Goal: Contribute content: Contribute content

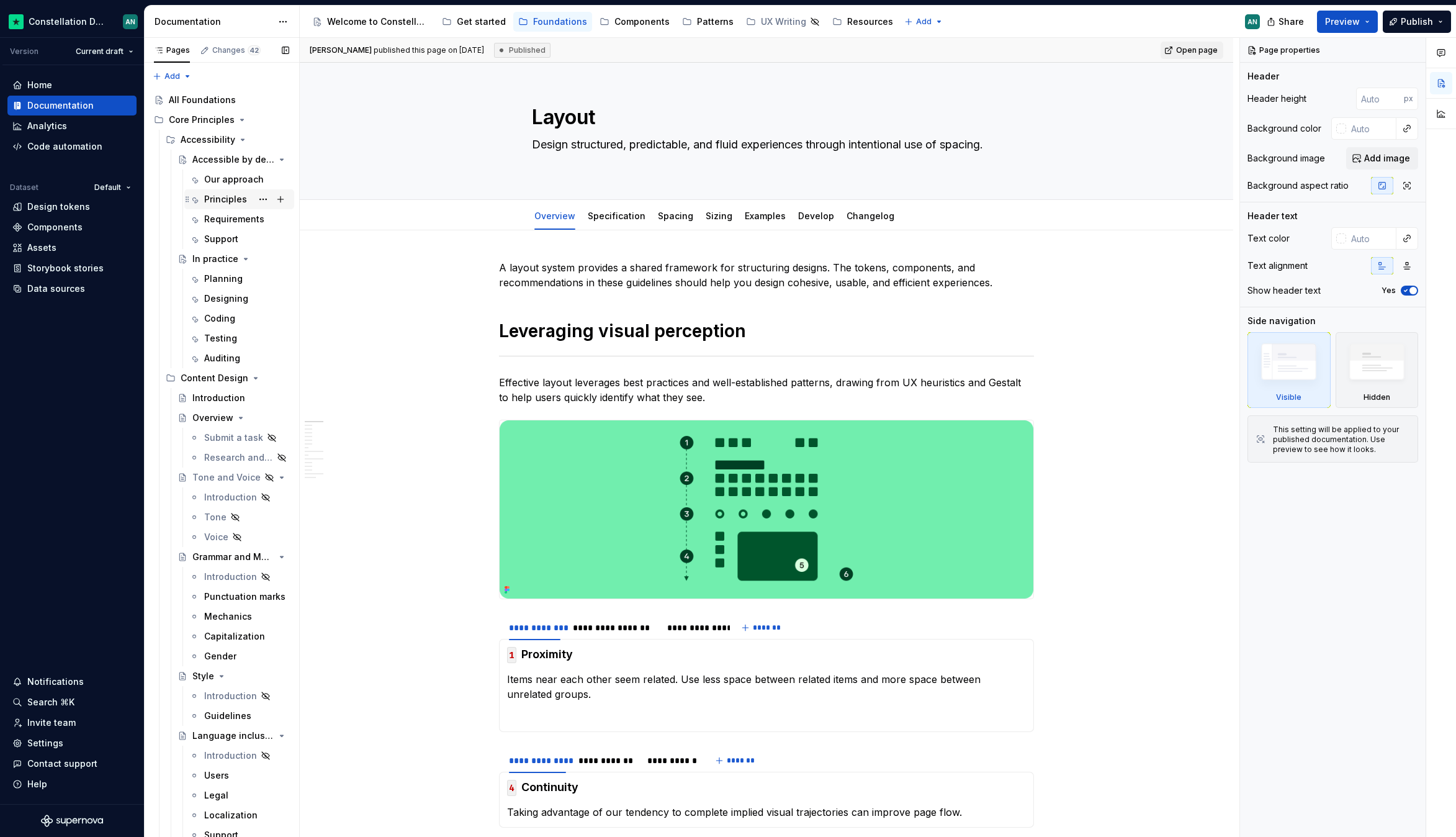
click at [219, 198] on div "Principles" at bounding box center [225, 199] width 43 height 13
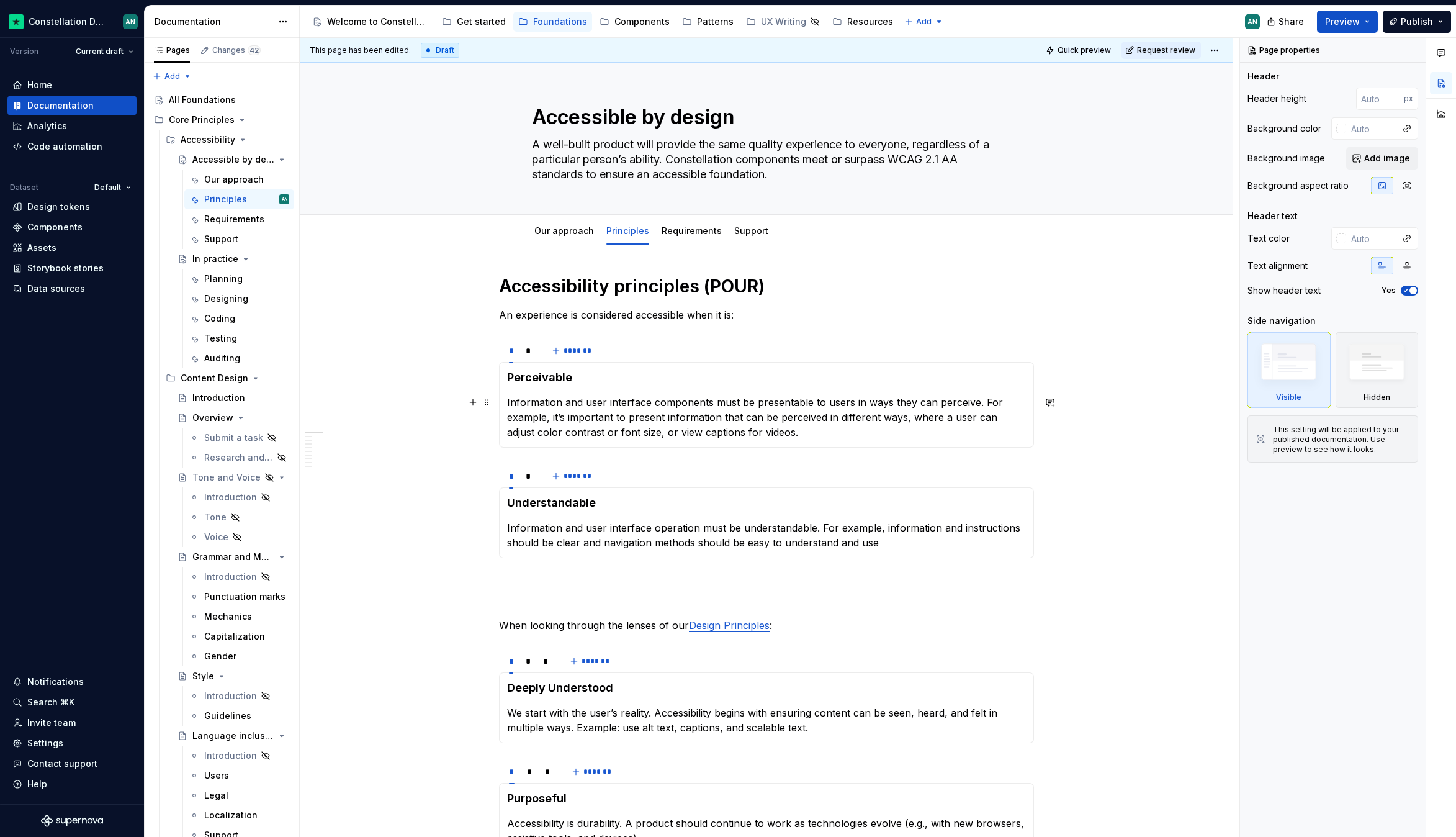
click at [670, 432] on p "Information and user interface components must be presentable to users in ways …" at bounding box center [766, 417] width 519 height 45
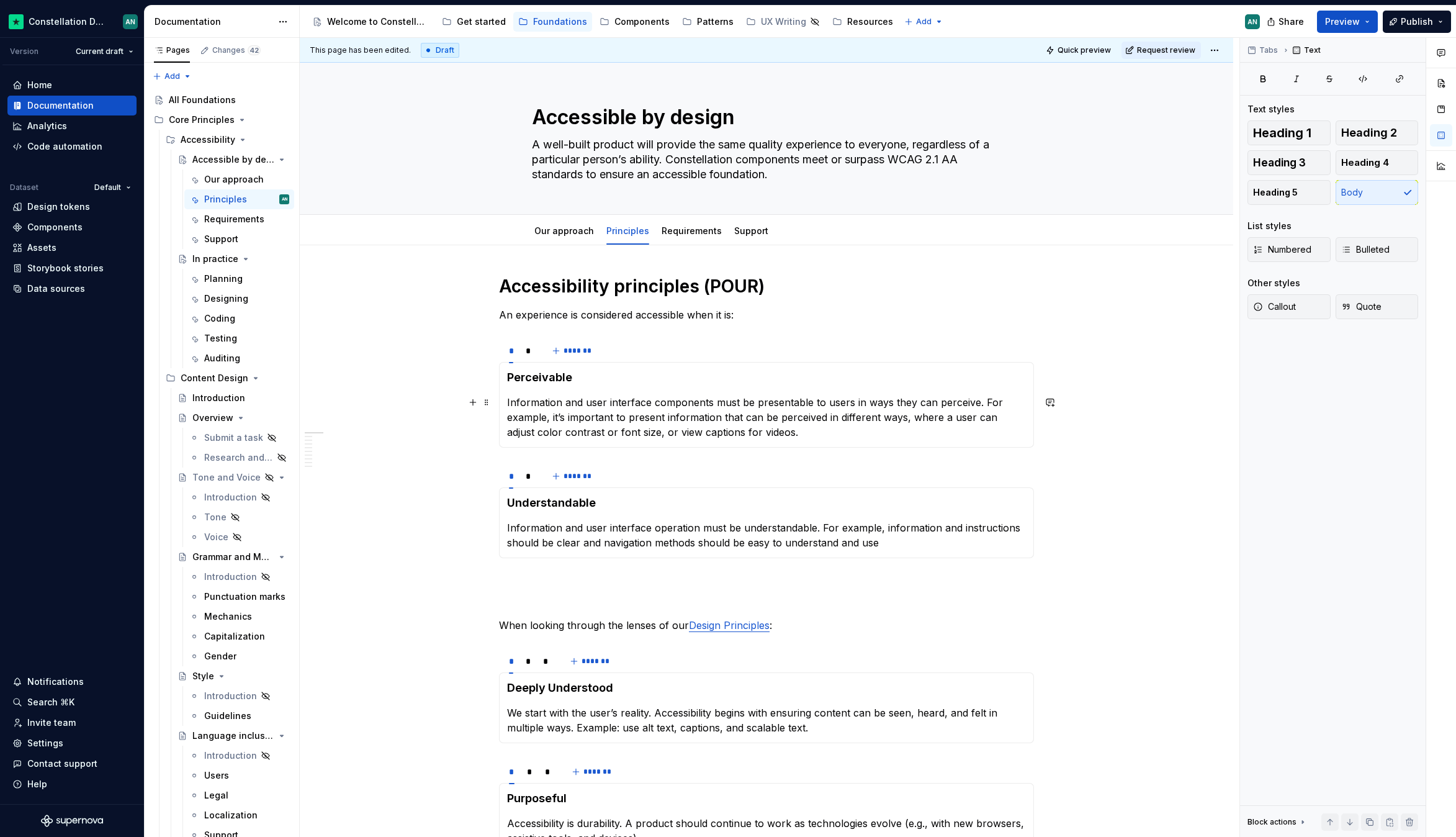
click at [816, 437] on p "Information and user interface components must be presentable to users in ways …" at bounding box center [766, 417] width 519 height 45
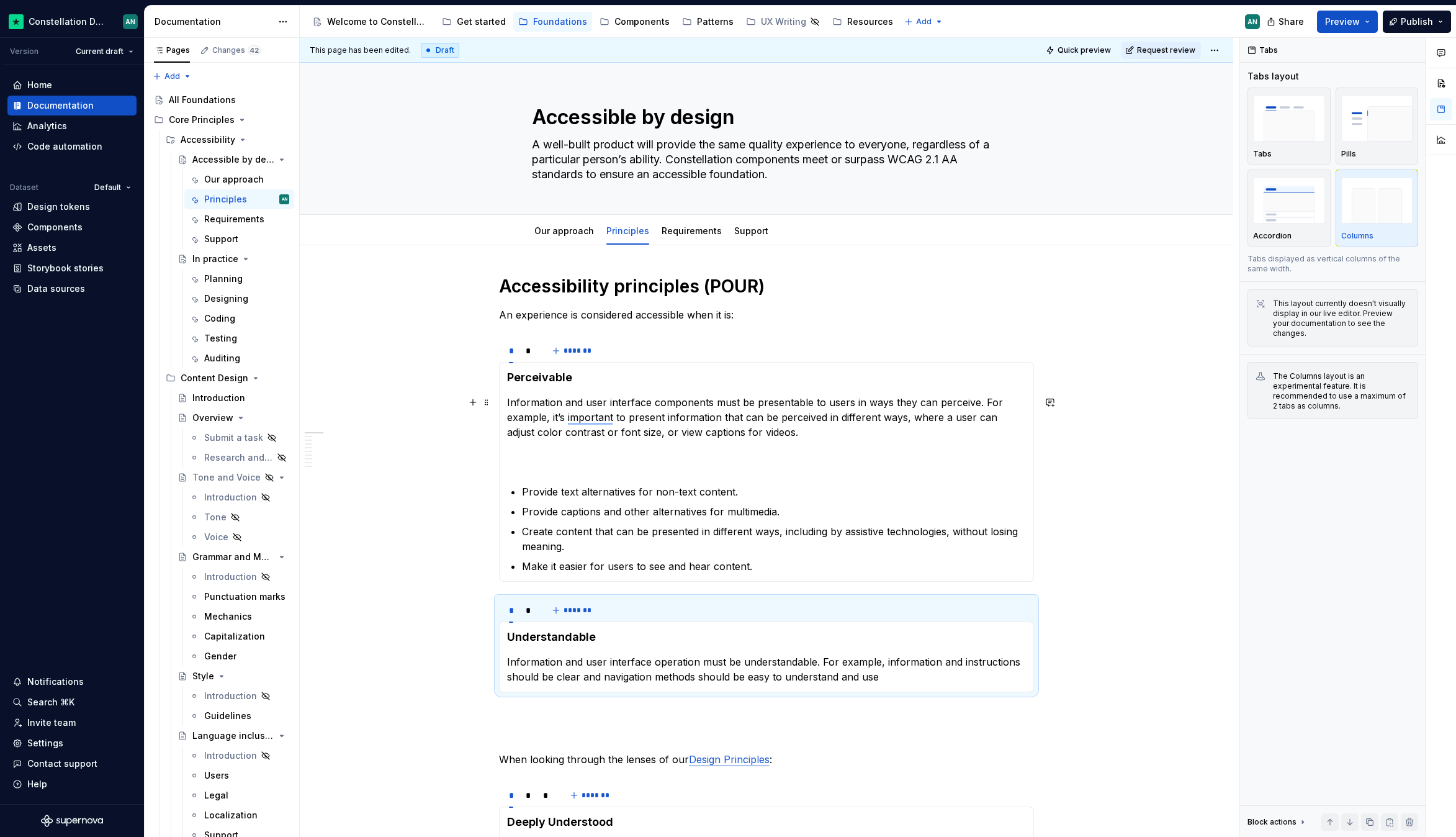
click at [534, 449] on p "Information and user interface components must be presentable to users in ways …" at bounding box center [766, 432] width 519 height 75
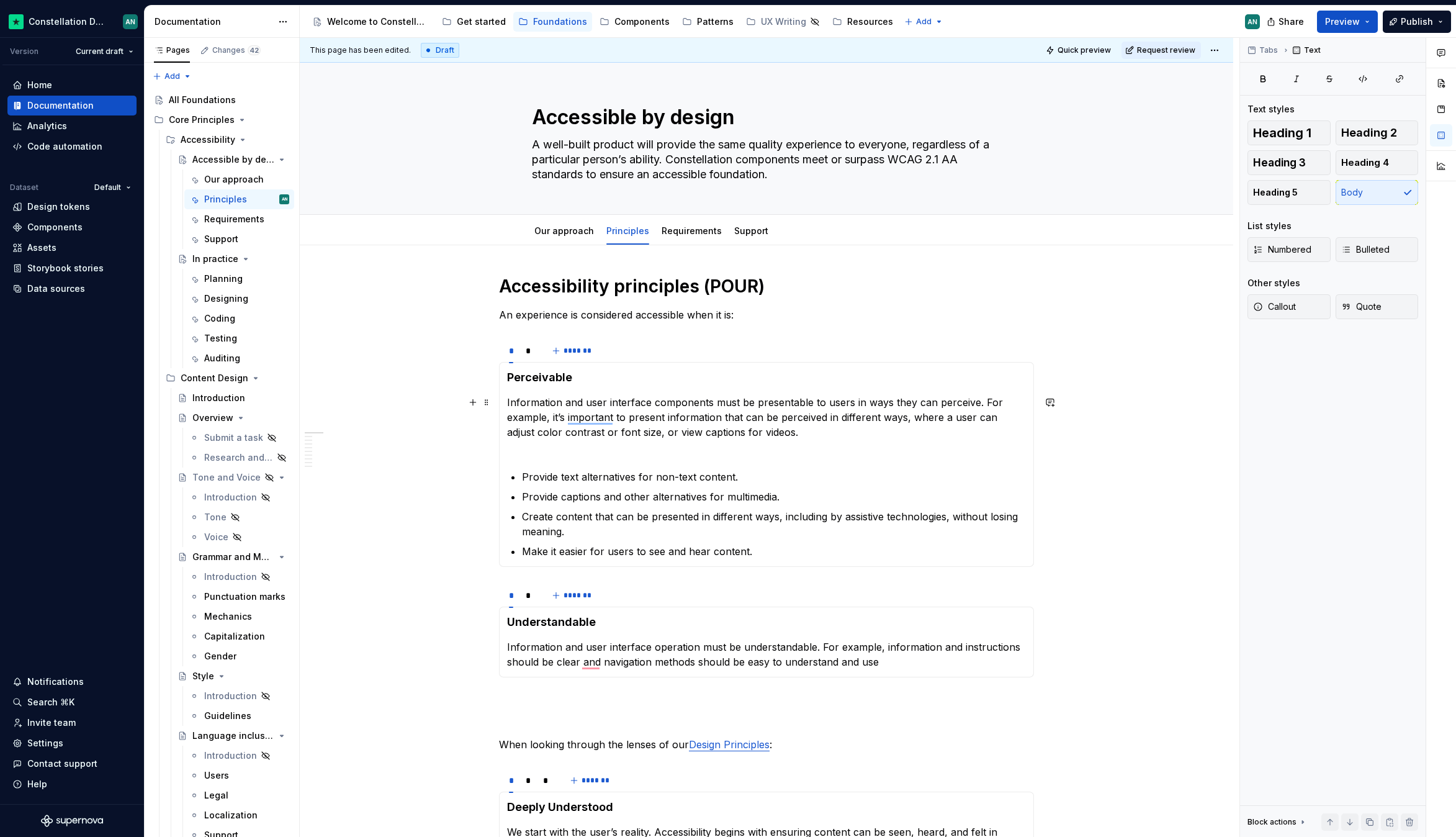
click at [519, 452] on p "Information and user interface components must be presentable to users in ways …" at bounding box center [766, 425] width 519 height 60
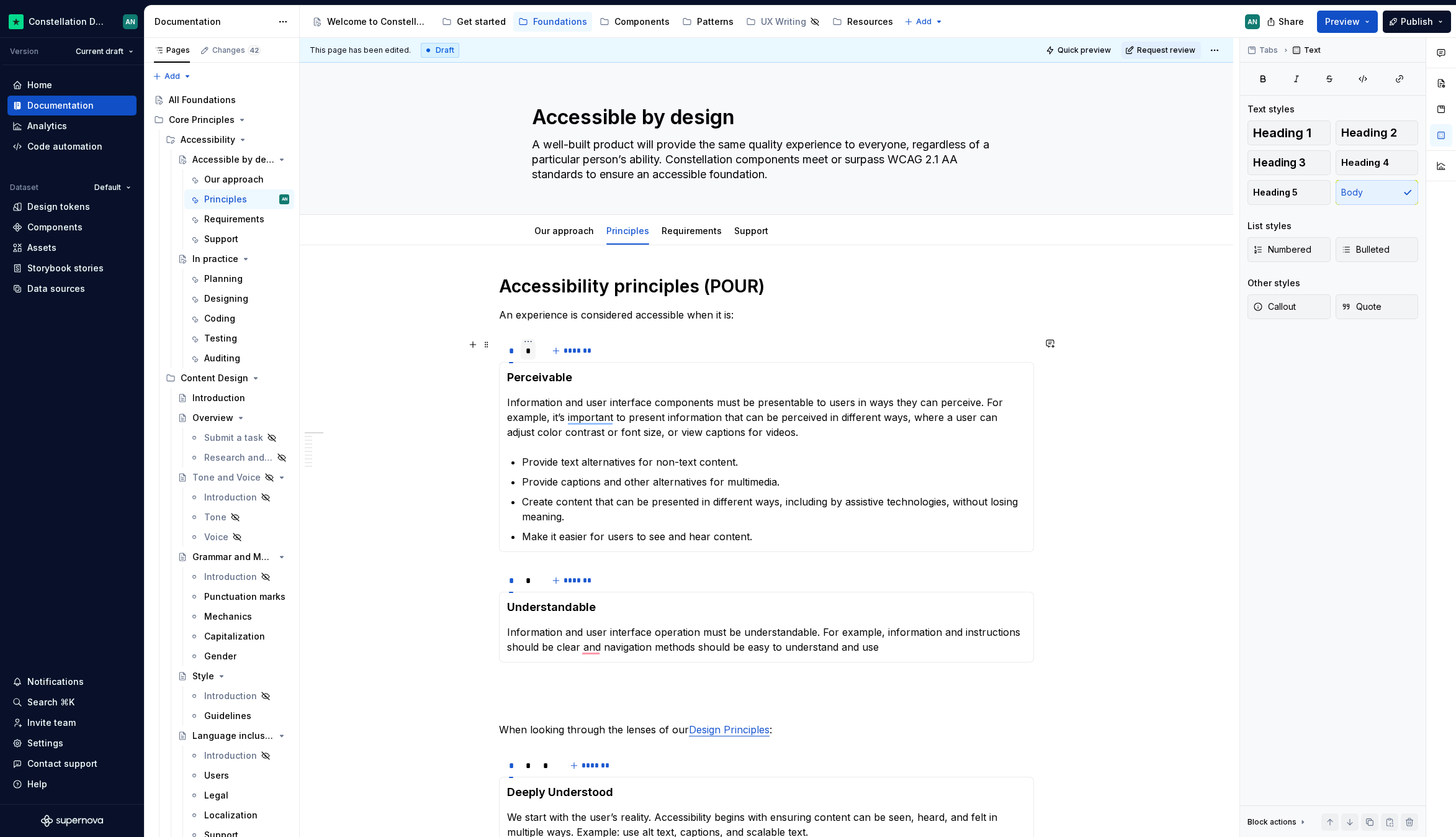
click at [532, 353] on div "*" at bounding box center [528, 350] width 15 height 17
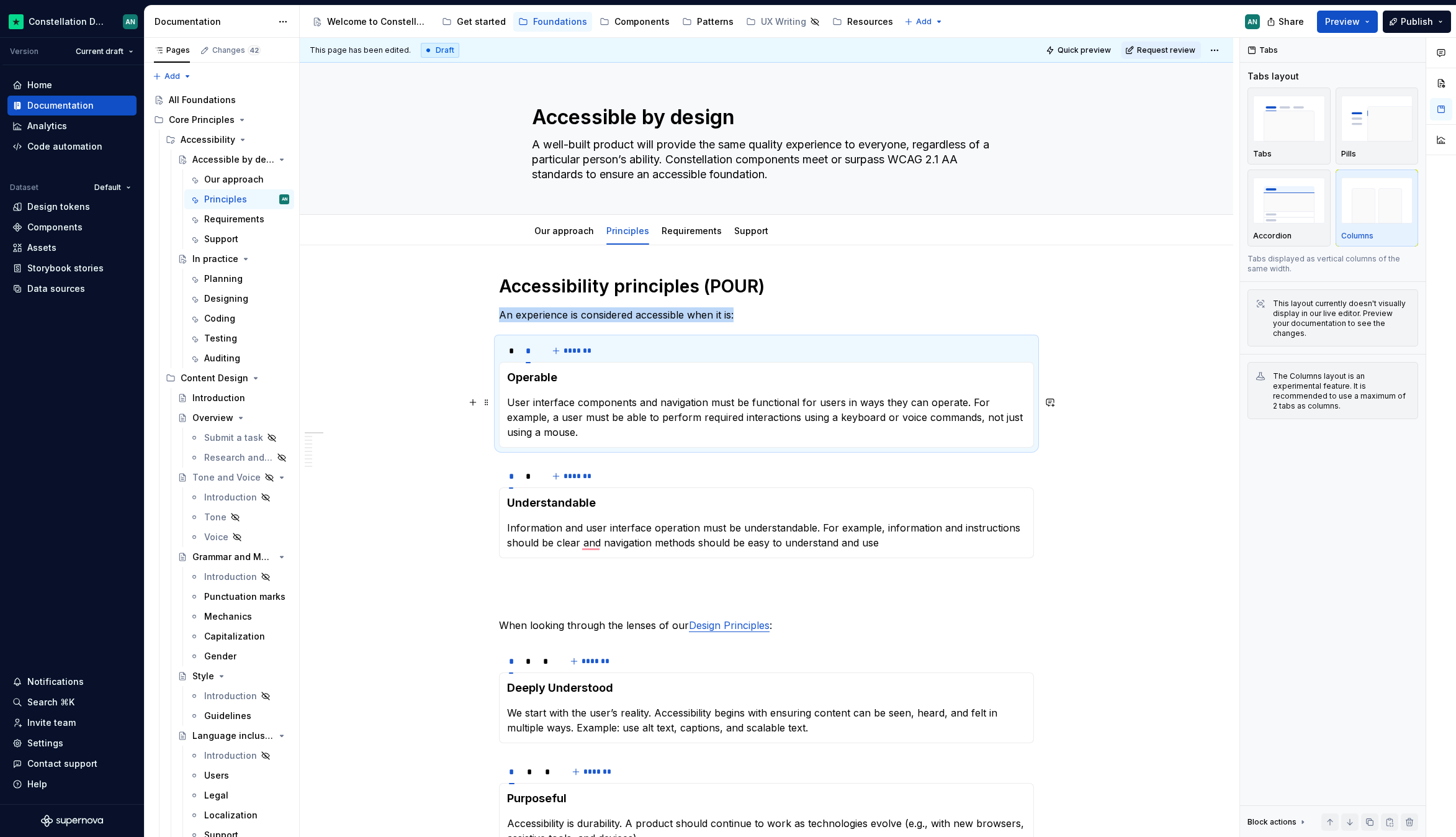
click at [617, 438] on p "User interface components and navigation must be functional for users in ways t…" at bounding box center [766, 417] width 519 height 45
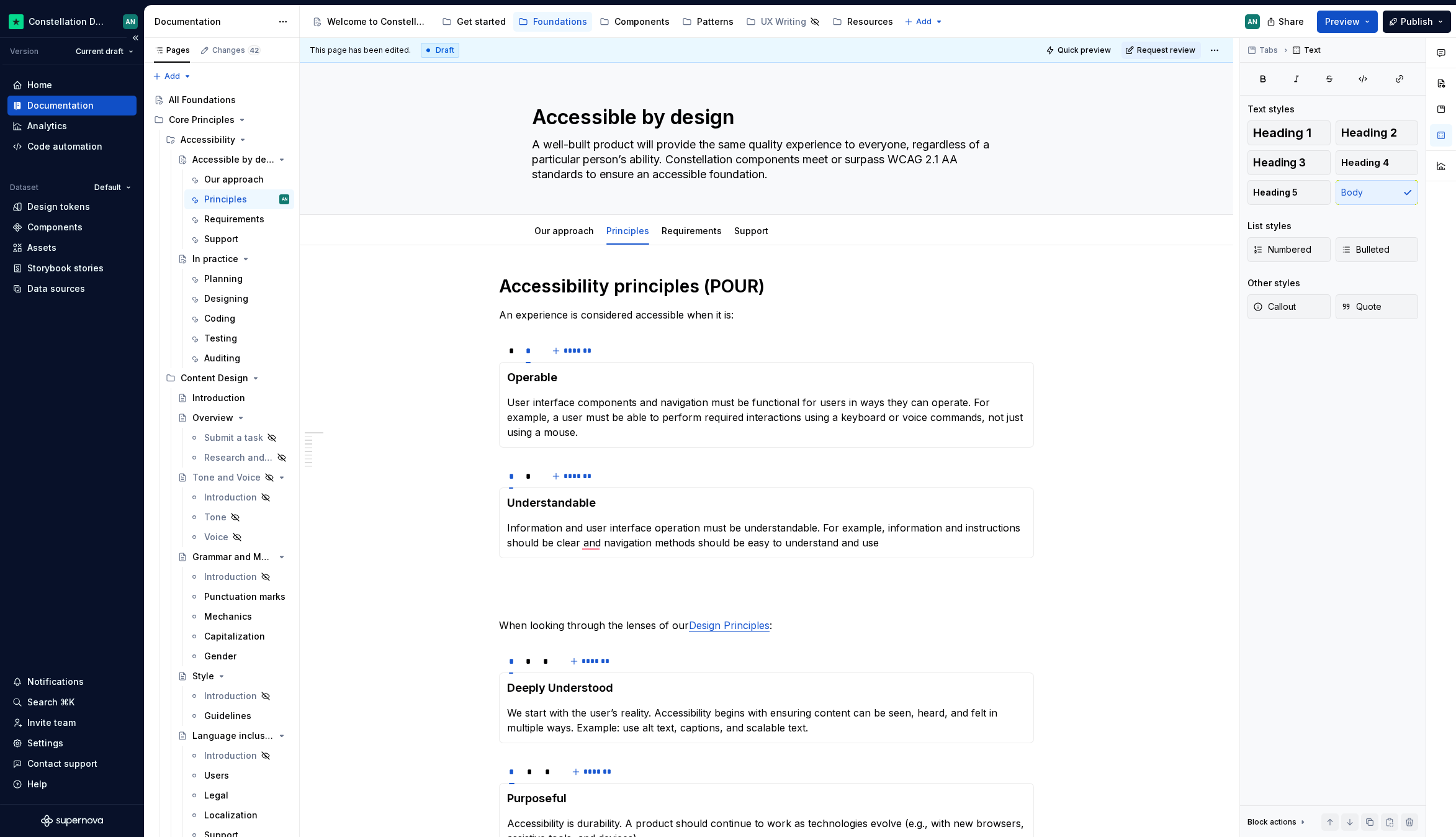
type textarea "*"
click at [609, 428] on p "User interface components and navigation must be functional for users in ways t…" at bounding box center [766, 417] width 519 height 45
click at [622, 352] on div "* * *******" at bounding box center [766, 351] width 535 height 25
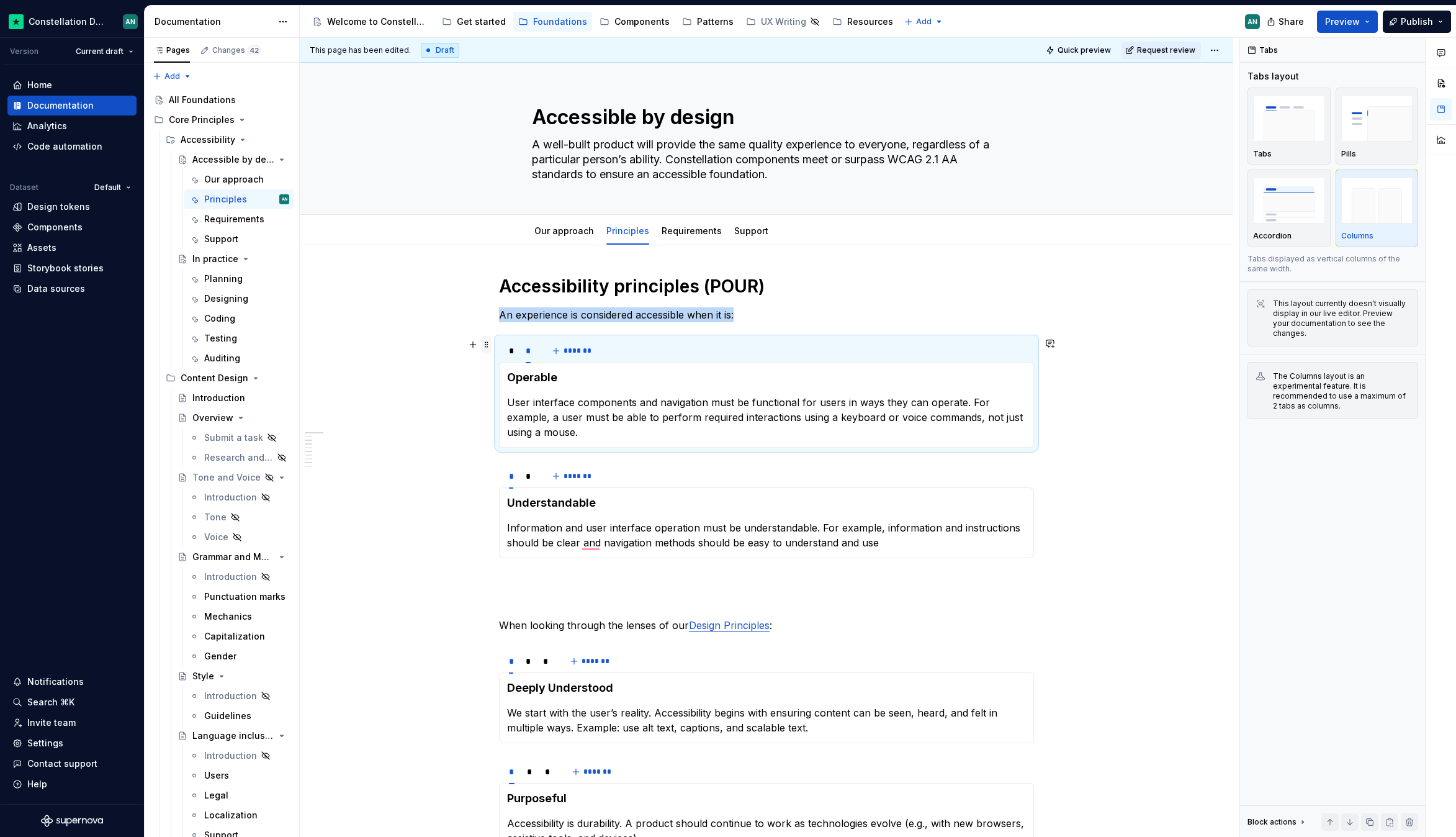
click at [482, 341] on span at bounding box center [486, 344] width 10 height 17
click at [525, 367] on div "Duplicate" at bounding box center [545, 364] width 81 height 13
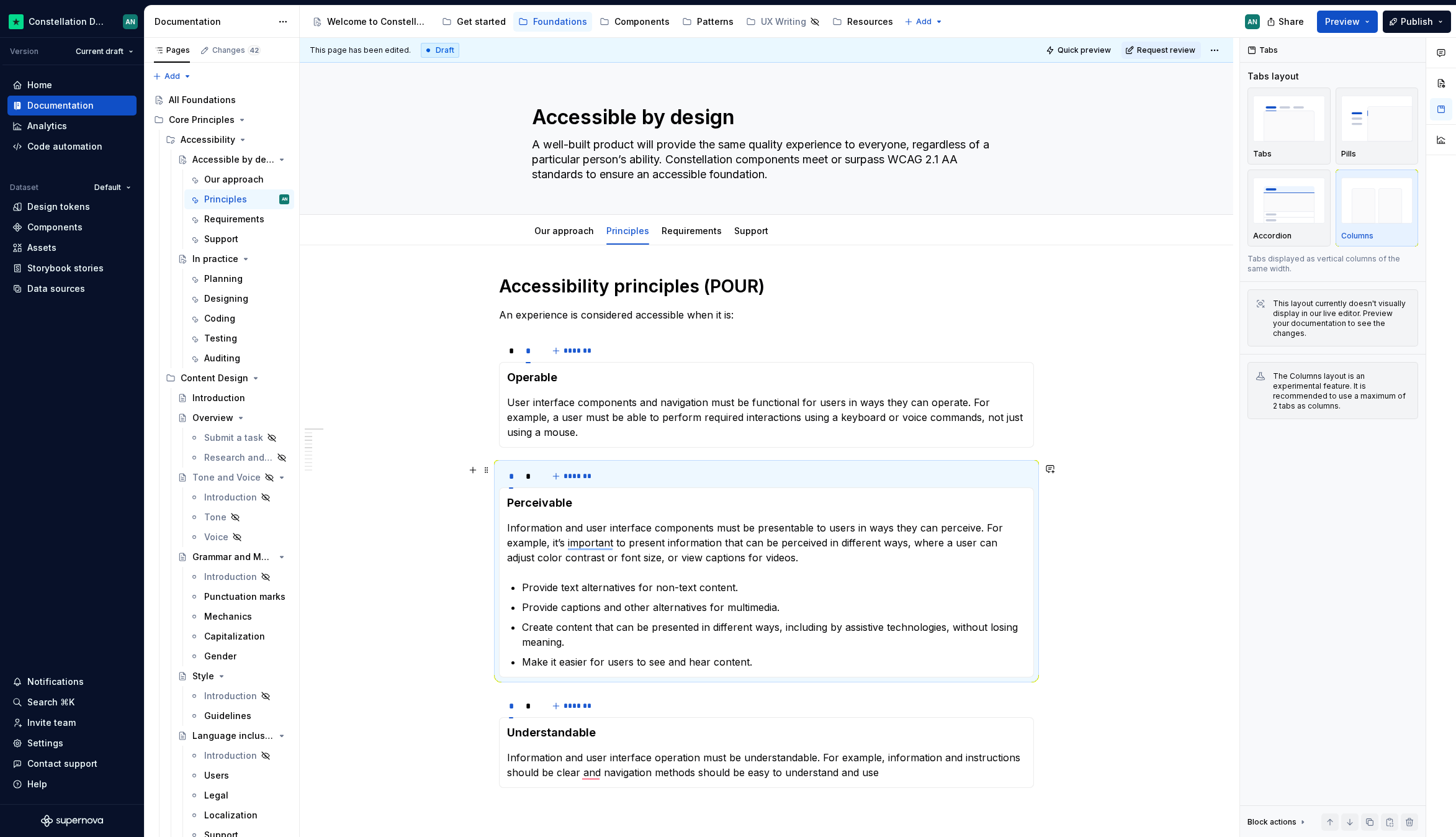
click at [667, 479] on div "* * *******" at bounding box center [766, 476] width 535 height 25
click at [656, 716] on div "* * *******" at bounding box center [766, 706] width 535 height 25
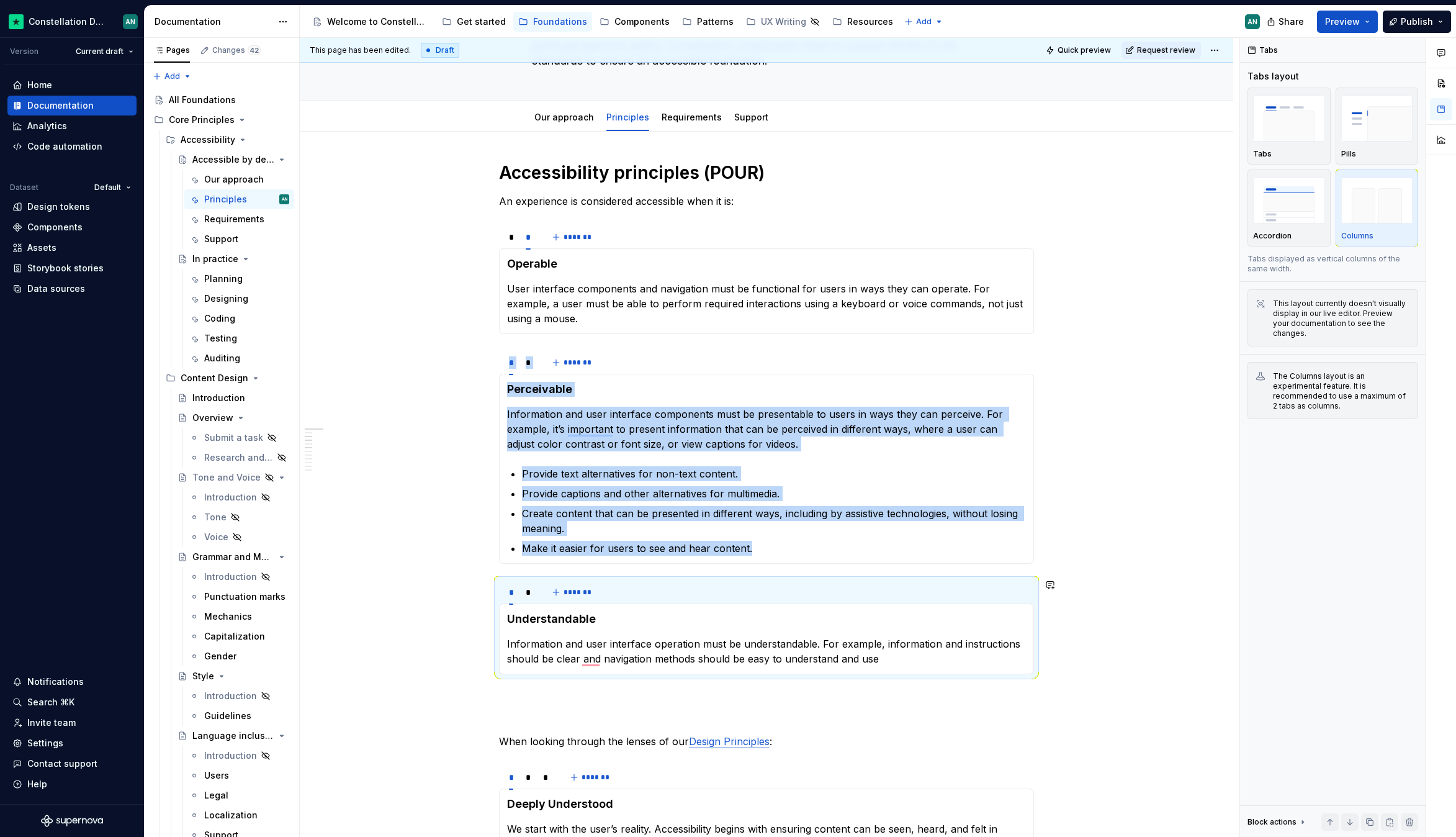
scroll to position [178, 0]
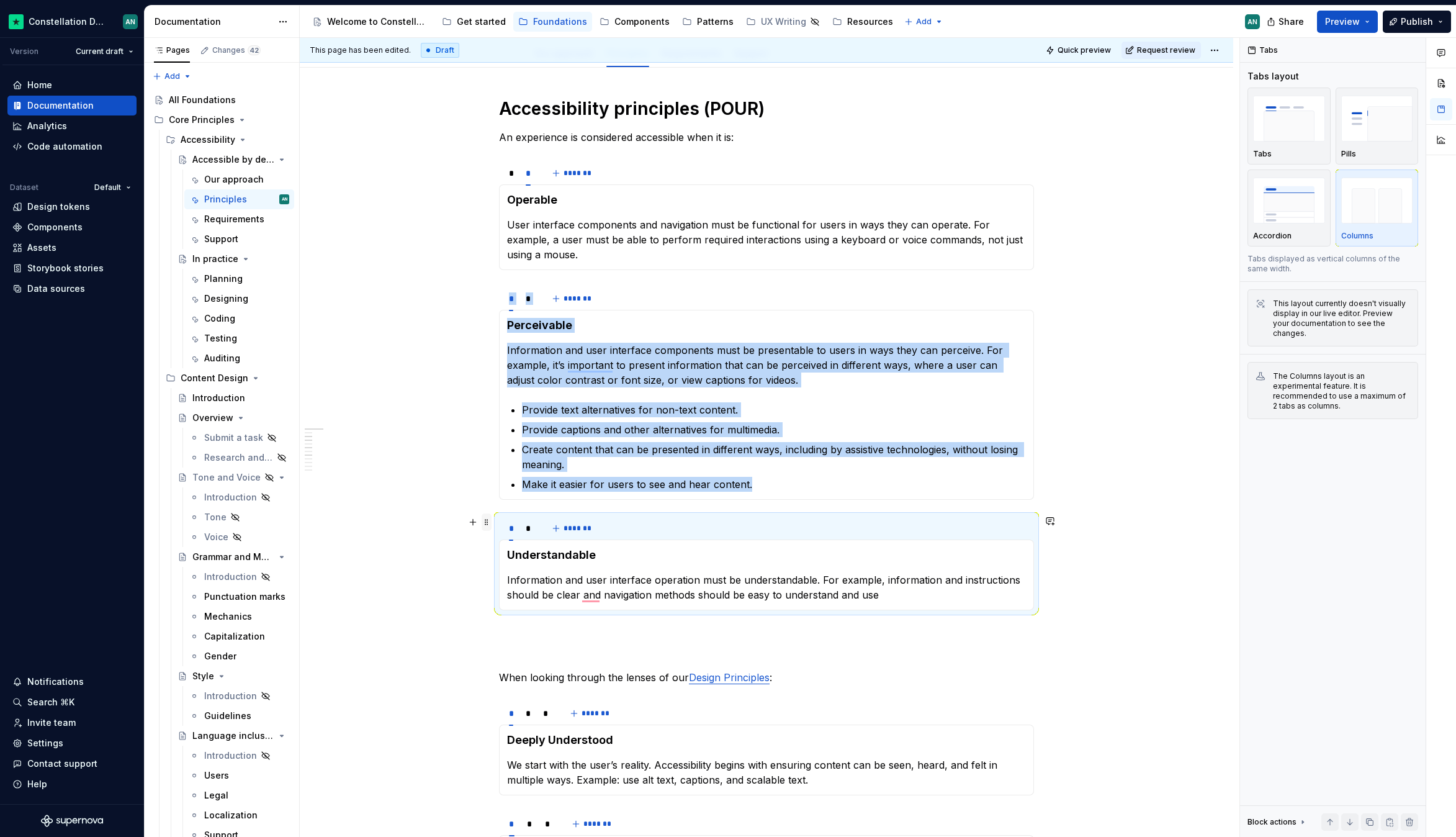
click at [489, 525] on span at bounding box center [486, 522] width 10 height 17
click at [509, 540] on div "Duplicate" at bounding box center [545, 542] width 81 height 13
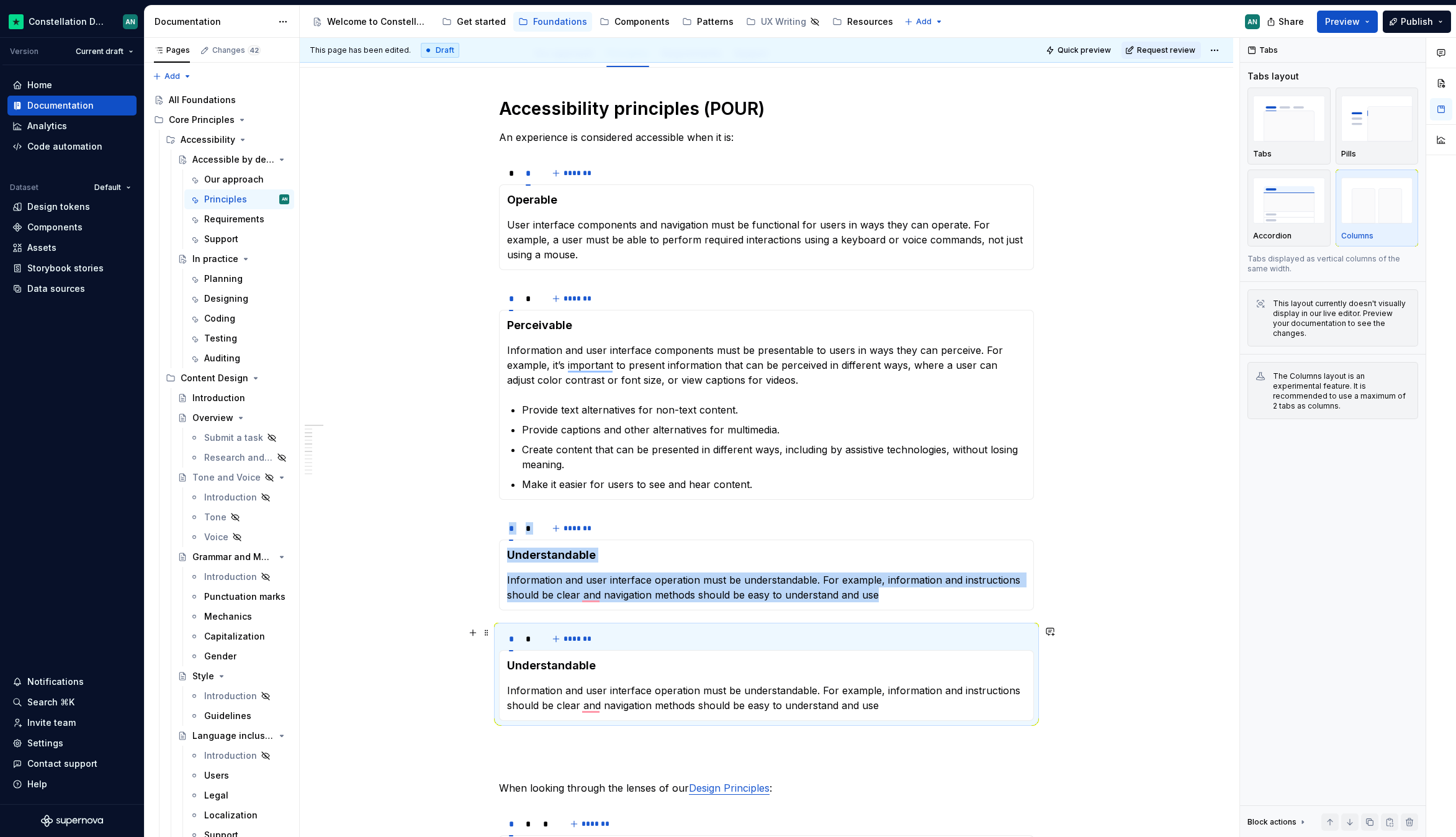
click at [657, 632] on div "* * *******" at bounding box center [766, 639] width 535 height 25
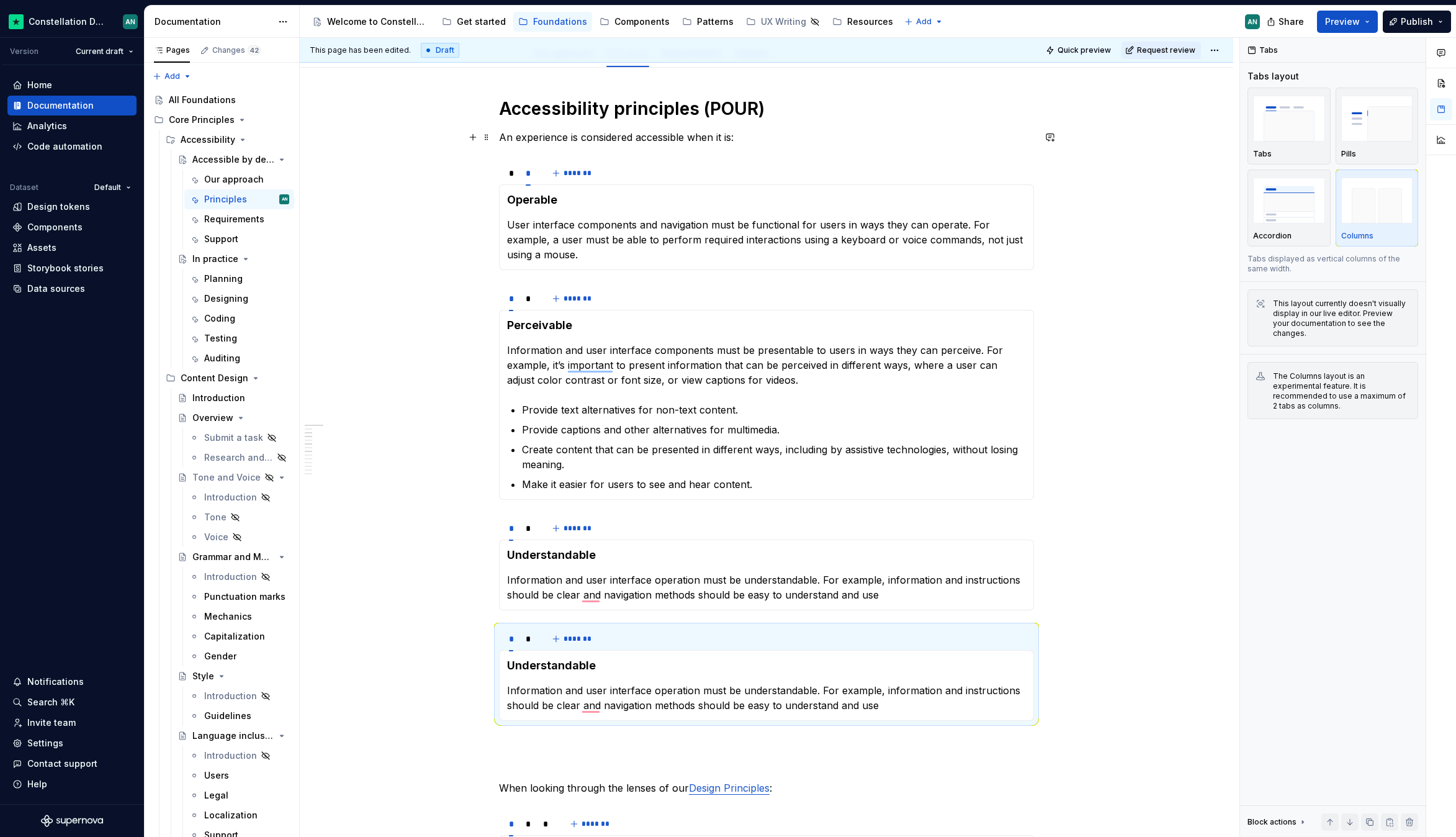
click at [759, 139] on p "An experience is considered accessible when it is:" at bounding box center [766, 136] width 535 height 15
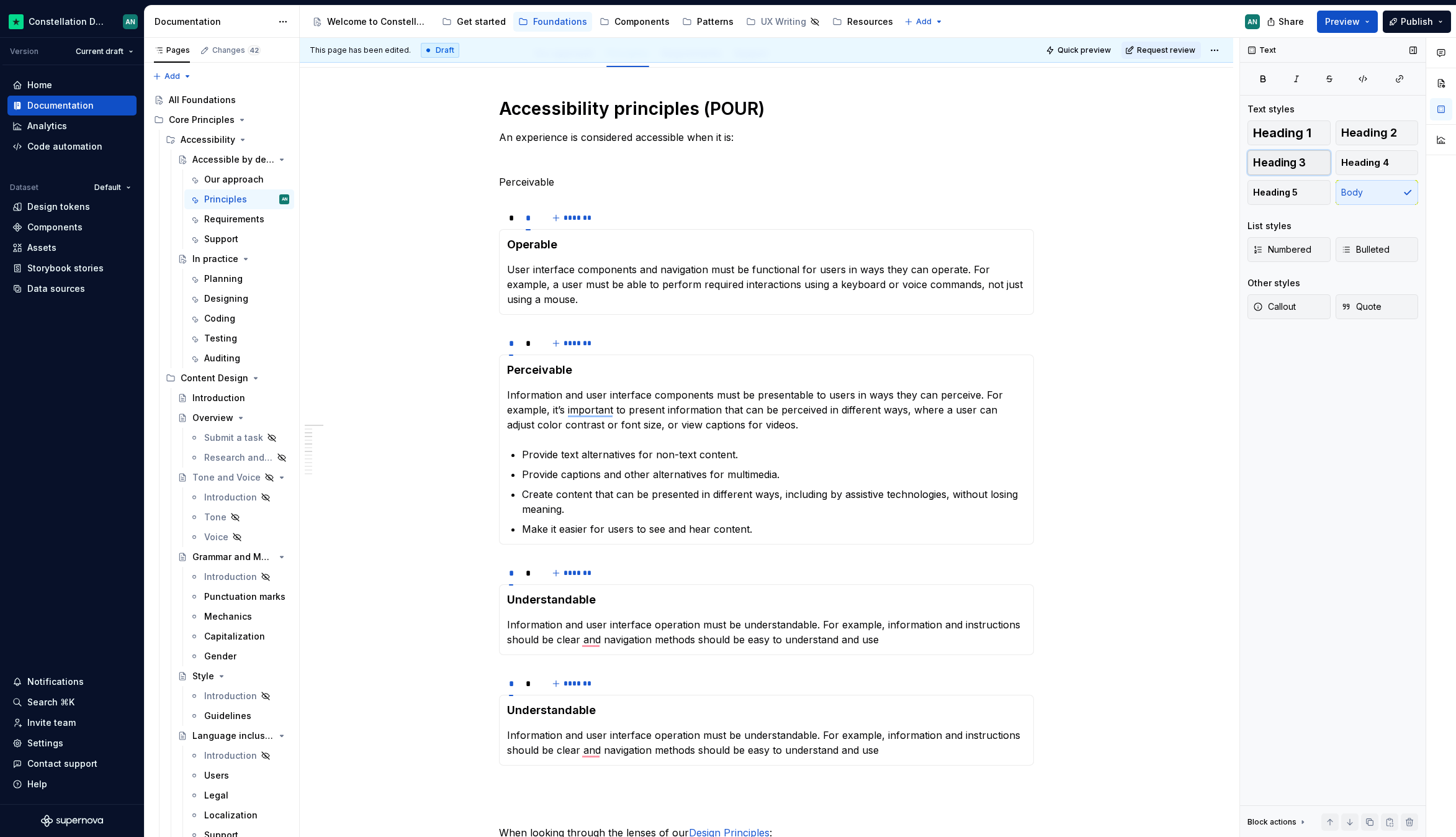
click at [1296, 164] on span "Heading 3" at bounding box center [1279, 163] width 53 height 13
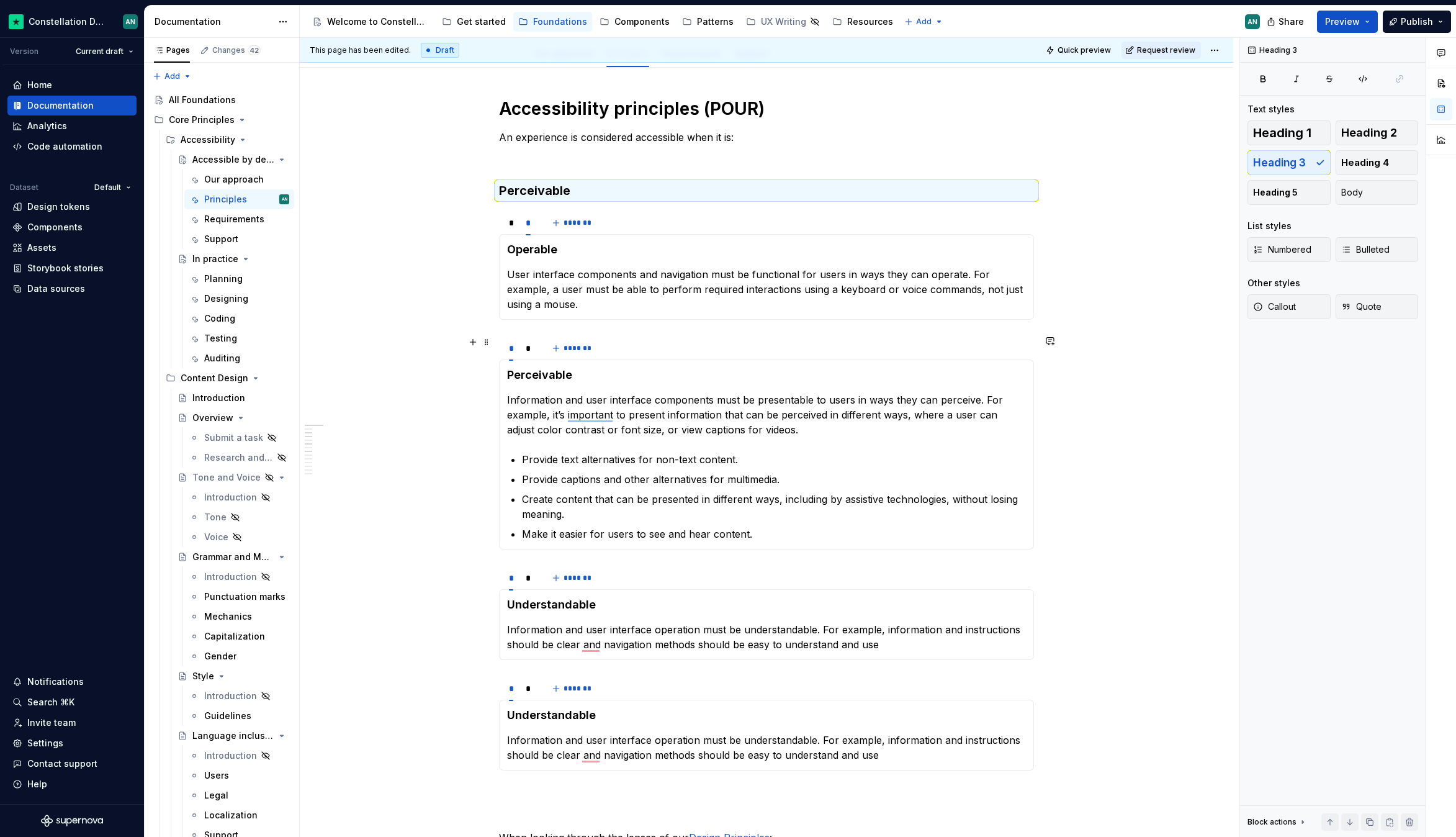
click at [630, 343] on div "* * *******" at bounding box center [766, 348] width 535 height 25
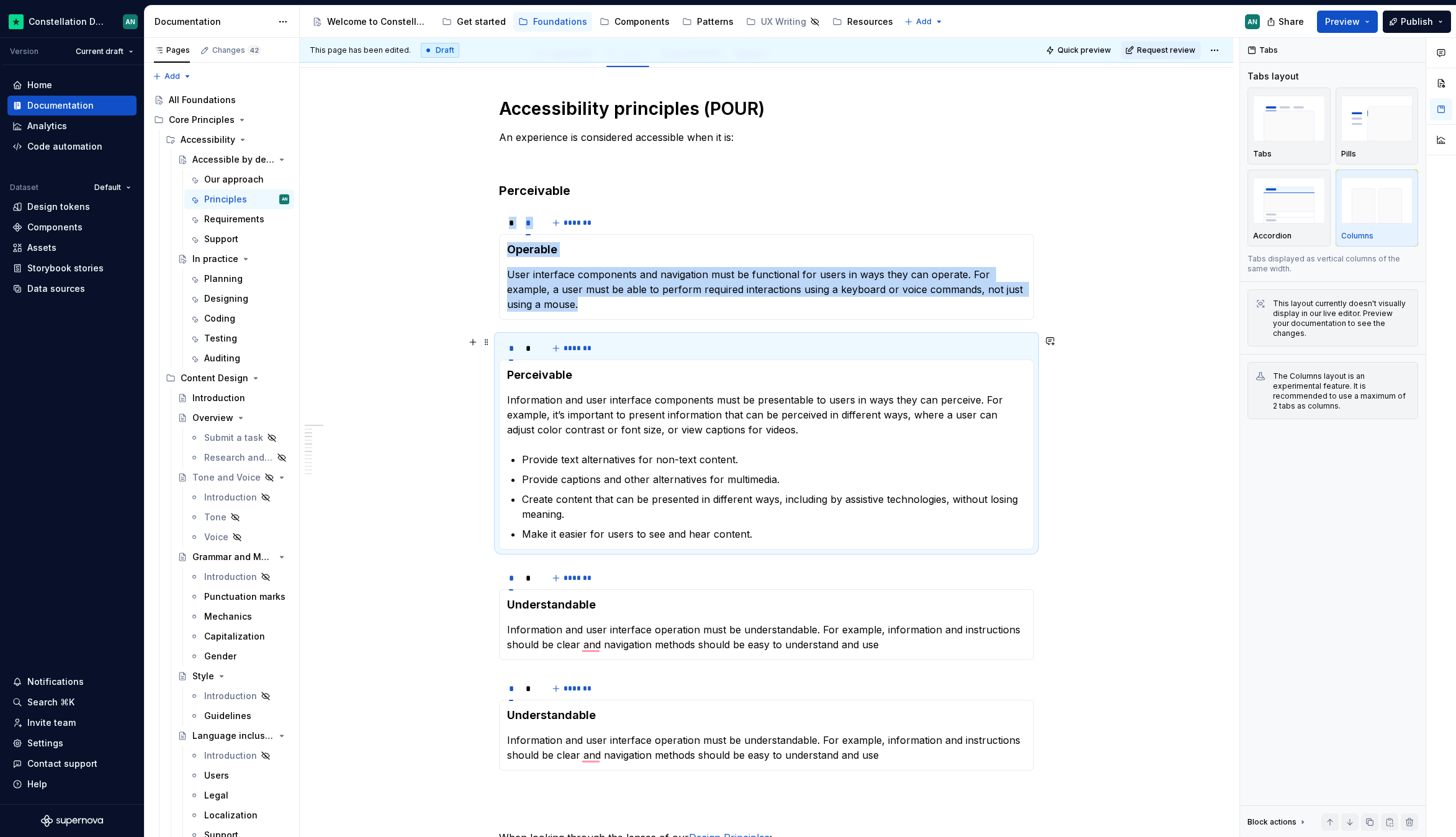
click at [628, 346] on div "* * *******" at bounding box center [766, 348] width 535 height 25
click at [487, 192] on span at bounding box center [486, 190] width 10 height 17
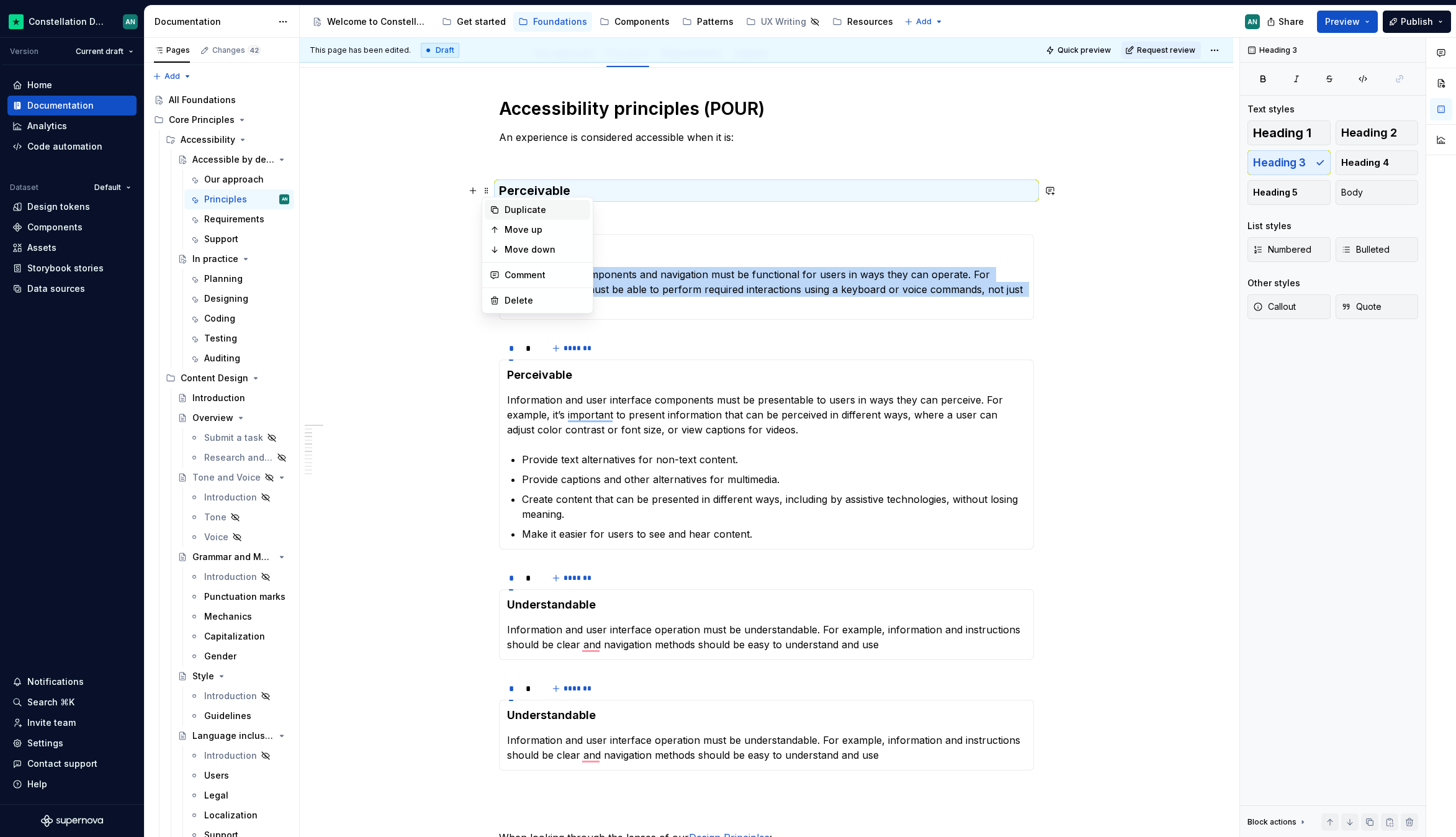
click at [511, 206] on div "Duplicate" at bounding box center [545, 210] width 81 height 13
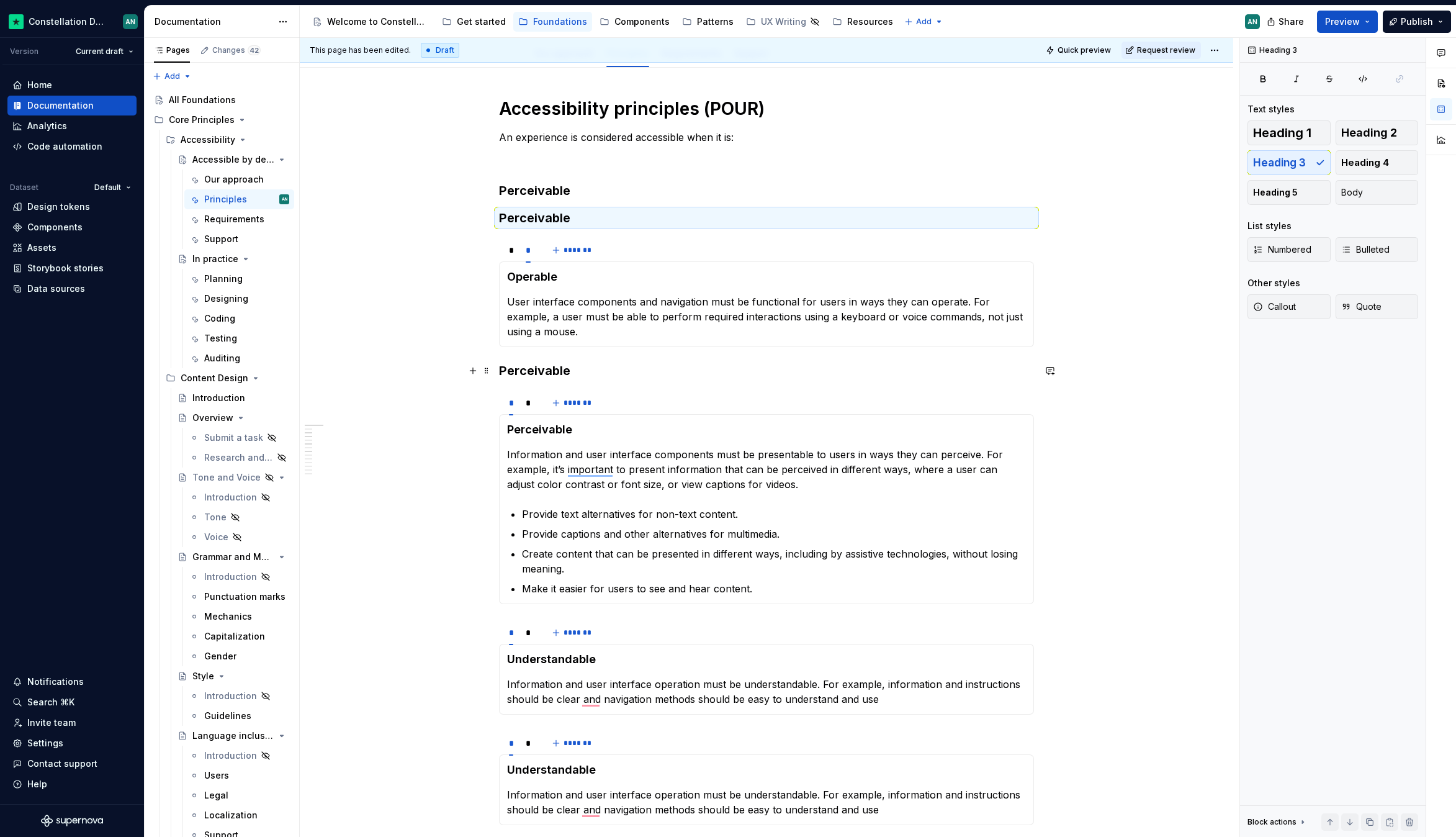
click at [553, 375] on strong "Perceivable" at bounding box center [535, 370] width 72 height 15
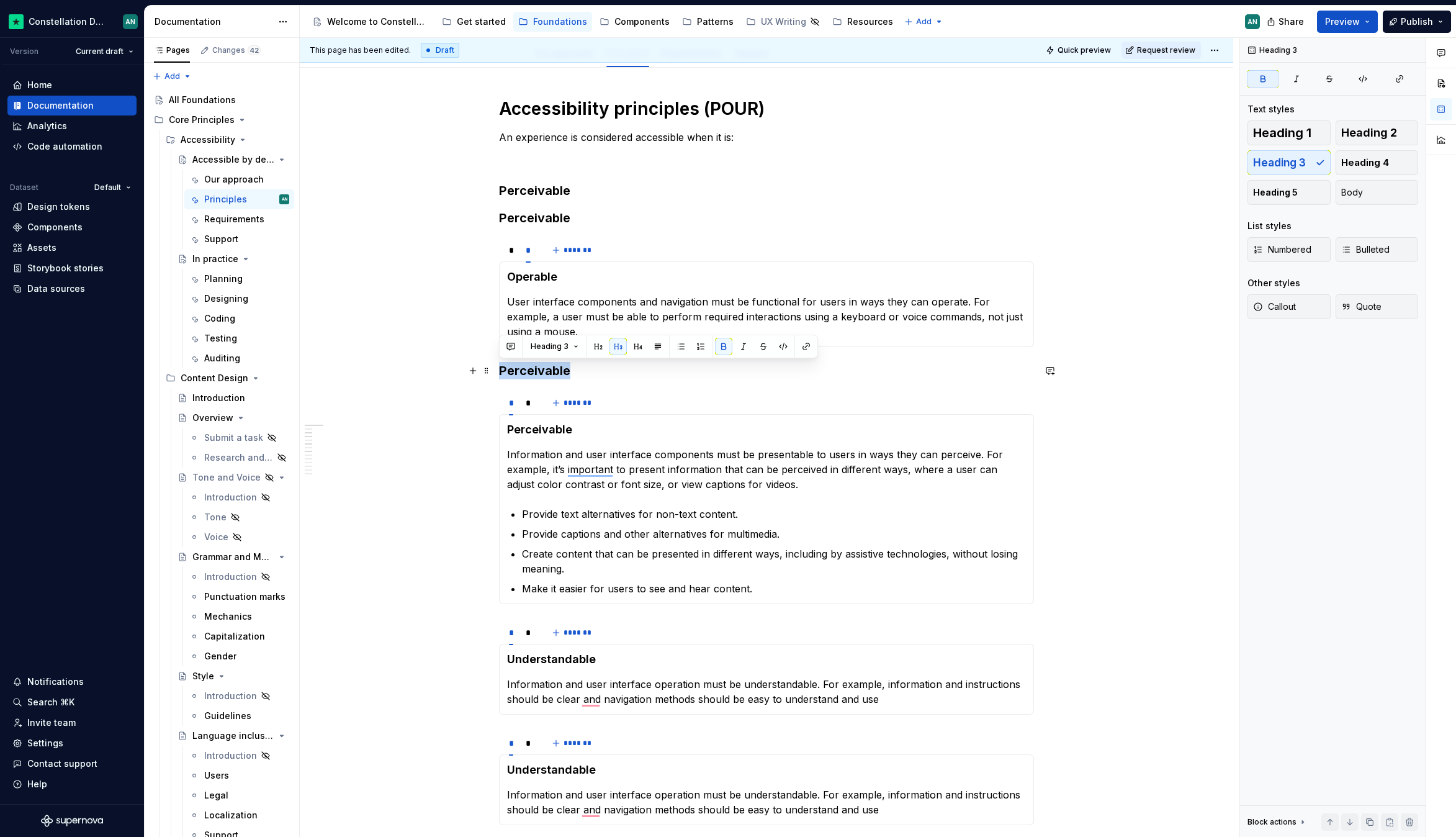
drag, startPoint x: 552, startPoint y: 373, endPoint x: 498, endPoint y: 372, distance: 54.0
click at [499, 372] on strong "Perceivable" at bounding box center [535, 370] width 72 height 15
click at [576, 438] on section-item-column "Perceivable Information and user interface components must be presentable to us…" at bounding box center [766, 509] width 519 height 174
click at [528, 407] on div "*" at bounding box center [528, 403] width 6 height 13
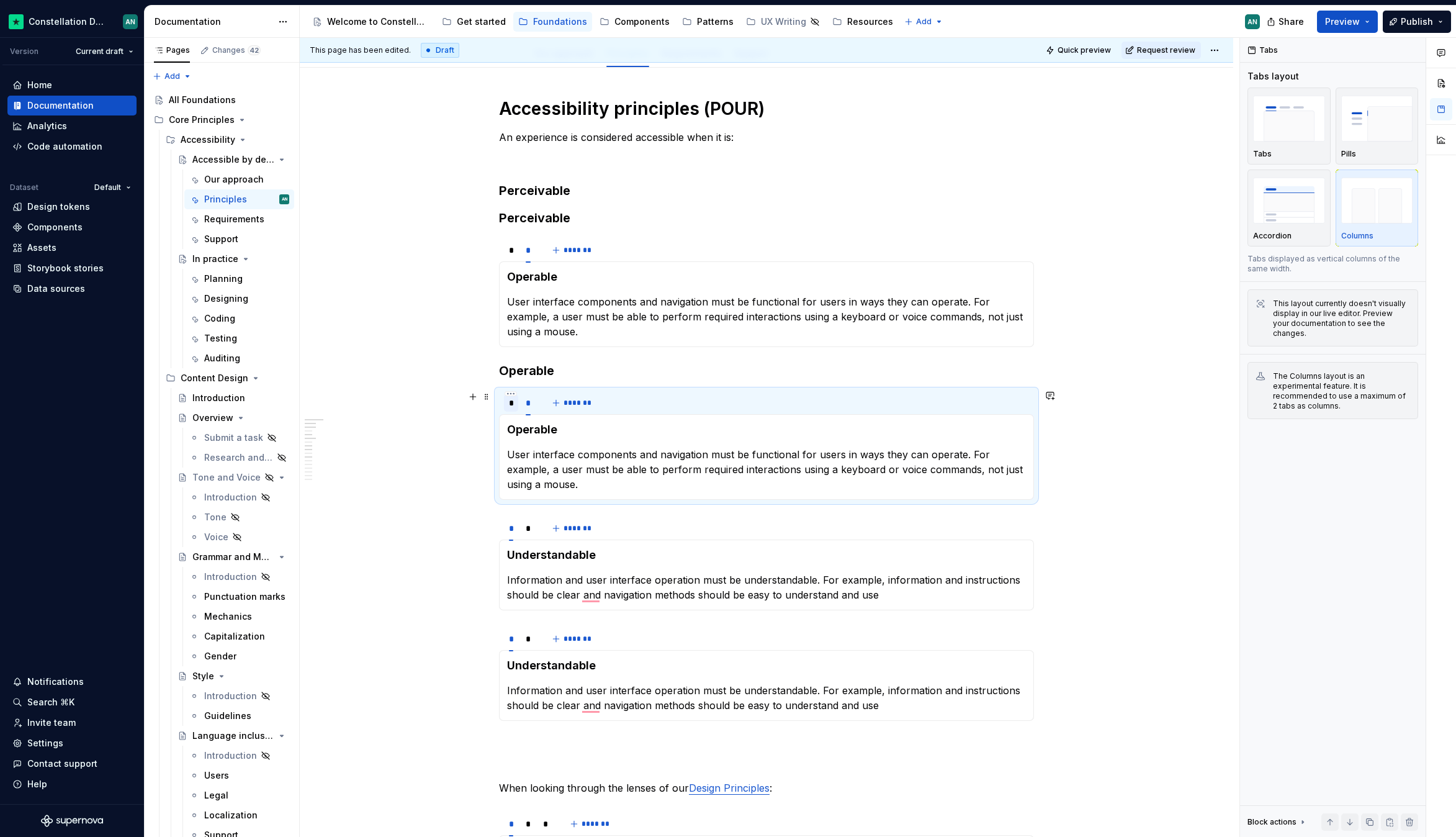
click at [504, 406] on div "*" at bounding box center [511, 402] width 15 height 17
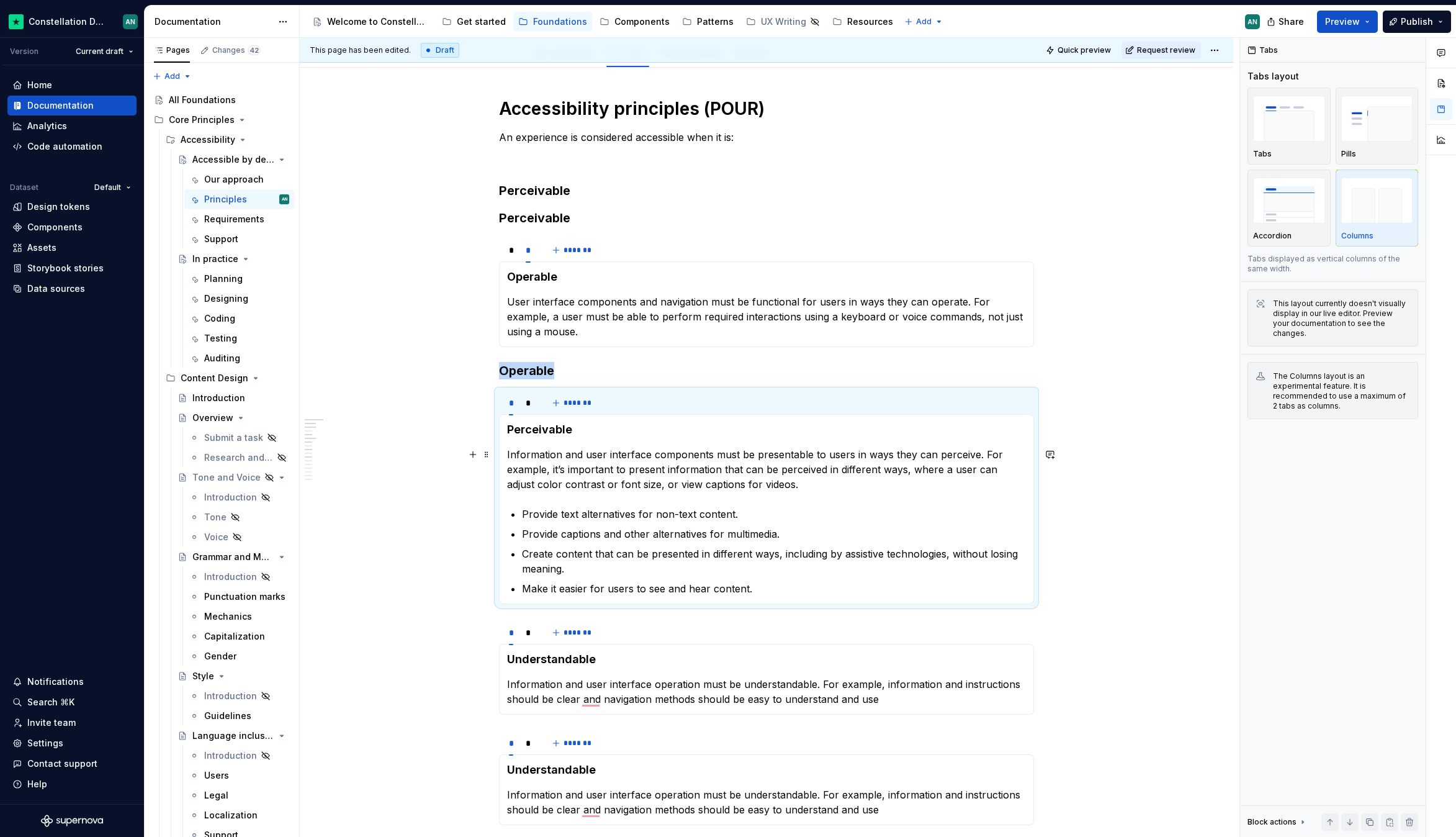
click at [573, 488] on p "Information and user interface components must be presentable to users in ways …" at bounding box center [766, 469] width 519 height 45
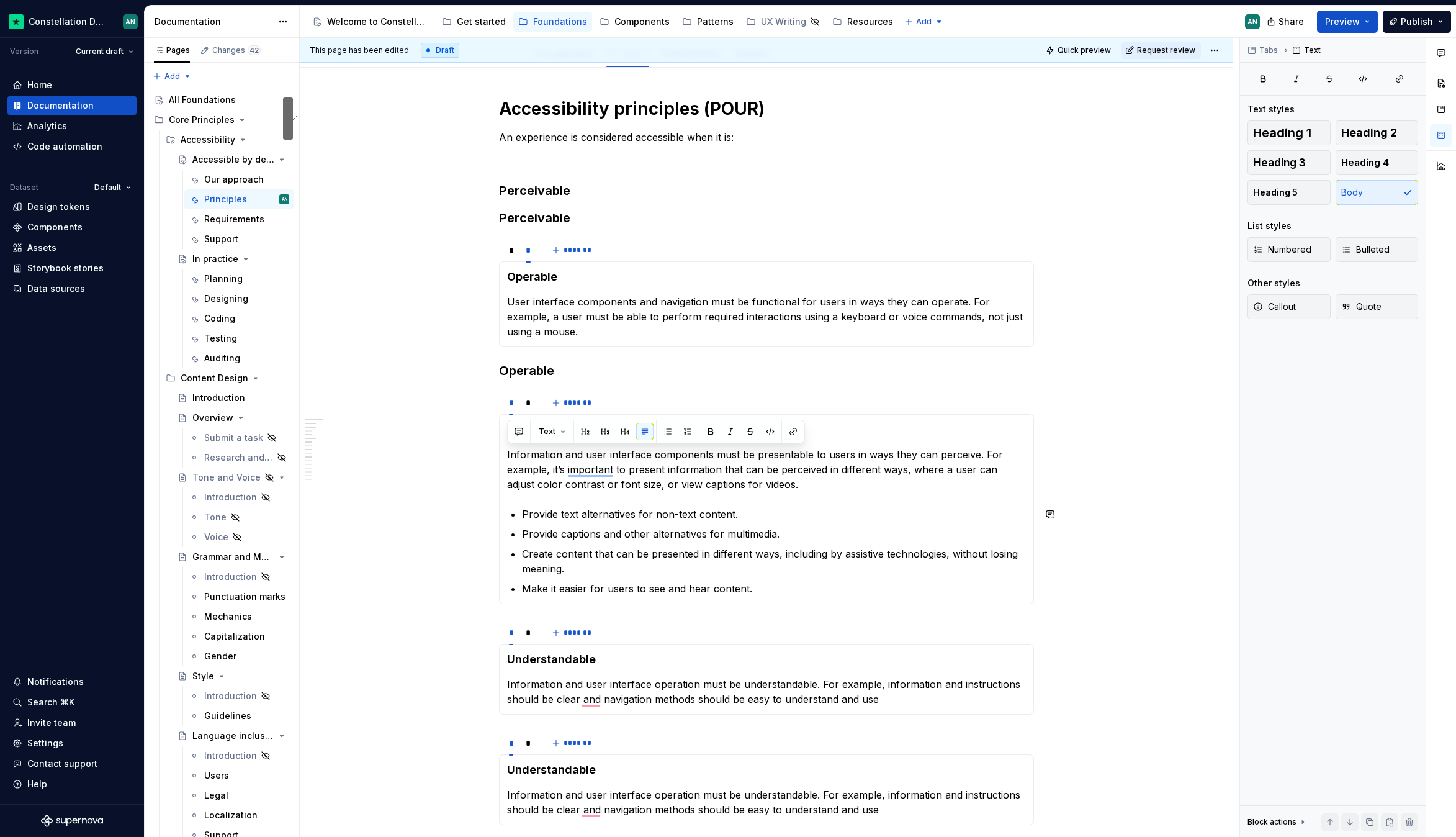
click at [729, 498] on section-item-column "Perceivable Information and user interface components must be presentable to us…" at bounding box center [766, 509] width 519 height 174
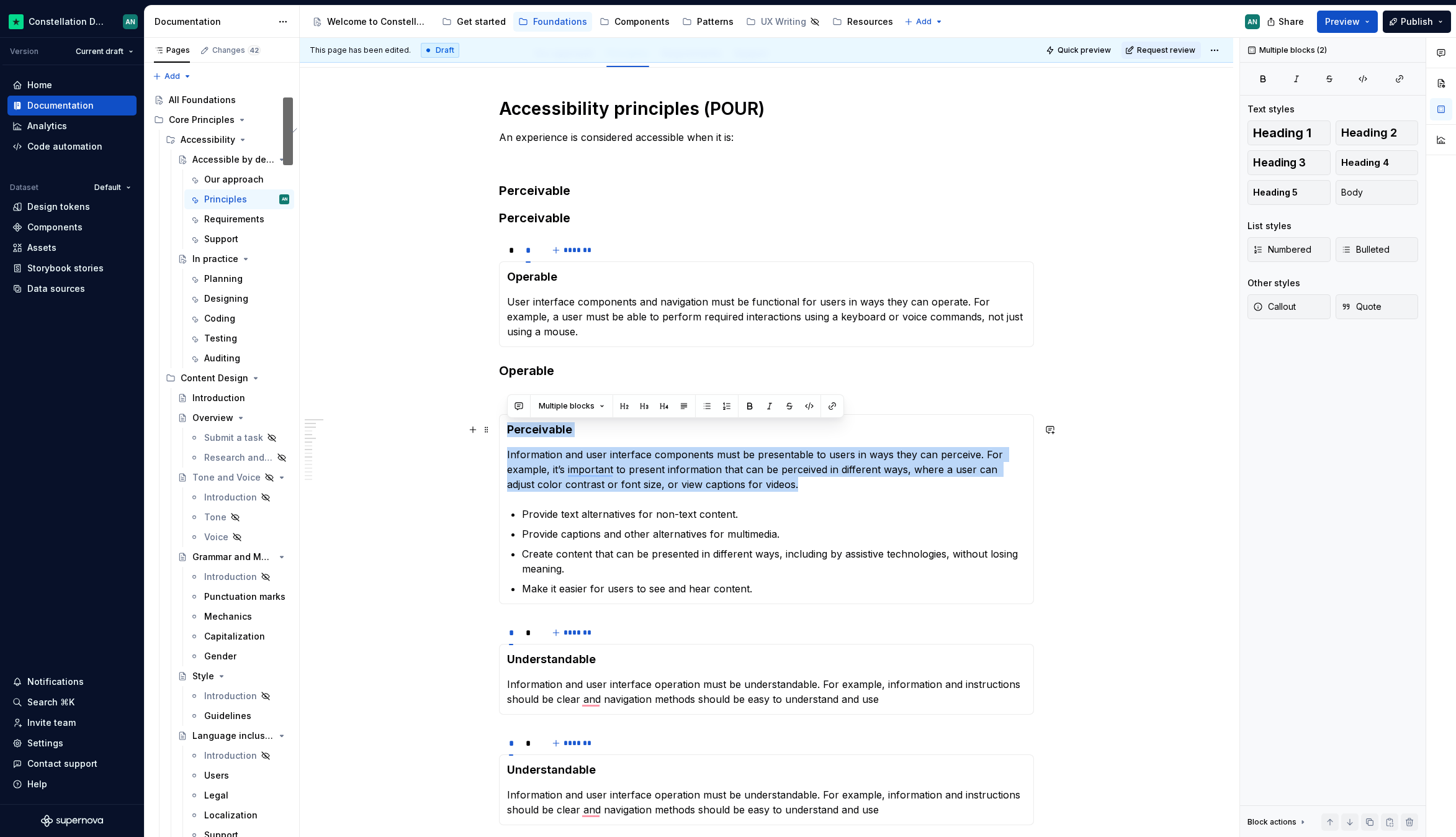
drag, startPoint x: 824, startPoint y: 488, endPoint x: 505, endPoint y: 428, distance: 324.6
click at [505, 428] on div "Perceivable Information and user interface components must be presentable to us…" at bounding box center [766, 509] width 535 height 190
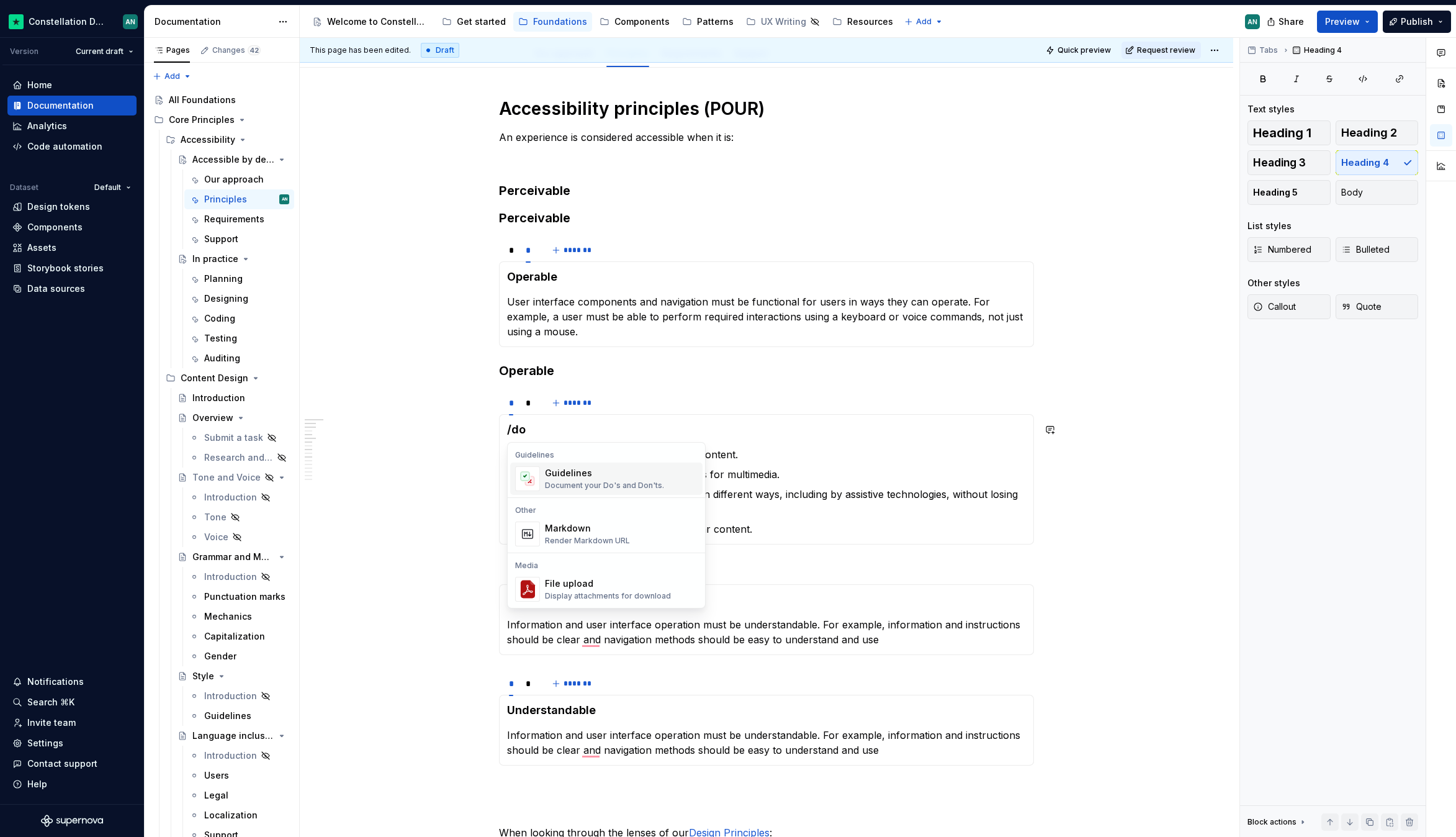
click at [584, 486] on div "Document your Do's and Don'ts." at bounding box center [604, 485] width 119 height 10
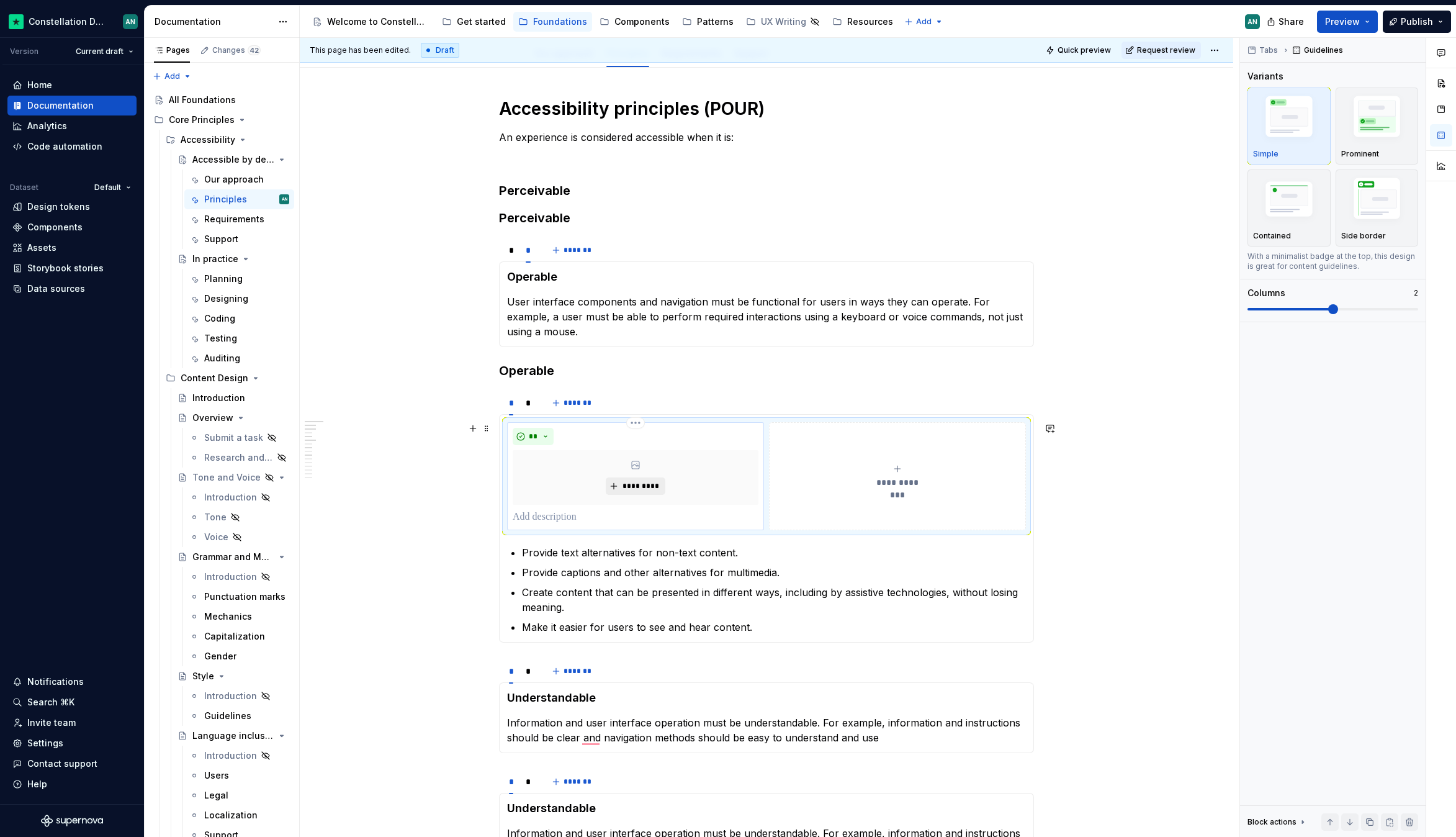
type textarea "*"
click at [1294, 202] on img "button" at bounding box center [1288, 201] width 72 height 49
click at [1253, 119] on img "button" at bounding box center [1288, 119] width 72 height 54
click at [1370, 191] on img "button" at bounding box center [1377, 201] width 72 height 54
click at [562, 515] on p "To enrich screen reader interactions, please activate Accessibility in Grammarl…" at bounding box center [635, 517] width 246 height 15
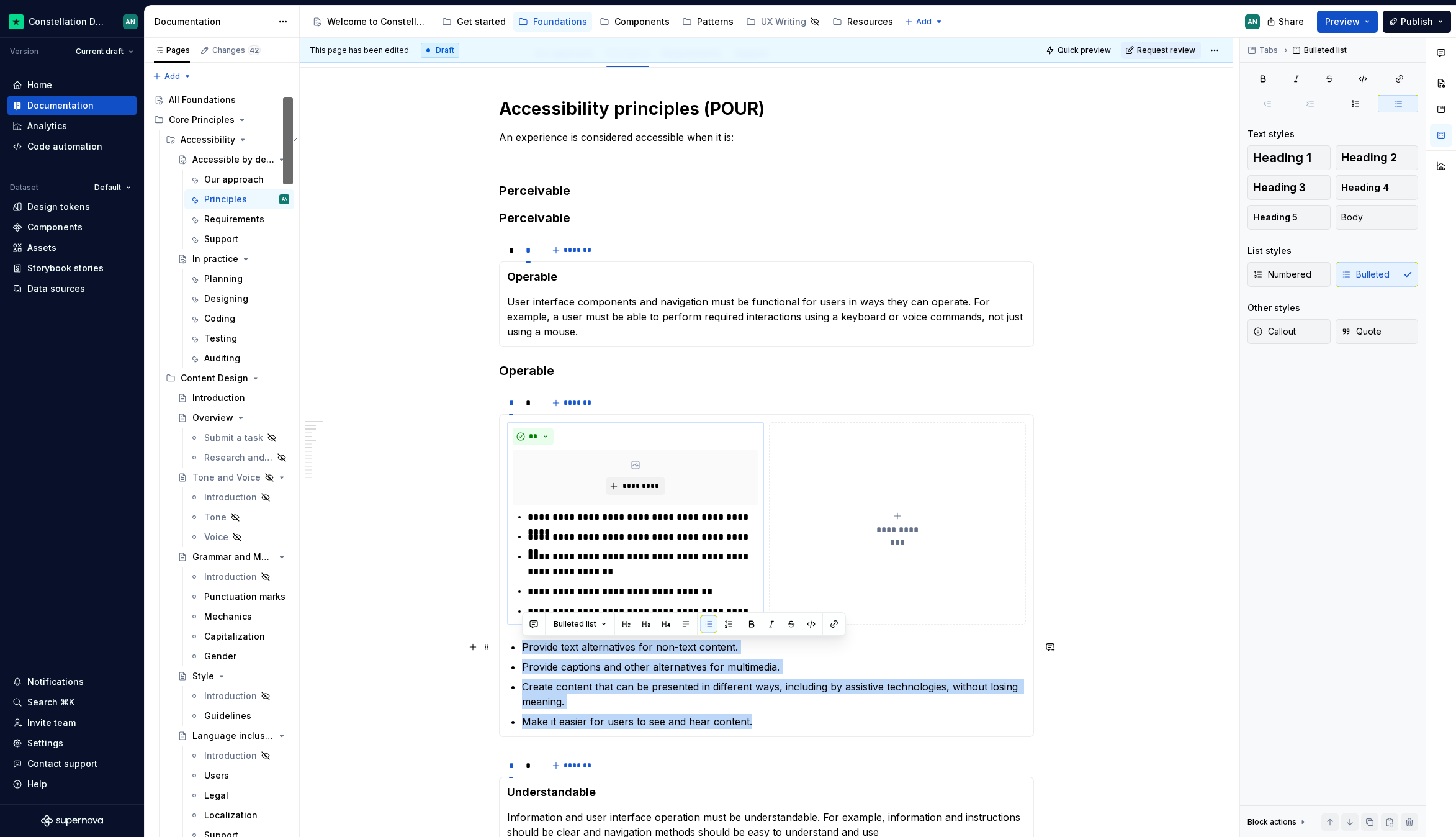
drag, startPoint x: 784, startPoint y: 717, endPoint x: 508, endPoint y: 642, distance: 286.0
click at [508, 642] on section-item-column "**********" at bounding box center [766, 575] width 519 height 306
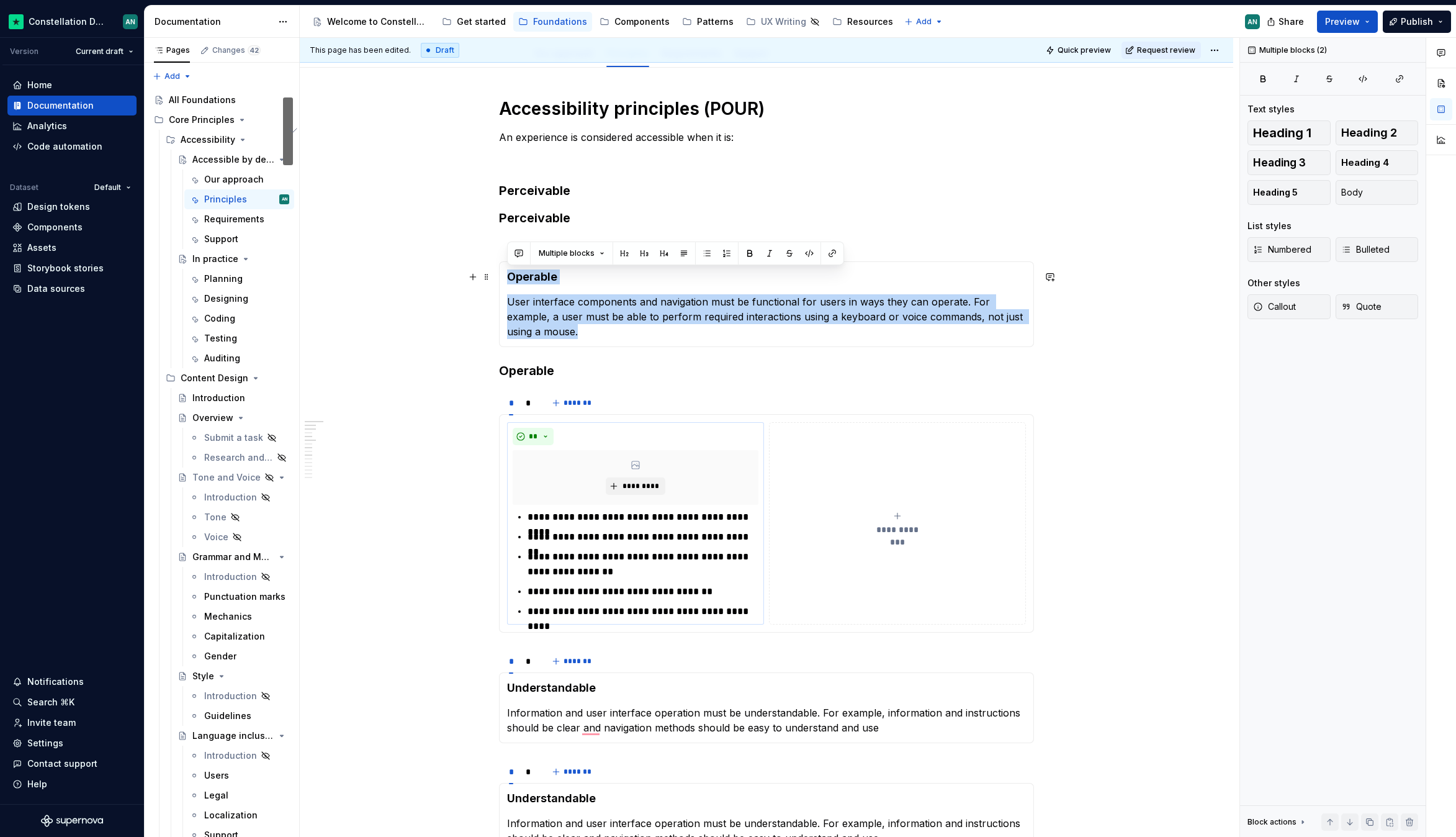
drag, startPoint x: 608, startPoint y: 329, endPoint x: 509, endPoint y: 275, distance: 112.8
click at [509, 275] on section-item-column "Operable User interface components and navigation must be functional for users …" at bounding box center [766, 304] width 519 height 70
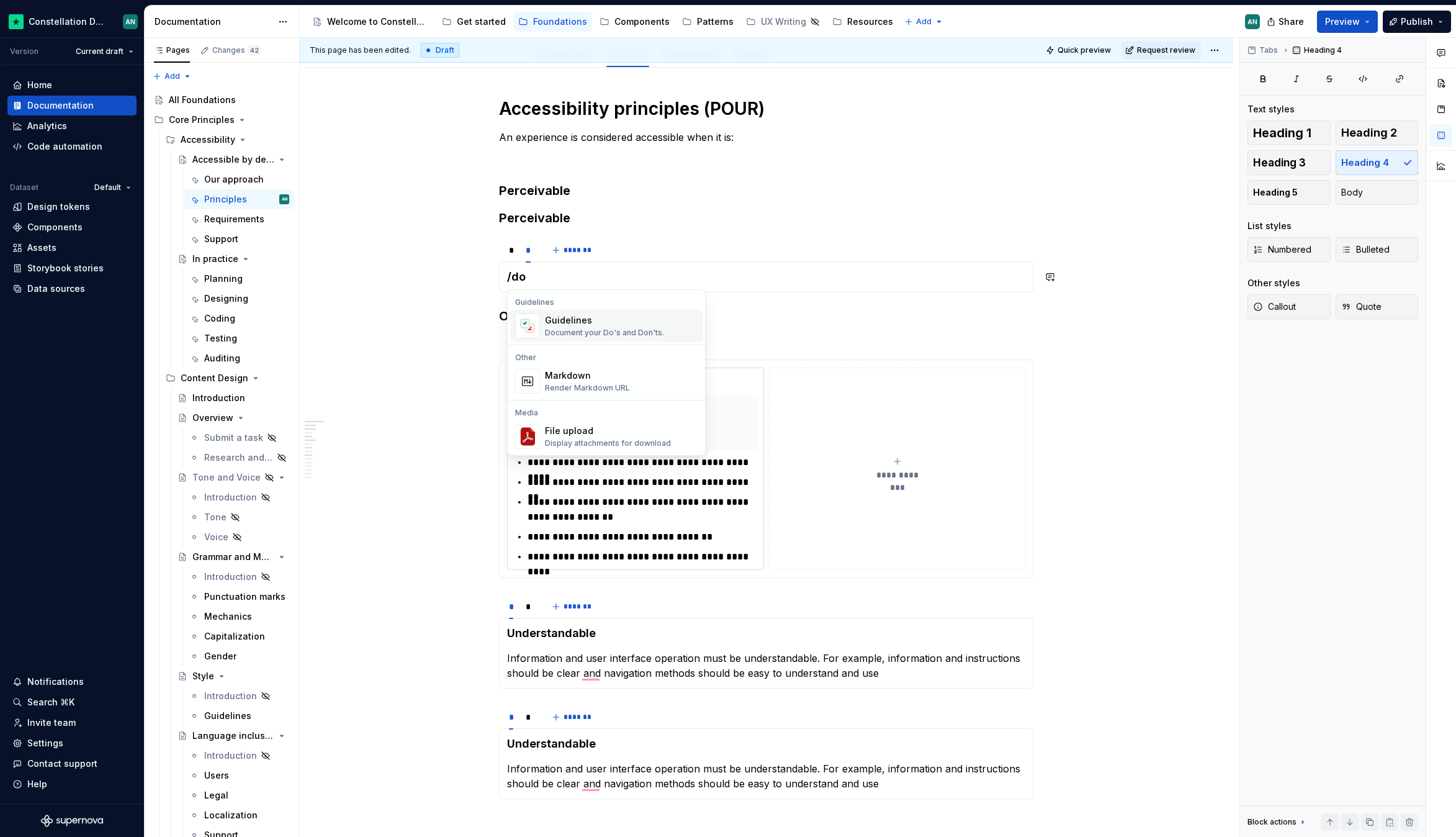
click at [604, 322] on div "Guidelines" at bounding box center [604, 320] width 119 height 13
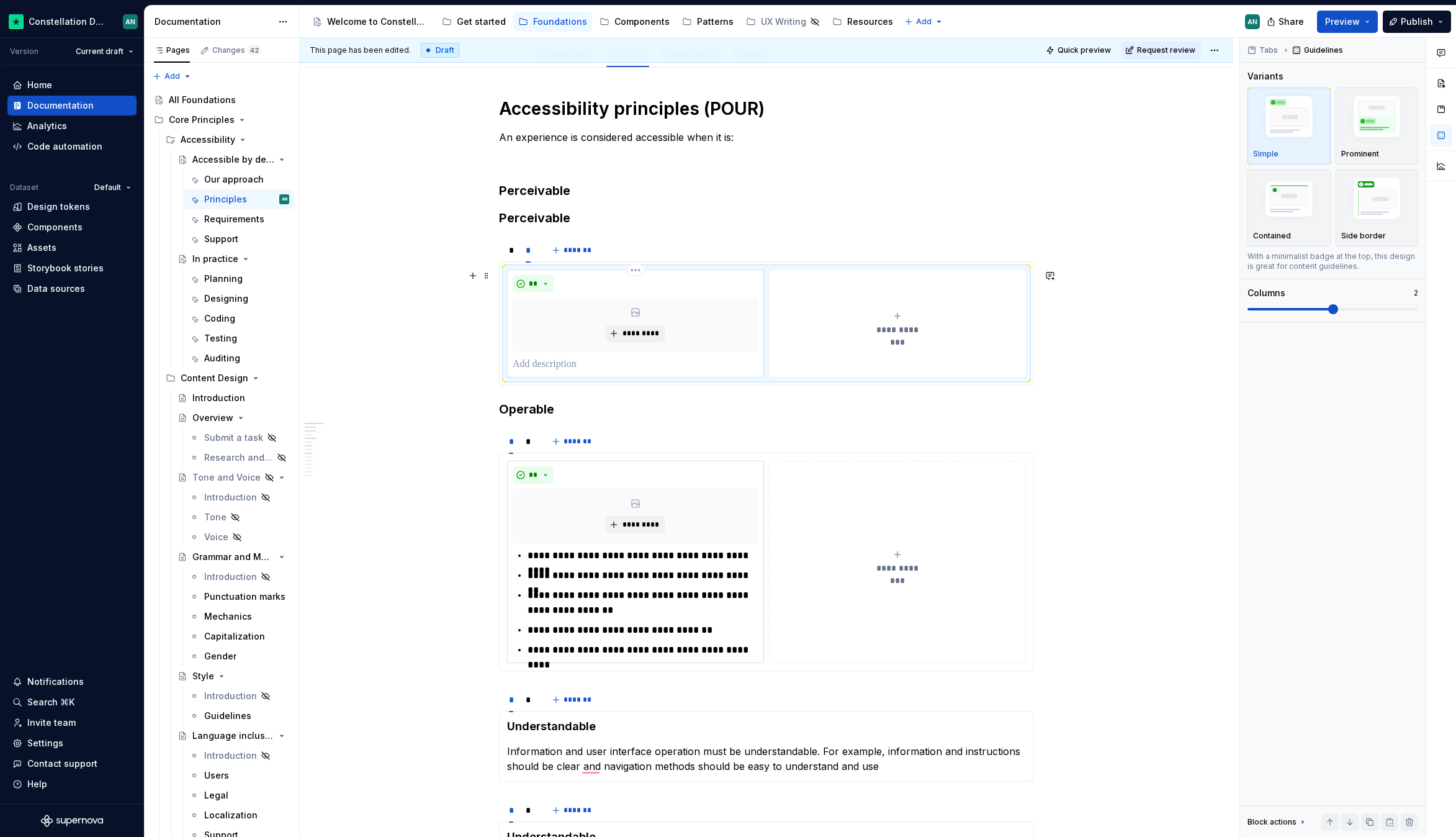
click at [546, 359] on p "To enrich screen reader interactions, please activate Accessibility in Grammarl…" at bounding box center [635, 364] width 246 height 15
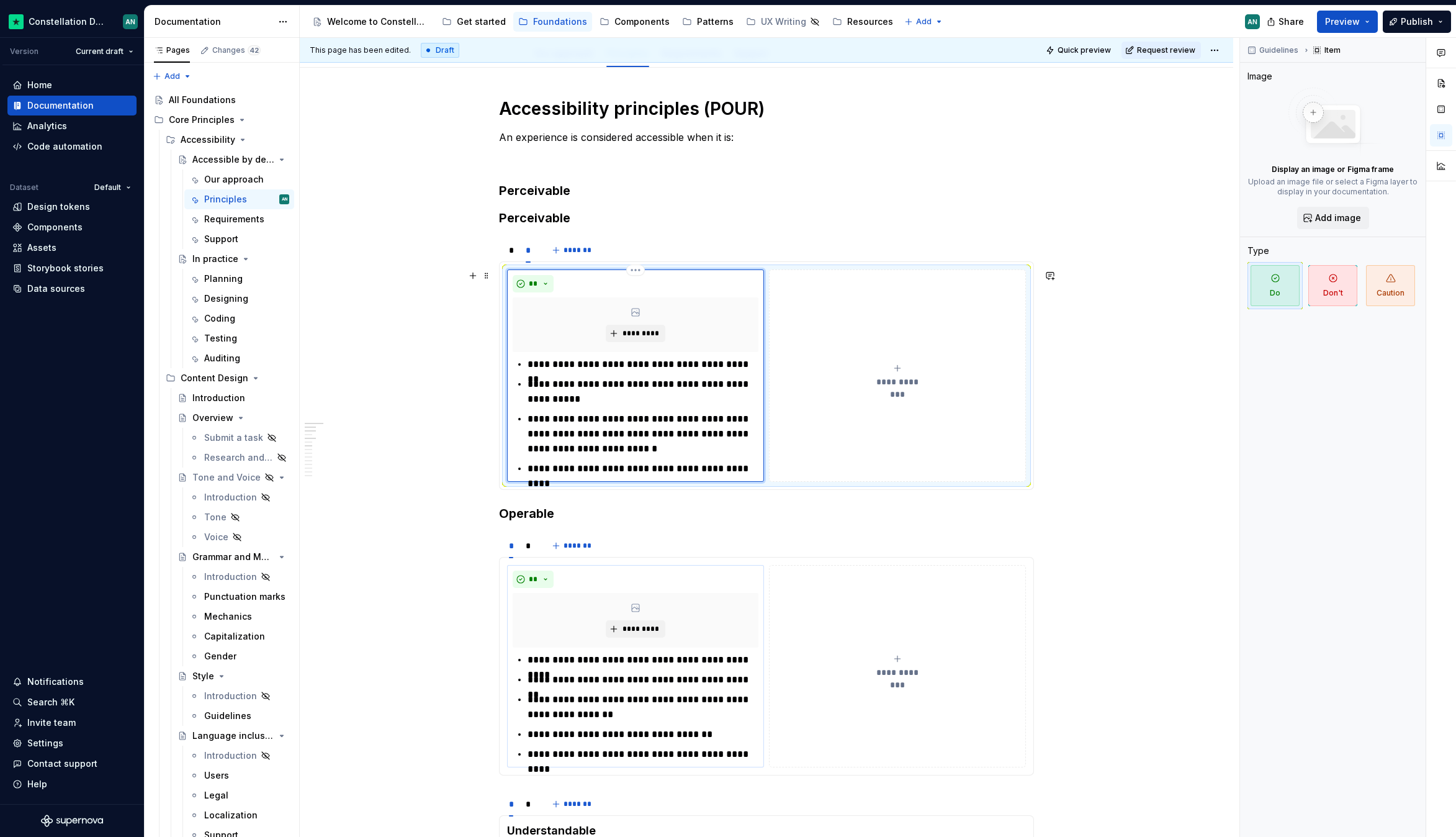
click at [714, 274] on div "**********" at bounding box center [635, 375] width 257 height 212
click at [926, 315] on button "**********" at bounding box center [897, 375] width 257 height 212
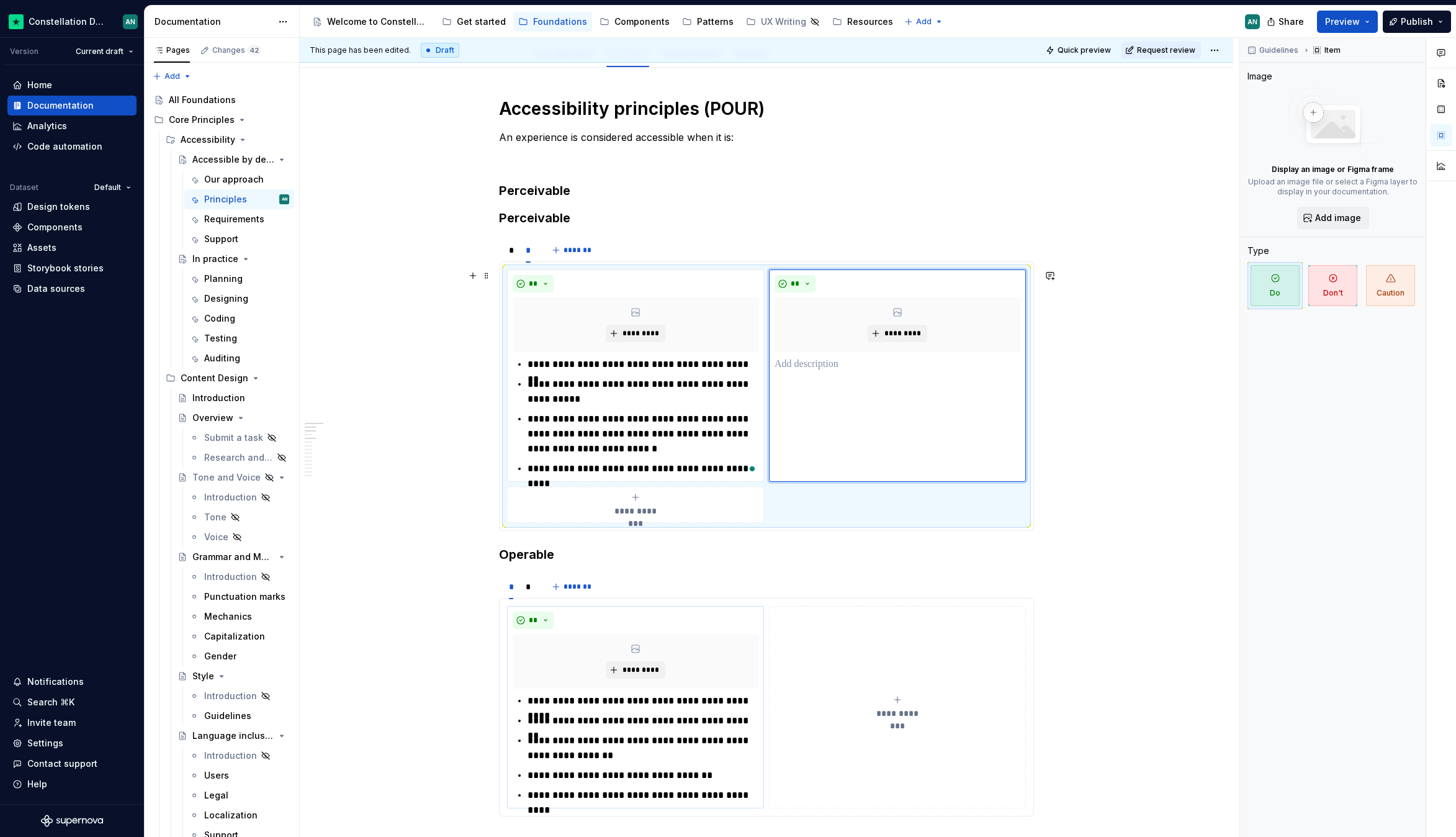
click at [1143, 472] on div "This page has been edited. Draft Quick preview Request review Accessible by des…" at bounding box center [770, 437] width 940 height 799
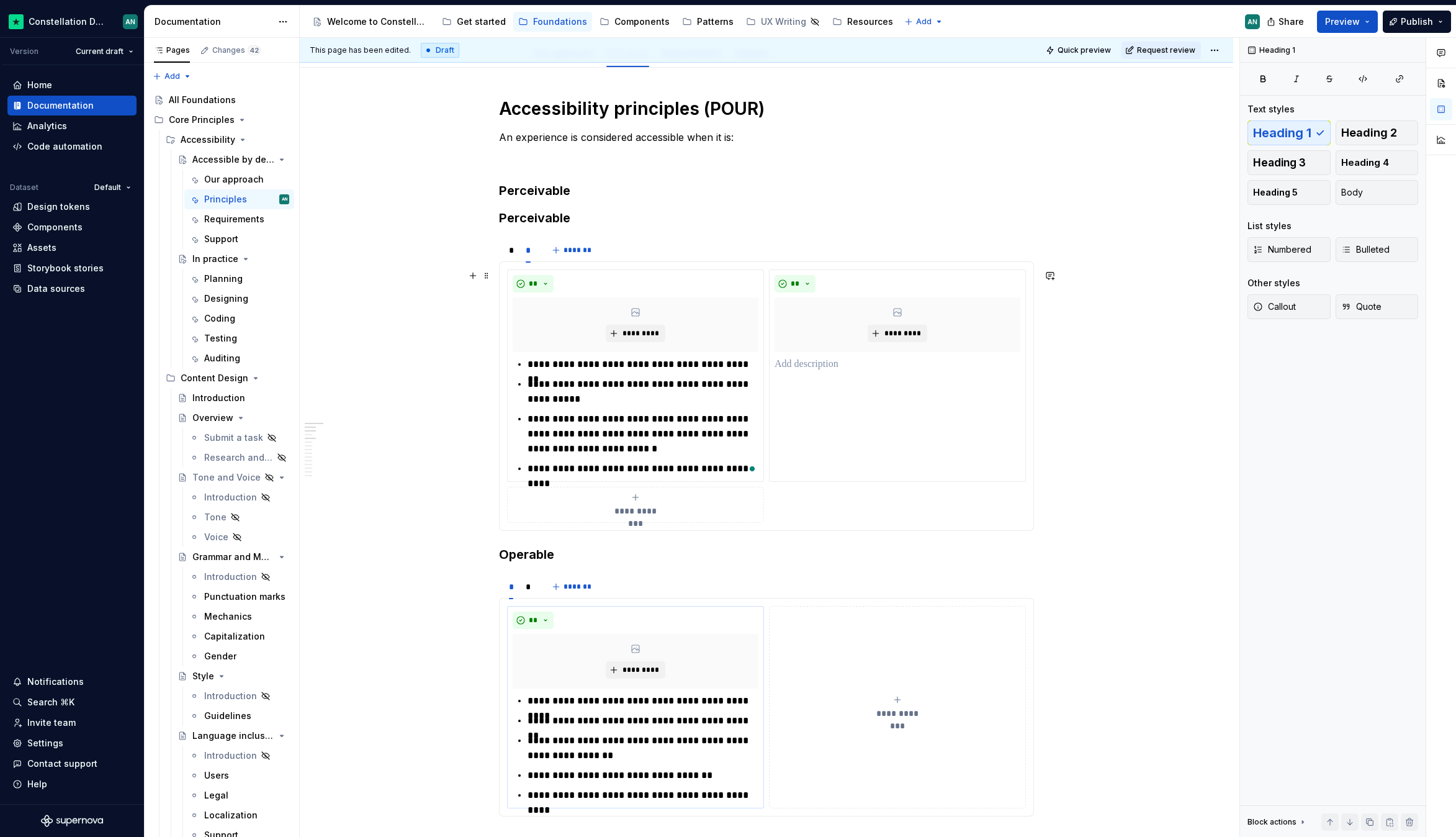
click at [891, 515] on div "**********" at bounding box center [766, 396] width 519 height 253
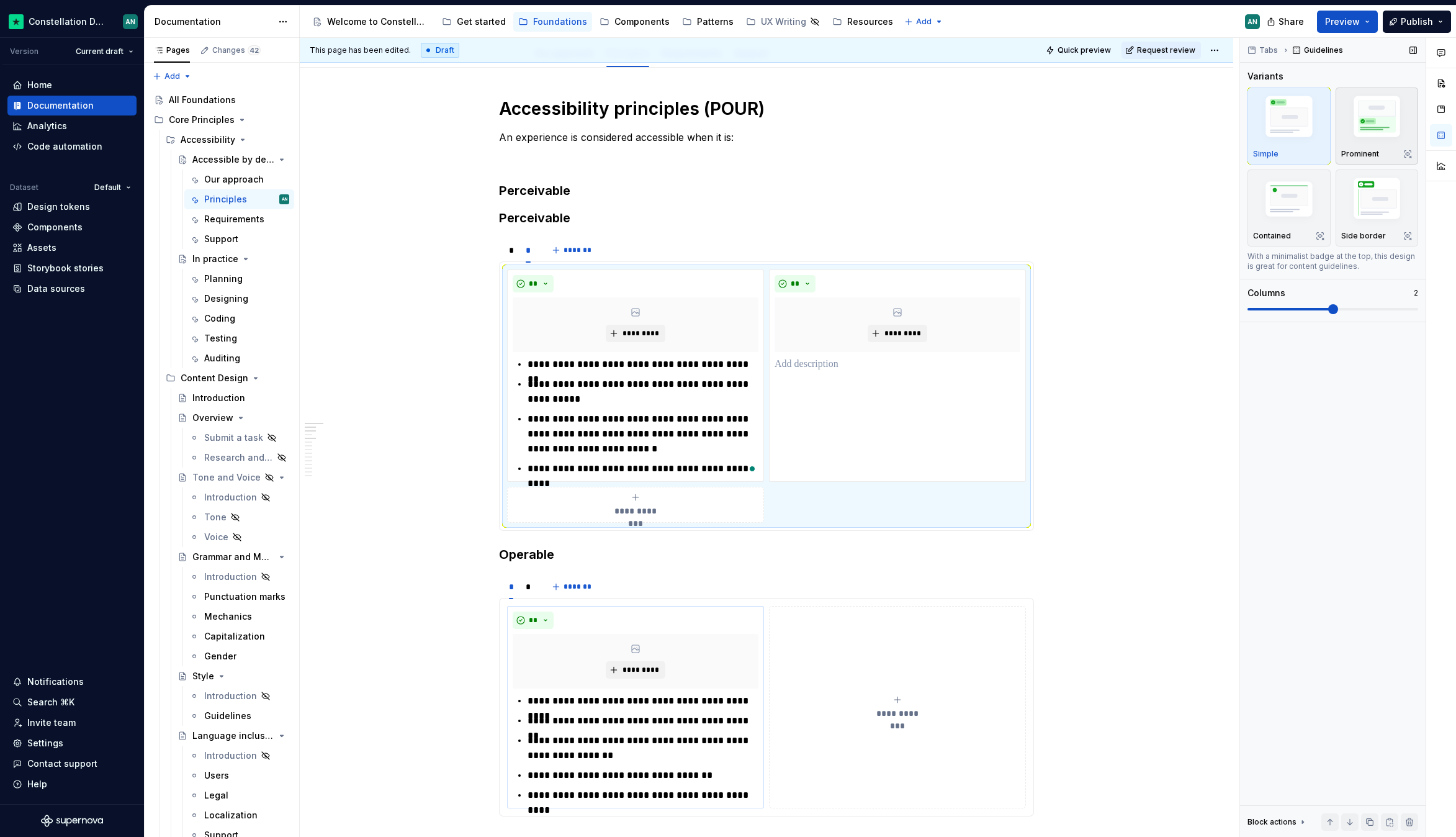
click at [1368, 109] on img "button" at bounding box center [1377, 119] width 72 height 54
click at [1312, 114] on img "button" at bounding box center [1288, 119] width 72 height 54
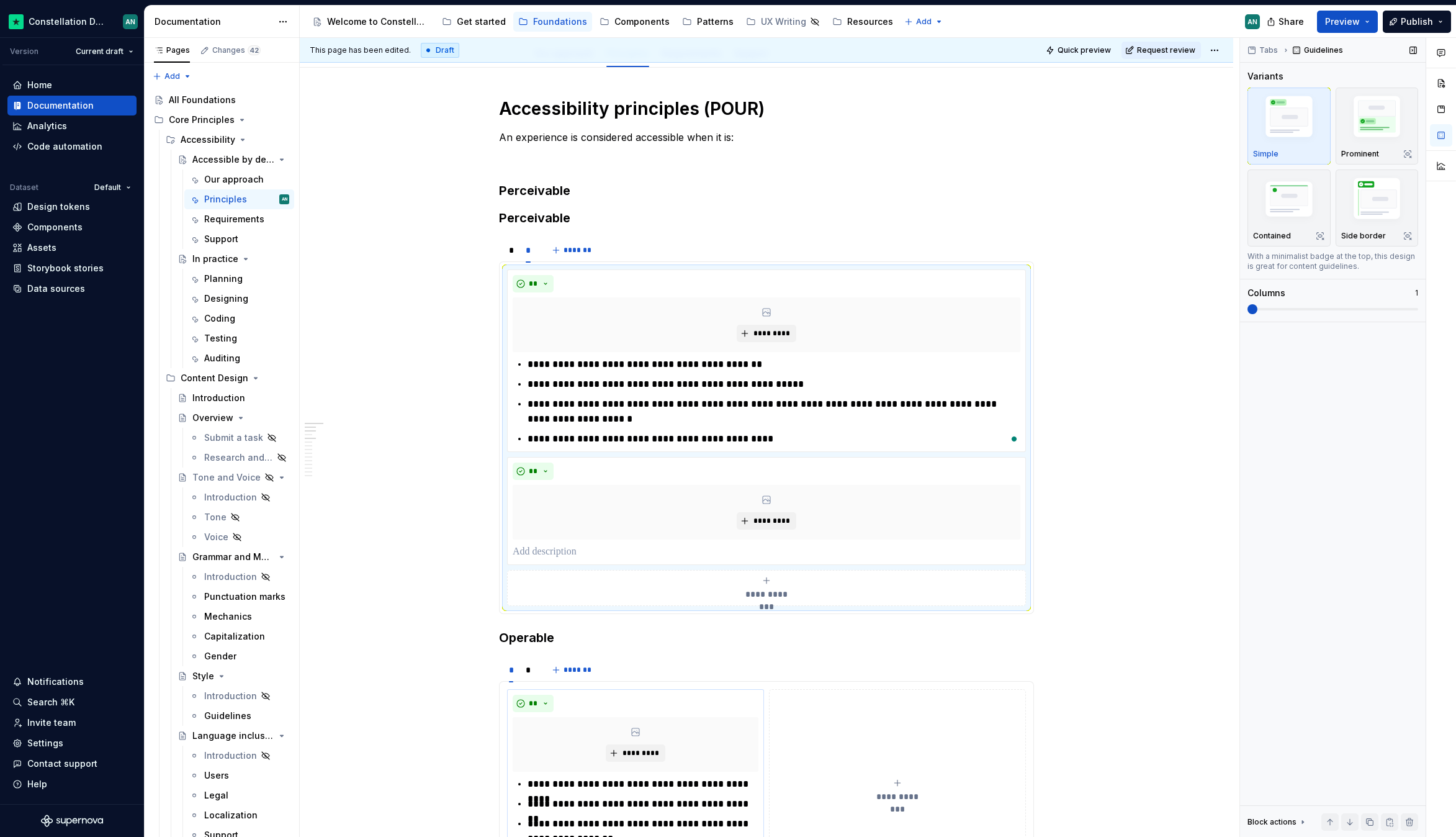
click at [1247, 304] on span at bounding box center [1252, 309] width 10 height 10
click at [1390, 117] on img "button" at bounding box center [1377, 119] width 72 height 54
click at [1368, 205] on img "button" at bounding box center [1377, 201] width 72 height 54
click at [1261, 203] on img "button" at bounding box center [1288, 201] width 72 height 49
click at [1263, 116] on img "button" at bounding box center [1288, 119] width 72 height 54
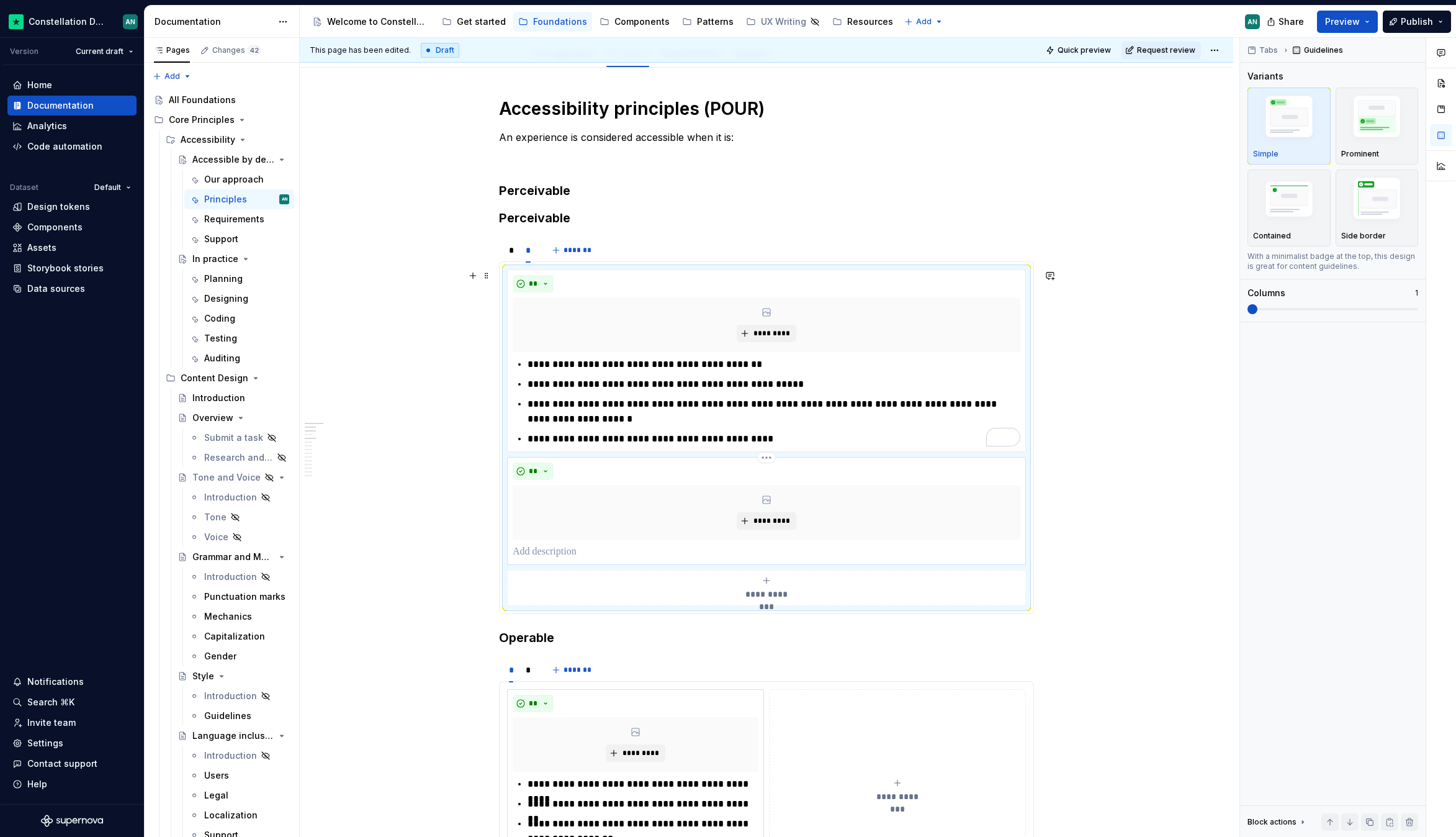
click at [628, 471] on div "**" at bounding box center [766, 471] width 507 height 17
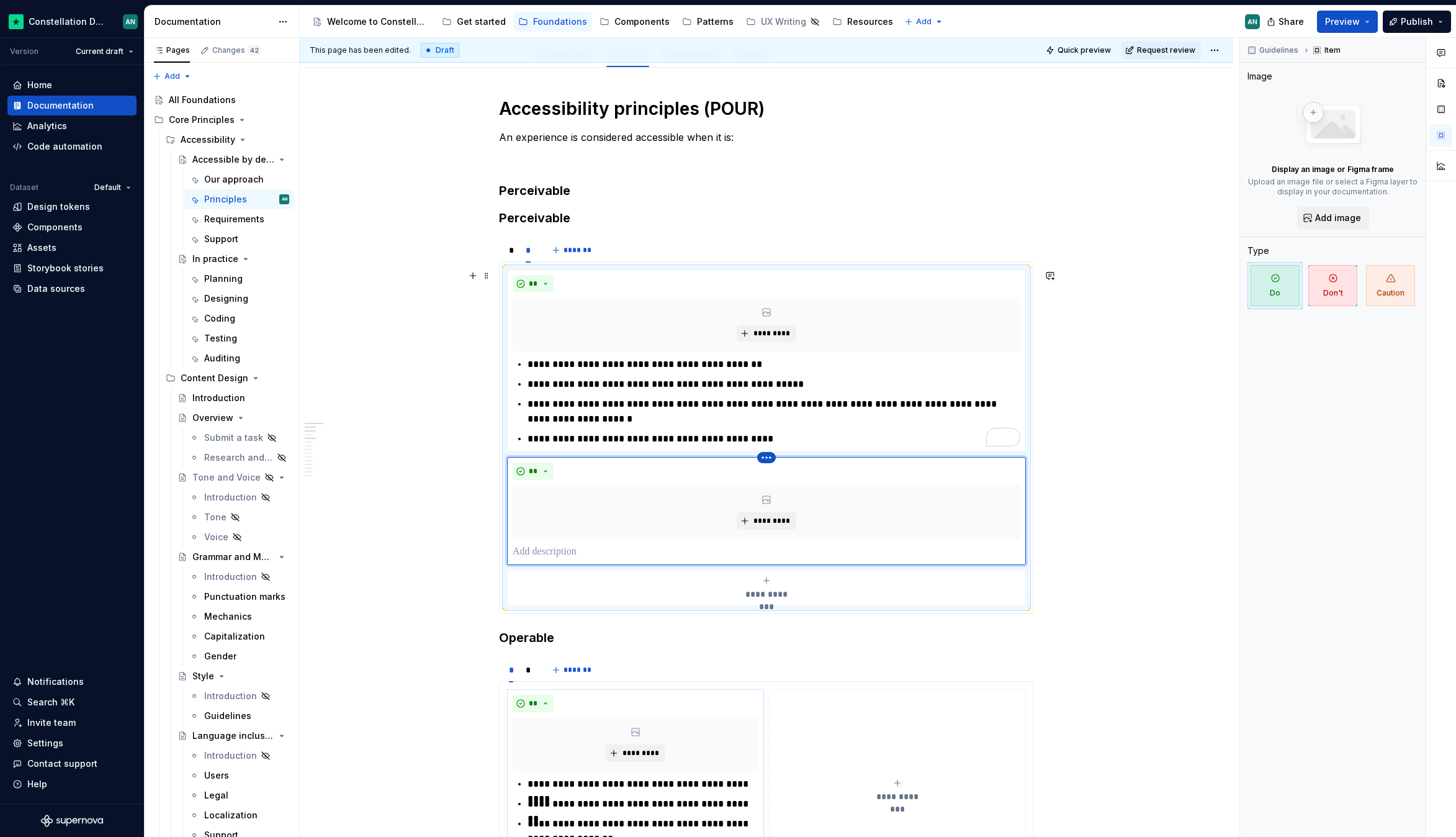
click at [771, 460] on html "Constellation Design System AN Version Current draft Home Documentation Analyti…" at bounding box center [728, 419] width 1456 height 837
click at [782, 479] on div "Delete item" at bounding box center [821, 479] width 81 height 13
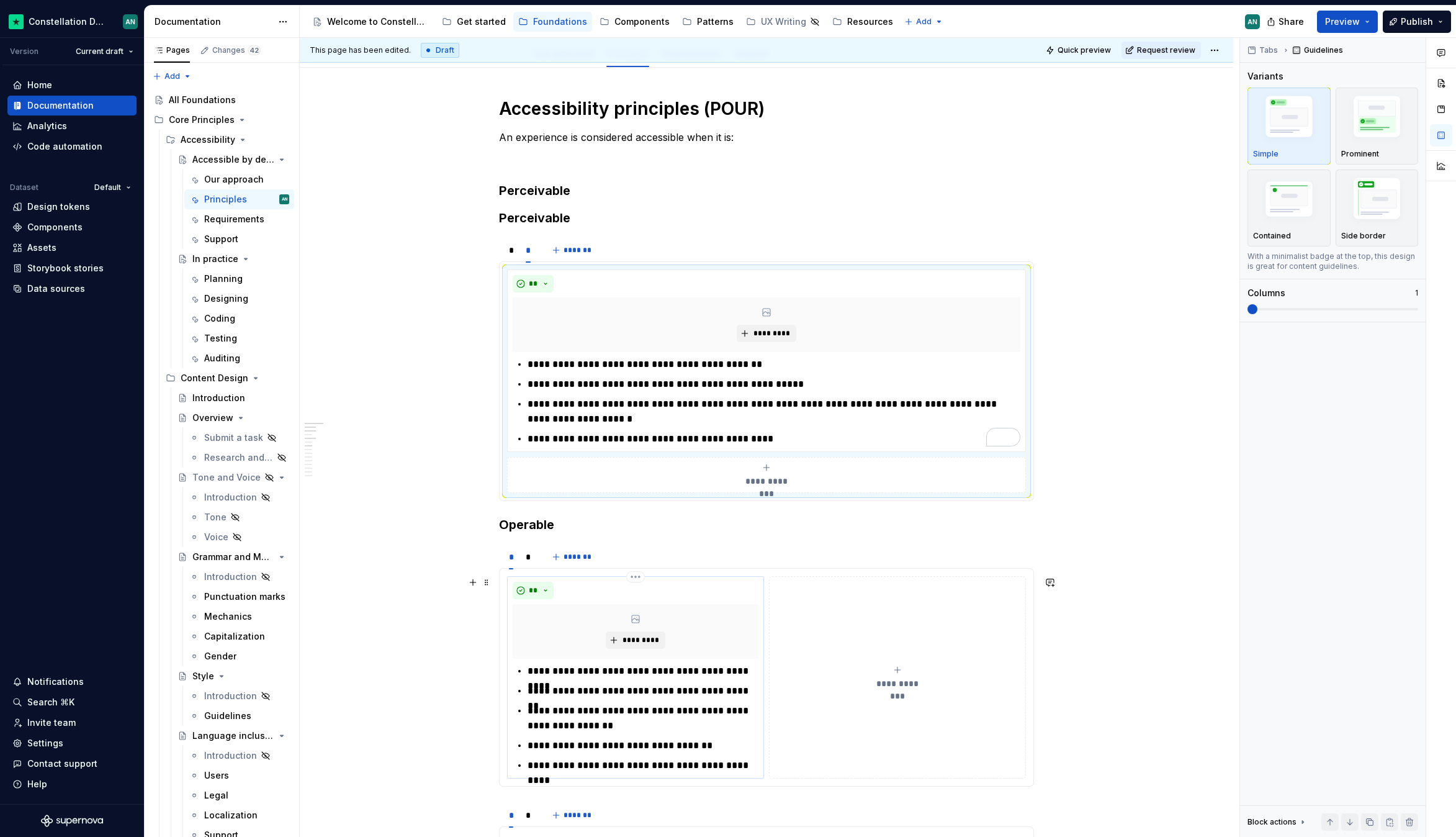
click at [614, 582] on div "**" at bounding box center [635, 590] width 246 height 17
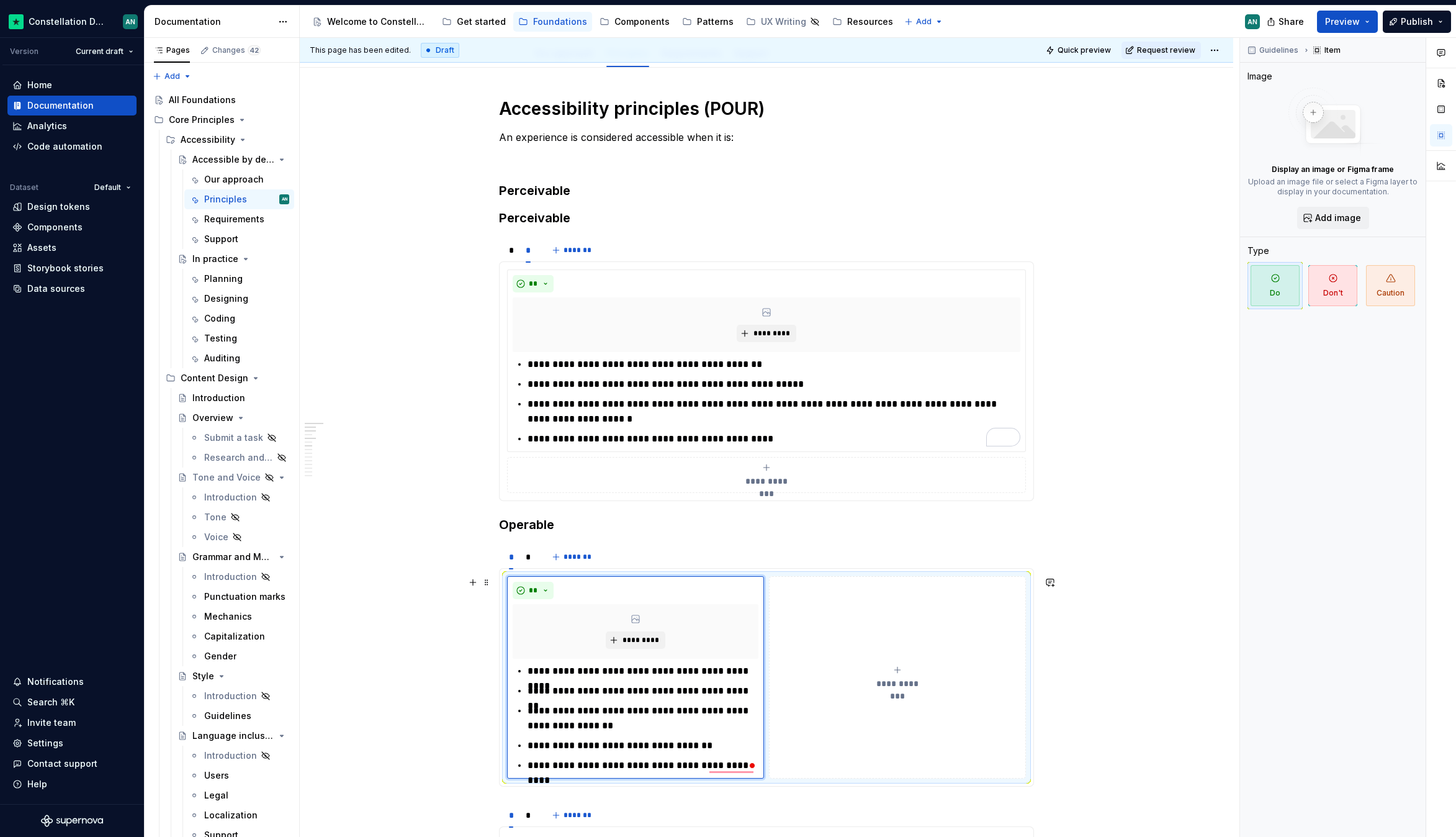
click at [1026, 576] on div "**********" at bounding box center [766, 677] width 519 height 203
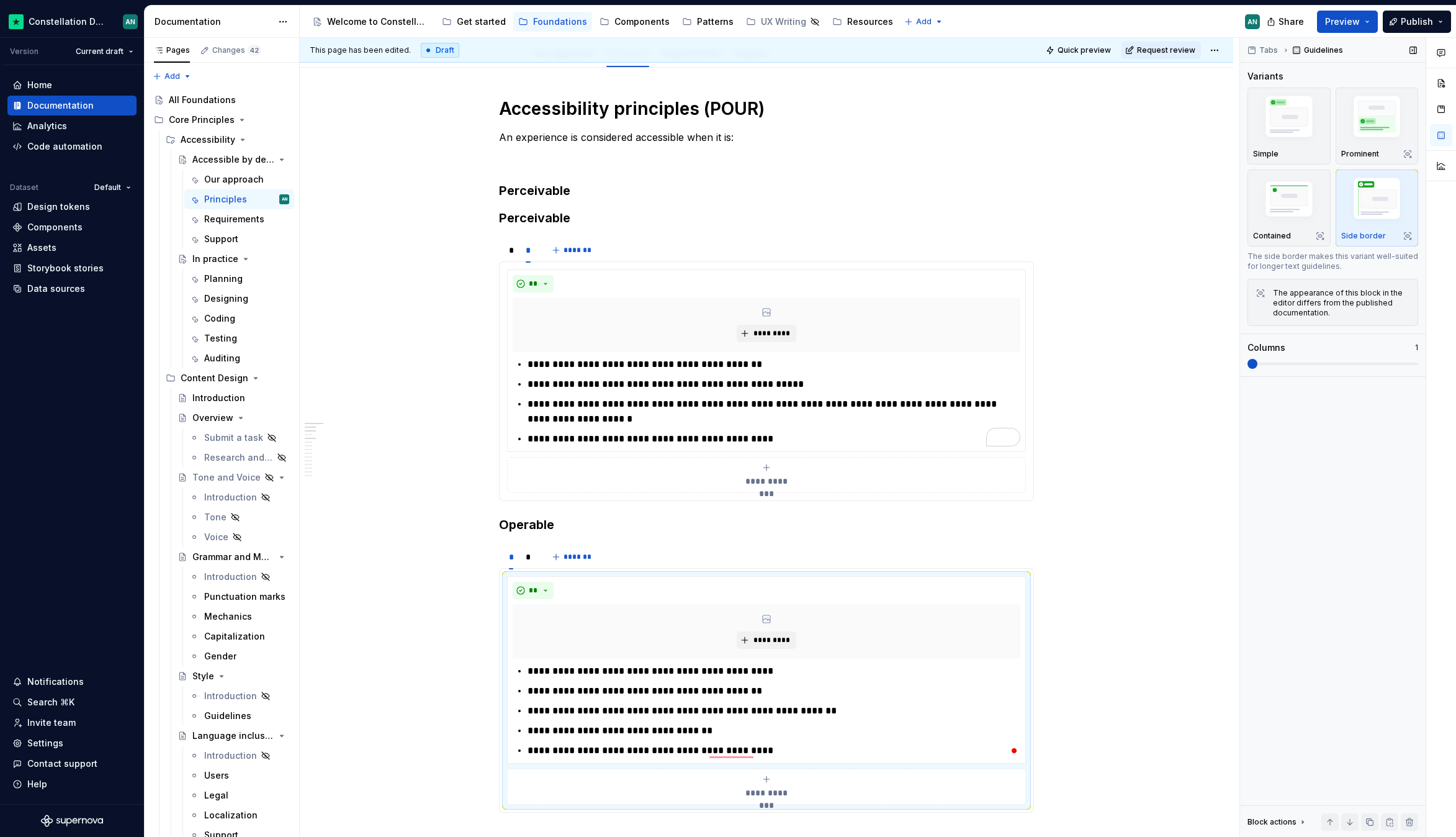
click at [1247, 363] on span at bounding box center [1252, 363] width 10 height 10
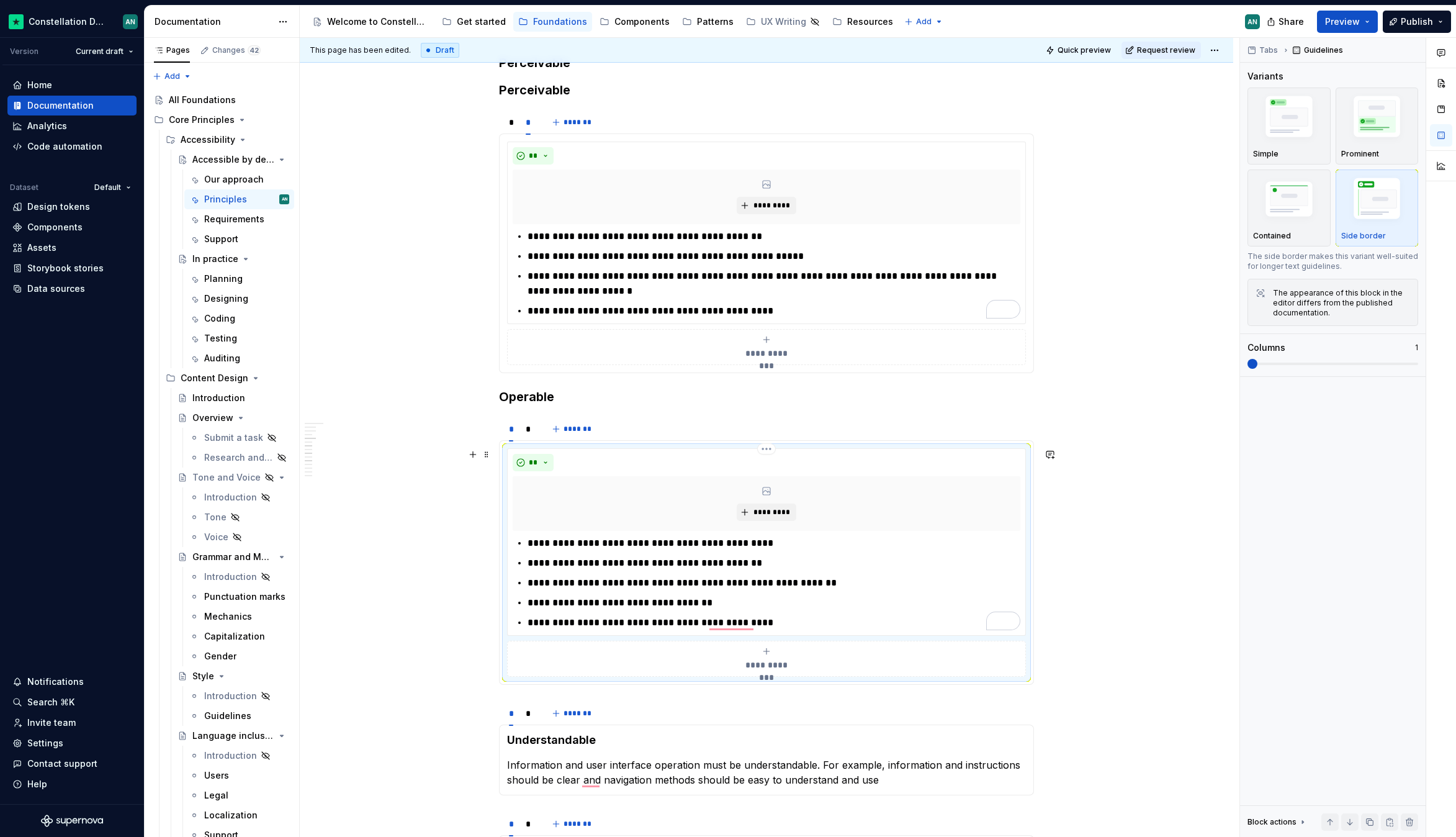
scroll to position [611, 0]
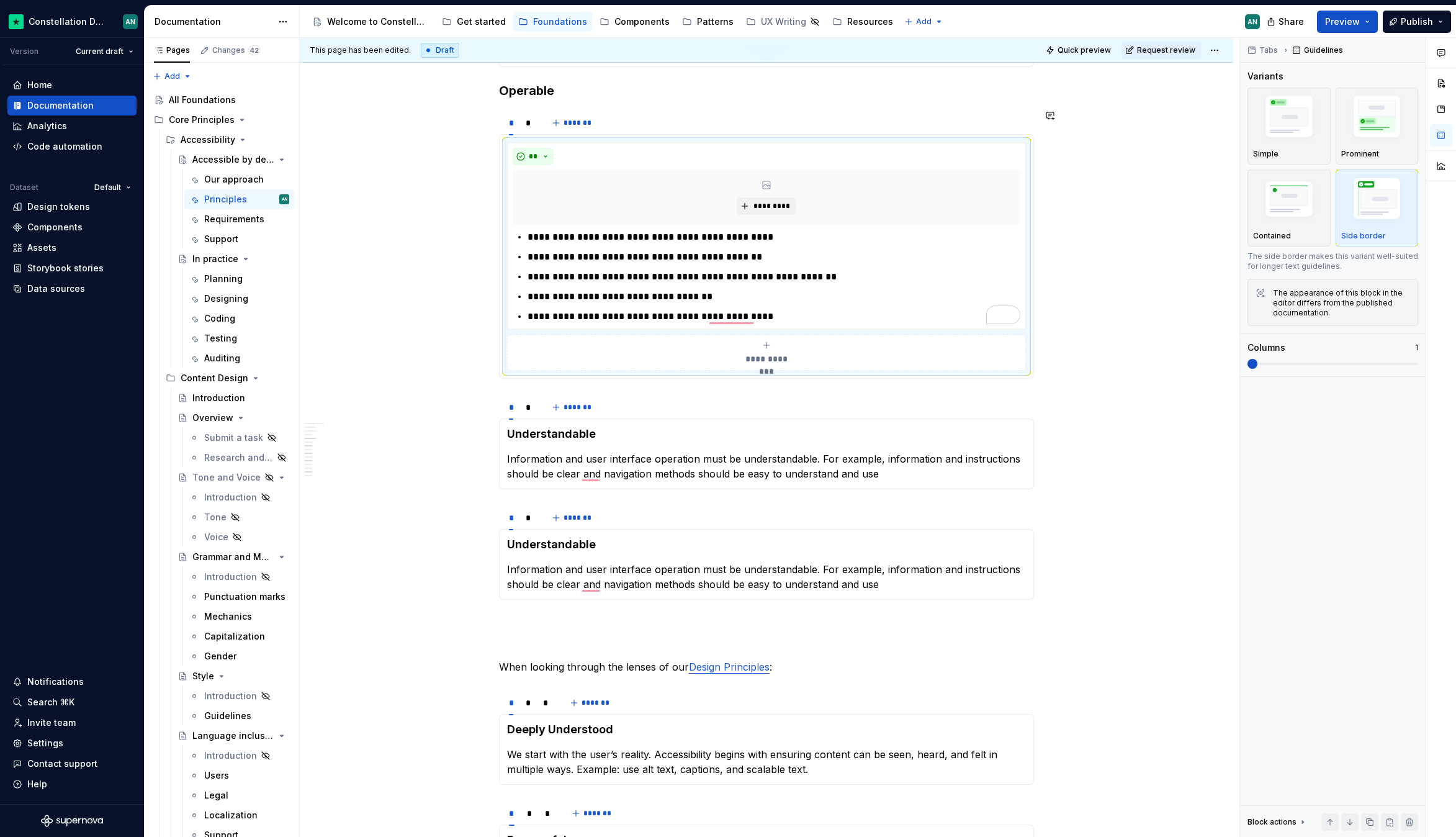
click at [512, 109] on section "**********" at bounding box center [766, 244] width 535 height 269
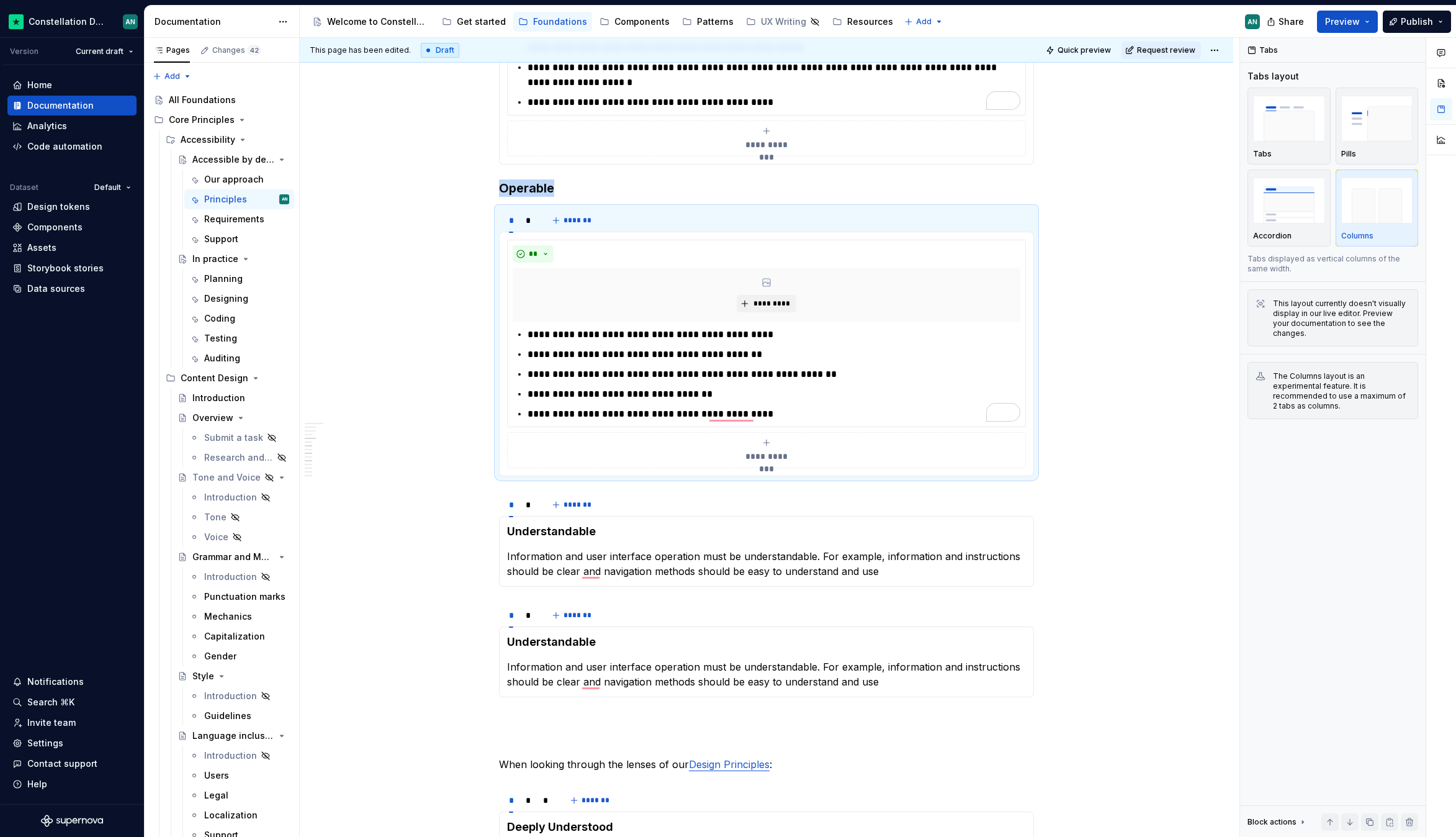
scroll to position [506, 0]
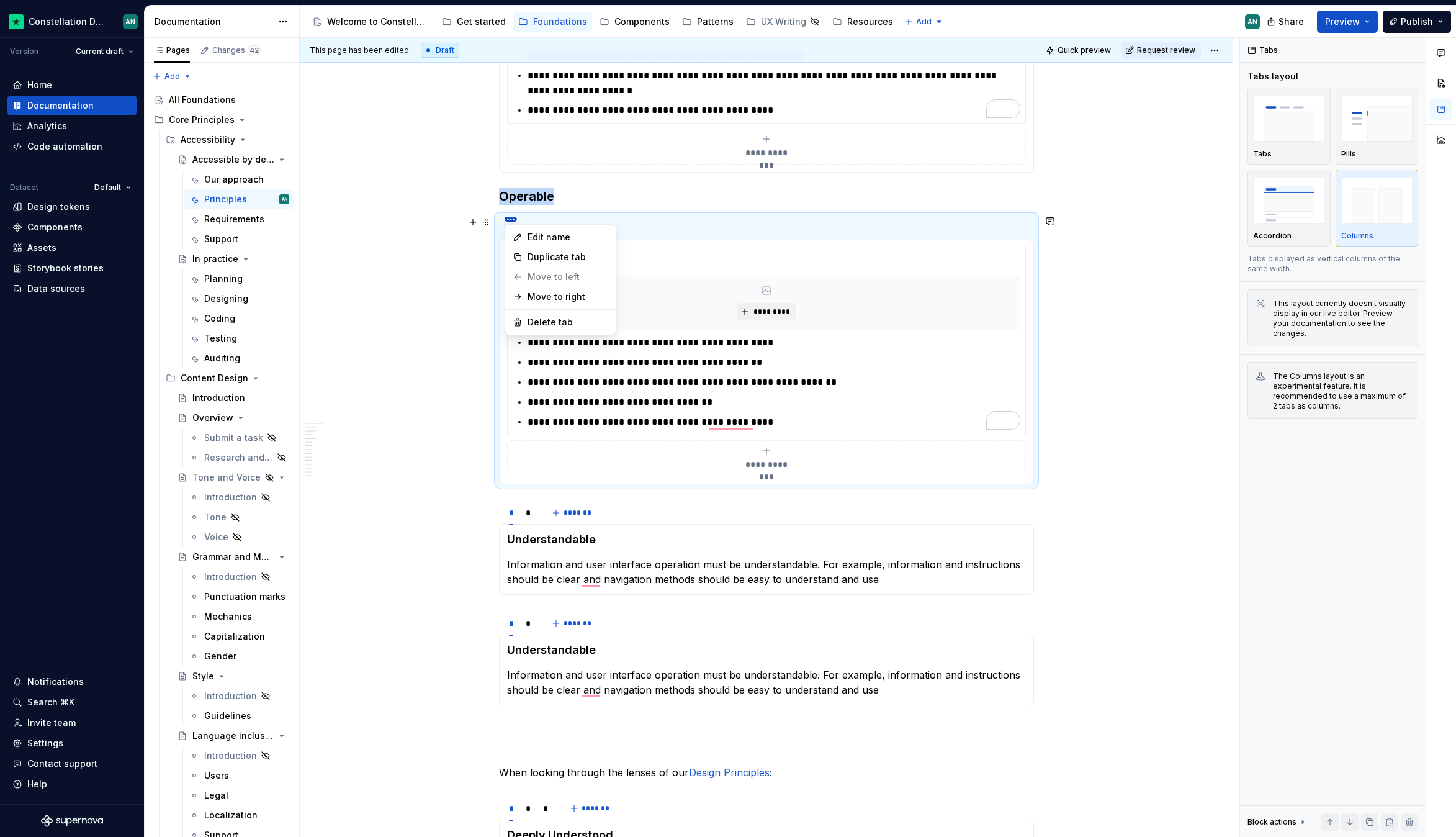
click at [535, 217] on html "Constellation Design System AN Version Current draft Home Documentation Analyti…" at bounding box center [728, 419] width 1456 height 837
click at [541, 219] on html "Constellation Design System AN Version Current draft Home Documentation Analyti…" at bounding box center [728, 419] width 1456 height 837
drag, startPoint x: 511, startPoint y: 227, endPoint x: 538, endPoint y: 226, distance: 27.0
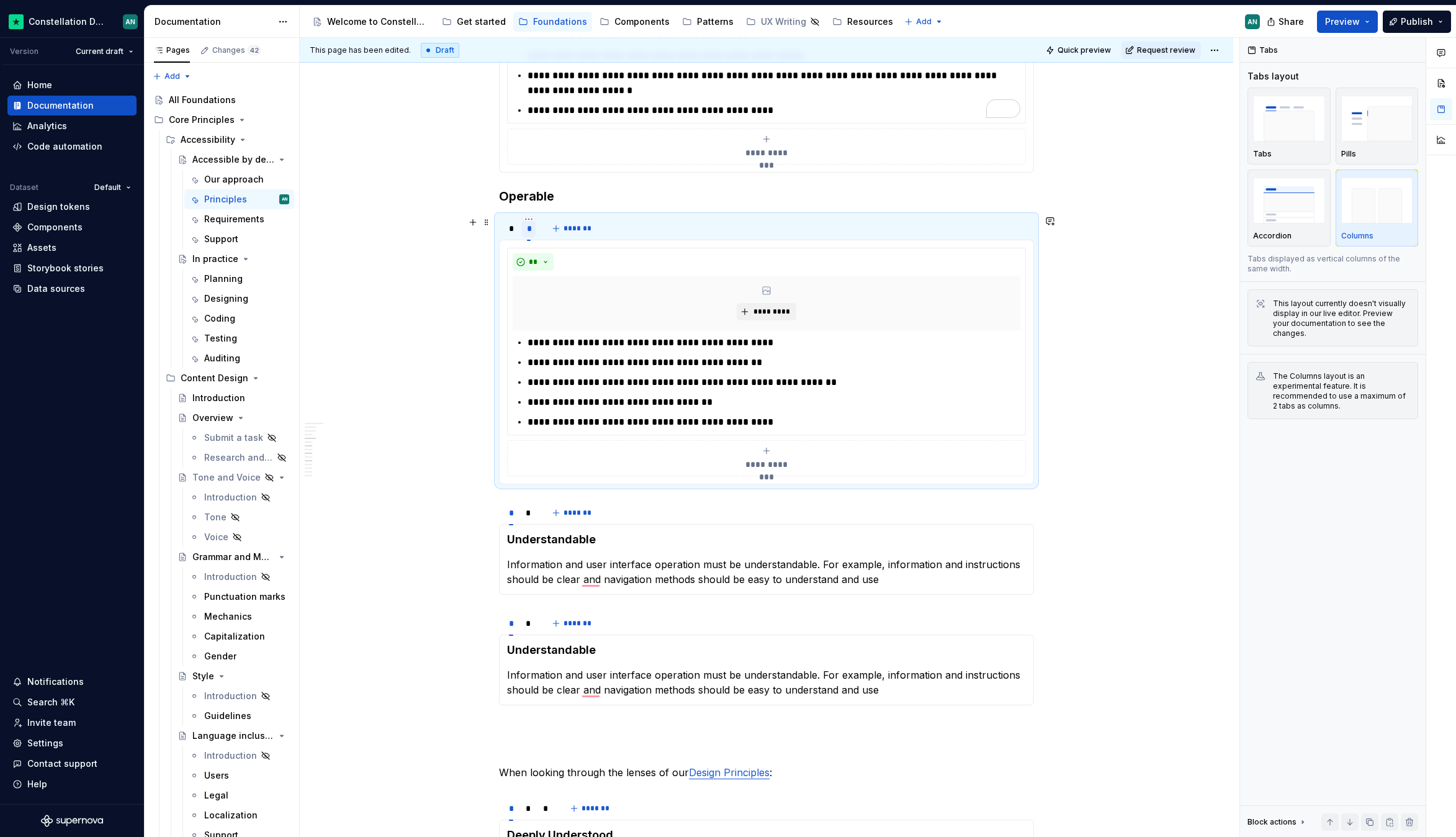
click at [524, 228] on div "*" at bounding box center [529, 228] width 15 height 17
type input "****"
click at [512, 228] on div "*" at bounding box center [512, 228] width 6 height 13
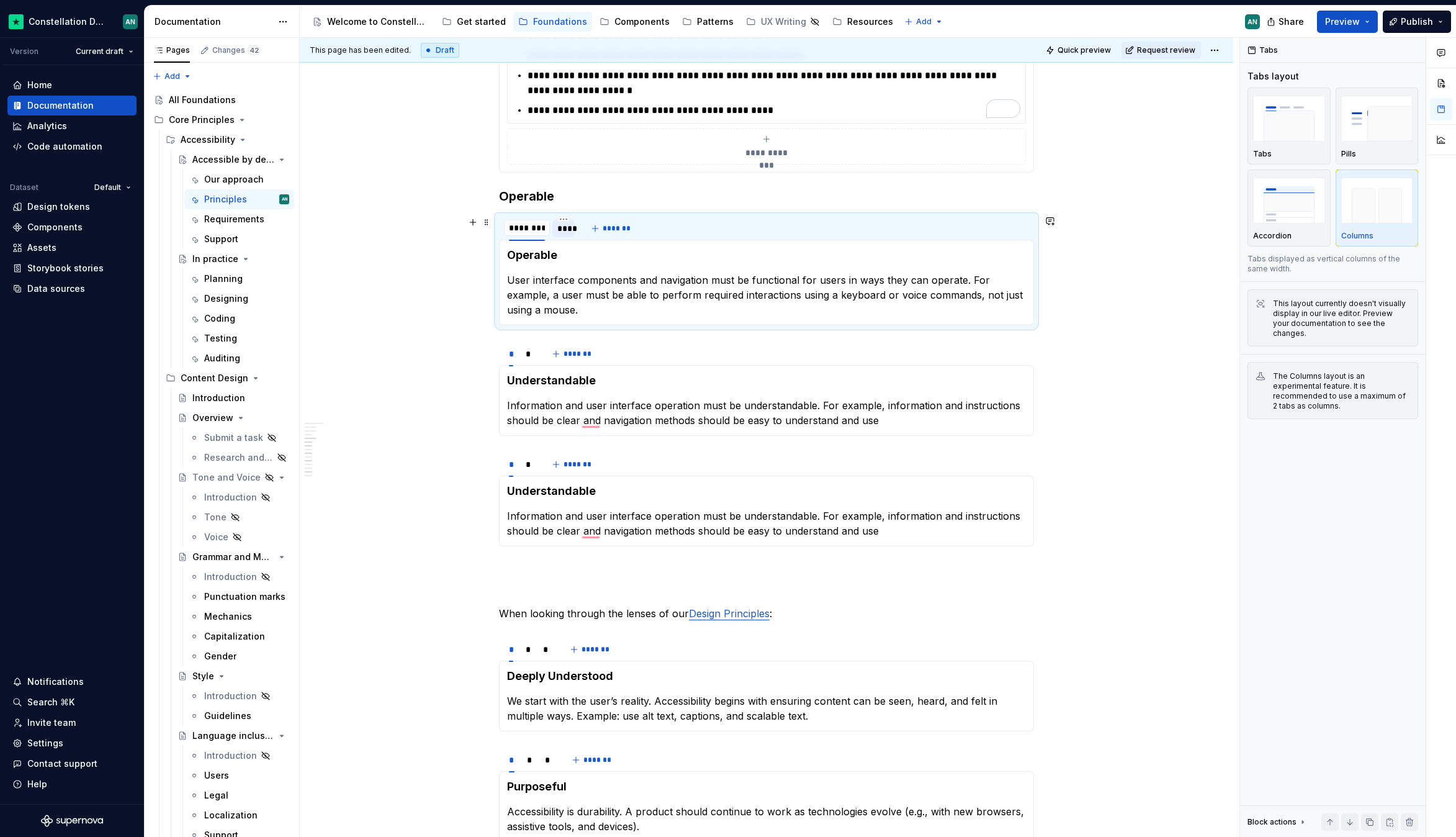
type input "**********"
click at [507, 278] on p "User interface components and navigation must be functional for users in ways t…" at bounding box center [766, 295] width 519 height 45
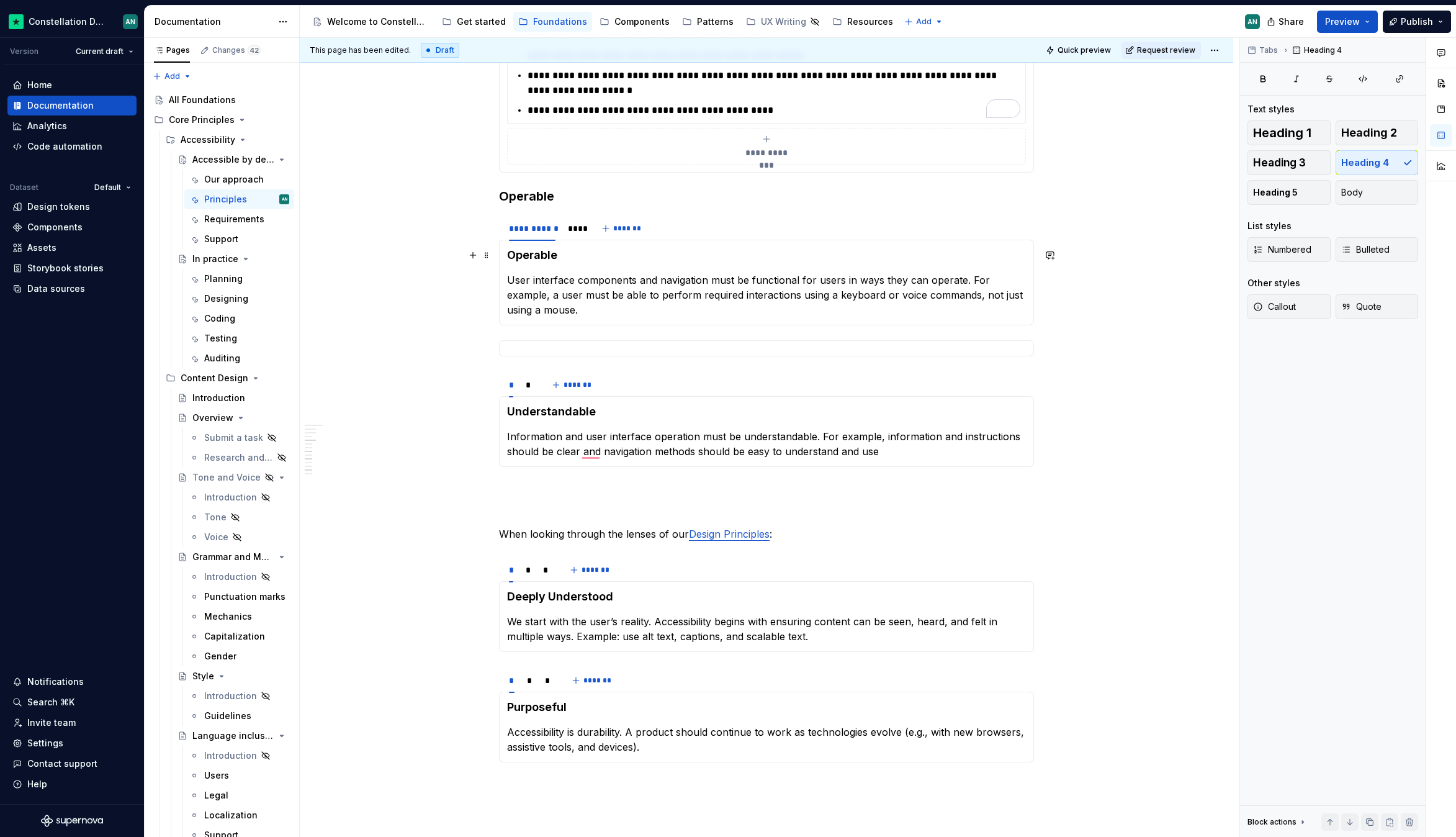
click at [601, 251] on h4 "Operable" at bounding box center [766, 255] width 519 height 15
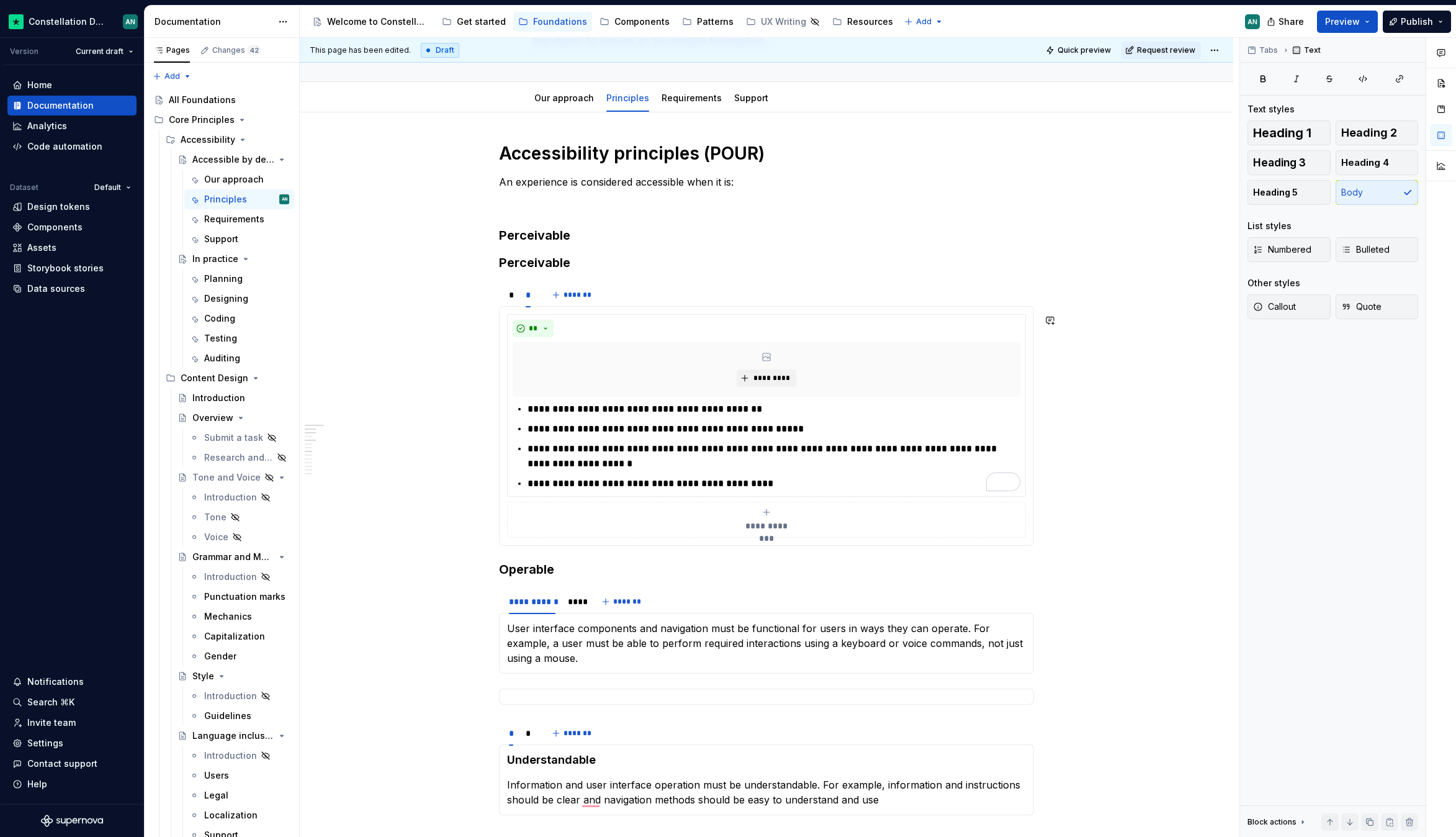
scroll to position [133, 0]
click at [512, 291] on div "*" at bounding box center [511, 295] width 4 height 13
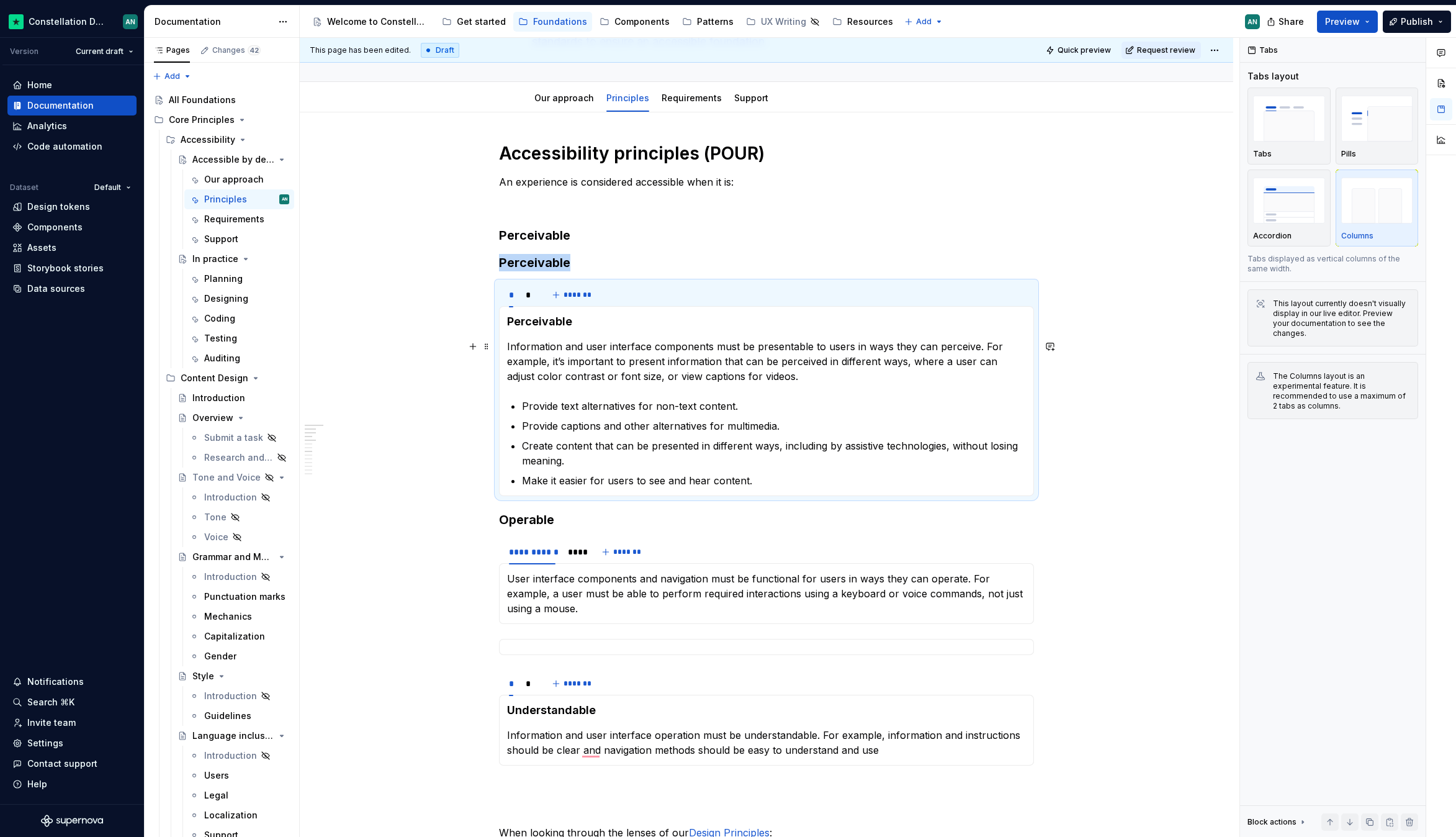
click at [537, 339] on p "Information and user interface components must be presentable to users in ways …" at bounding box center [766, 361] width 519 height 45
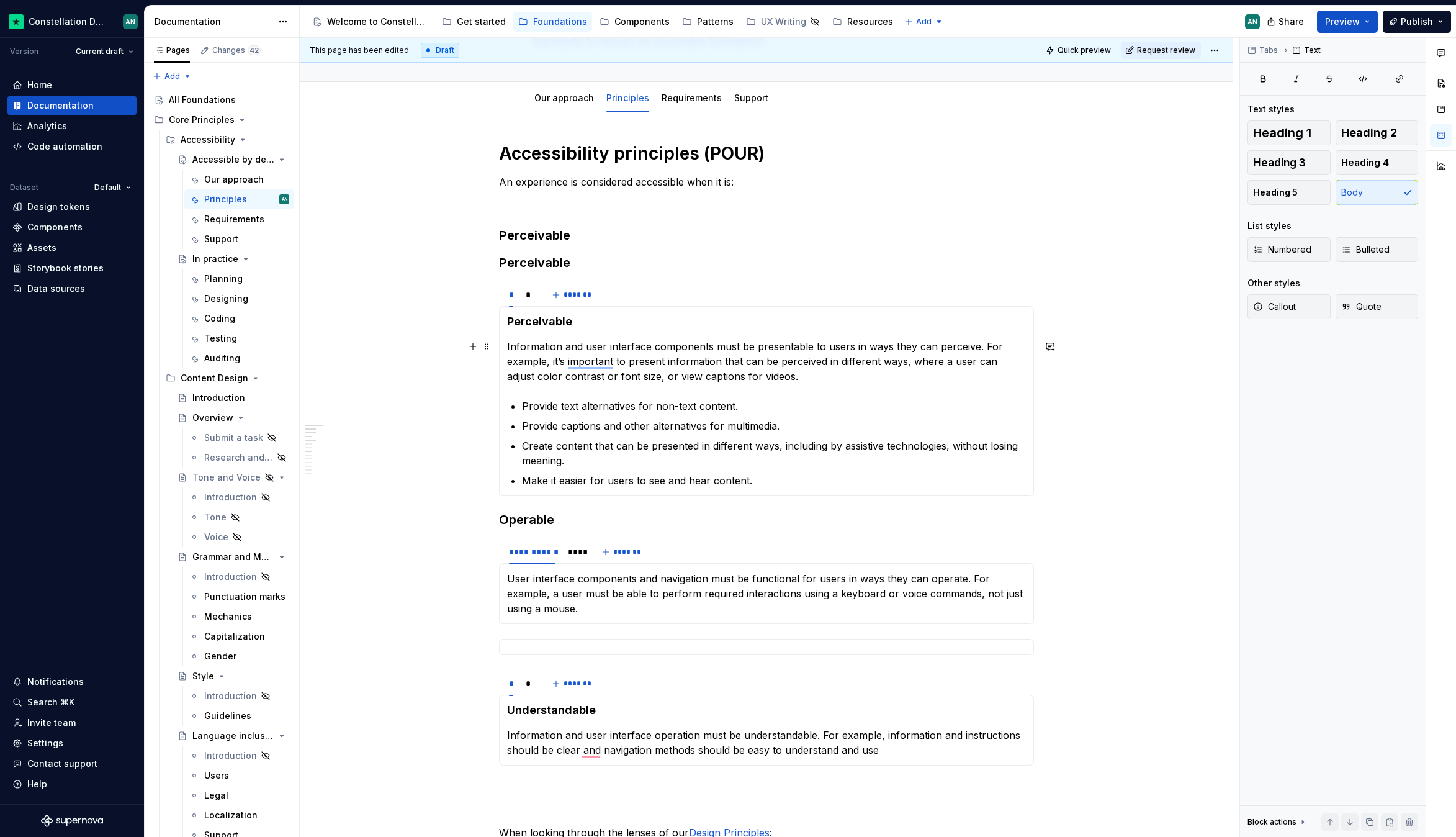
click at [507, 347] on p "Information and user interface components must be presentable to users in ways …" at bounding box center [766, 361] width 519 height 45
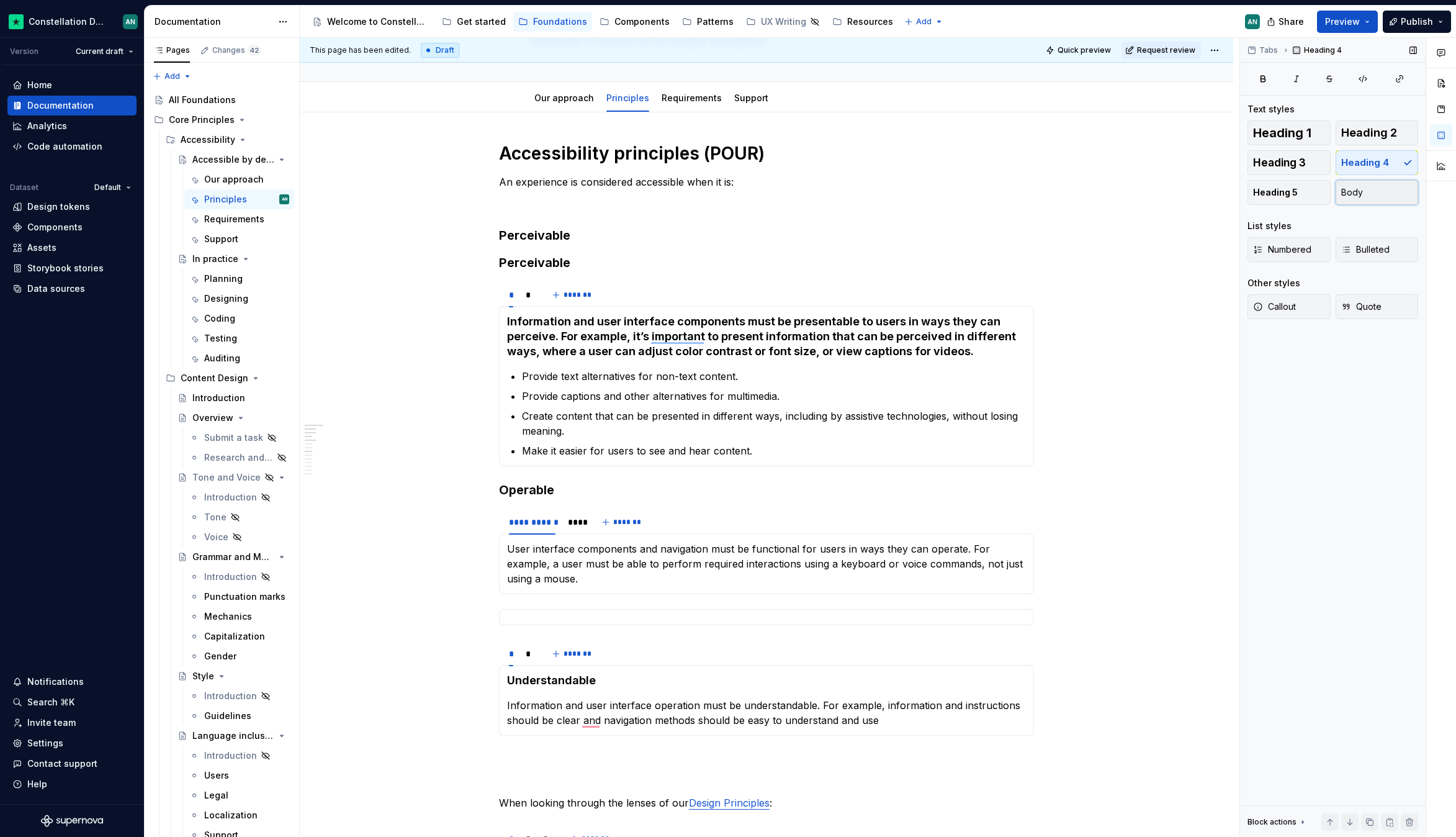
click at [1360, 189] on span "Body" at bounding box center [1352, 192] width 22 height 13
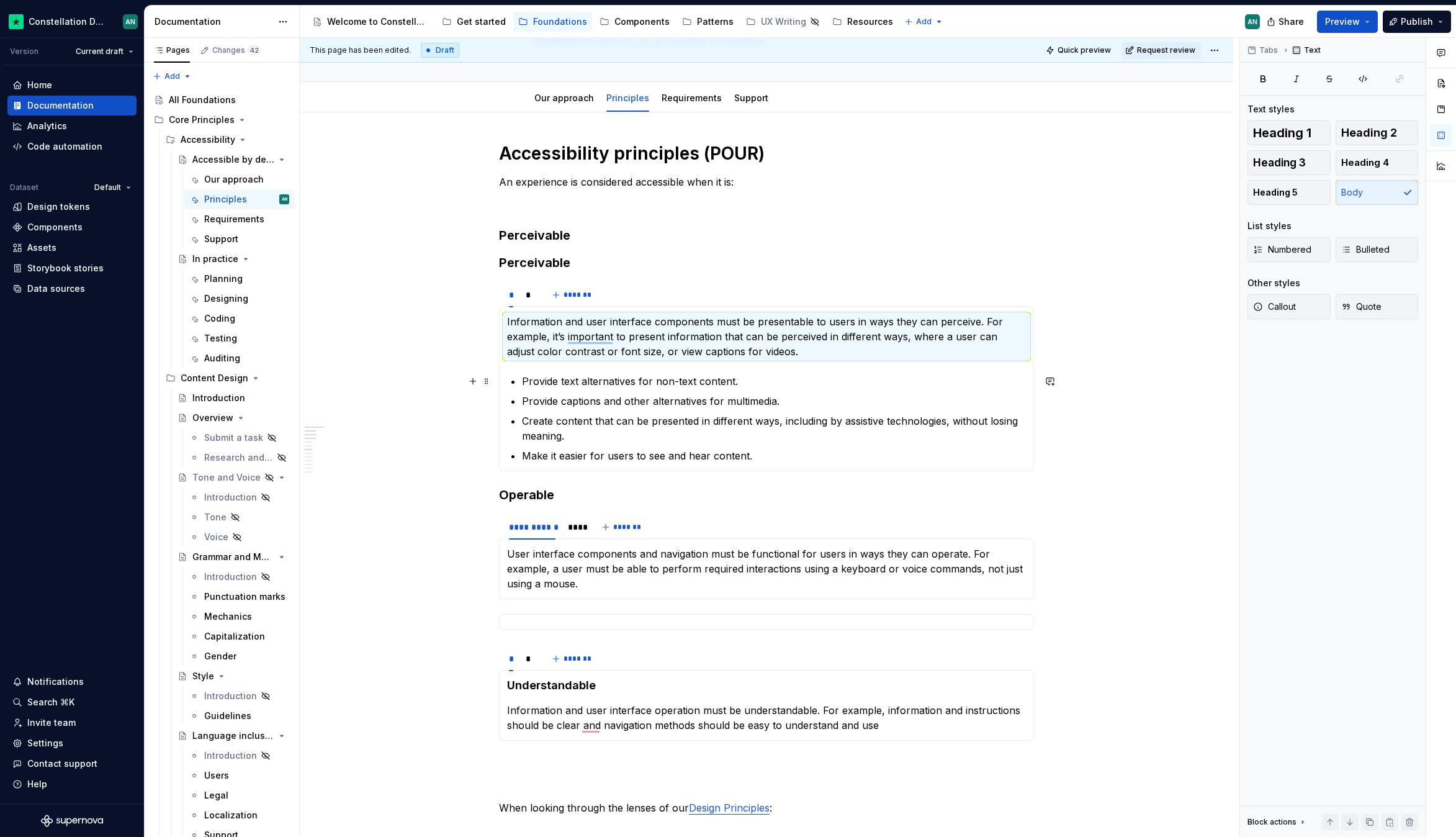
click at [805, 375] on p "Provide text alternatives for non-text content." at bounding box center [774, 381] width 504 height 15
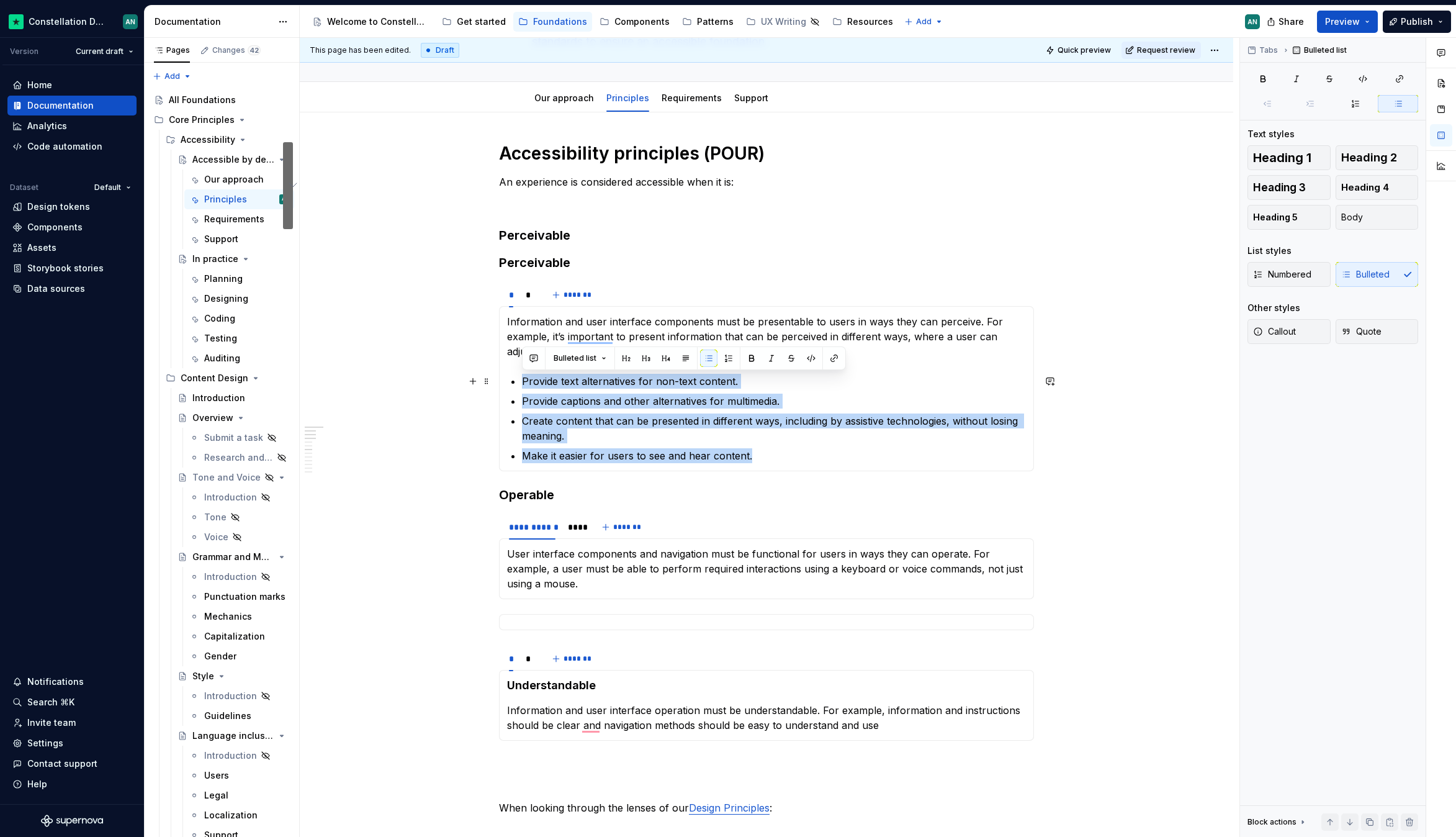
drag, startPoint x: 790, startPoint y: 463, endPoint x: 512, endPoint y: 375, distance: 291.6
click at [512, 375] on div "**********" at bounding box center [766, 389] width 535 height 165
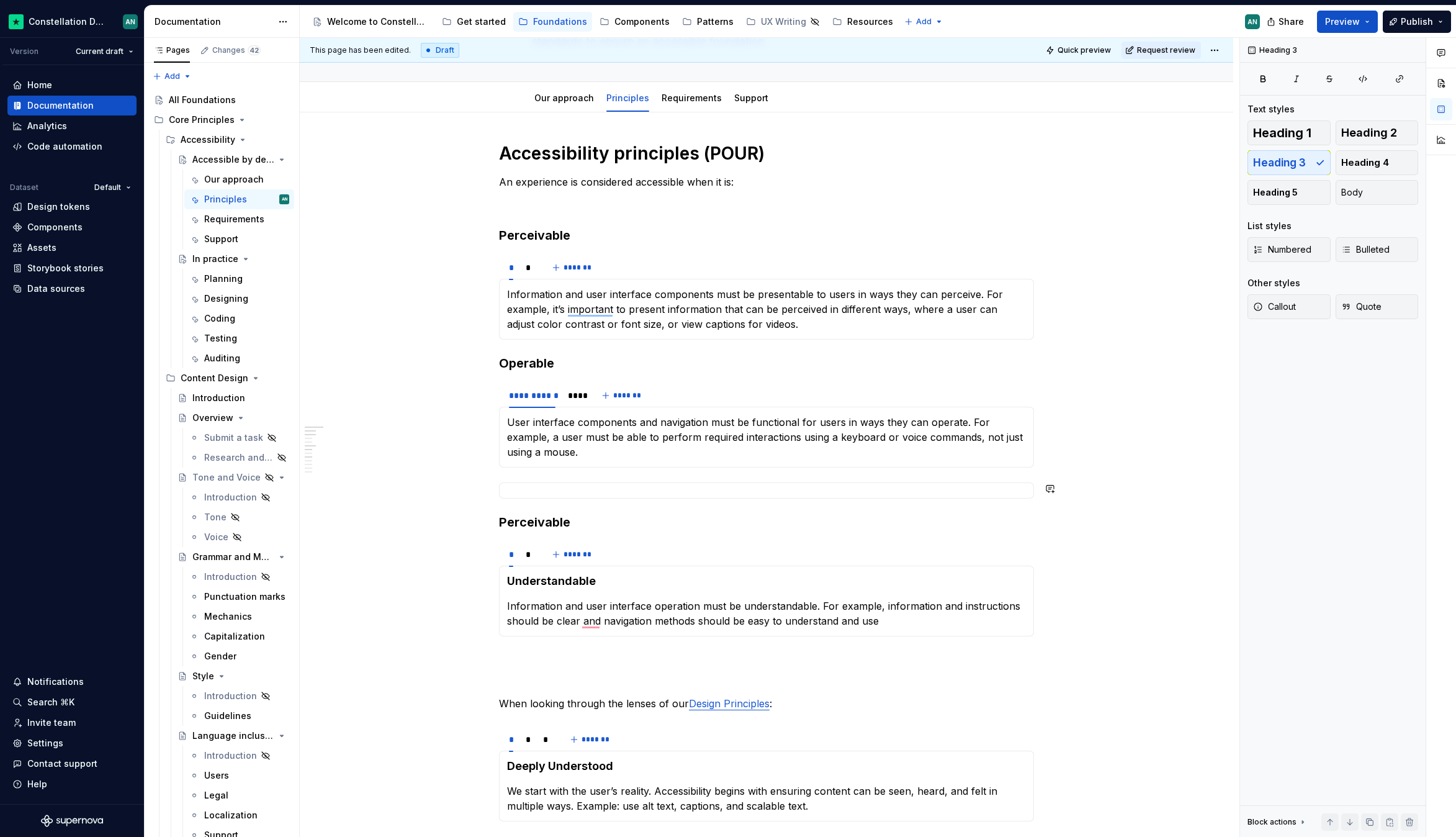
click at [568, 494] on div "Robust Content must be robust enough that it can interpreted reliably by a wide…" at bounding box center [766, 490] width 535 height 16
click at [516, 483] on div "Robust Content must be robust enough that it can interpreted reliably by a wide…" at bounding box center [766, 490] width 535 height 16
click at [510, 483] on section "Robust Content must be robust enough that it can interpreted reliably by a wide…" at bounding box center [766, 490] width 535 height 16
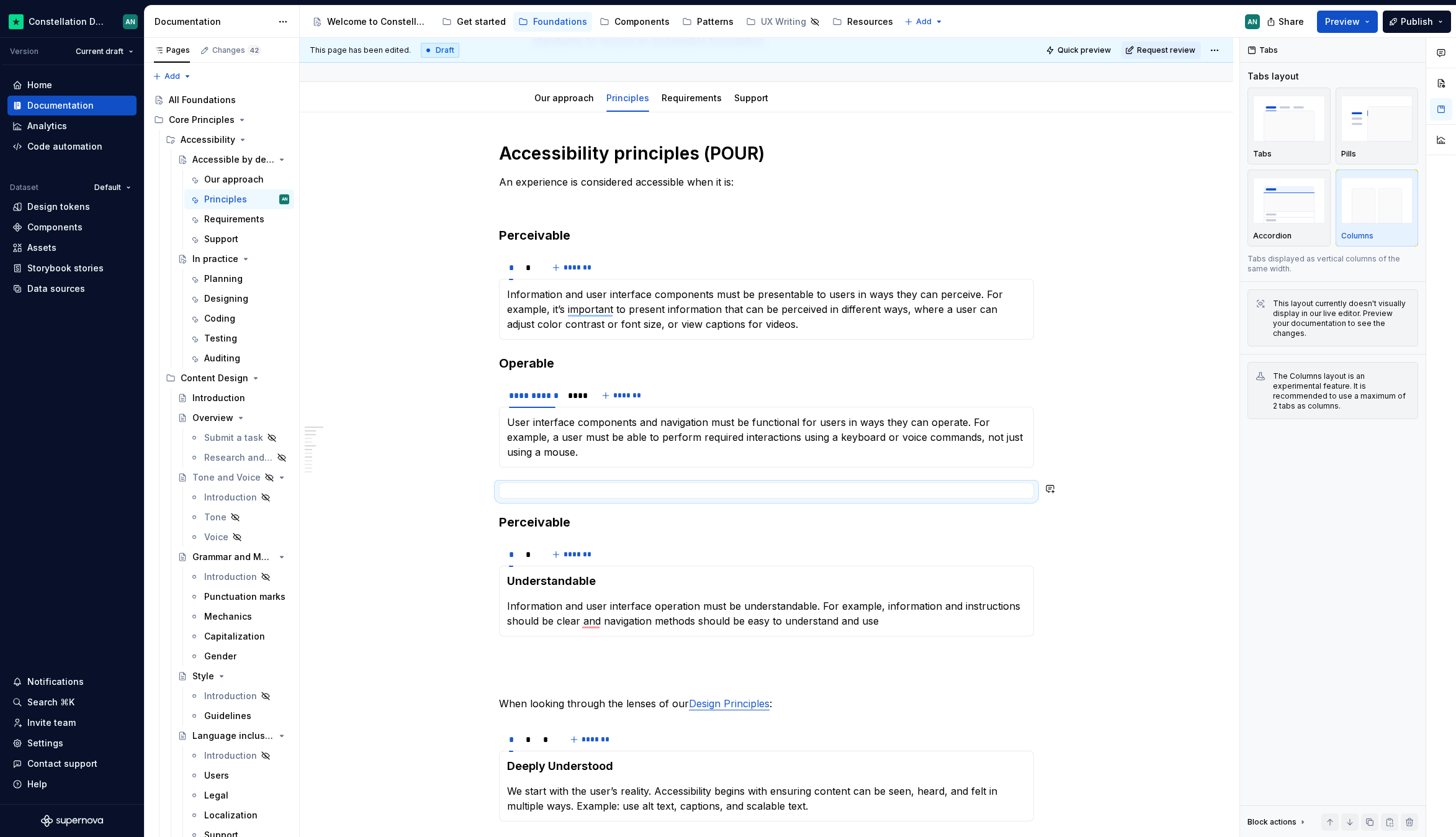
click at [499, 490] on section "Robust Content must be robust enough that it can interpreted reliably by a wide…" at bounding box center [766, 490] width 535 height 16
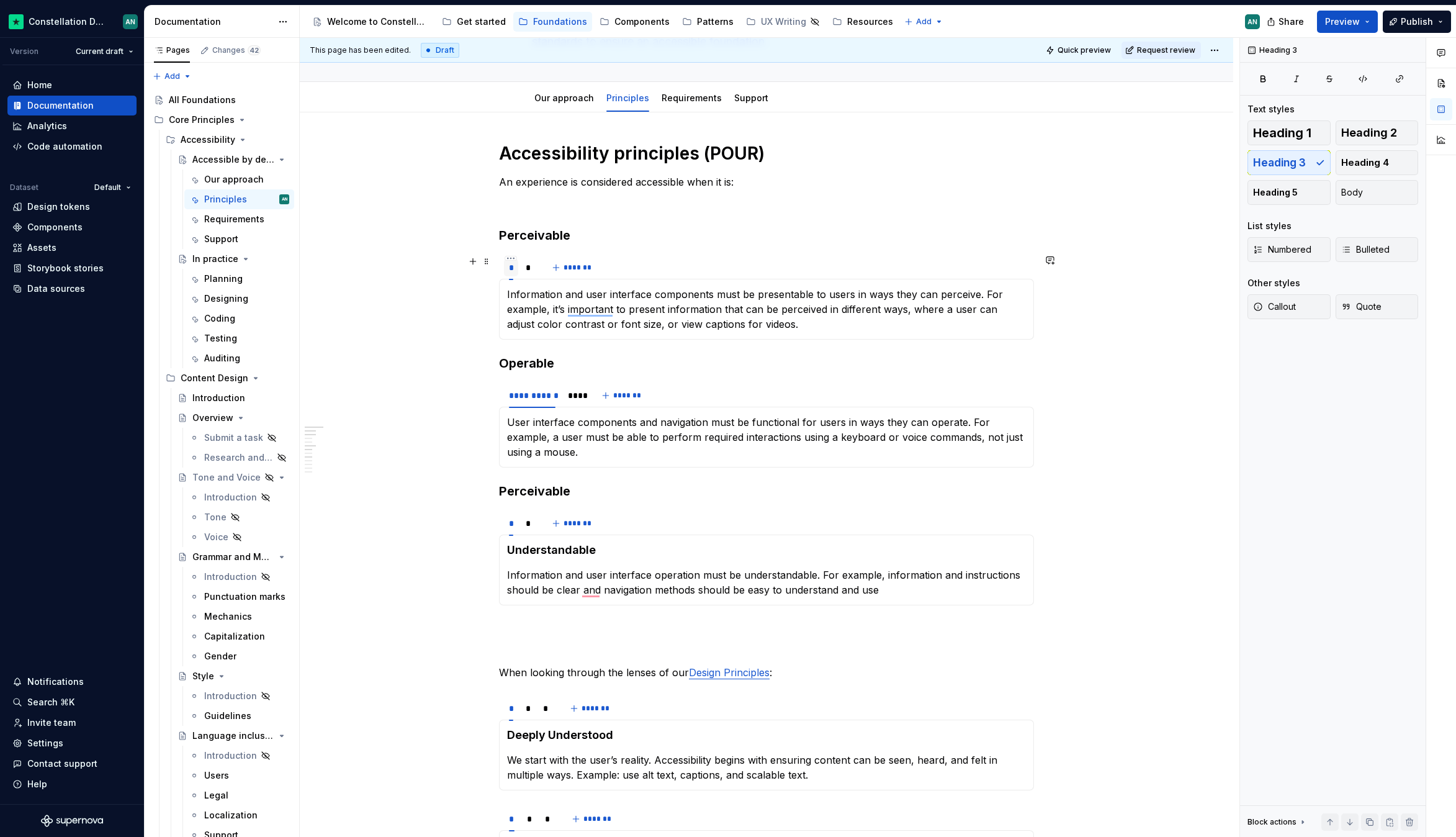
click at [510, 270] on div "*" at bounding box center [511, 267] width 4 height 13
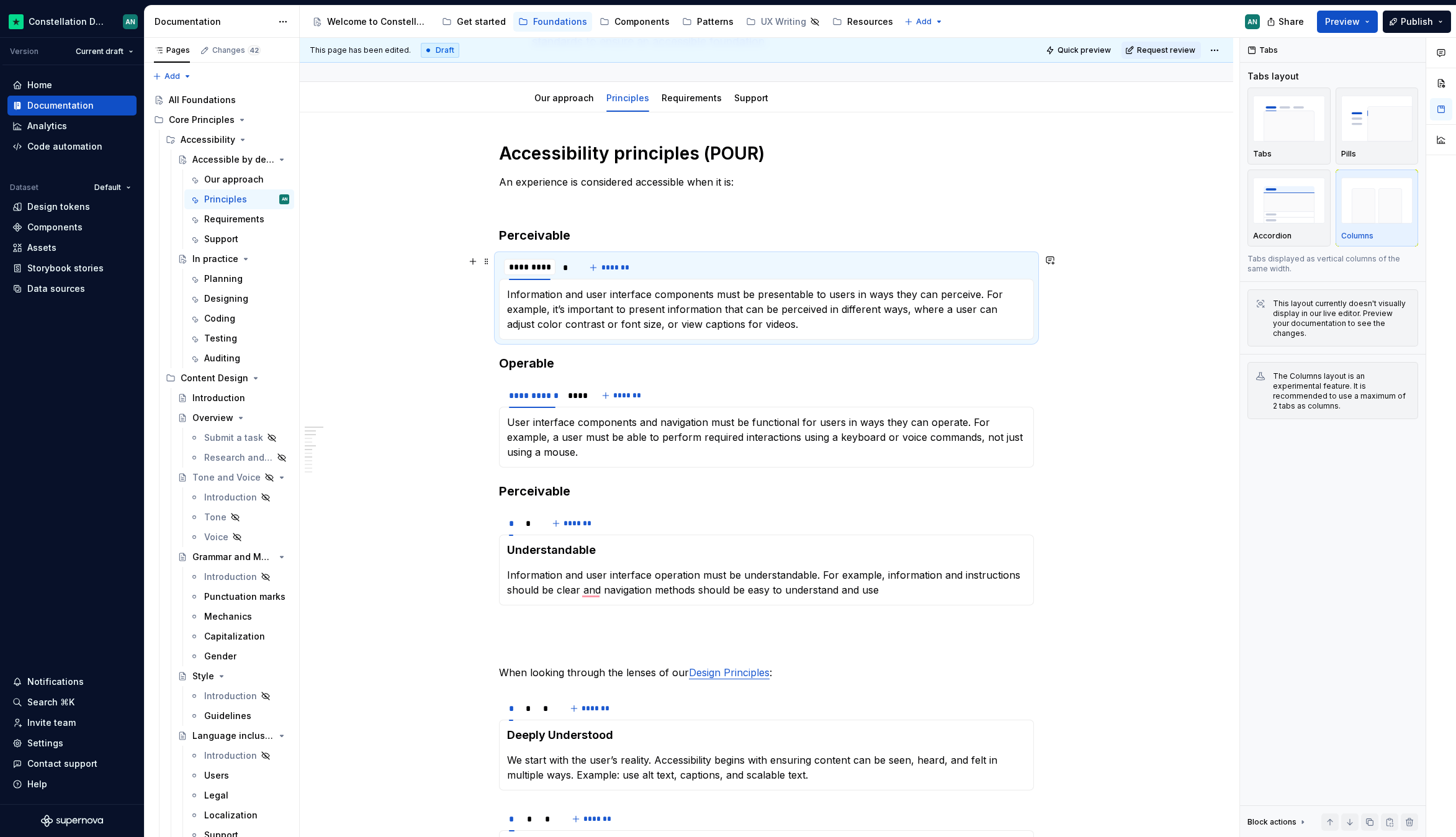
type input "**********"
click at [568, 273] on div "*" at bounding box center [571, 267] width 6 height 13
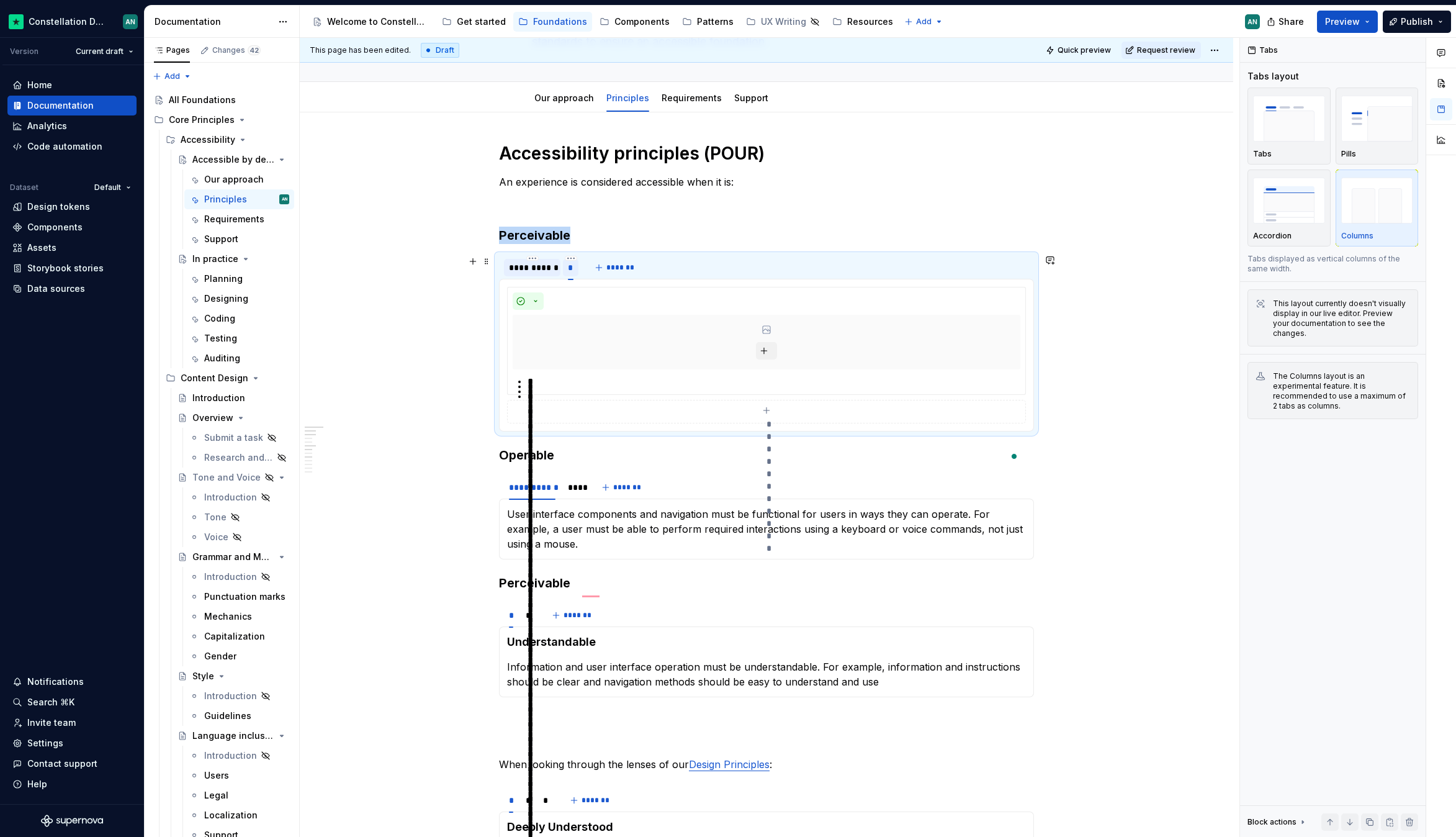
click at [568, 273] on div "*" at bounding box center [571, 267] width 6 height 13
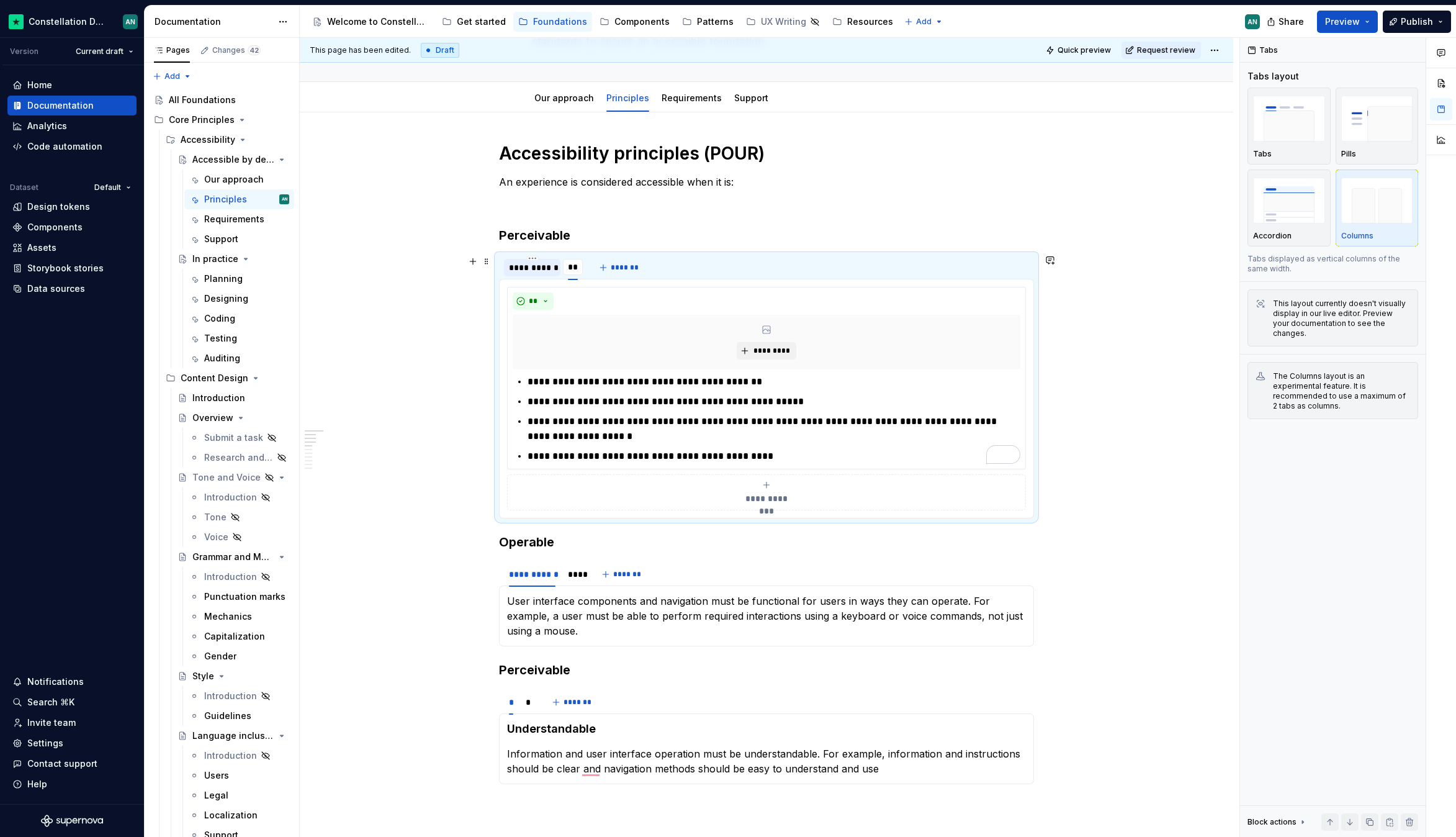
type input "****"
click at [788, 581] on div "**********" at bounding box center [766, 574] width 535 height 25
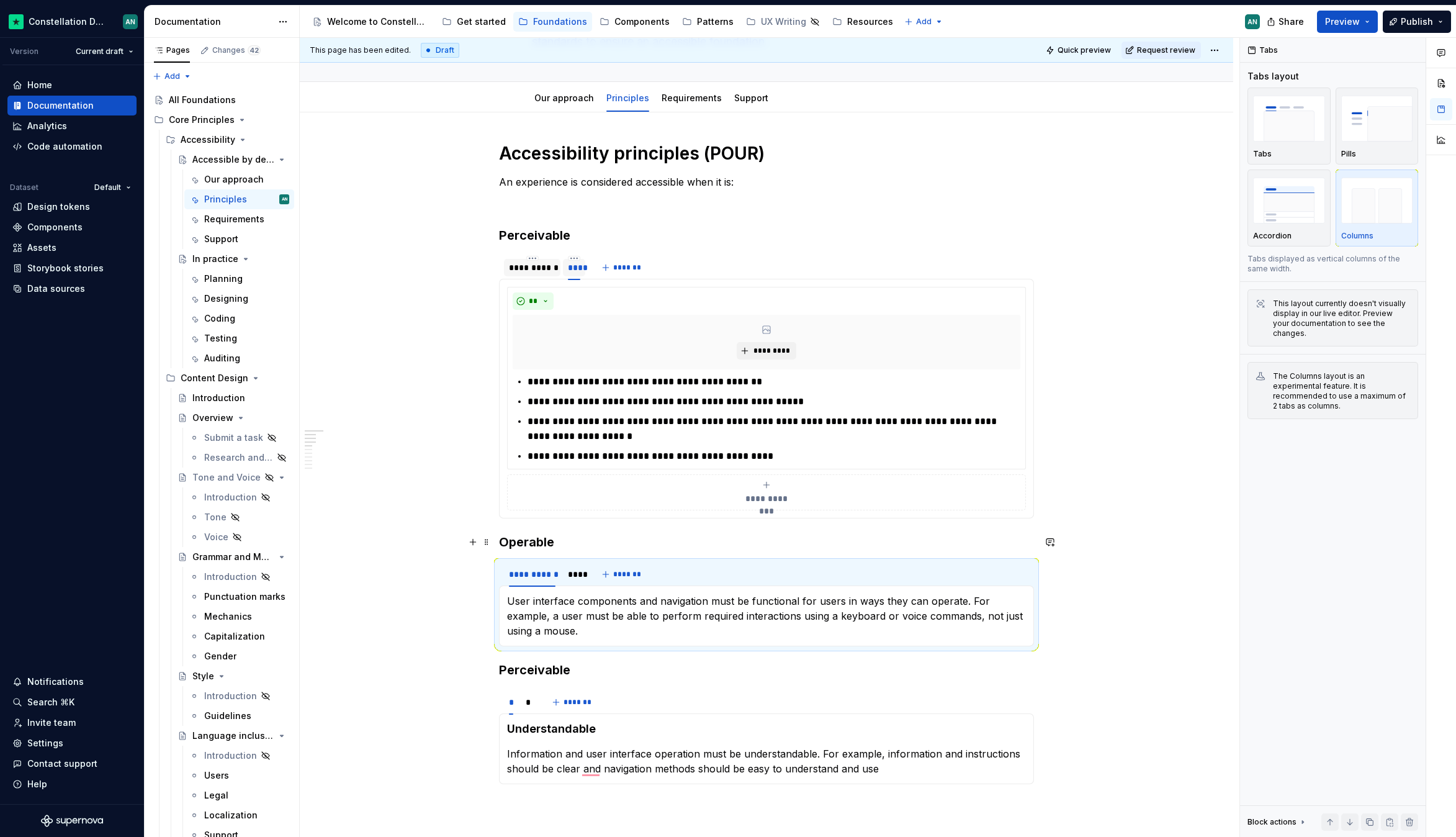
click at [500, 535] on strong "Operable" at bounding box center [526, 542] width 55 height 15
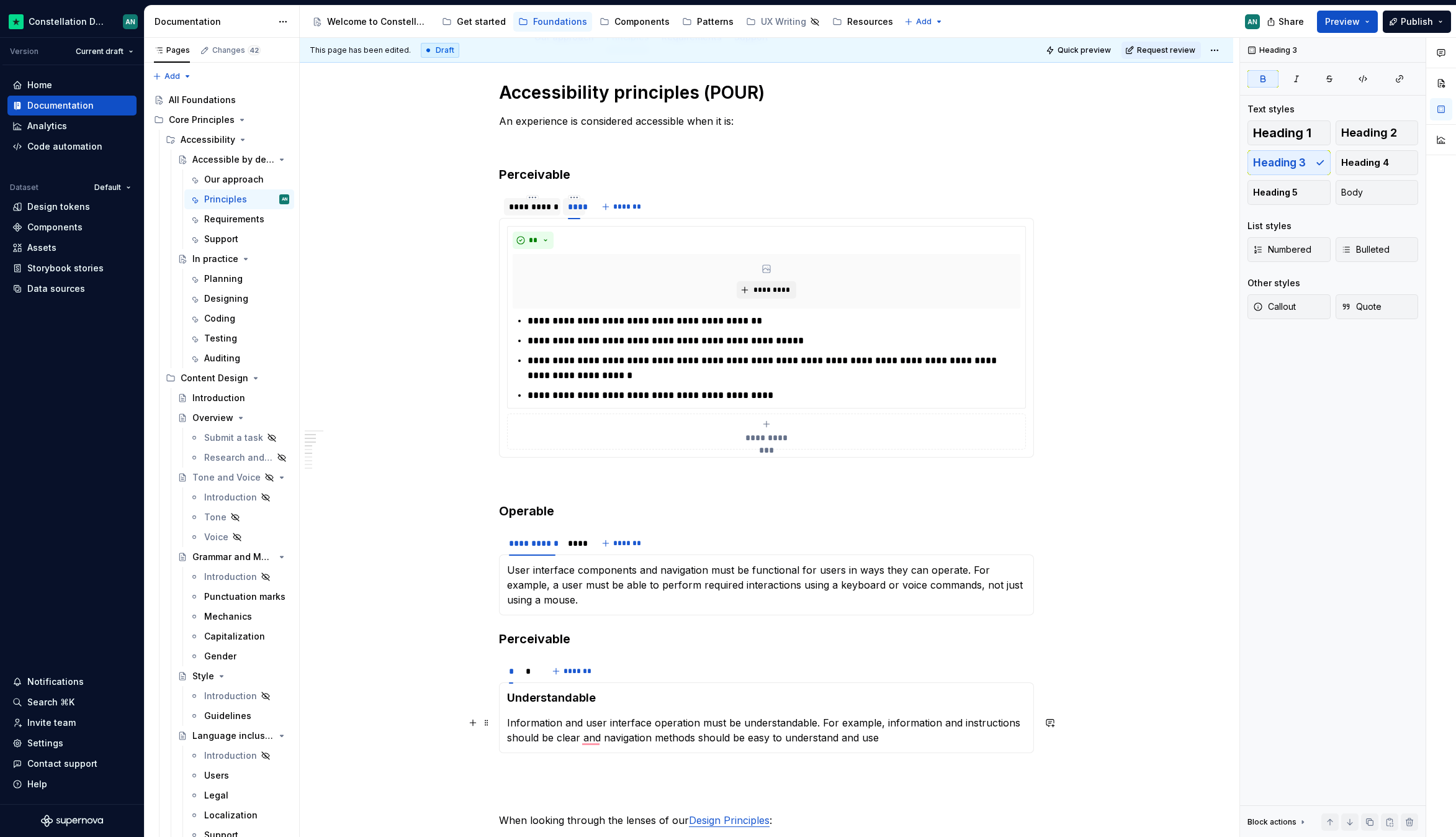
scroll to position [311, 0]
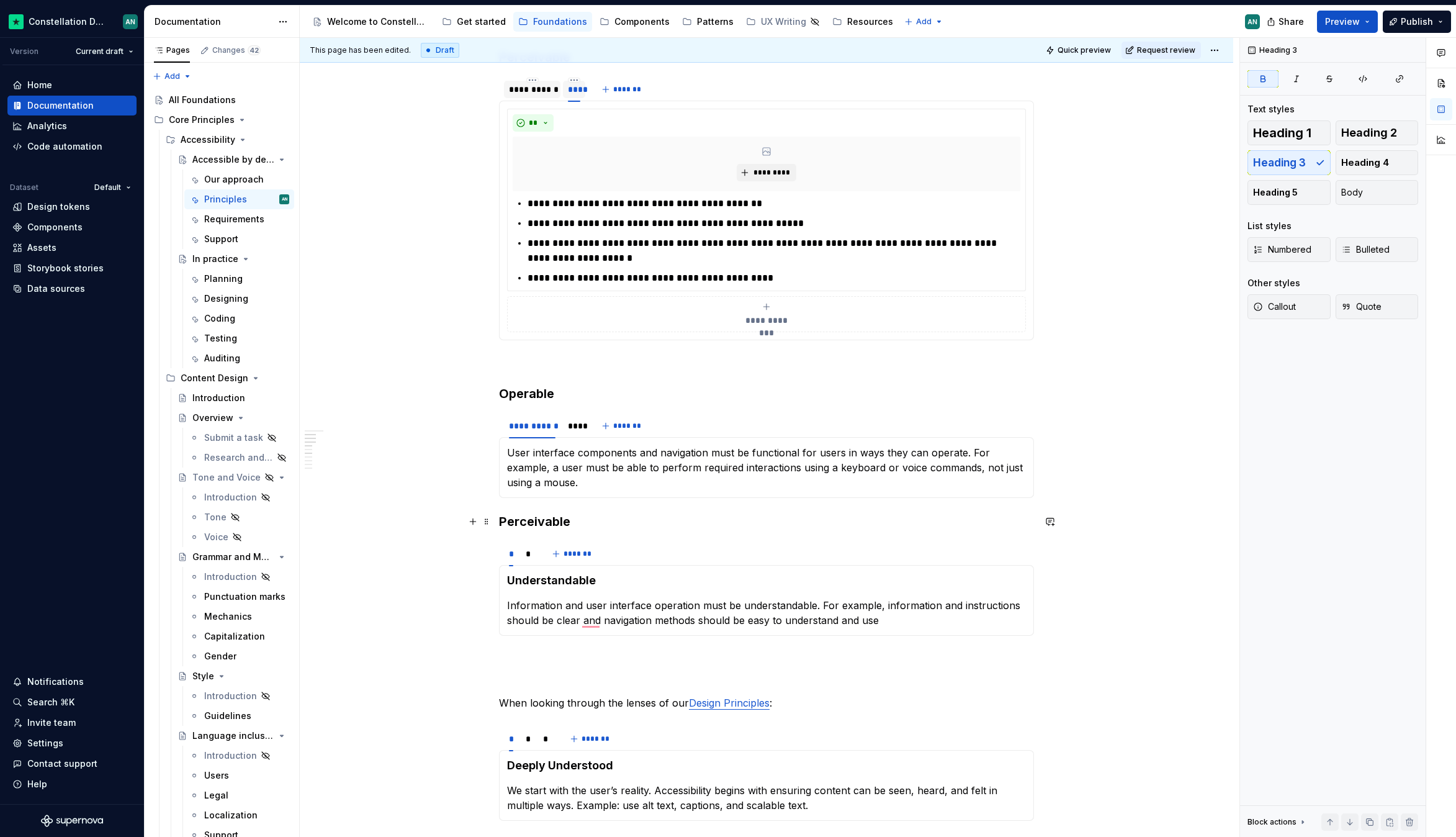
click at [499, 524] on h3 "Perceivable" at bounding box center [766, 522] width 535 height 17
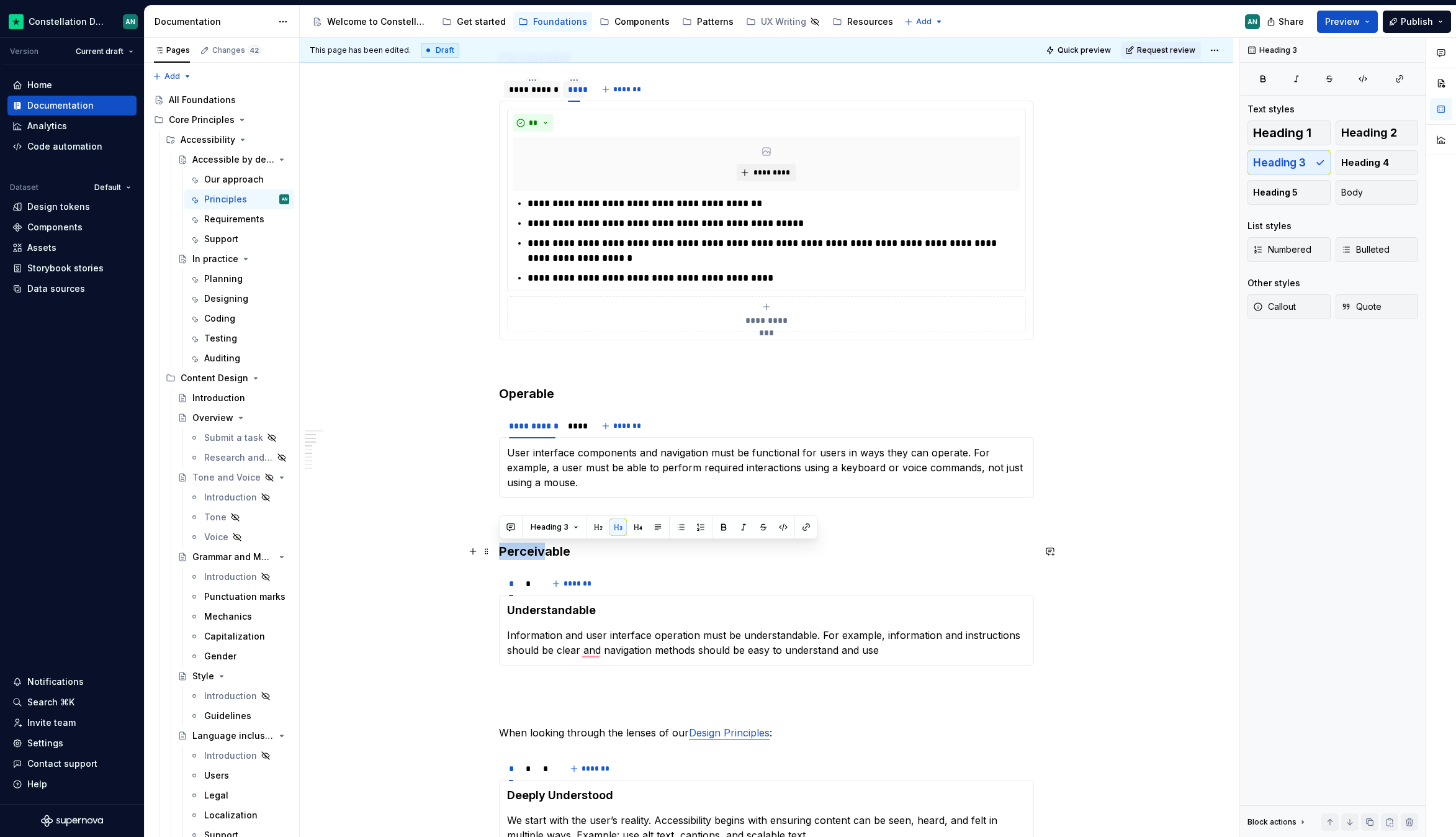
drag, startPoint x: 542, startPoint y: 554, endPoint x: 501, endPoint y: 547, distance: 41.6
click at [501, 547] on h3 "Perceivable" at bounding box center [766, 551] width 535 height 17
click at [672, 558] on h3 "Understandable" at bounding box center [766, 551] width 535 height 17
click at [635, 584] on div "* * *******" at bounding box center [766, 584] width 535 height 25
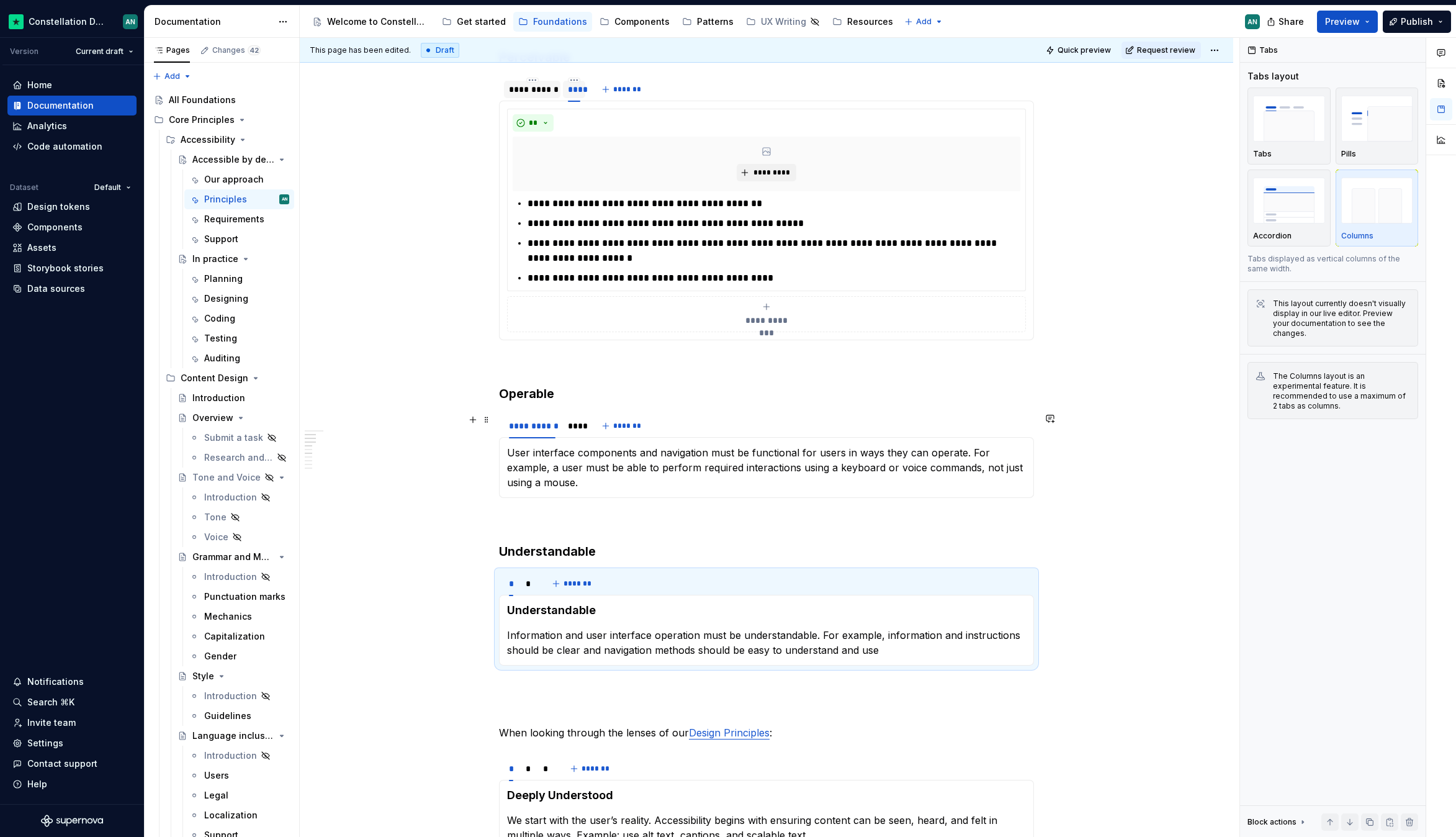
click at [676, 418] on div "**********" at bounding box center [766, 426] width 535 height 25
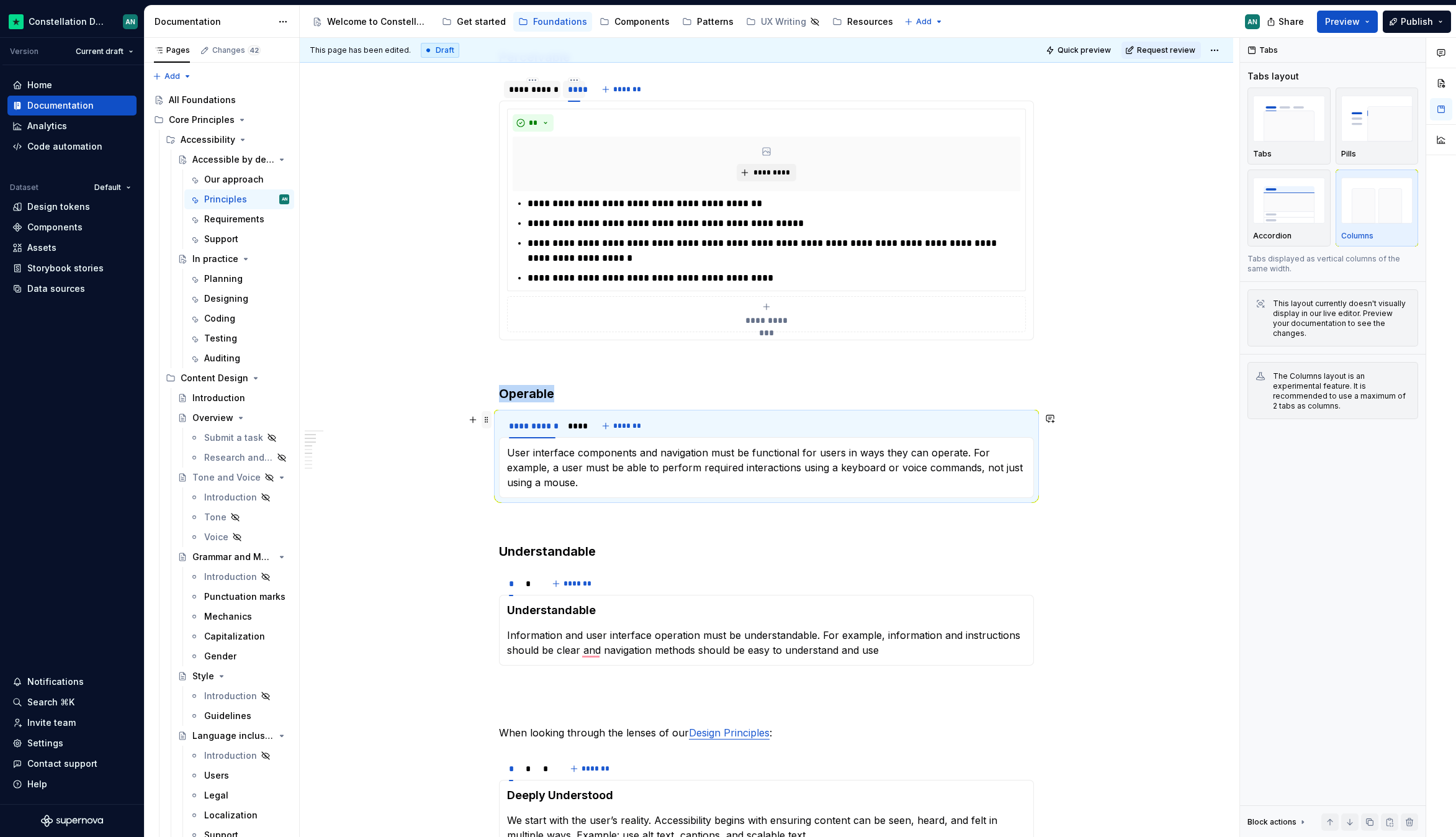
click at [485, 418] on span at bounding box center [486, 419] width 10 height 17
click at [550, 435] on div "Duplicate" at bounding box center [545, 439] width 81 height 13
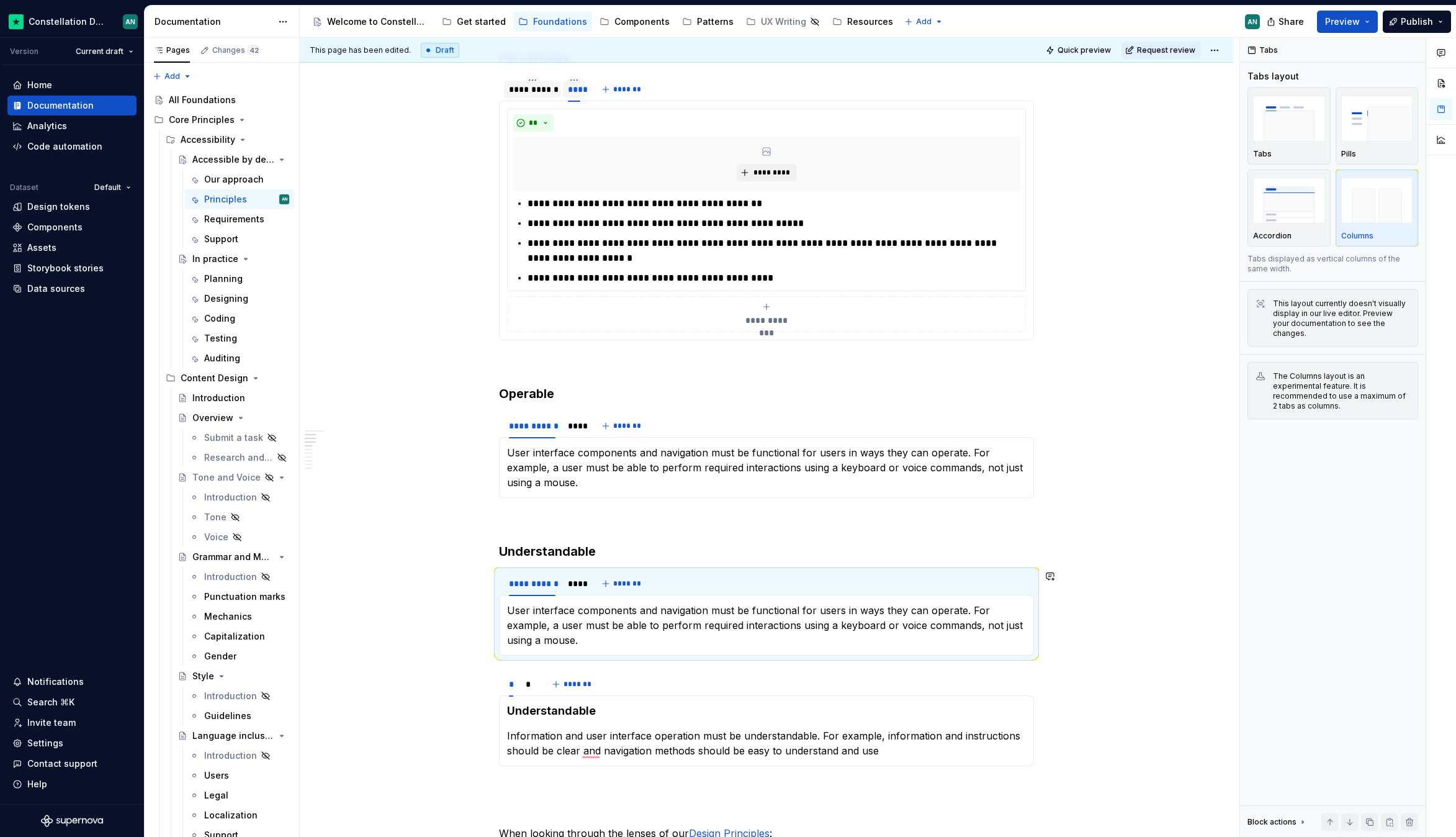
scroll to position [512, 0]
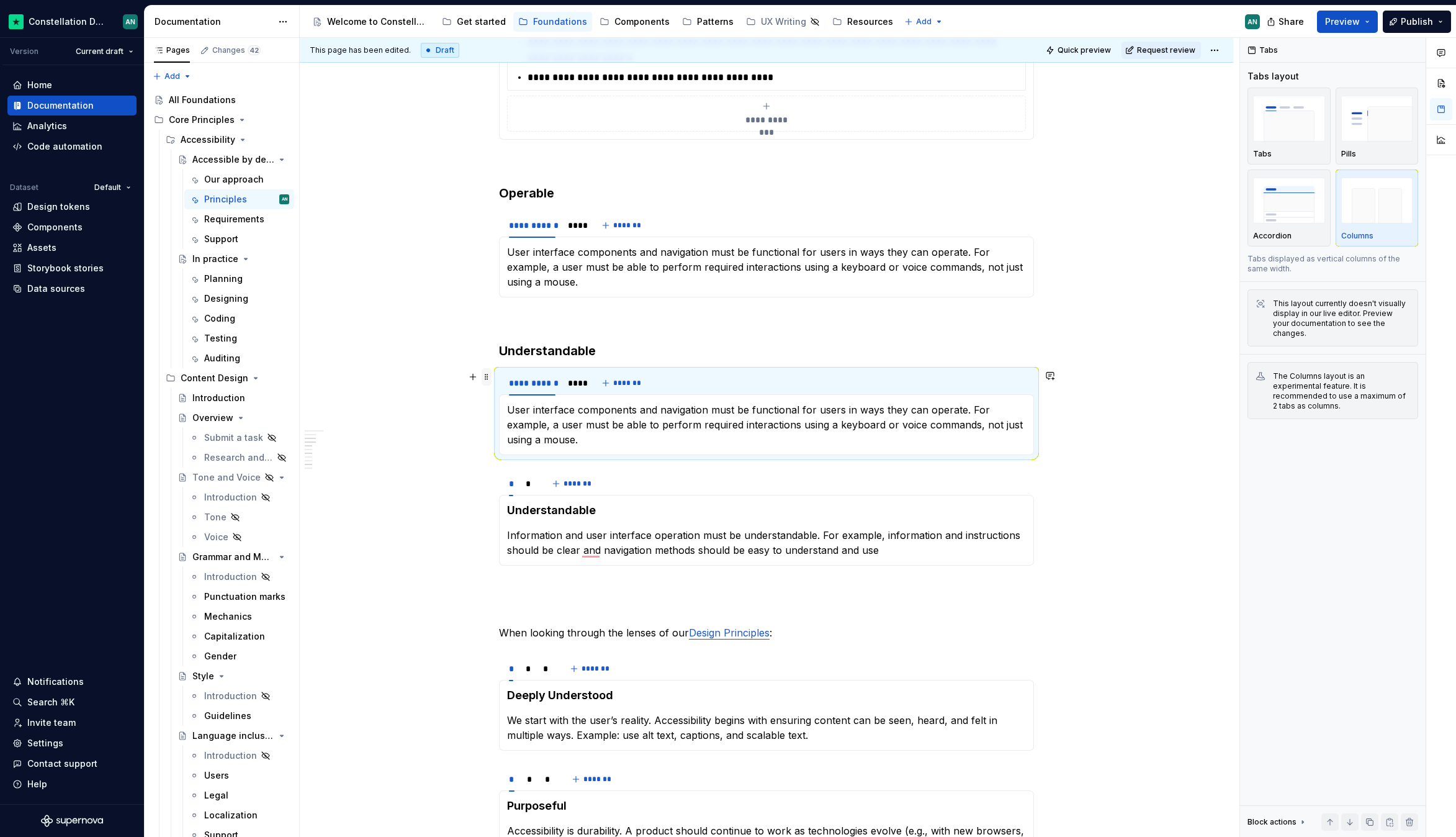
click at [486, 377] on span at bounding box center [486, 377] width 10 height 17
click at [489, 352] on div "**********" at bounding box center [766, 478] width 933 height 1490
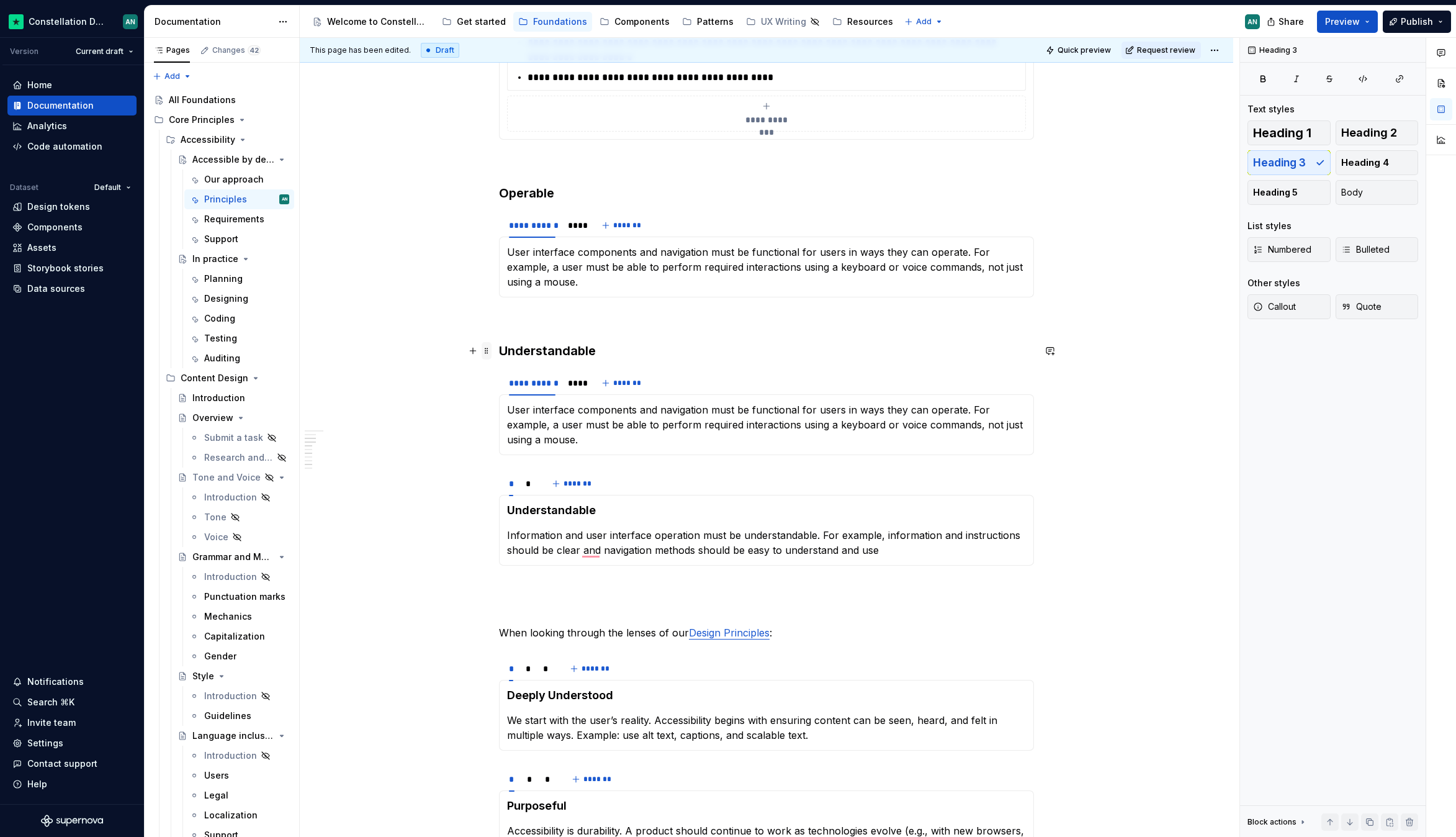
click at [490, 346] on span at bounding box center [486, 350] width 10 height 17
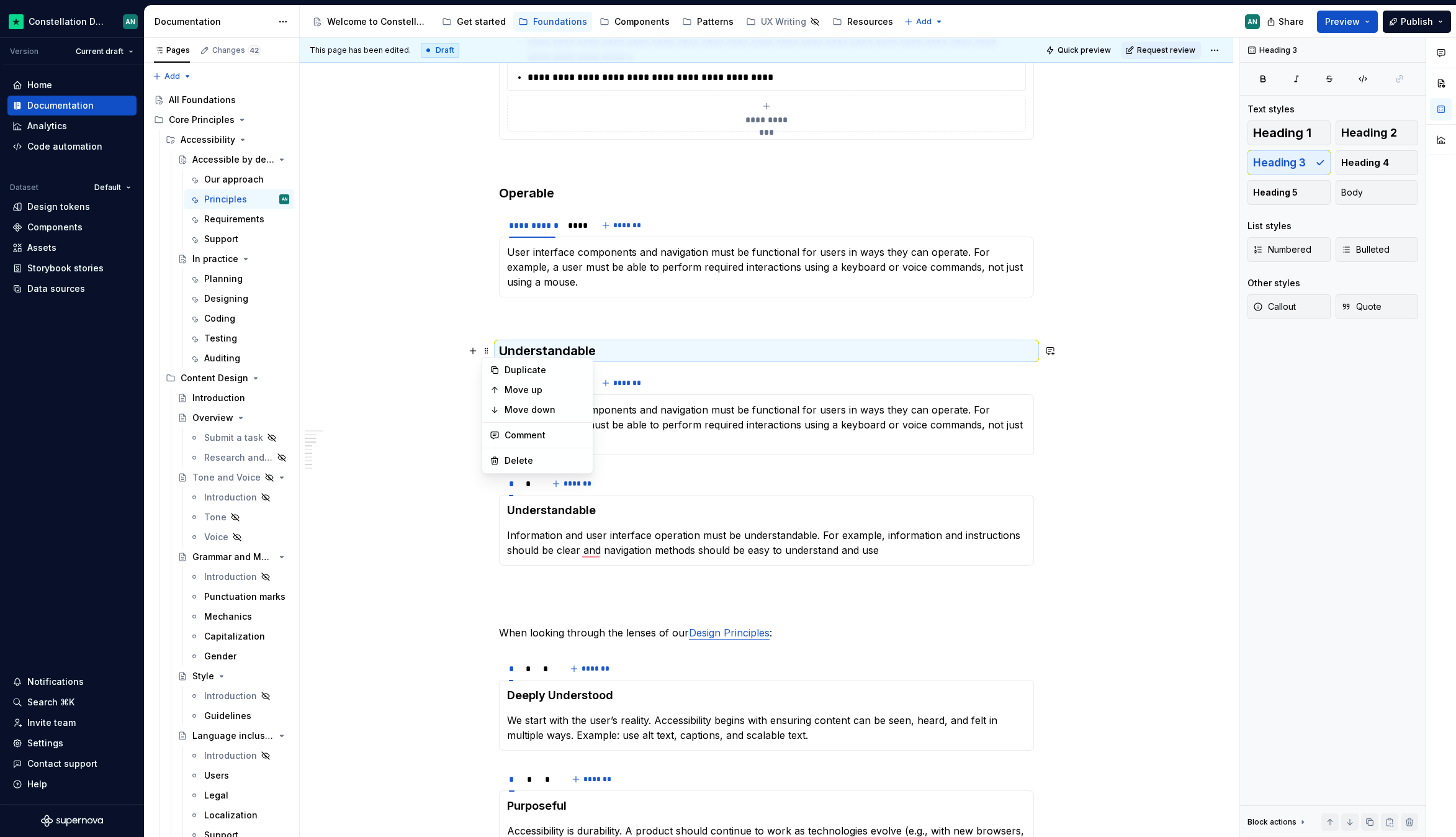
click at [700, 377] on div "**********" at bounding box center [766, 383] width 535 height 25
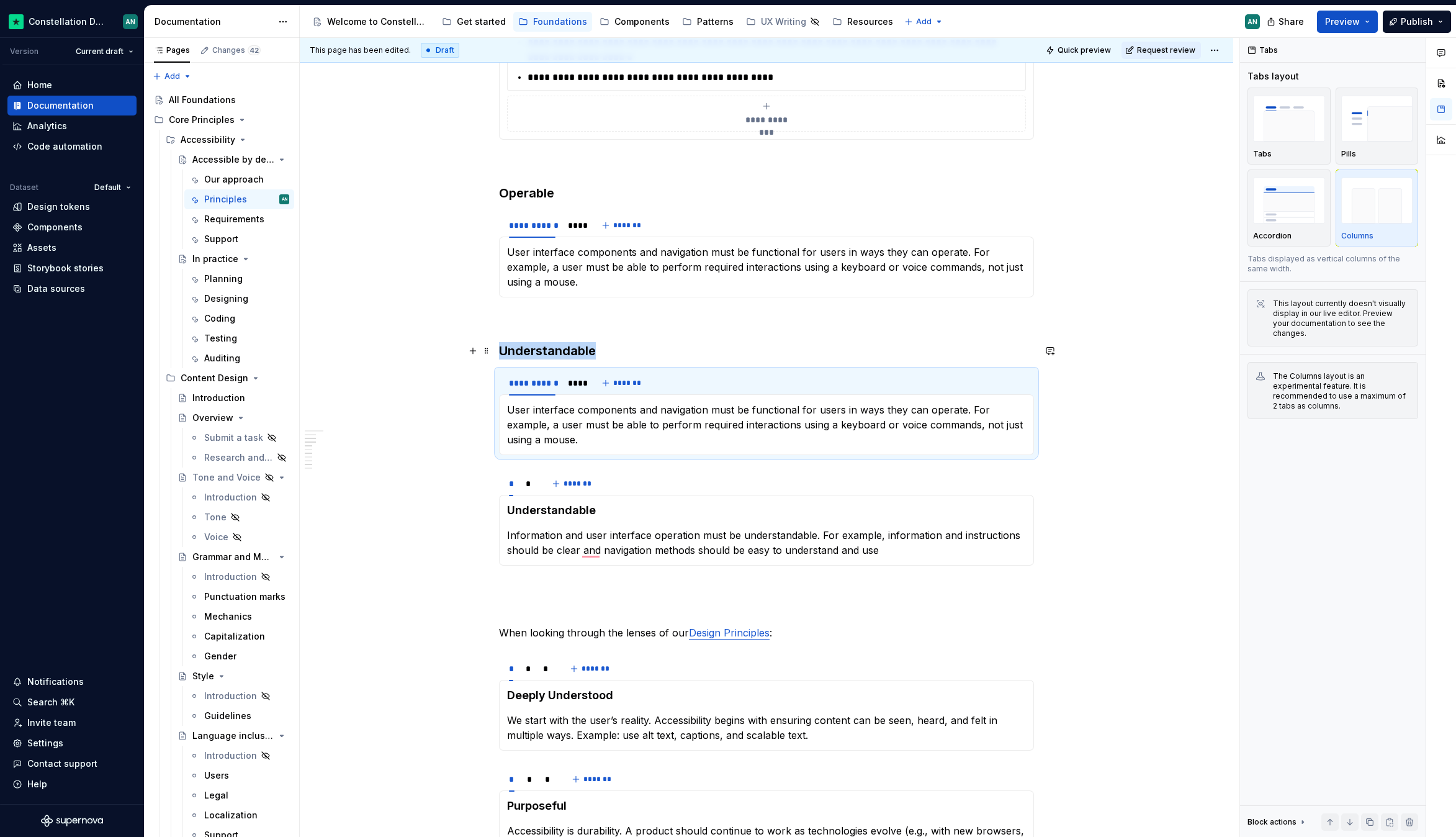
click at [694, 351] on h3 "Understandable" at bounding box center [766, 350] width 535 height 17
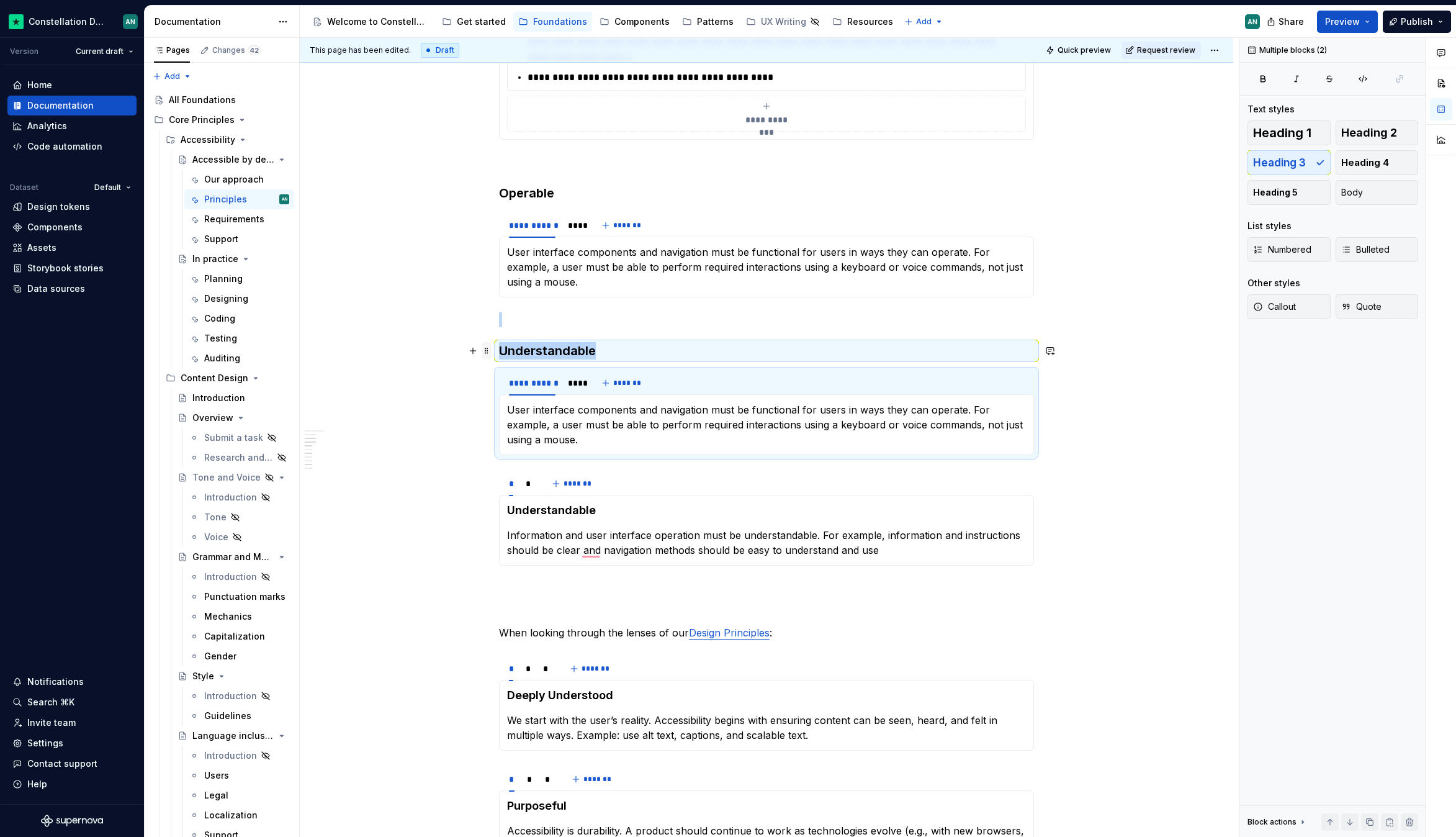
click at [489, 348] on span at bounding box center [486, 350] width 10 height 17
click at [502, 372] on div "Duplicate" at bounding box center [537, 370] width 106 height 20
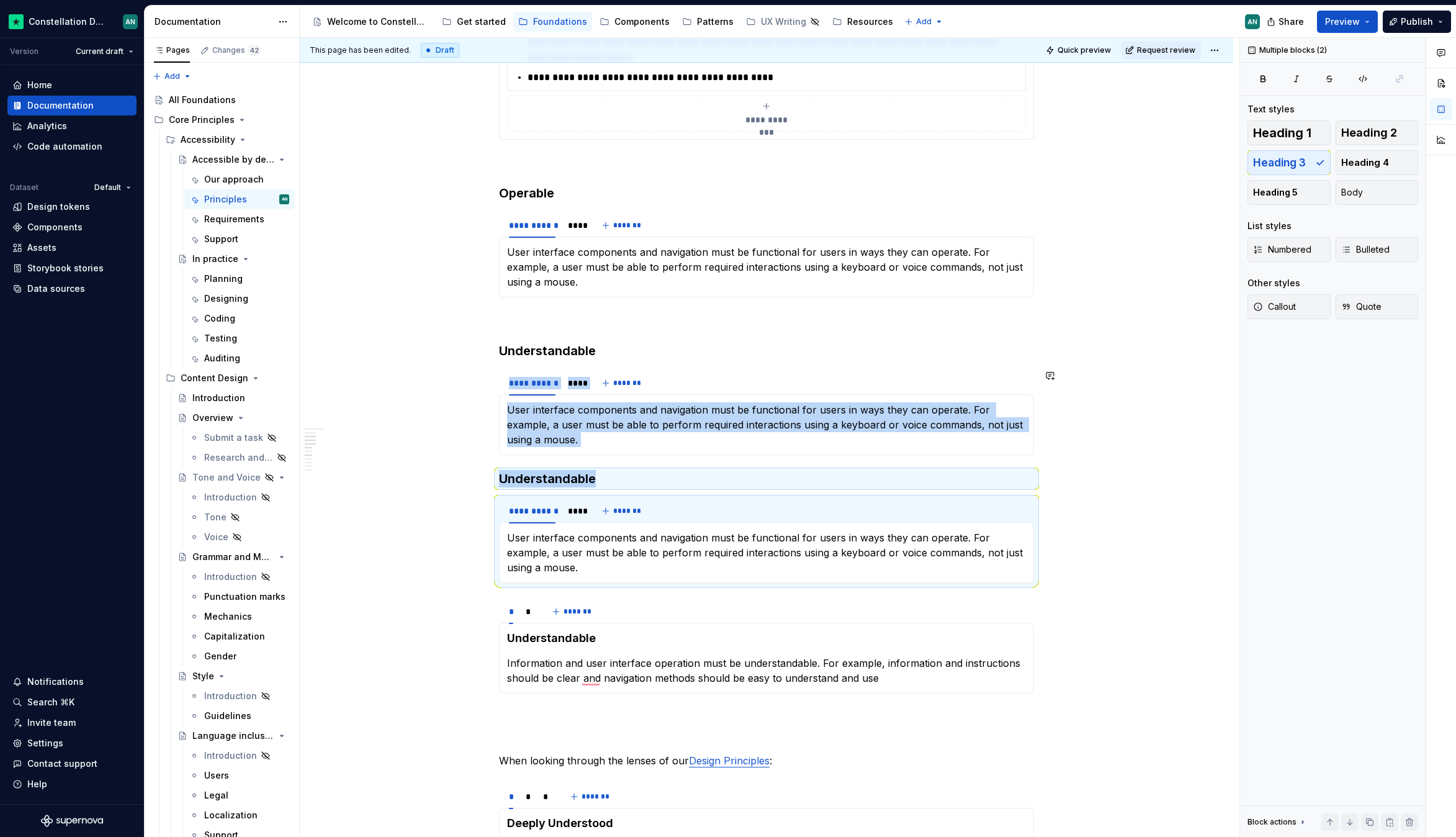
click at [506, 465] on div "**********" at bounding box center [766, 424] width 535 height 1322
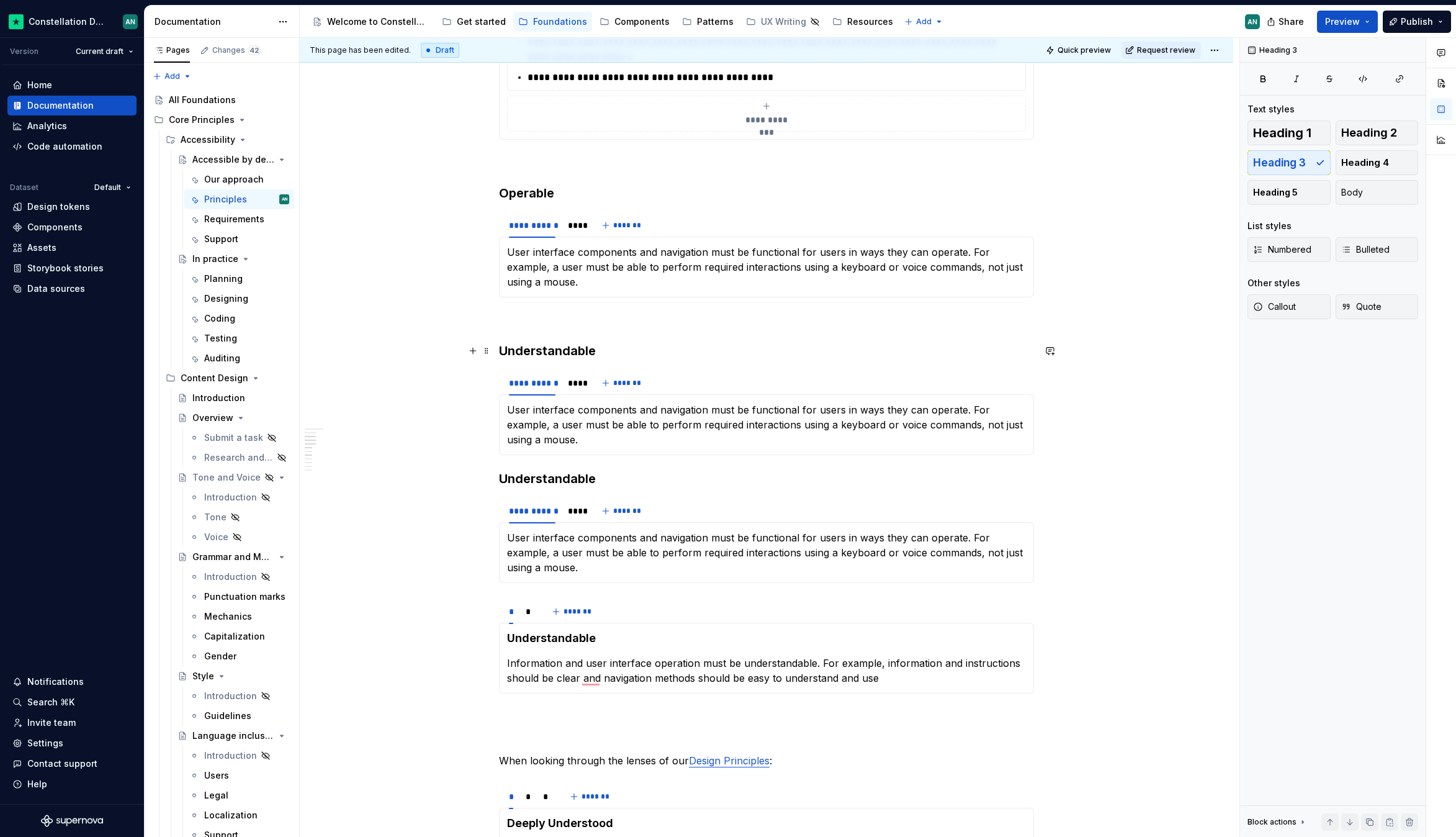
type textarea "*"
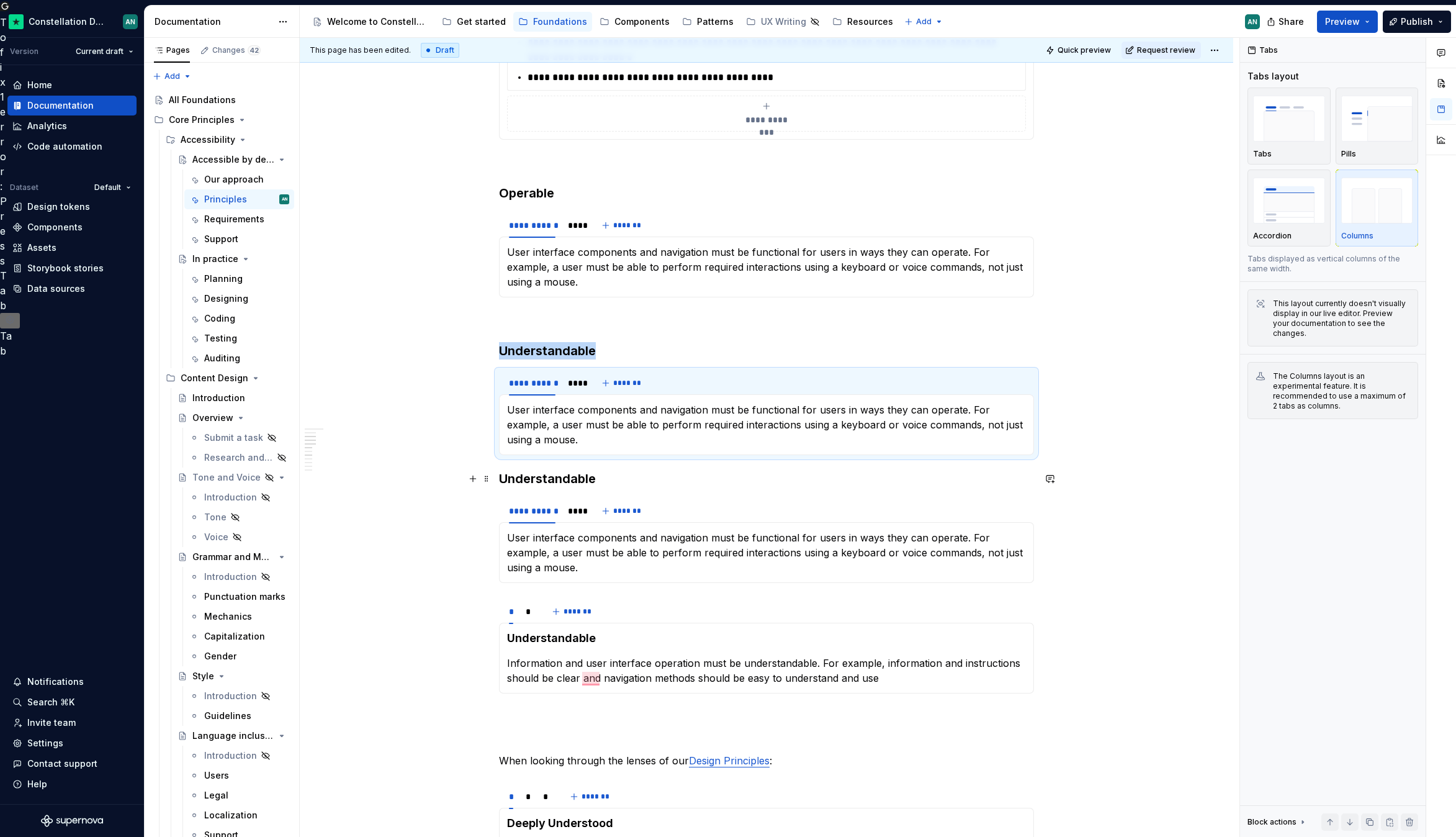
click at [497, 476] on div "**********" at bounding box center [766, 542] width 933 height 1618
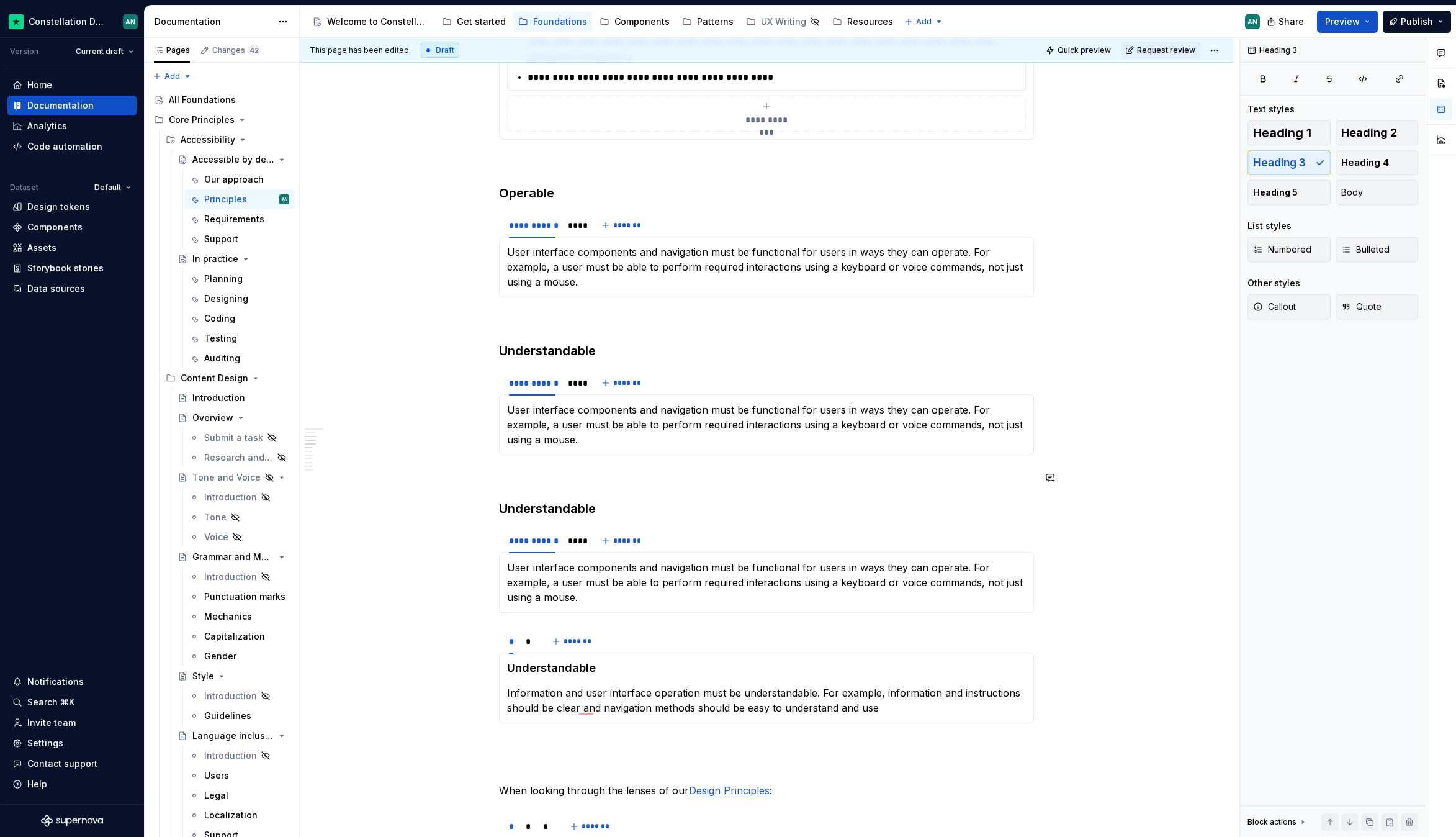
click at [512, 483] on p "To enrich screen reader interactions, please activate Accessibility in Grammarl…" at bounding box center [766, 477] width 535 height 15
click at [562, 498] on div "**********" at bounding box center [766, 439] width 535 height 1352
drag, startPoint x: 548, startPoint y: 504, endPoint x: 502, endPoint y: 500, distance: 46.2
click at [502, 500] on h3 "Understandable" at bounding box center [766, 508] width 535 height 17
click at [688, 478] on p "To enrich screen reader interactions, please activate Accessibility in Grammarl…" at bounding box center [766, 477] width 535 height 15
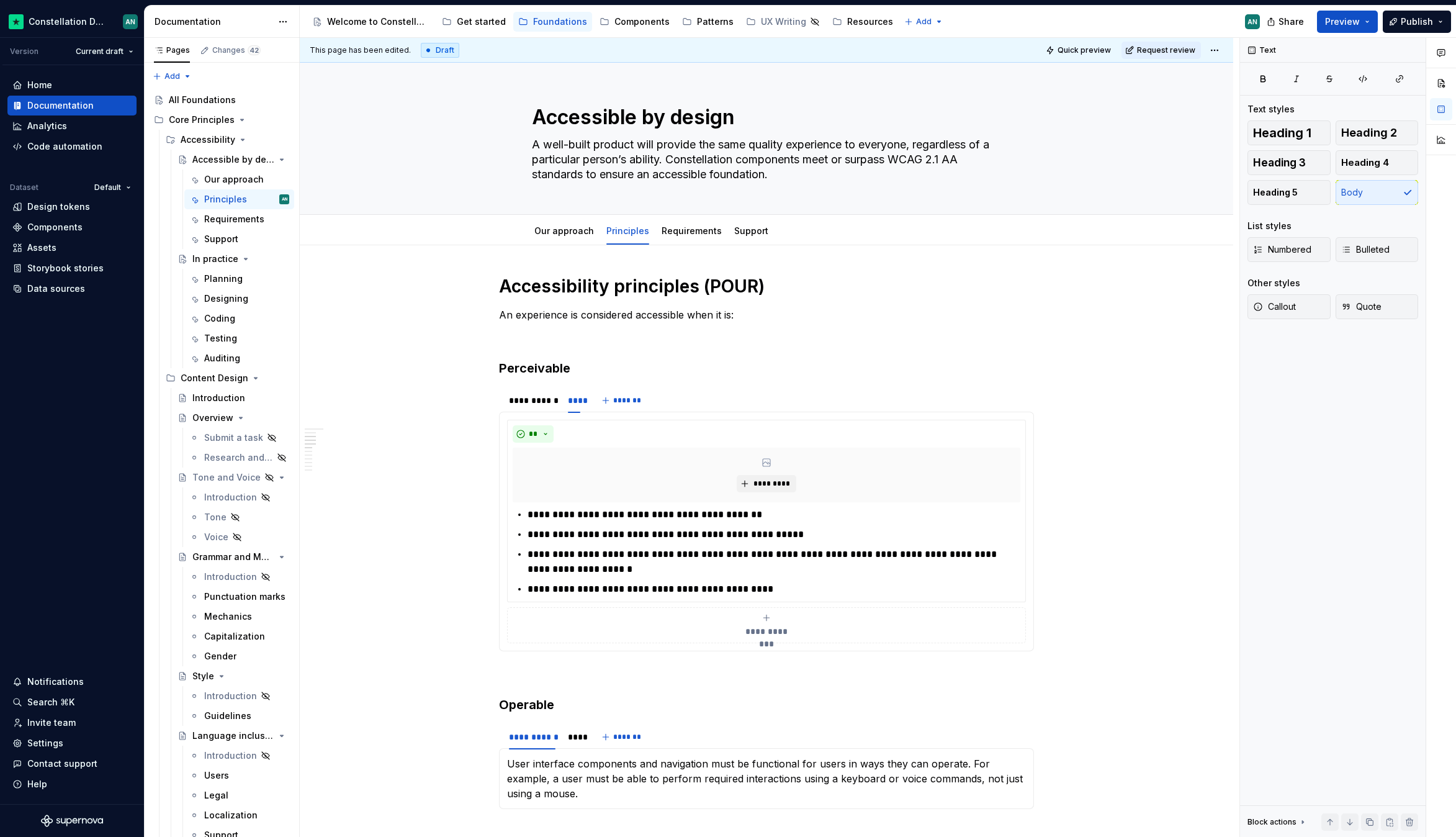
scroll to position [512, 0]
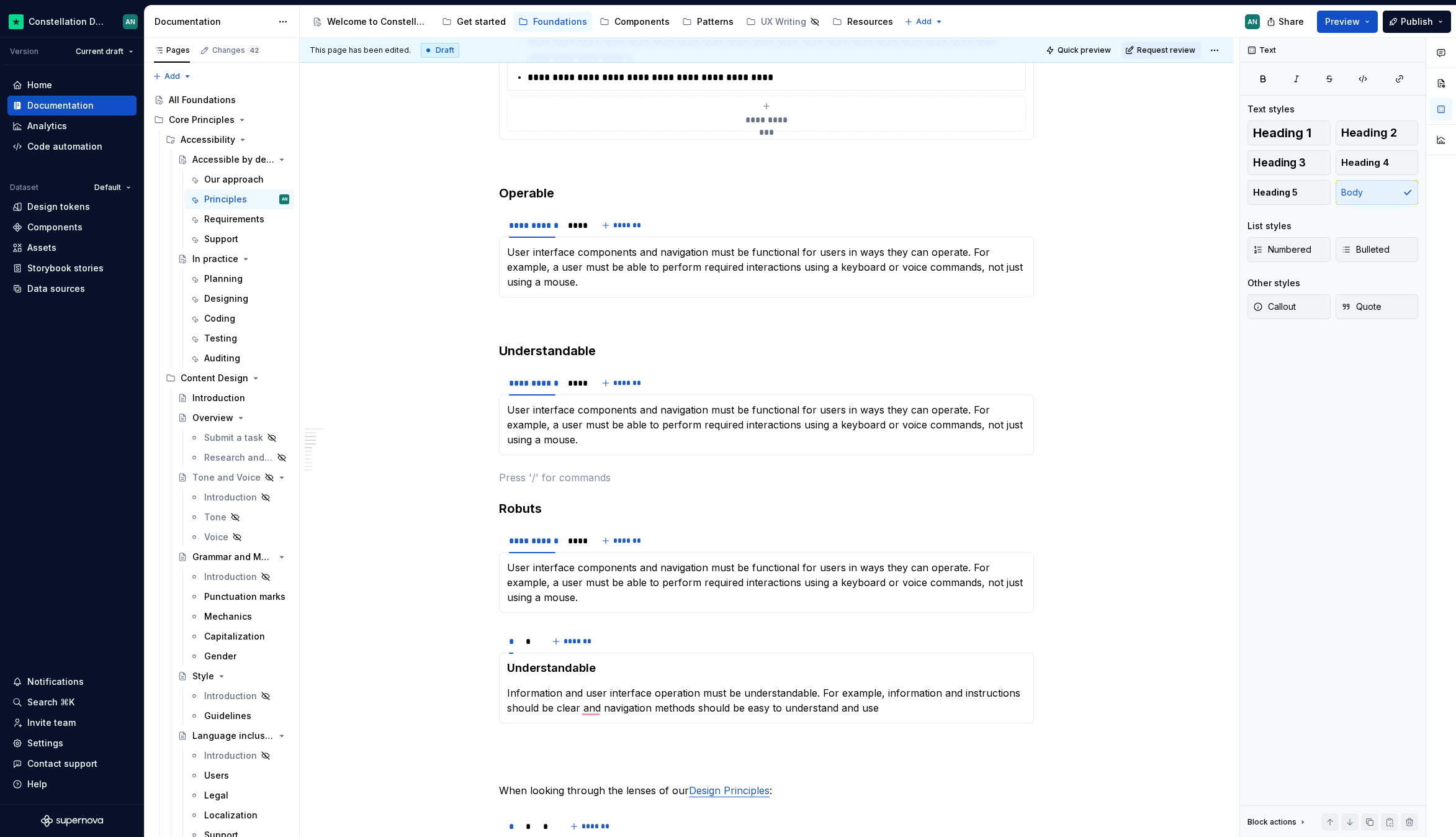
type textarea "*"
click at [561, 383] on div "**********" at bounding box center [544, 386] width 91 height 31
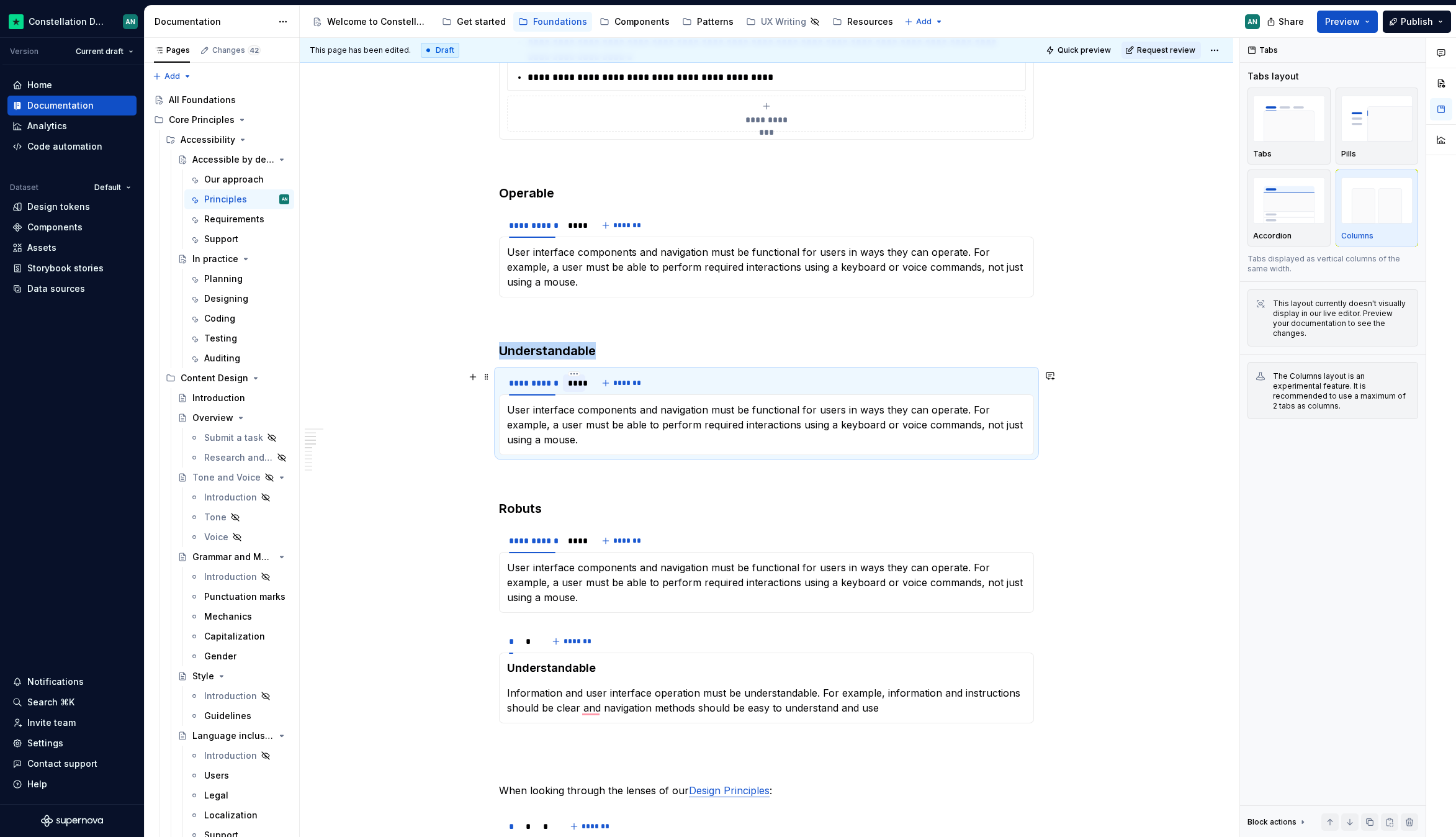
click at [570, 380] on div "****" at bounding box center [574, 383] width 13 height 13
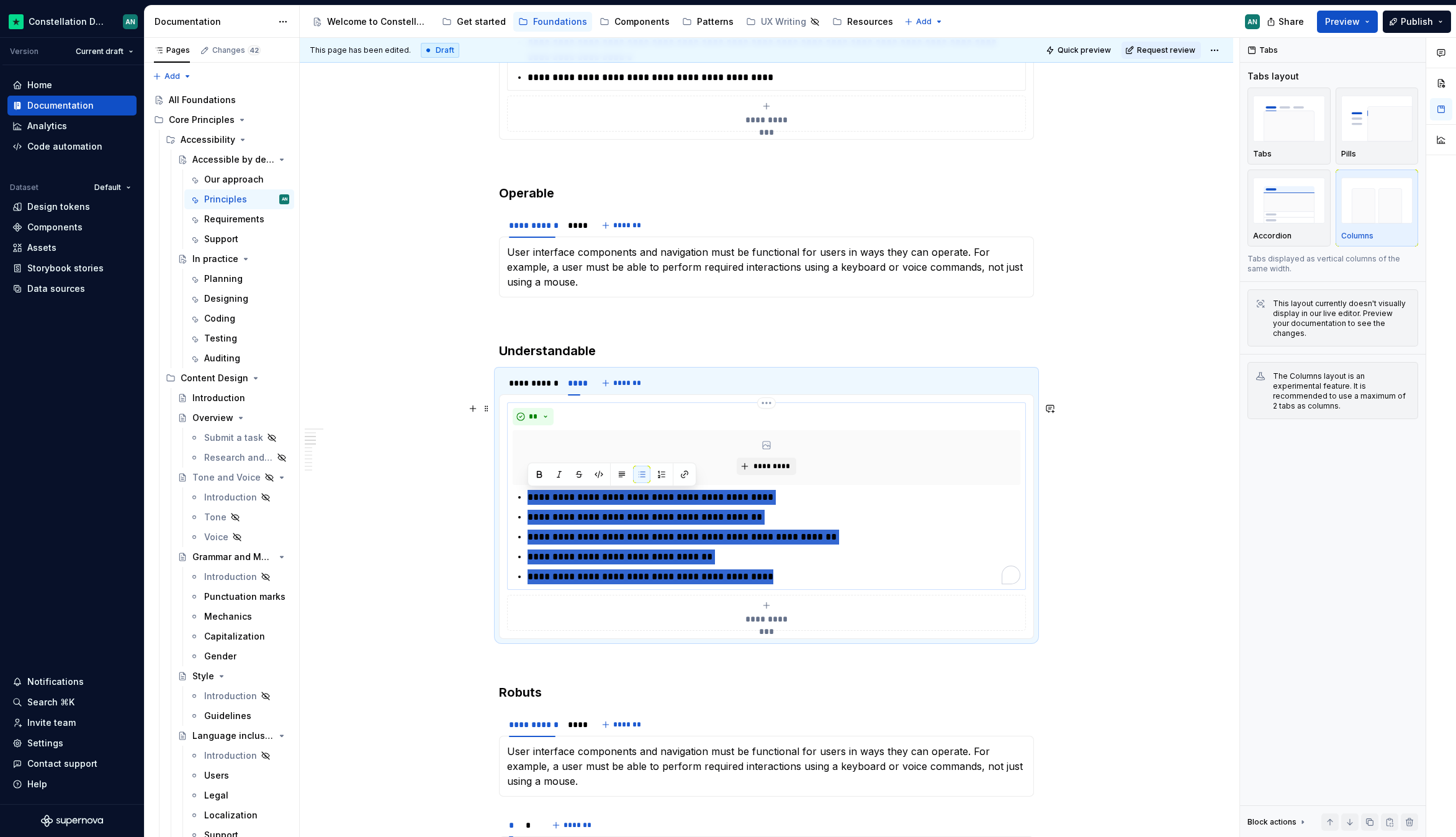
drag, startPoint x: 719, startPoint y: 565, endPoint x: 514, endPoint y: 487, distance: 219.3
click at [514, 487] on div "**********" at bounding box center [766, 496] width 507 height 176
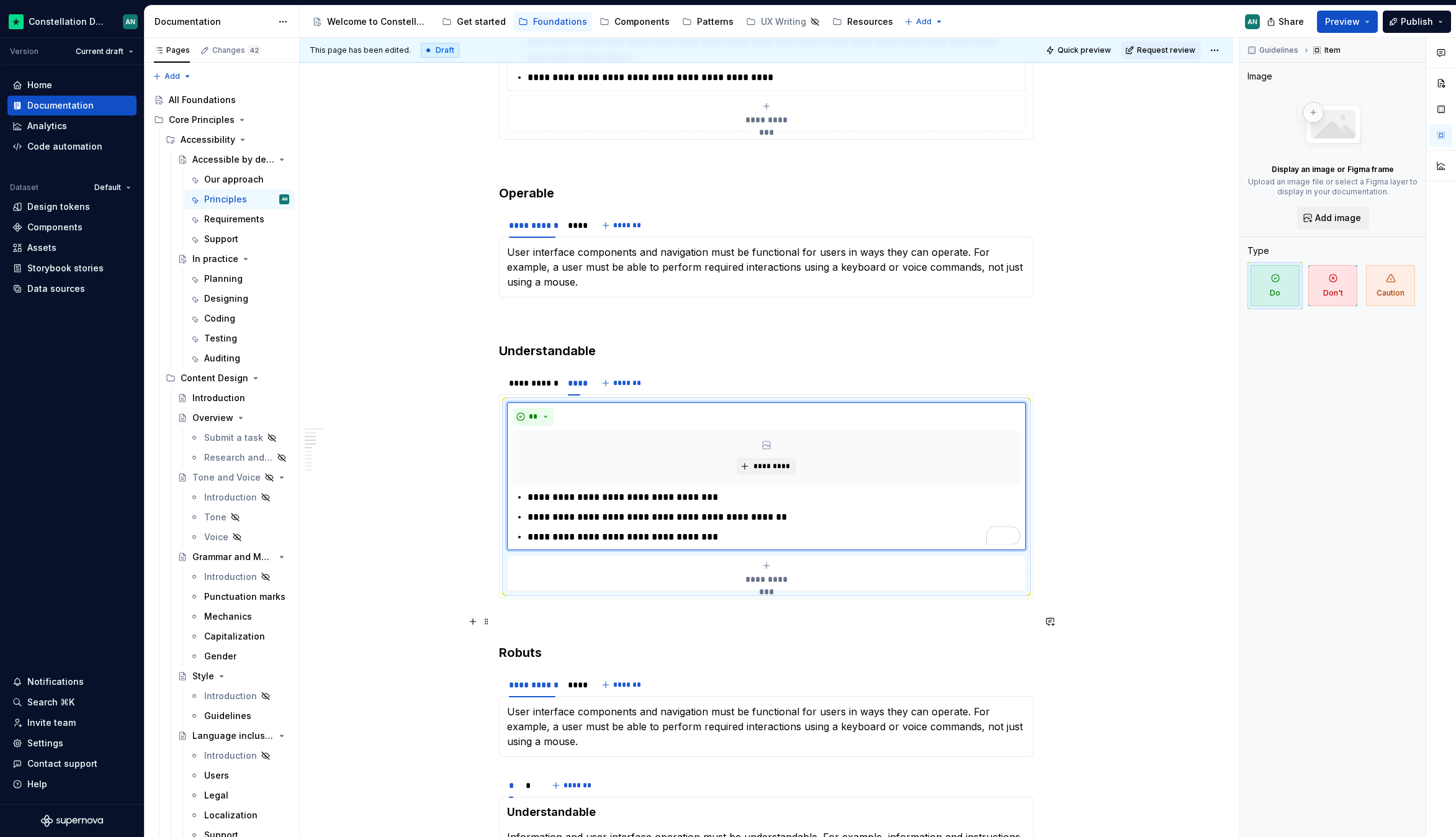
scroll to position [600, 0]
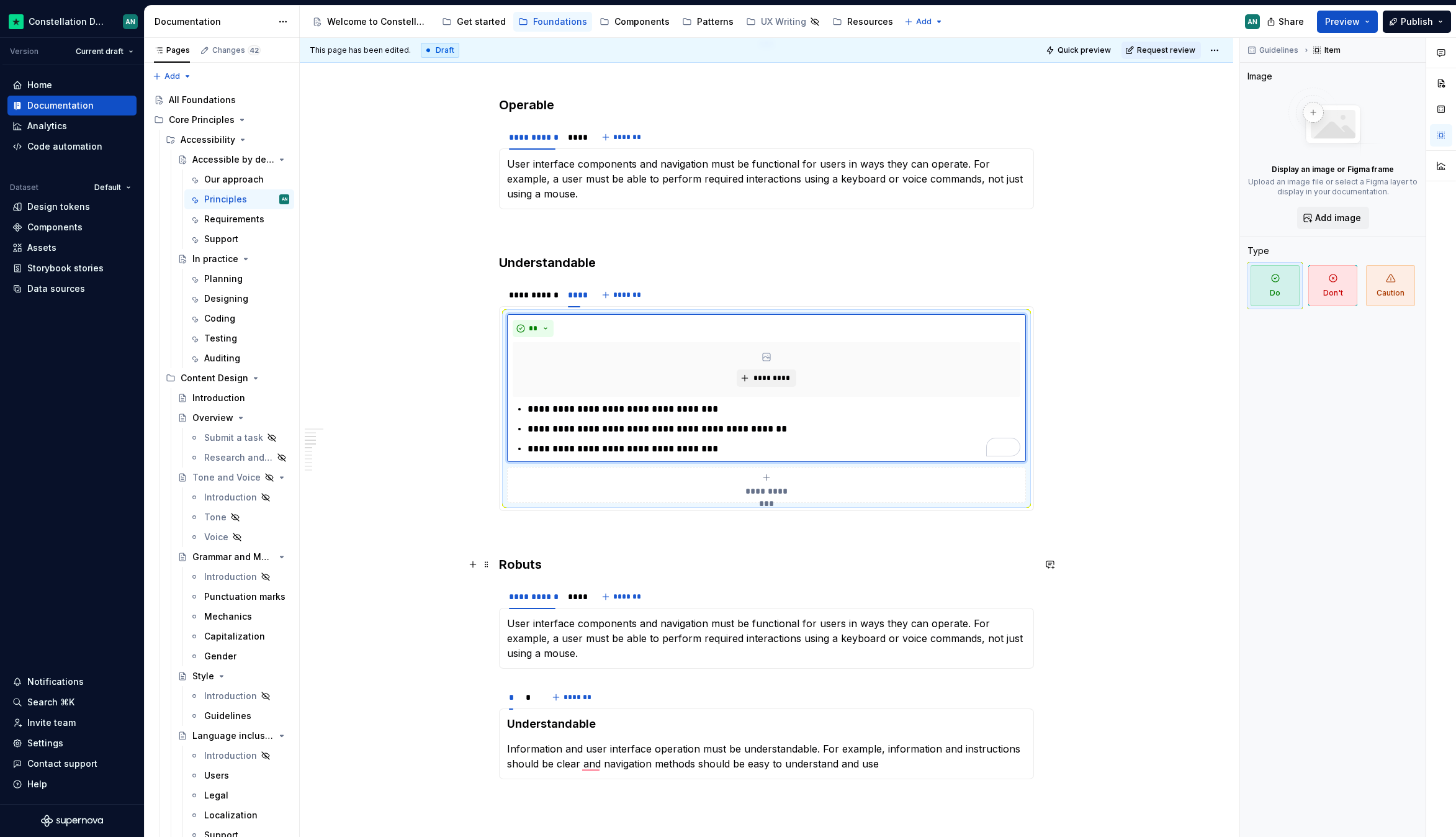
click at [530, 568] on h3 "Robuts" at bounding box center [766, 564] width 535 height 17
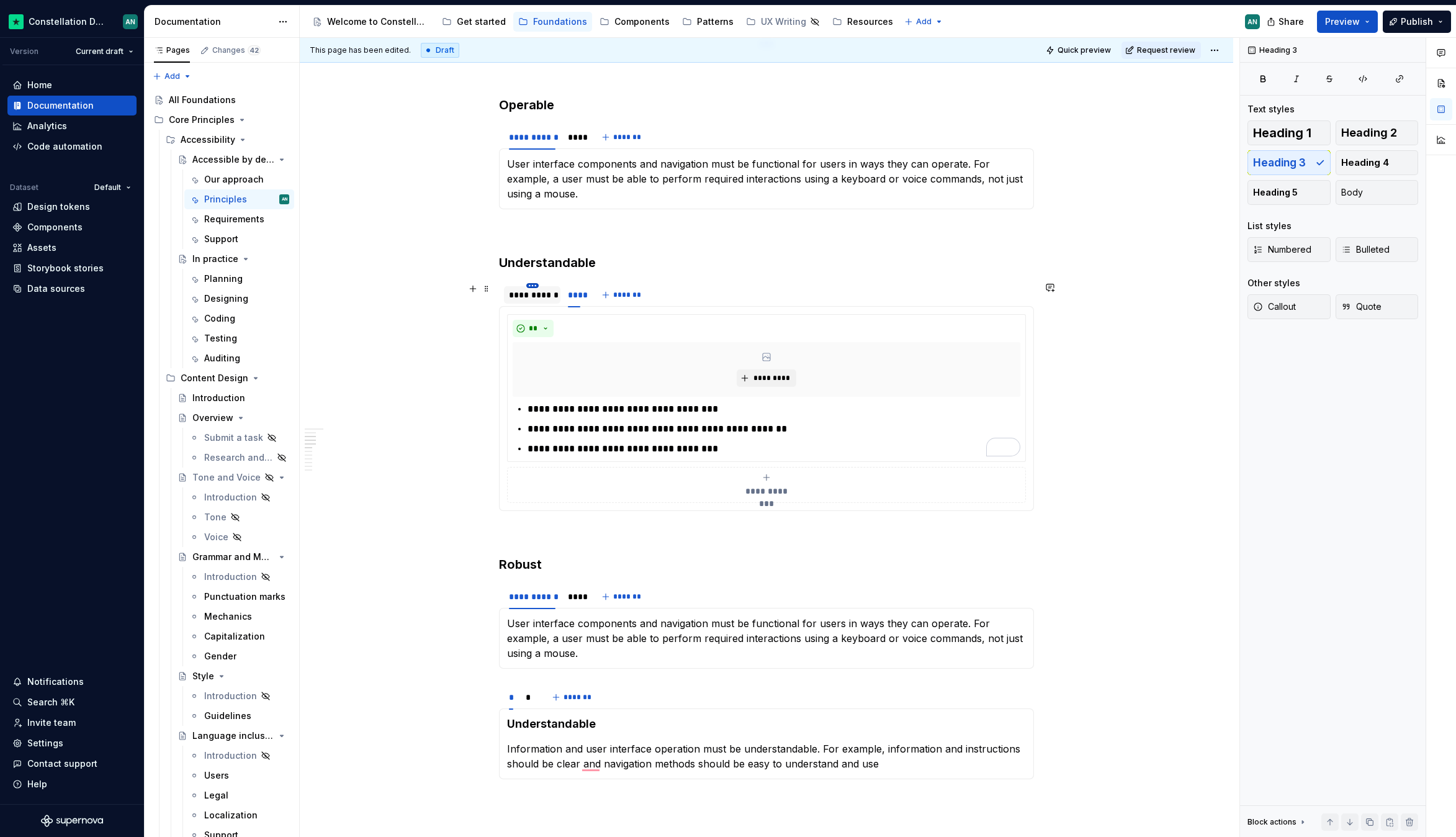
click at [537, 283] on html "Constellation Design System AN Version Current draft Home Documentation Analyti…" at bounding box center [728, 419] width 1456 height 837
click at [506, 299] on html "Constellation Design System AN Version Current draft Home Documentation Analyti…" at bounding box center [728, 419] width 1456 height 837
click at [518, 295] on div "**********" at bounding box center [532, 295] width 47 height 13
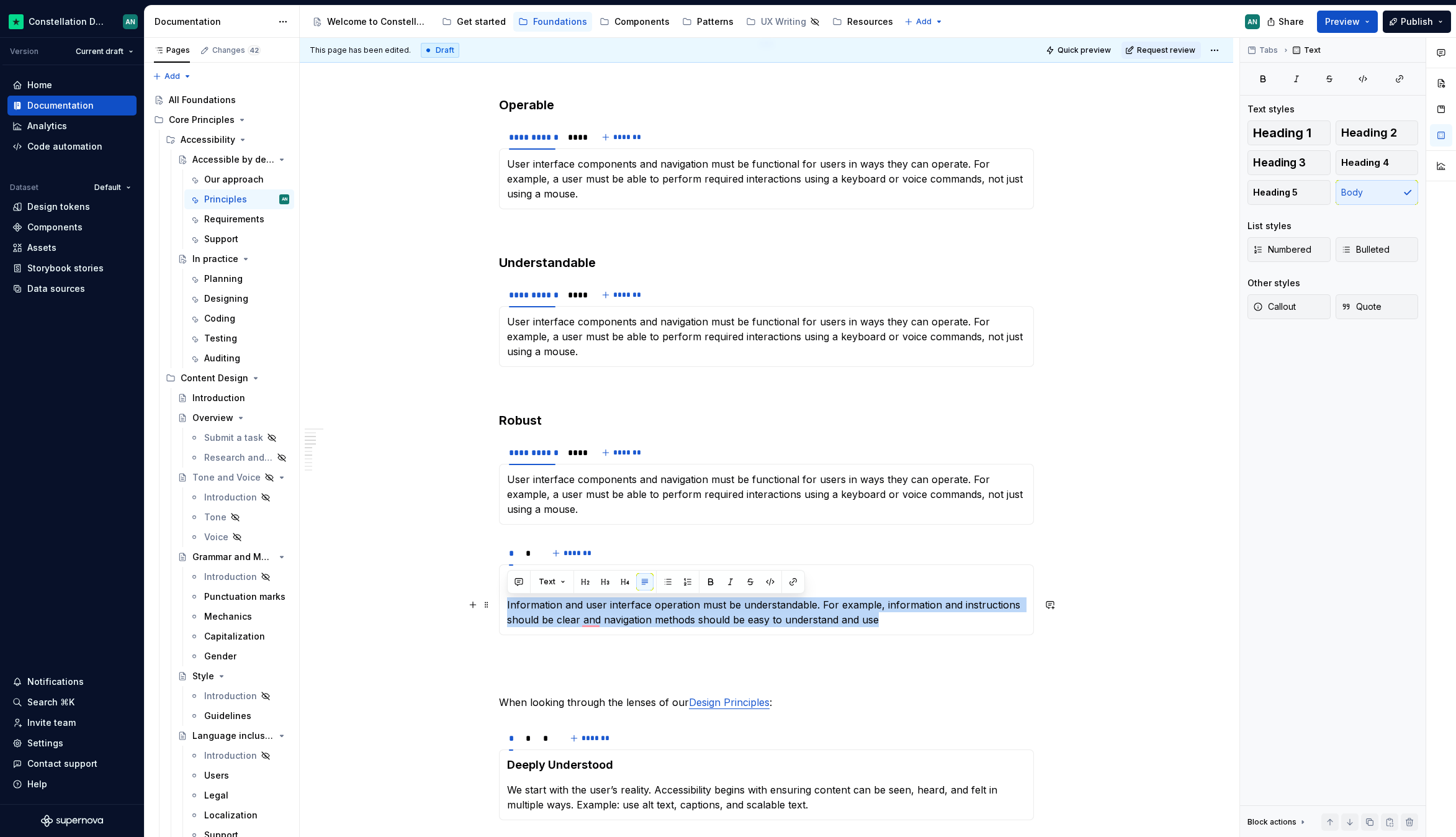
drag, startPoint x: 894, startPoint y: 623, endPoint x: 461, endPoint y: 597, distance: 433.8
click at [461, 597] on div "**********" at bounding box center [766, 469] width 933 height 1648
copy p "Information and user interface operation must be understandable. For example, i…"
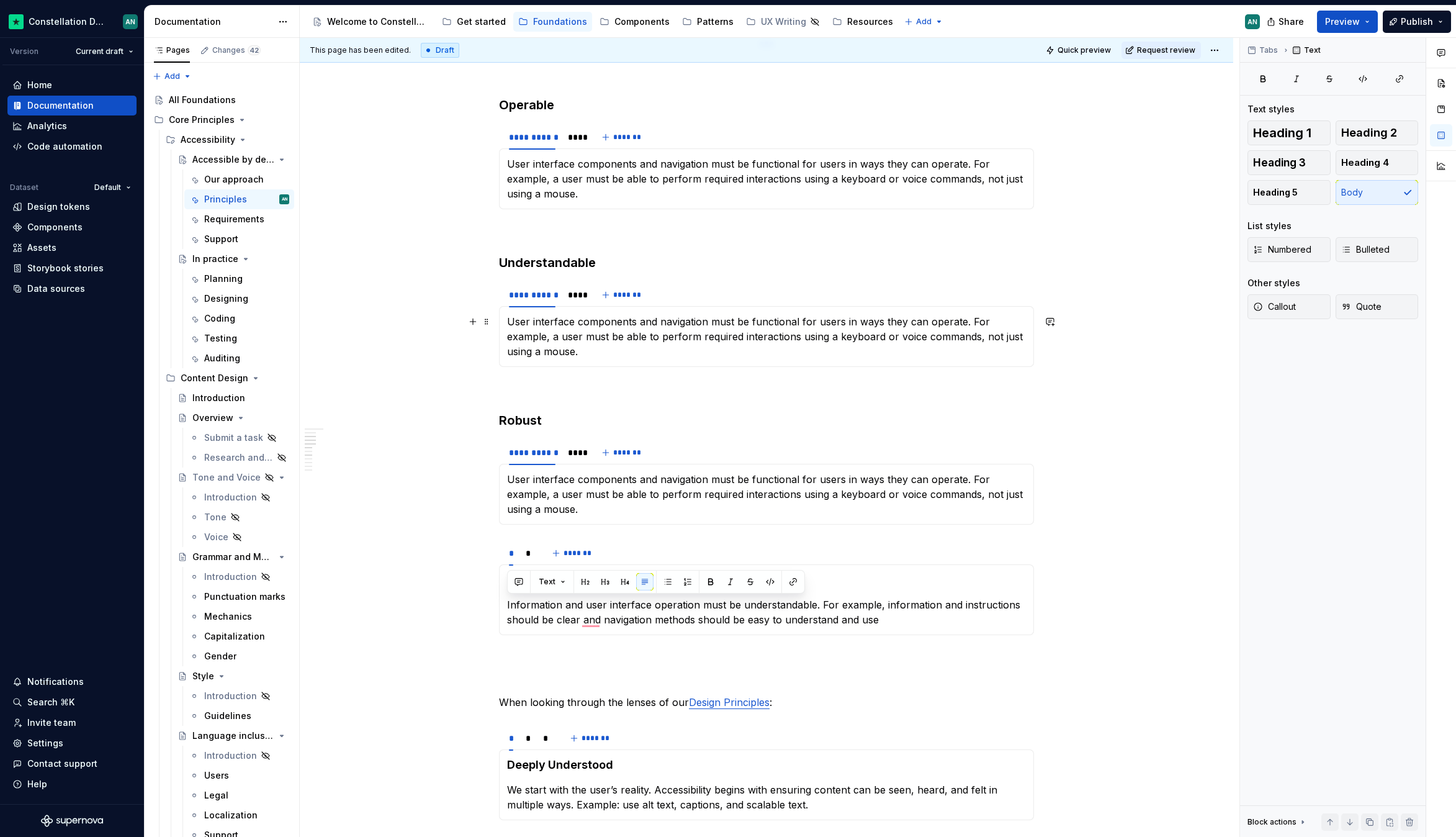
click at [660, 341] on p "User interface components and navigation must be functional for users in ways t…" at bounding box center [766, 336] width 519 height 45
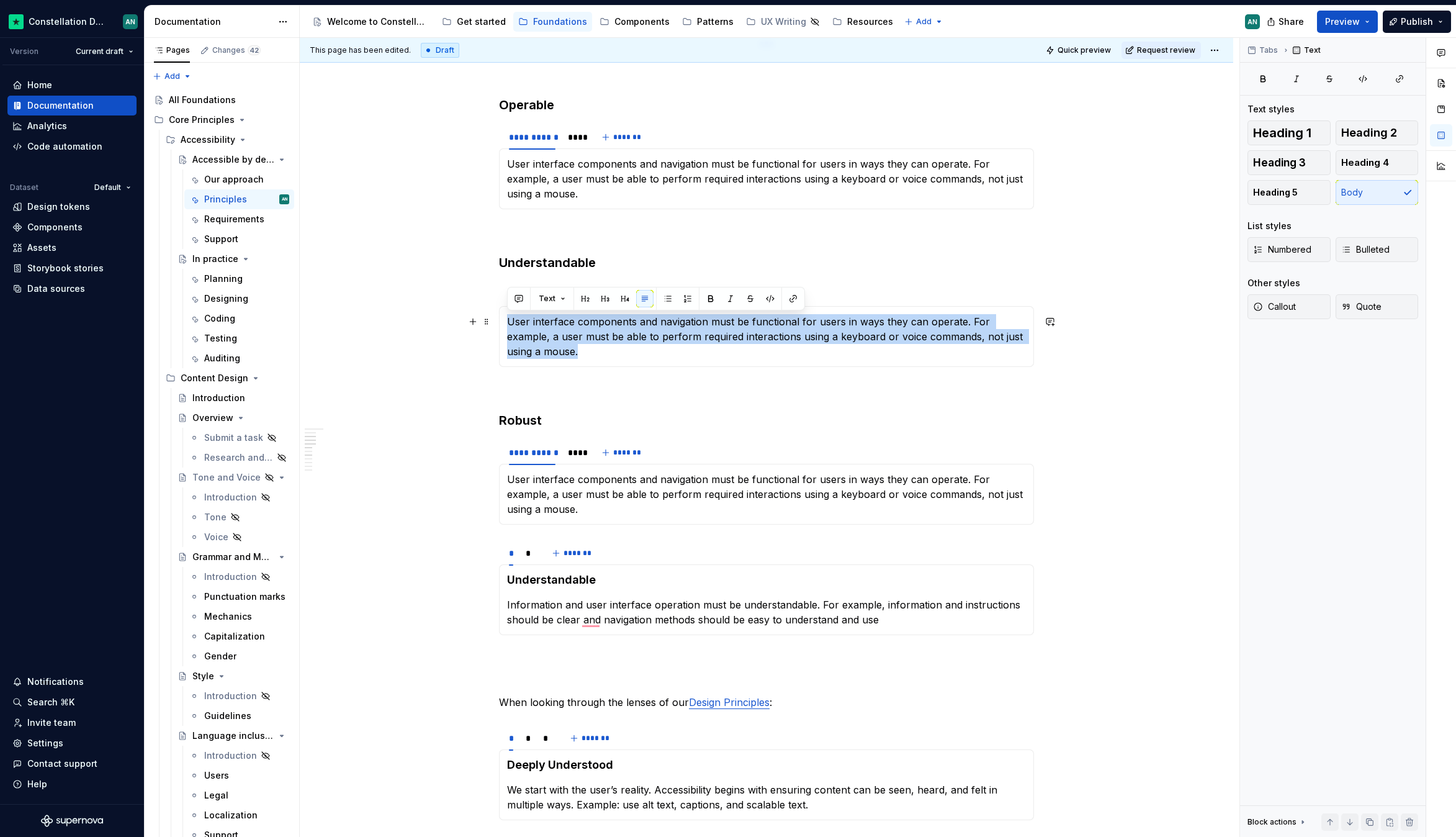
drag, startPoint x: 592, startPoint y: 352, endPoint x: 503, endPoint y: 324, distance: 93.3
click at [503, 324] on div "**********" at bounding box center [766, 336] width 535 height 61
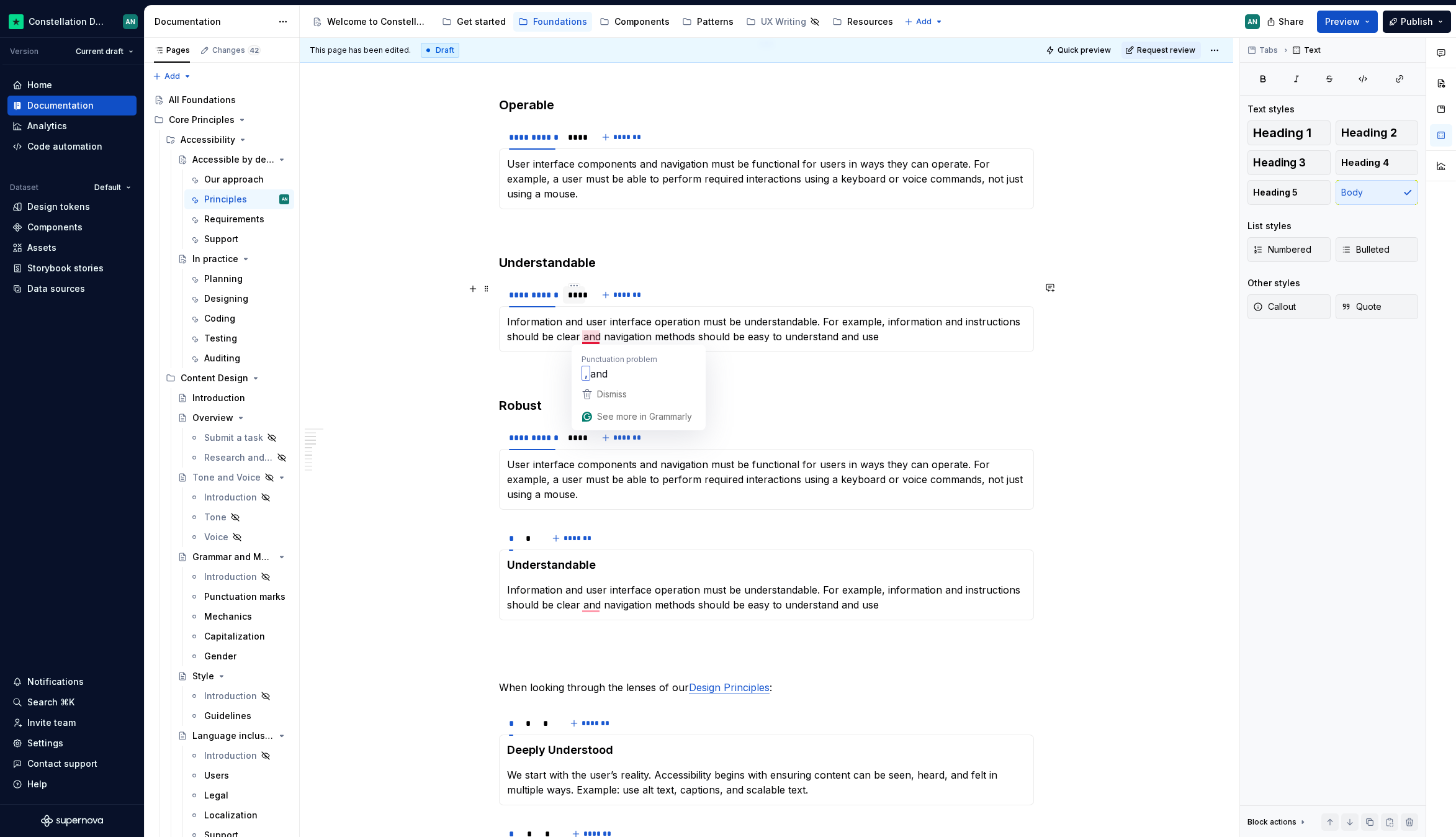
click at [571, 297] on div "****" at bounding box center [574, 295] width 13 height 13
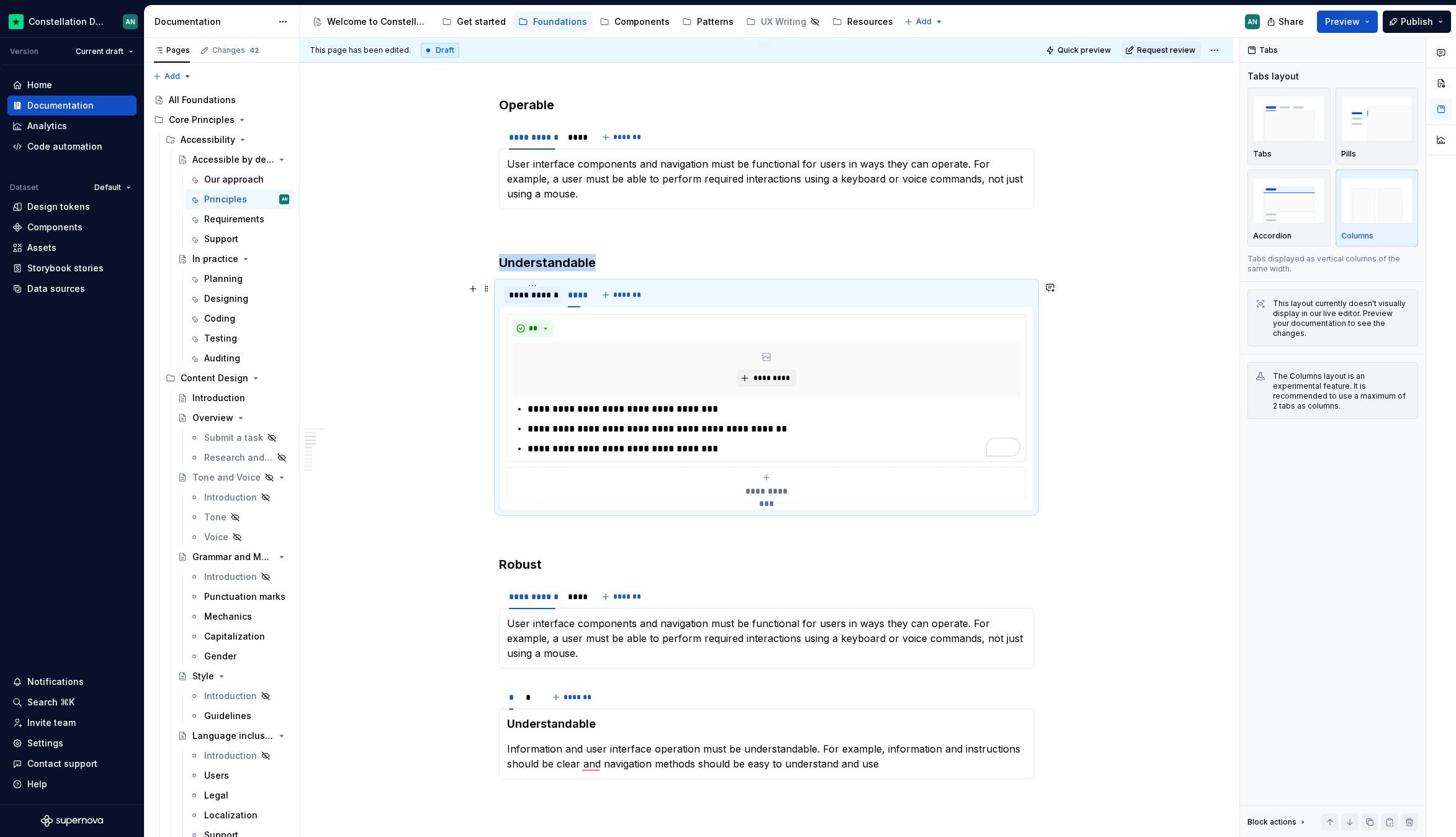
click at [524, 292] on div "**********" at bounding box center [532, 295] width 47 height 13
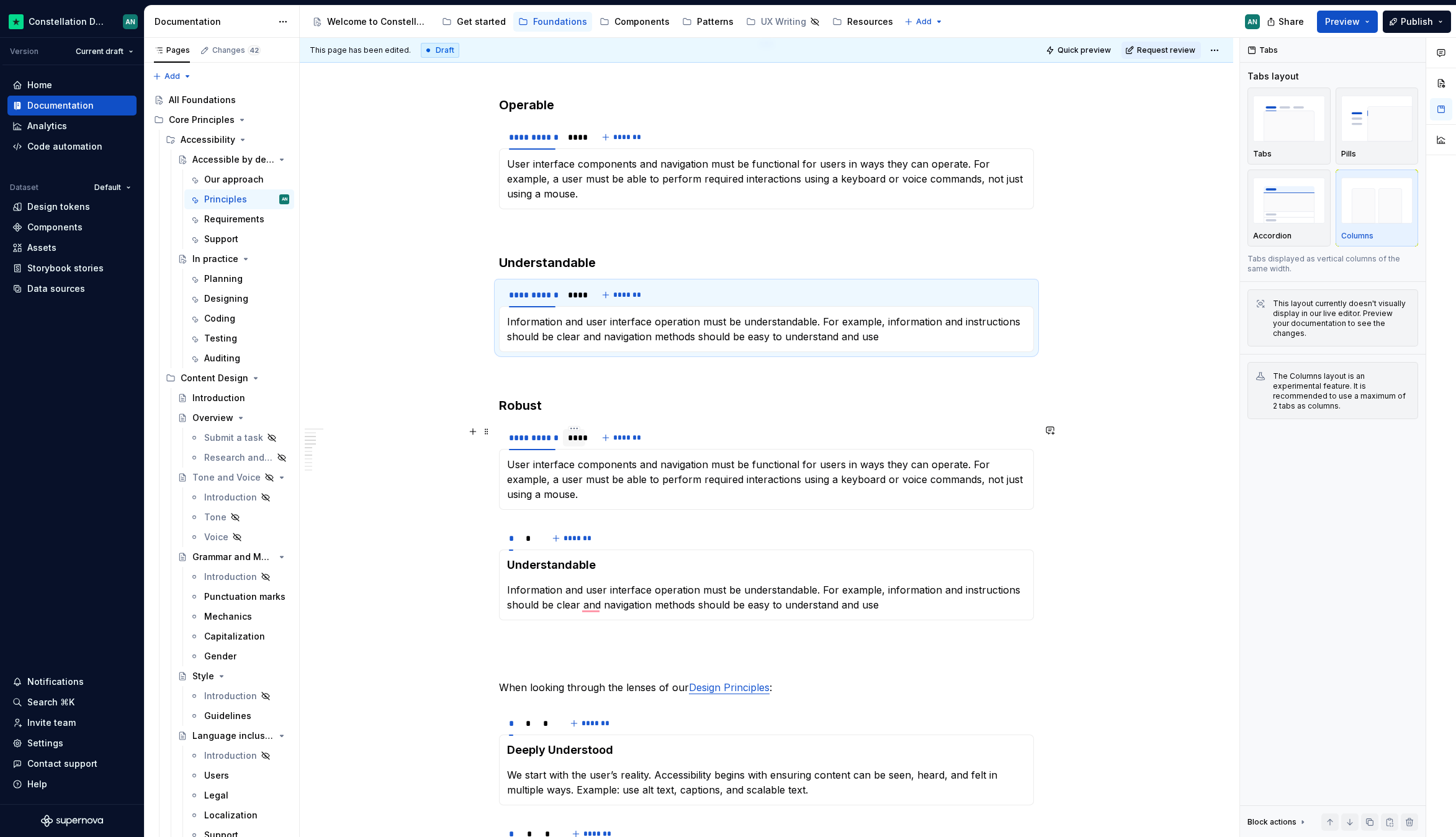
click at [573, 437] on div "****" at bounding box center [574, 438] width 13 height 13
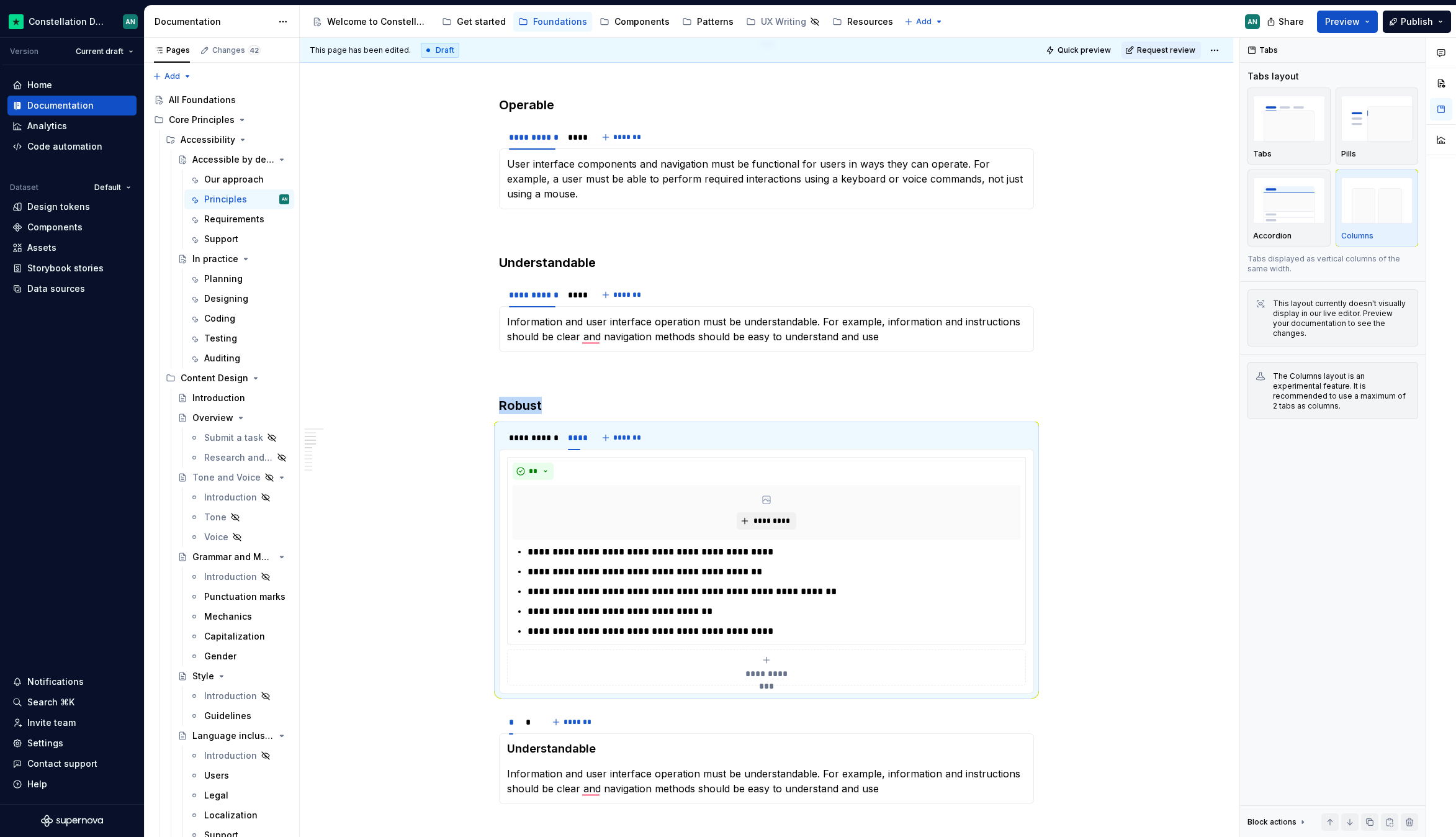
type textarea "*"
click at [543, 441] on div "**********" at bounding box center [532, 438] width 47 height 13
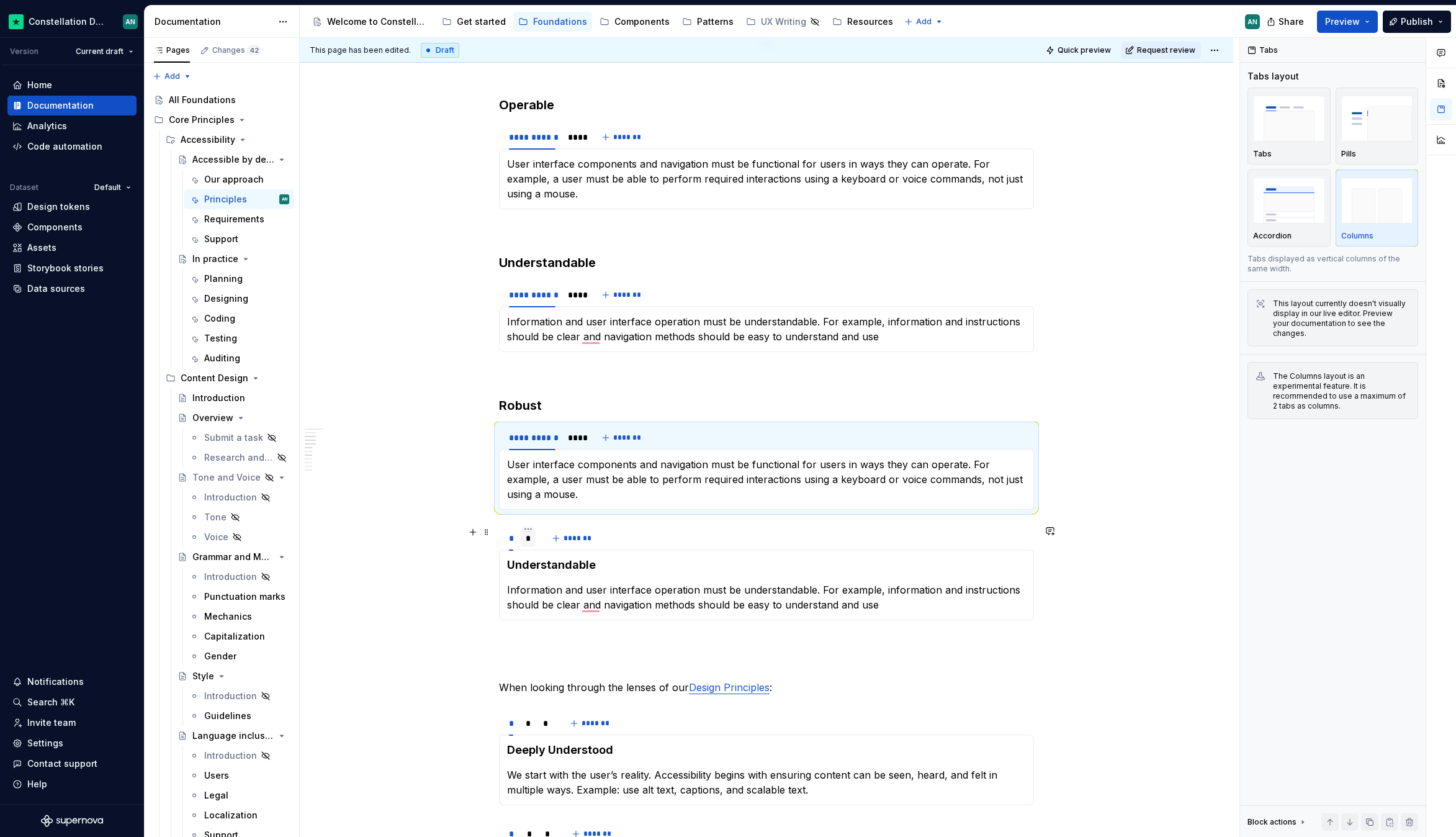
click at [524, 544] on div "*" at bounding box center [528, 538] width 15 height 17
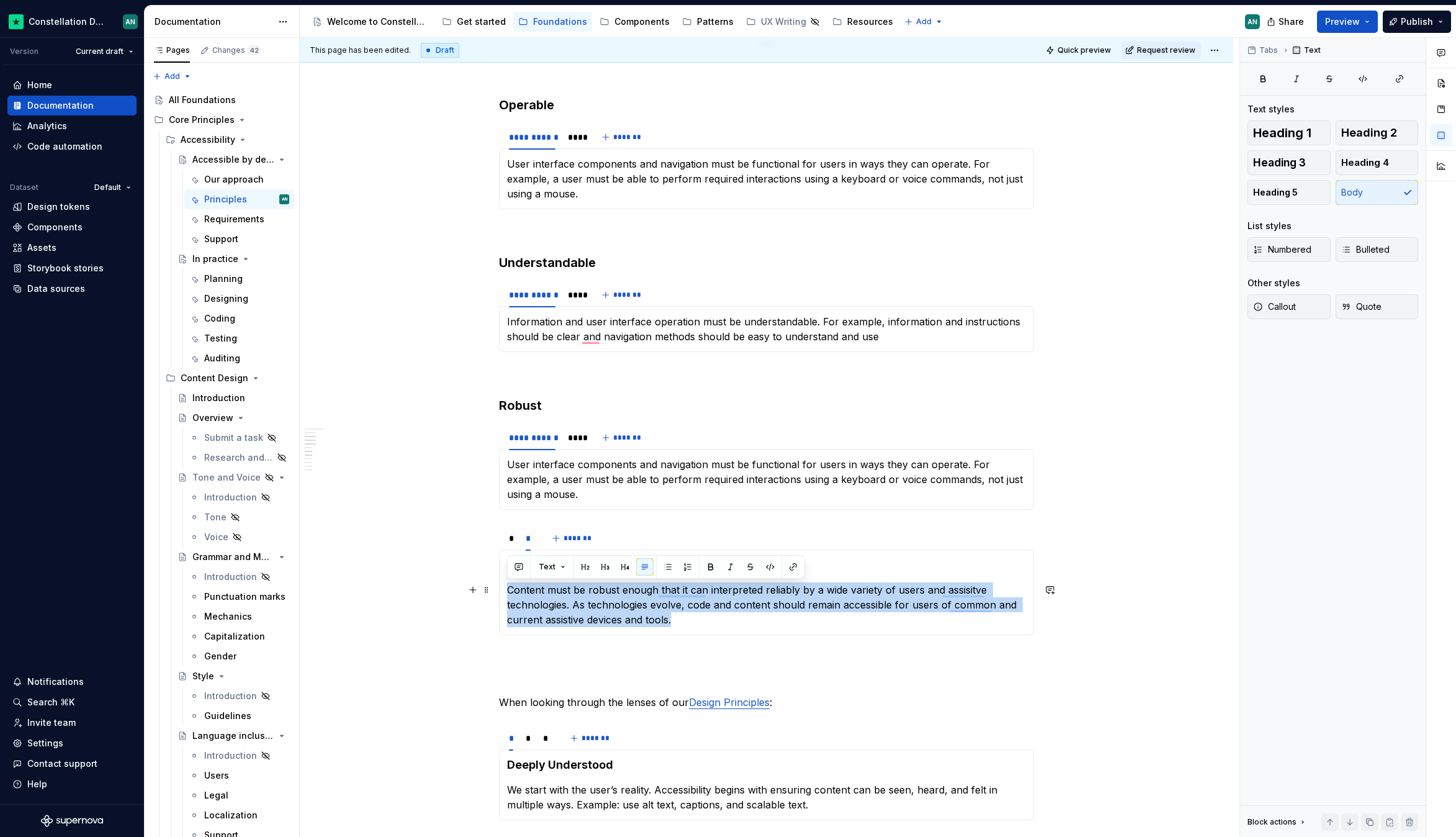
drag, startPoint x: 674, startPoint y: 616, endPoint x: 507, endPoint y: 589, distance: 169.2
click at [507, 589] on div "Understandable Information and user interface operation must be understandable.…" at bounding box center [766, 592] width 535 height 86
copy p "Content must be robust enough that it can interpreted reliably by a wide variet…"
click at [605, 484] on p "User interface components and navigation must be functional for users in ways t…" at bounding box center [766, 479] width 519 height 45
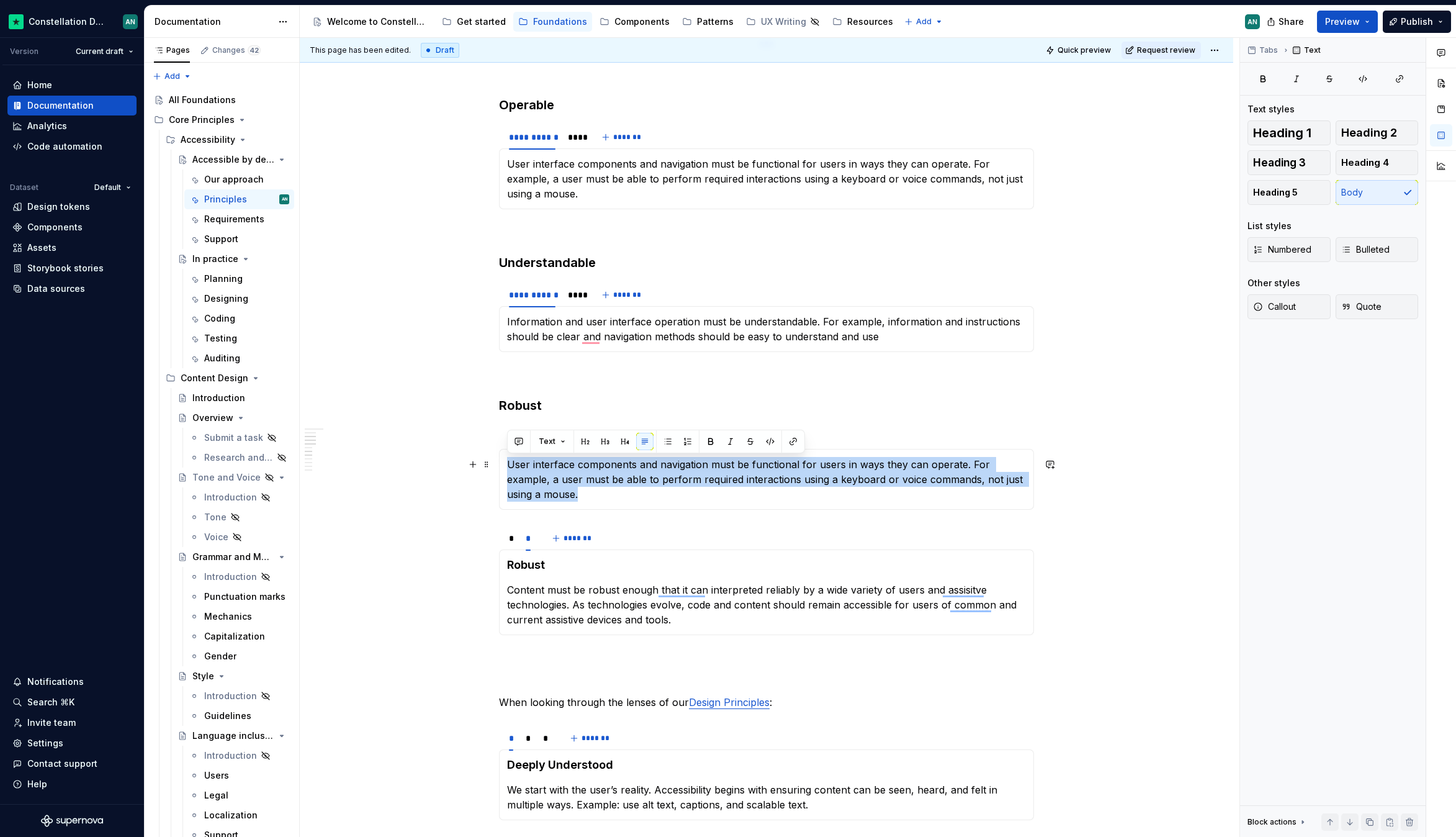
drag, startPoint x: 592, startPoint y: 496, endPoint x: 510, endPoint y: 469, distance: 86.3
click at [510, 469] on p "User interface components and navigation must be functional for users in ways t…" at bounding box center [766, 479] width 519 height 45
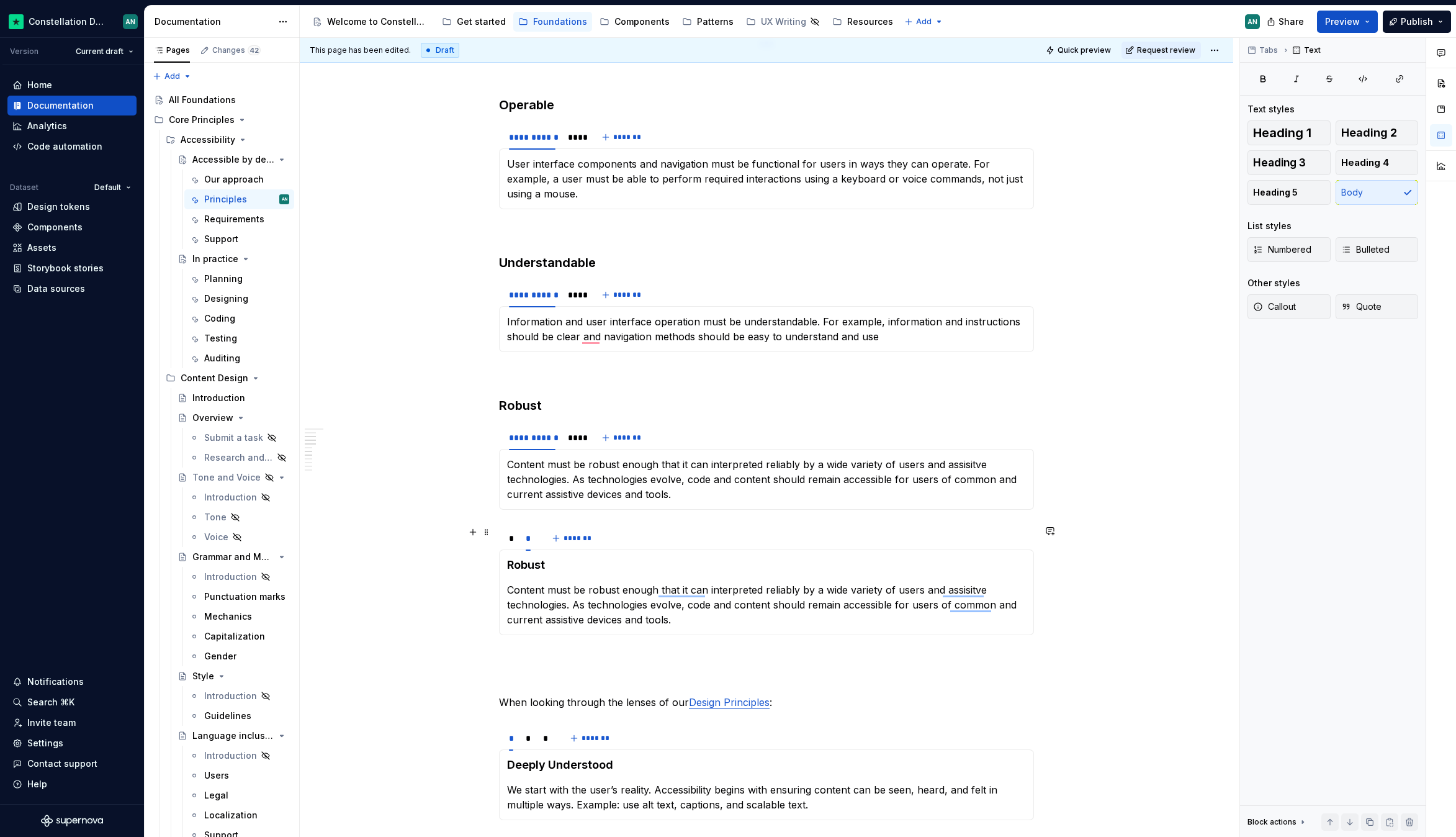
click at [676, 538] on div "* * *******" at bounding box center [766, 538] width 535 height 25
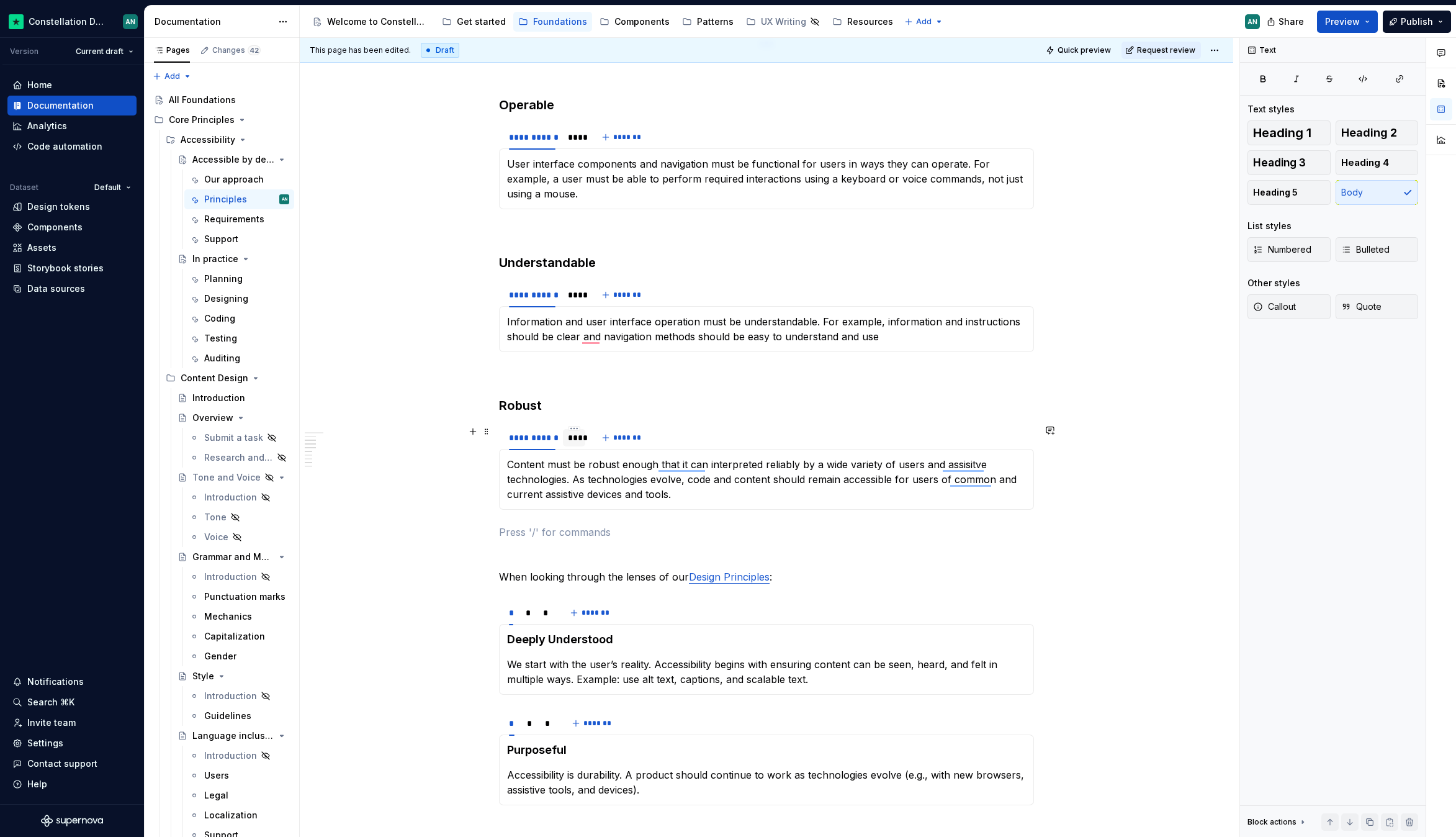
click at [581, 435] on div "****" at bounding box center [574, 437] width 22 height 17
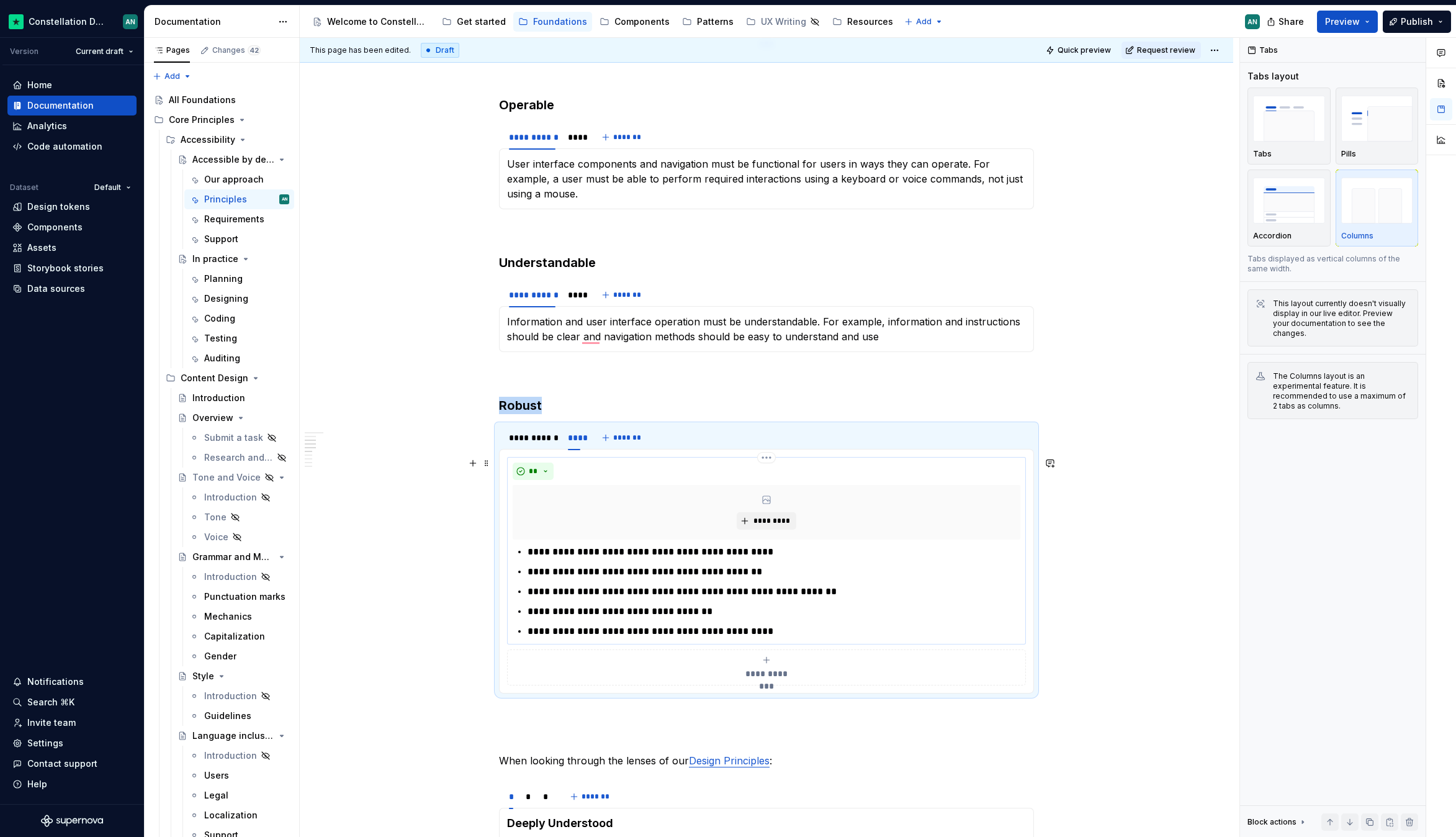
click at [555, 551] on p "**********" at bounding box center [774, 552] width 493 height 15
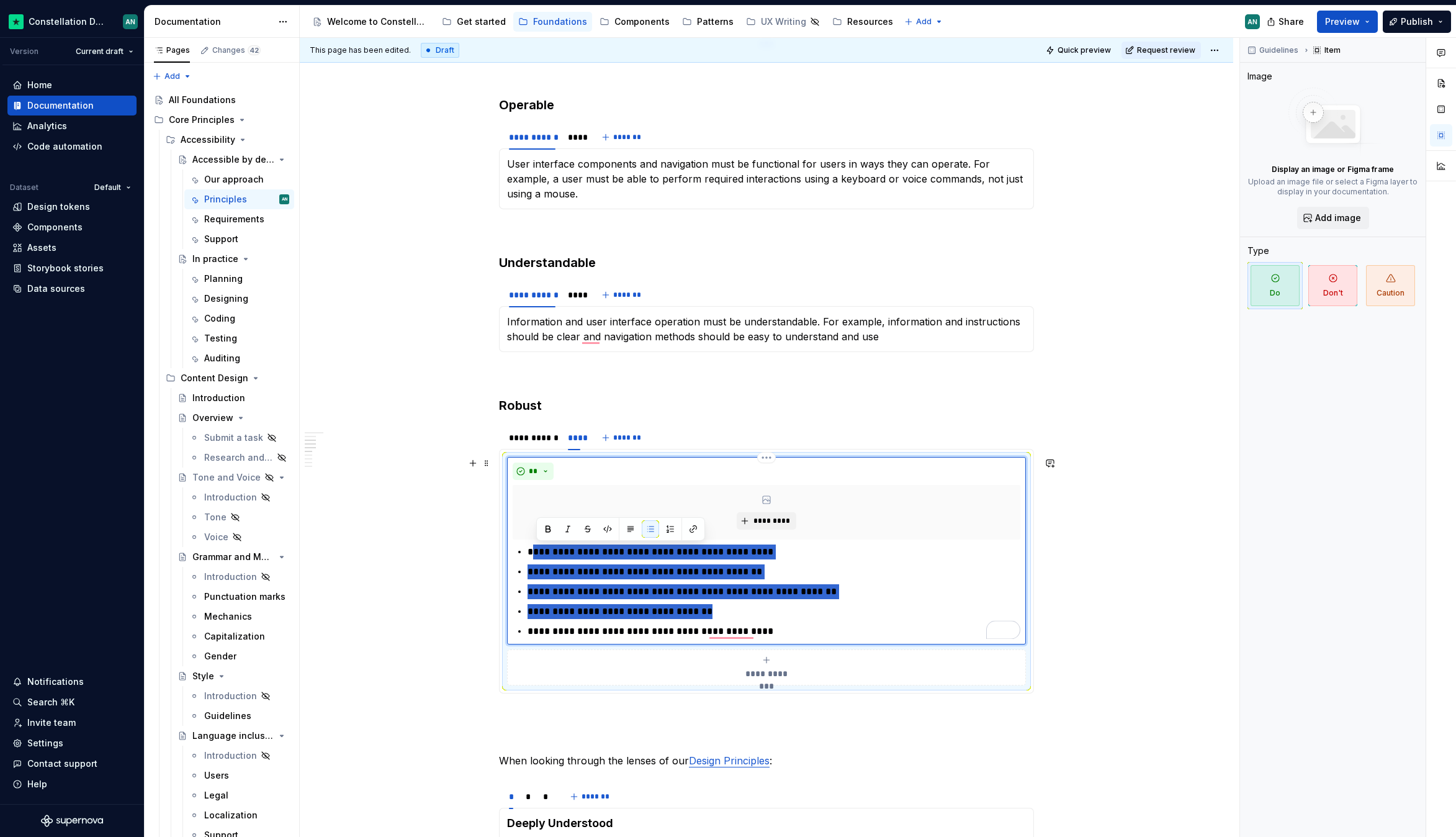
drag, startPoint x: 532, startPoint y: 552, endPoint x: 818, endPoint y: 610, distance: 291.8
click at [818, 610] on ul "**********" at bounding box center [774, 592] width 493 height 95
drag, startPoint x: 807, startPoint y: 627, endPoint x: 528, endPoint y: 547, distance: 290.2
click at [528, 547] on ul "**********" at bounding box center [774, 592] width 493 height 95
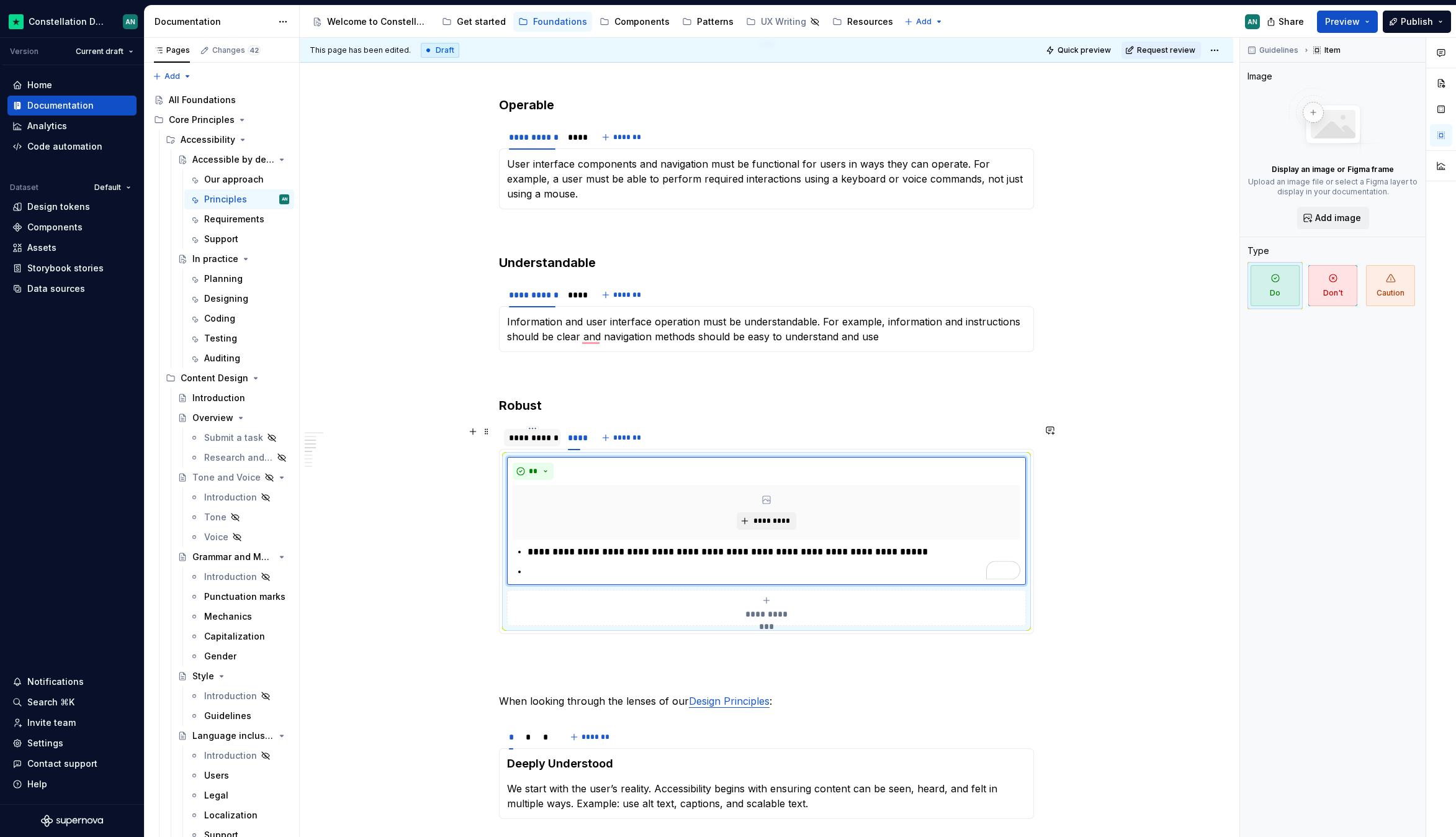
click at [528, 436] on div "**********" at bounding box center [532, 438] width 47 height 13
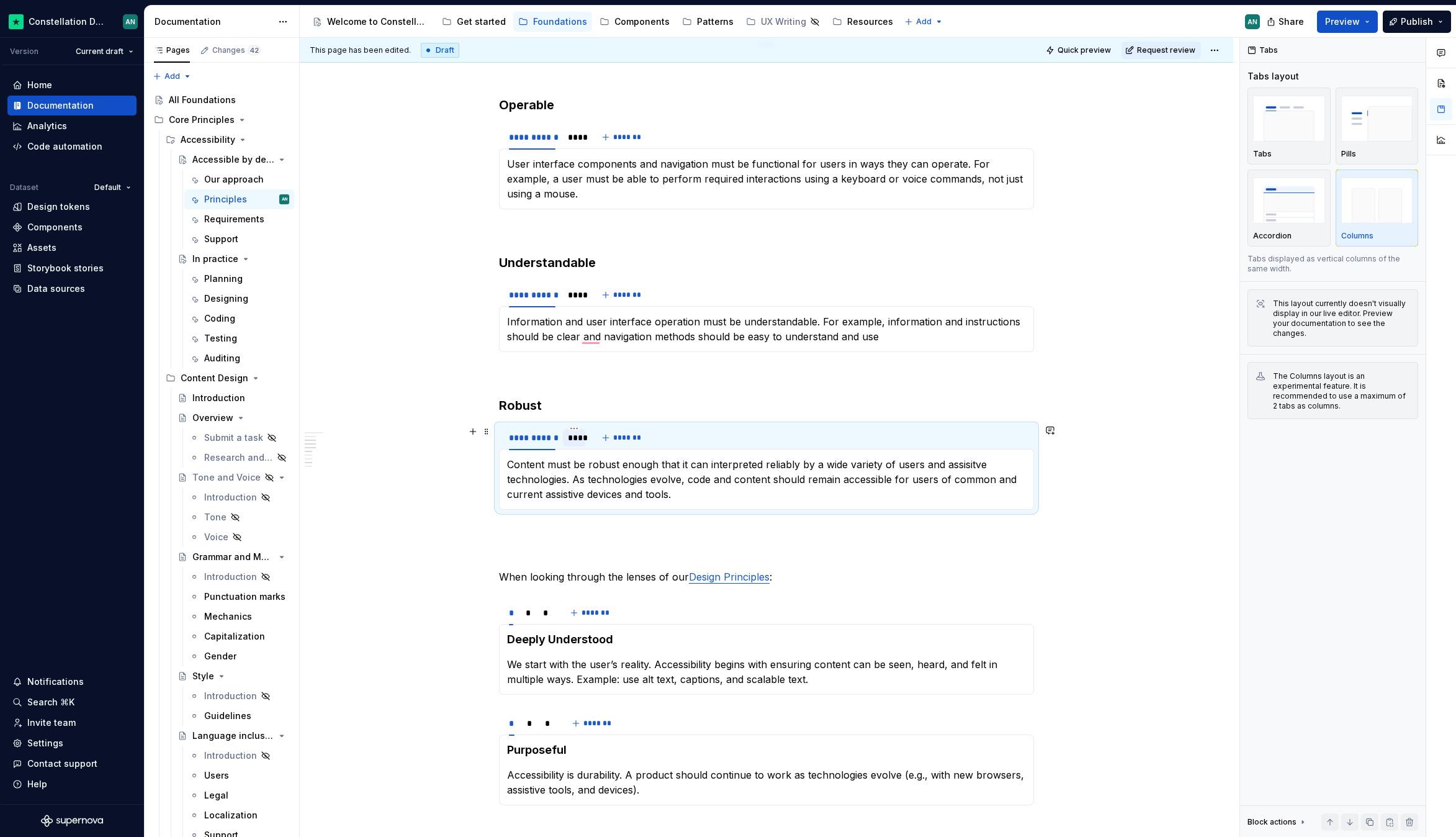
click at [578, 438] on div "****" at bounding box center [574, 438] width 13 height 13
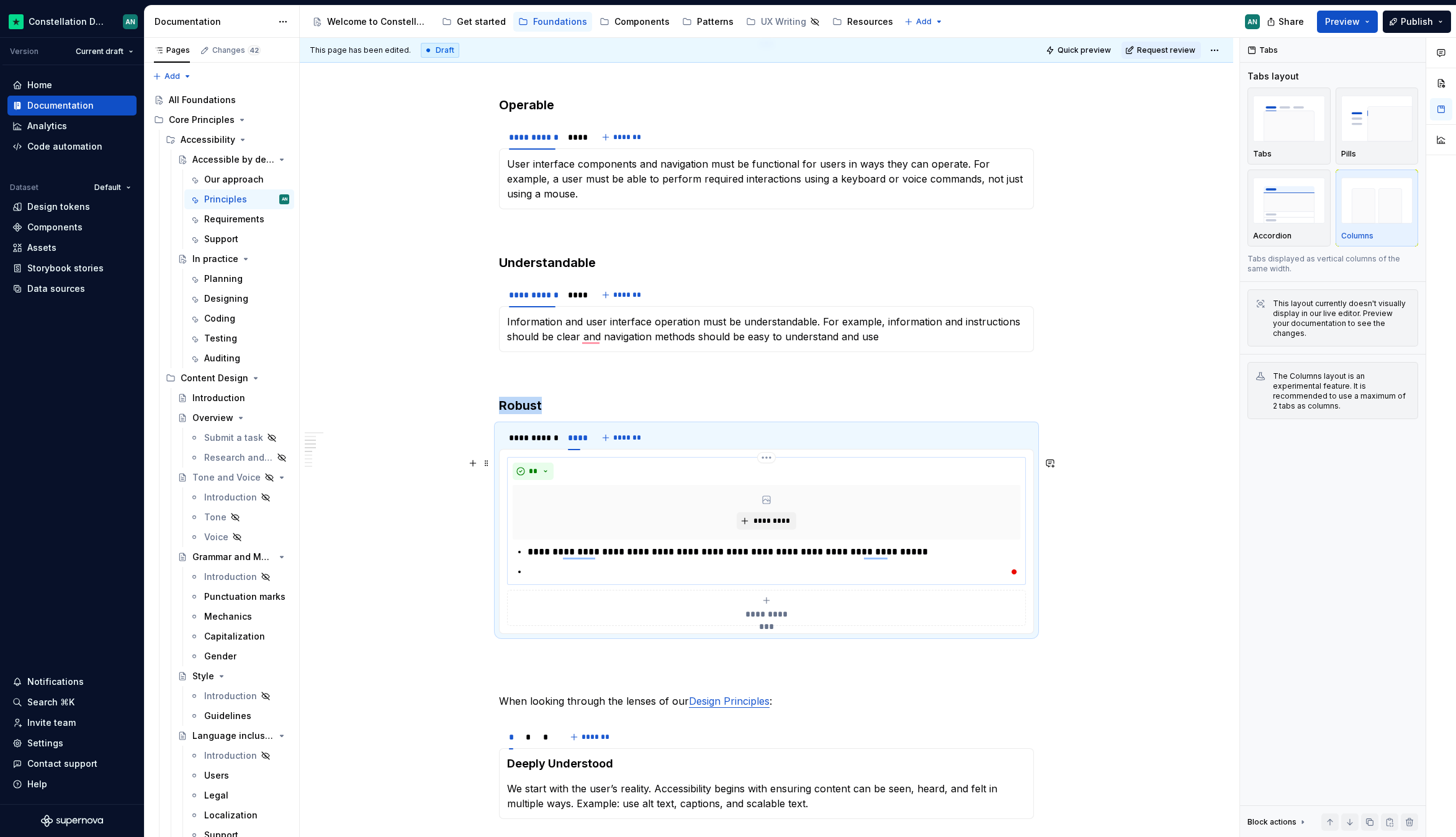
click at [568, 570] on p "To enrich screen reader interactions, please activate Accessibility in Grammarl…" at bounding box center [774, 572] width 493 height 15
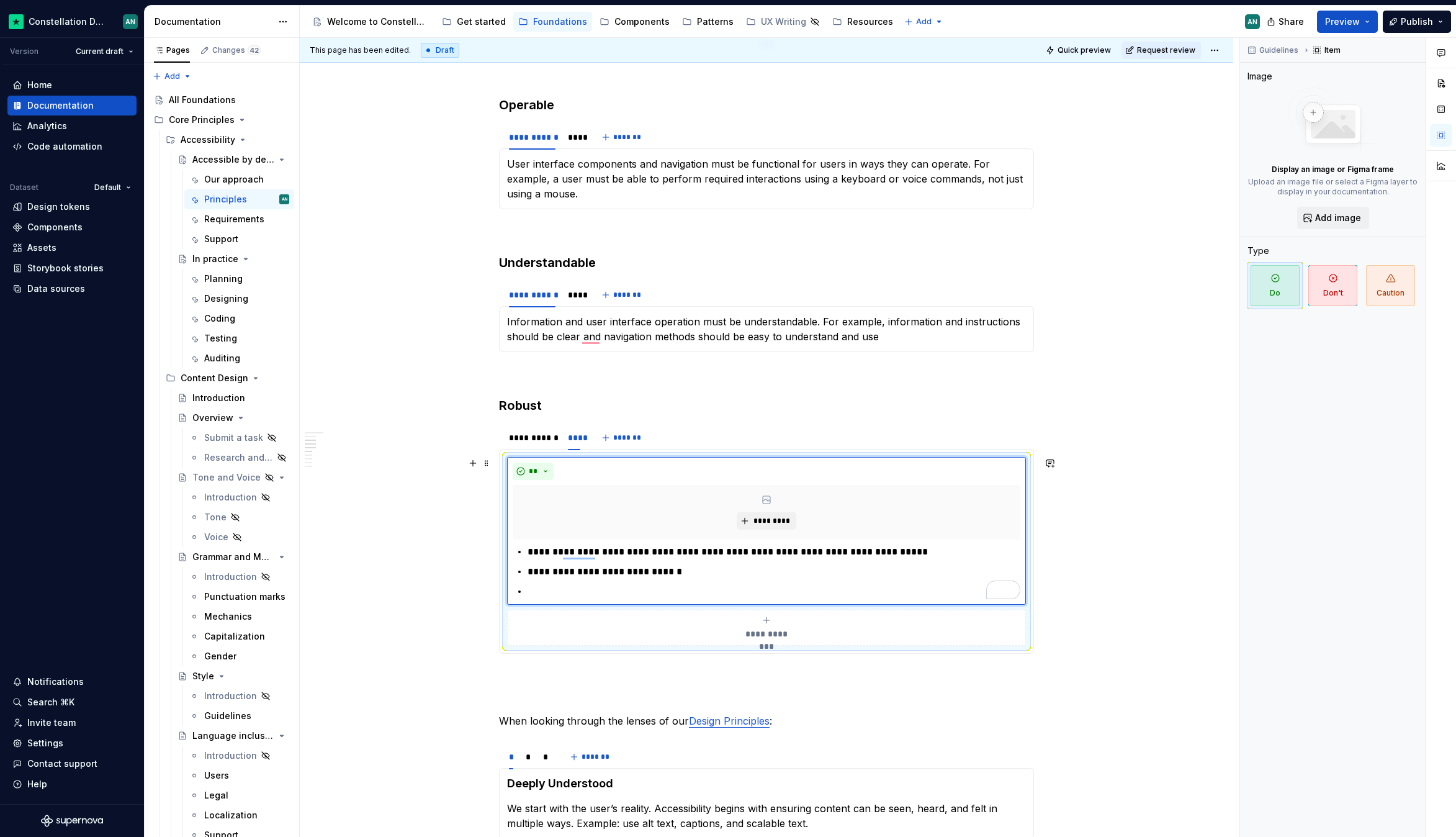
scroll to position [938, 0]
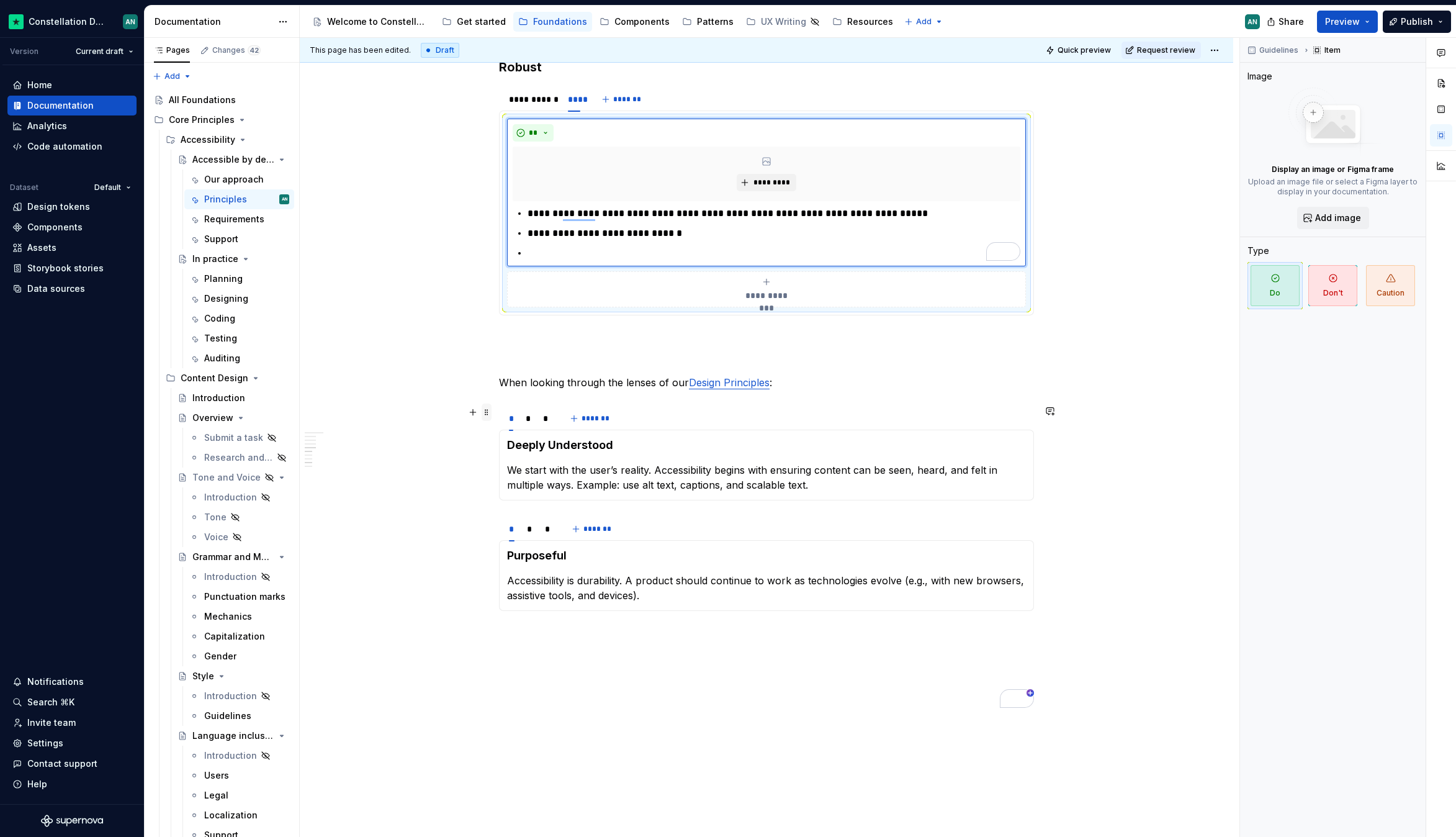
click at [484, 414] on span at bounding box center [486, 412] width 10 height 17
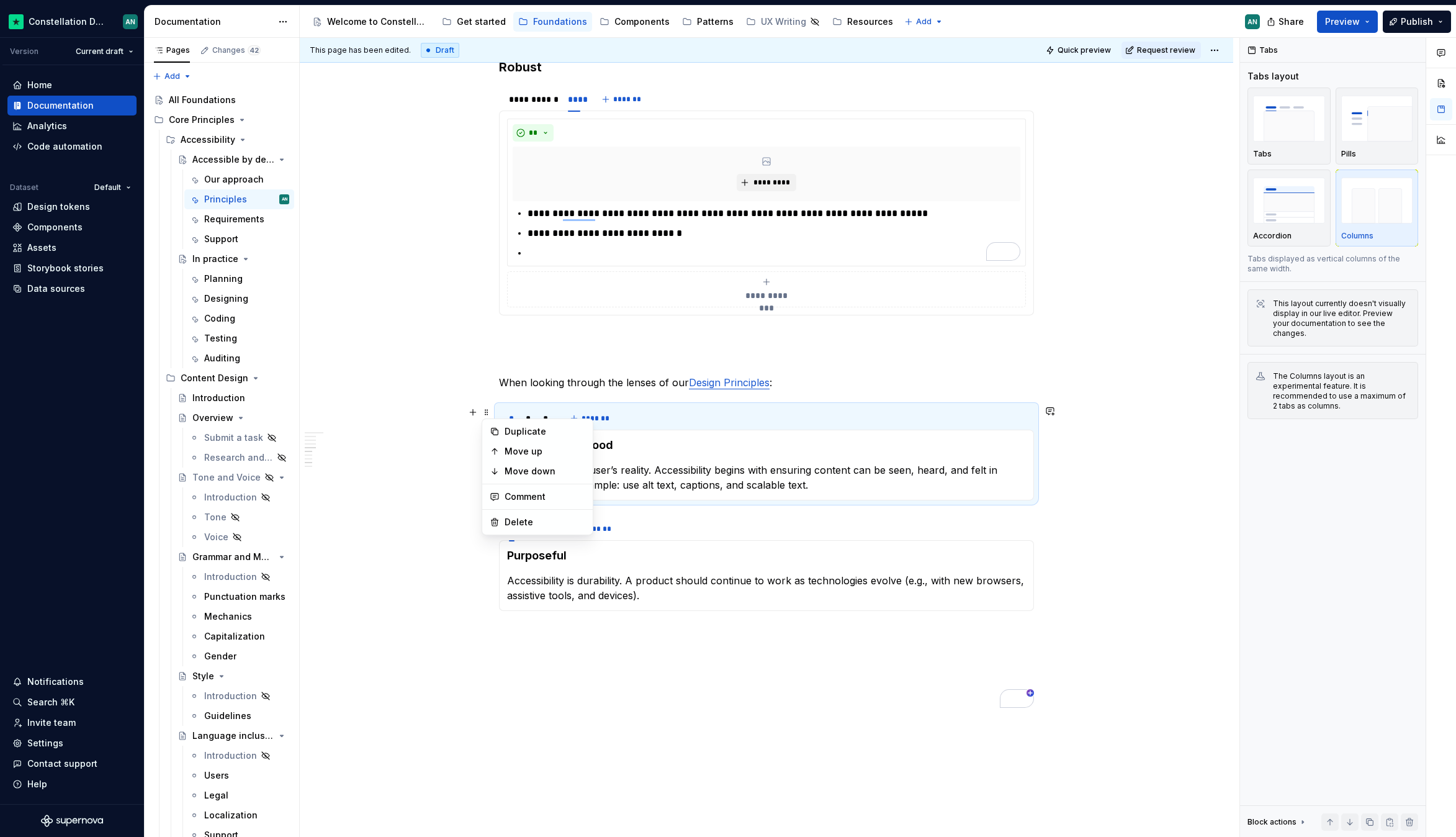
click at [650, 710] on div "**********" at bounding box center [766, 30] width 535 height 1386
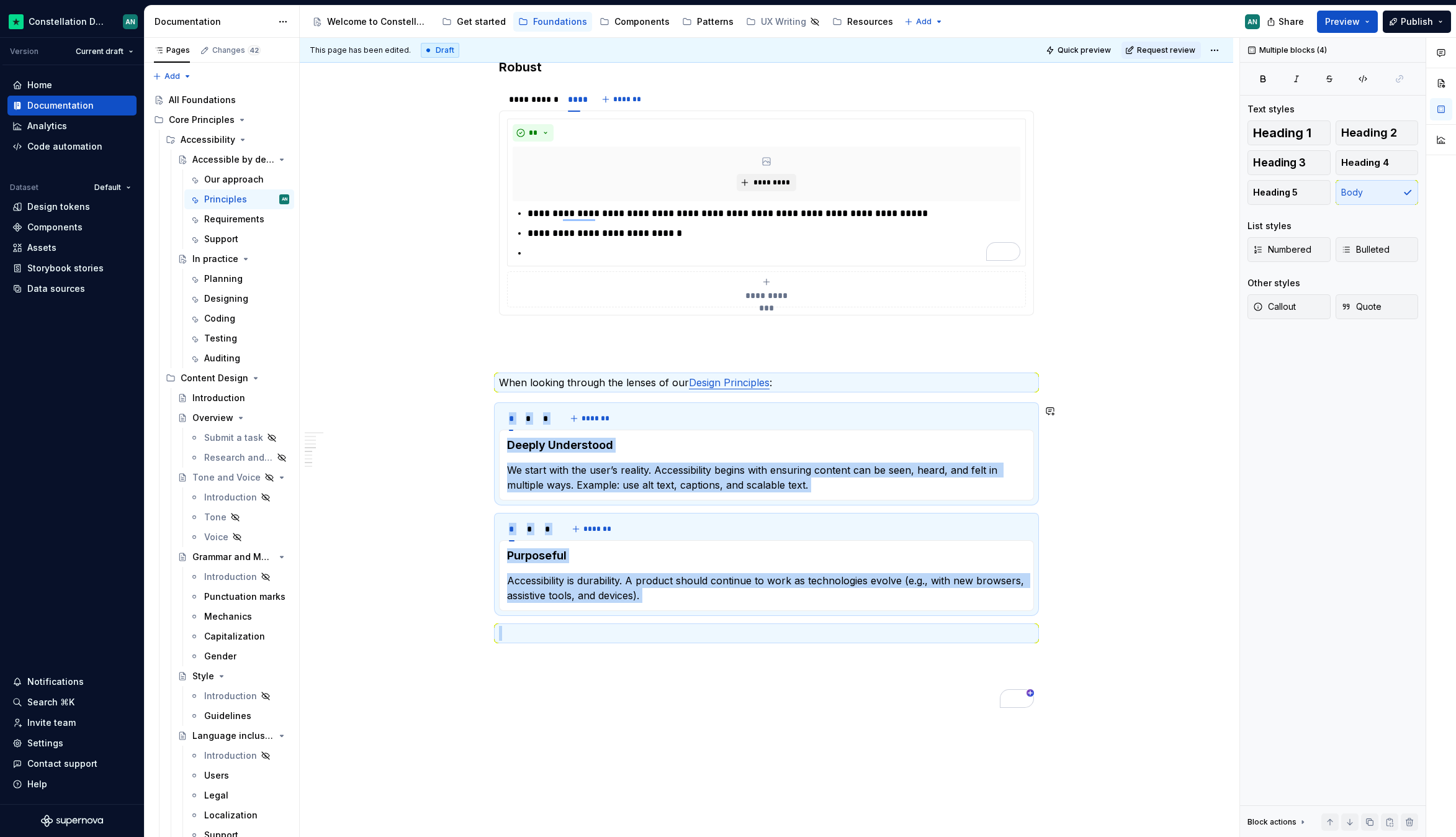
drag, startPoint x: 568, startPoint y: 627, endPoint x: 475, endPoint y: 402, distance: 243.5
click at [475, 402] on div "**********" at bounding box center [766, 140] width 933 height 1666
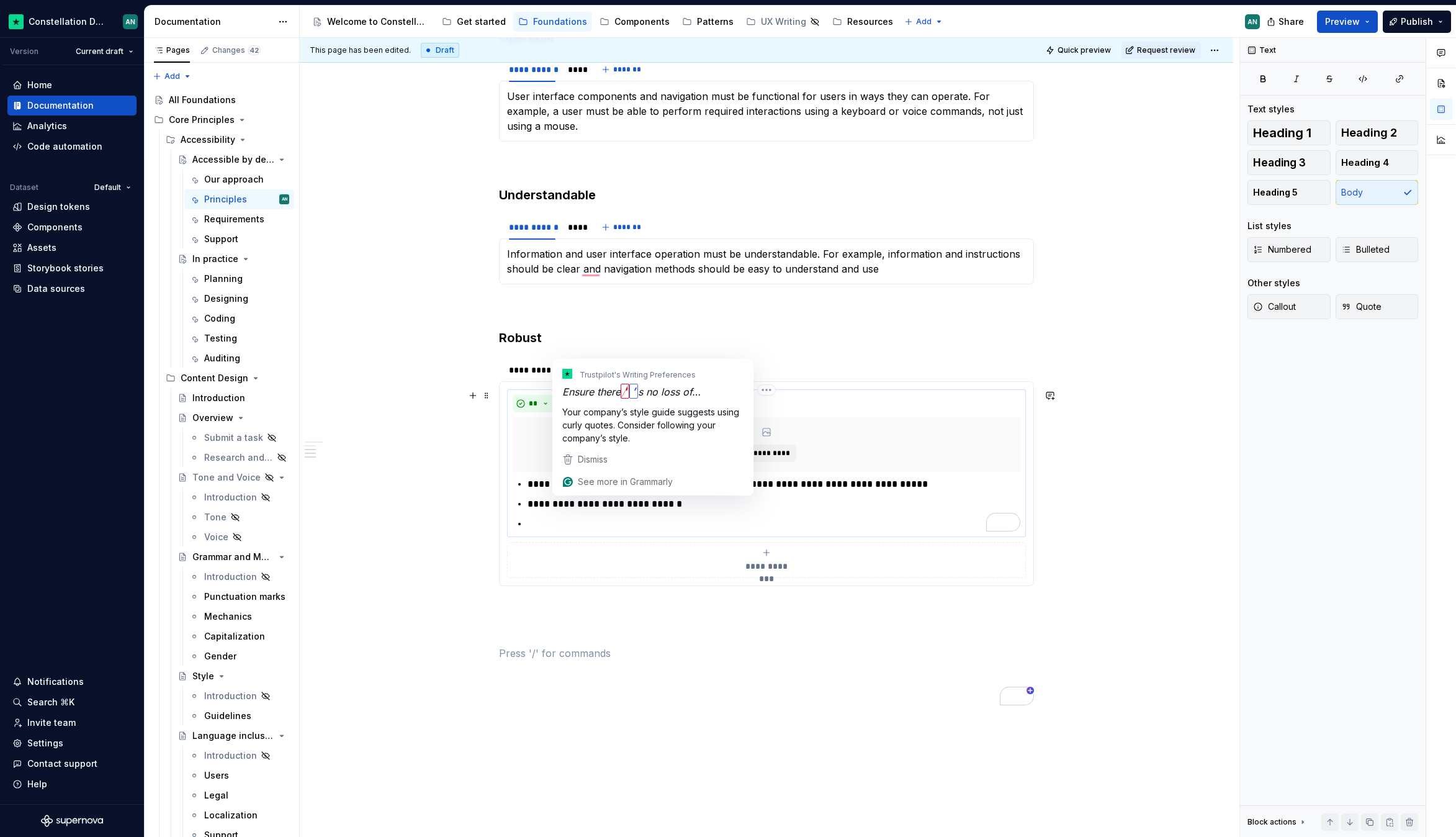
scroll to position [604, 0]
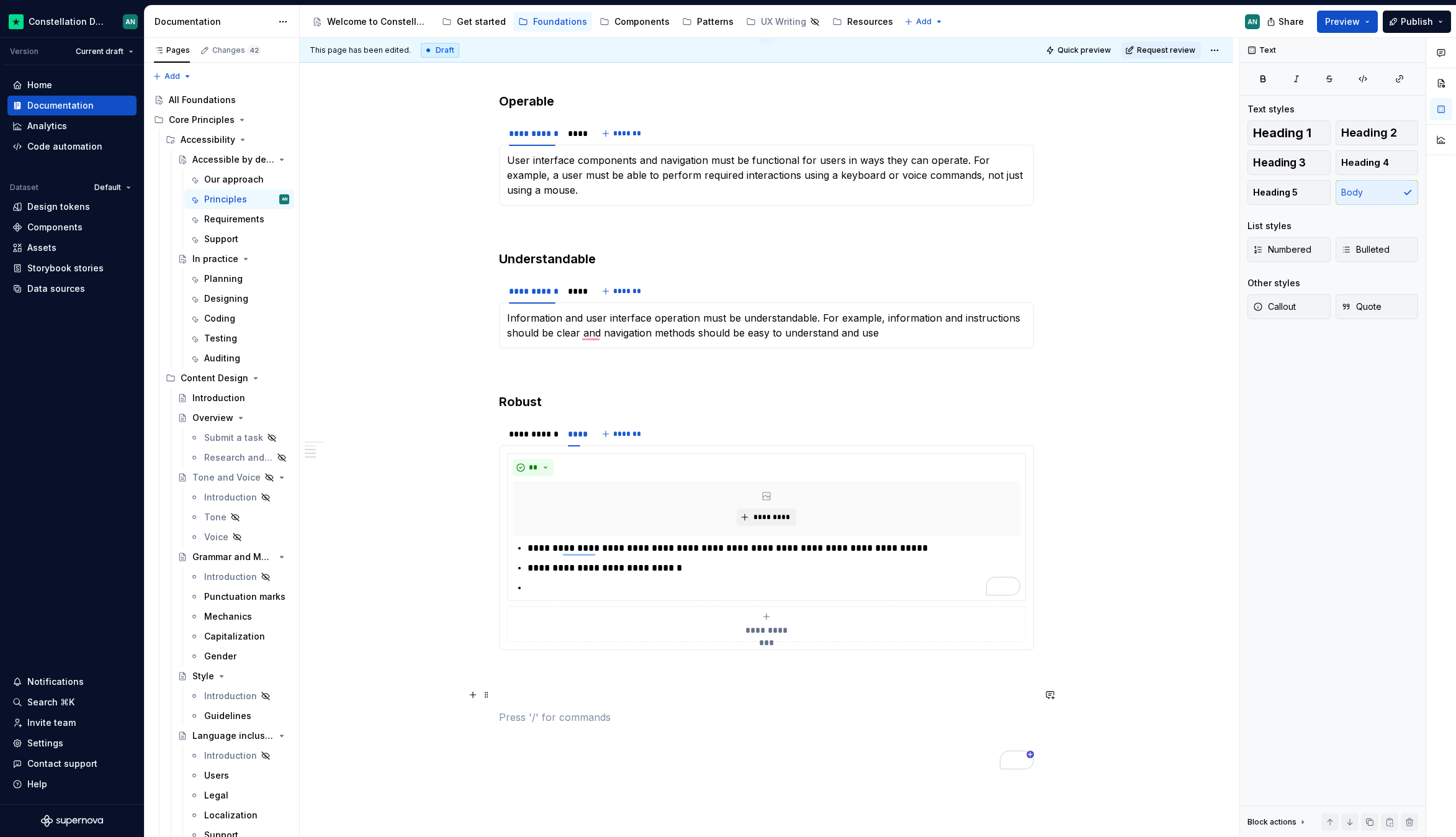
click at [626, 702] on div "**********" at bounding box center [766, 220] width 535 height 1097
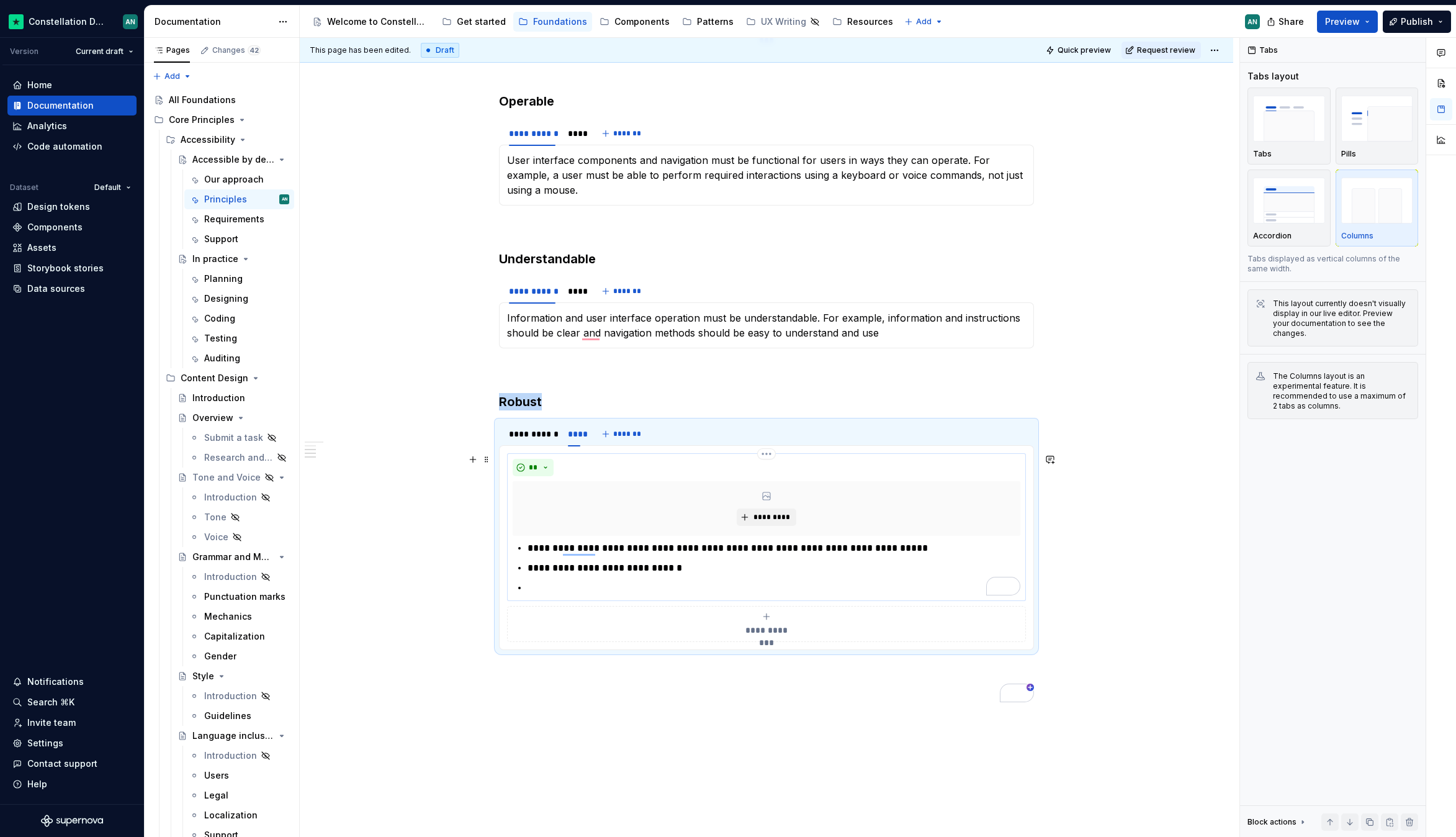
click at [669, 589] on p "To enrich screen reader interactions, please activate Accessibility in Grammarl…" at bounding box center [774, 588] width 493 height 15
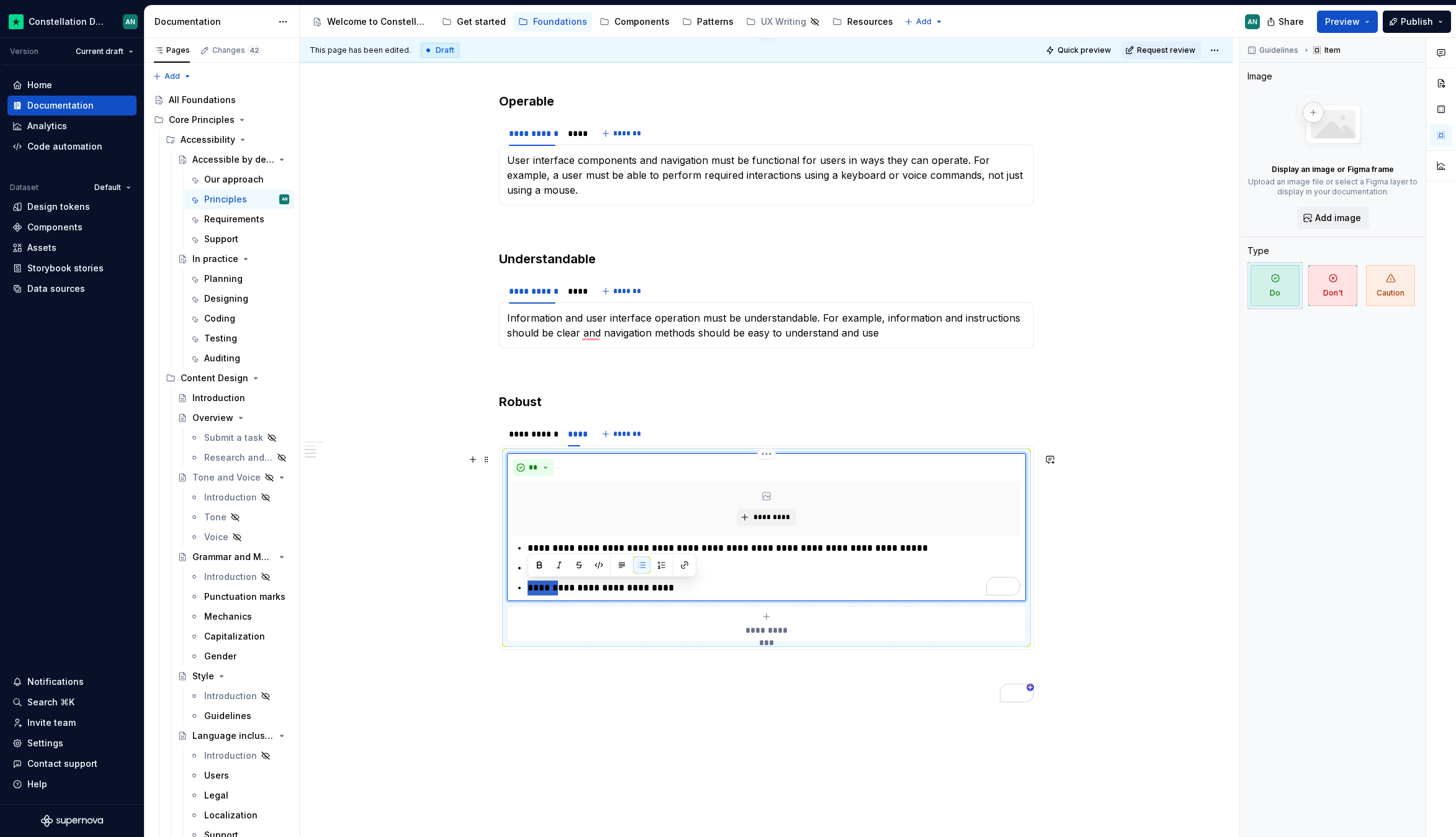
drag, startPoint x: 559, startPoint y: 586, endPoint x: 526, endPoint y: 586, distance: 33.0
click at [526, 586] on div "**********" at bounding box center [766, 568] width 507 height 54
click at [715, 592] on p "**********" at bounding box center [774, 588] width 493 height 15
click at [674, 586] on p "**********" at bounding box center [774, 588] width 493 height 15
click at [562, 588] on p "**********" at bounding box center [774, 588] width 493 height 15
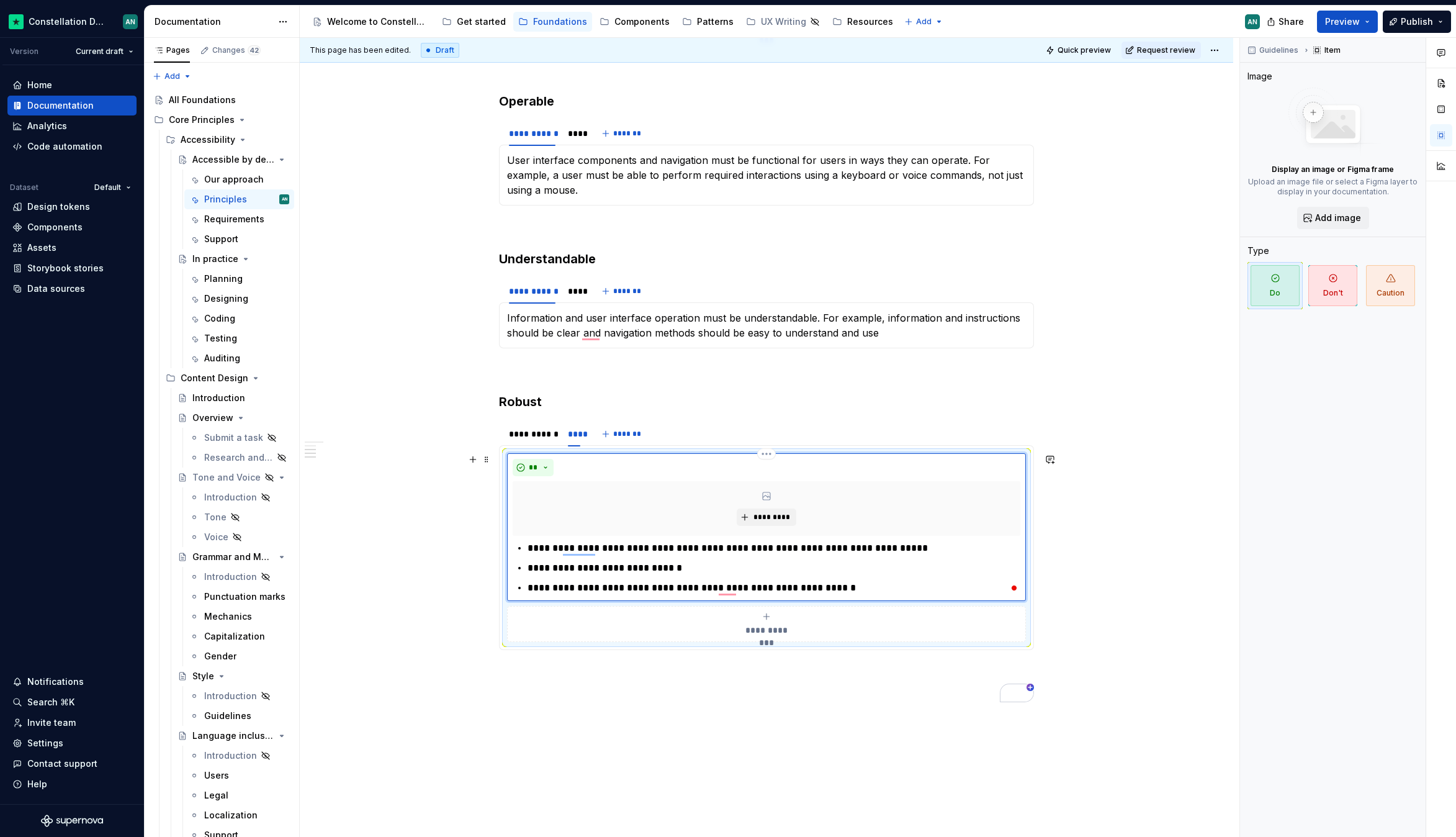
click at [712, 586] on p "**********" at bounding box center [774, 588] width 493 height 15
drag, startPoint x: 956, startPoint y: 590, endPoint x: 820, endPoint y: 591, distance: 136.0
click at [820, 591] on p "**********" at bounding box center [774, 588] width 493 height 15
click at [713, 586] on p "**********" at bounding box center [774, 588] width 493 height 15
click at [715, 588] on p "**********" at bounding box center [774, 588] width 493 height 15
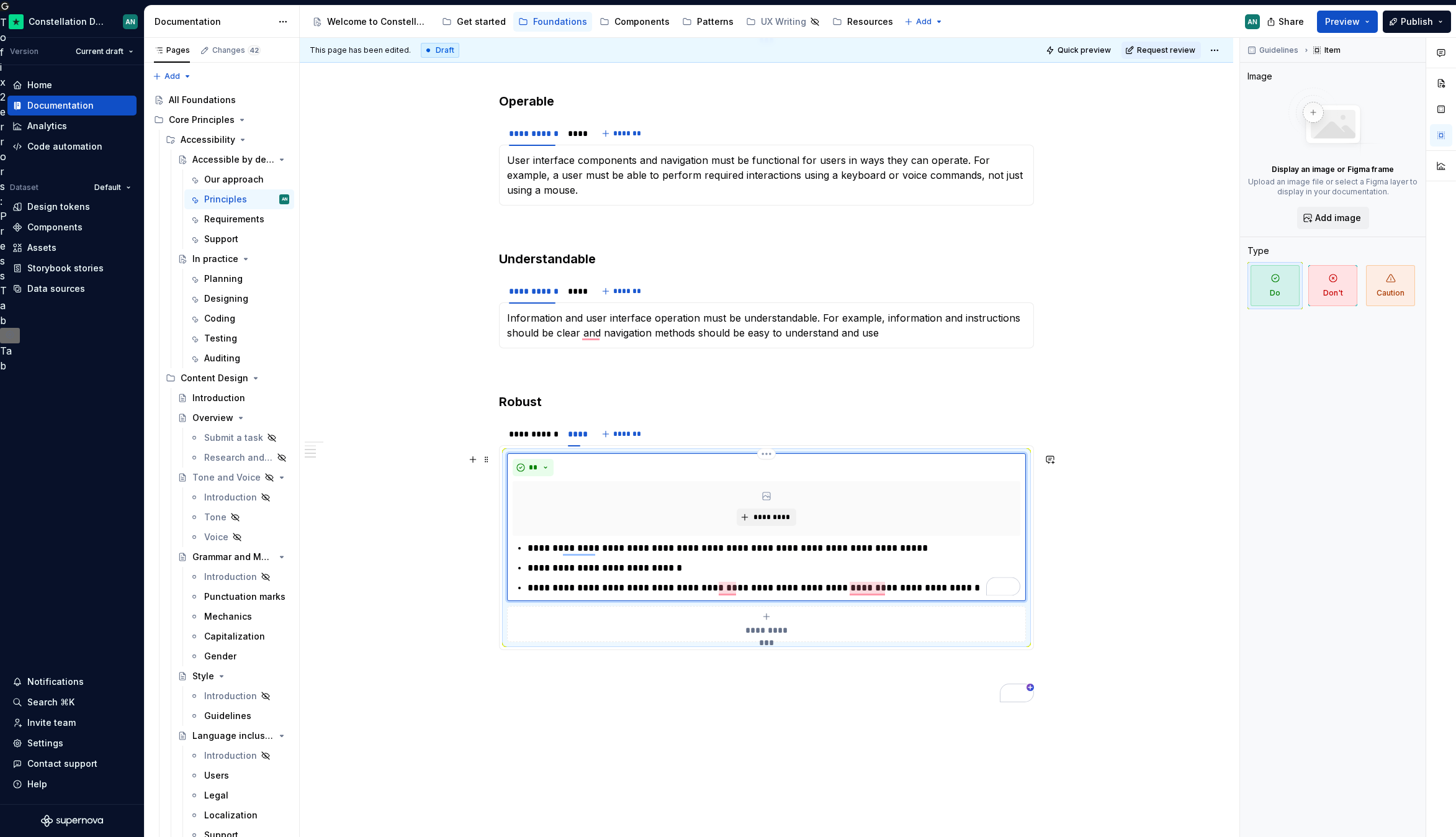
click at [841, 589] on p "**********" at bounding box center [774, 588] width 493 height 15
drag, startPoint x: 948, startPoint y: 589, endPoint x: 1038, endPoint y: 611, distance: 92.6
click at [1034, 611] on section "**********" at bounding box center [766, 535] width 535 height 230
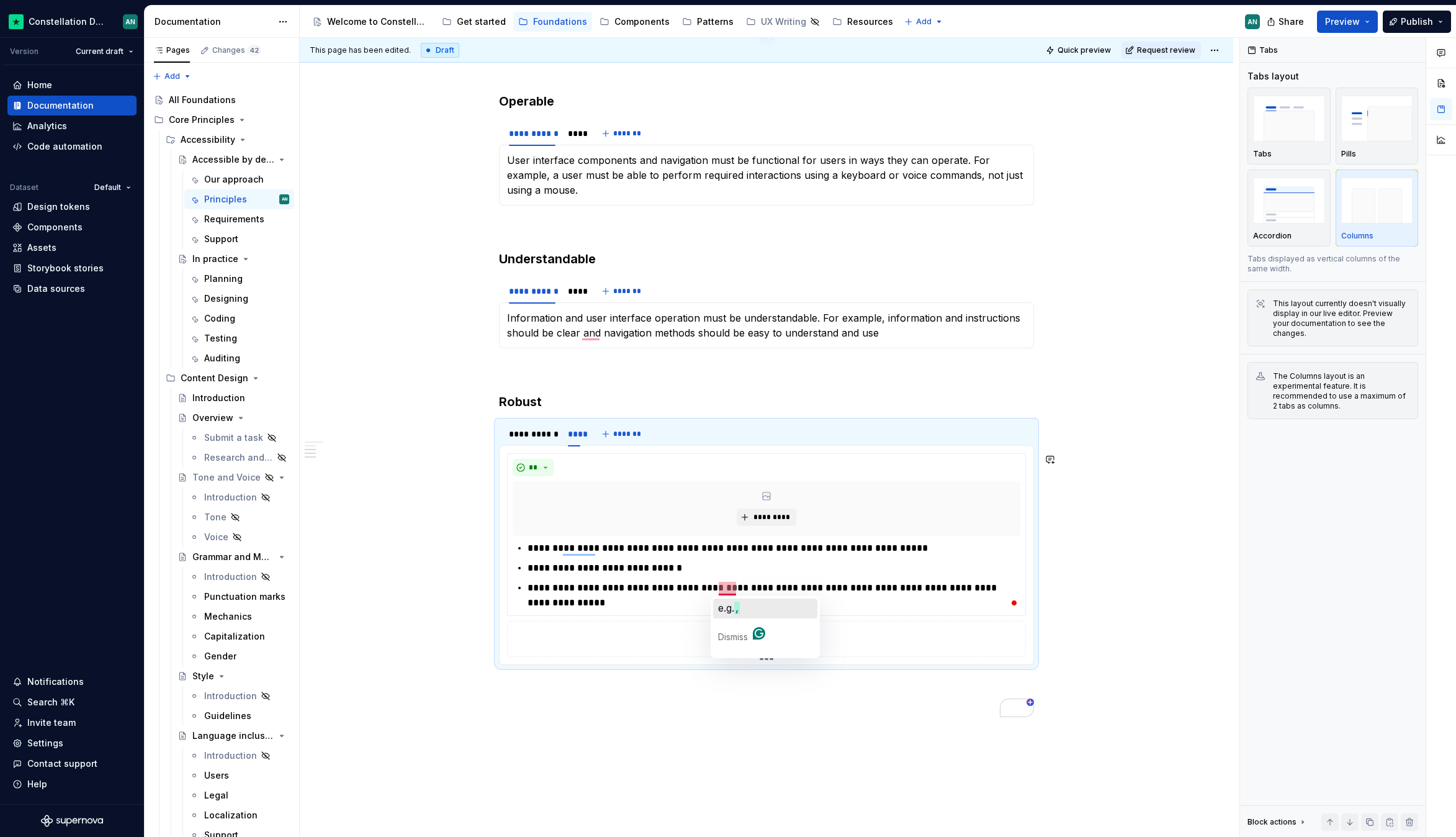
click at [725, 613] on span "e.g." at bounding box center [726, 608] width 16 height 13
click at [1157, 563] on div "**********" at bounding box center [766, 313] width 933 height 1341
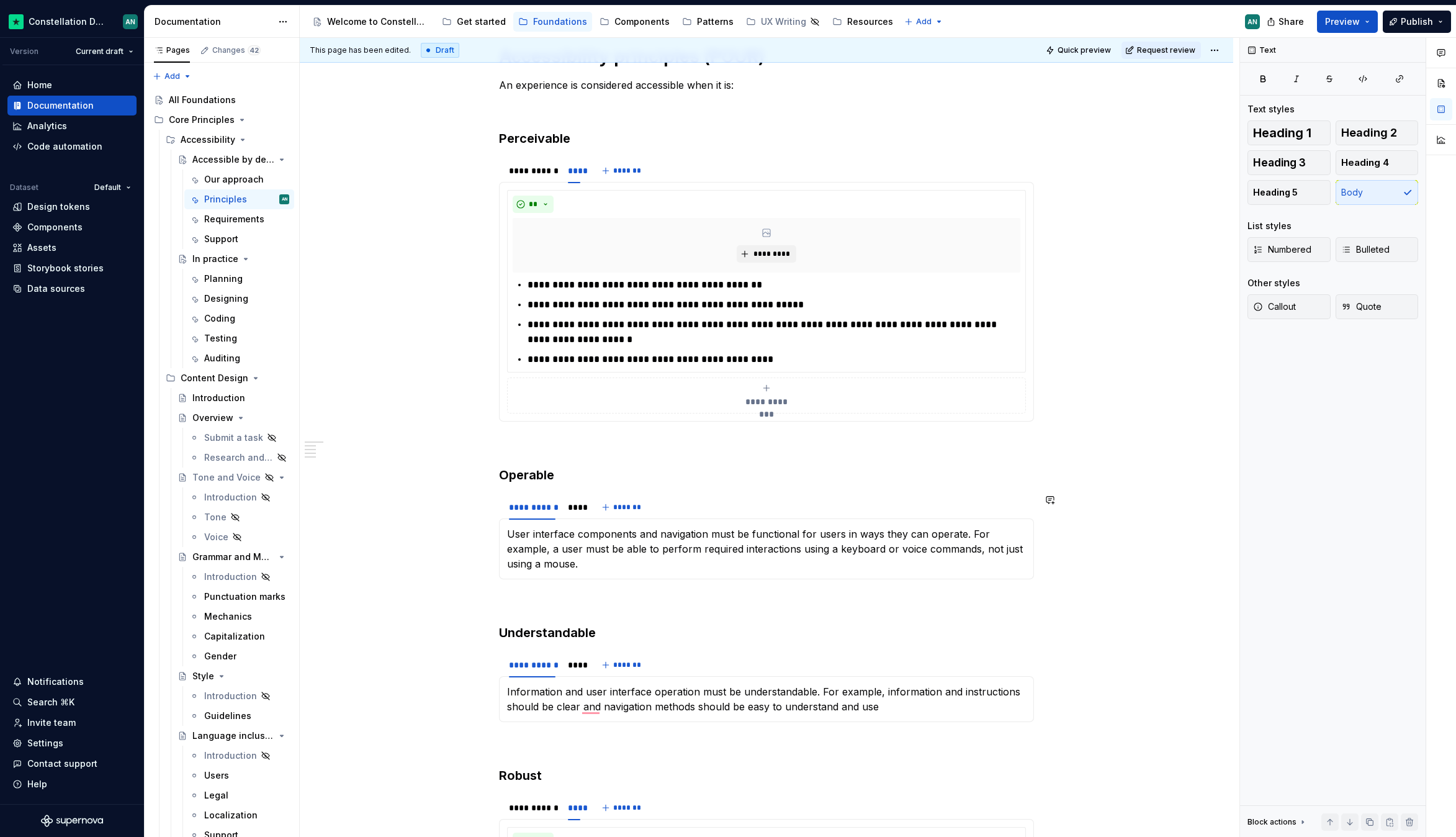
scroll to position [0, 0]
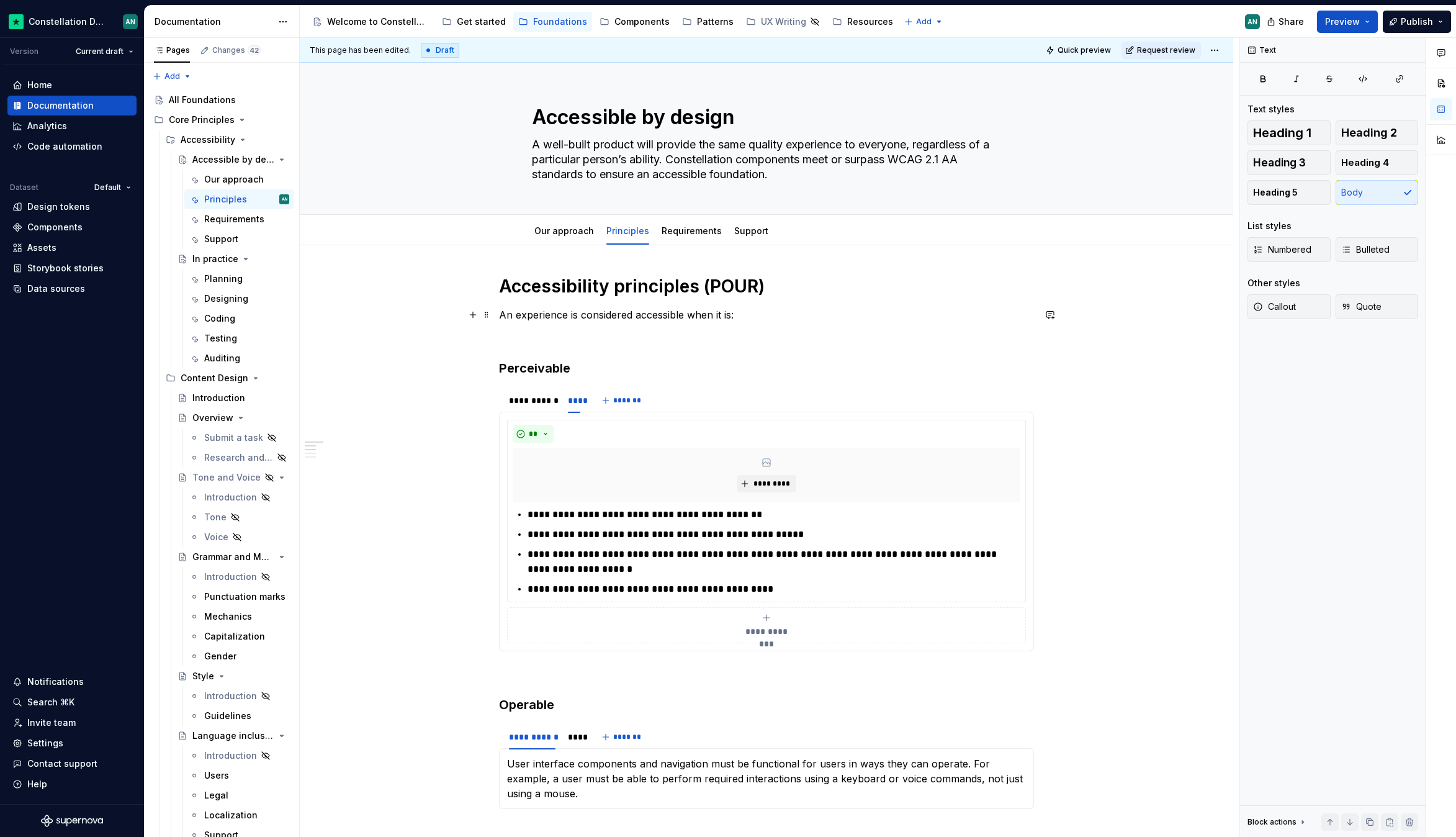
click at [563, 321] on p "An experience is considered accessible when it is:" at bounding box center [766, 314] width 535 height 15
click at [619, 336] on p "To enrich screen reader interactions, please activate Accessibility in Grammarl…" at bounding box center [766, 336] width 535 height 15
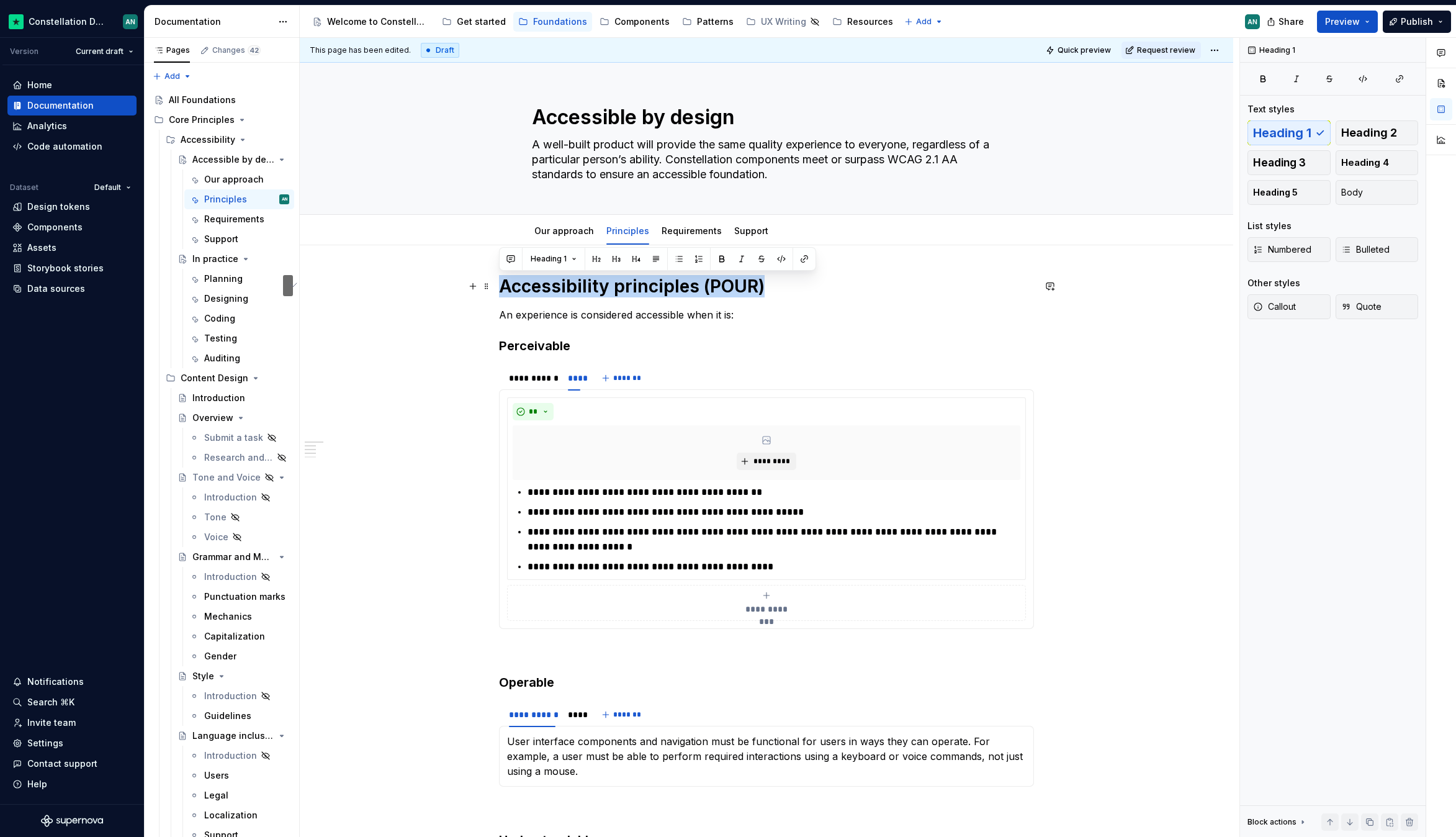
drag, startPoint x: 763, startPoint y: 294, endPoint x: 455, endPoint y: 284, distance: 308.2
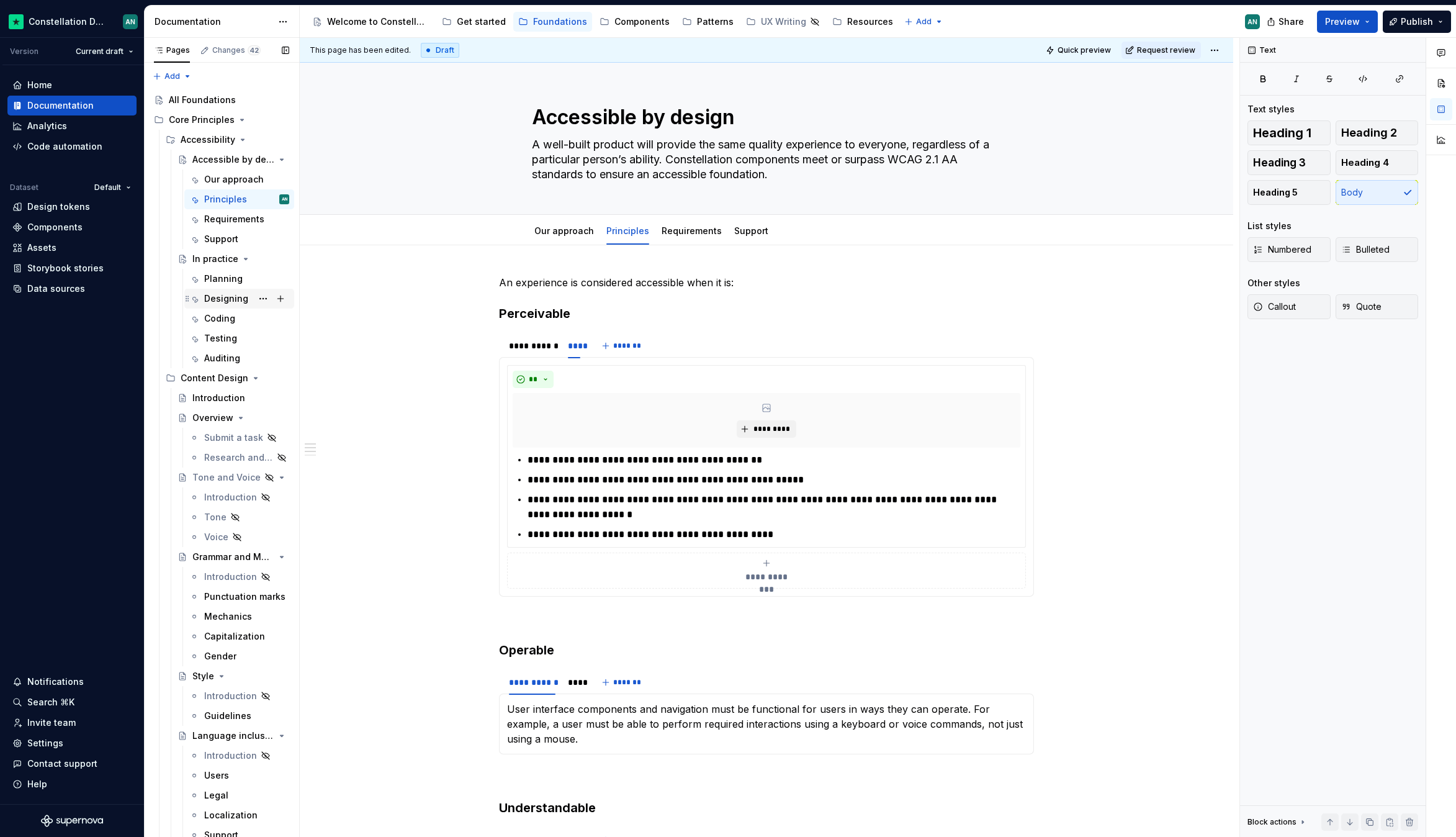
click at [220, 304] on div "Designing" at bounding box center [225, 299] width 44 height 13
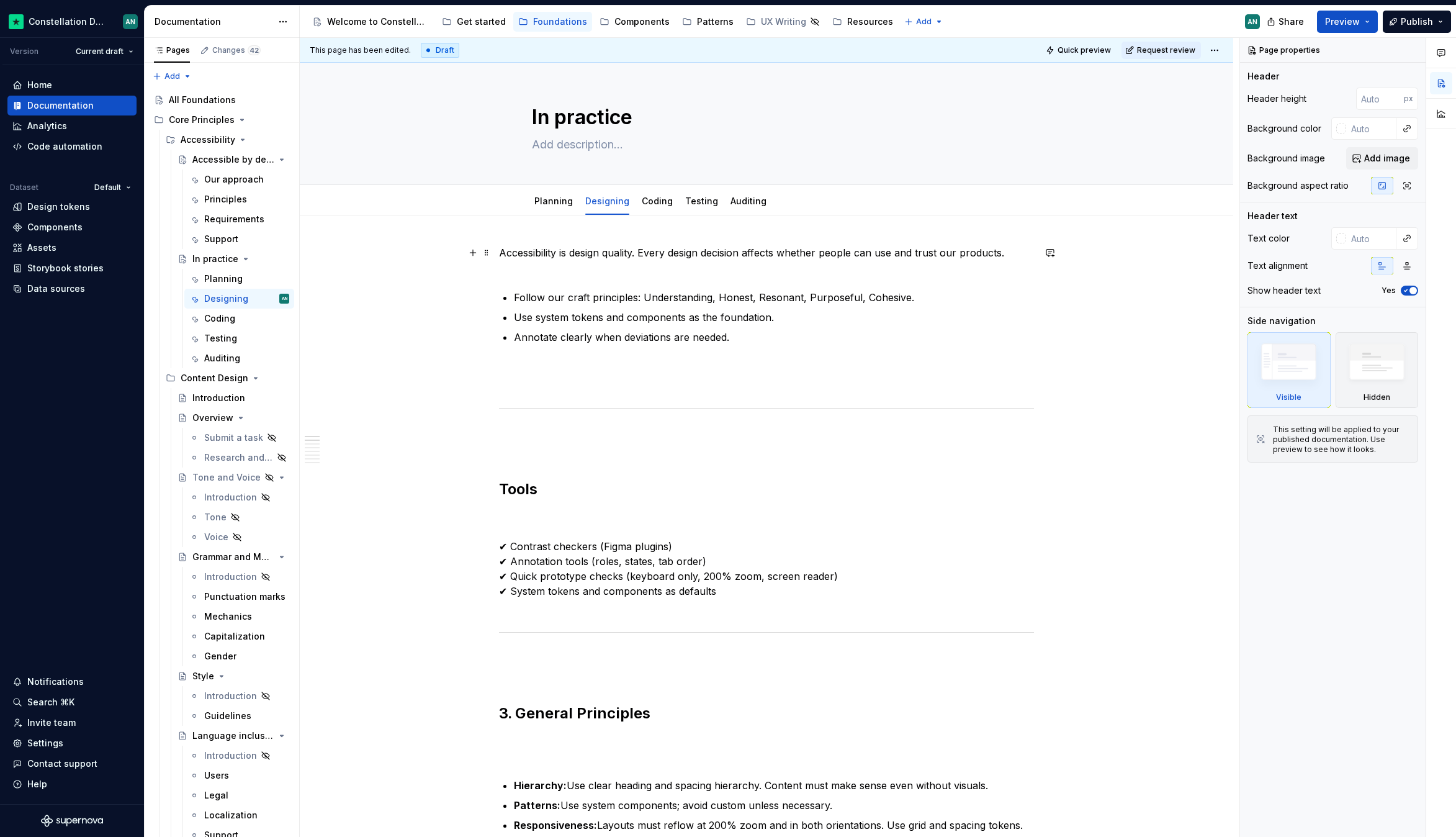
click at [499, 250] on p "Accessibility is design quality. Every design decision affects whether people c…" at bounding box center [766, 260] width 535 height 30
type textarea "*"
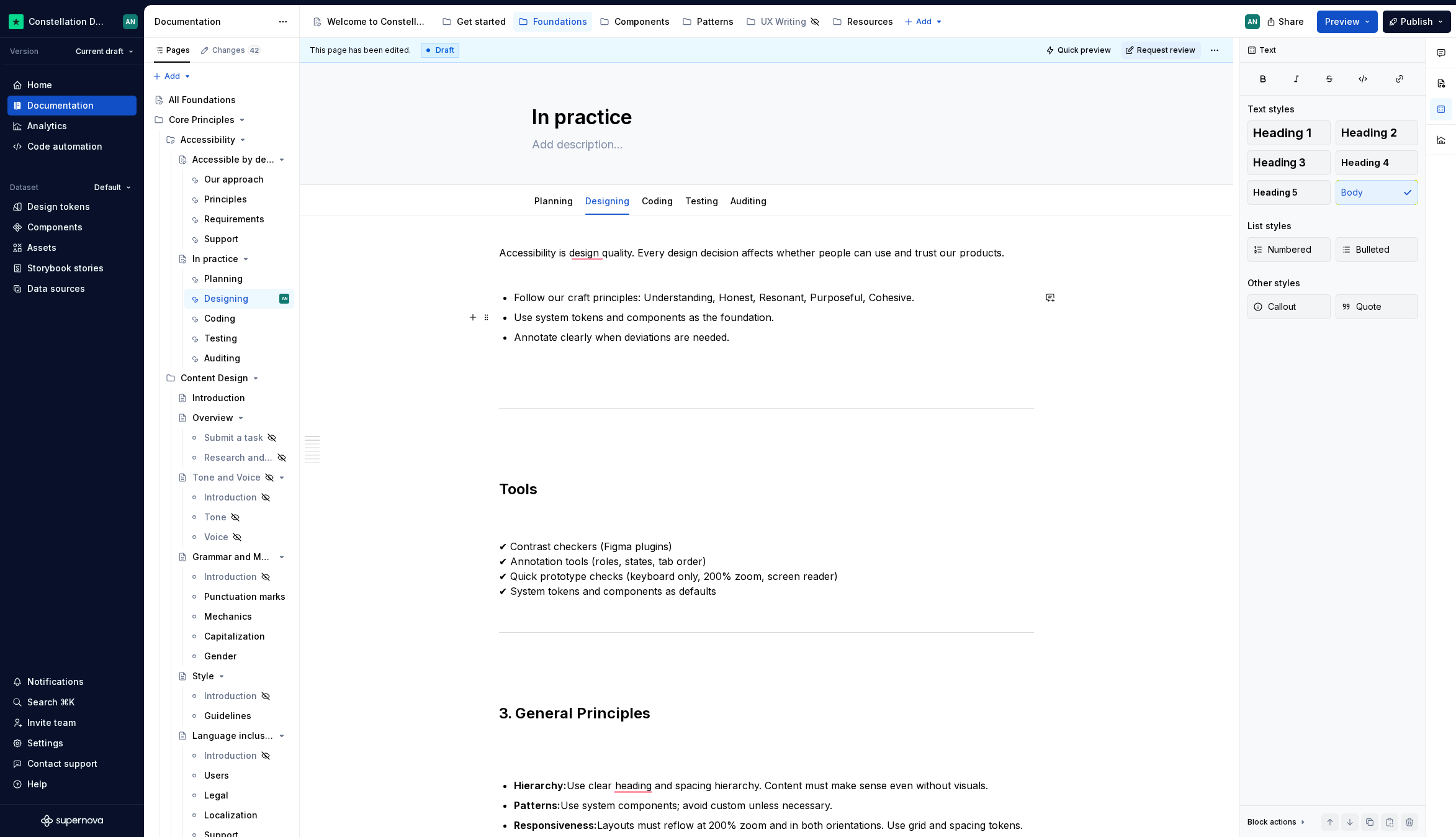
click at [823, 314] on p "Use system tokens and components as the foundation." at bounding box center [773, 317] width 520 height 15
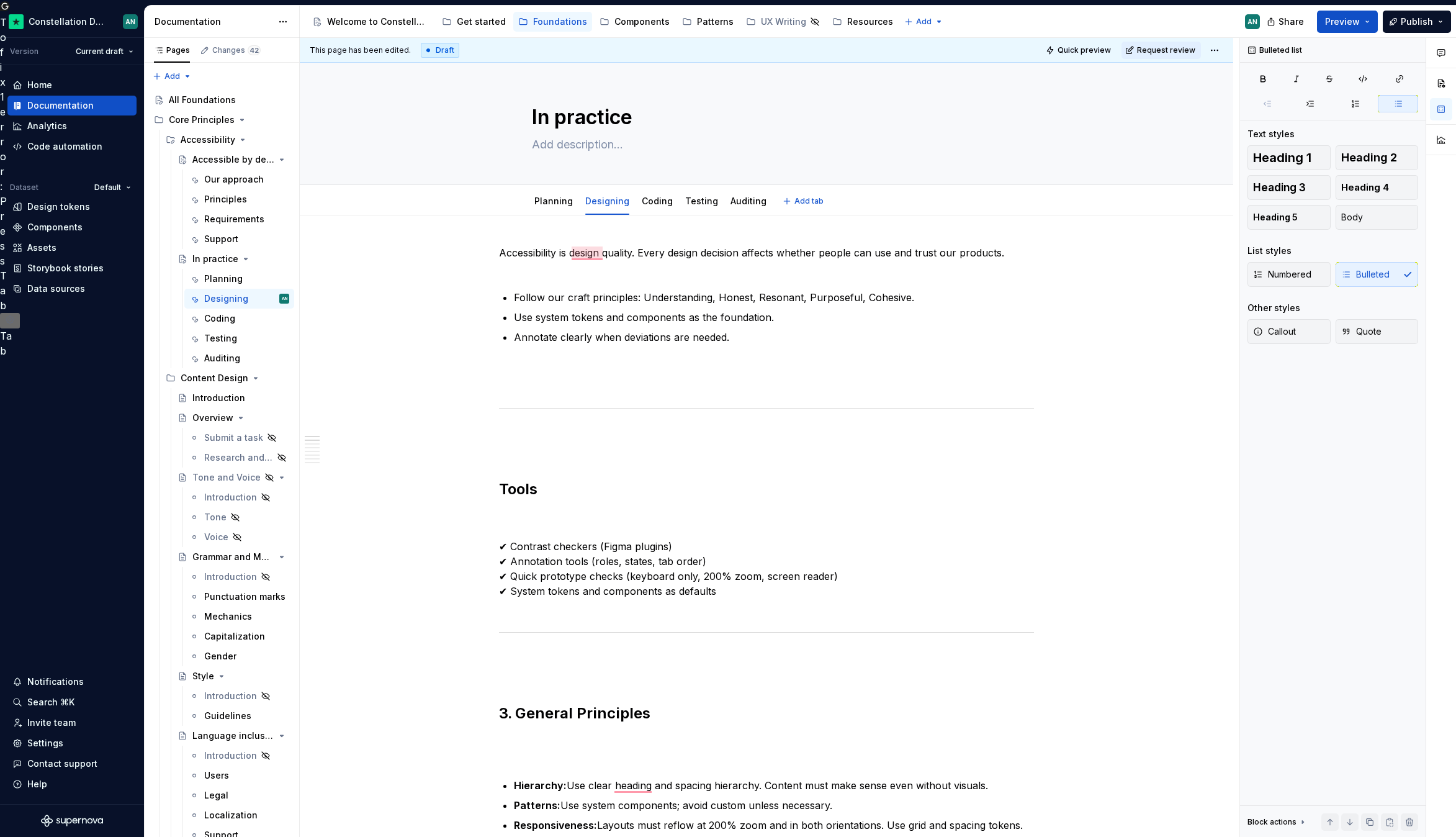
type textarea "*"
click at [651, 249] on p "Accessibility is design quality. Every design decision affects whether people c…" at bounding box center [766, 260] width 535 height 30
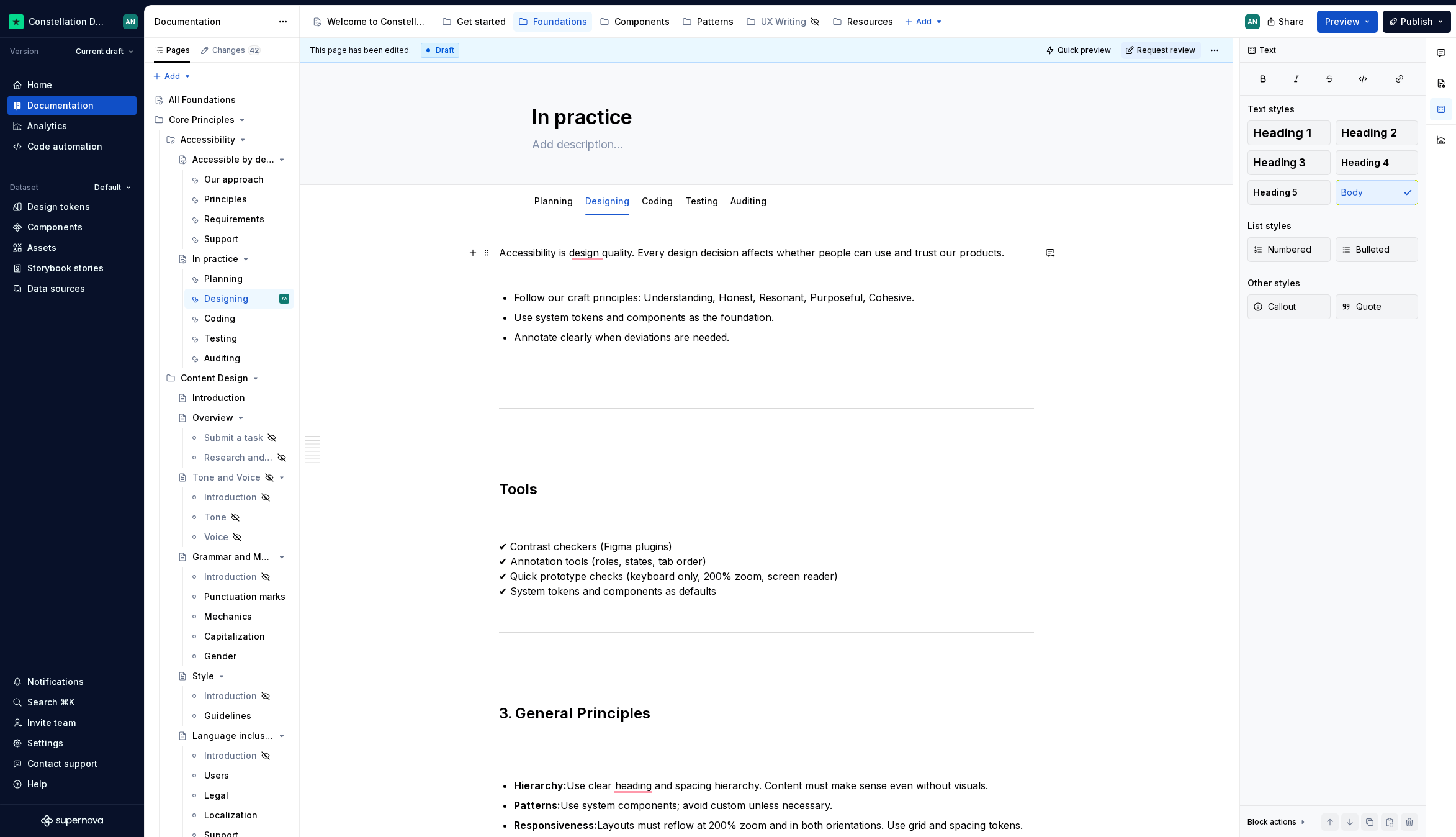
click at [580, 271] on p "Accessibility is design quality. Every design decision affects whether people c…" at bounding box center [766, 260] width 535 height 30
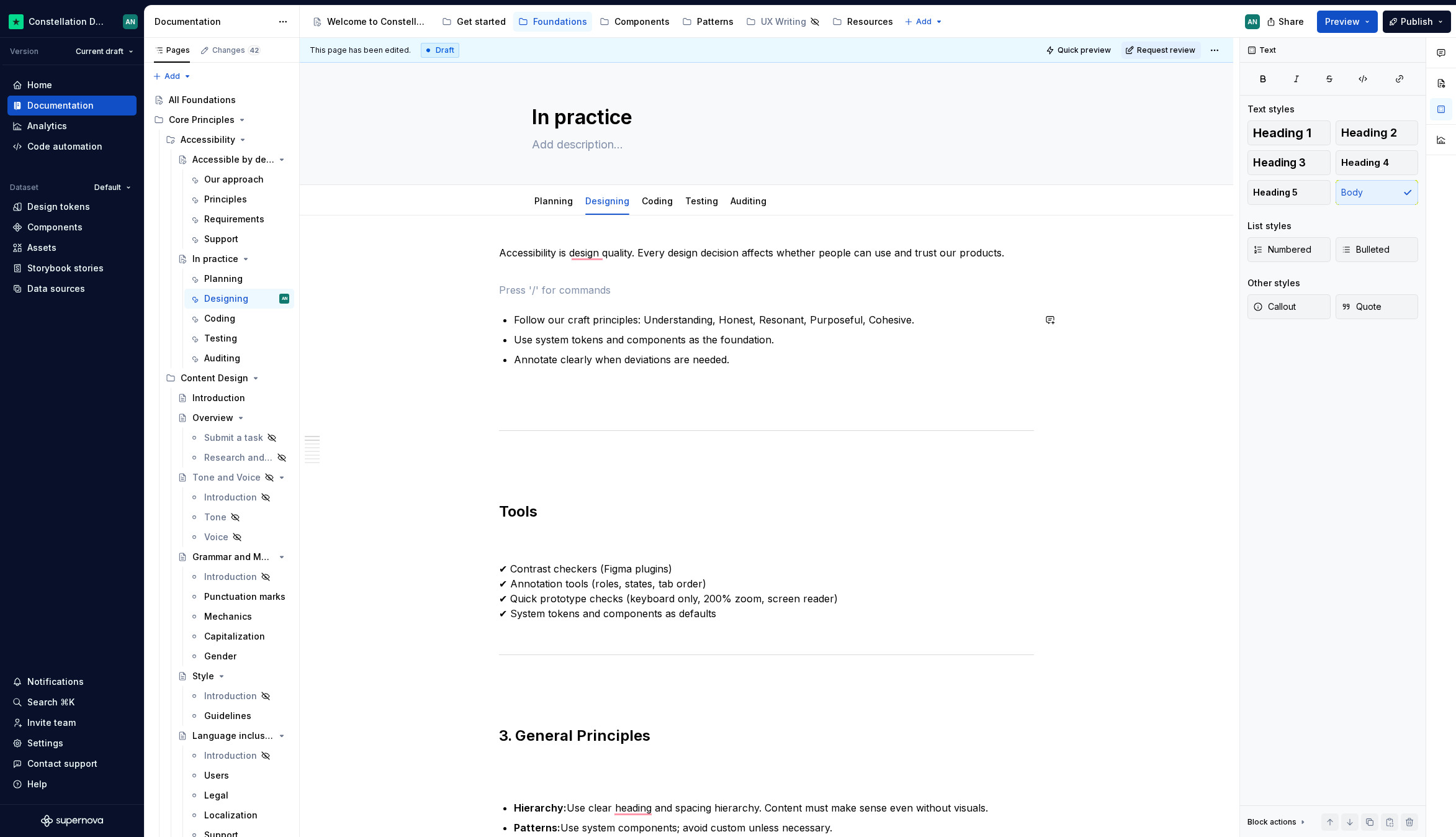
paste div "To enrich screen reader interactions, please activate Accessibility in Grammarl…"
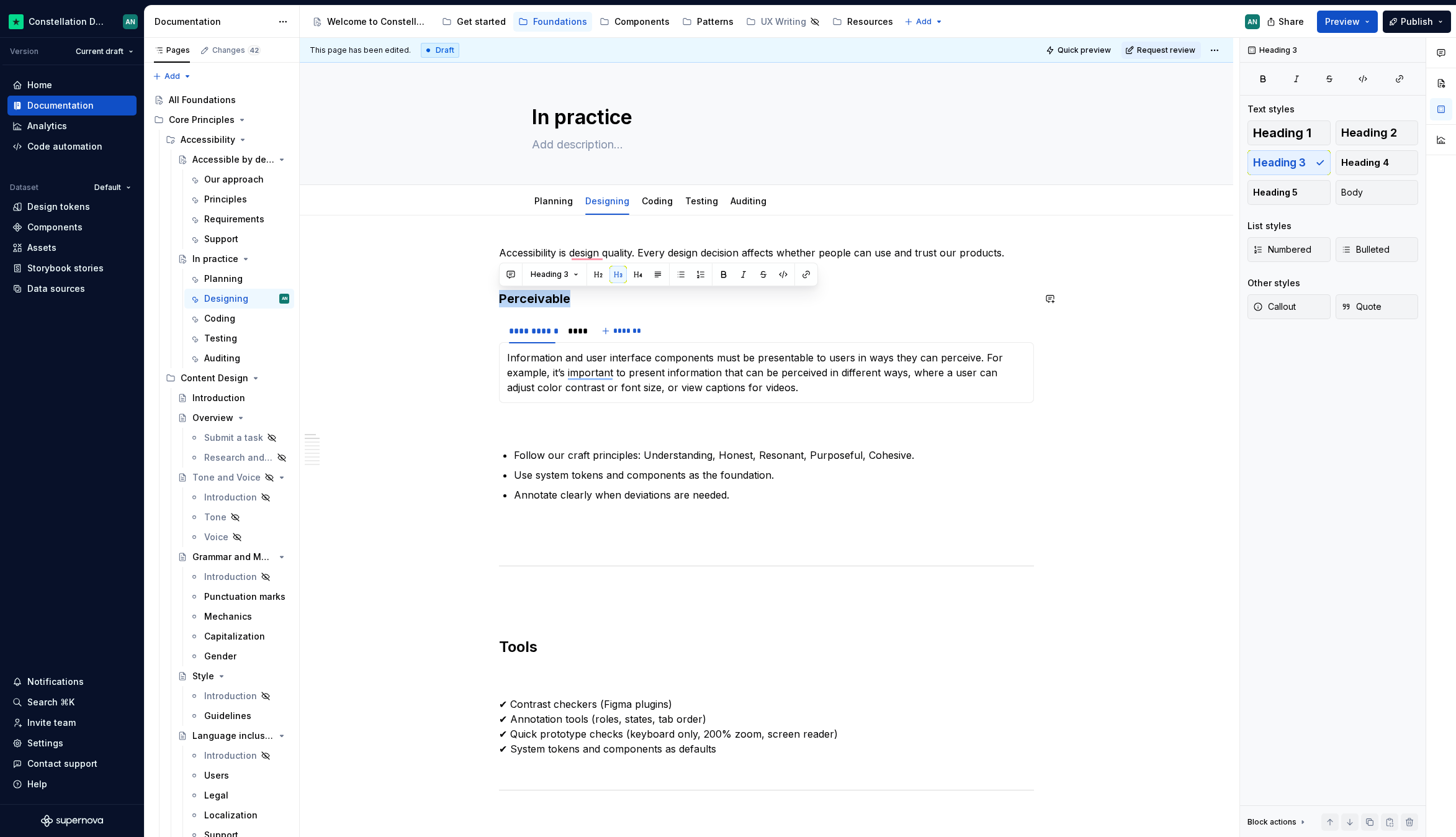
drag, startPoint x: 589, startPoint y: 298, endPoint x: 491, endPoint y: 290, distance: 98.3
click at [502, 298] on h3 "Understanding" at bounding box center [766, 298] width 535 height 17
drag, startPoint x: 612, startPoint y: 299, endPoint x: 666, endPoint y: 301, distance: 54.0
click at [666, 301] on h3 "Deeply understanding" at bounding box center [766, 298] width 535 height 17
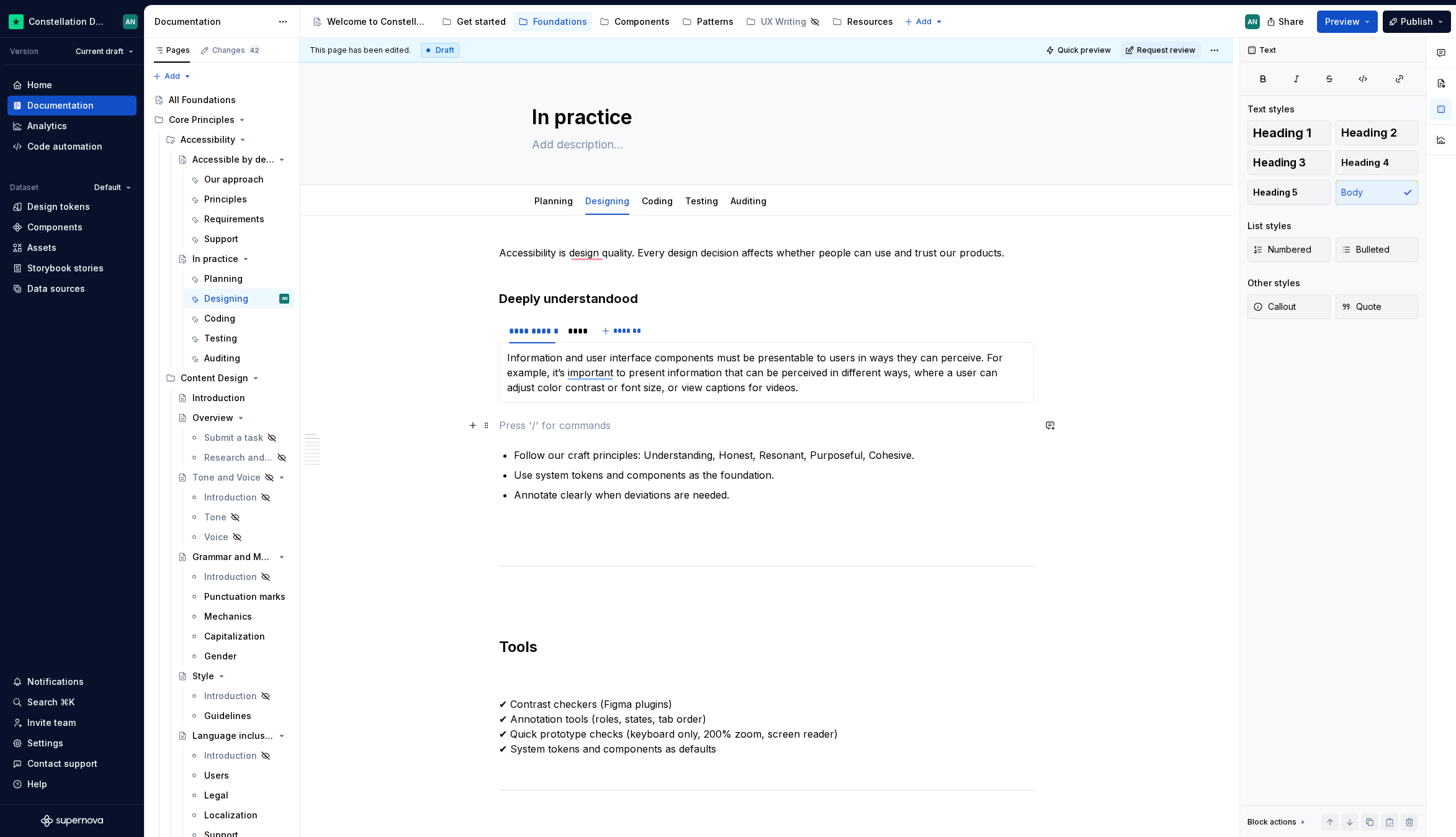
click at [756, 424] on p "To enrich screen reader interactions, please activate Accessibility in Grammarl…" at bounding box center [766, 425] width 535 height 15
click at [610, 297] on h3 "Deeply understandood" at bounding box center [766, 298] width 535 height 17
click at [545, 421] on p "To enrich screen reader interactions, please activate Accessibility in Grammarl…" at bounding box center [766, 425] width 535 height 15
type textarea "*"
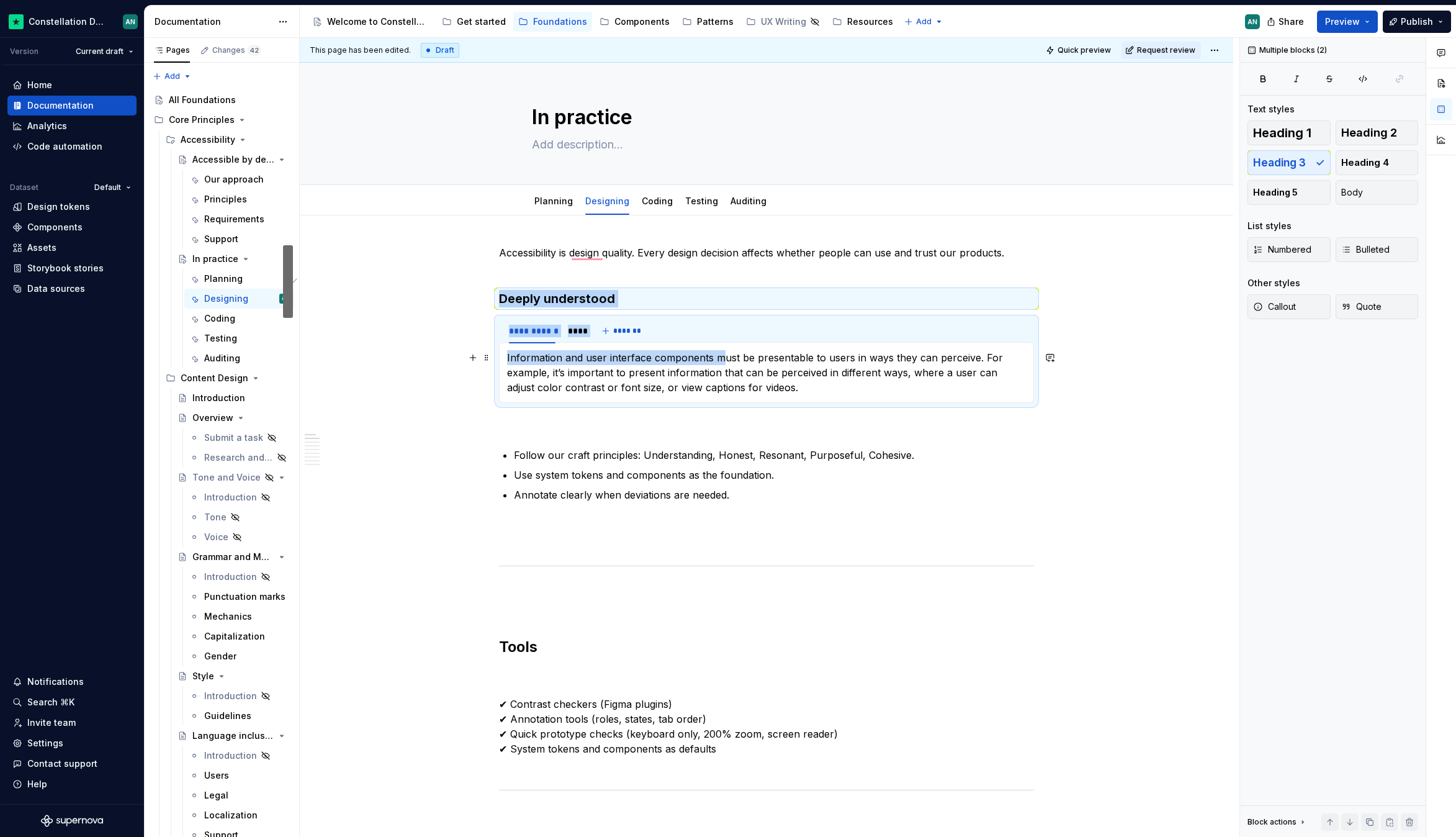
drag, startPoint x: 501, startPoint y: 297, endPoint x: 718, endPoint y: 354, distance: 224.4
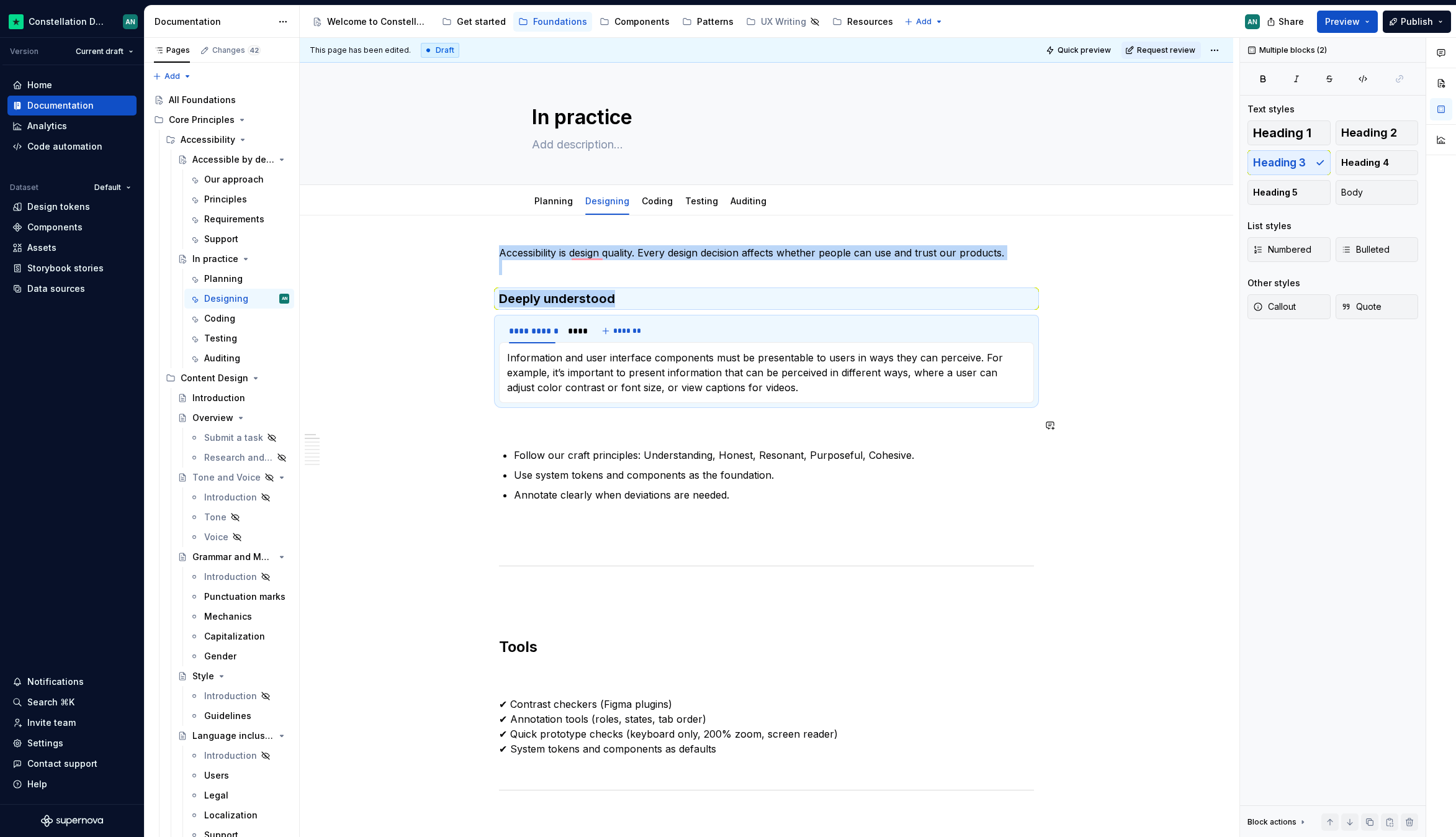
copy div "Accessibility is design quality. Every design decision affects whether people c…"
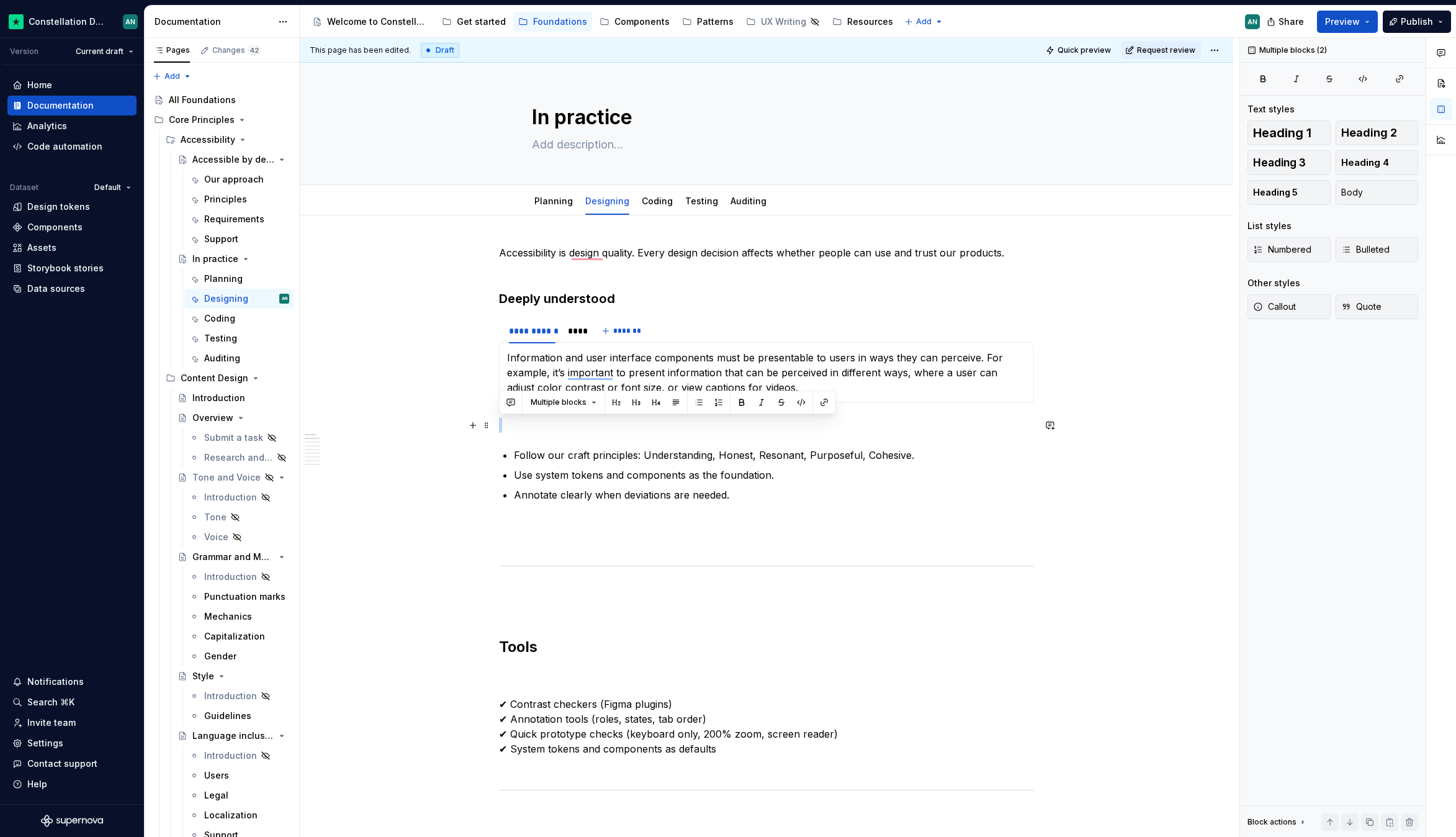
click at [515, 428] on p "To enrich screen reader interactions, please activate Accessibility in Grammarl…" at bounding box center [766, 425] width 535 height 15
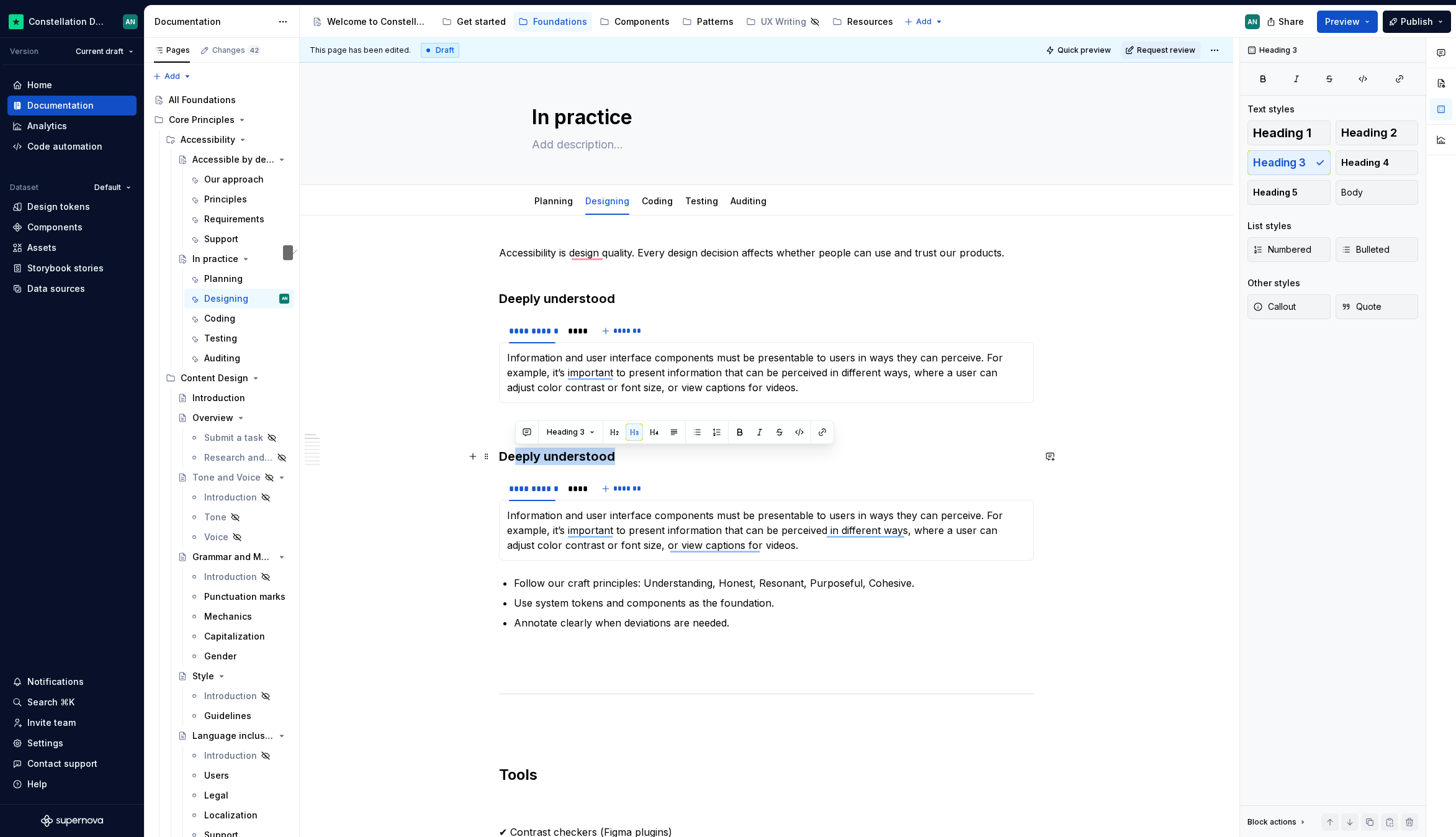
drag, startPoint x: 615, startPoint y: 462, endPoint x: 512, endPoint y: 460, distance: 103.0
click at [512, 460] on h3 "Deeply understood" at bounding box center [766, 456] width 535 height 17
drag, startPoint x: 502, startPoint y: 458, endPoint x: 633, endPoint y: 458, distance: 131.0
click at [633, 458] on h3 "Deeply understood" at bounding box center [766, 456] width 535 height 17
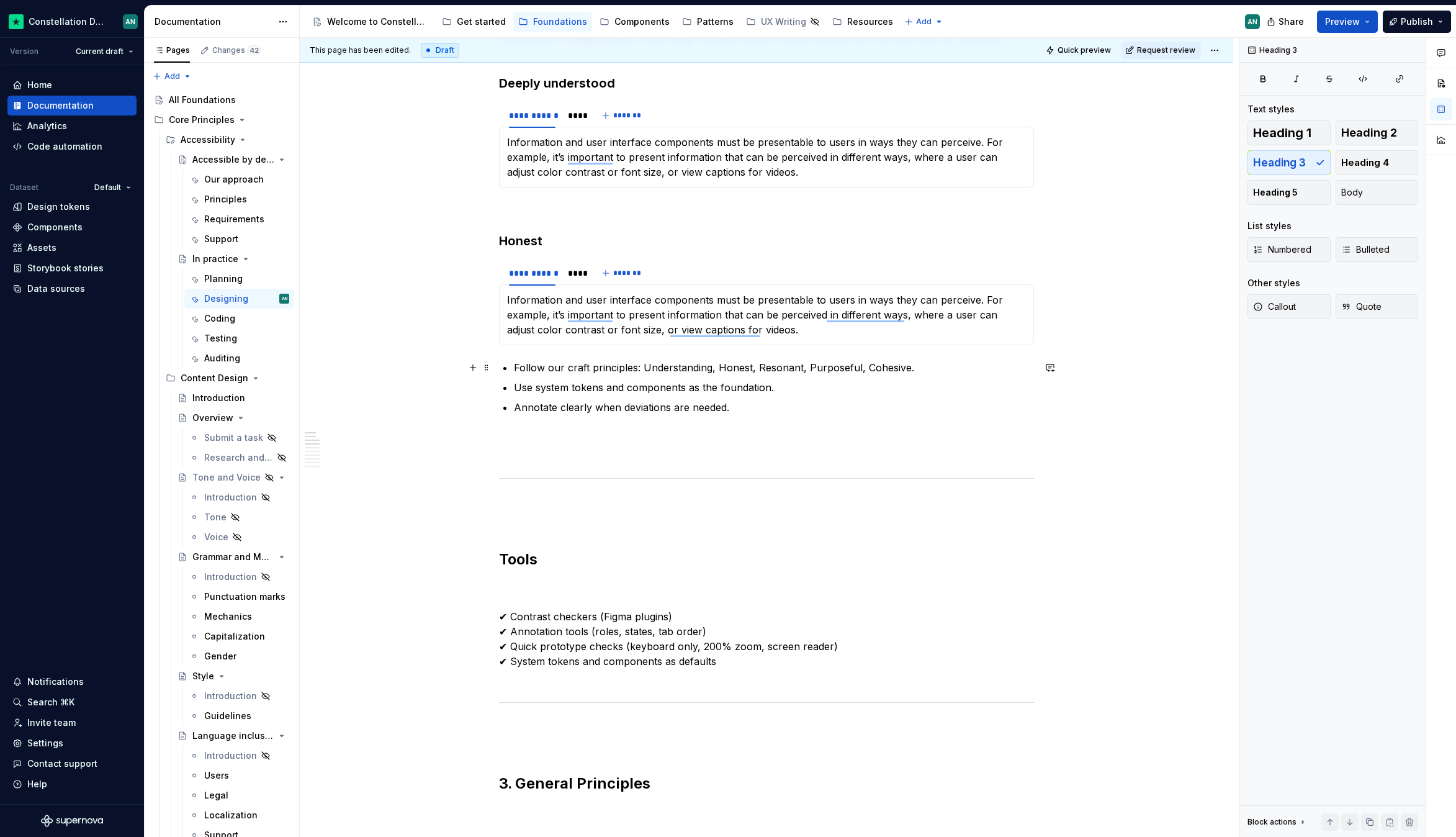
click at [514, 368] on li "Follow our craft principles: Understanding, Honest, Resonant, Purposeful, Cohes…" at bounding box center [773, 367] width 520 height 15
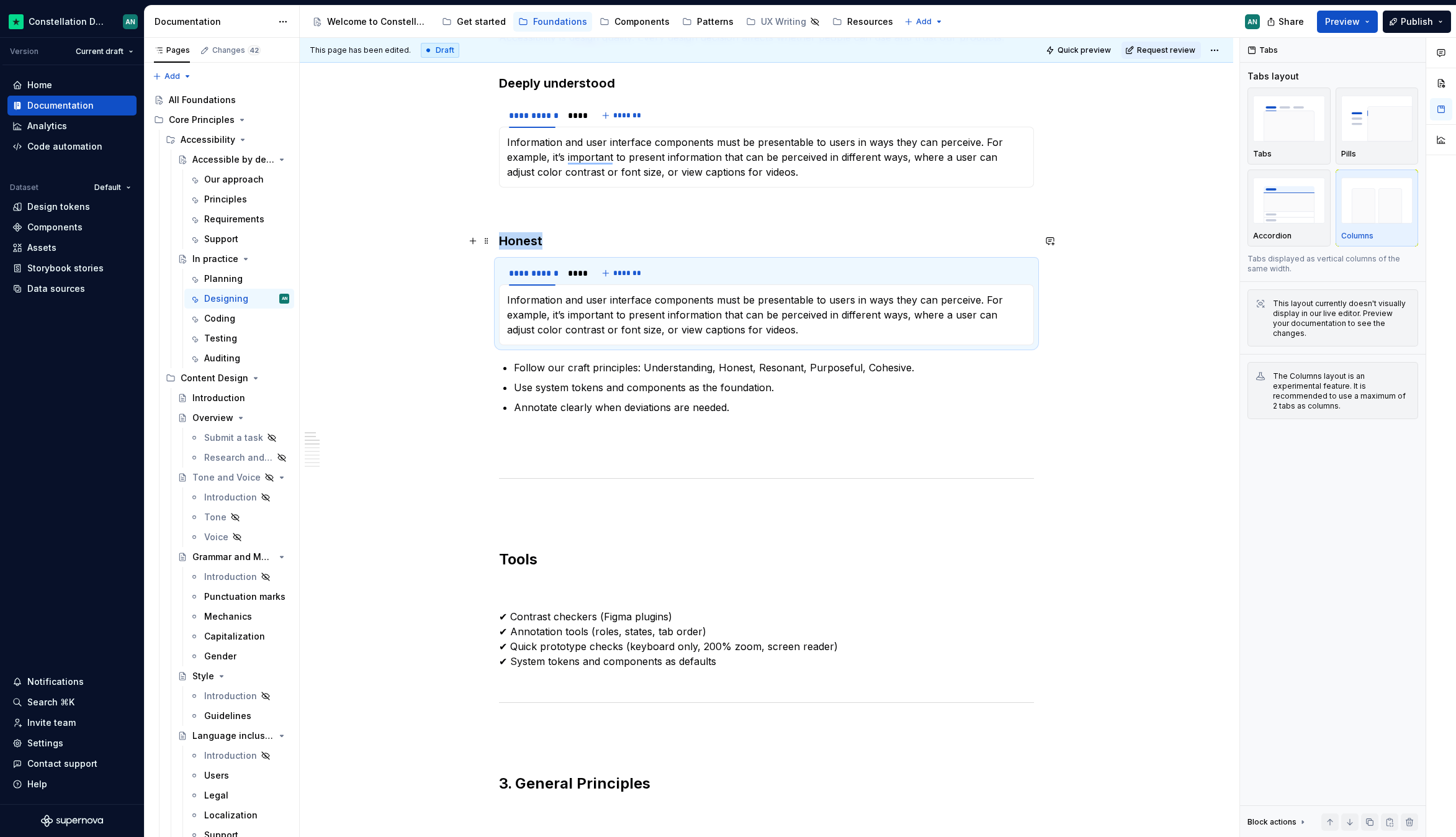
scroll to position [0, 0]
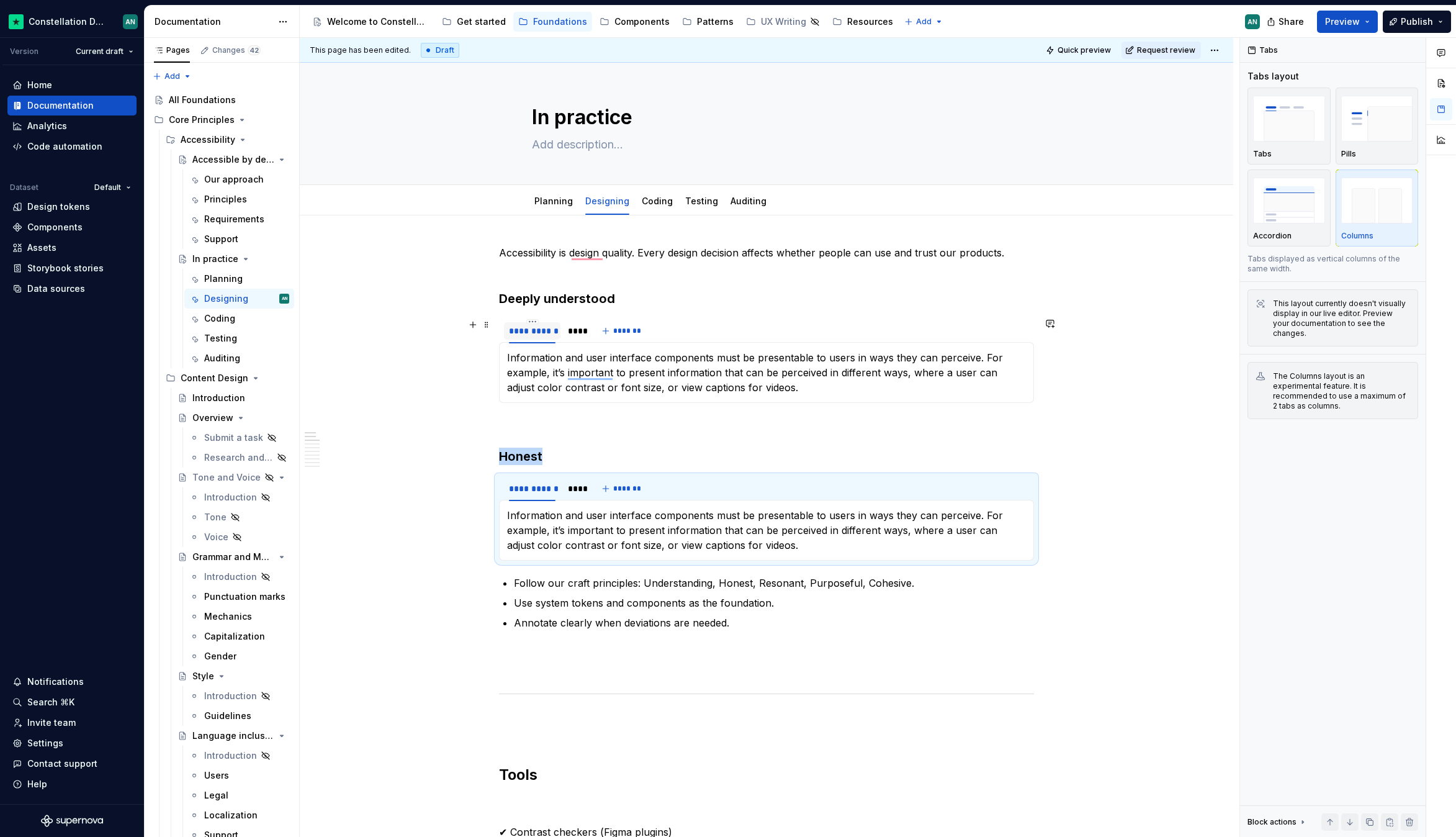
click at [529, 331] on div "**********" at bounding box center [532, 331] width 47 height 13
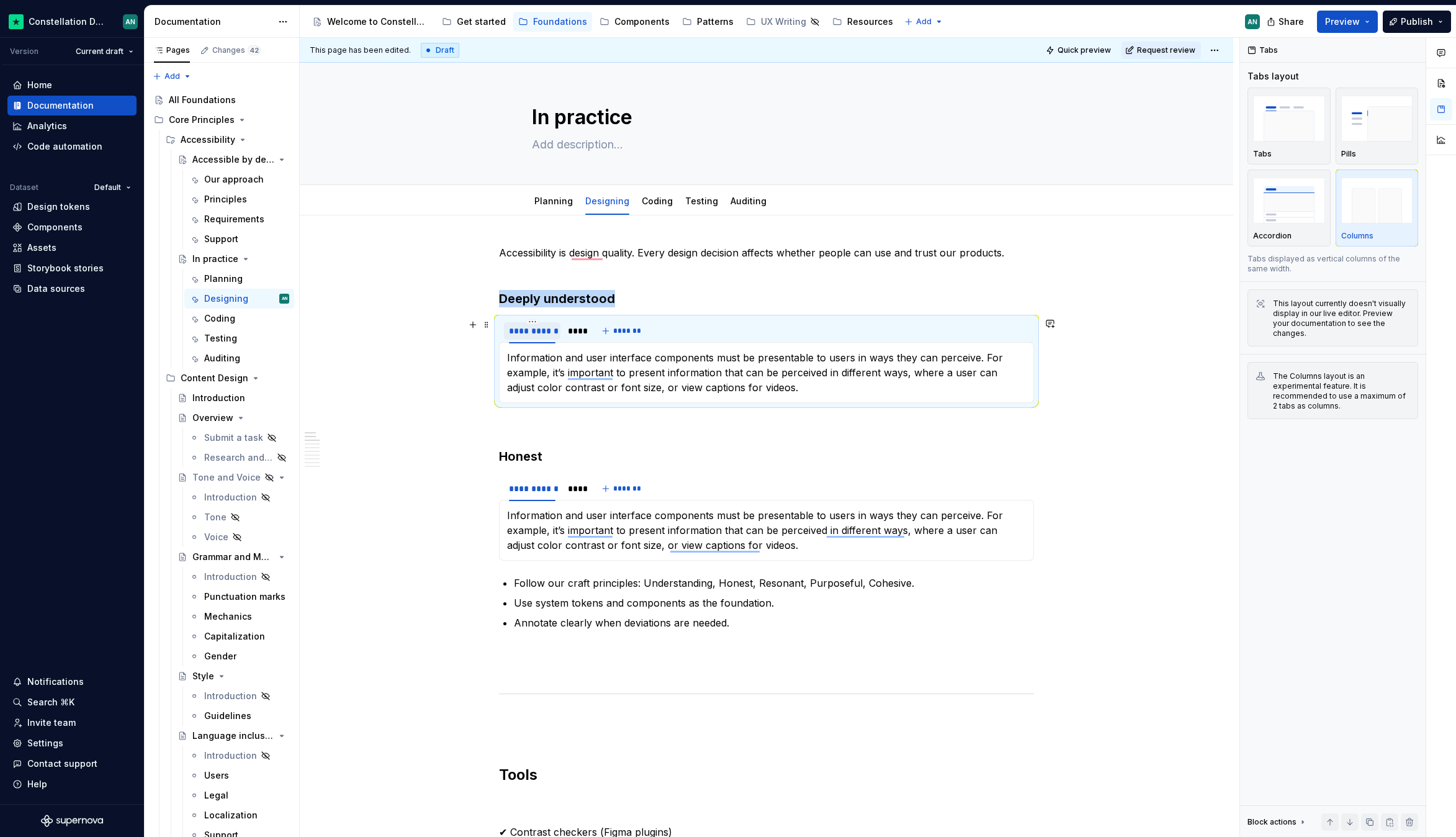
click at [529, 331] on div "**********" at bounding box center [532, 331] width 47 height 13
type input "*"
click at [572, 333] on span "*******" at bounding box center [584, 331] width 28 height 10
click at [524, 329] on div "****" at bounding box center [532, 331] width 22 height 17
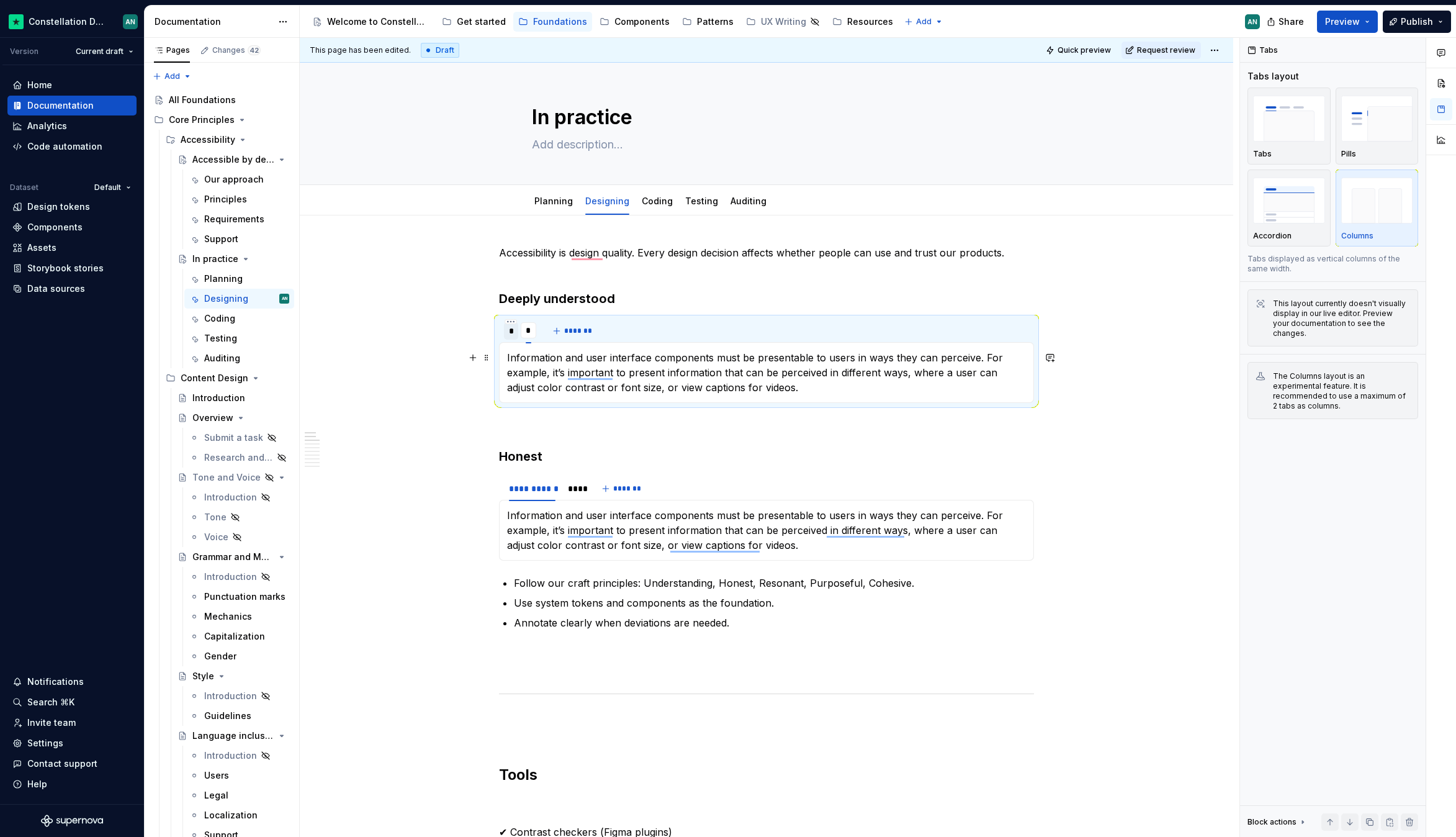
type input "*"
click at [679, 397] on div "**********" at bounding box center [766, 372] width 535 height 61
drag, startPoint x: 641, startPoint y: 306, endPoint x: 512, endPoint y: 297, distance: 129.3
click at [513, 297] on h3 "Deeply understood" at bounding box center [766, 298] width 535 height 17
drag, startPoint x: 501, startPoint y: 297, endPoint x: 601, endPoint y: 302, distance: 100.1
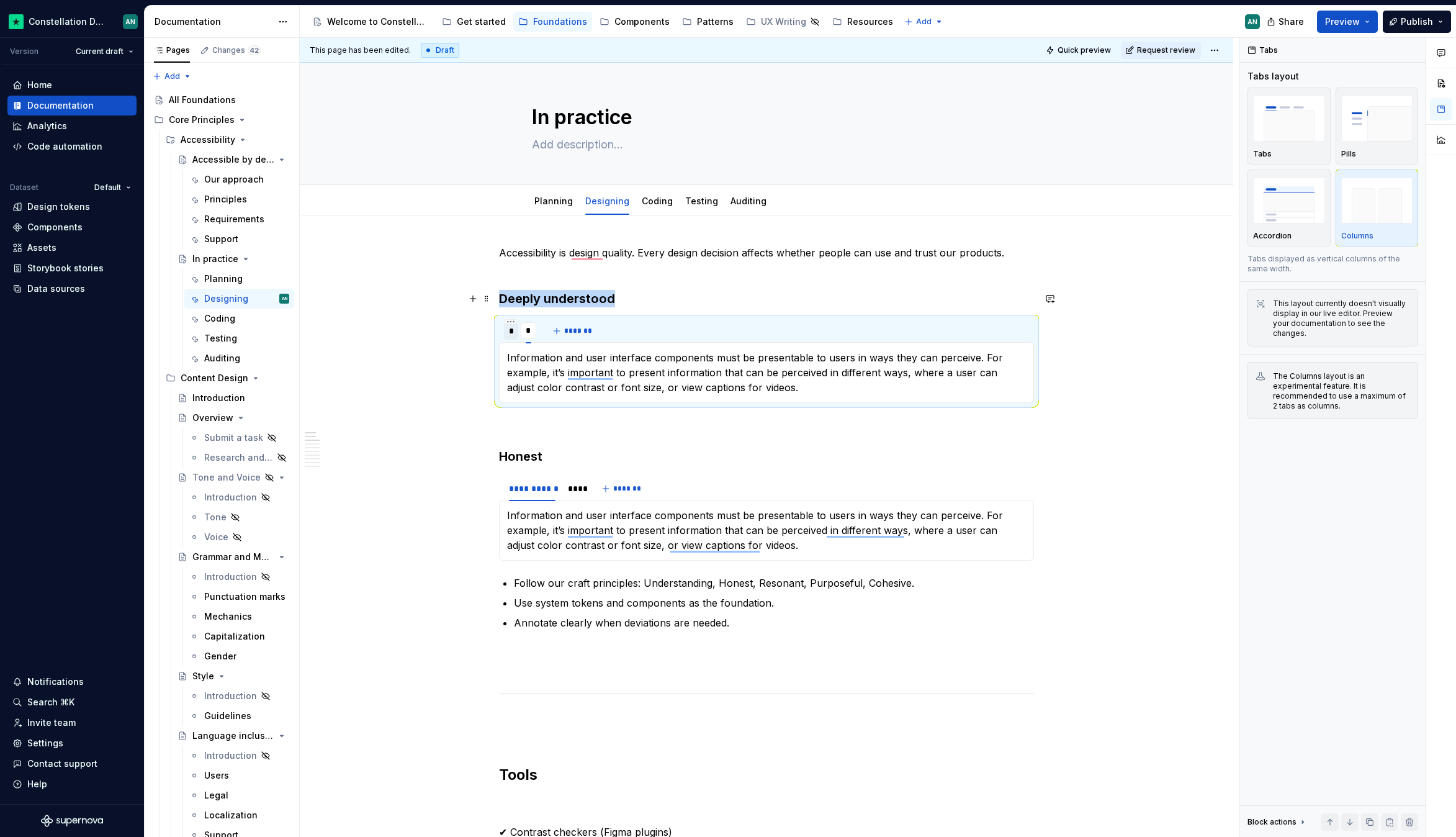
click at [600, 302] on h3 "Deeply understood" at bounding box center [766, 298] width 535 height 17
click at [701, 266] on p "Accessibility is design quality. Every design decision affects whether people c…" at bounding box center [766, 260] width 535 height 30
click at [610, 292] on h3 "Deeply understood" at bounding box center [766, 298] width 535 height 17
click at [807, 463] on h3 "Honest" at bounding box center [766, 456] width 535 height 17
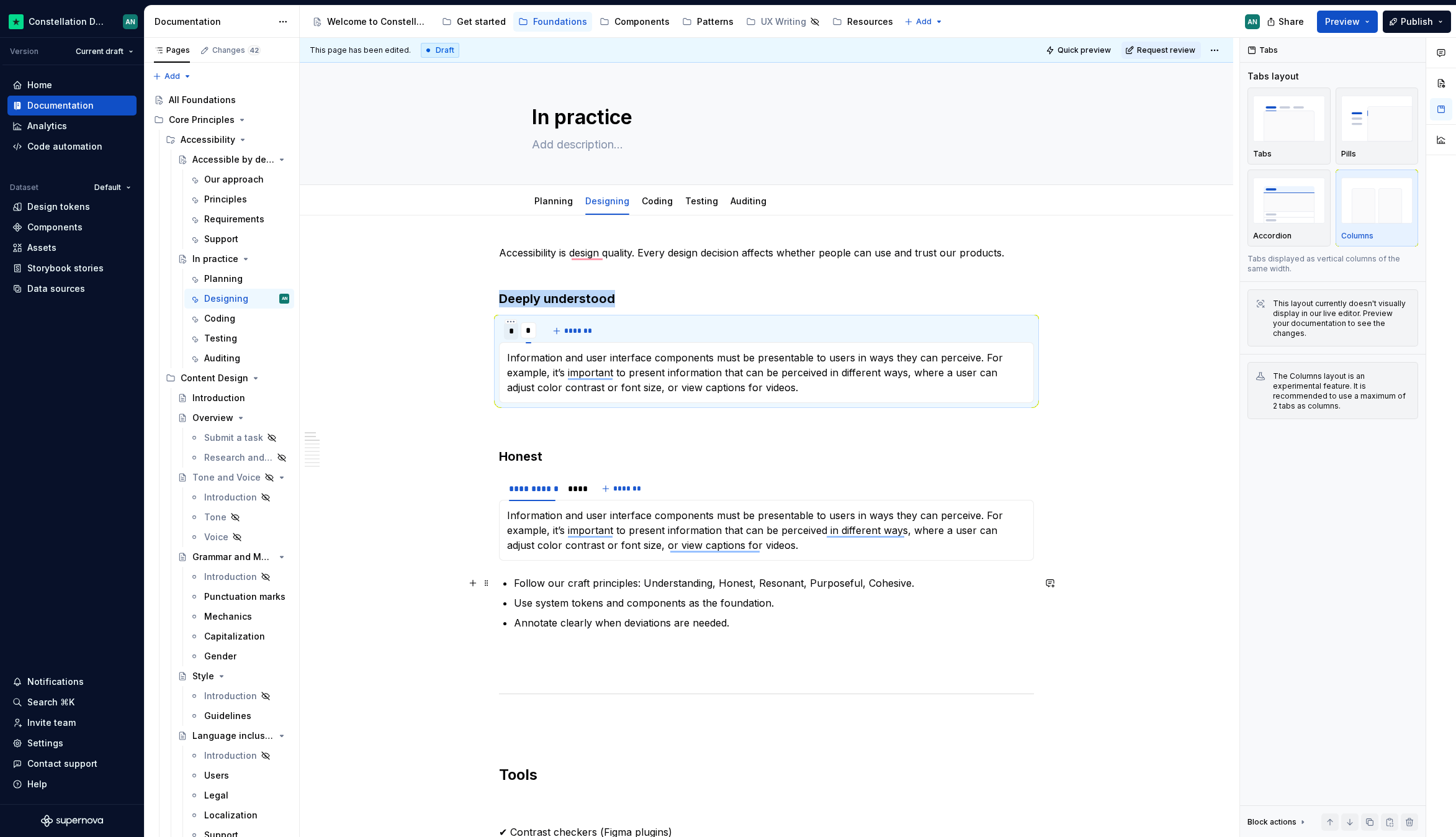
click at [696, 581] on p "Follow our craft principles: Understanding, Honest, Resonant, Purposeful, Cohes…" at bounding box center [773, 583] width 520 height 15
click at [533, 365] on p "Information and user interface components must be presentable to users in ways …" at bounding box center [766, 373] width 519 height 45
click at [444, 486] on div "**********" at bounding box center [770, 437] width 940 height 799
click at [528, 342] on div "To enrich screen reader interactions, please activate Accessibility in Grammarl…" at bounding box center [528, 343] width 6 height 1
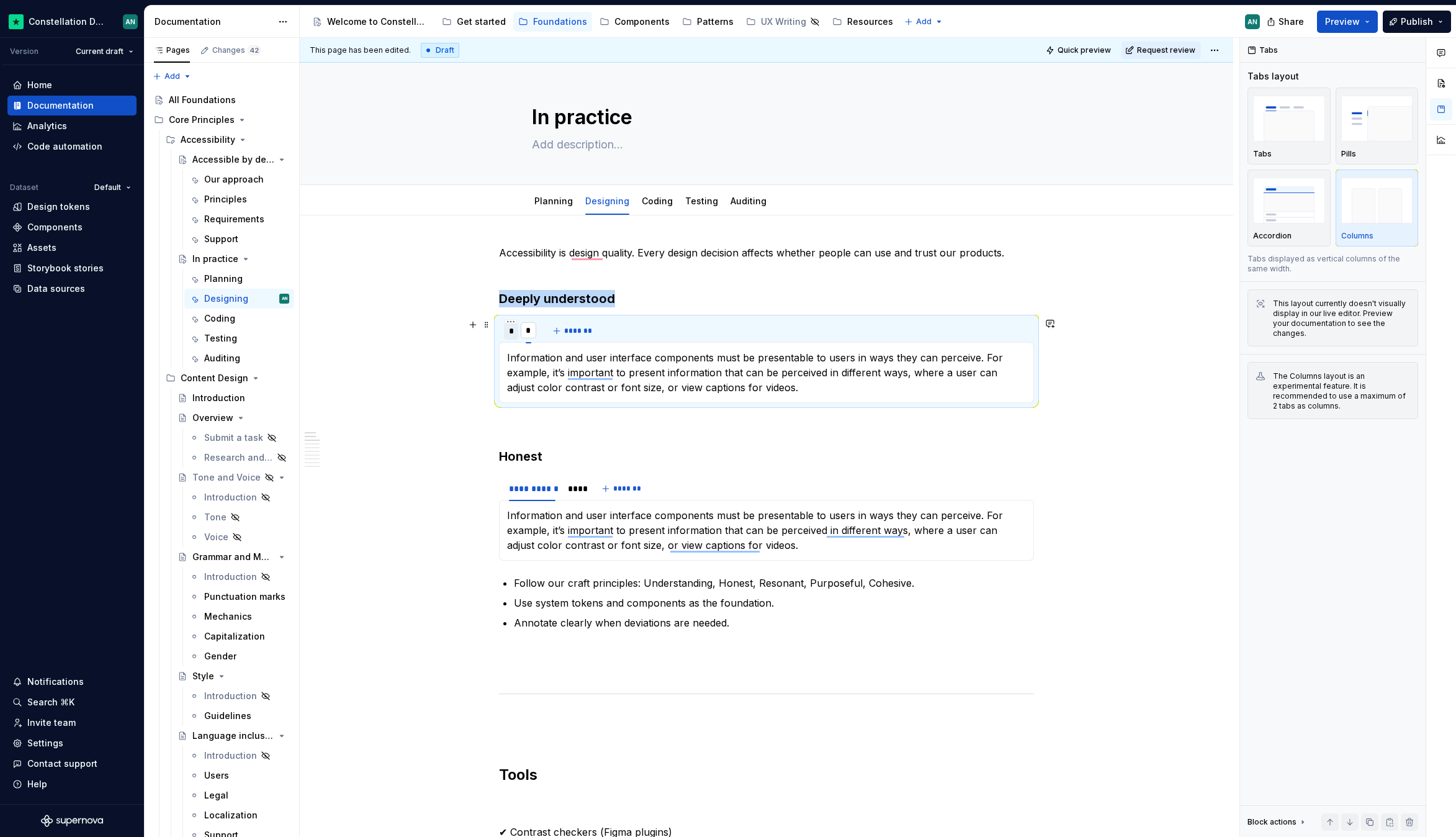
click at [528, 329] on input "*" at bounding box center [528, 330] width 16 height 22
drag, startPoint x: 528, startPoint y: 329, endPoint x: 558, endPoint y: 324, distance: 30.4
click at [531, 327] on input "*" at bounding box center [528, 330] width 16 height 22
click at [564, 331] on button "*******" at bounding box center [573, 331] width 49 height 17
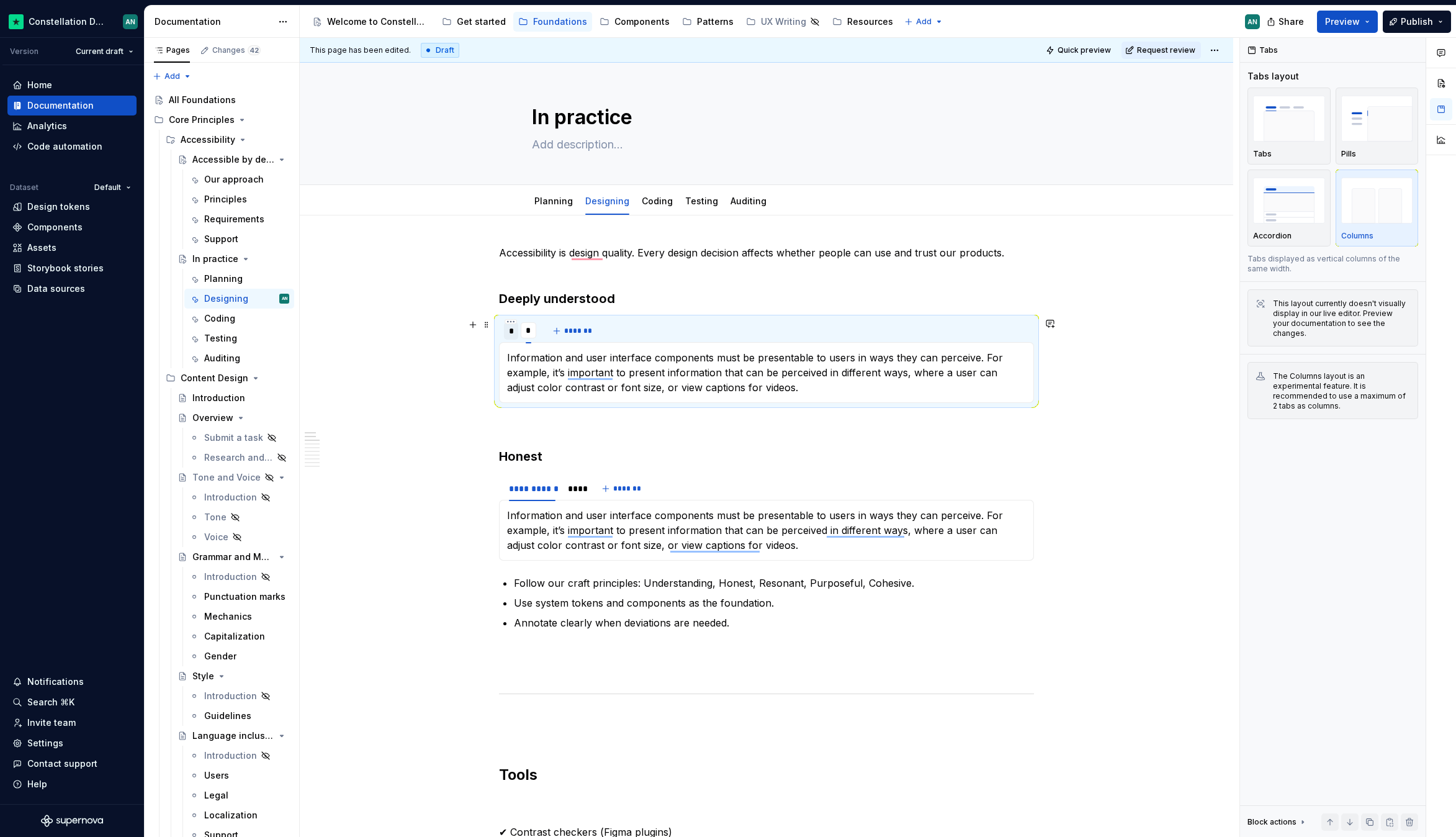
click at [770, 336] on div "* * * *******" at bounding box center [766, 331] width 535 height 25
click at [214, 307] on div "Designing AN" at bounding box center [239, 299] width 110 height 20
click at [211, 329] on div "Testing" at bounding box center [246, 338] width 85 height 17
click at [216, 318] on div "Coding" at bounding box center [219, 318] width 31 height 13
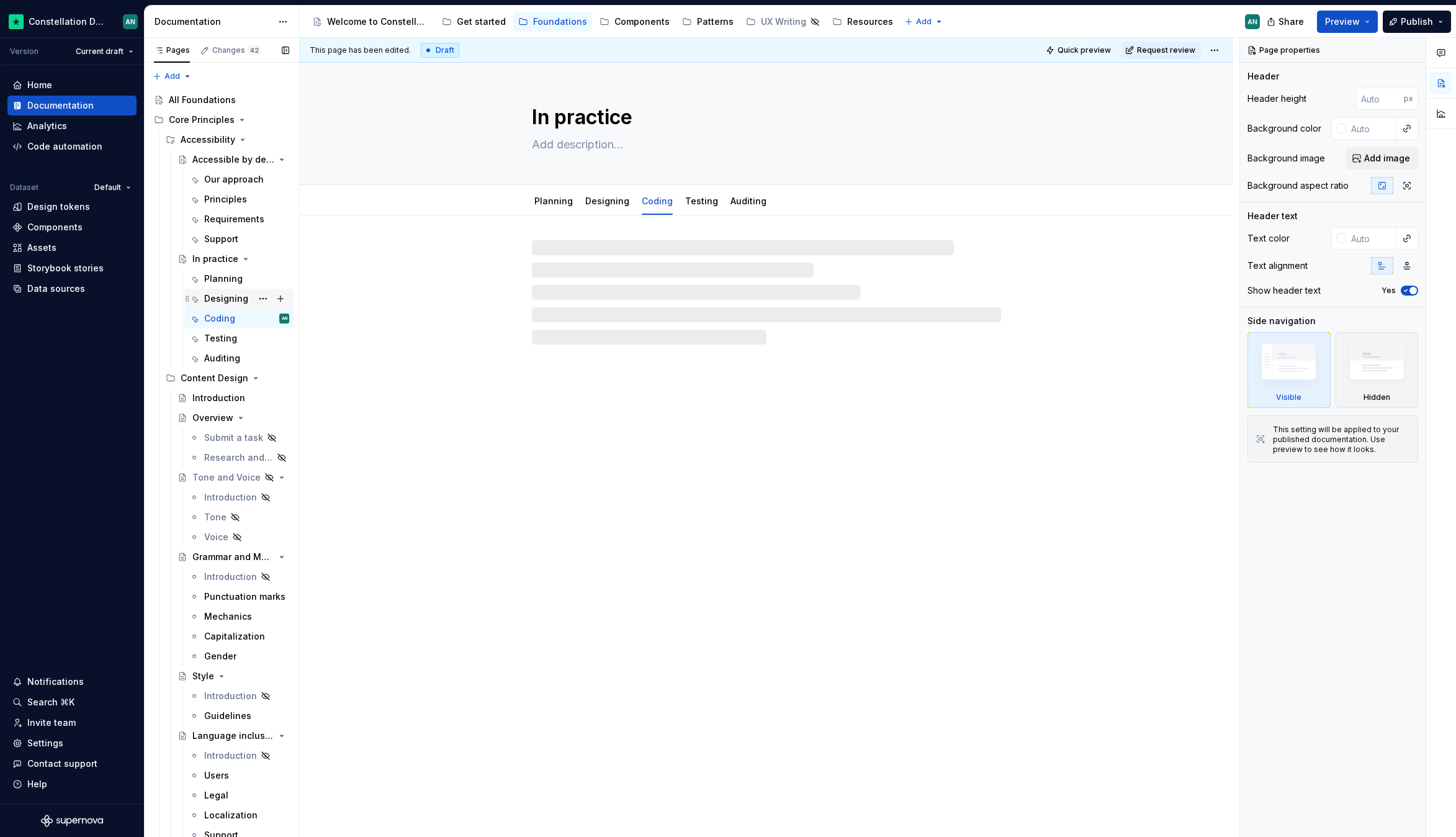
click at [225, 300] on div "Designing" at bounding box center [225, 299] width 44 height 13
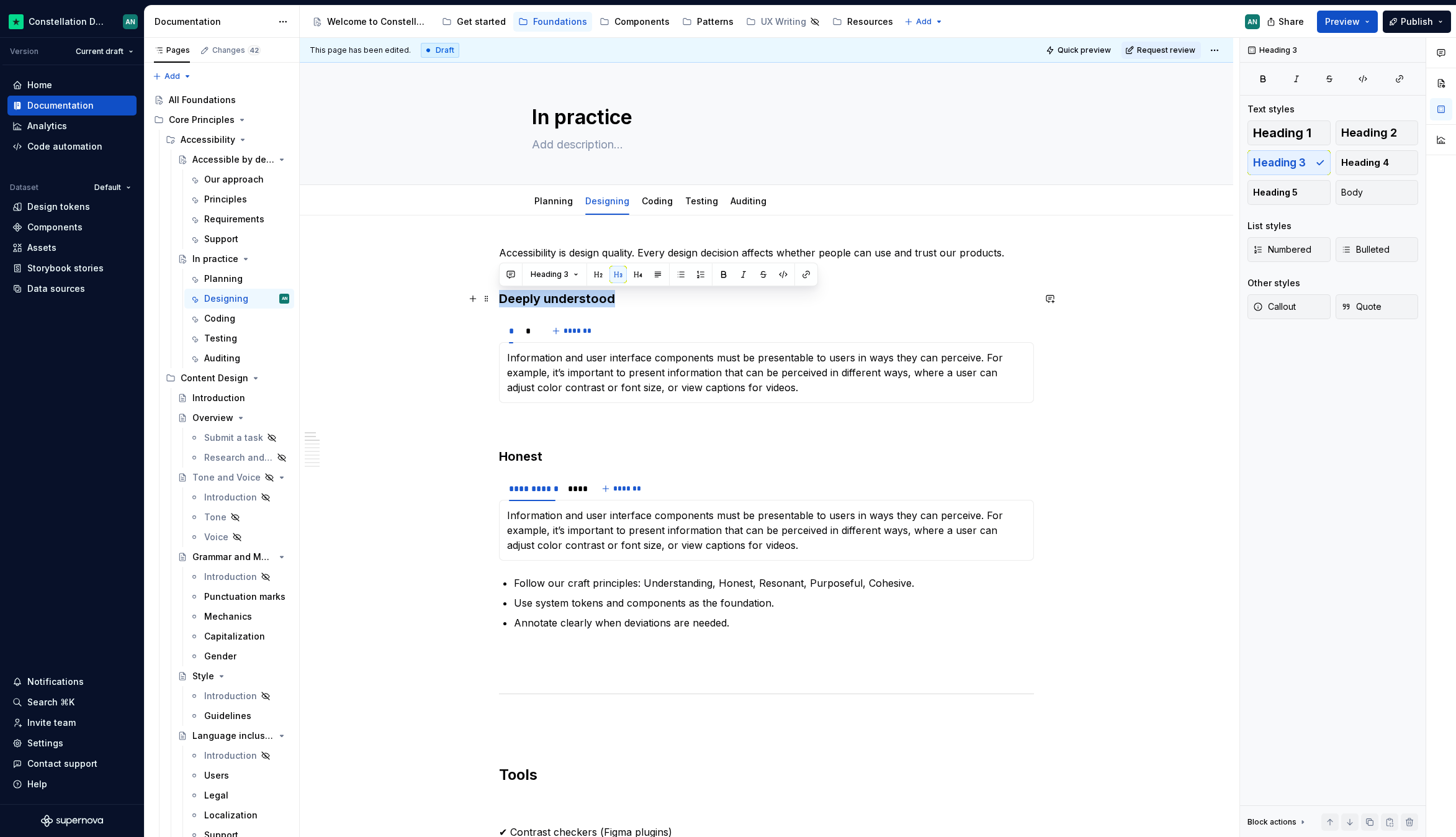
drag, startPoint x: 624, startPoint y: 299, endPoint x: 500, endPoint y: 295, distance: 124.1
click at [500, 295] on h3 "Deeply understood" at bounding box center [766, 298] width 535 height 17
click at [506, 353] on div "**********" at bounding box center [766, 372] width 535 height 61
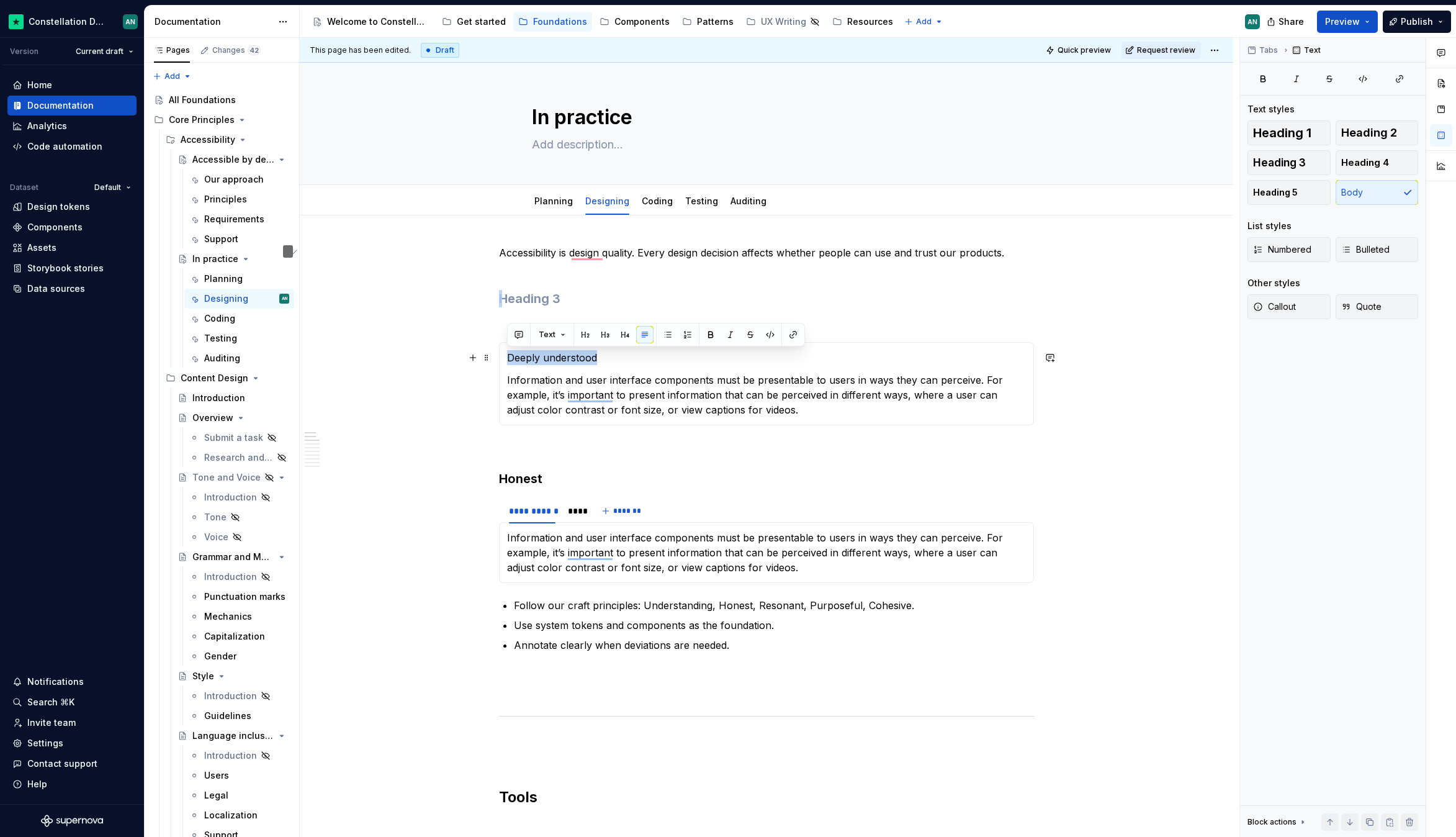
drag, startPoint x: 608, startPoint y: 361, endPoint x: 498, endPoint y: 354, distance: 110.2
click at [499, 354] on section "**********" at bounding box center [766, 371] width 535 height 108
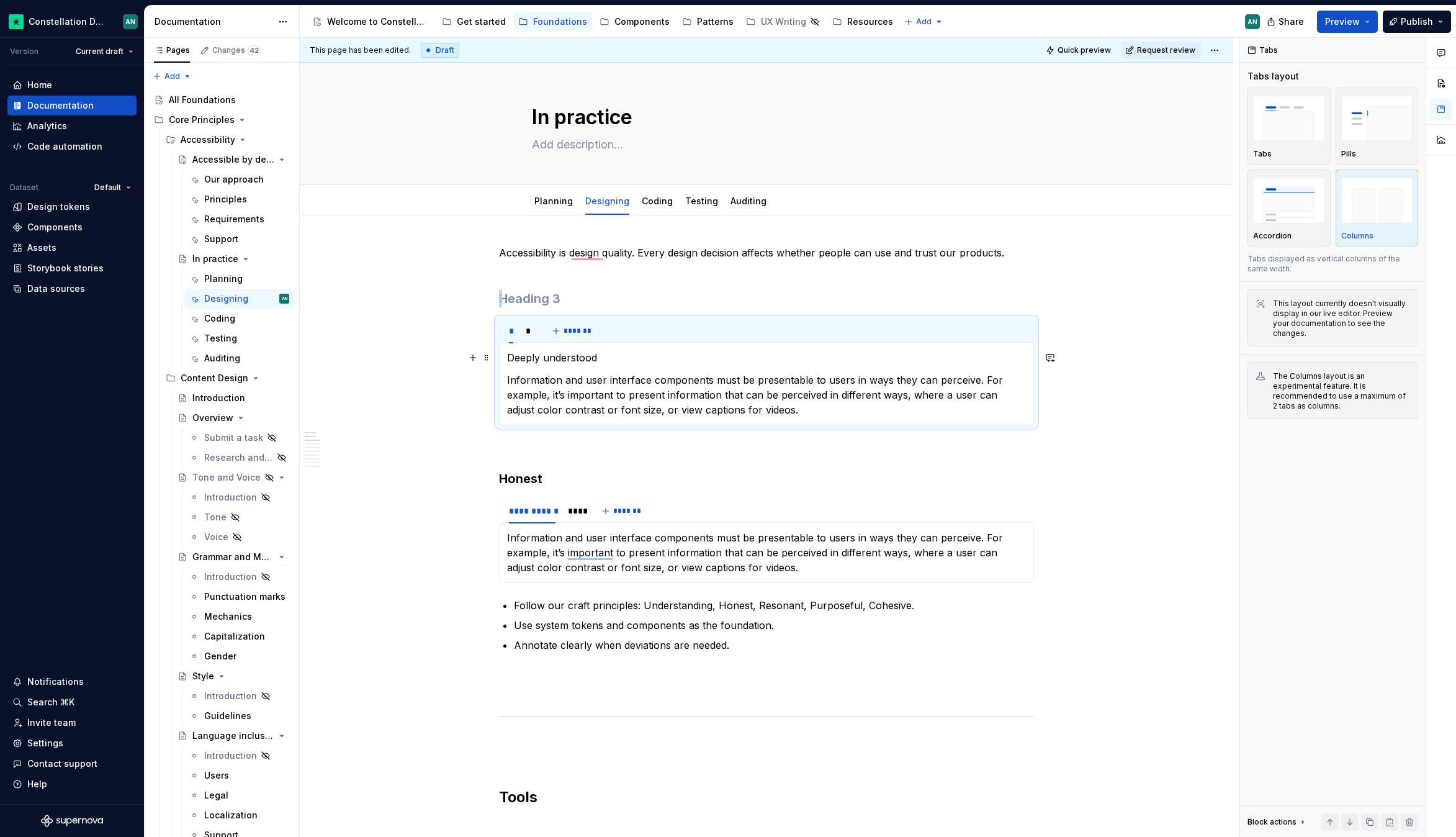
click at [587, 354] on p "Deeply understood" at bounding box center [766, 357] width 519 height 15
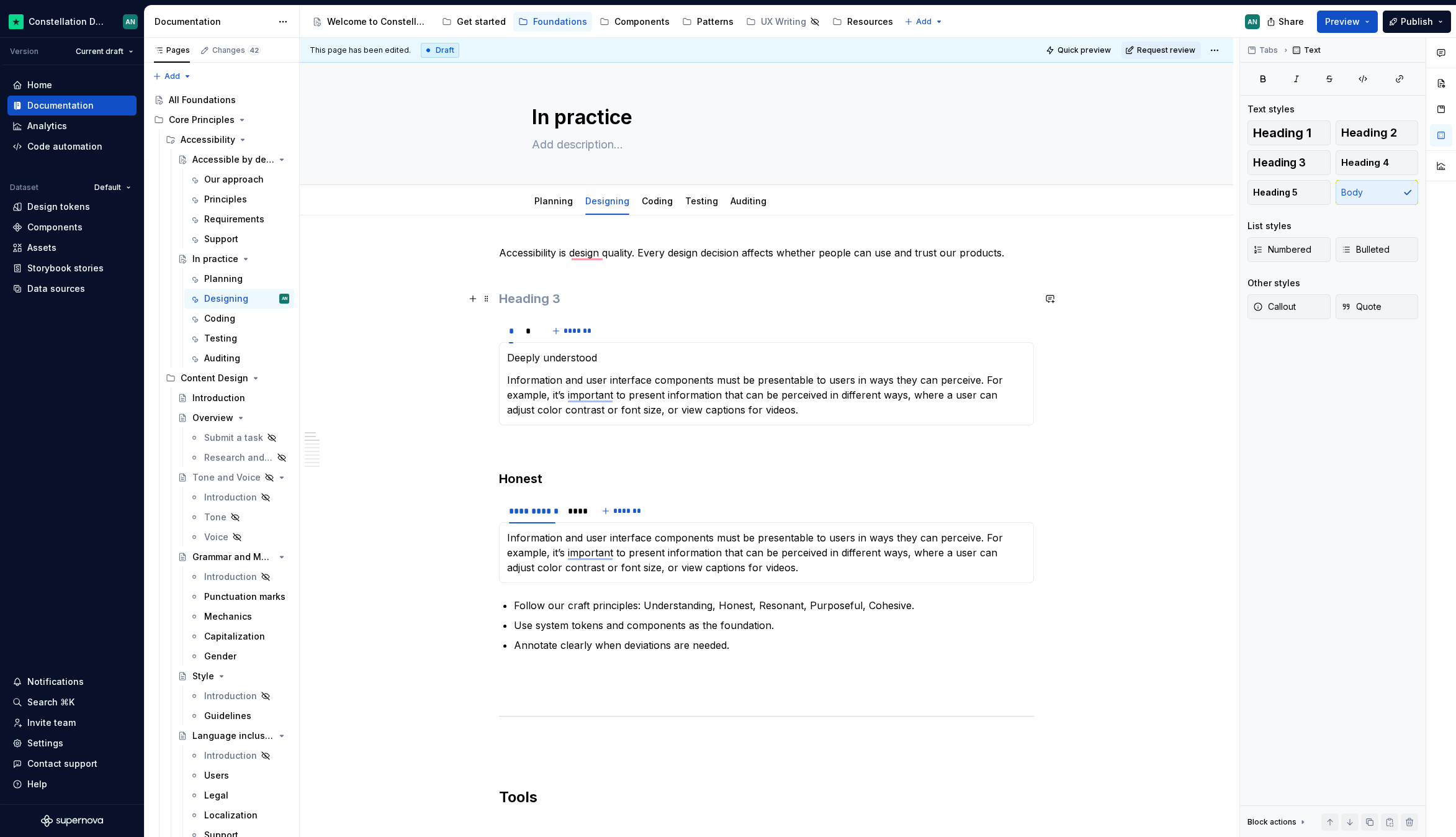
click at [553, 297] on h3 "To enrich screen reader interactions, please activate Accessibility in Grammarl…" at bounding box center [766, 298] width 535 height 17
click at [602, 358] on p "Deeply understood" at bounding box center [766, 357] width 519 height 15
click at [1305, 166] on button "Heading 3" at bounding box center [1288, 163] width 83 height 25
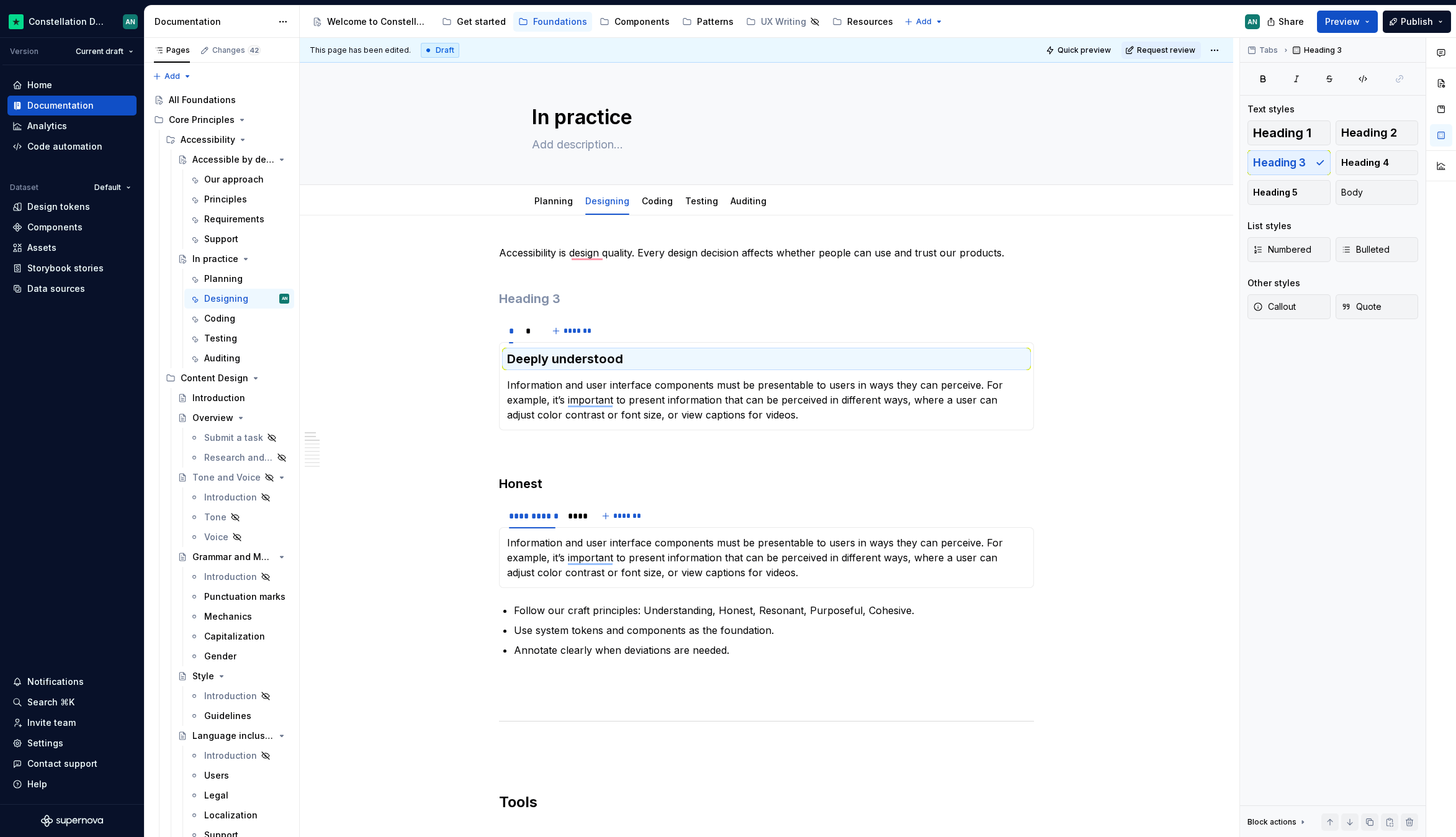
type textarea "*"
click at [549, 301] on h3 "To enrich screen reader interactions, please activate Accessibility in Grammarl…" at bounding box center [766, 298] width 535 height 17
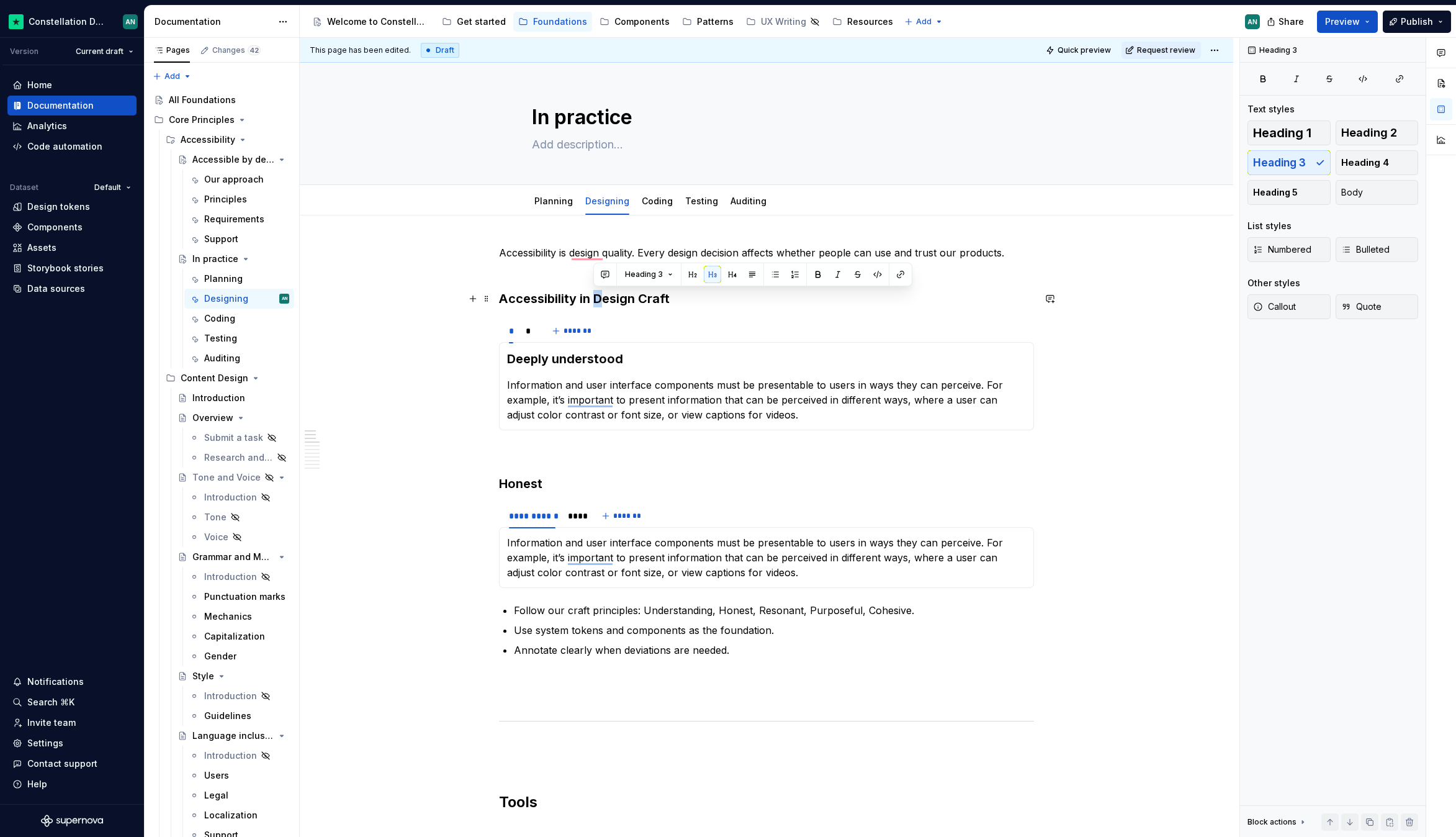
drag, startPoint x: 601, startPoint y: 299, endPoint x: 594, endPoint y: 298, distance: 7.1
click at [594, 298] on h3 "Accessibility in Design Craft" at bounding box center [766, 298] width 535 height 17
click at [713, 331] on div "* * *******" at bounding box center [766, 331] width 535 height 25
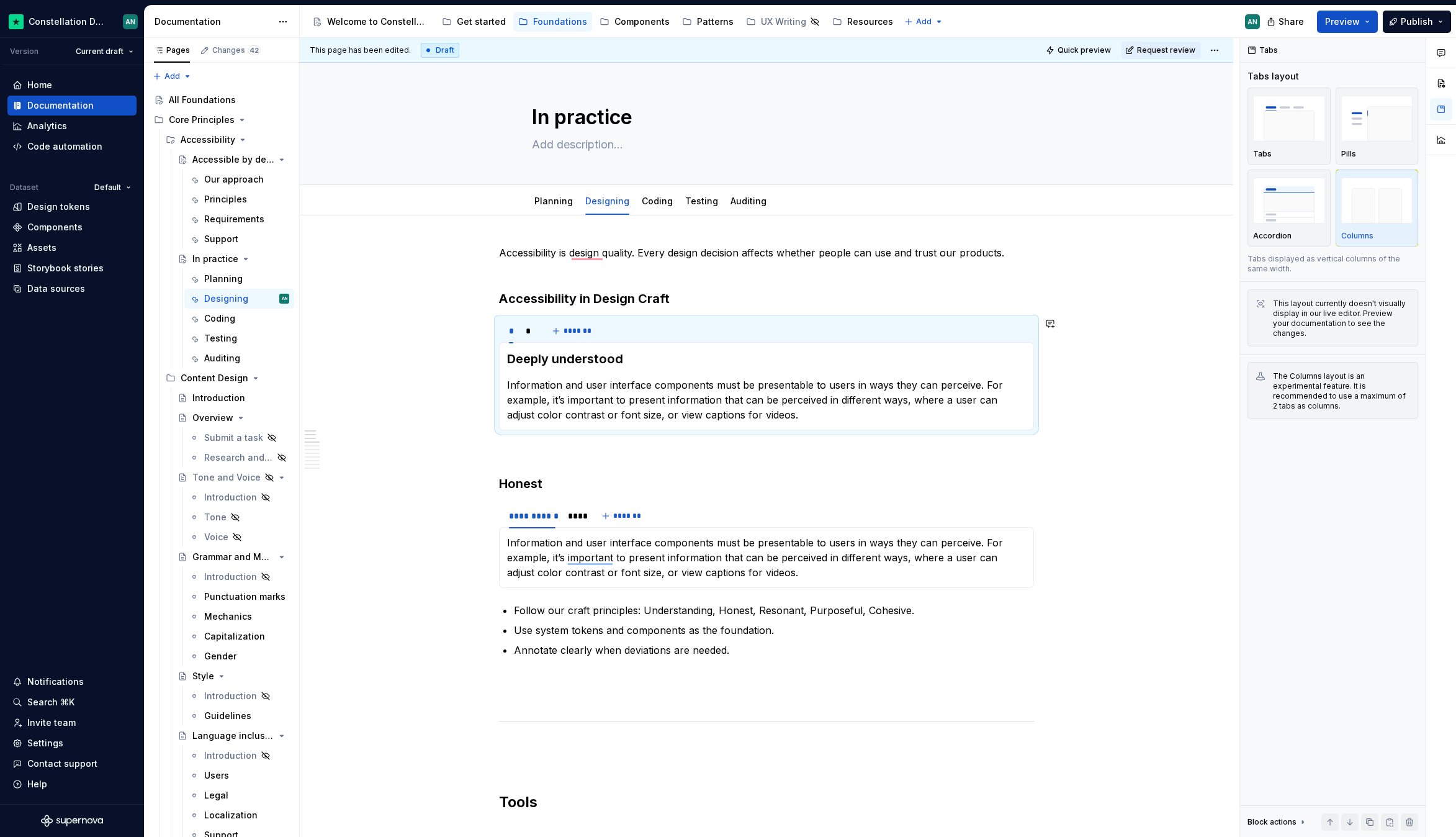
click at [672, 347] on div "**********" at bounding box center [766, 386] width 535 height 88
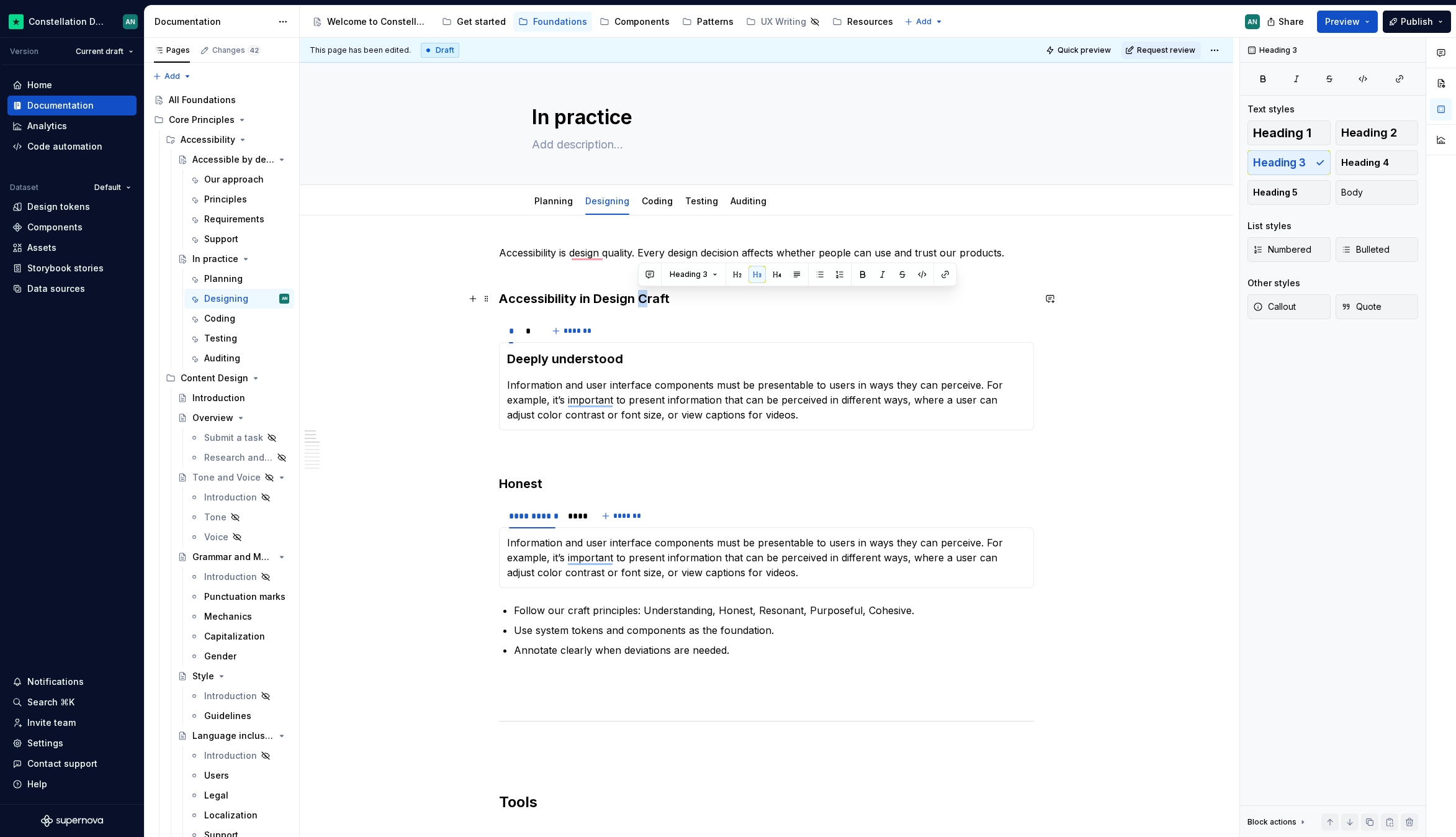
drag, startPoint x: 647, startPoint y: 300, endPoint x: 640, endPoint y: 299, distance: 7.1
click at [640, 299] on h3 "Accessibility in Design Craft" at bounding box center [766, 298] width 535 height 17
click at [656, 355] on h3 "Deeply understood" at bounding box center [766, 359] width 519 height 17
click at [598, 302] on h3 "Accessibility in Design craft" at bounding box center [766, 298] width 535 height 17
click at [1395, 139] on button "Heading 2" at bounding box center [1377, 133] width 83 height 25
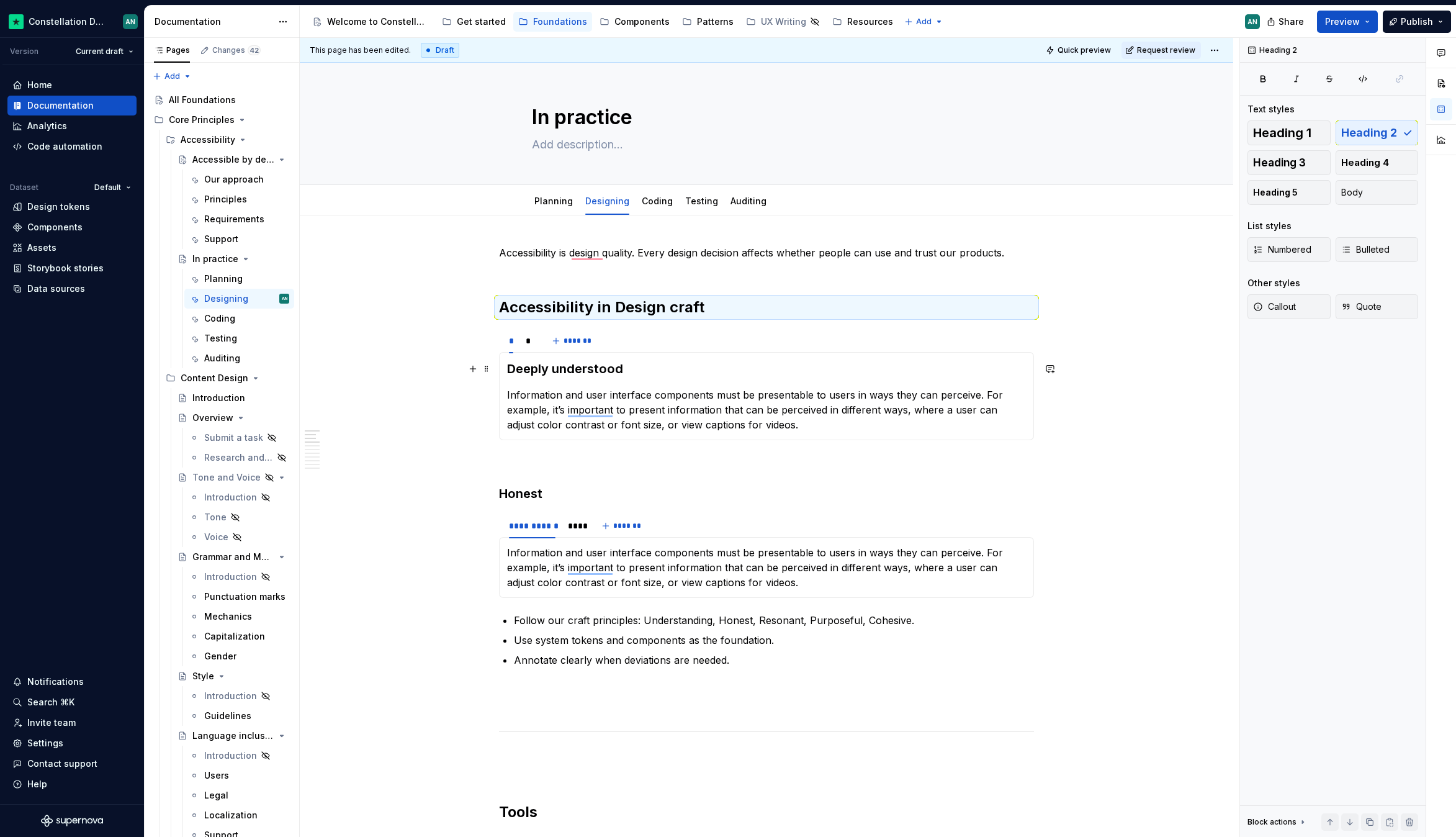
click at [573, 372] on h3 "Deeply understood" at bounding box center [766, 368] width 519 height 17
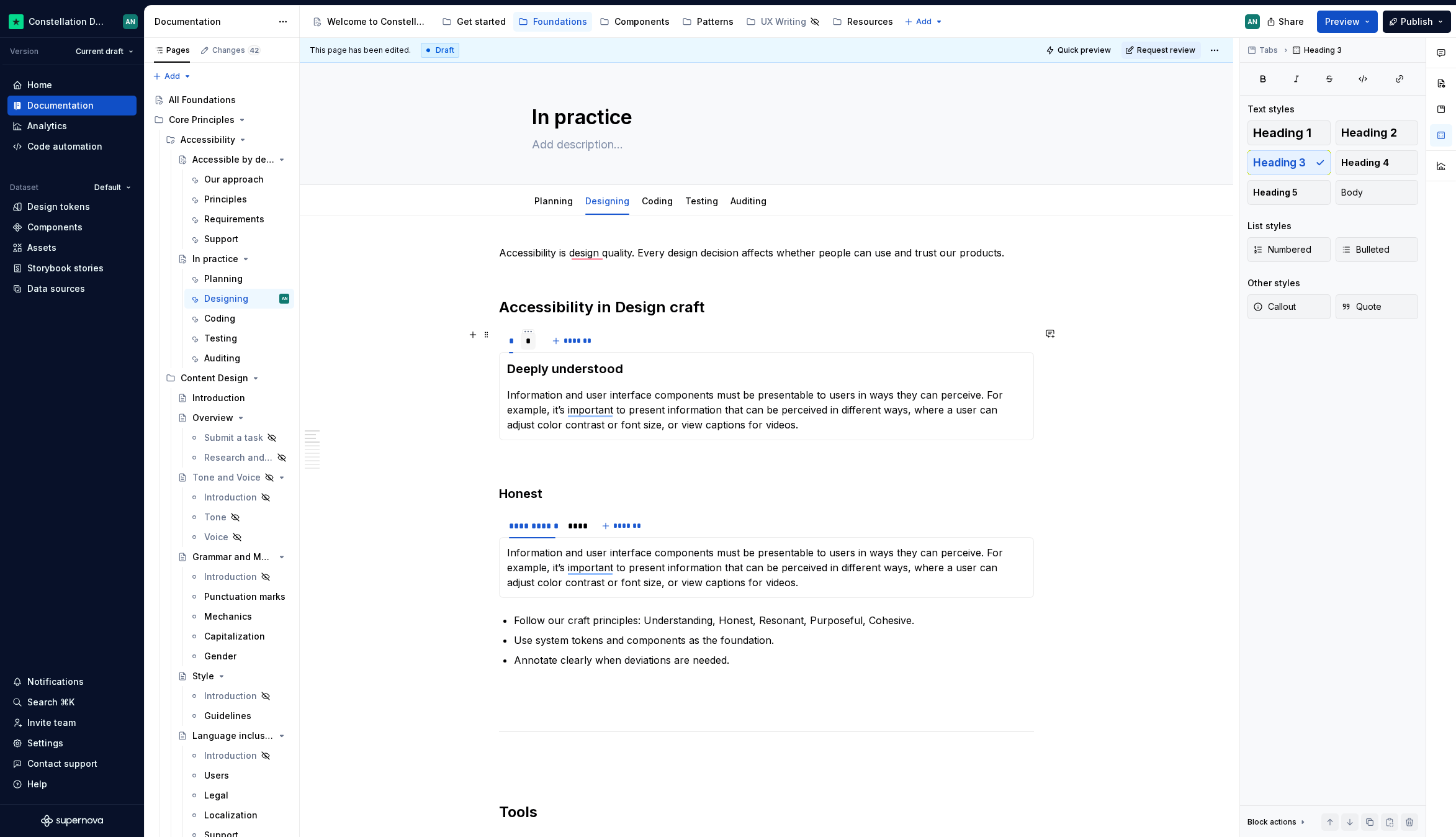
click at [528, 339] on div "*" at bounding box center [528, 341] width 6 height 13
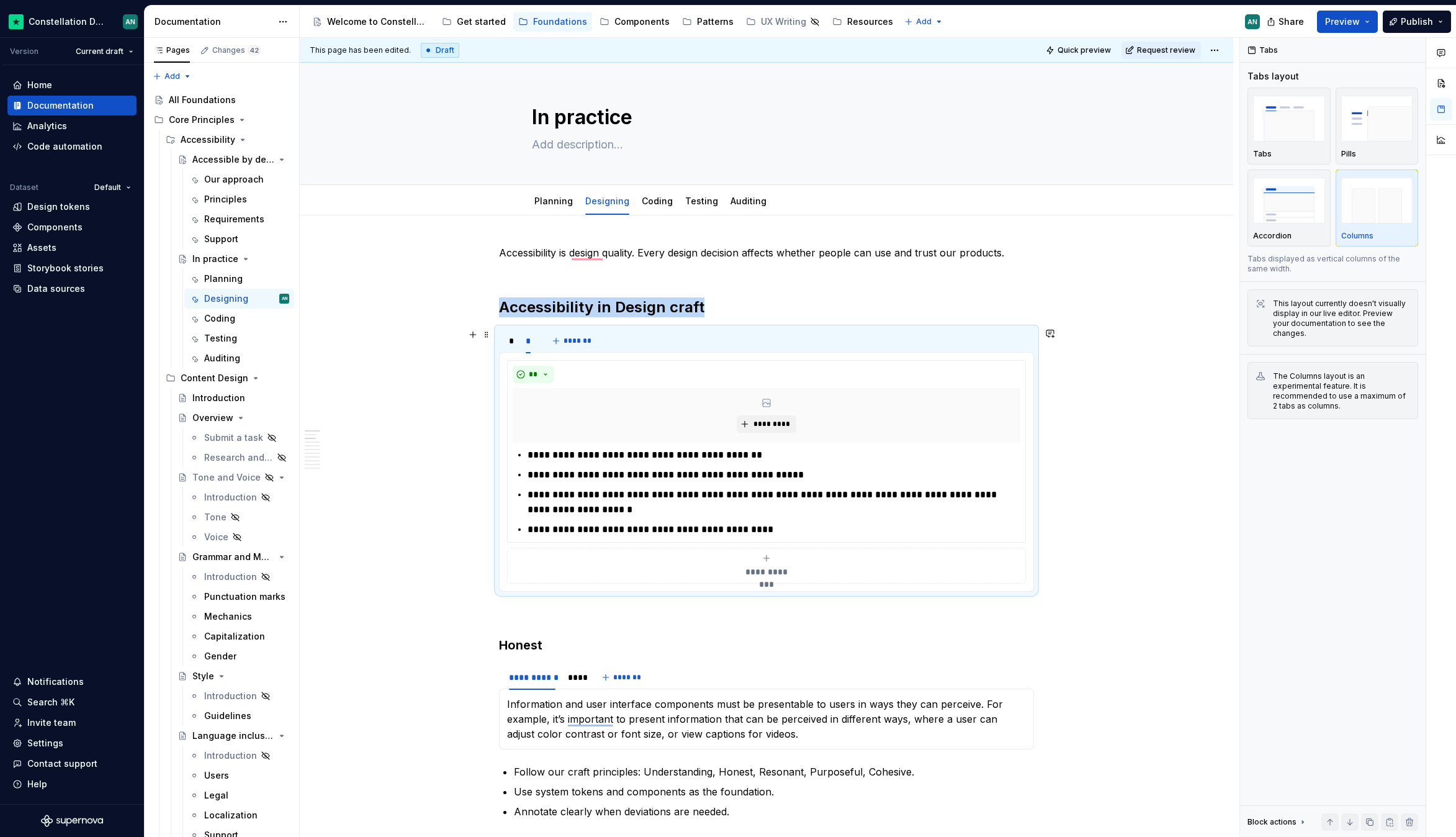
click at [796, 341] on div "* * *******" at bounding box center [766, 341] width 535 height 25
click at [526, 333] on html "Constellation Design System AN Version Current draft Home Documentation Analyti…" at bounding box center [728, 419] width 1456 height 837
click at [568, 435] on div "Delete tab" at bounding box center [585, 435] width 81 height 13
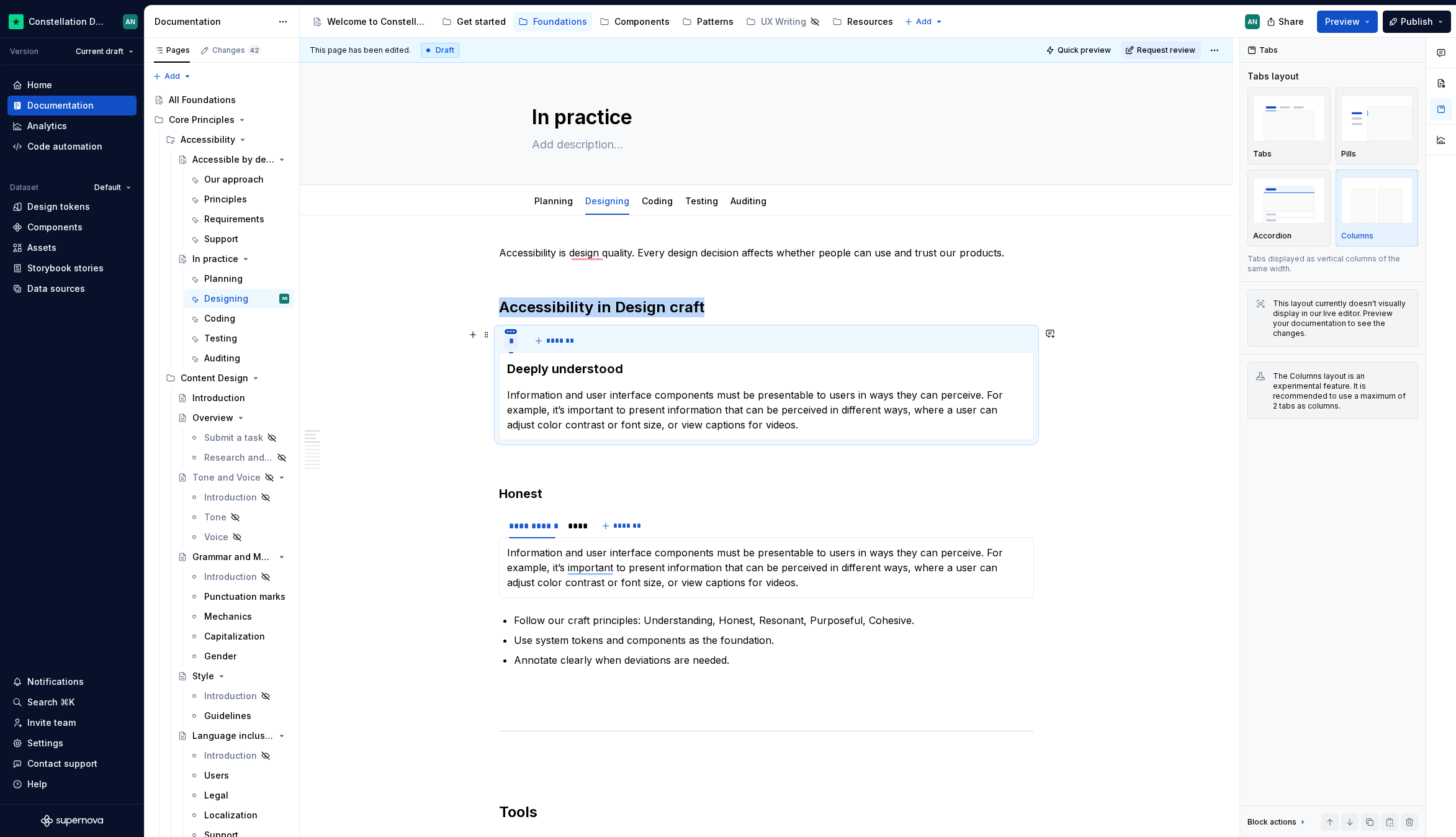
type textarea "*"
click at [512, 332] on html "Constellation Design System AN Version Current draft Home Documentation Analyti…" at bounding box center [728, 419] width 1456 height 837
click at [528, 367] on div "Duplicate tab" at bounding box center [568, 370] width 81 height 13
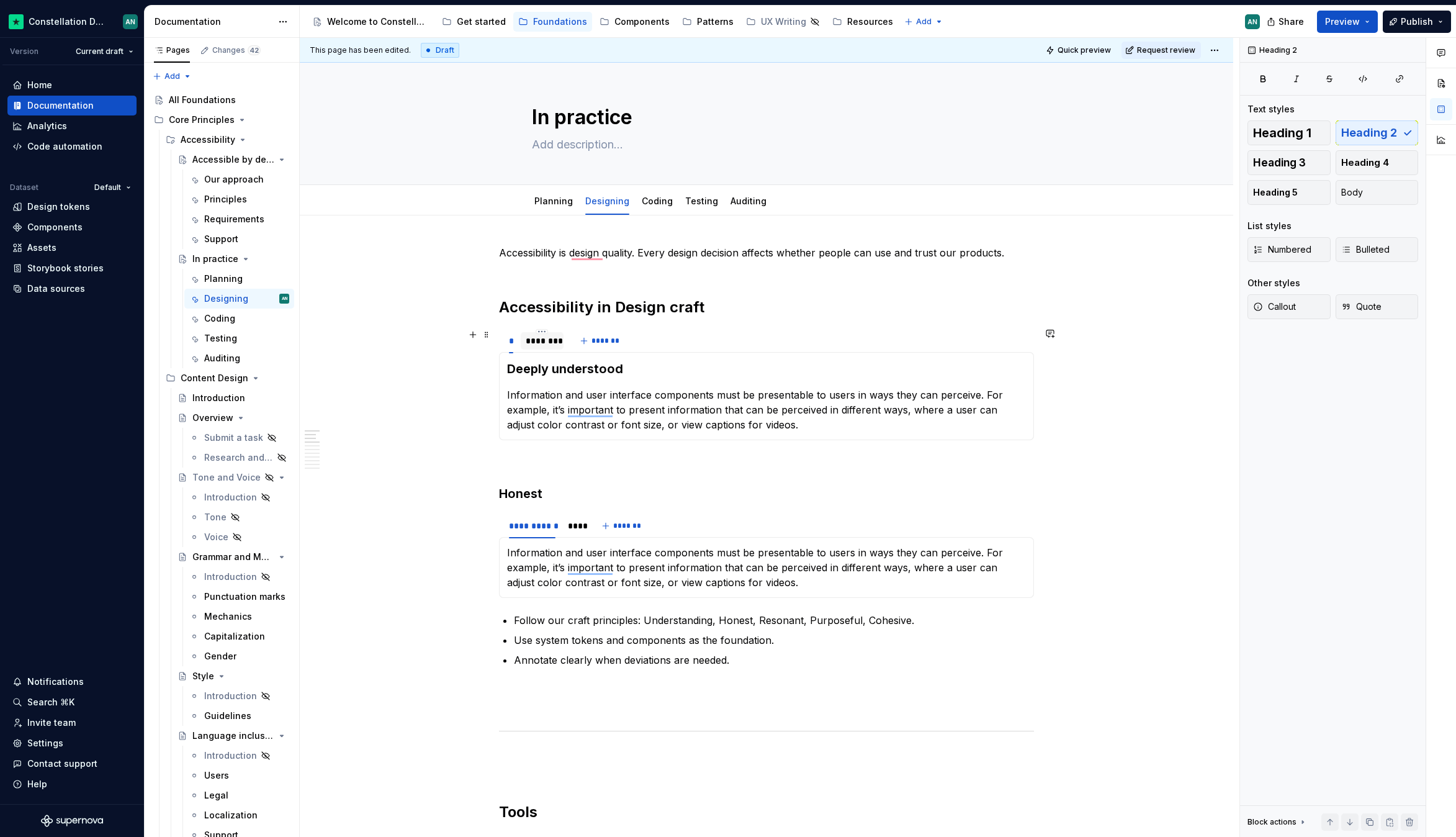
click at [529, 341] on div "********" at bounding box center [541, 341] width 33 height 13
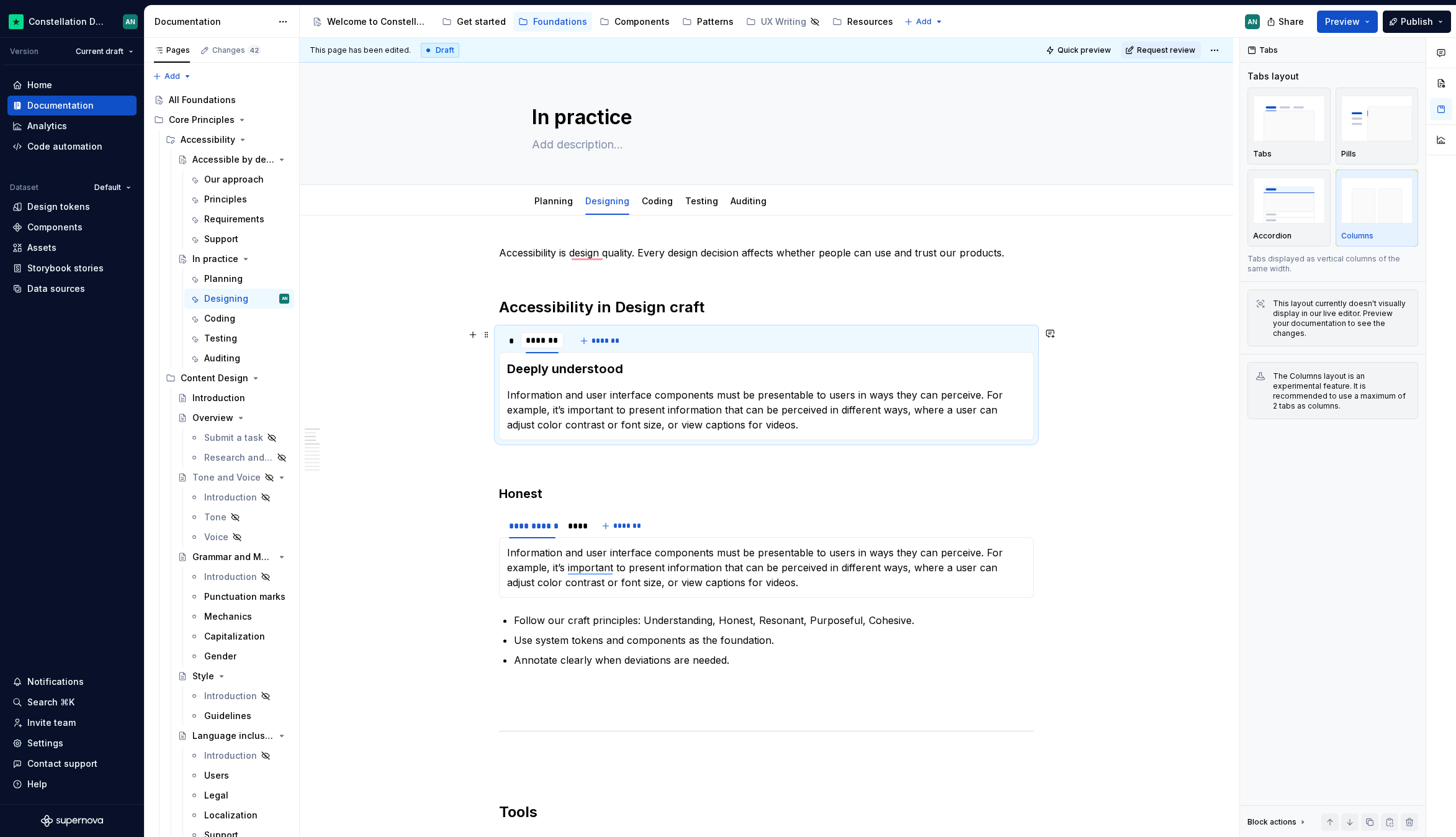
type input "*"
click at [662, 344] on div "* * * *******" at bounding box center [766, 341] width 535 height 25
click at [658, 380] on section-item-column "Deeply understood Information and user interface components must be presentable…" at bounding box center [766, 396] width 519 height 72
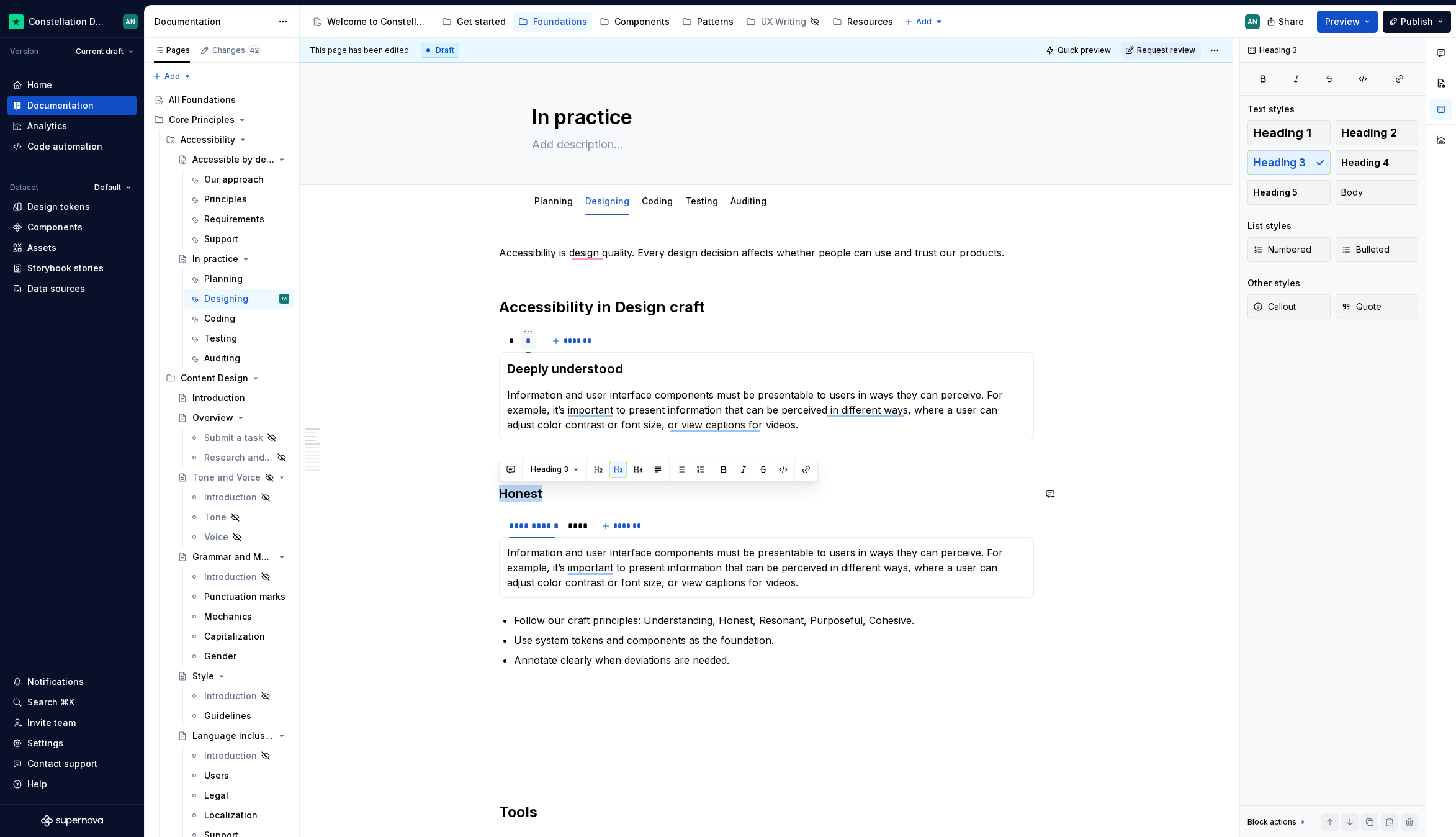
drag, startPoint x: 524, startPoint y: 485, endPoint x: 501, endPoint y: 482, distance: 23.2
copy h3 "Honest"
click at [545, 370] on h3 "Deeply understood" at bounding box center [766, 368] width 519 height 17
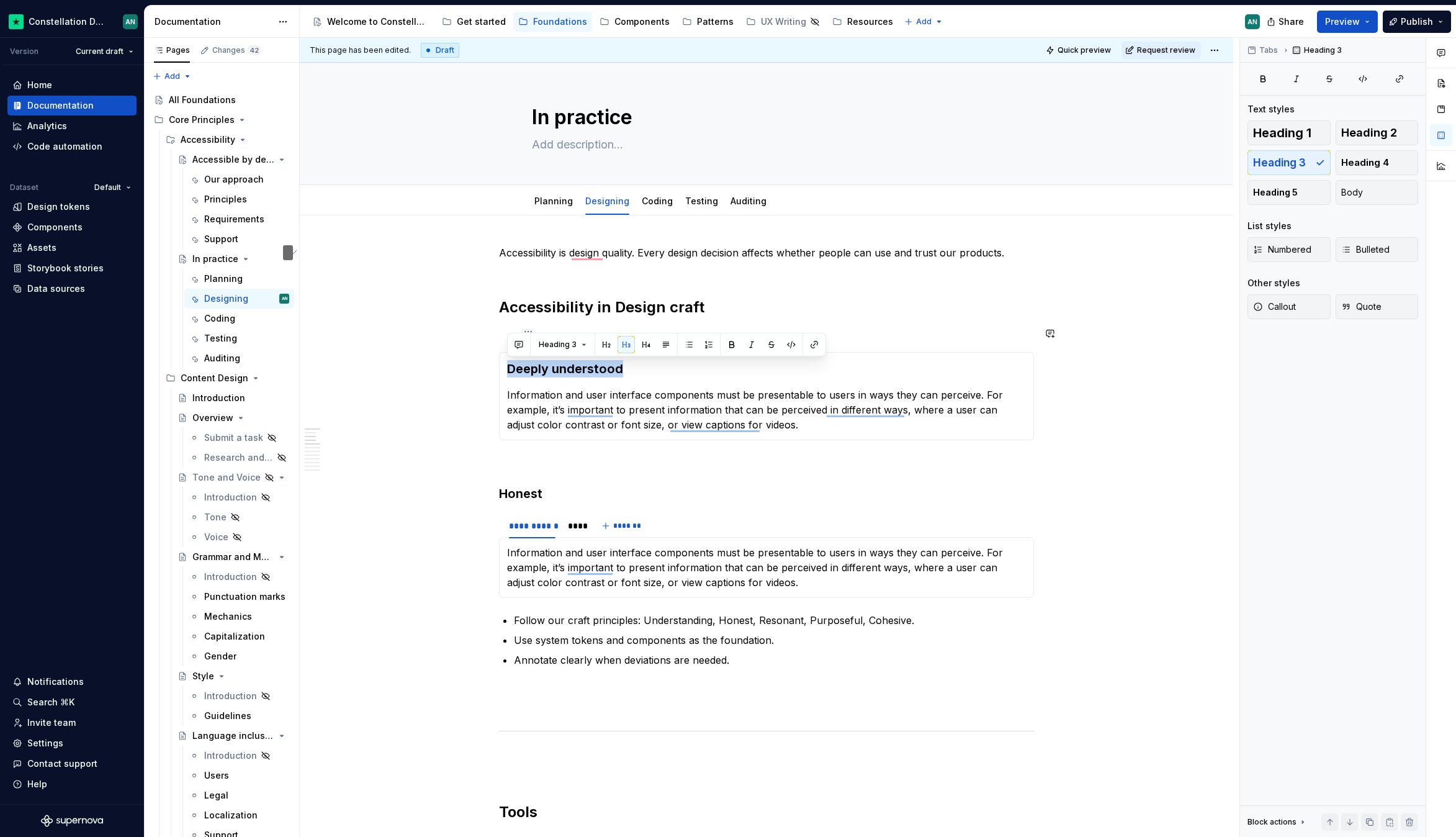
drag, startPoint x: 650, startPoint y: 368, endPoint x: 507, endPoint y: 358, distance: 143.3
click at [507, 358] on div "Deeply understood Information and user interface components must be presentable…" at bounding box center [766, 396] width 535 height 88
click at [699, 393] on p "Information and user interface components must be presentable to users in ways …" at bounding box center [766, 409] width 519 height 45
click at [528, 331] on html "Constellation Design System AN Version Current draft Home Documentation Analyti…" at bounding box center [728, 419] width 1456 height 837
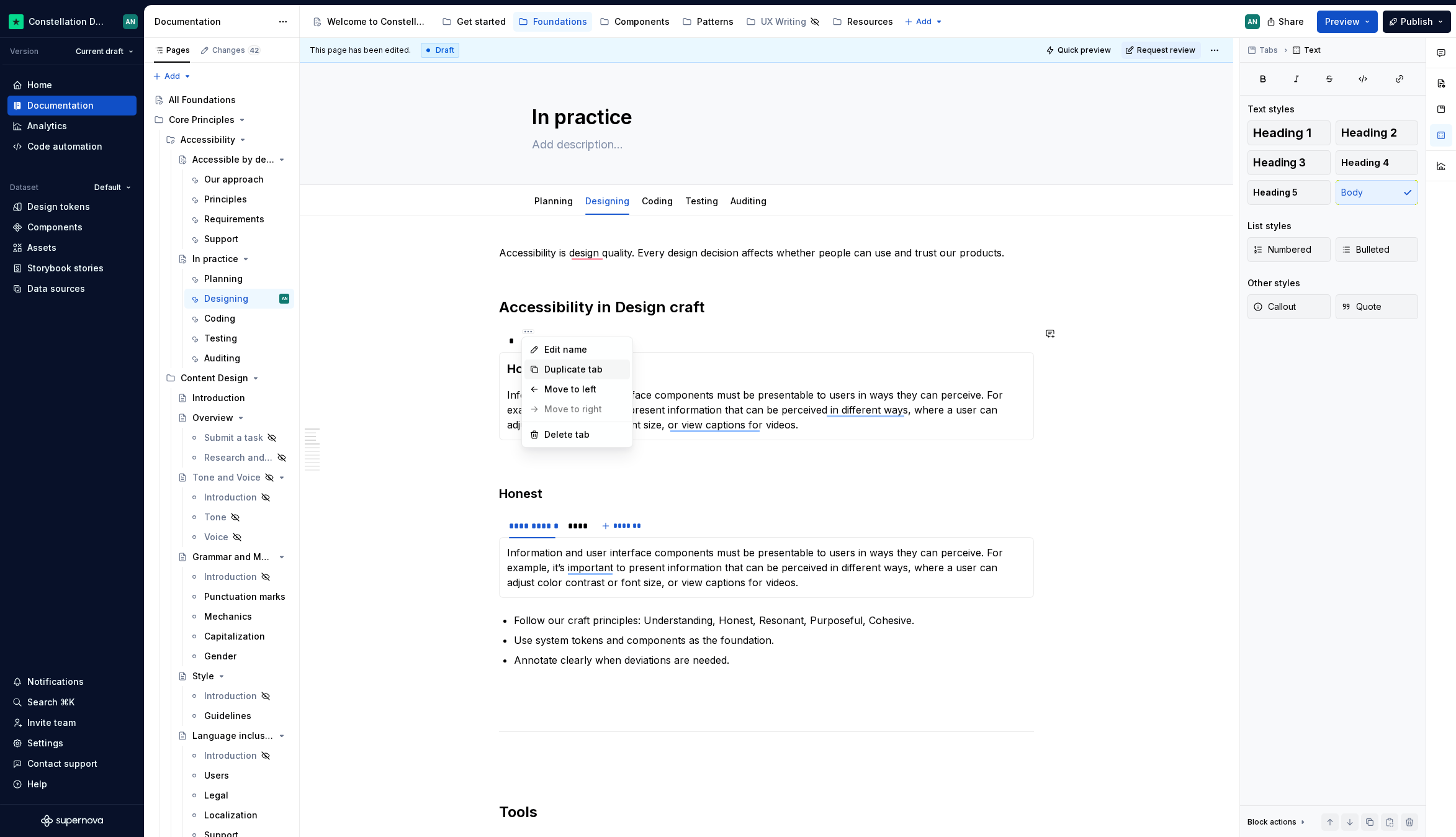
click at [567, 364] on div "Duplicate tab" at bounding box center [585, 370] width 81 height 13
click at [571, 339] on div "********" at bounding box center [560, 341] width 34 height 13
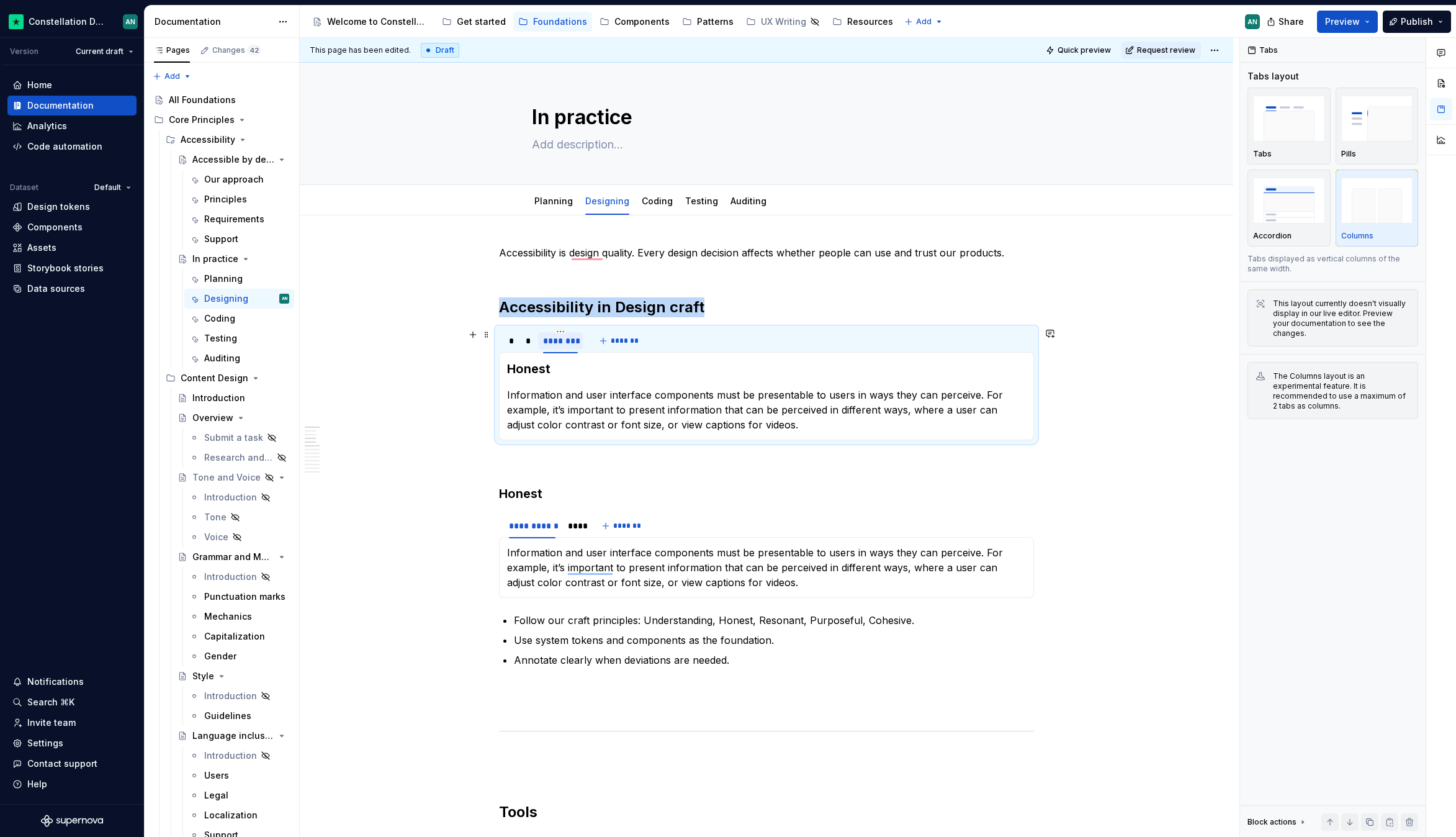
click at [571, 339] on div "********" at bounding box center [560, 341] width 34 height 13
type input "*"
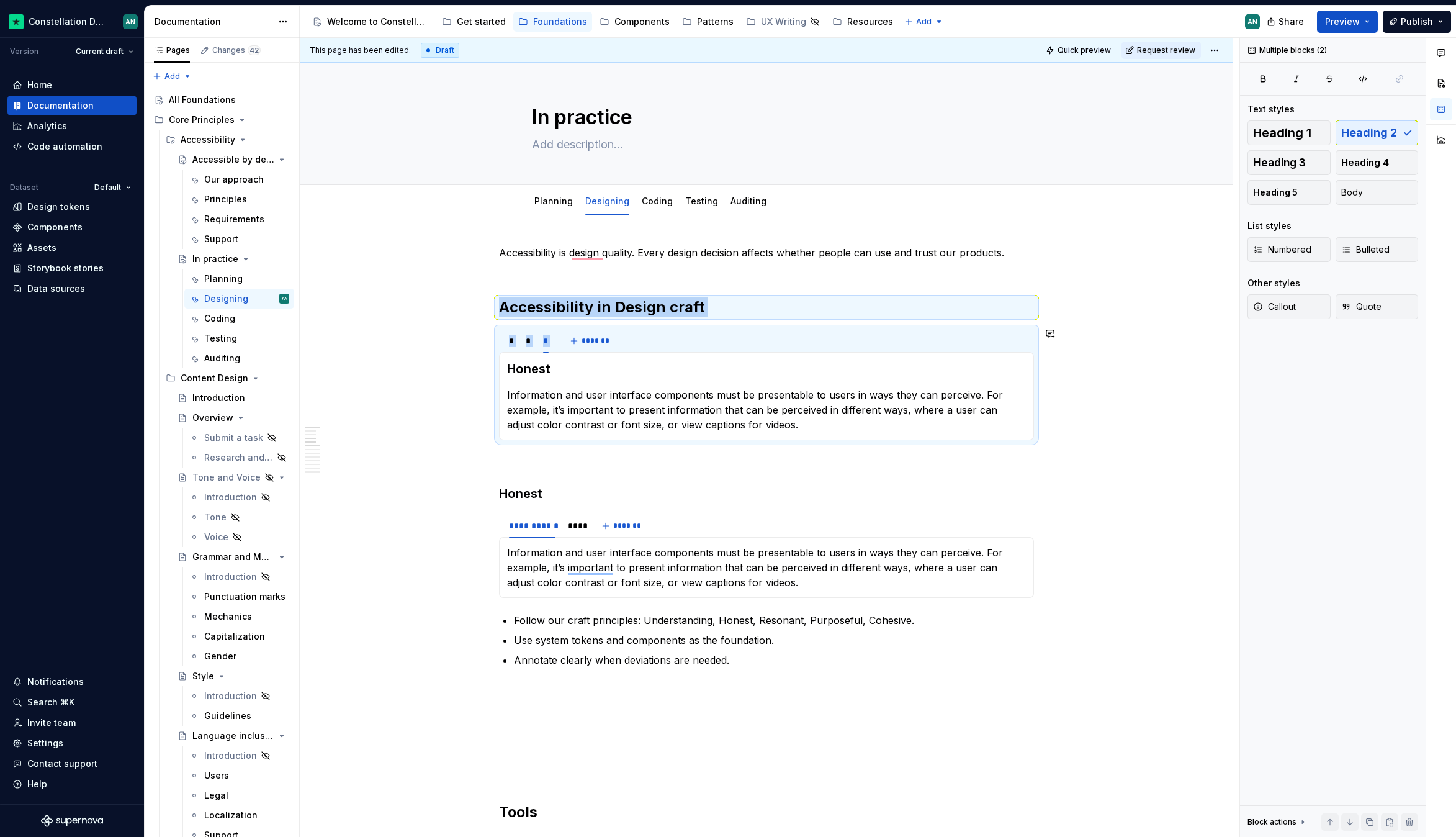
drag, startPoint x: 575, startPoint y: 367, endPoint x: 490, endPoint y: 358, distance: 85.5
click at [535, 366] on h3 "Honest" at bounding box center [766, 368] width 519 height 17
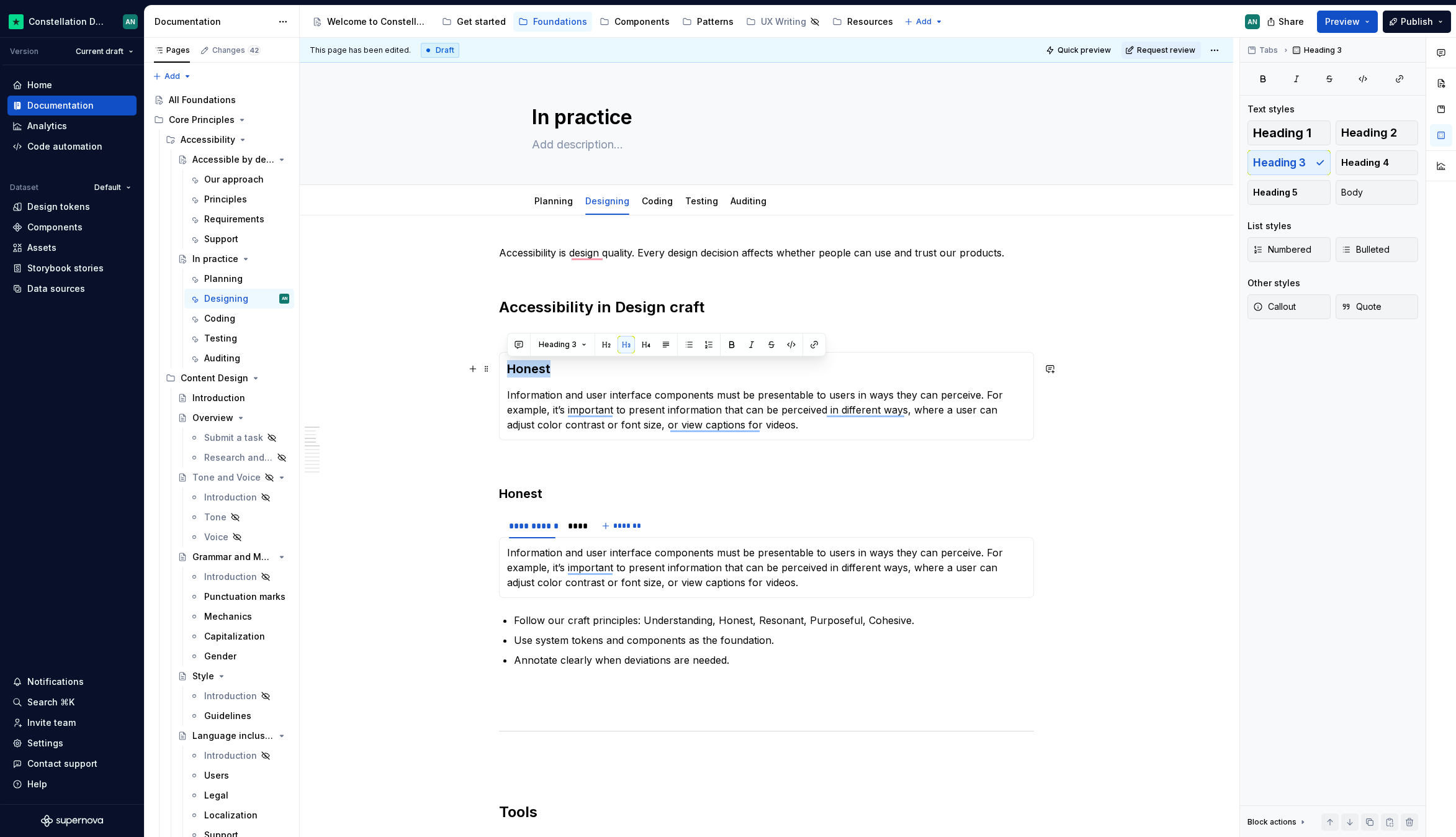
drag, startPoint x: 564, startPoint y: 375, endPoint x: 509, endPoint y: 368, distance: 55.4
click at [509, 368] on h3 "Honest" at bounding box center [766, 368] width 519 height 17
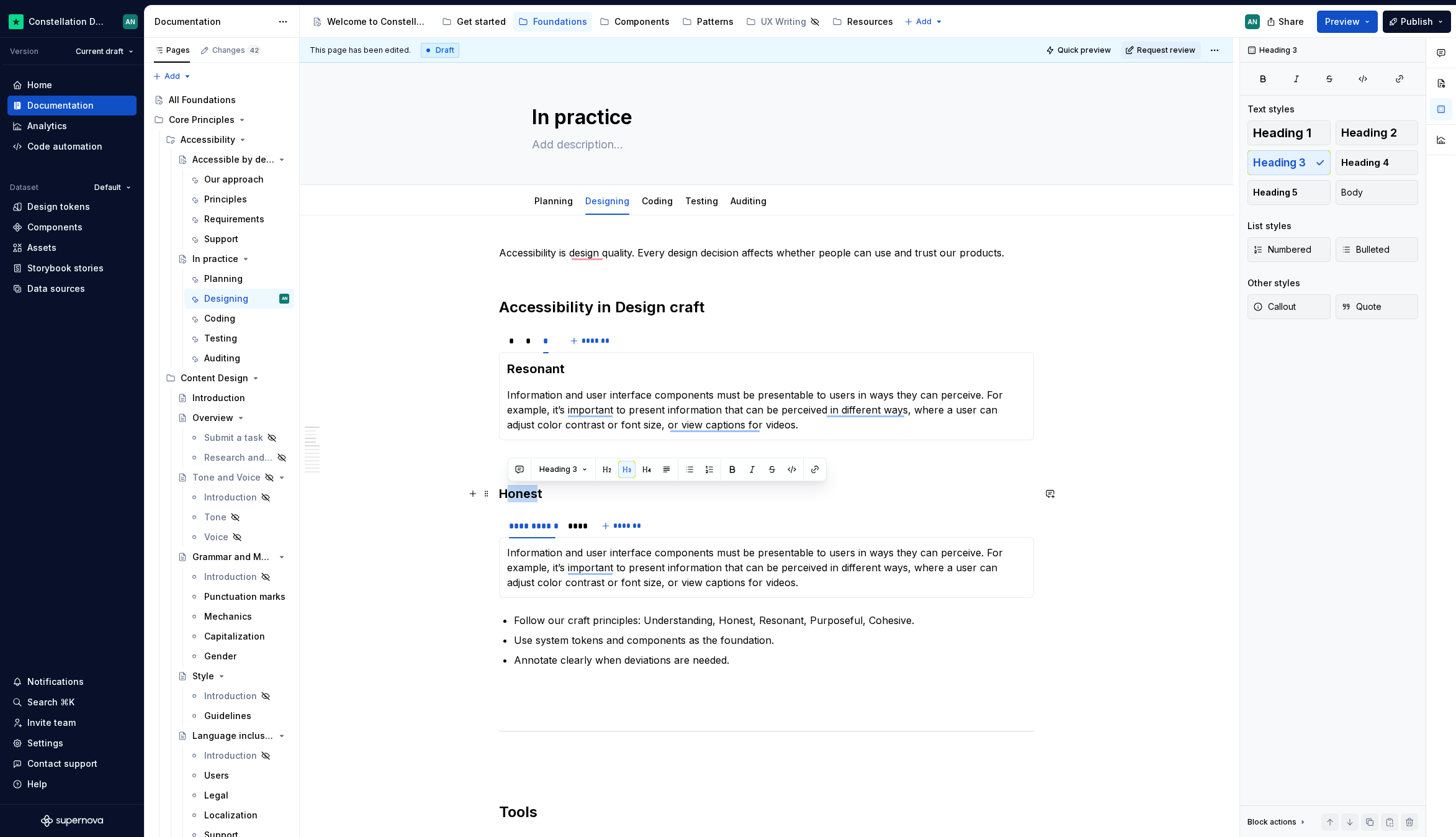
drag, startPoint x: 507, startPoint y: 489, endPoint x: 537, endPoint y: 499, distance: 31.6
click at [537, 499] on h3 "Honest" at bounding box center [766, 493] width 535 height 17
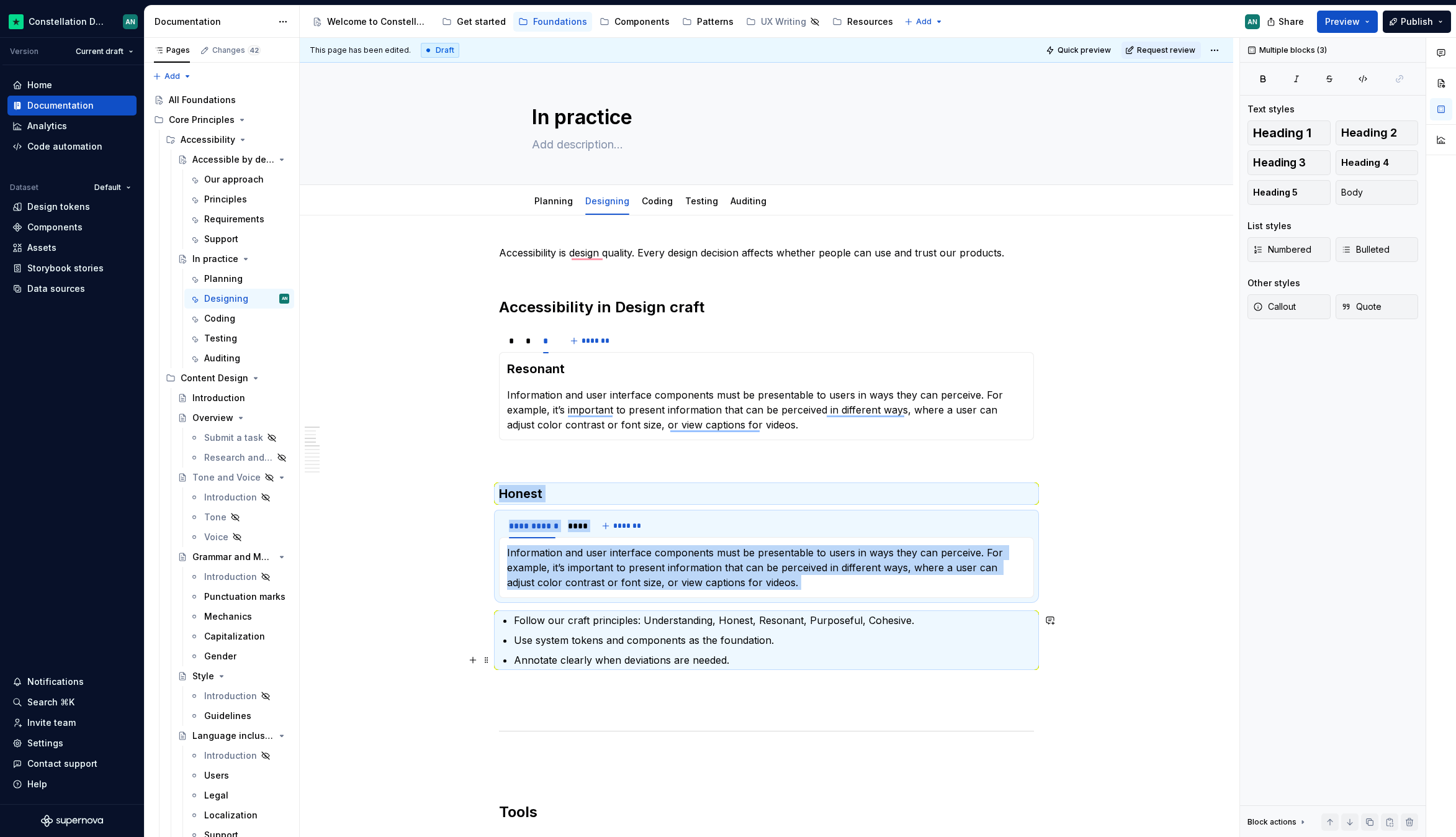
drag, startPoint x: 499, startPoint y: 490, endPoint x: 826, endPoint y: 649, distance: 363.6
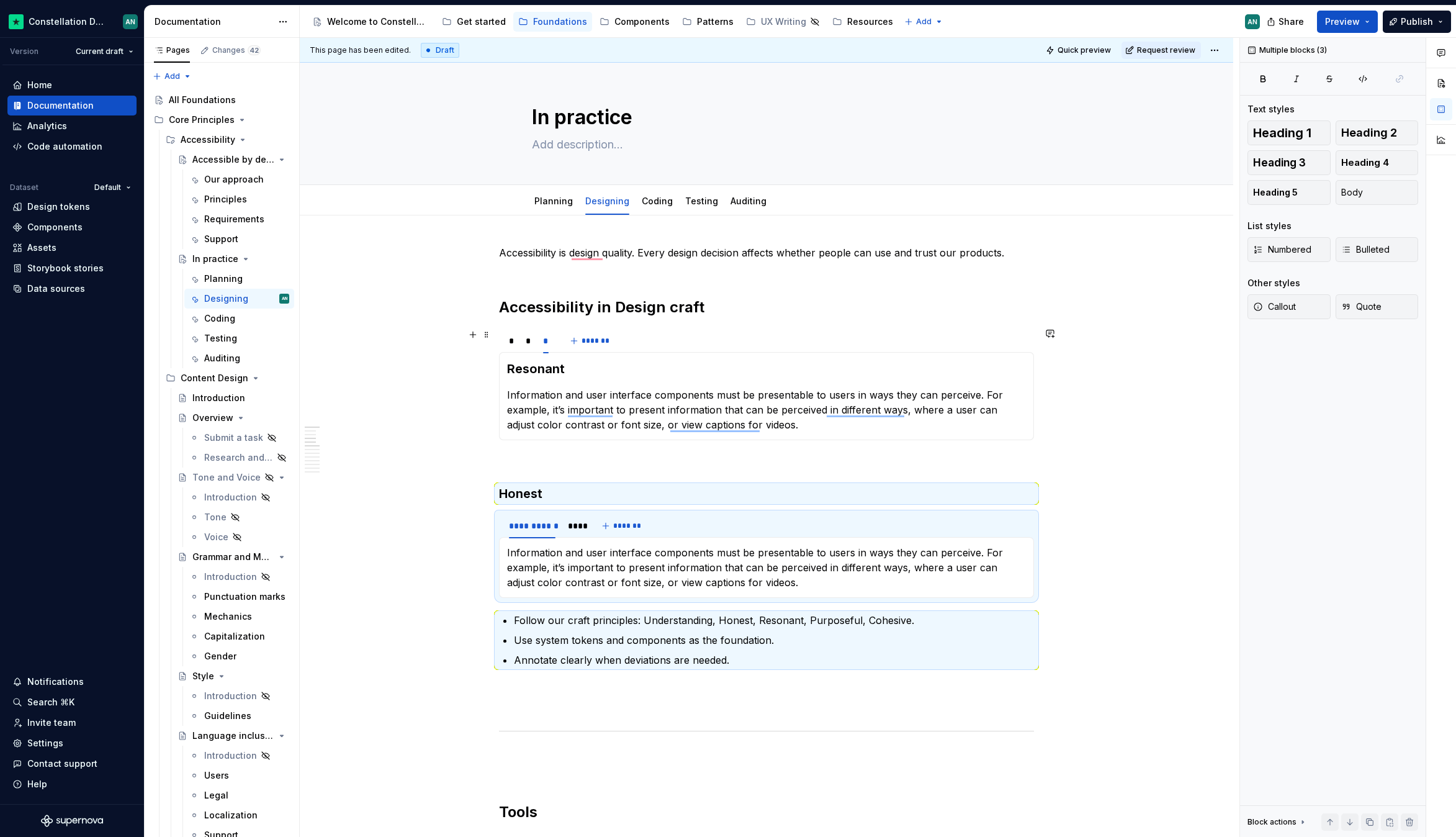
click at [686, 331] on div "* * * *******" at bounding box center [766, 341] width 535 height 25
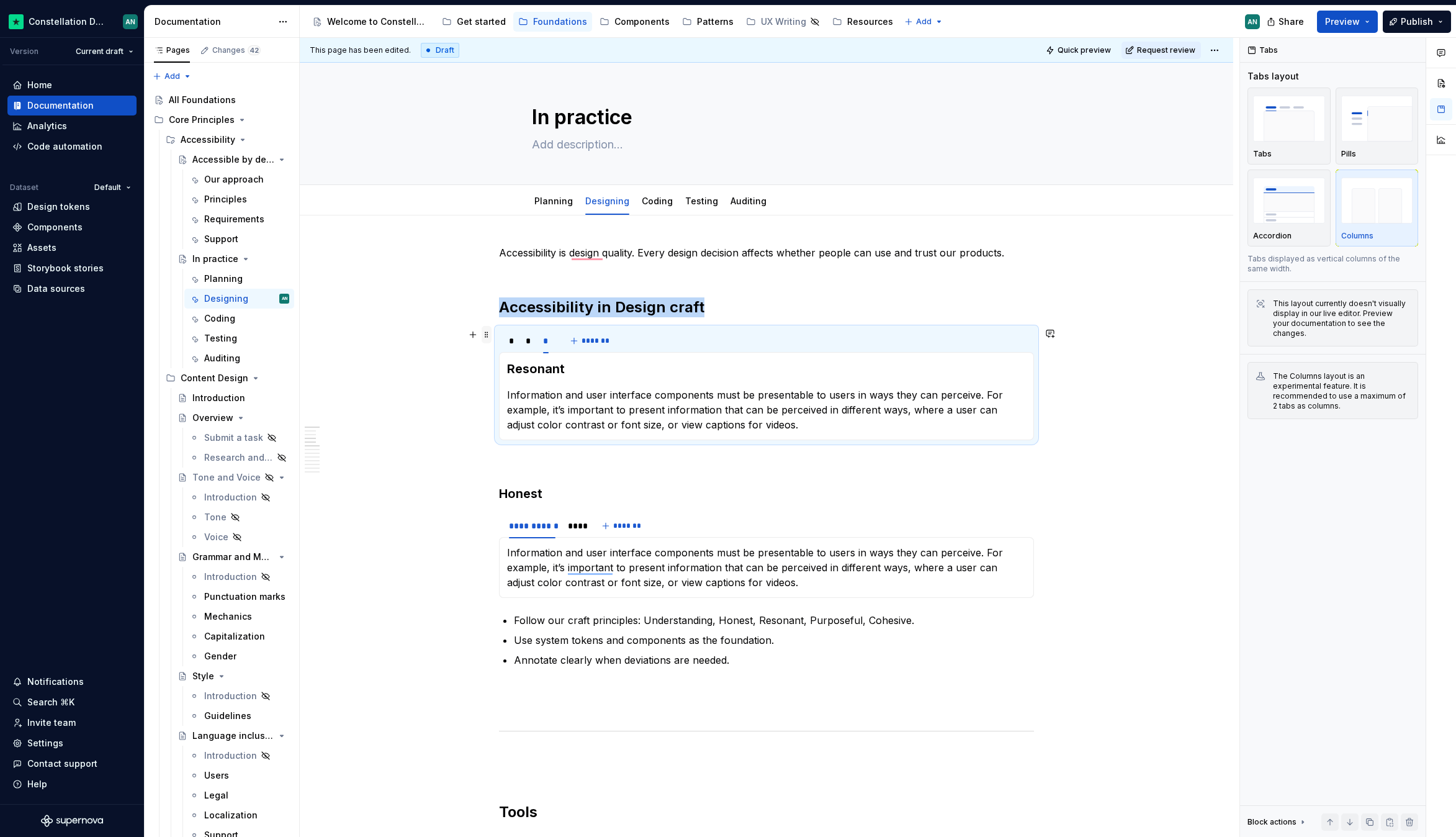
click at [486, 336] on span at bounding box center [486, 334] width 10 height 17
click at [549, 352] on div "Duplicate" at bounding box center [545, 354] width 81 height 13
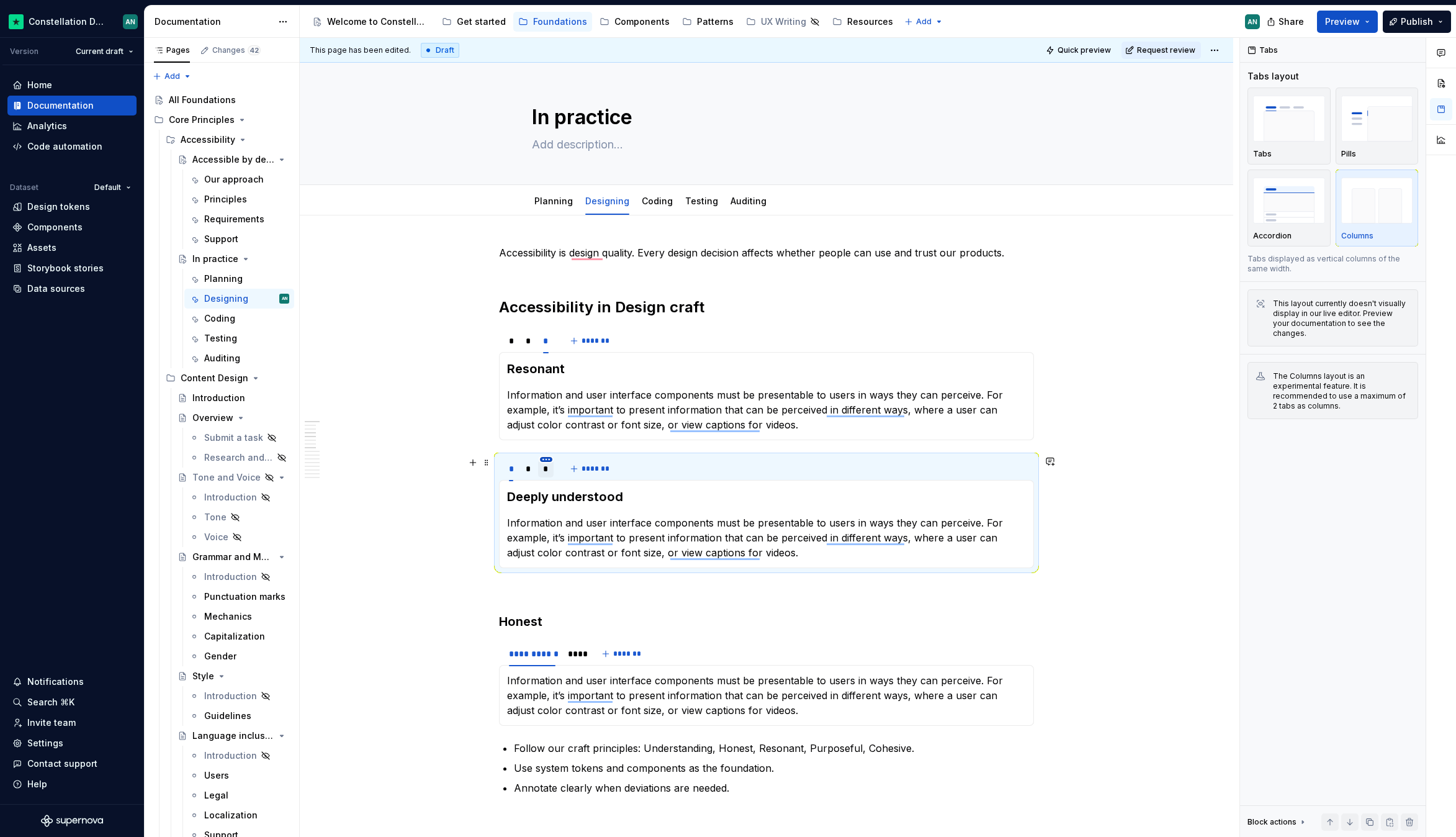
click at [546, 460] on html "Constellation Design System AN Version Current draft Home Documentation Analyti…" at bounding box center [728, 419] width 1456 height 837
click at [599, 559] on div "Delete tab" at bounding box center [603, 563] width 81 height 13
click at [525, 490] on h3 "Deeply understood" at bounding box center [766, 496] width 519 height 17
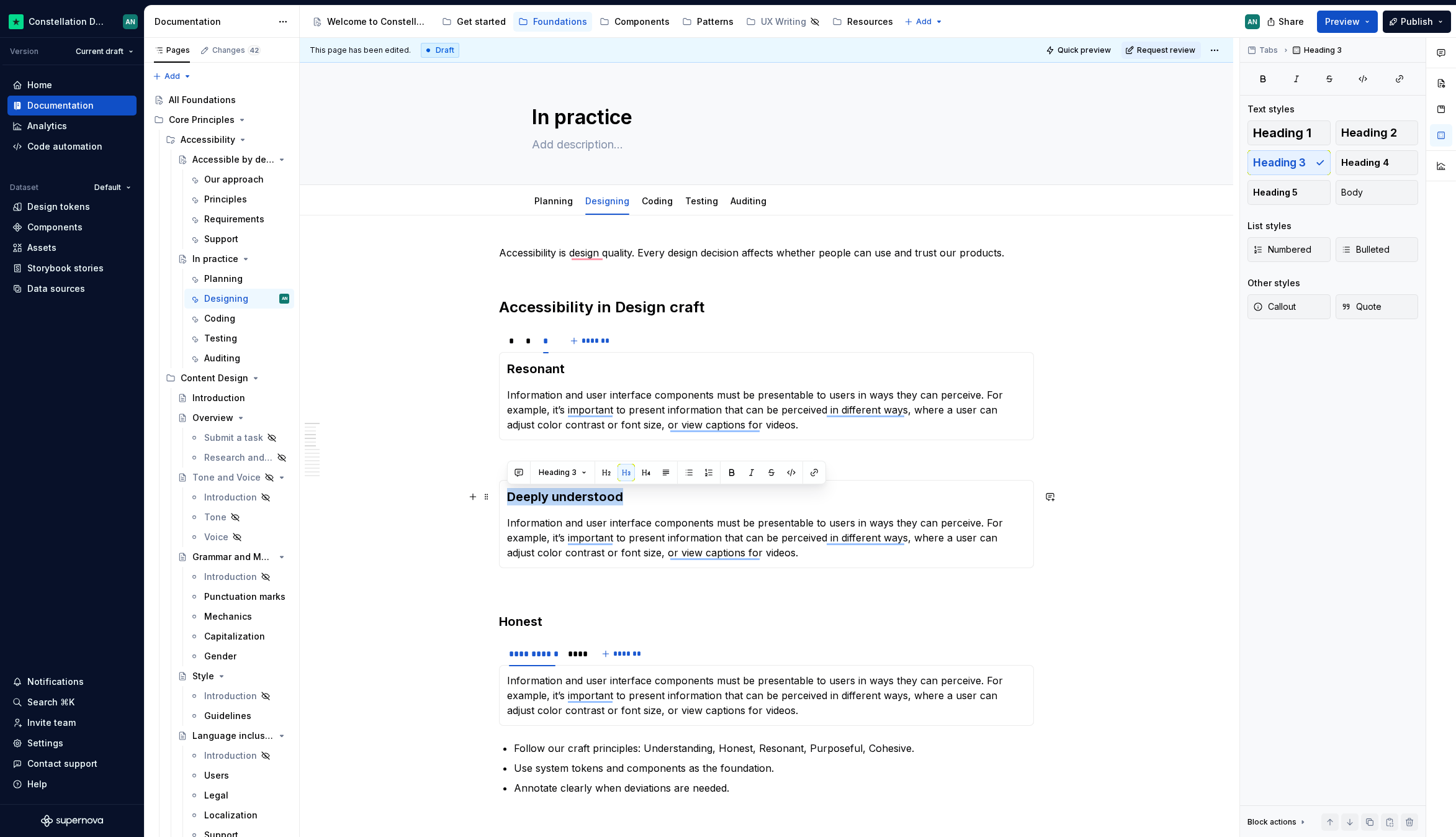
drag, startPoint x: 635, startPoint y: 498, endPoint x: 501, endPoint y: 490, distance: 134.2
click at [501, 490] on div "Deeply understood Information and user interface components must be presentable…" at bounding box center [766, 524] width 535 height 88
click at [532, 468] on div "*" at bounding box center [528, 469] width 15 height 17
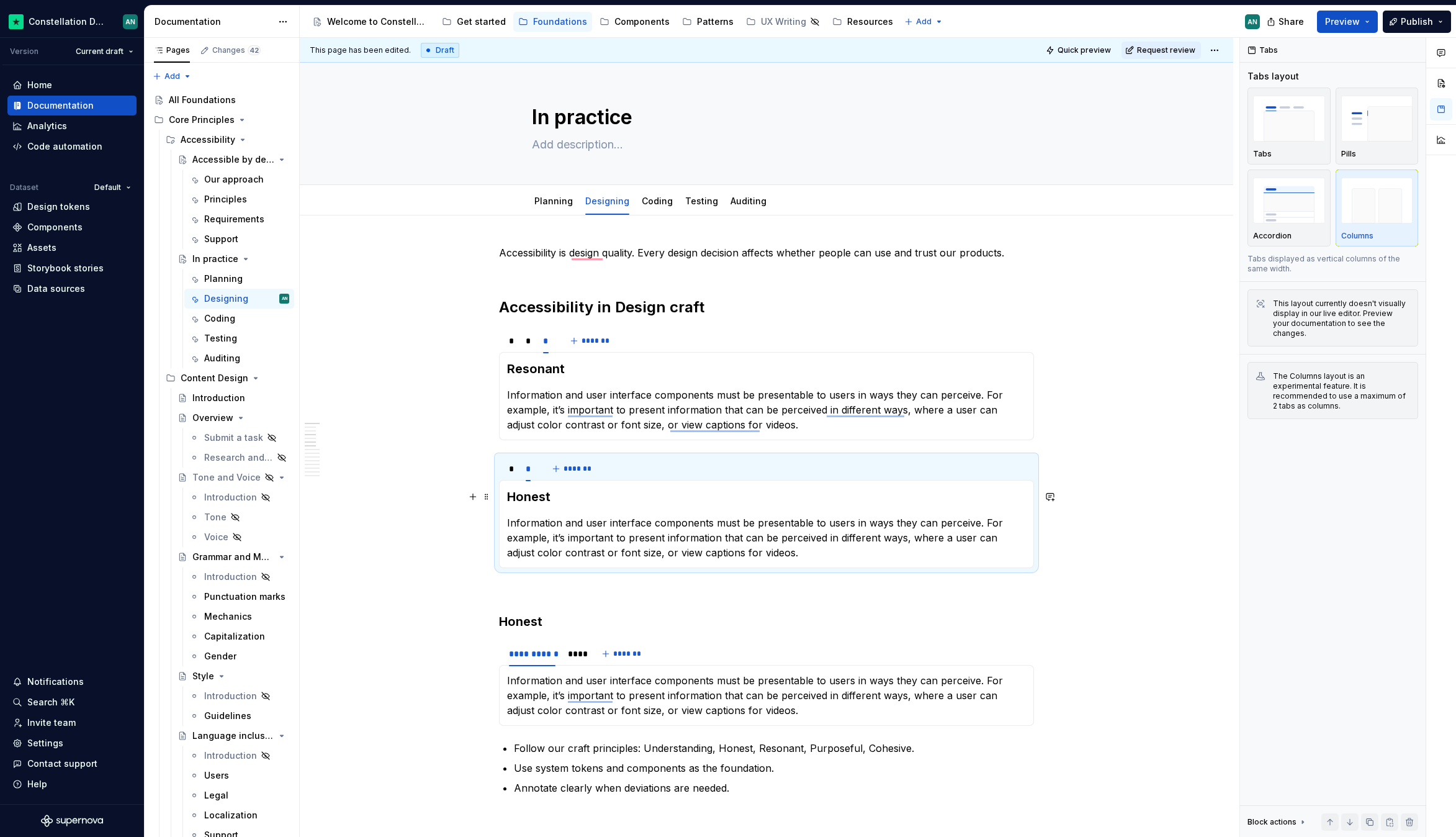
click at [581, 503] on h3 "Honest" at bounding box center [766, 496] width 519 height 17
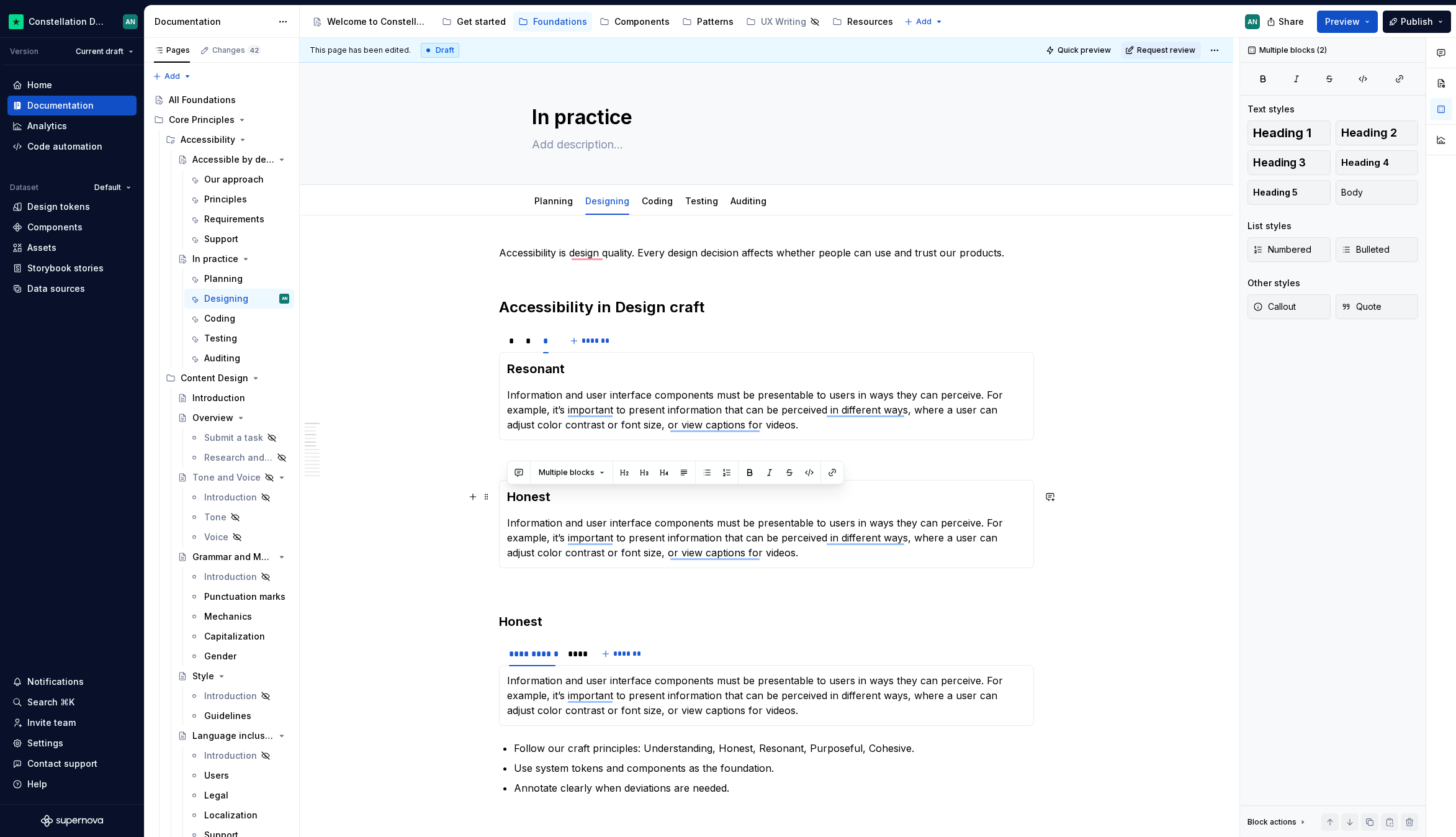
drag, startPoint x: 572, startPoint y: 501, endPoint x: 560, endPoint y: 499, distance: 12.2
click at [562, 500] on h3 "Honest" at bounding box center [766, 496] width 519 height 17
click at [518, 498] on h3 "Ho" at bounding box center [766, 496] width 519 height 17
drag, startPoint x: 508, startPoint y: 498, endPoint x: 573, endPoint y: 496, distance: 65.0
click at [573, 496] on h3 "Ho" at bounding box center [766, 496] width 519 height 17
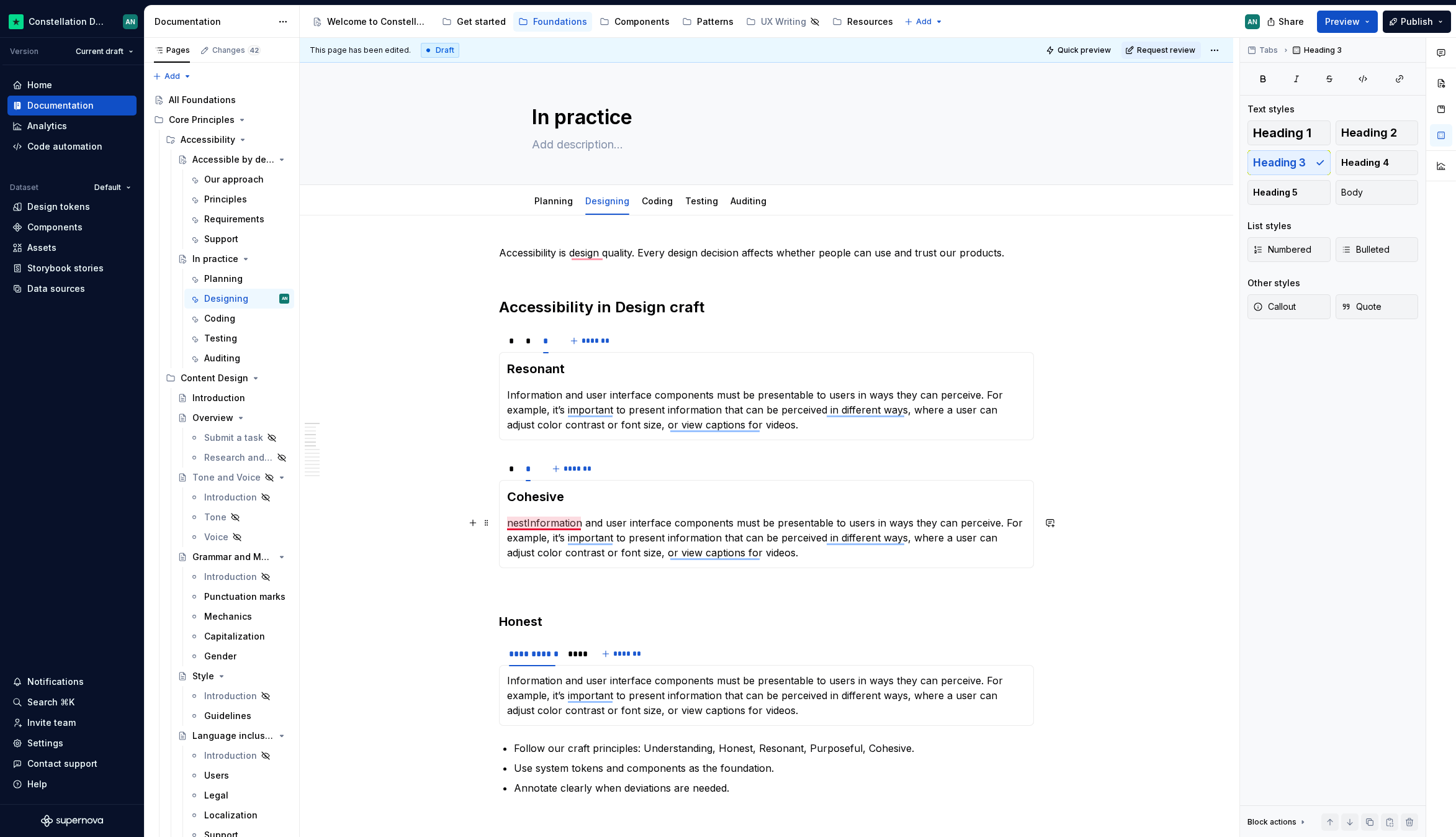
click at [532, 521] on p "nestInformation and user interface components must be presentable to users in w…" at bounding box center [766, 538] width 519 height 45
click at [525, 520] on p "nestInformation and user interface components must be presentable to users in w…" at bounding box center [766, 538] width 519 height 45
click at [706, 476] on div "* * *******" at bounding box center [766, 469] width 535 height 25
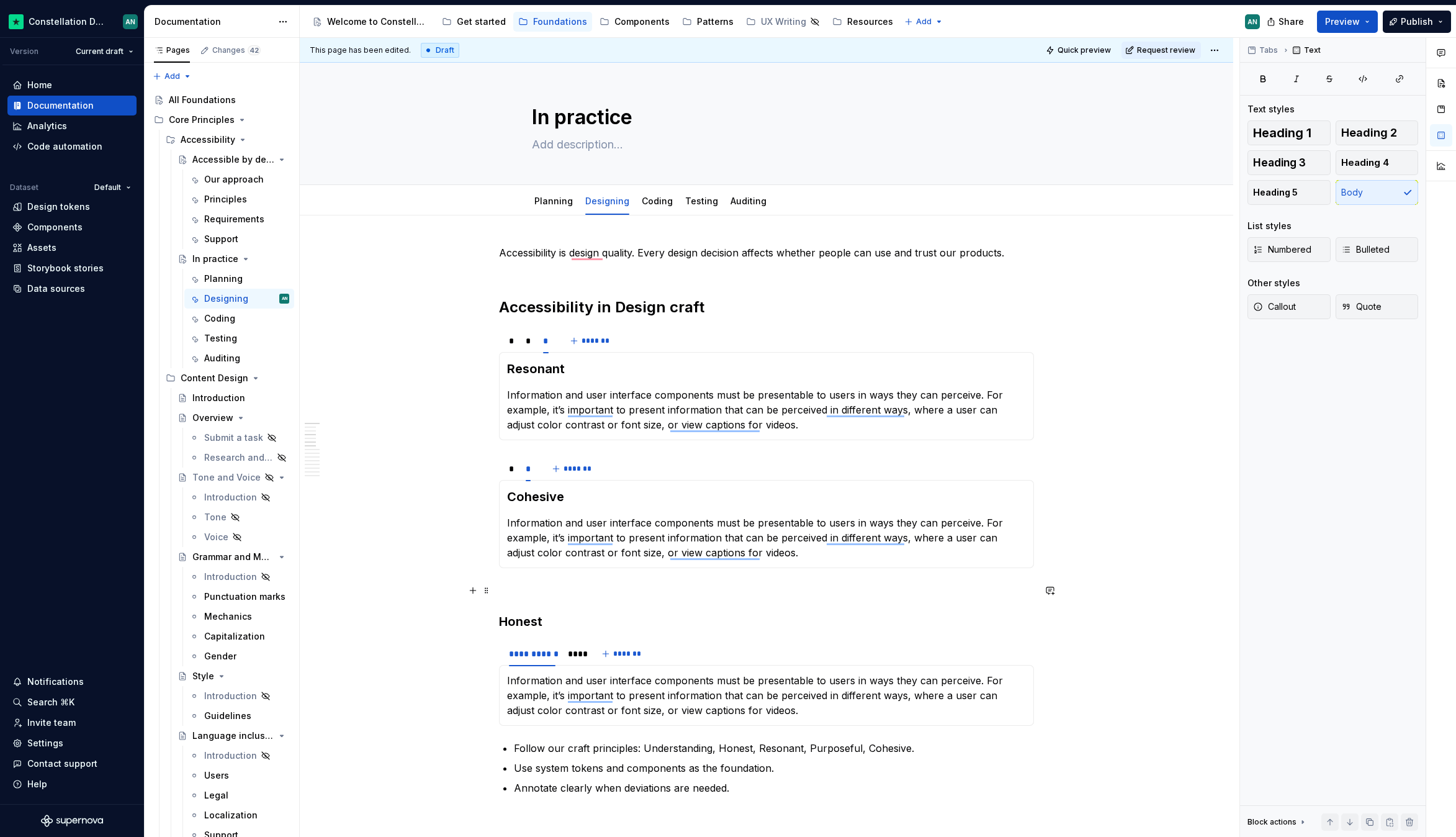
click at [658, 585] on p "To enrich screen reader interactions, please activate Accessibility in Grammarl…" at bounding box center [766, 590] width 535 height 15
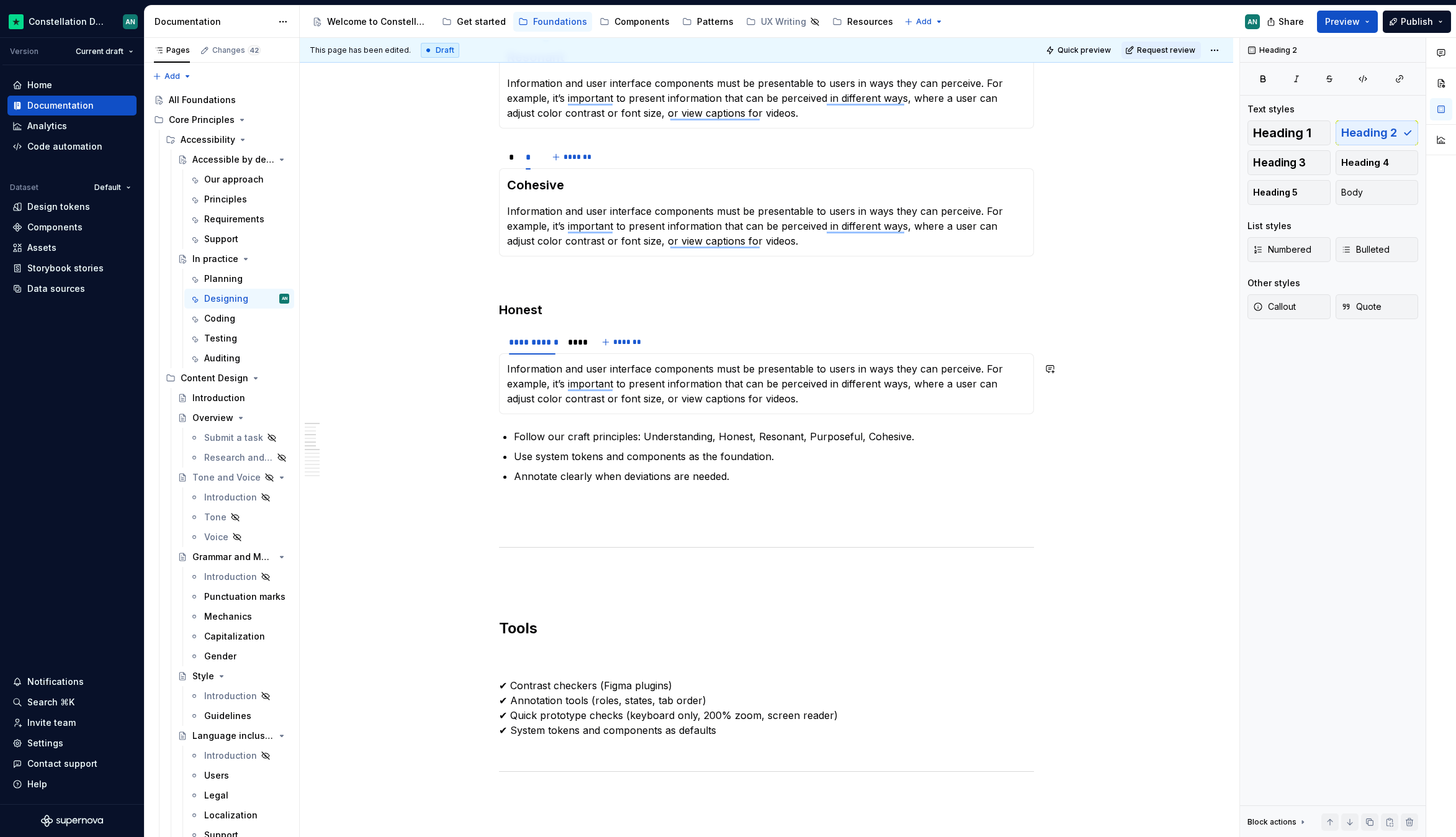
scroll to position [248, 0]
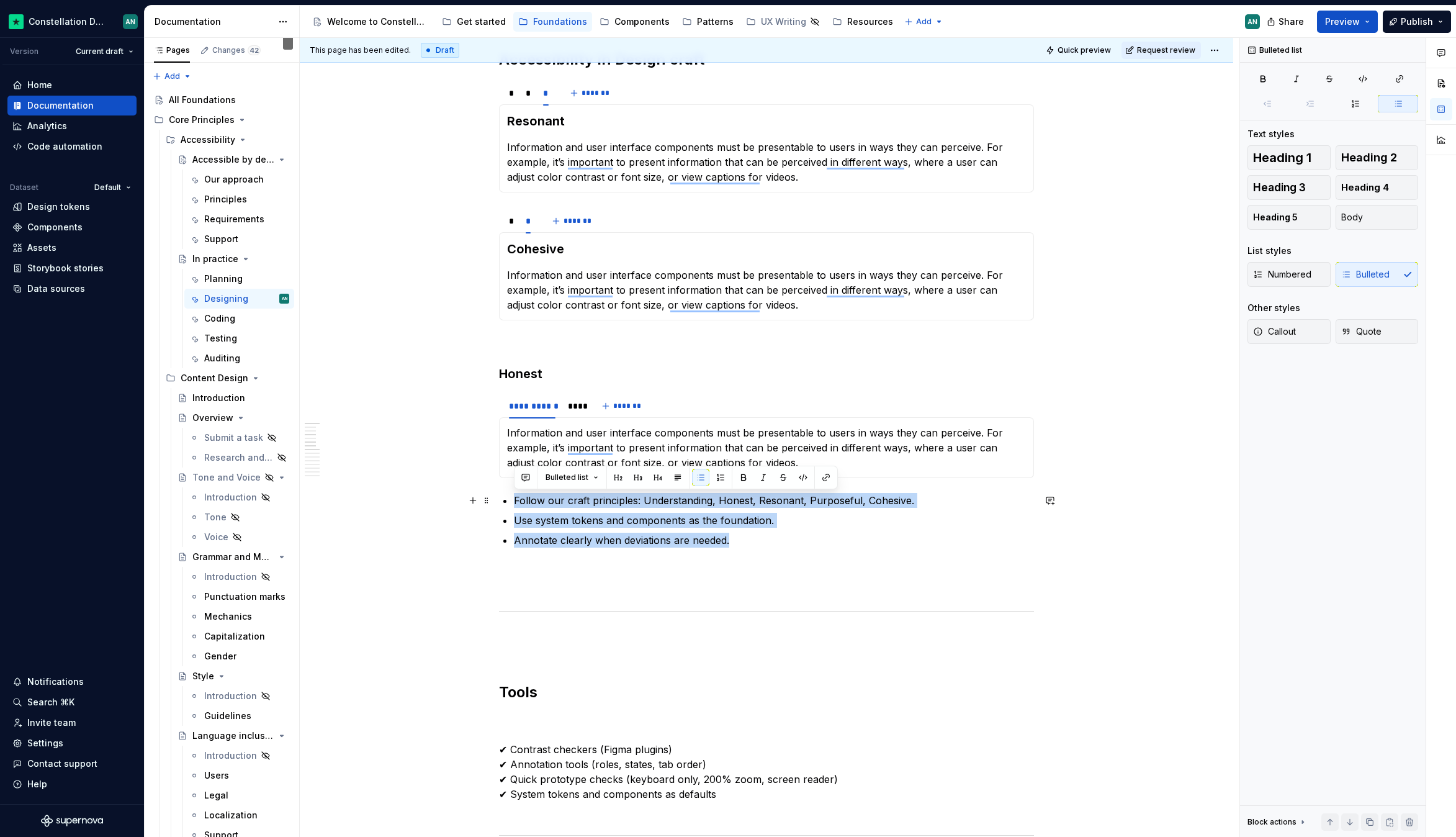
drag, startPoint x: 734, startPoint y: 535, endPoint x: 457, endPoint y: 501, distance: 279.1
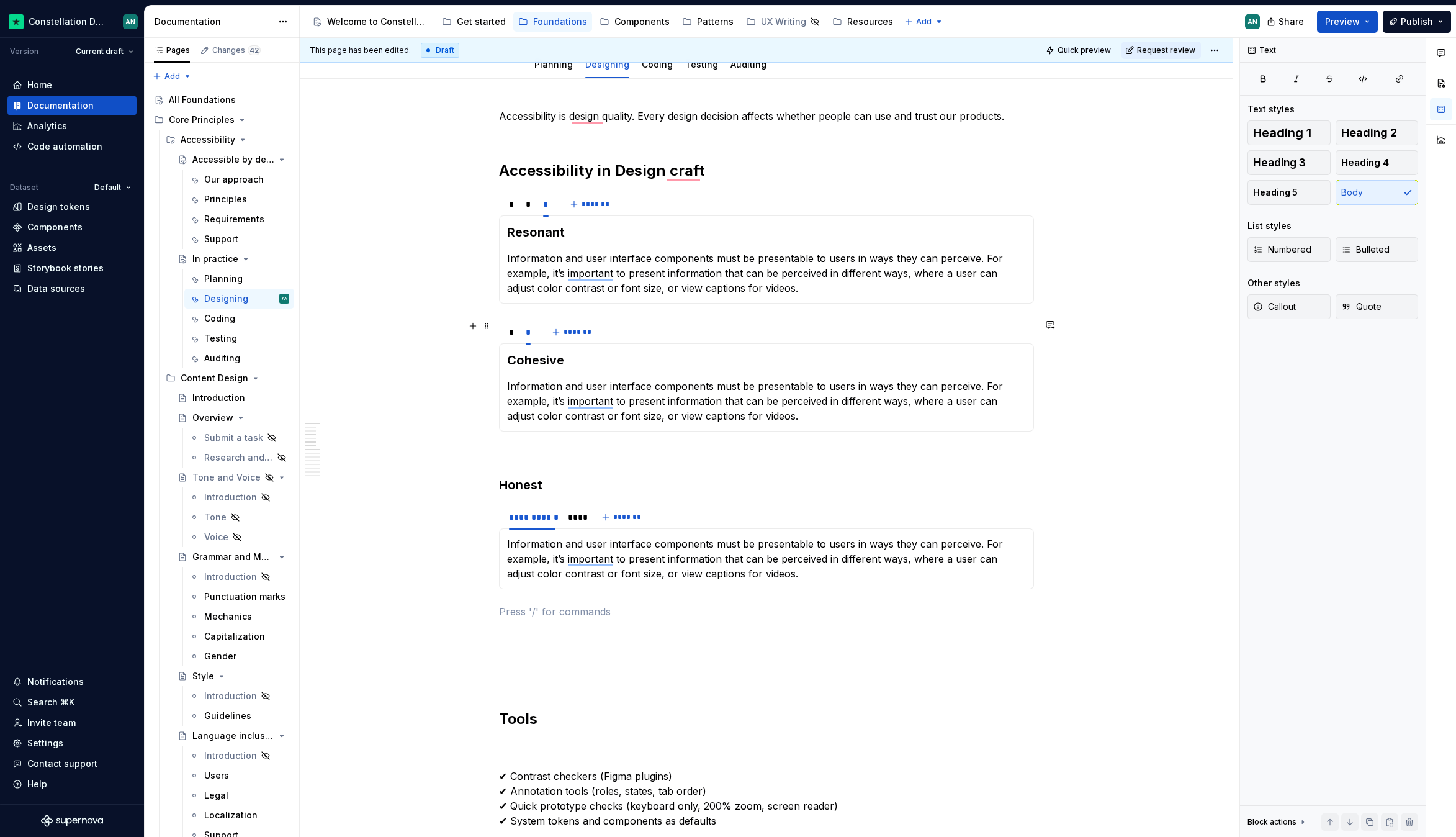
scroll to position [107, 0]
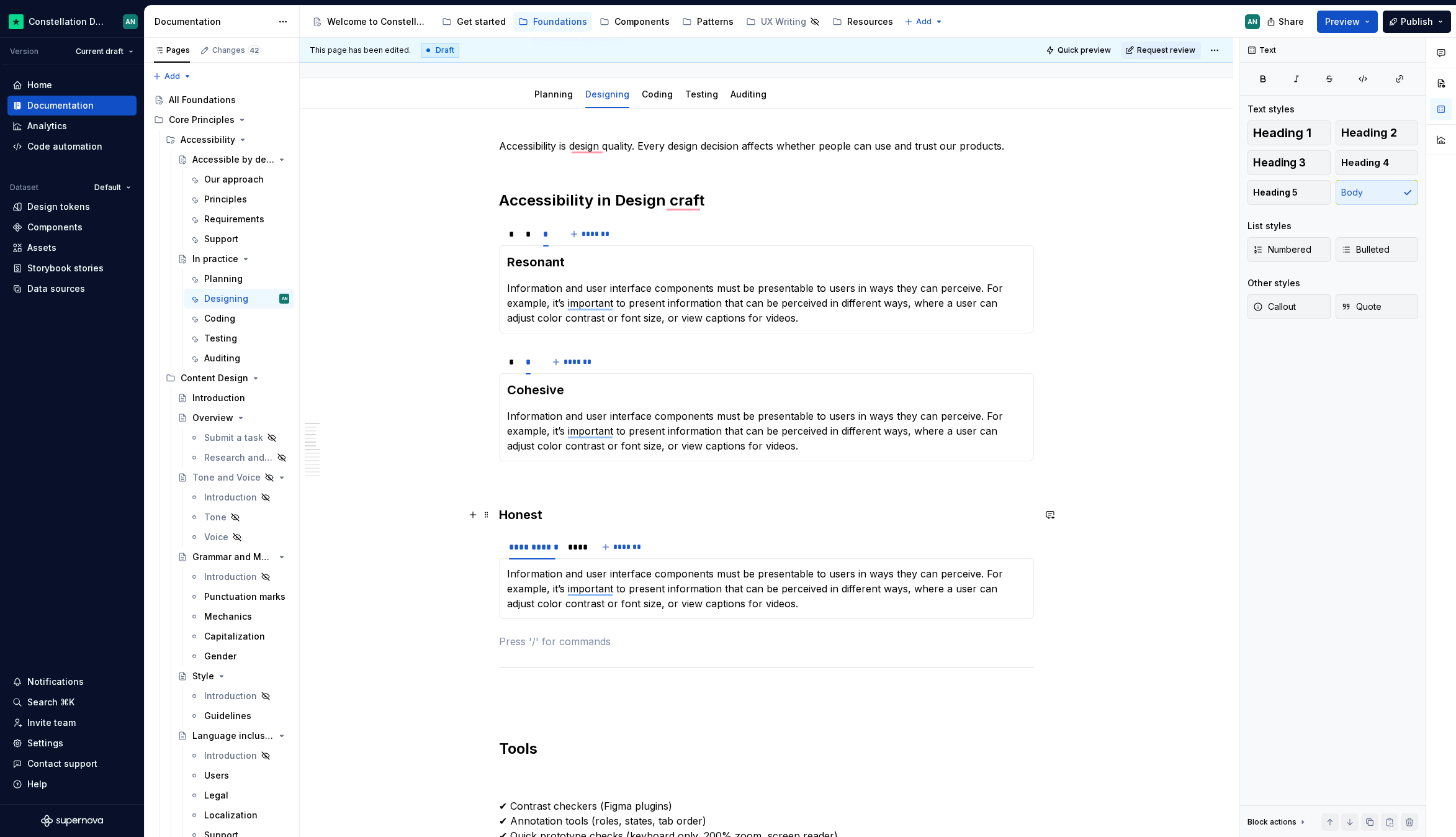
click at [635, 520] on h3 "Honest" at bounding box center [766, 515] width 535 height 17
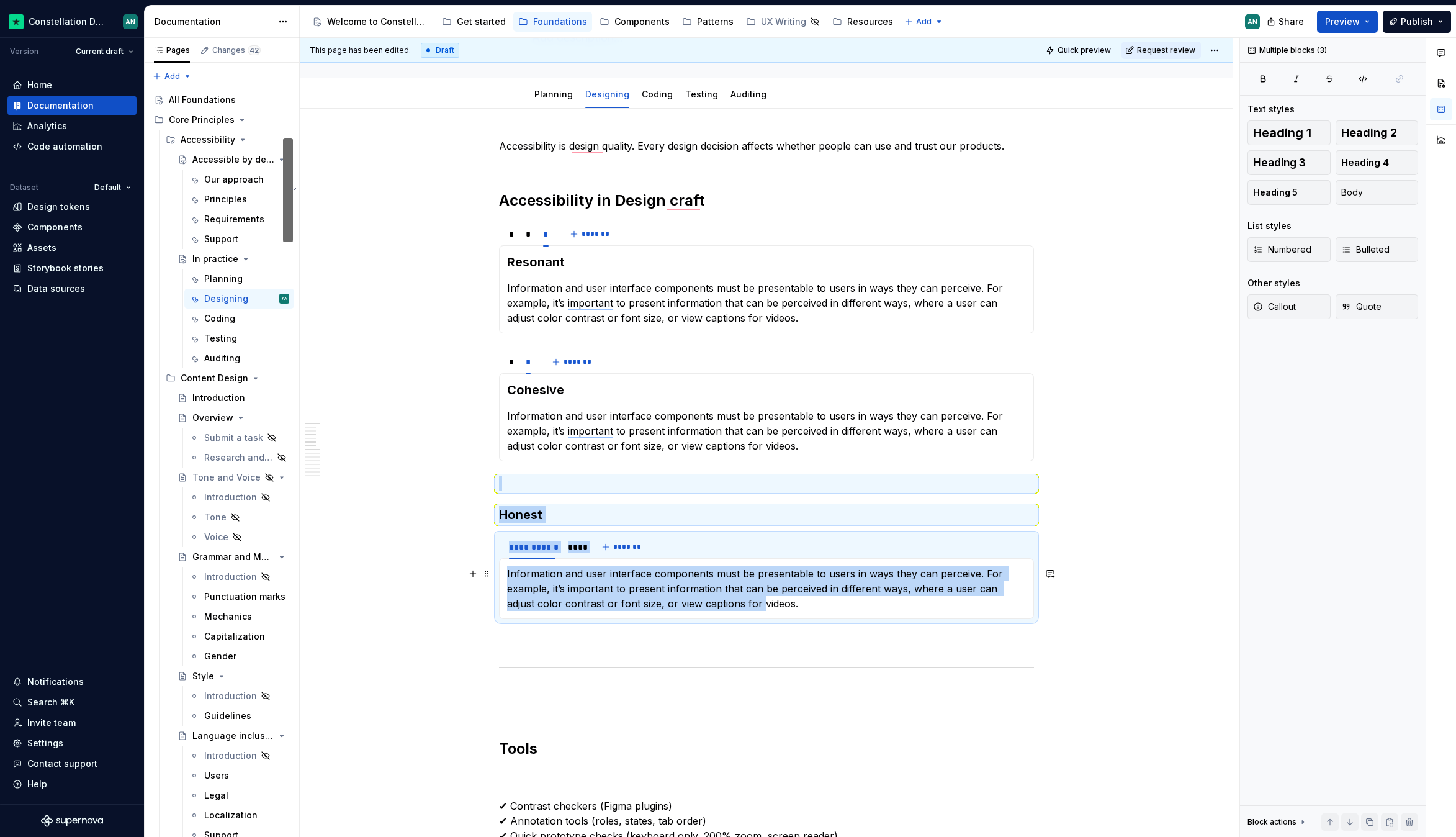
drag, startPoint x: 539, startPoint y: 484, endPoint x: 729, endPoint y: 601, distance: 223.1
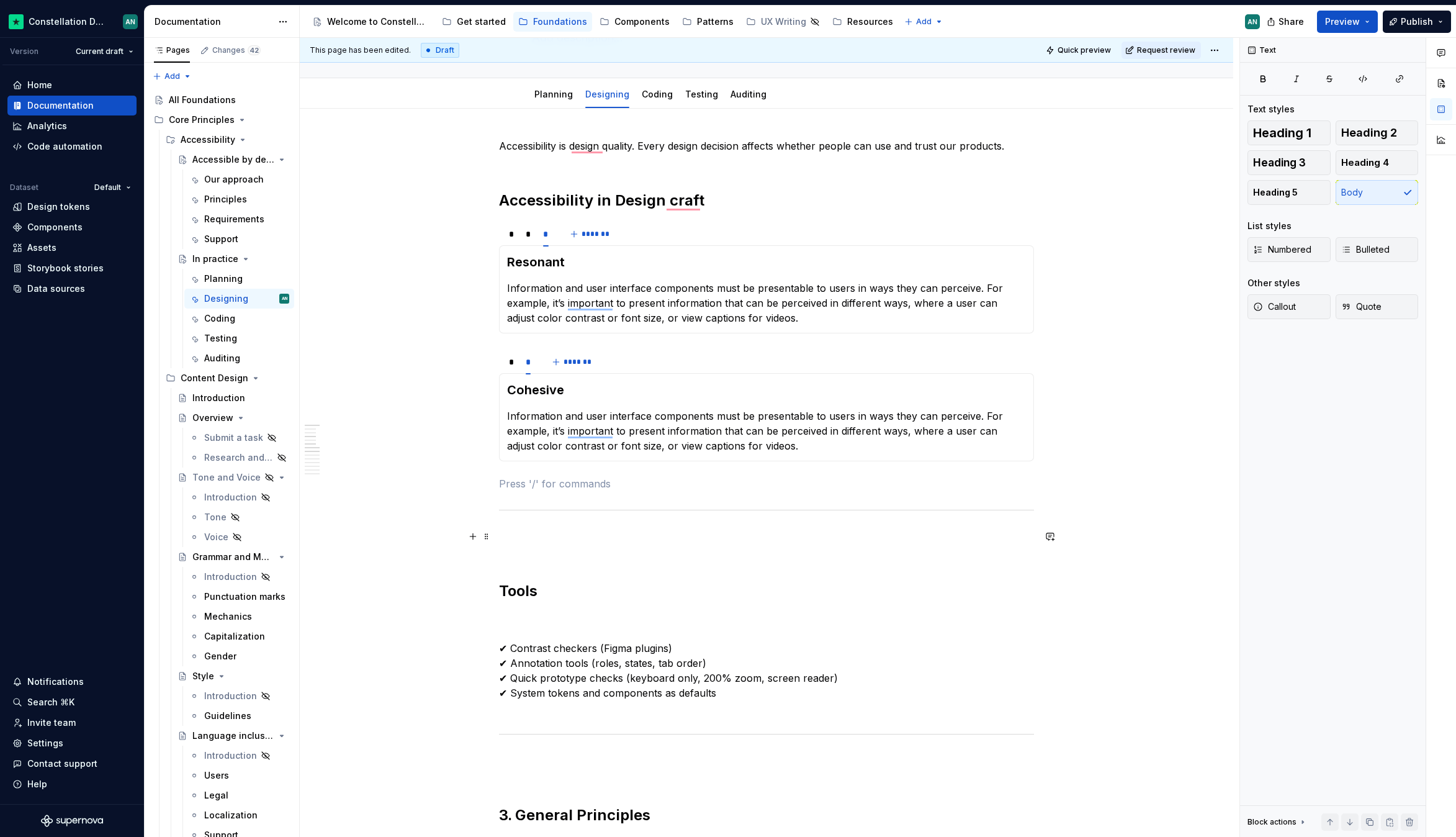
scroll to position [0, 0]
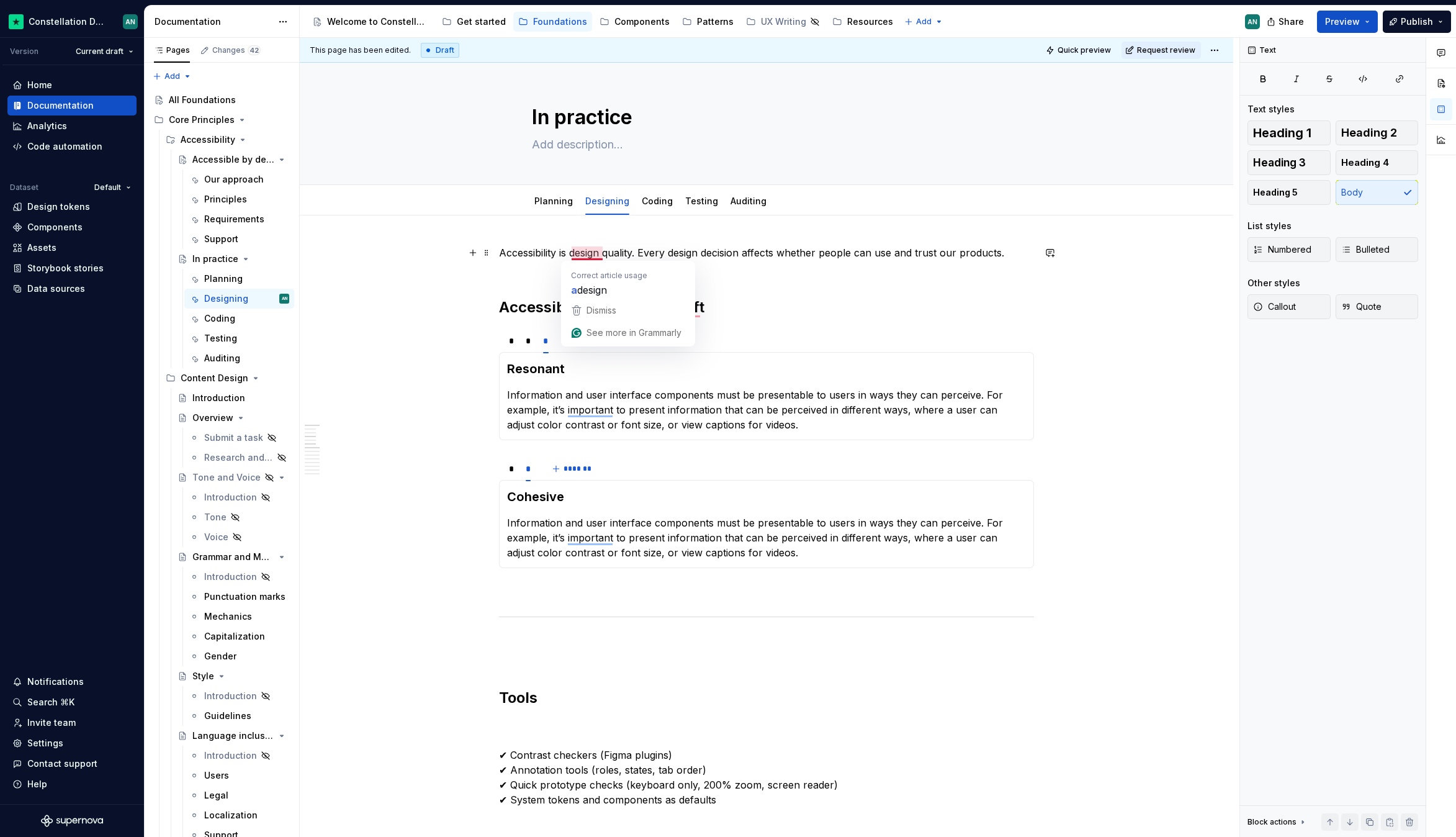
click at [505, 274] on p "Accessibility is design quality. Every design decision affects whether people c…" at bounding box center [766, 260] width 535 height 30
click at [711, 306] on h2 "Accessibility in Design craft" at bounding box center [766, 307] width 535 height 20
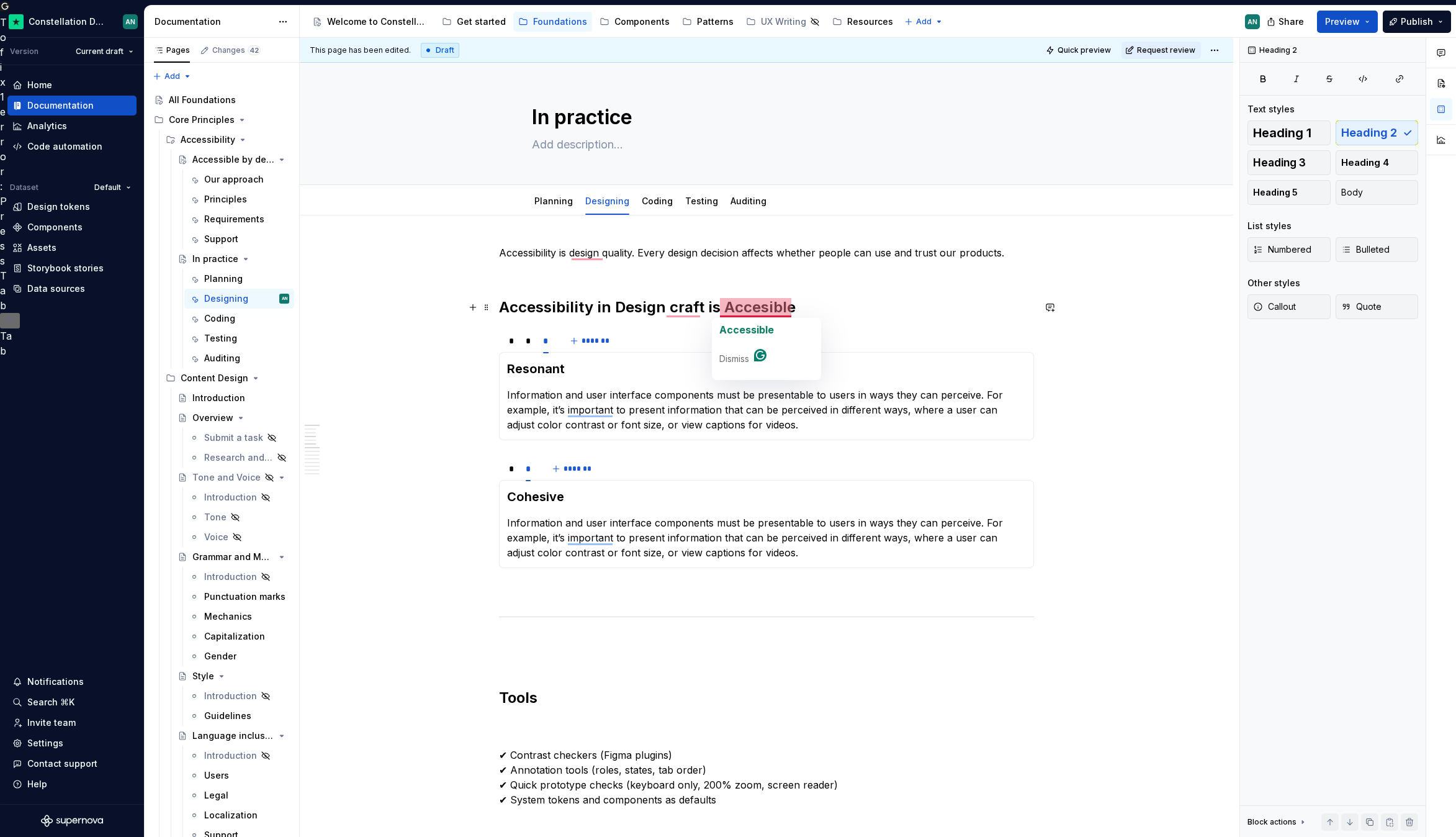
click at [761, 302] on h2 "Accessibility in Design craft is Accesible" at bounding box center [766, 307] width 535 height 20
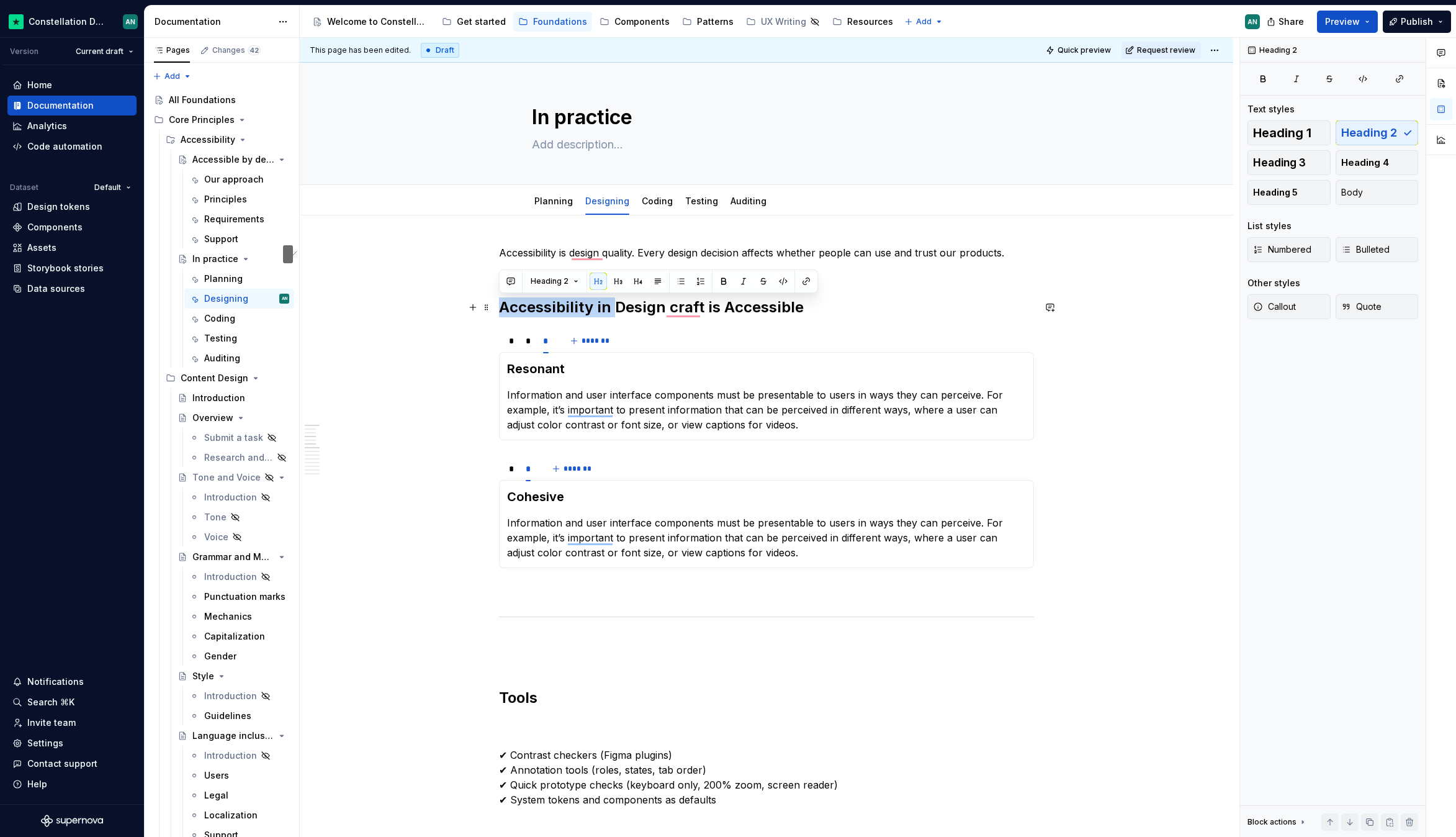
drag, startPoint x: 612, startPoint y: 307, endPoint x: 496, endPoint y: 301, distance: 116.2
click at [707, 307] on h2 "Design Craft is Accessible" at bounding box center [766, 307] width 535 height 20
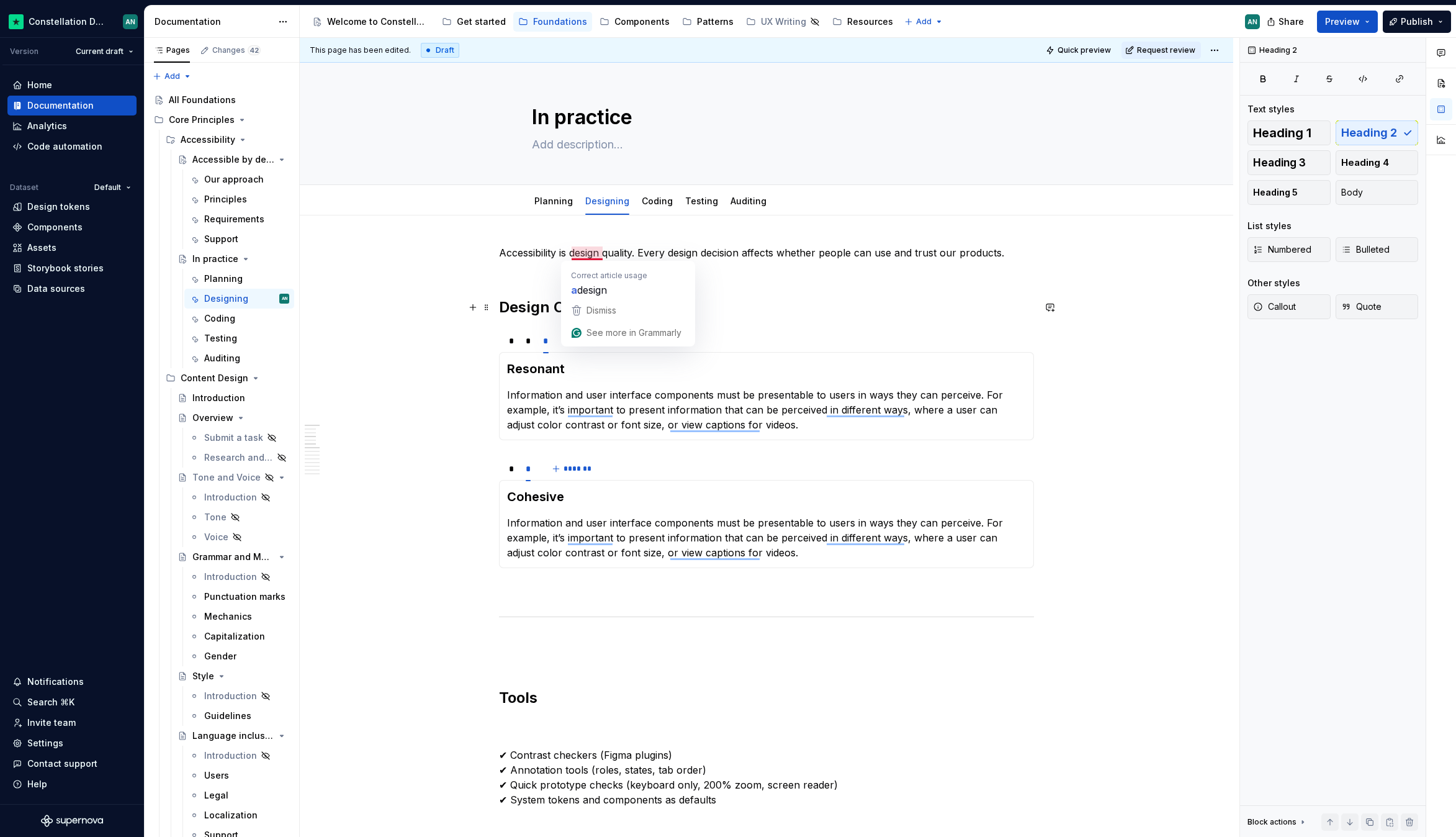
click at [731, 304] on h2 "Design Craft is Accessible" at bounding box center [766, 307] width 535 height 20
click at [747, 311] on h2 "Design Craft is Accessible" at bounding box center [766, 307] width 535 height 20
click at [607, 272] on p "Accessibility is design quality. Every design decision affects whether people c…" at bounding box center [766, 260] width 535 height 30
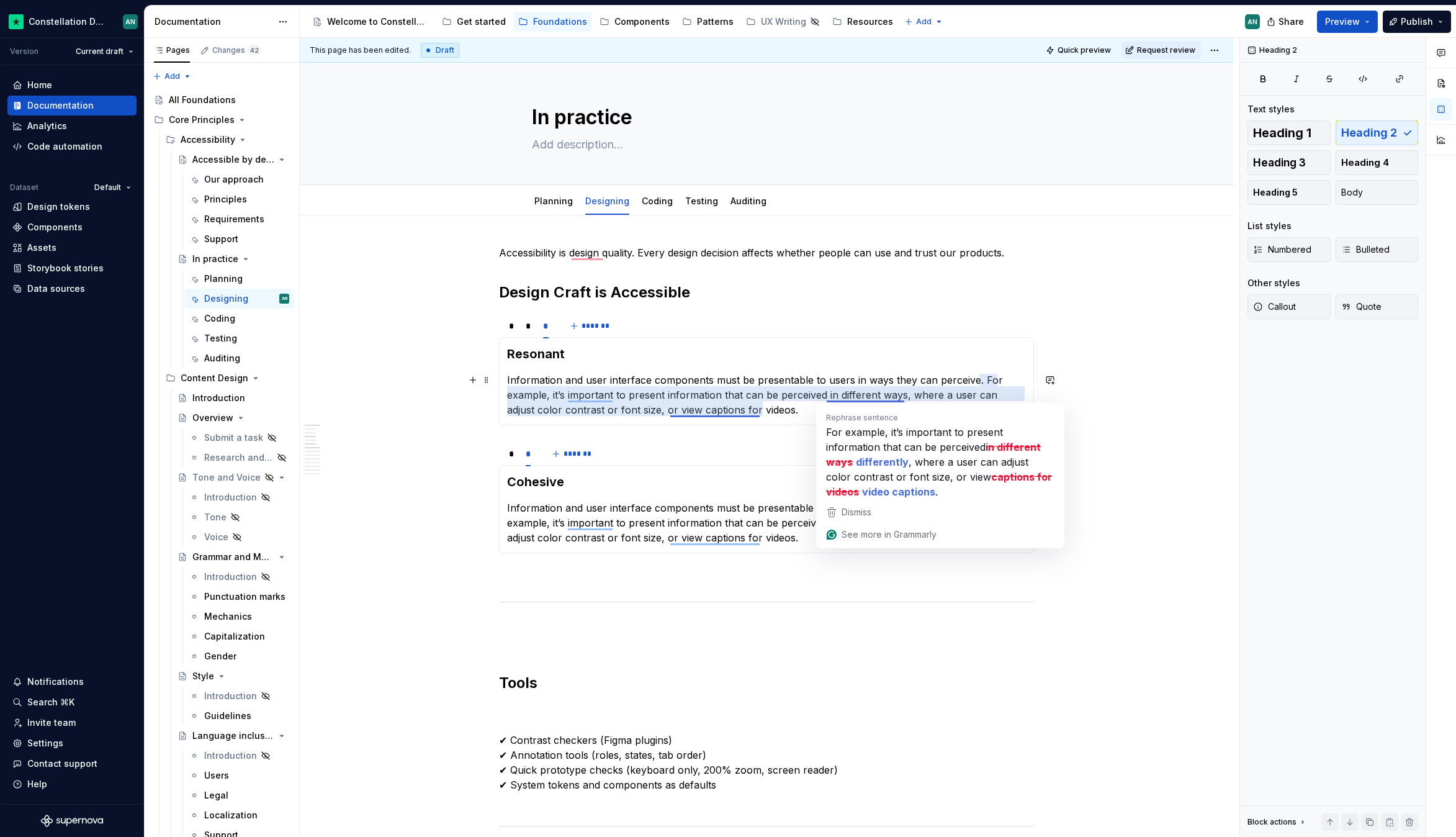
scroll to position [207, 0]
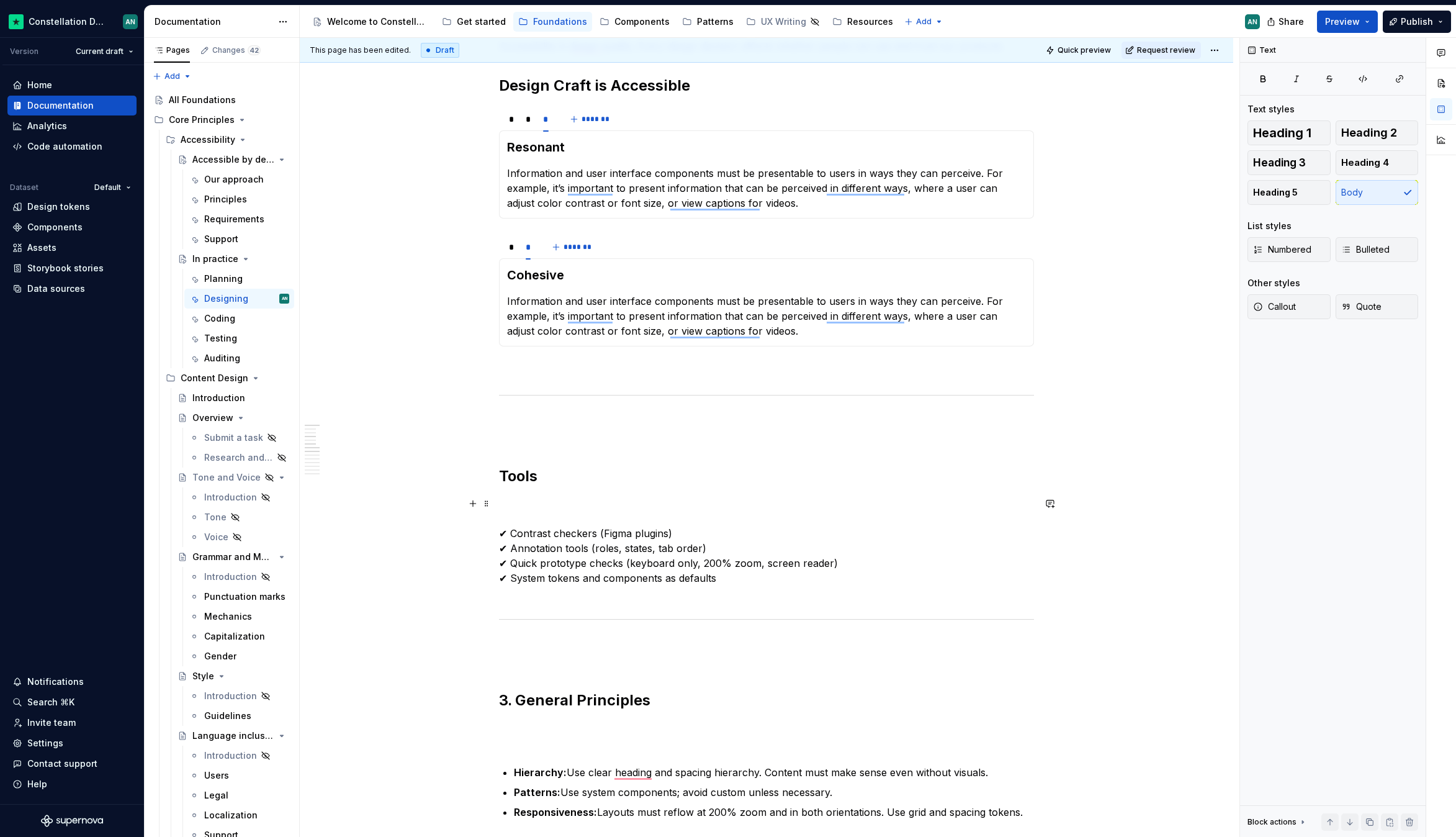
click at [612, 503] on p "✔ Contrast checkers (Figma plugins) ✔ Annotation tools (roles, states, tab orde…" at bounding box center [766, 548] width 535 height 104
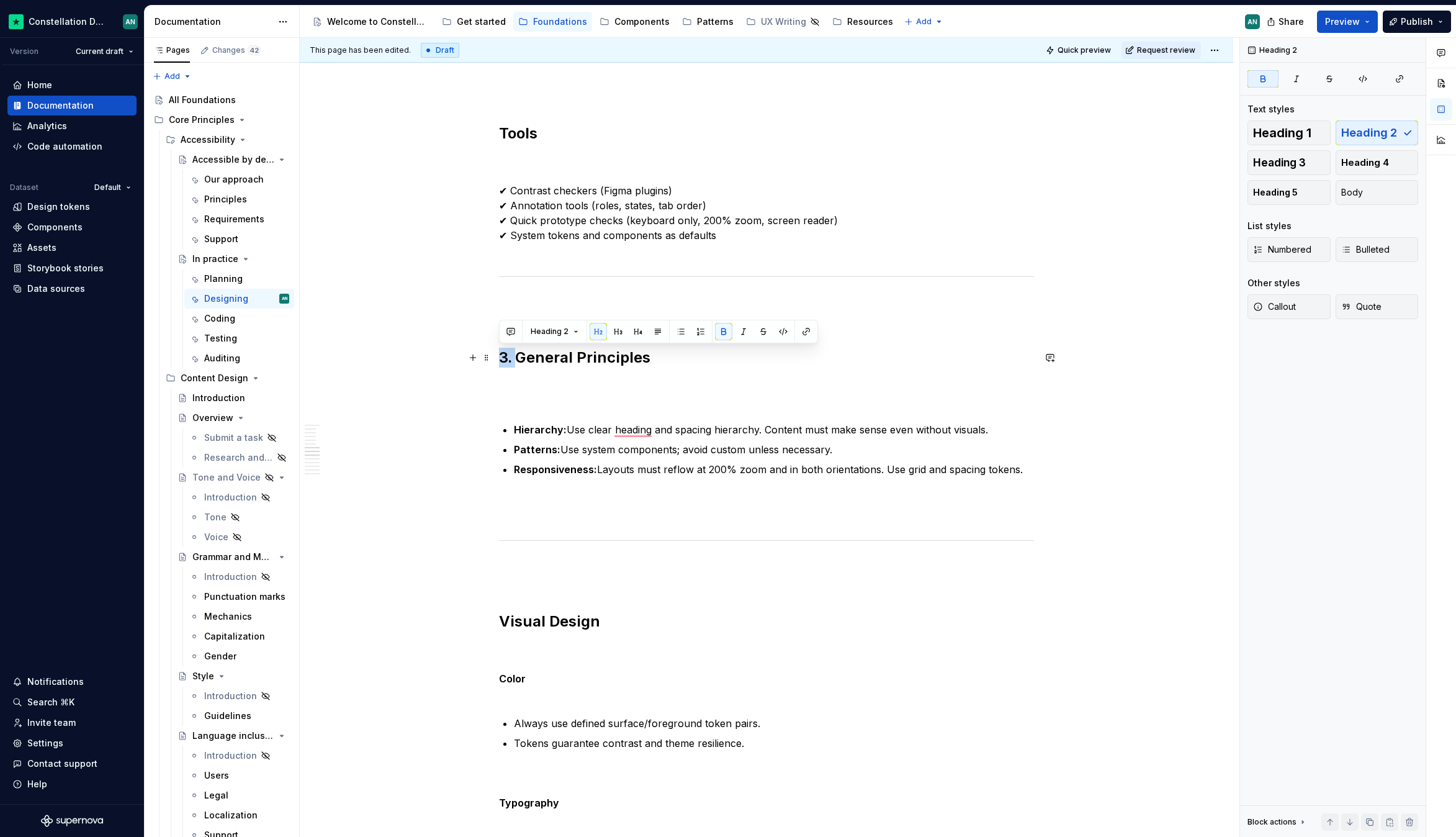
drag, startPoint x: 517, startPoint y: 357, endPoint x: 500, endPoint y: 354, distance: 17.3
click at [500, 354] on strong "3. General Principles" at bounding box center [575, 357] width 152 height 18
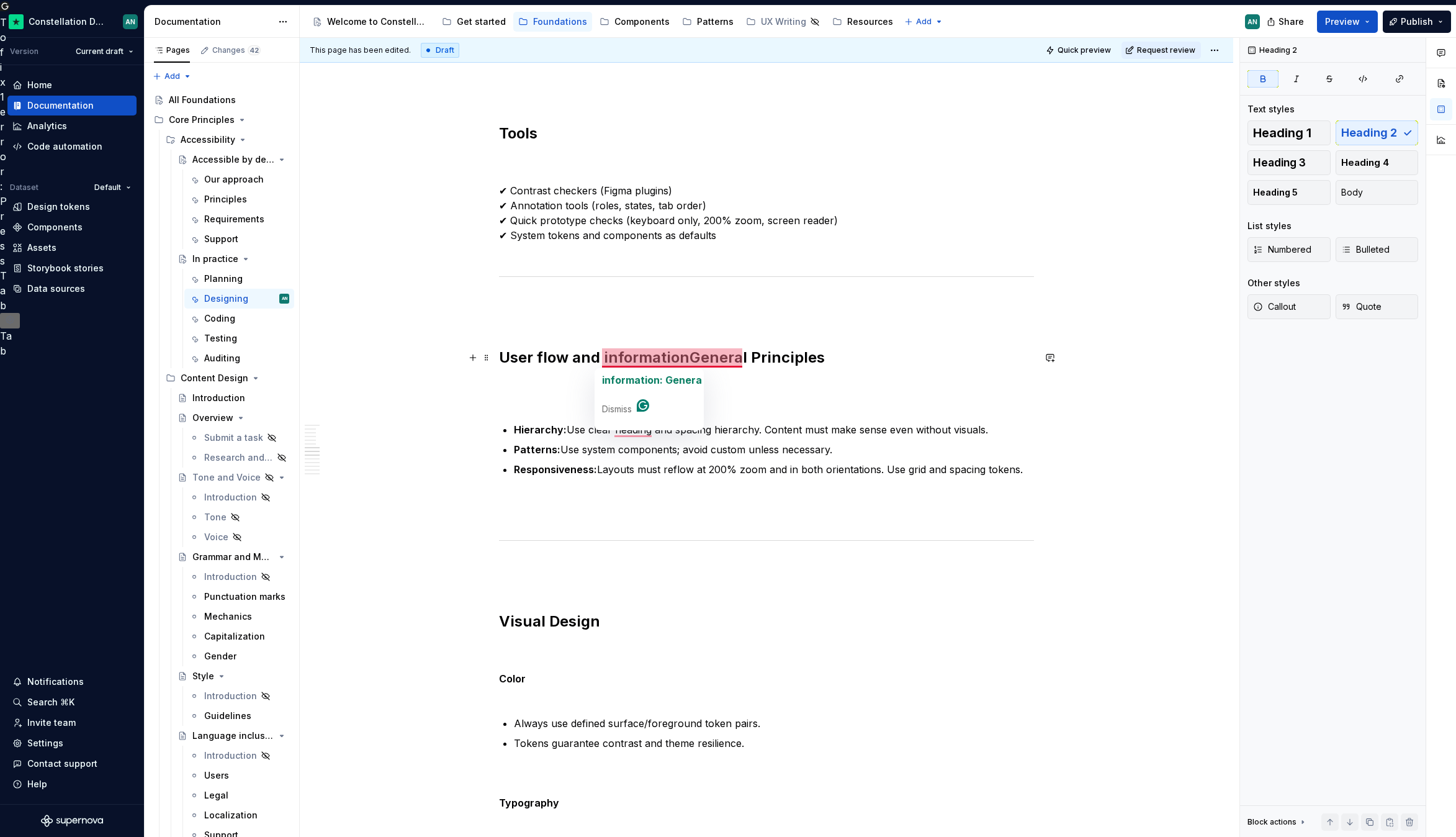
click at [604, 357] on strong "User flow and informationGeneral Principles" at bounding box center [662, 357] width 326 height 18
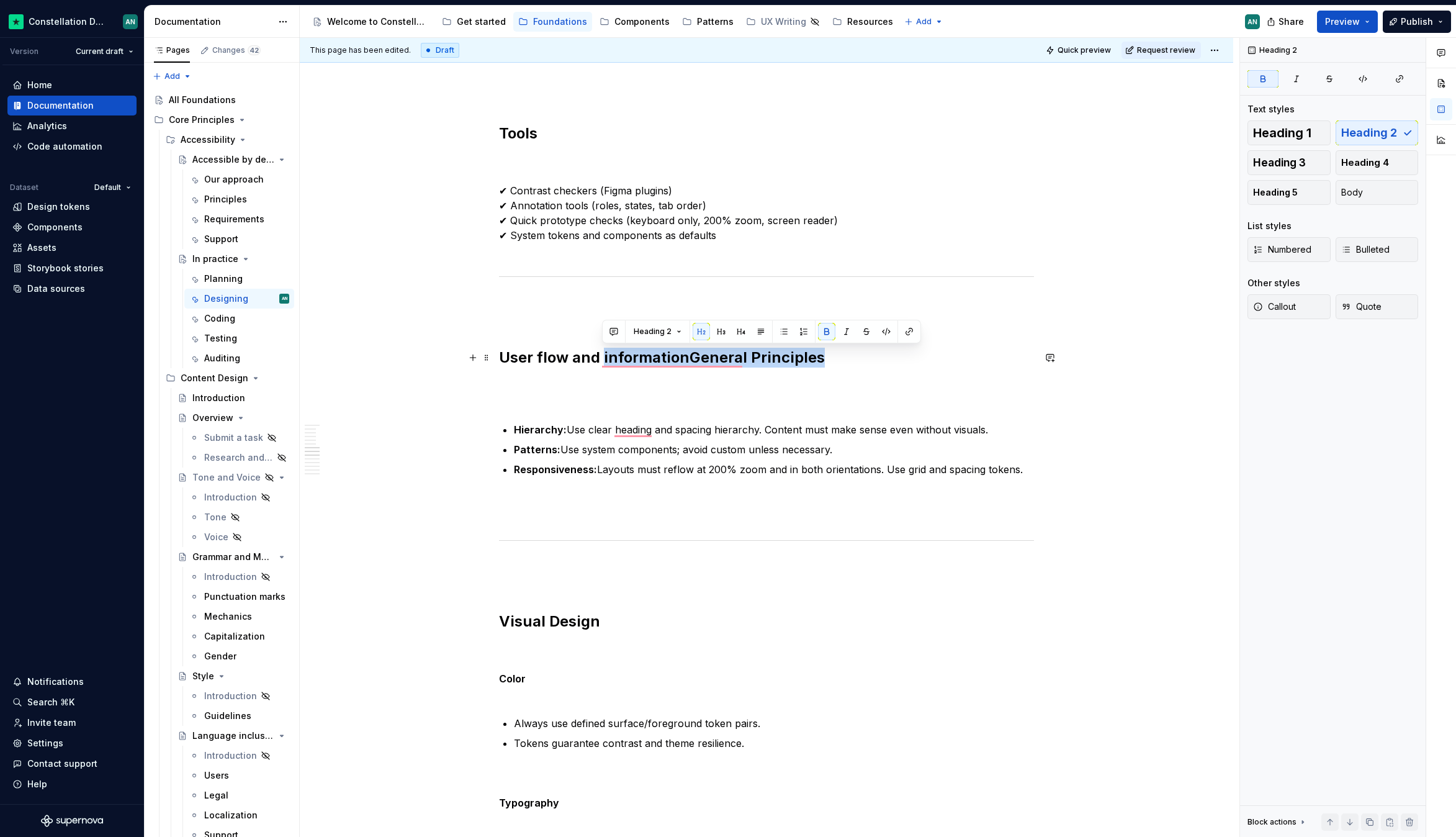
drag, startPoint x: 603, startPoint y: 358, endPoint x: 816, endPoint y: 352, distance: 213.1
click at [816, 352] on strong "User flow and informationGeneral Principles" at bounding box center [662, 357] width 326 height 18
click at [603, 496] on p "To enrich screen reader interactions, please activate Accessibility in Grammarl…" at bounding box center [766, 506] width 535 height 30
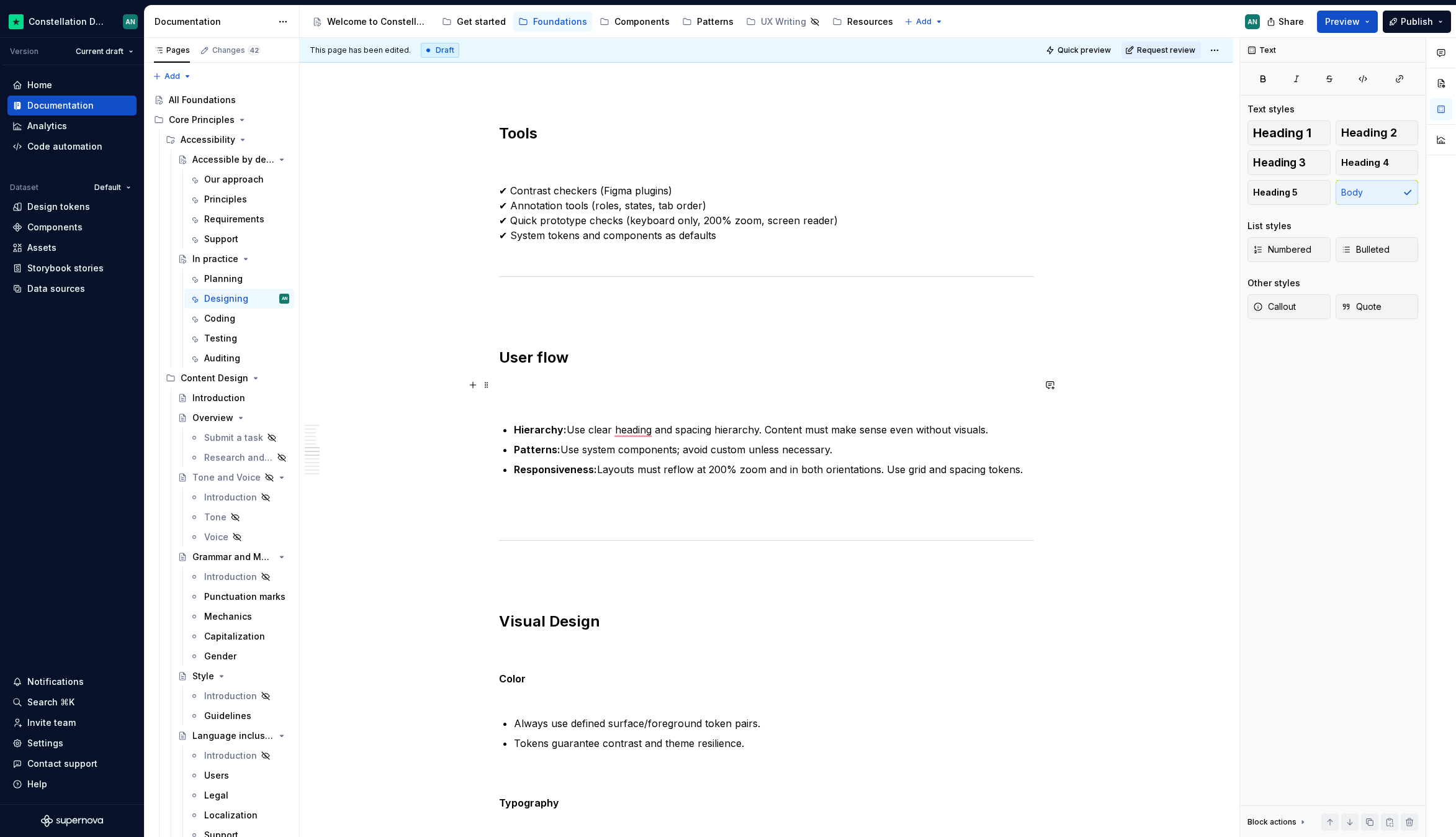
click at [568, 391] on p "To enrich screen reader interactions, please activate Accessibility in Grammarl…" at bounding box center [766, 392] width 535 height 30
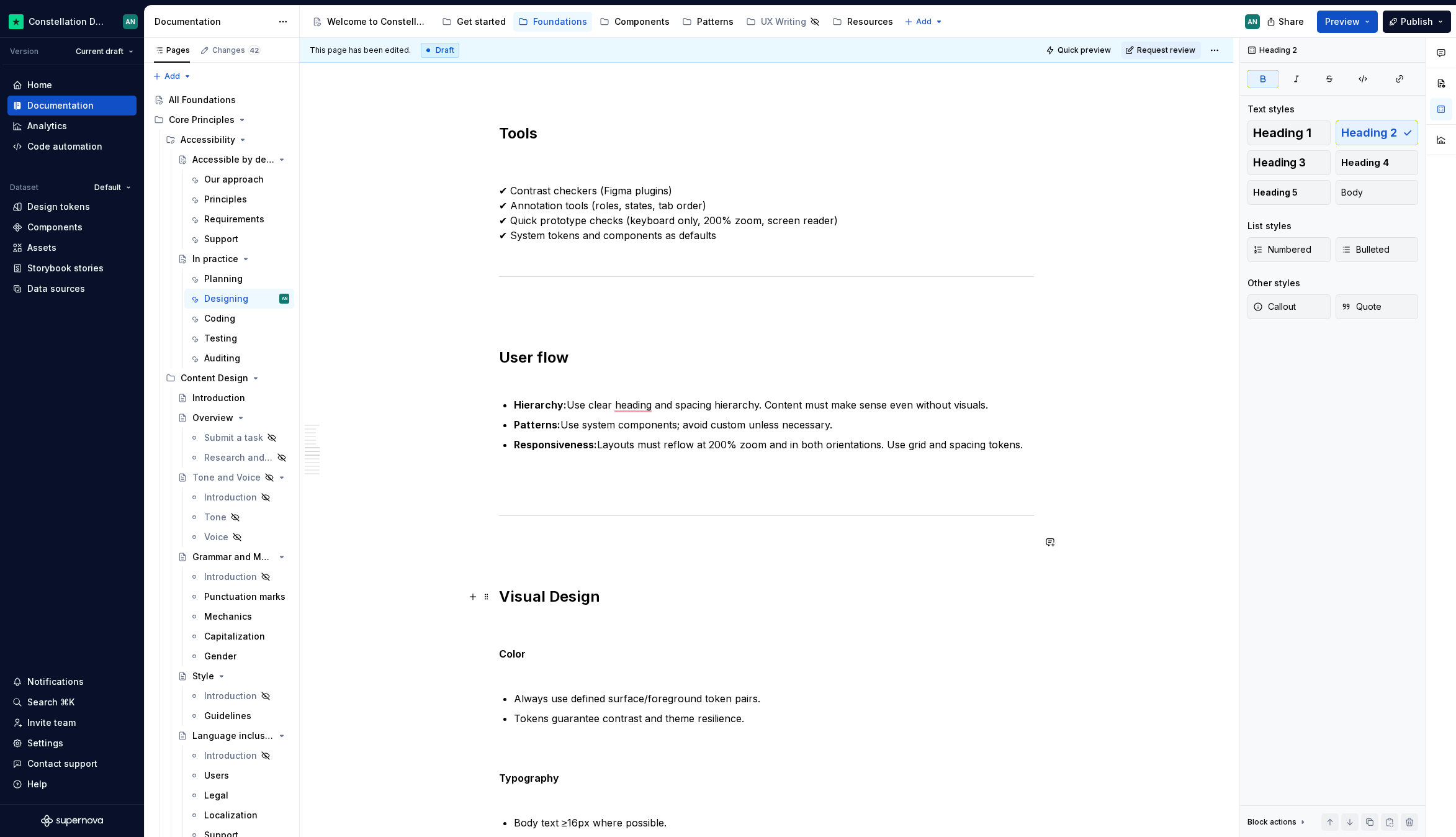
click at [649, 594] on h2 "Visual Design" at bounding box center [766, 597] width 535 height 20
drag, startPoint x: 528, startPoint y: 620, endPoint x: 548, endPoint y: 618, distance: 20.1
click at [528, 620] on p "Color" at bounding box center [766, 646] width 535 height 60
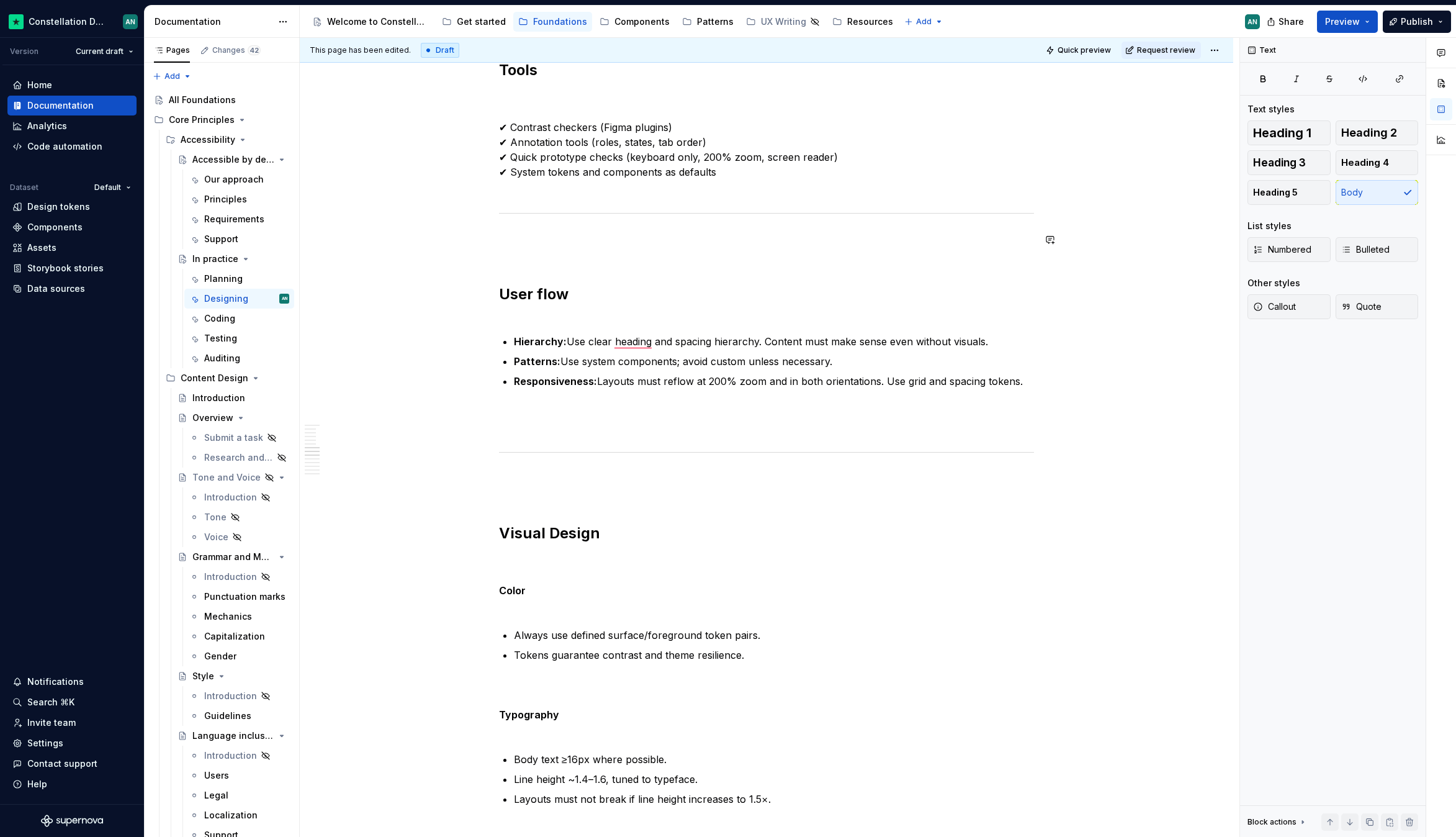
scroll to position [0, 0]
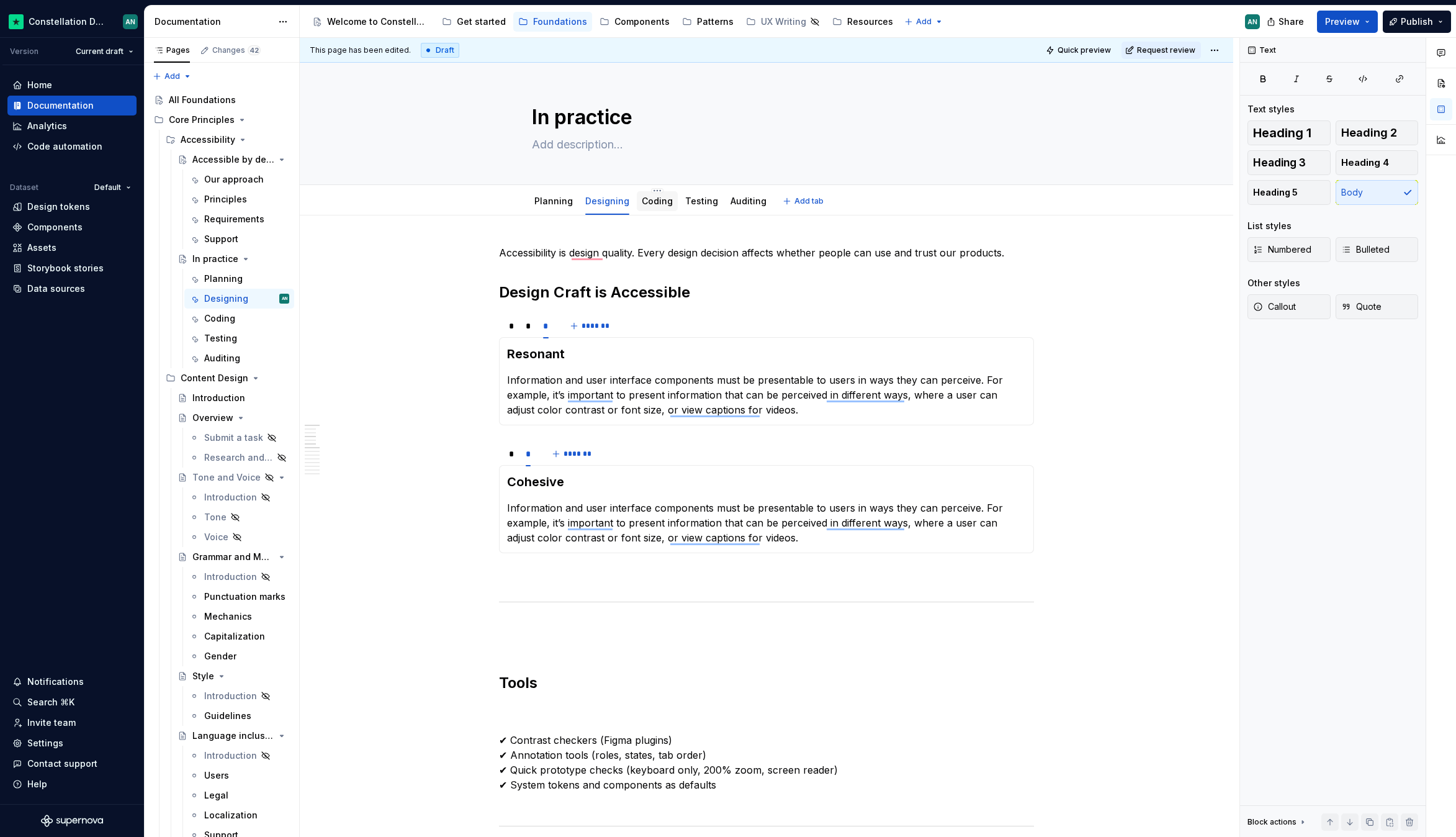
click at [646, 196] on link "Coding" at bounding box center [657, 201] width 31 height 10
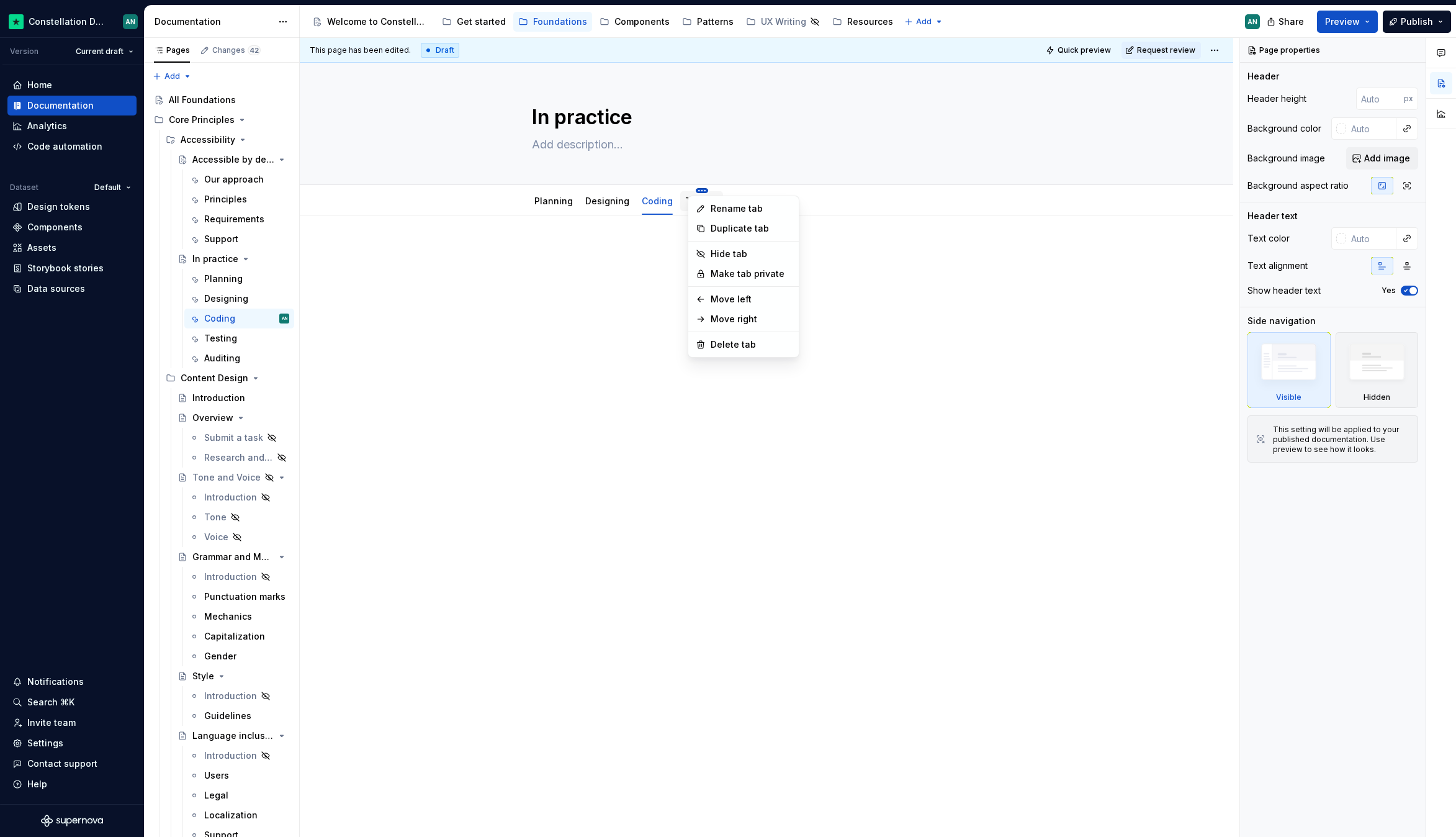
click at [693, 187] on html "Constellation Design System AN Version Current draft Home Documentation Analyti…" at bounding box center [728, 419] width 1456 height 837
click at [740, 249] on div "Hide tab" at bounding box center [751, 254] width 81 height 13
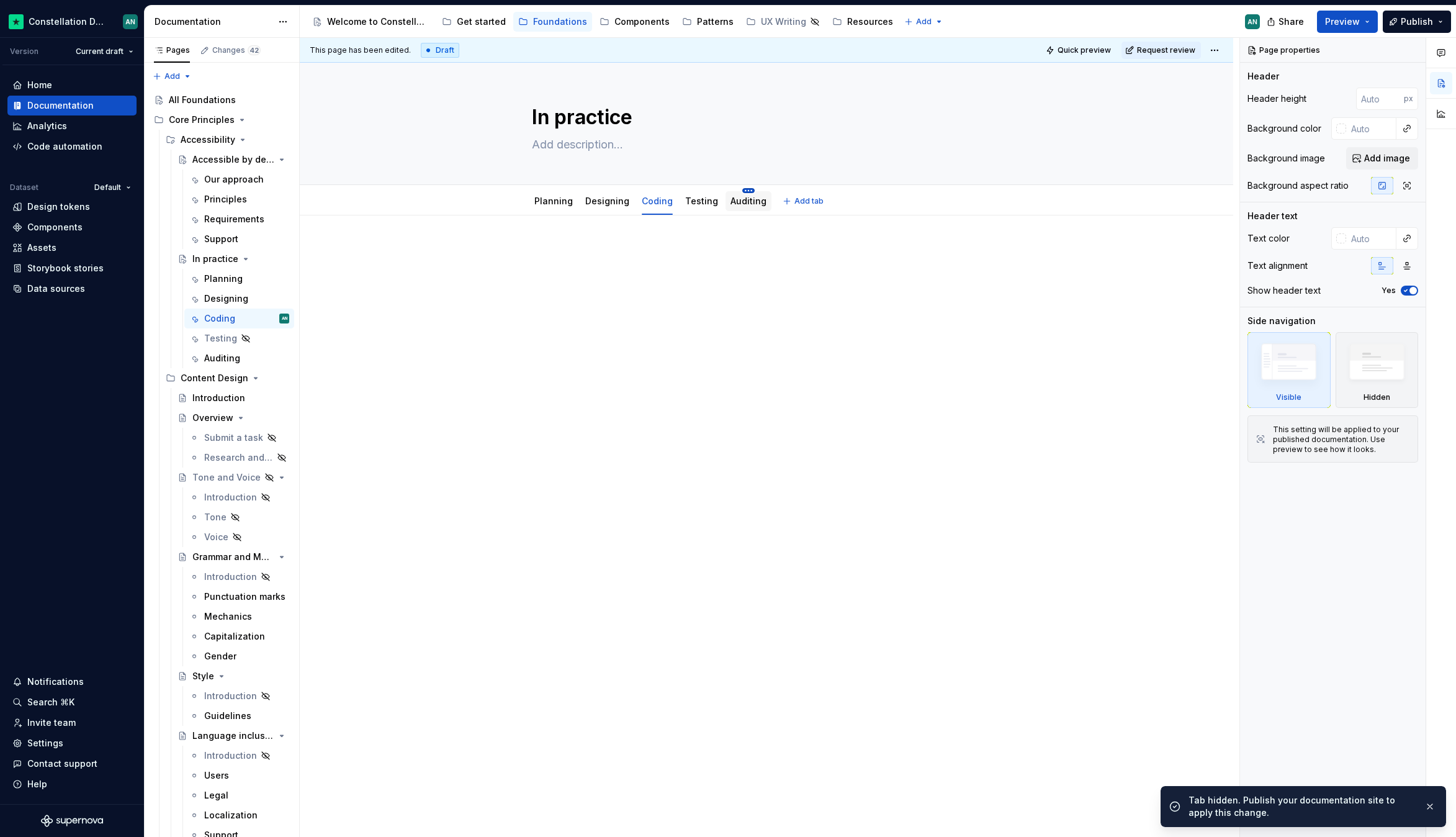
click at [738, 189] on html "Constellation Design System AN Version Current draft Home Documentation Analyti…" at bounding box center [728, 419] width 1456 height 837
click at [780, 251] on div "Hide tab" at bounding box center [796, 254] width 81 height 13
click at [554, 191] on html "Constellation Design System AN Version Current draft Home Documentation Analyti…" at bounding box center [728, 419] width 1456 height 837
click at [576, 255] on div "Hide tab" at bounding box center [609, 254] width 81 height 13
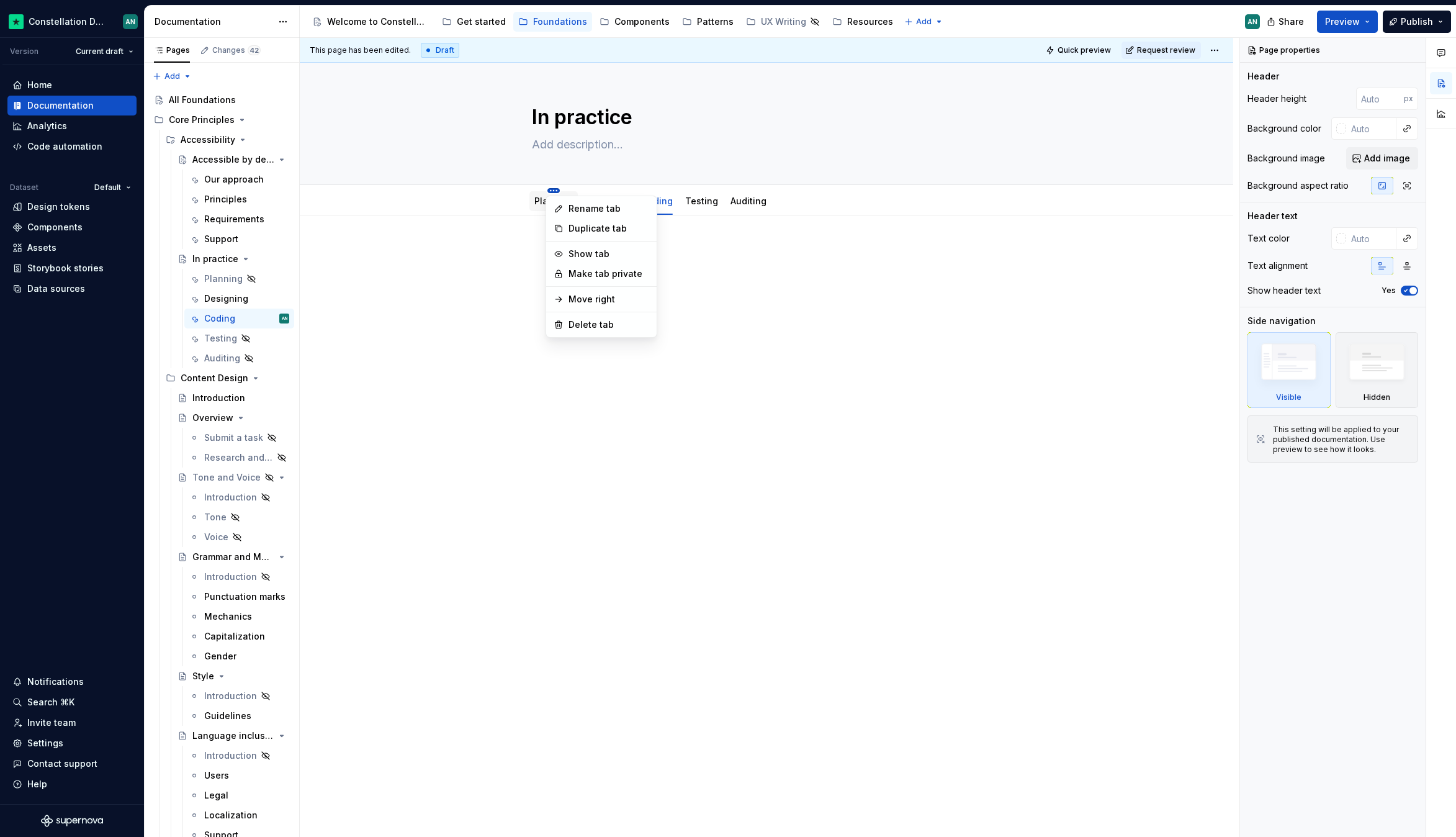
click at [548, 189] on html "Constellation Design System AN Version Current draft Home Documentation Analyti…" at bounding box center [728, 419] width 1456 height 837
click at [816, 306] on html "Constellation Design System AN Version Current draft Home Documentation Analyti…" at bounding box center [728, 419] width 1456 height 837
type textarea "*"
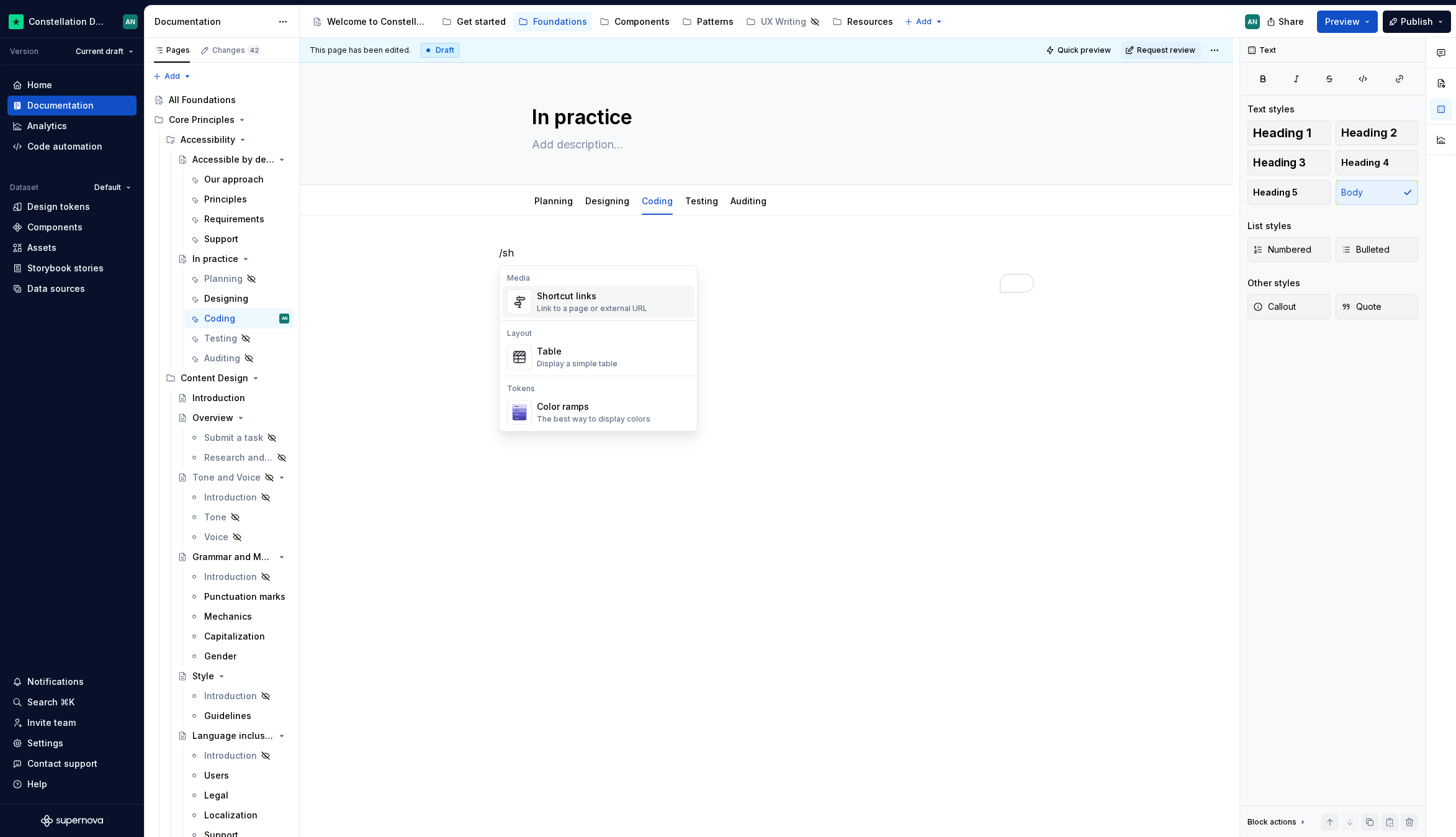
click at [576, 308] on div "Link to a page or external URL" at bounding box center [592, 308] width 111 height 10
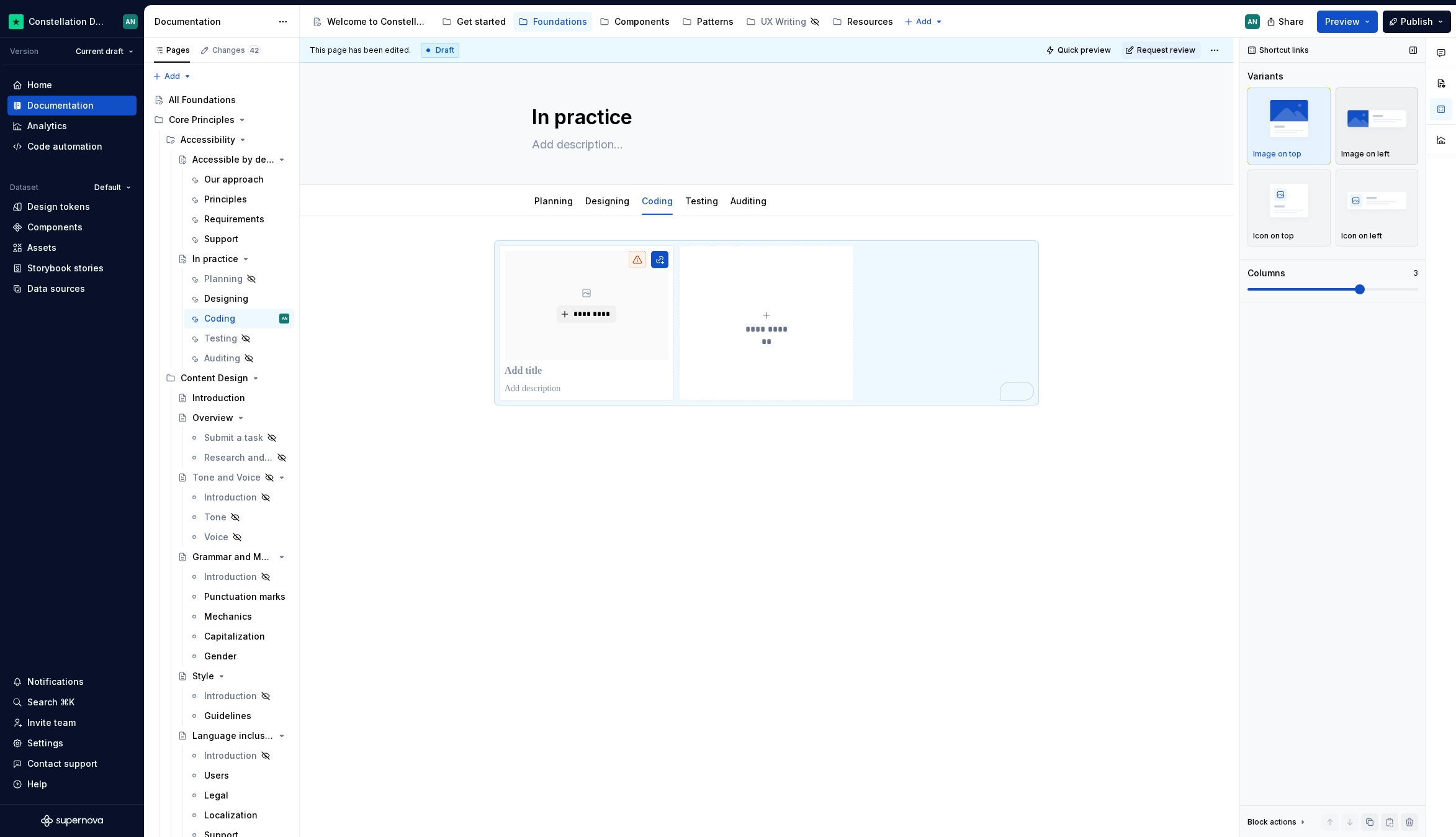
click at [1349, 128] on img "button" at bounding box center [1377, 118] width 72 height 45
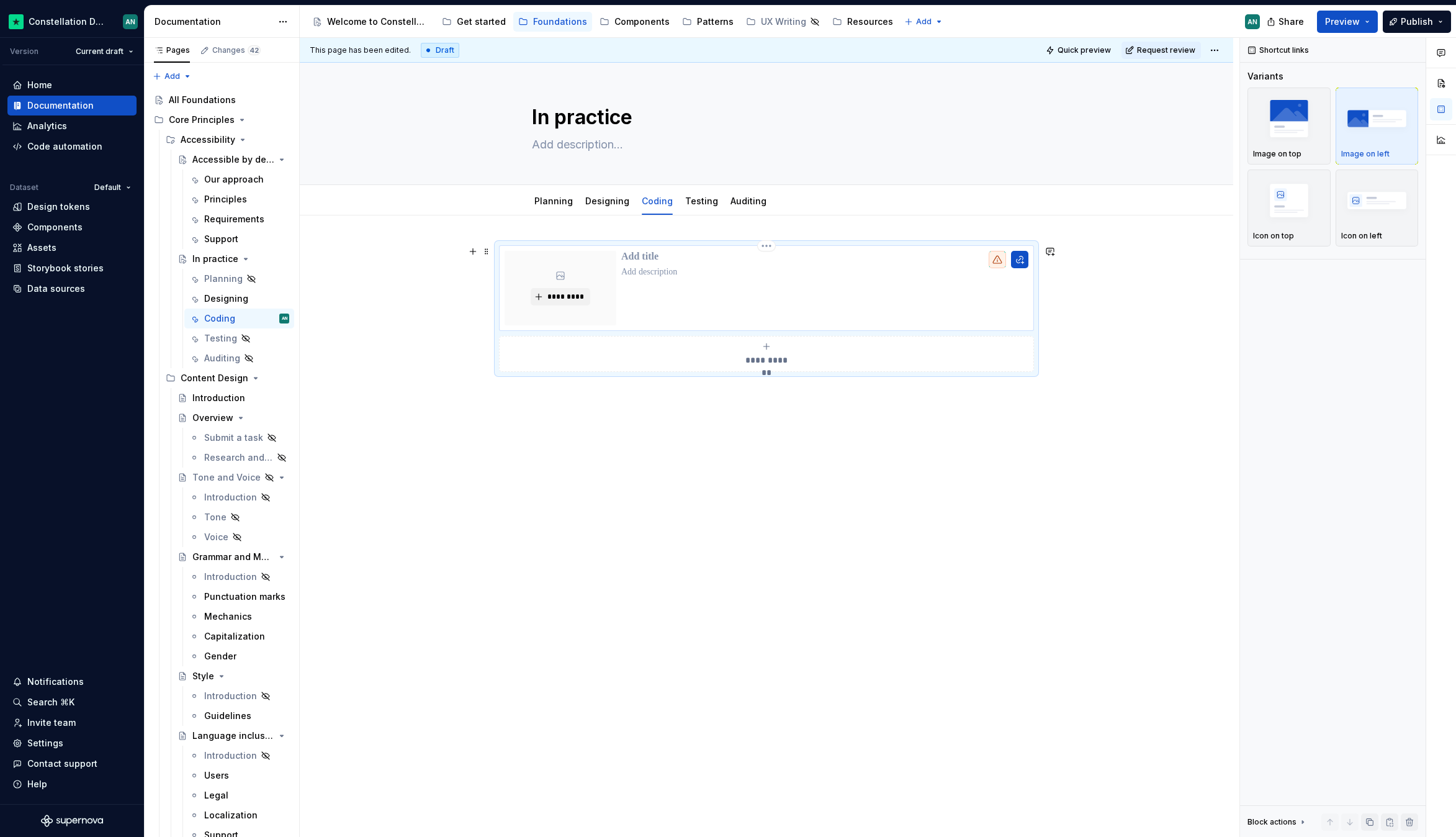
click at [667, 253] on p "To enrich screen reader interactions, please activate Accessibility in Grammarl…" at bounding box center [825, 257] width 407 height 13
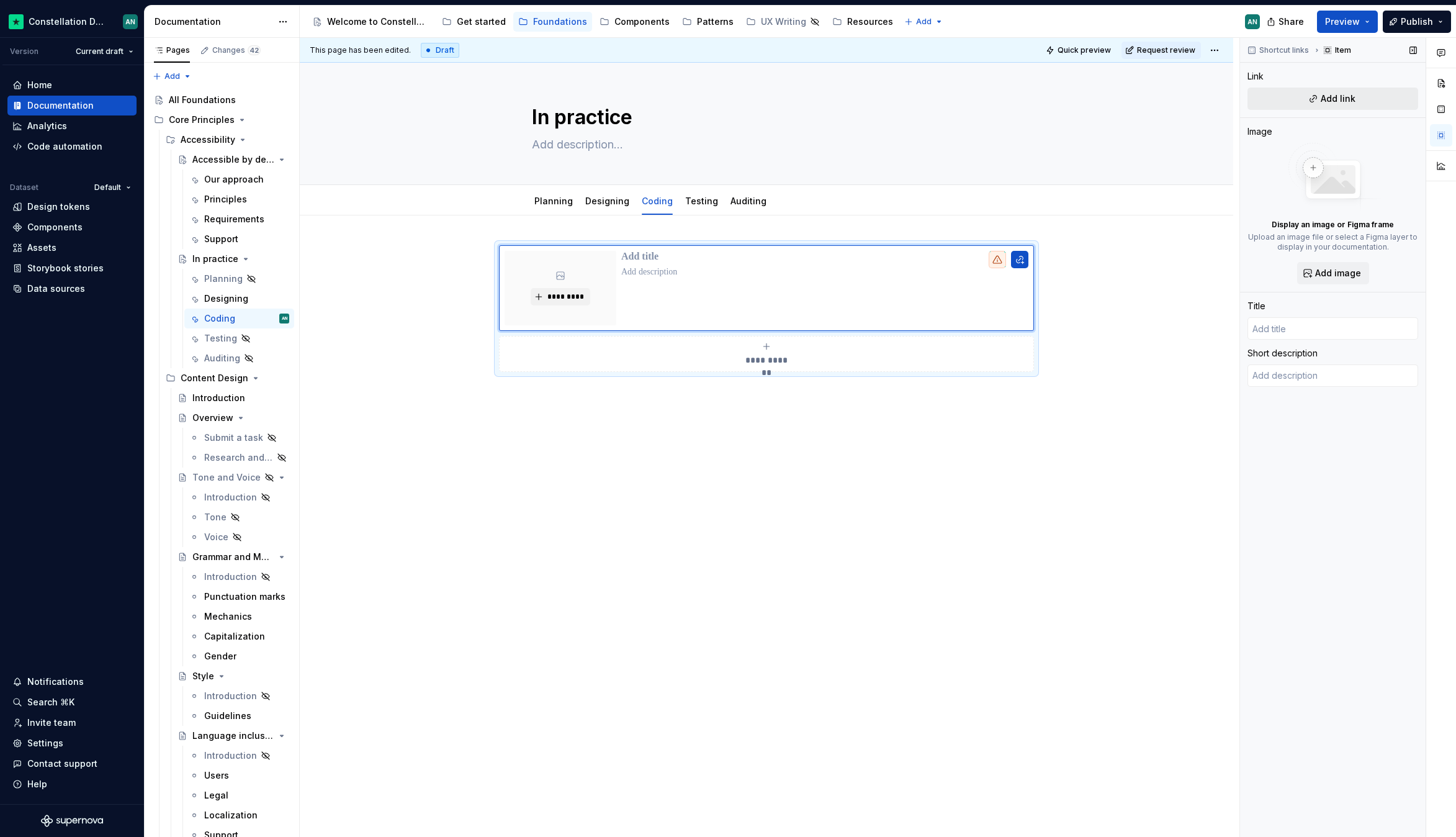
click at [1334, 100] on span "Add link" at bounding box center [1338, 99] width 35 height 13
type textarea "*"
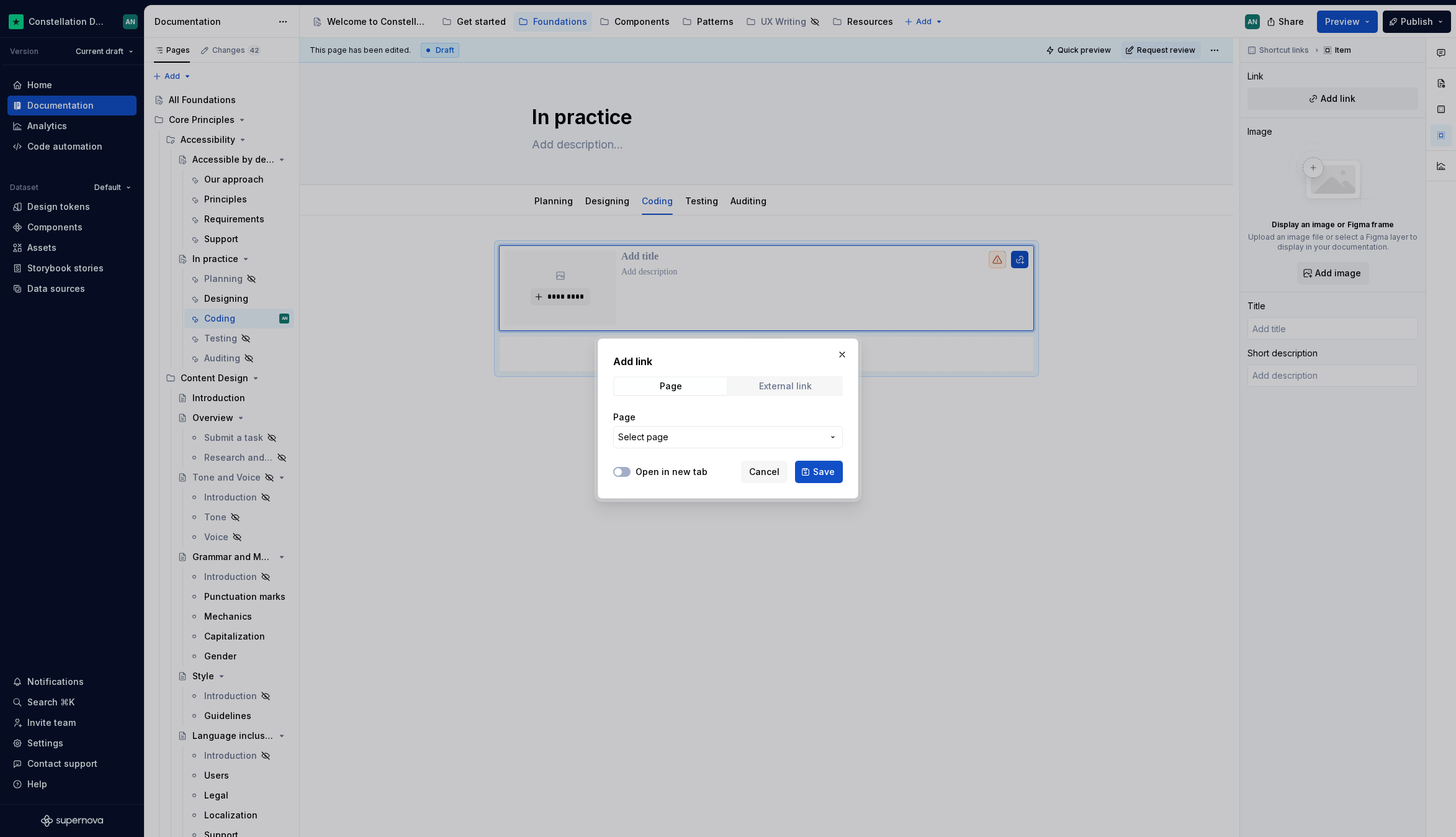
click at [781, 393] on span "External link" at bounding box center [785, 386] width 112 height 17
drag, startPoint x: 627, startPoint y: 471, endPoint x: 650, endPoint y: 450, distance: 31.1
click at [627, 471] on button "Open in new tab" at bounding box center [622, 472] width 17 height 10
click at [660, 443] on input "URL" at bounding box center [728, 437] width 230 height 22
paste input "https://www.w3.org/WAI/ARIA/apg/patterns/"
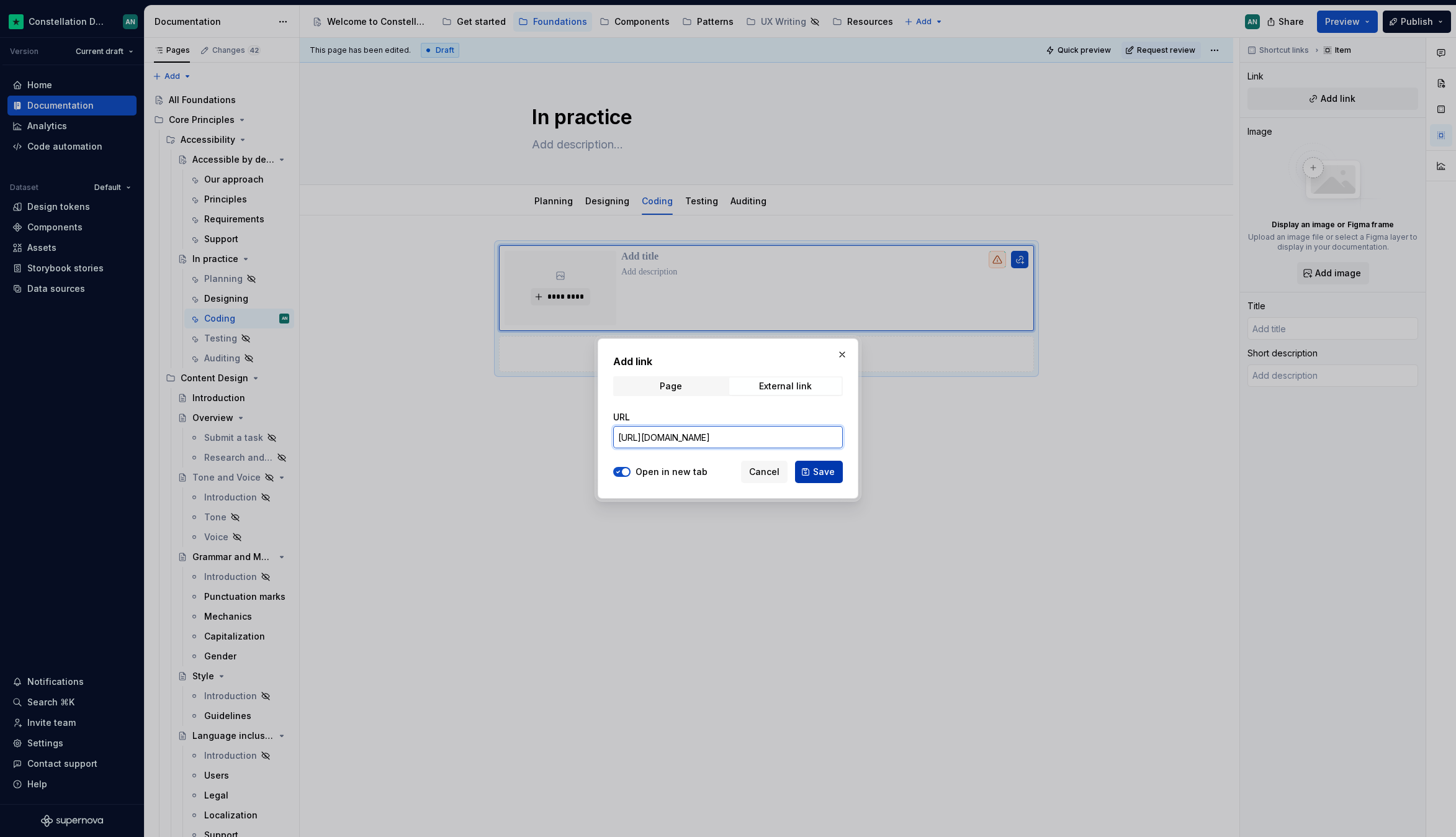
type input "https://www.w3.org/WAI/ARIA/apg/patterns/"
click at [820, 475] on span "Save" at bounding box center [823, 472] width 22 height 13
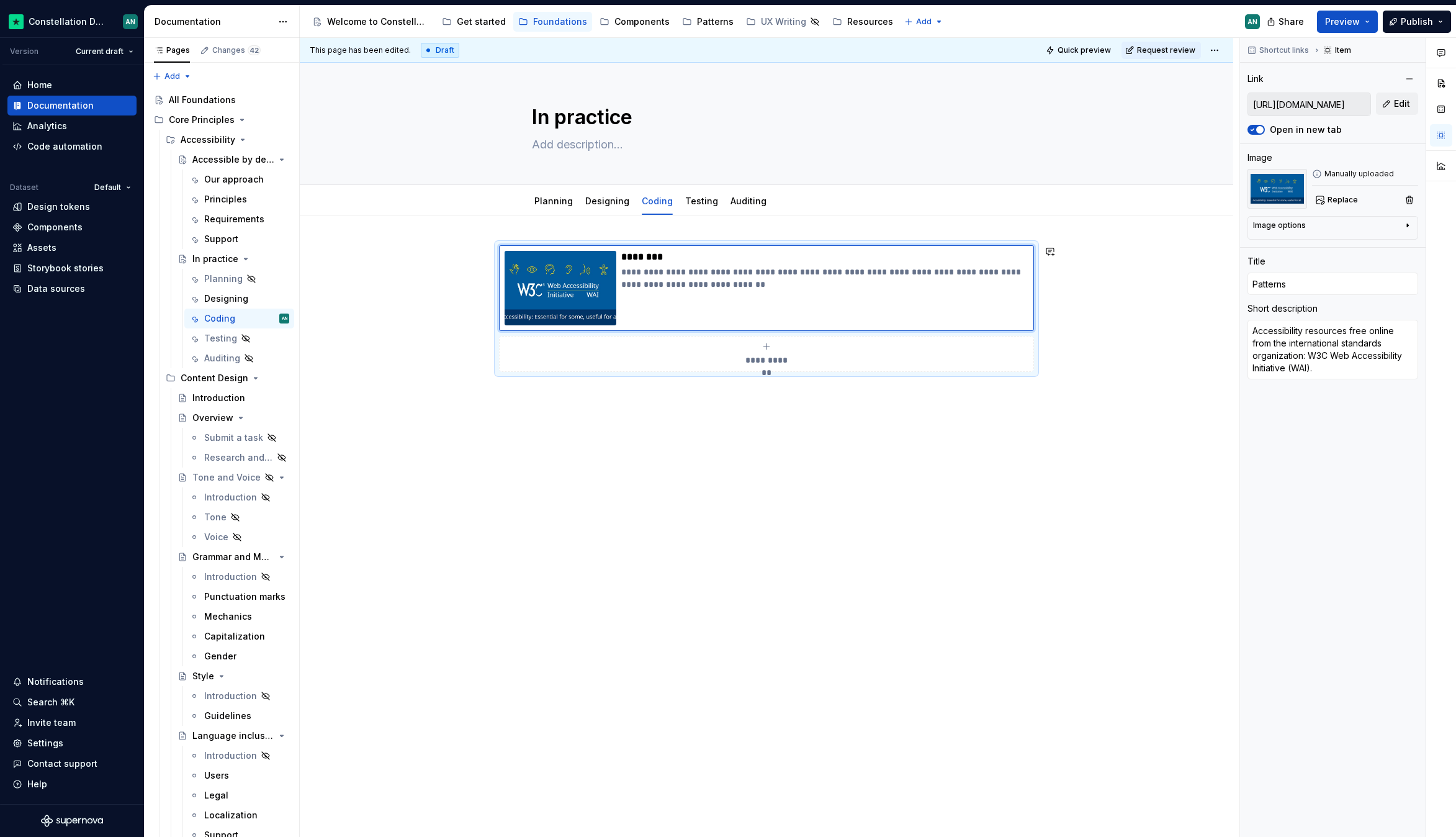
click at [525, 230] on div "**********" at bounding box center [766, 426] width 933 height 422
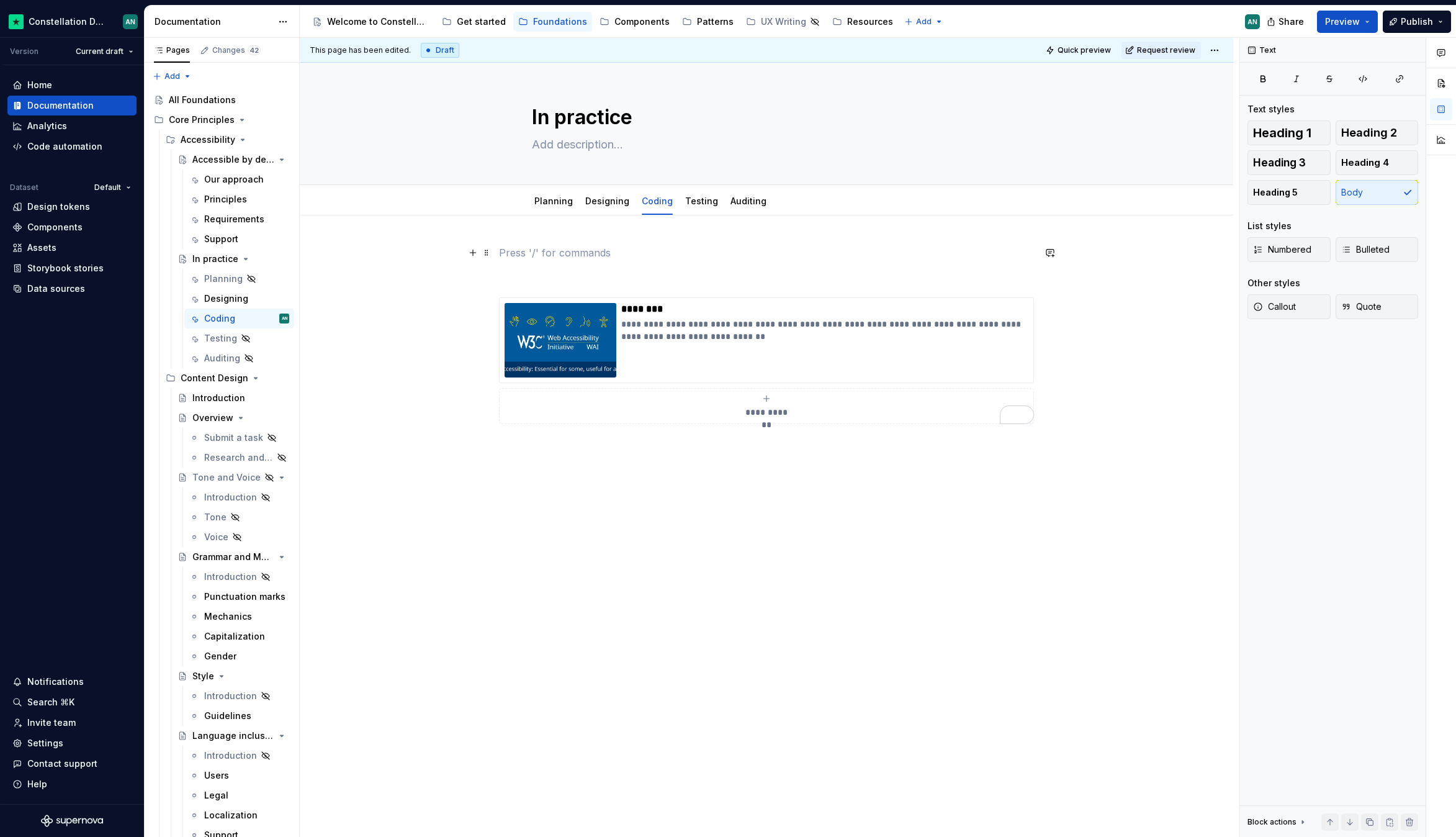
click at [523, 252] on p "To enrich screen reader interactions, please activate Accessibility in Grammarl…" at bounding box center [766, 252] width 535 height 15
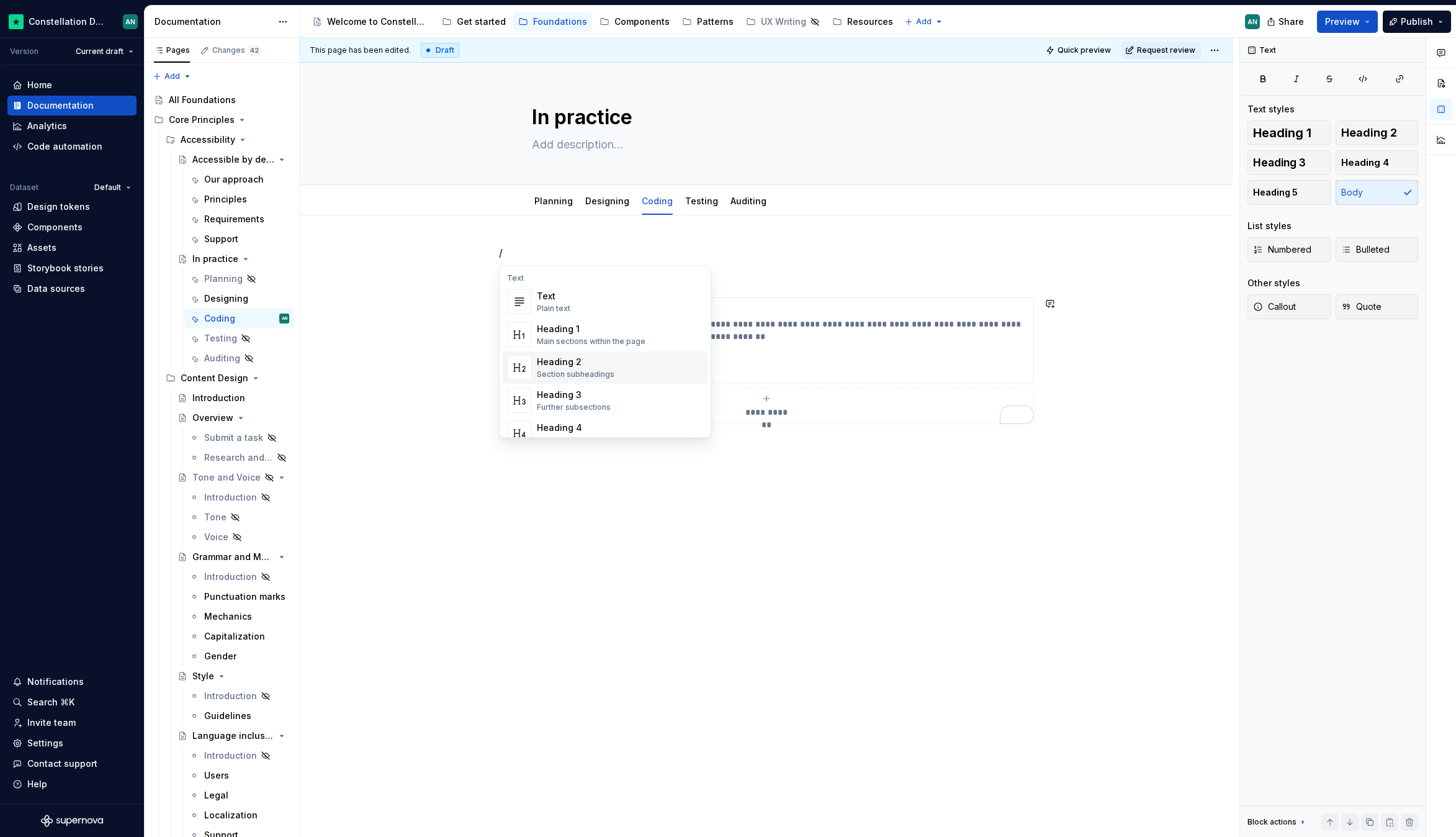
click at [620, 373] on div "Heading 2 Section subheadings" at bounding box center [619, 368] width 166 height 25
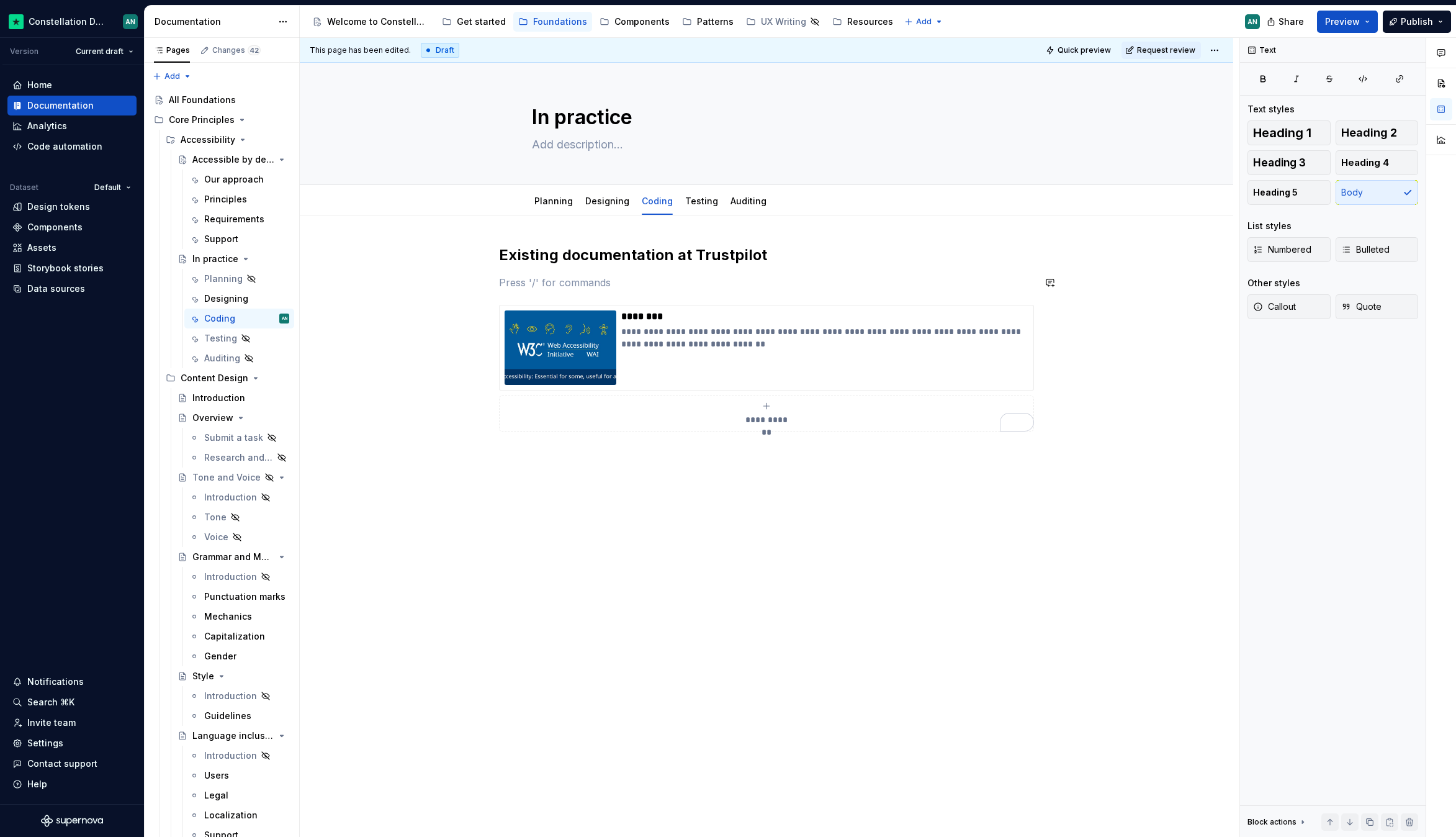
click at [690, 271] on div "**********" at bounding box center [766, 338] width 535 height 186
click at [647, 336] on div "Shortcut links Link to a page or external URL" at bounding box center [612, 331] width 152 height 25
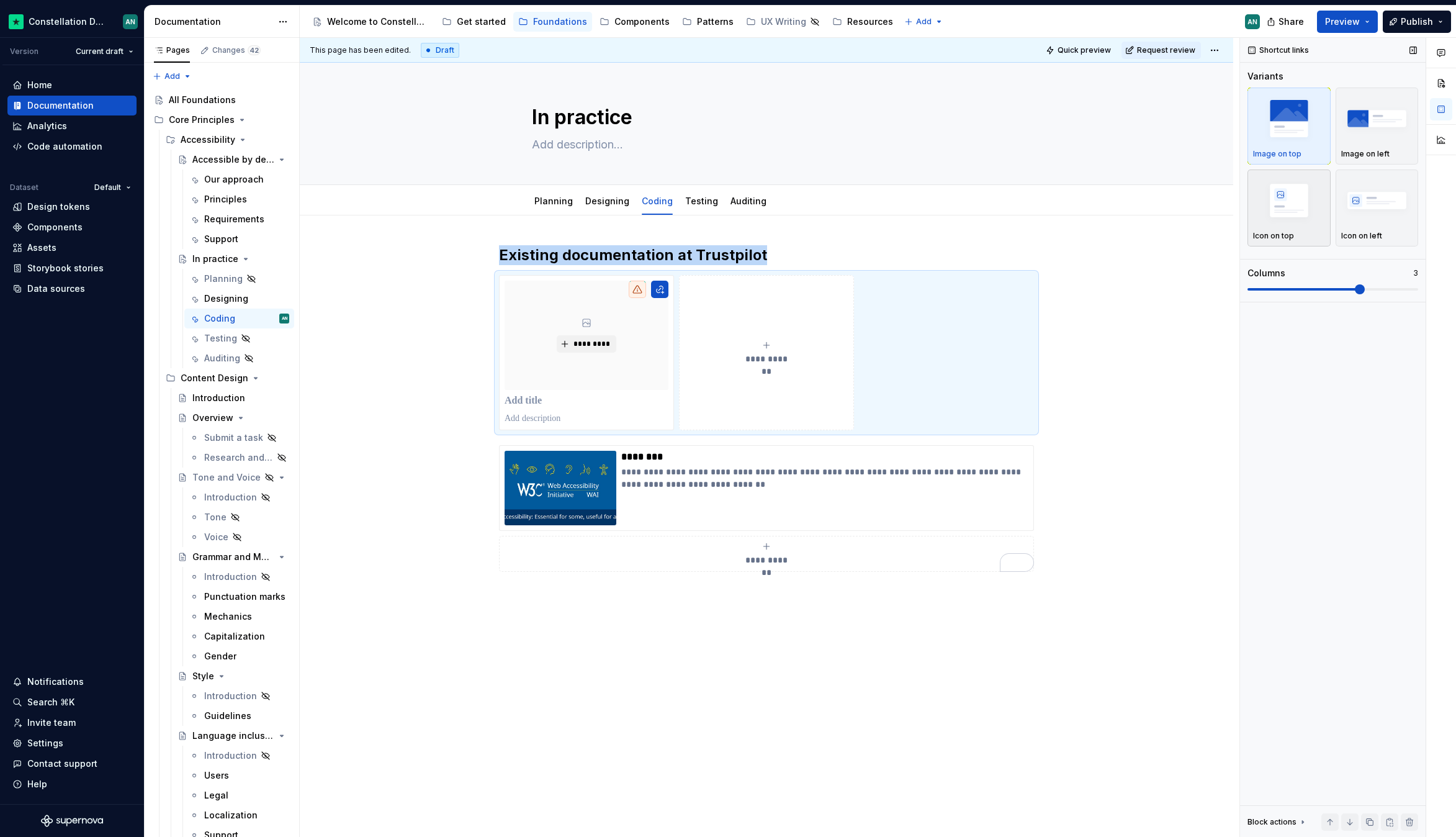
click at [1288, 192] on img "button" at bounding box center [1288, 200] width 72 height 45
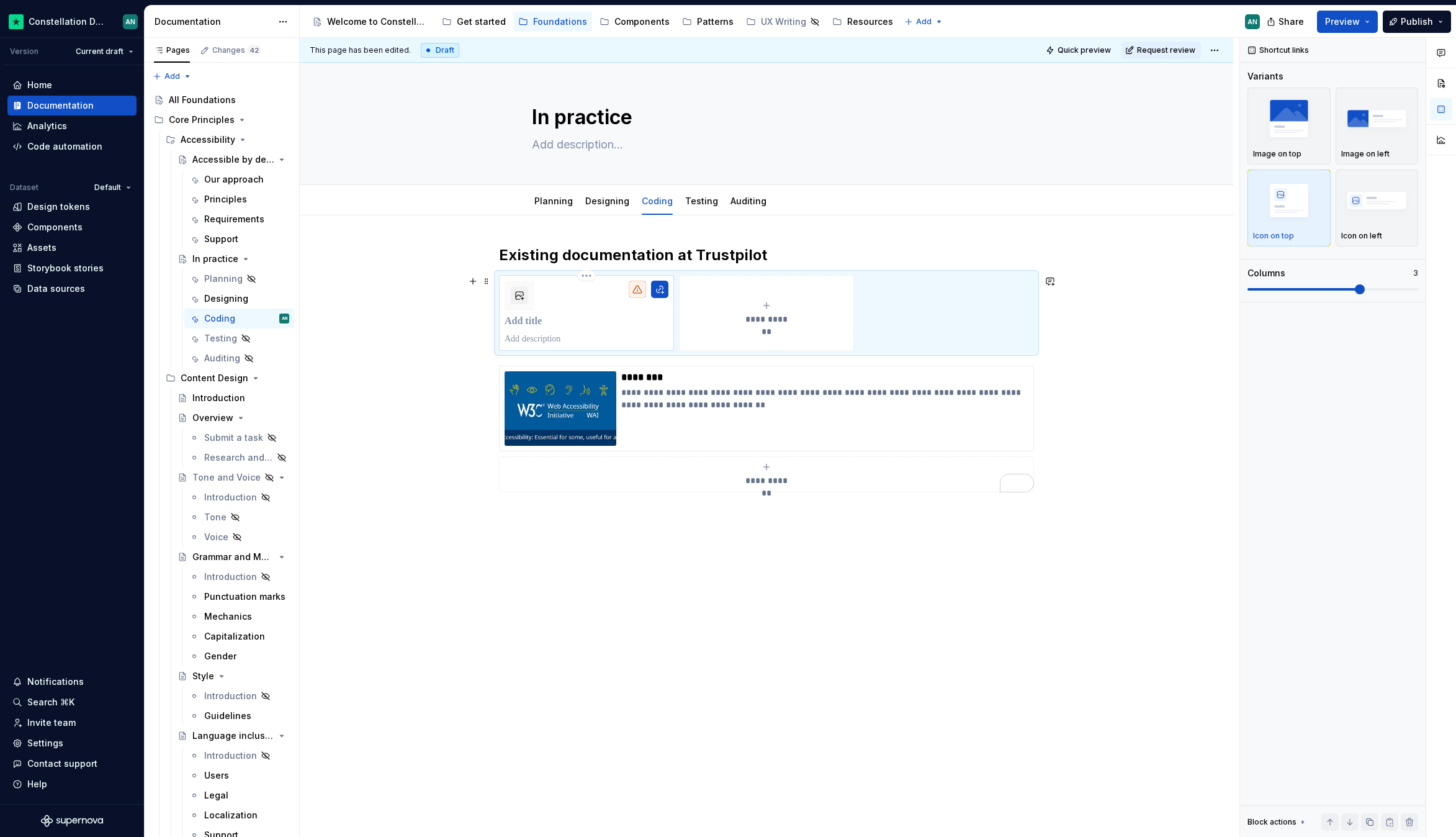
click at [557, 318] on p "To enrich screen reader interactions, please activate Accessibility in Grammarl…" at bounding box center [586, 322] width 164 height 13
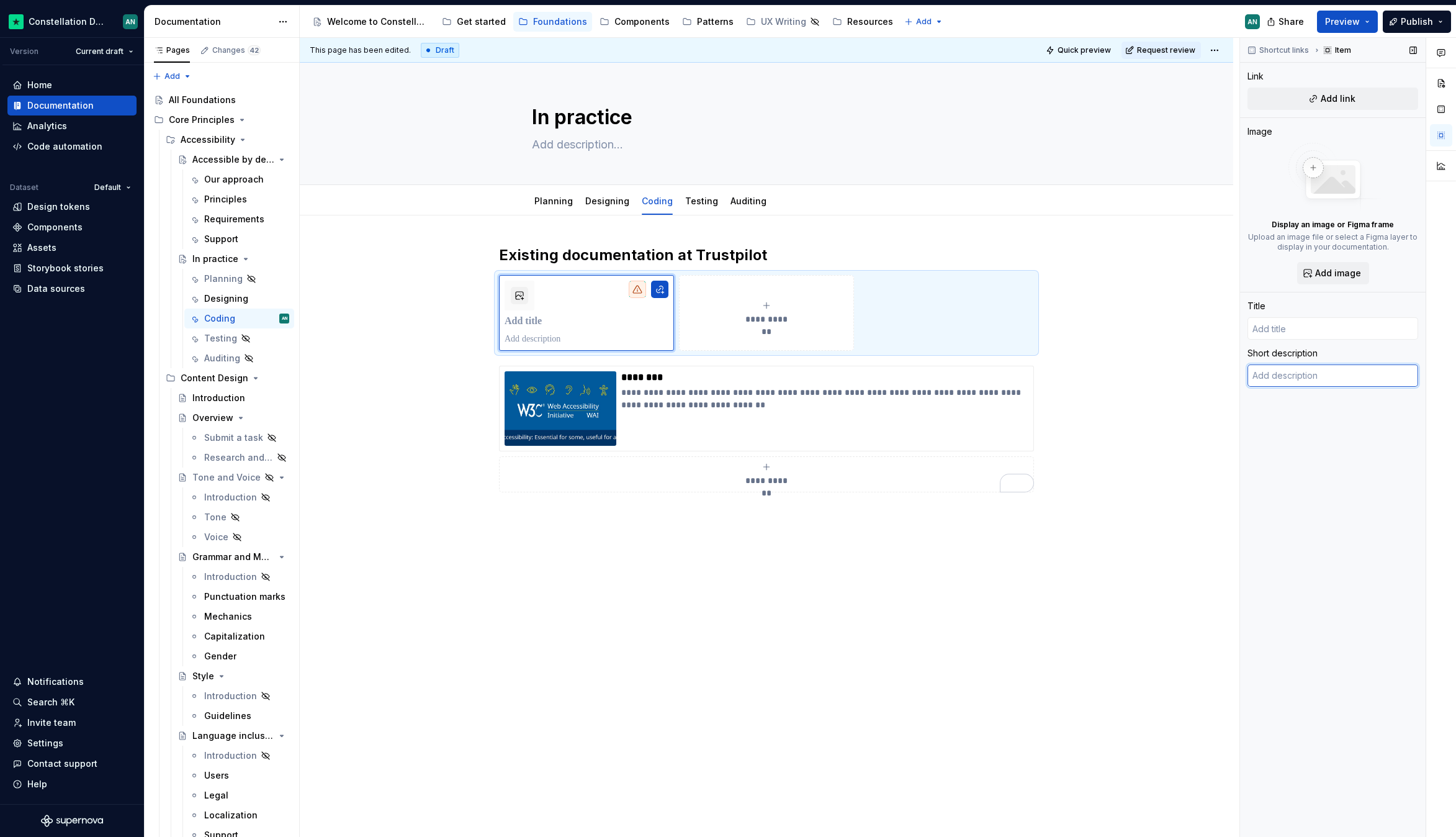
click at [1300, 374] on textarea at bounding box center [1332, 375] width 171 height 22
click at [1363, 109] on button "Add link" at bounding box center [1332, 99] width 171 height 22
type textarea "*"
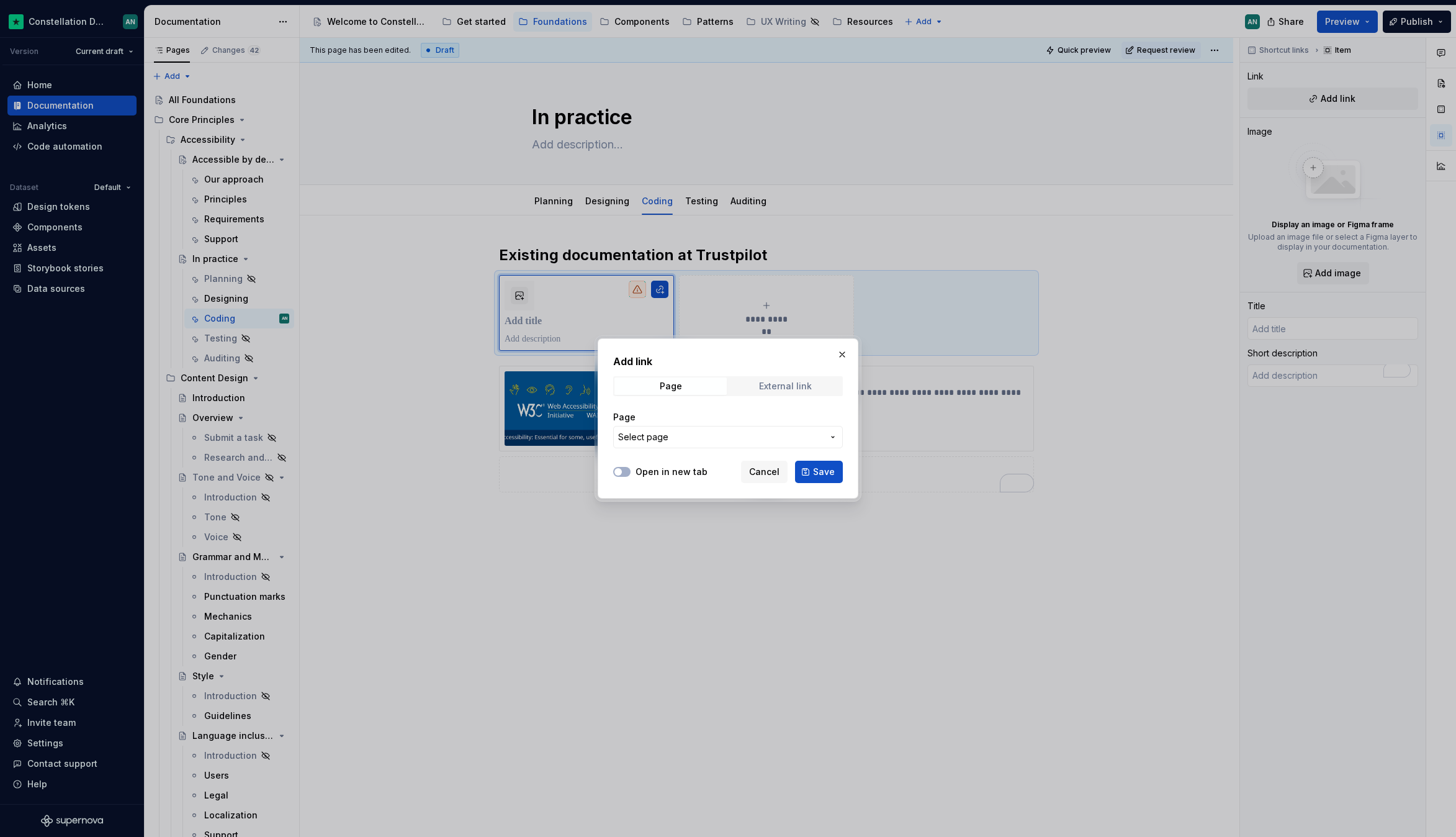
click at [762, 378] on span "External link" at bounding box center [785, 386] width 112 height 17
click at [665, 433] on input "URL" at bounding box center [728, 437] width 230 height 22
click at [617, 471] on span "button" at bounding box center [618, 471] width 8 height 8
click at [658, 441] on input "URL" at bounding box center [728, 437] width 230 height 22
paste input "https://trustpilot-production.atlassian.net/wiki/spaces/PRODUM/pages/1367244819…"
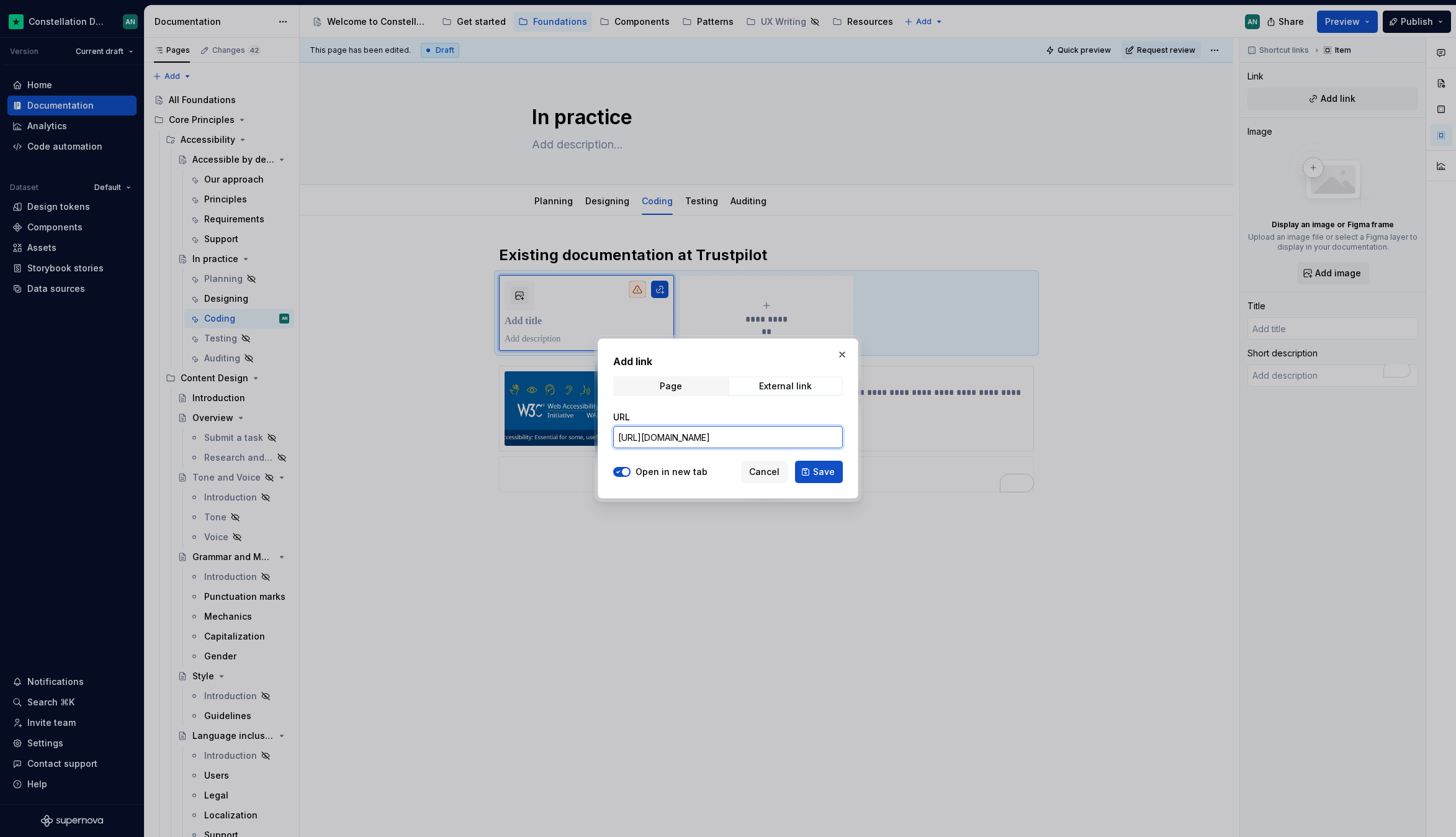
scroll to position [0, 263]
type input "https://trustpilot-production.atlassian.net/wiki/spaces/PRODUM/pages/1367244819…"
click at [822, 473] on span "Save" at bounding box center [823, 472] width 22 height 13
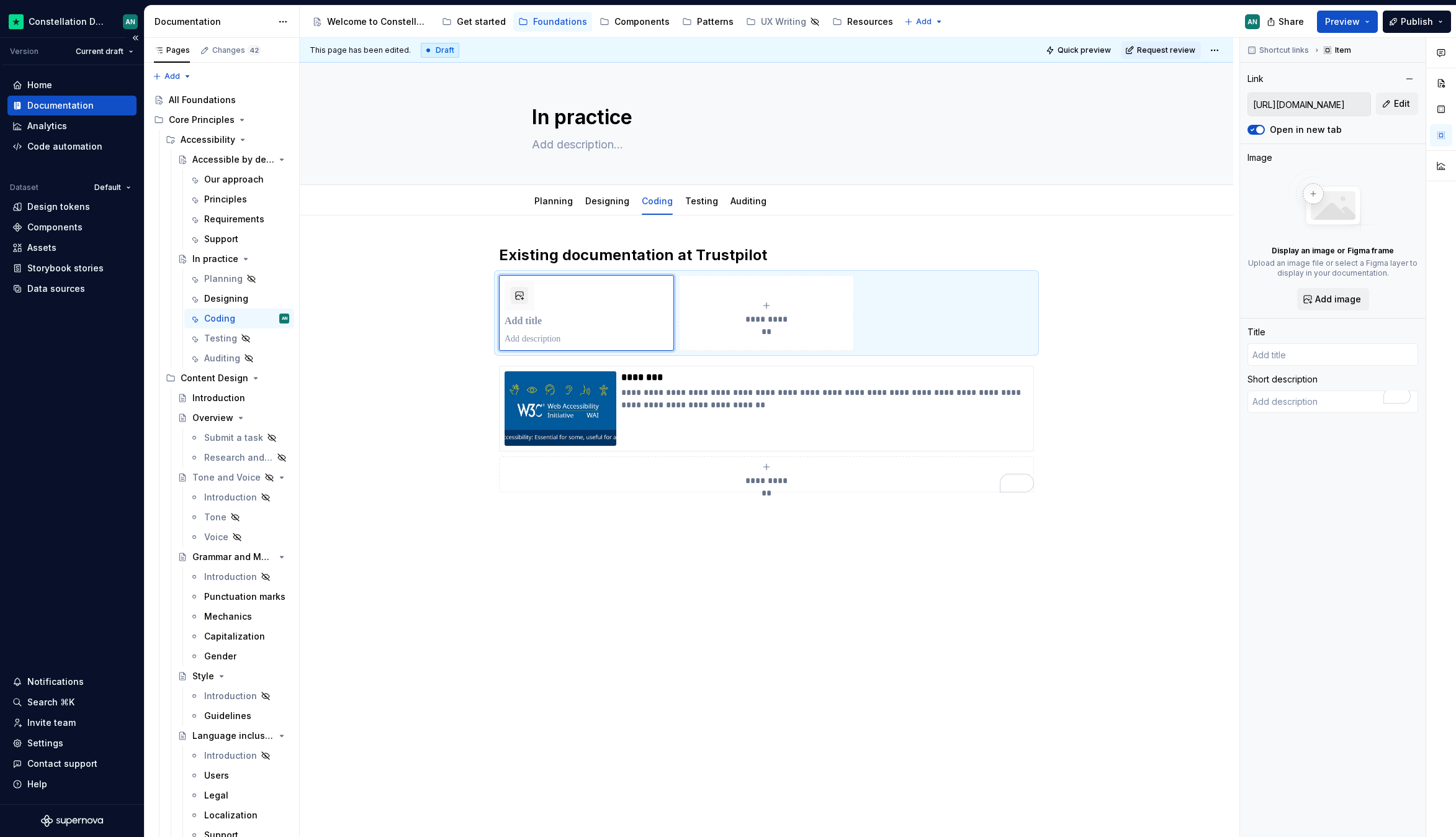
type textarea "*"
type input "Log in with Atlassian account"
type textarea "Log in to Jira, Confluence, and all other Atlassian Cloud products here. Not an…"
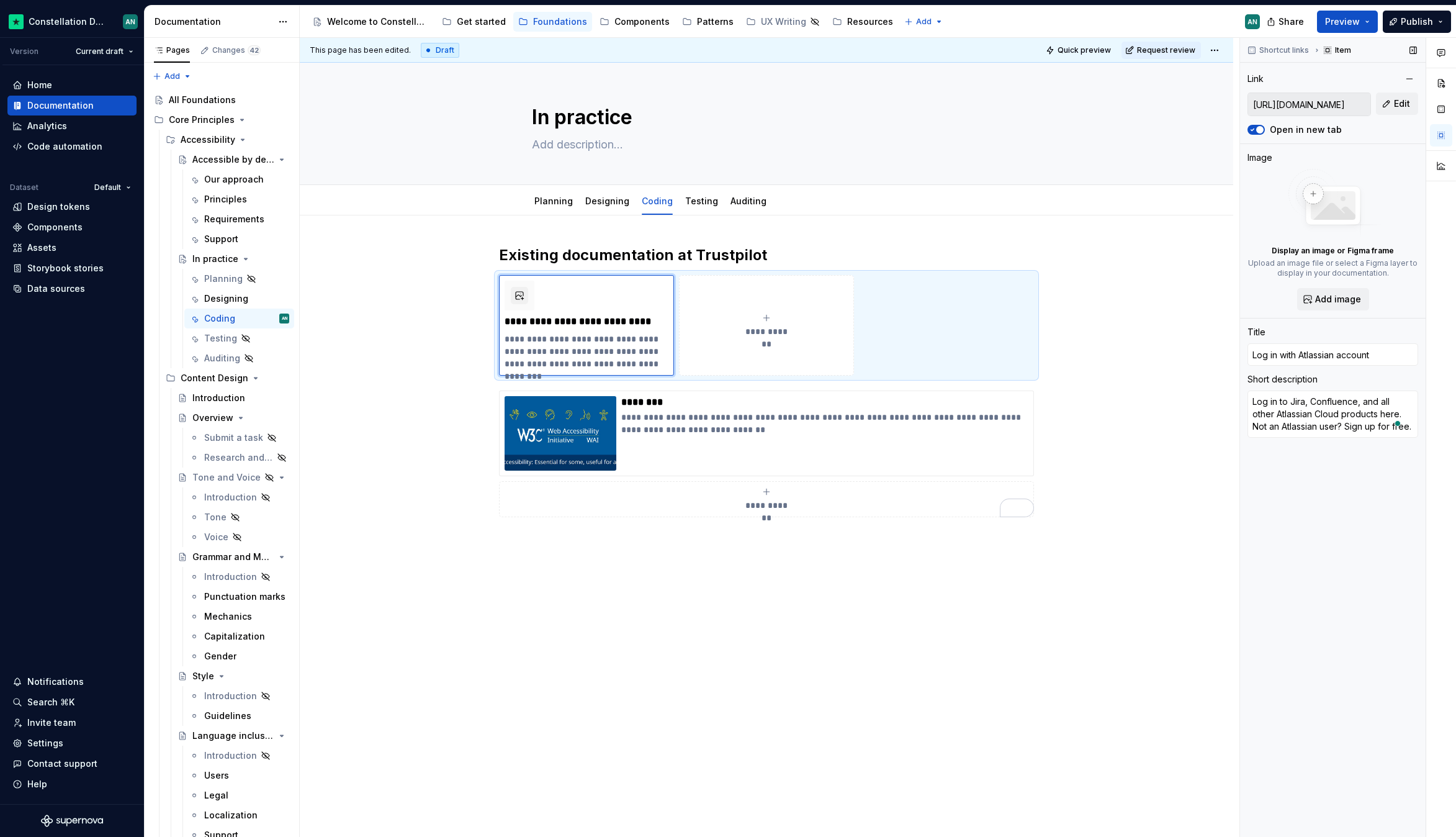
click at [1343, 105] on input "https://trustpilot-production.atlassian.net/wiki/spaces/PRODUM/pages/1367244819…" at bounding box center [1309, 104] width 122 height 22
click at [1395, 104] on span "Edit" at bounding box center [1402, 104] width 16 height 13
type textarea "*"
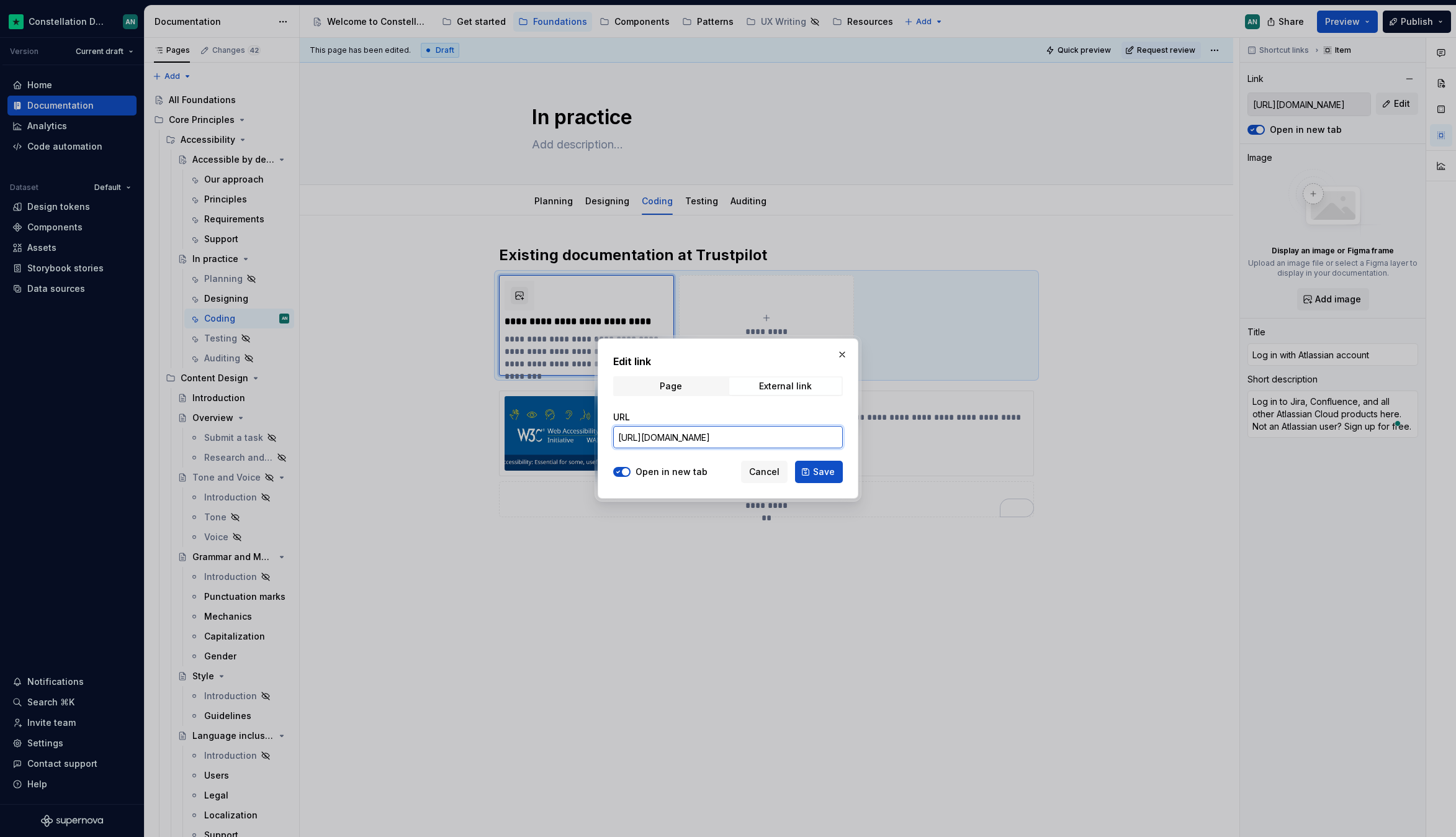
click at [741, 433] on input "https://trustpilot-production.atlassian.net/wiki/spaces/PRODUM/pages/1367244819…" at bounding box center [728, 437] width 230 height 22
paste input "EN/pages/515178540/Accessibility+for+Developers"
type input "https://trustpilot-production.atlassian.net/wiki/spaces/EN/pages/515178540/Acce…"
click at [831, 470] on span "Save" at bounding box center [823, 472] width 22 height 13
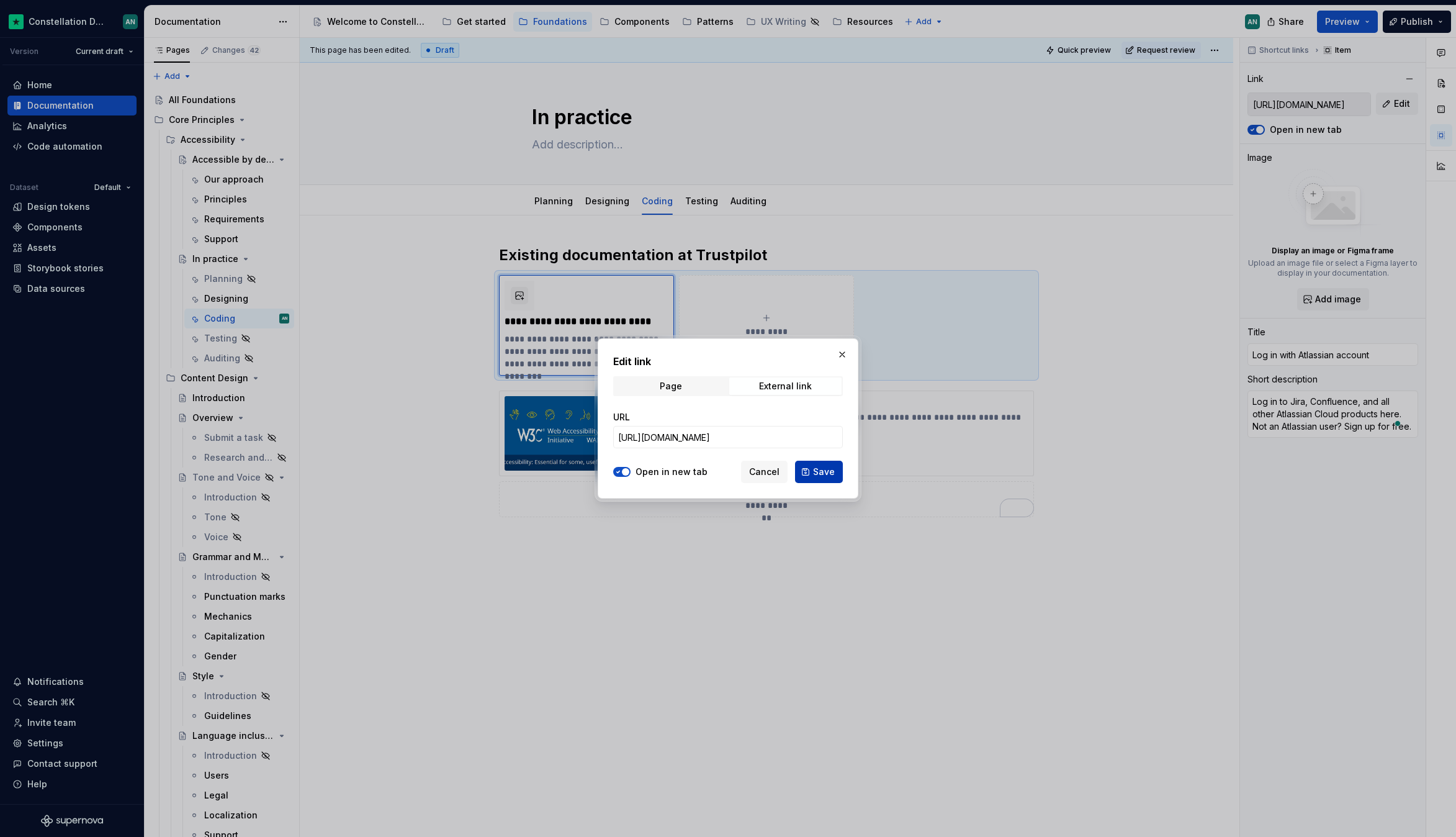
type input "https://trustpilot-production.atlassian.net/wiki/spaces/EN/pages/515178540/Acce…"
type textarea "*"
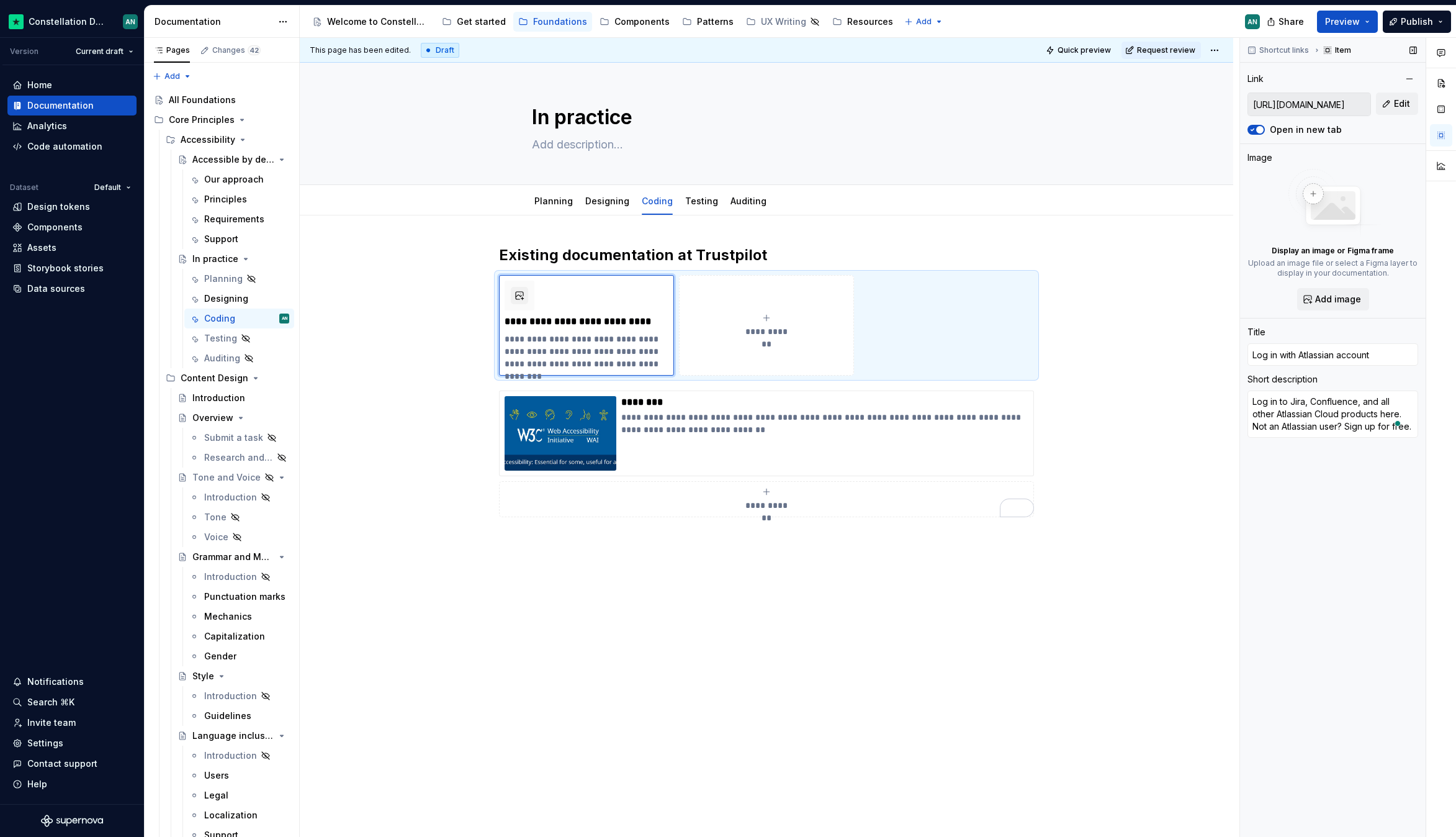
click at [1313, 366] on div "Shortcut links Item Link https://trustpilot-production.atlassian.net/wiki/space…" at bounding box center [1333, 437] width 186 height 799
click at [1320, 357] on input "Log in with Atlassian account" at bounding box center [1332, 354] width 171 height 22
type input "A"
type textarea "*"
type input "Ac"
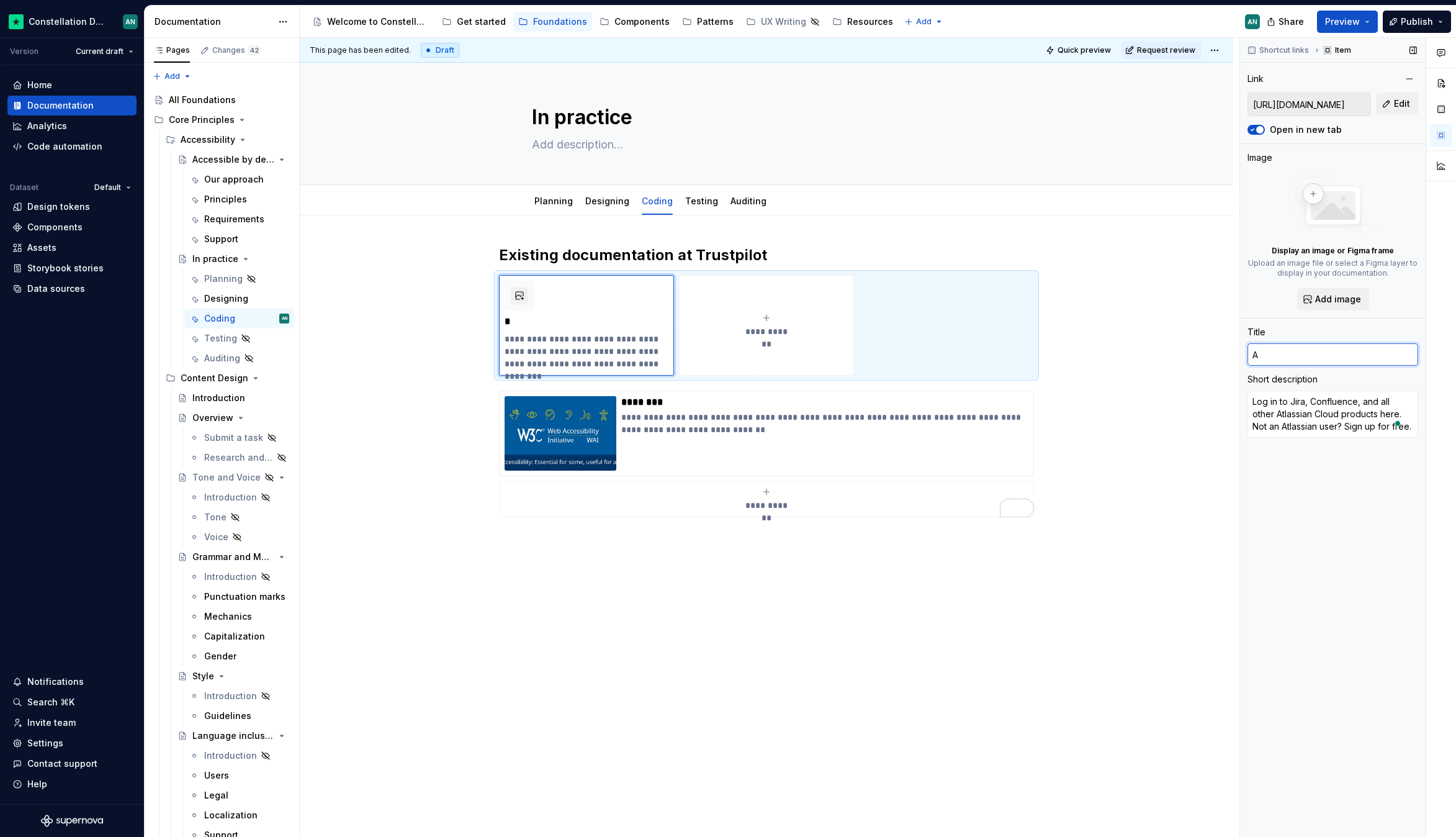
type textarea "*"
type input "Acc"
type textarea "*"
type input "Acce"
type textarea "*"
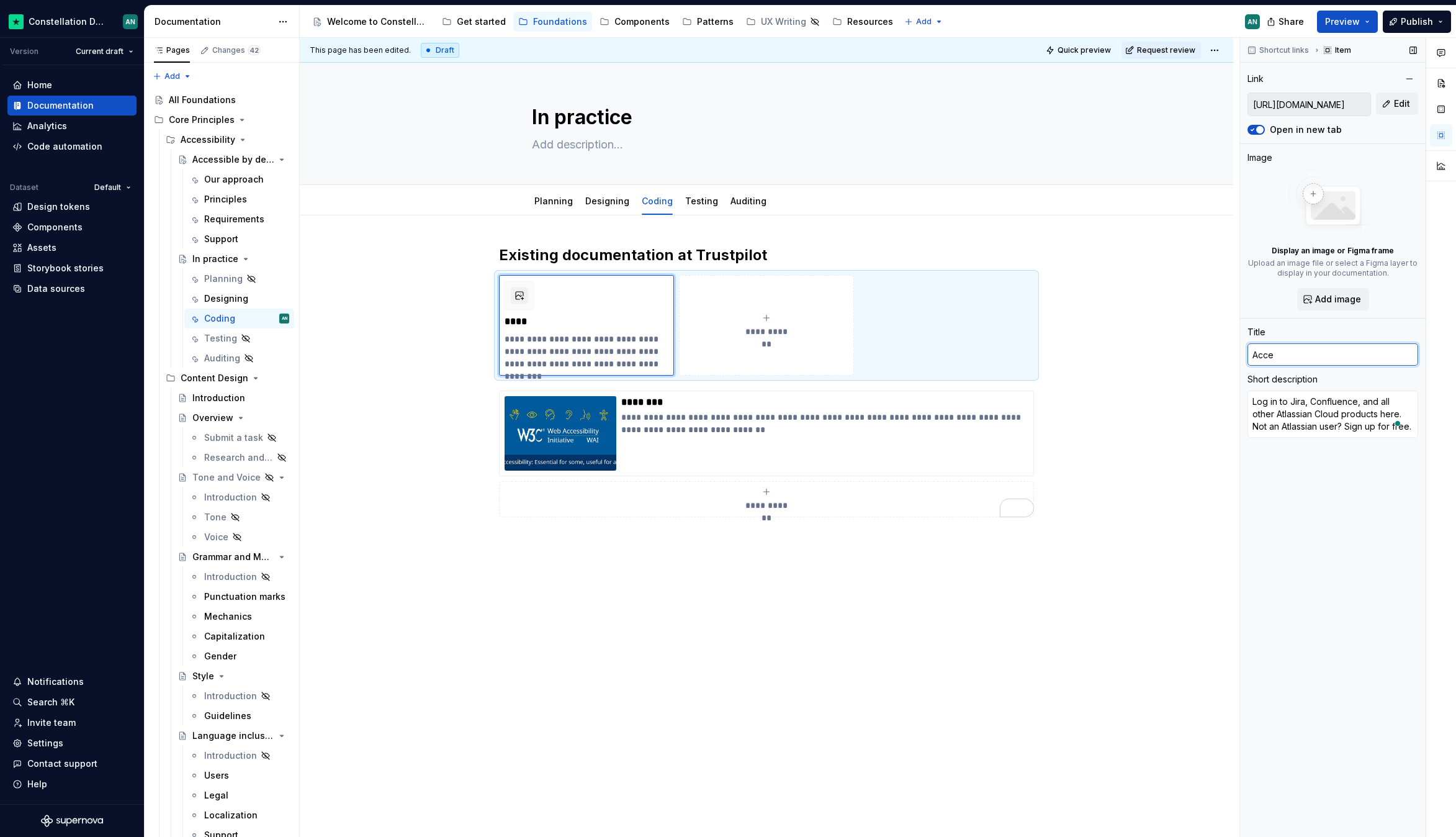
type input "Acces"
type textarea "*"
type input "Access"
type textarea "*"
type input "Accessi"
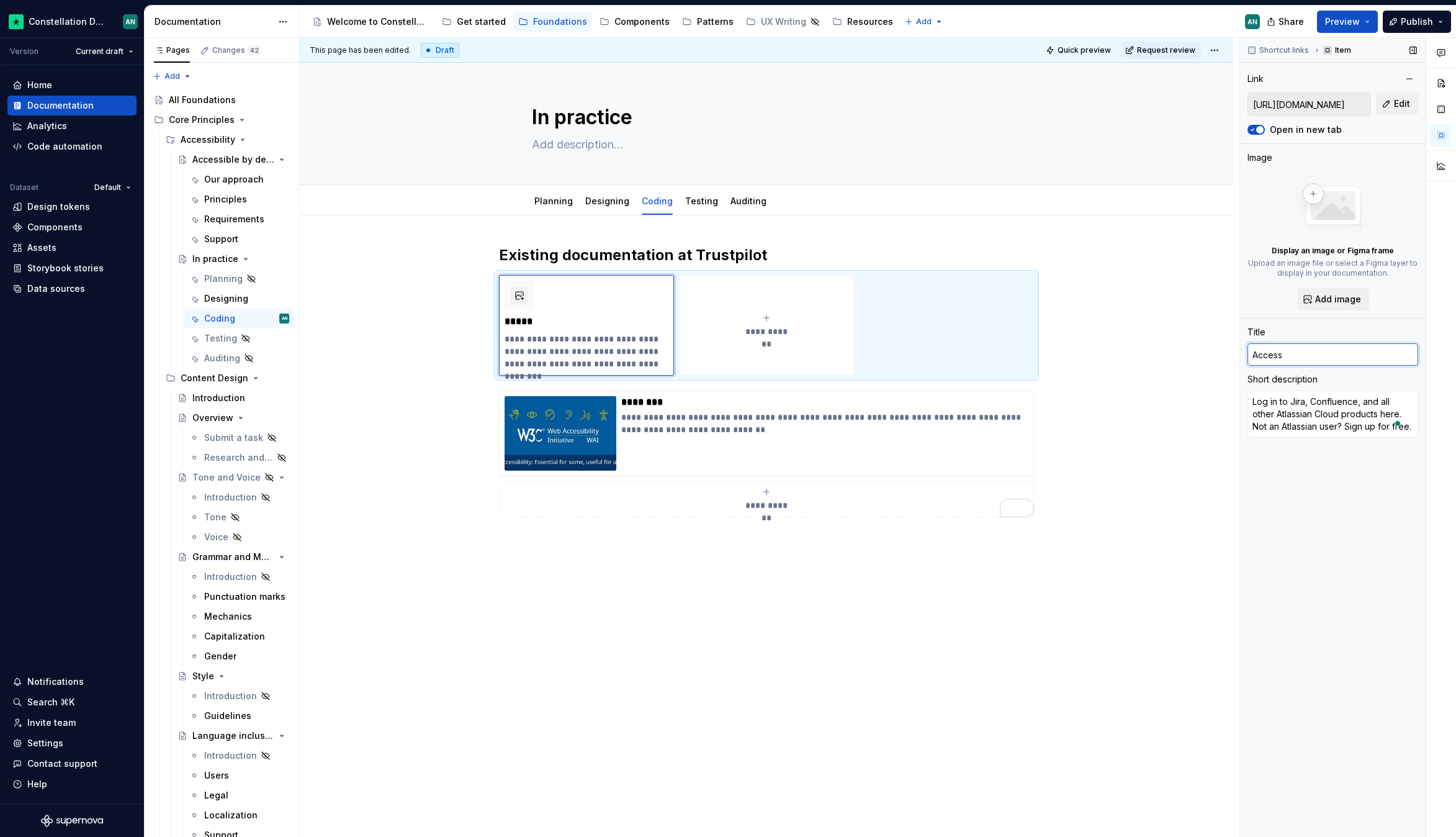
type textarea "*"
type input "Accessib"
type textarea "*"
type input "Accessibi"
type textarea "*"
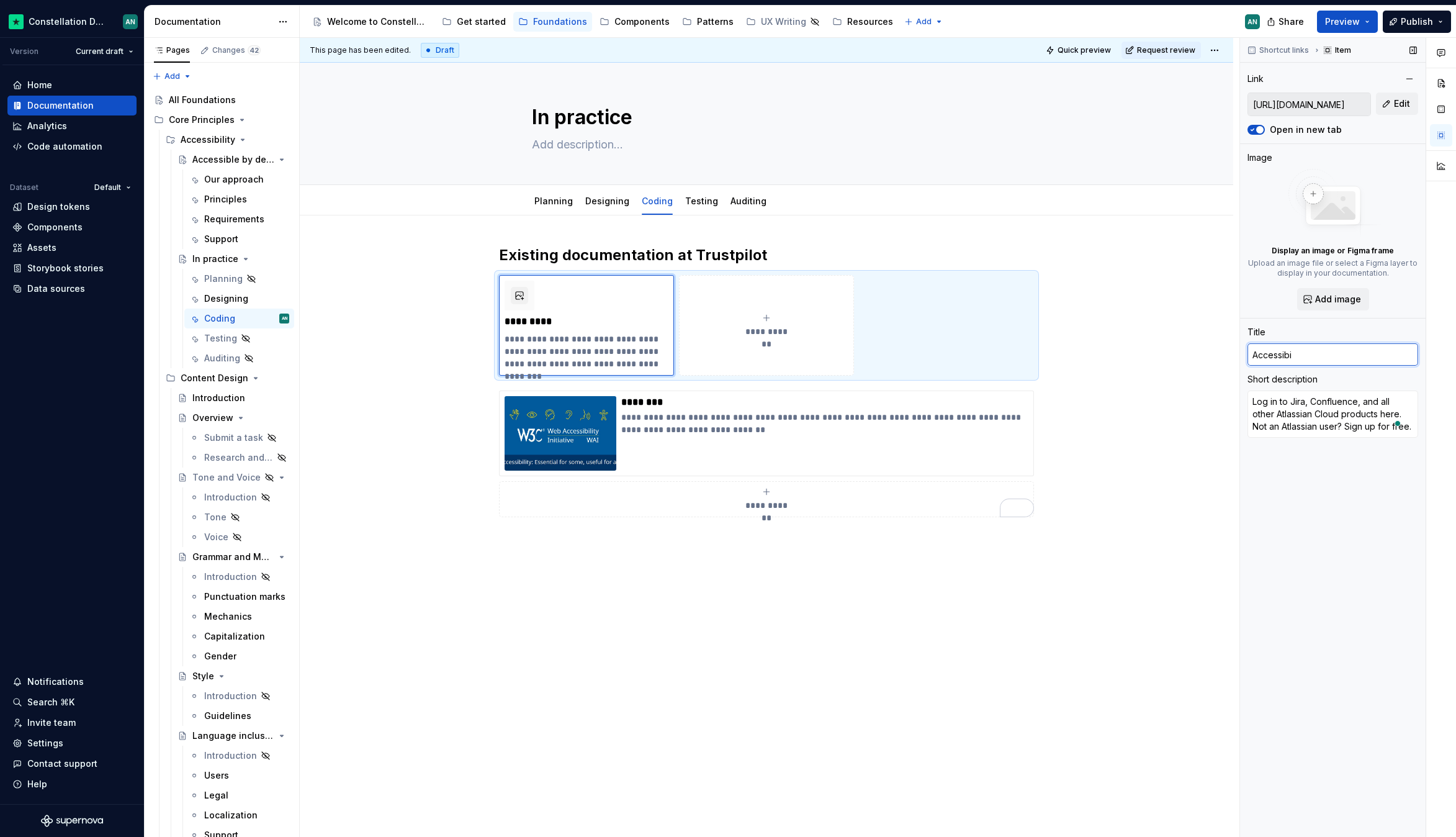
type input "Accessibil"
type textarea "*"
type input "Accessibili"
type textarea "*"
type input "Accessibilit"
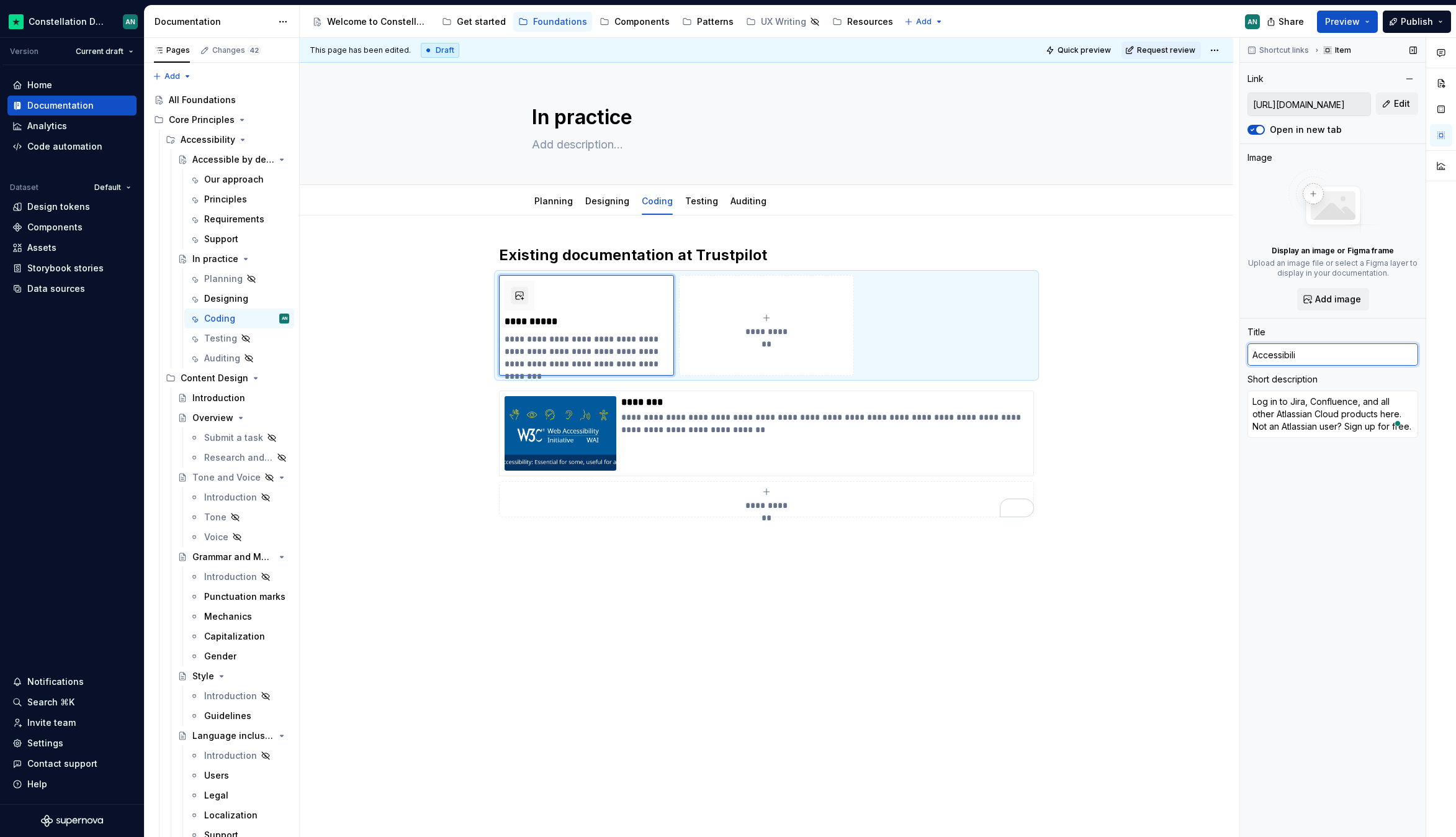
type textarea "*"
type input "Accessibility"
type textarea "*"
type input "Accessibility"
type textarea "*"
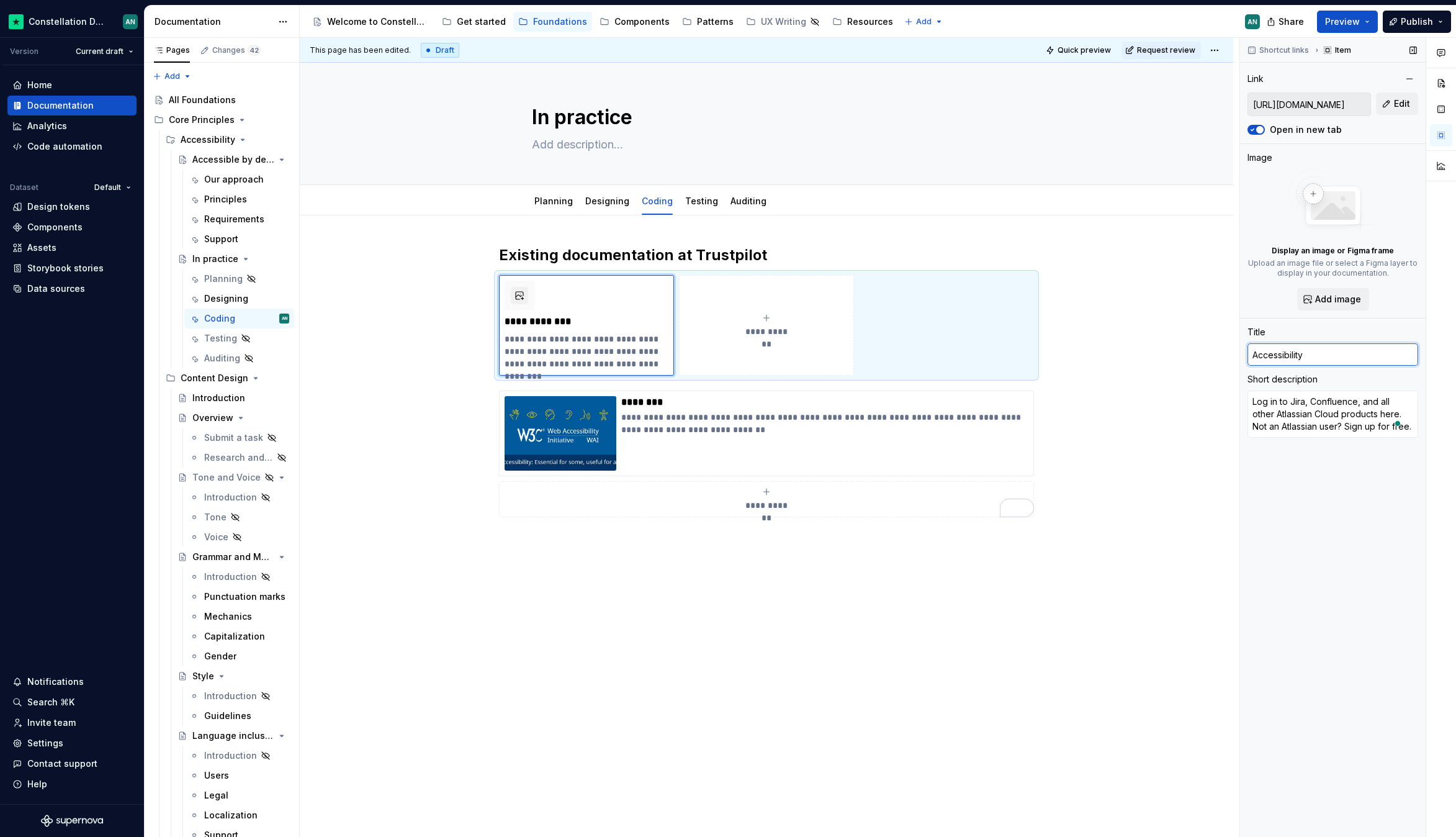
type input "Accessibility f"
type textarea "*"
type input "Accessibility fo"
type textarea "*"
type input "Accessibility for"
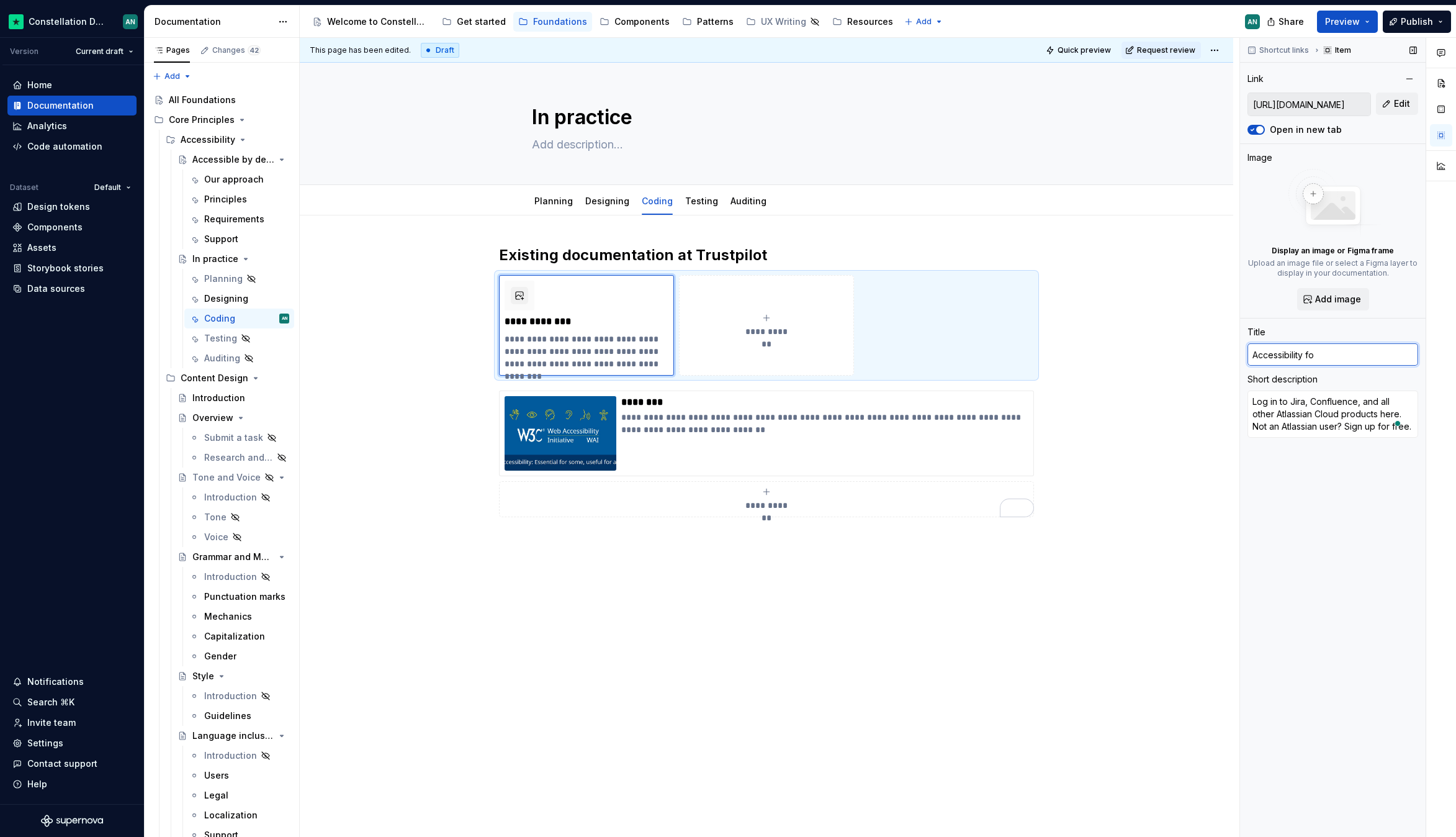
type textarea "*"
type input "Accessibility for"
type textarea "*"
type input "Accessibility for d"
type textarea "*"
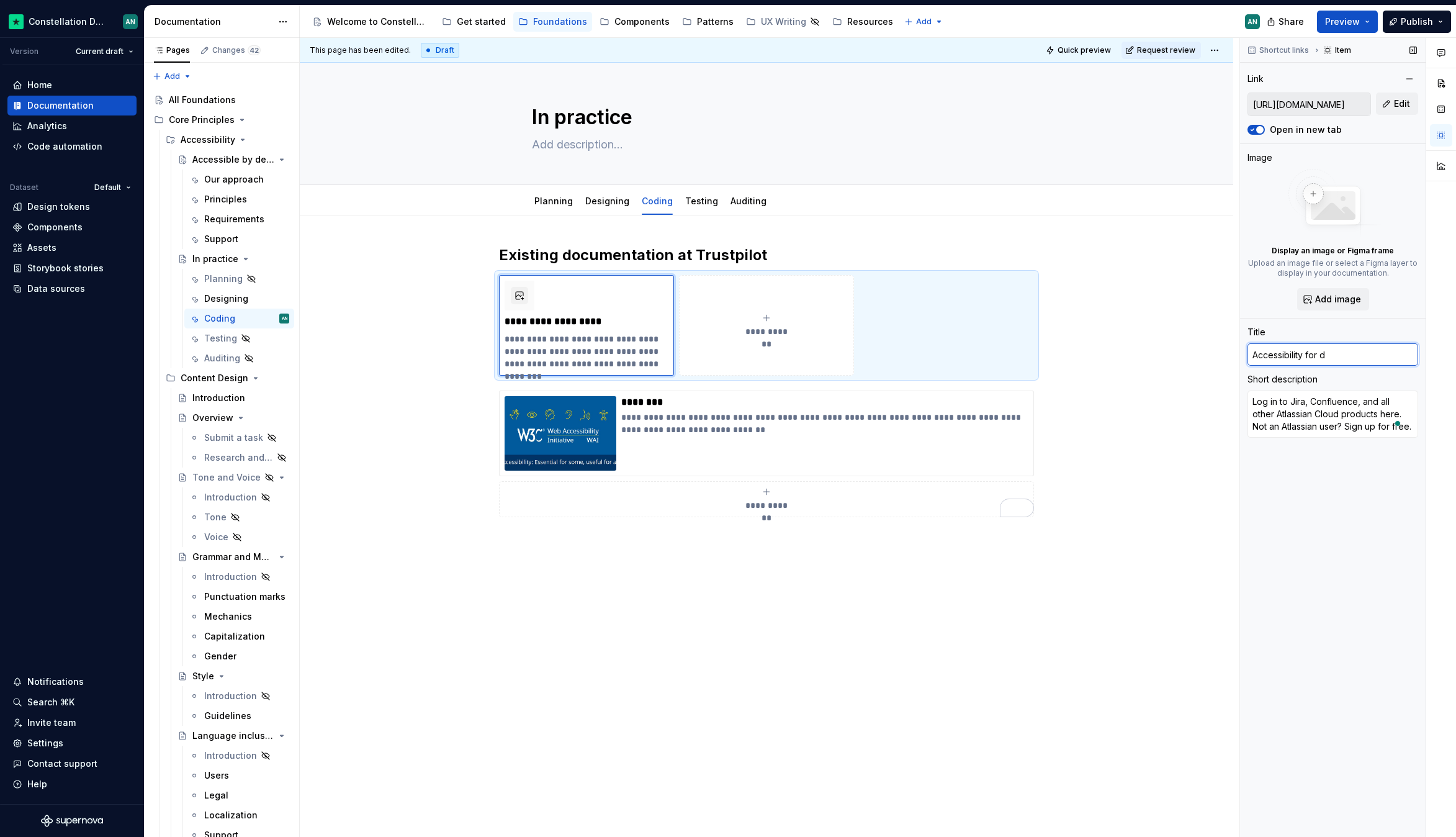
type input "Accessibility for de"
type textarea "*"
type input "Accessibility for dev"
type textarea "*"
type input "Accessibility for deve"
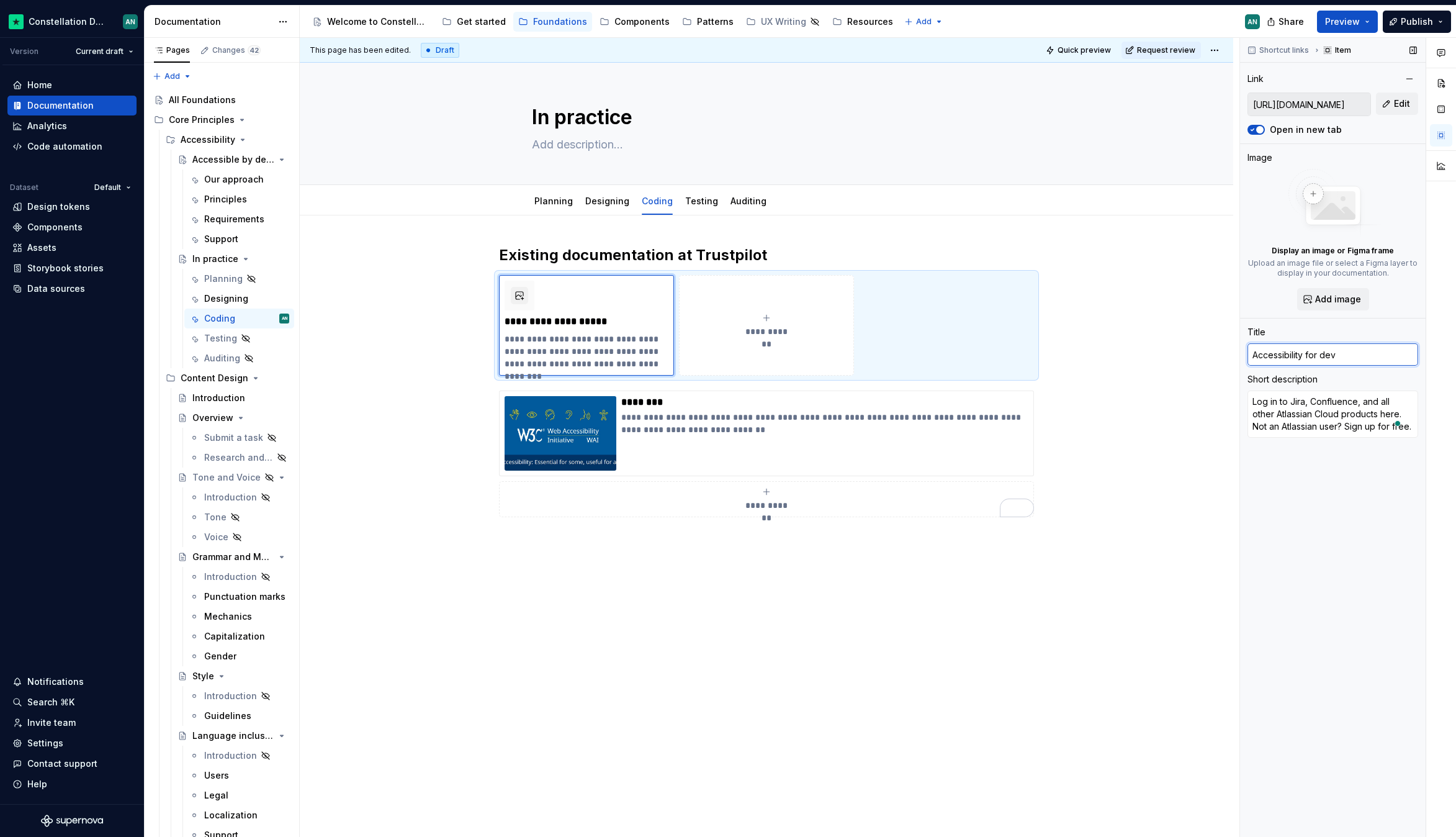
type textarea "*"
type input "Accessibility for deveo"
type textarea "*"
type input "Accessibility for deveol"
type textarea "*"
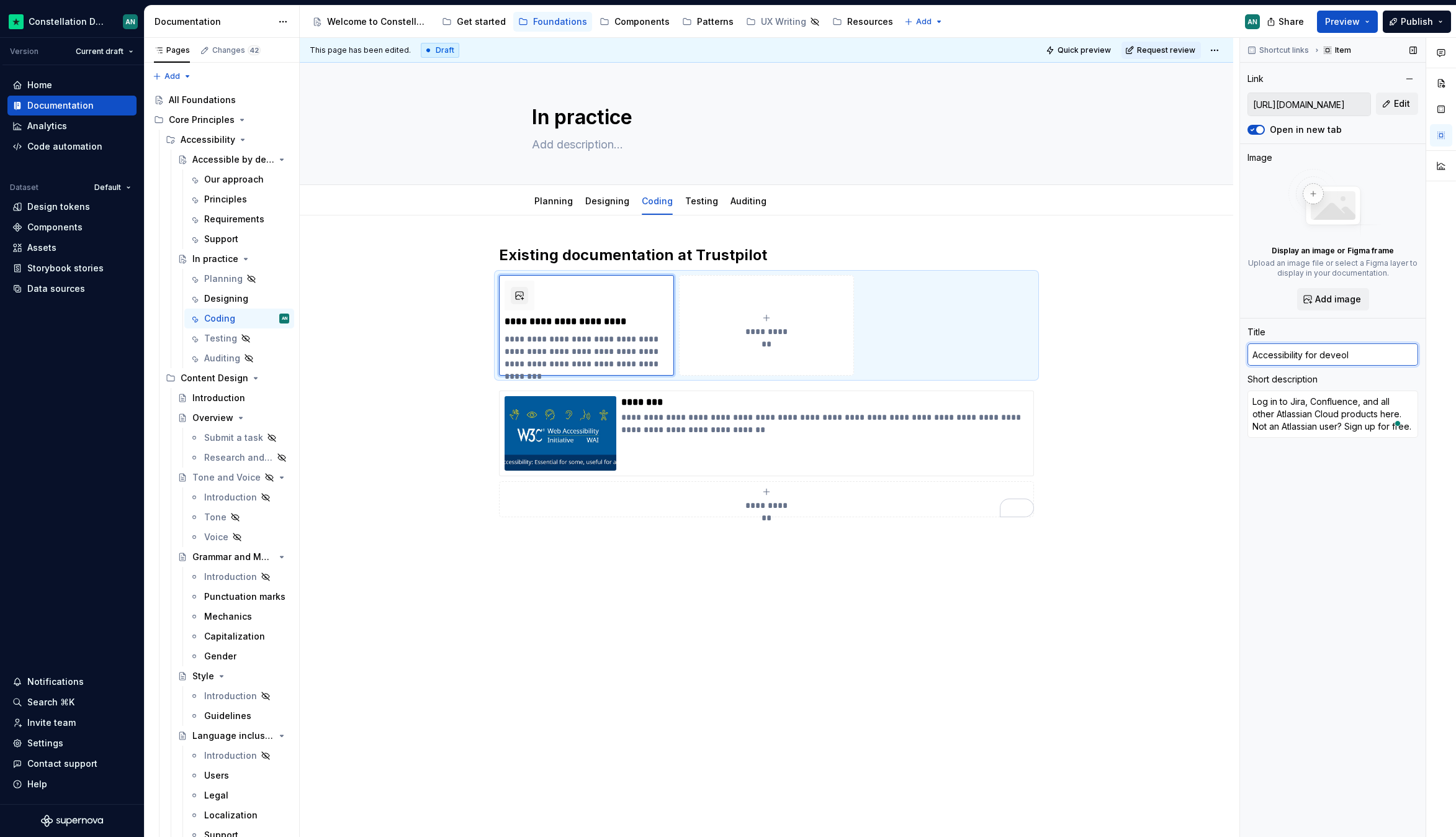
type input "Accessibility for deveo"
type textarea "*"
type input "Accessibility for deve"
type textarea "*"
type input "Accessibility for devel"
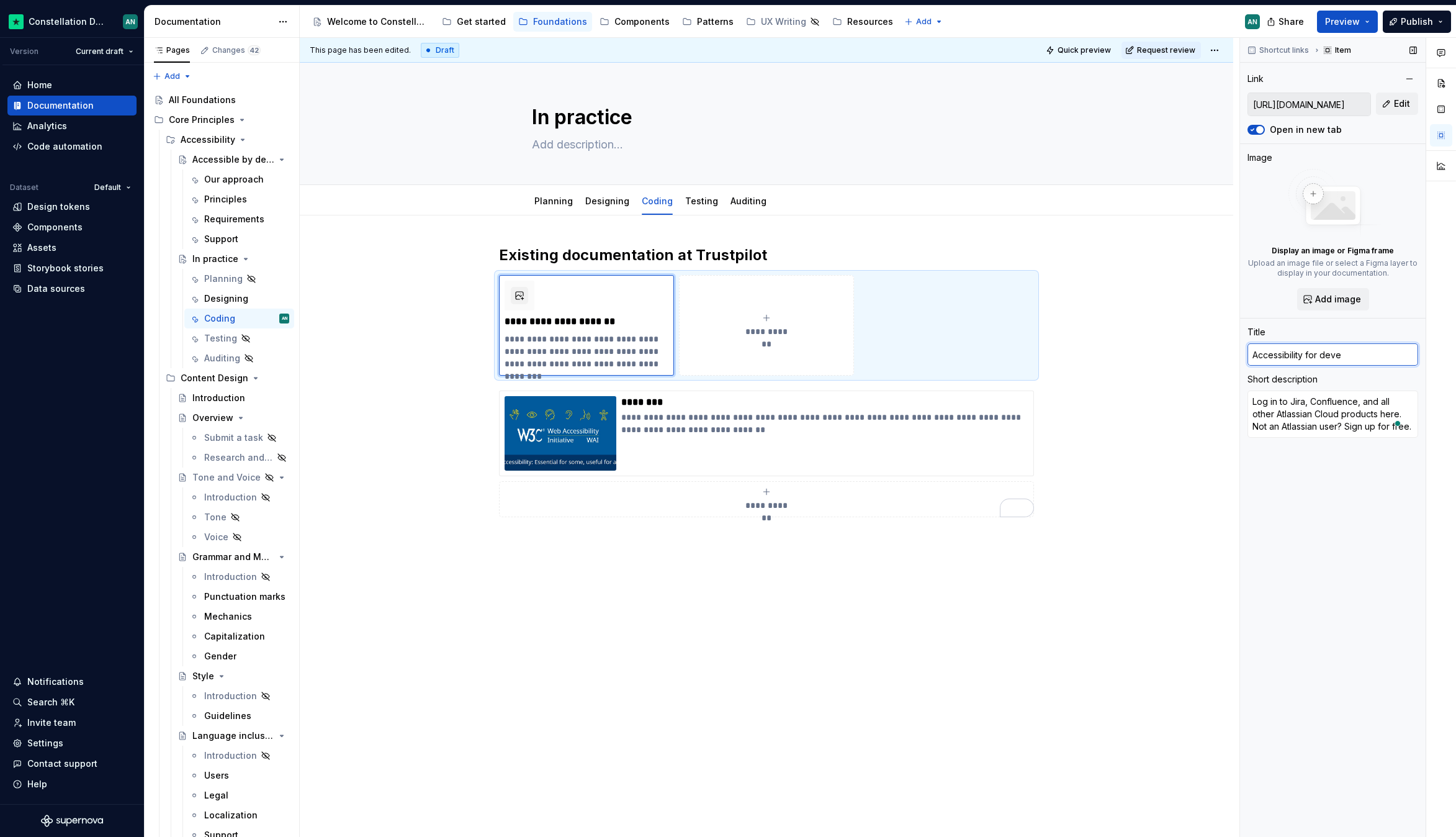
type textarea "*"
type input "Accessibility for develo"
type textarea "*"
type input "Accessibility for develop"
type textarea "*"
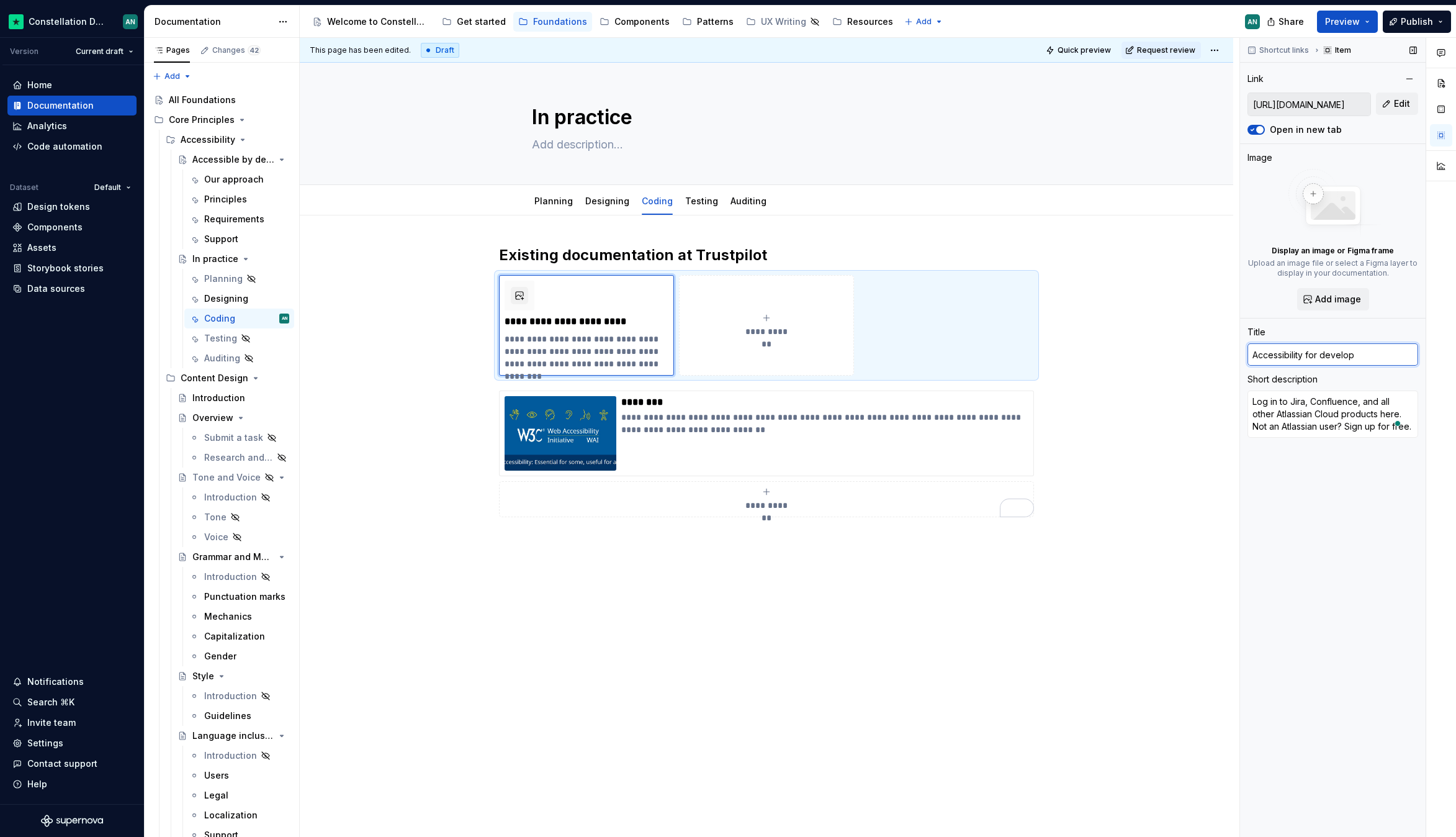
type input "Accessibility for develope"
type textarea "*"
type input "Accessibility for developer"
type textarea "*"
type input "Accessibility for developers"
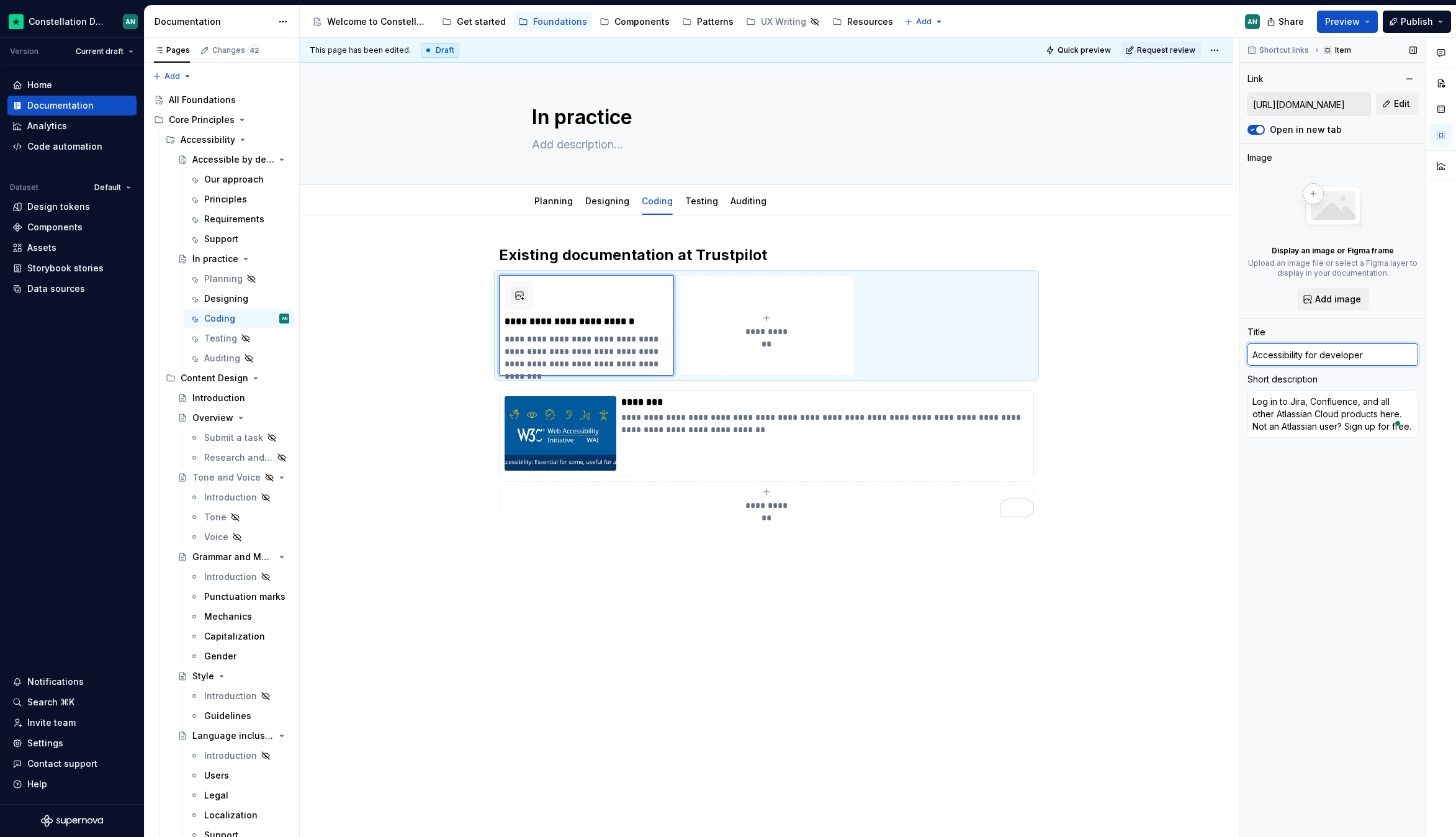
type textarea "*"
type input "Accessibility for developers"
click at [1291, 421] on textarea "Log in to Jira, Confluence, and all other Atlassian Cloud products here. Not an…" at bounding box center [1332, 414] width 171 height 47
type textarea "A"
type textarea "*"
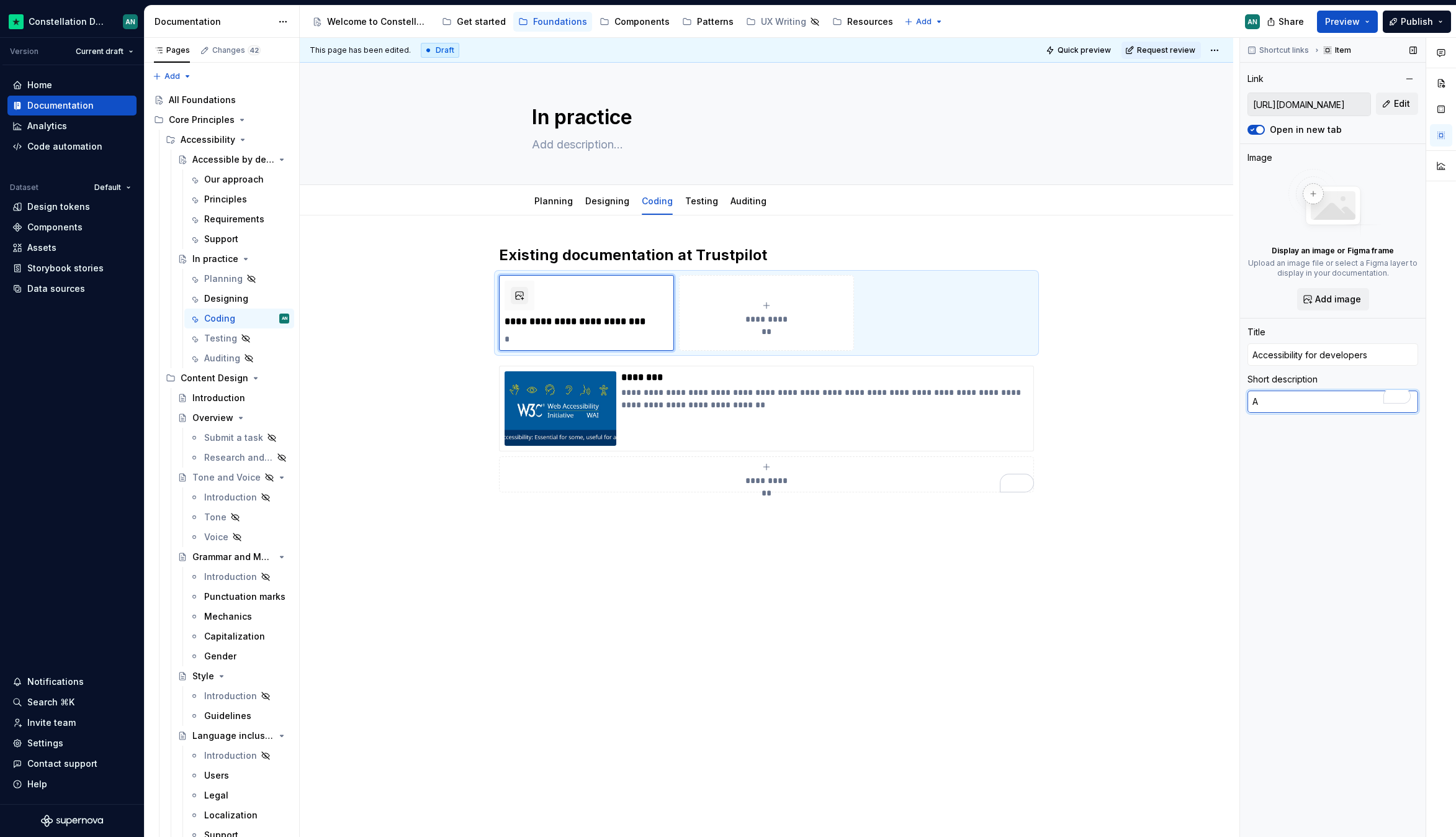
type textarea "A"
type textarea "*"
type textarea "A g"
type textarea "*"
type textarea "A gu"
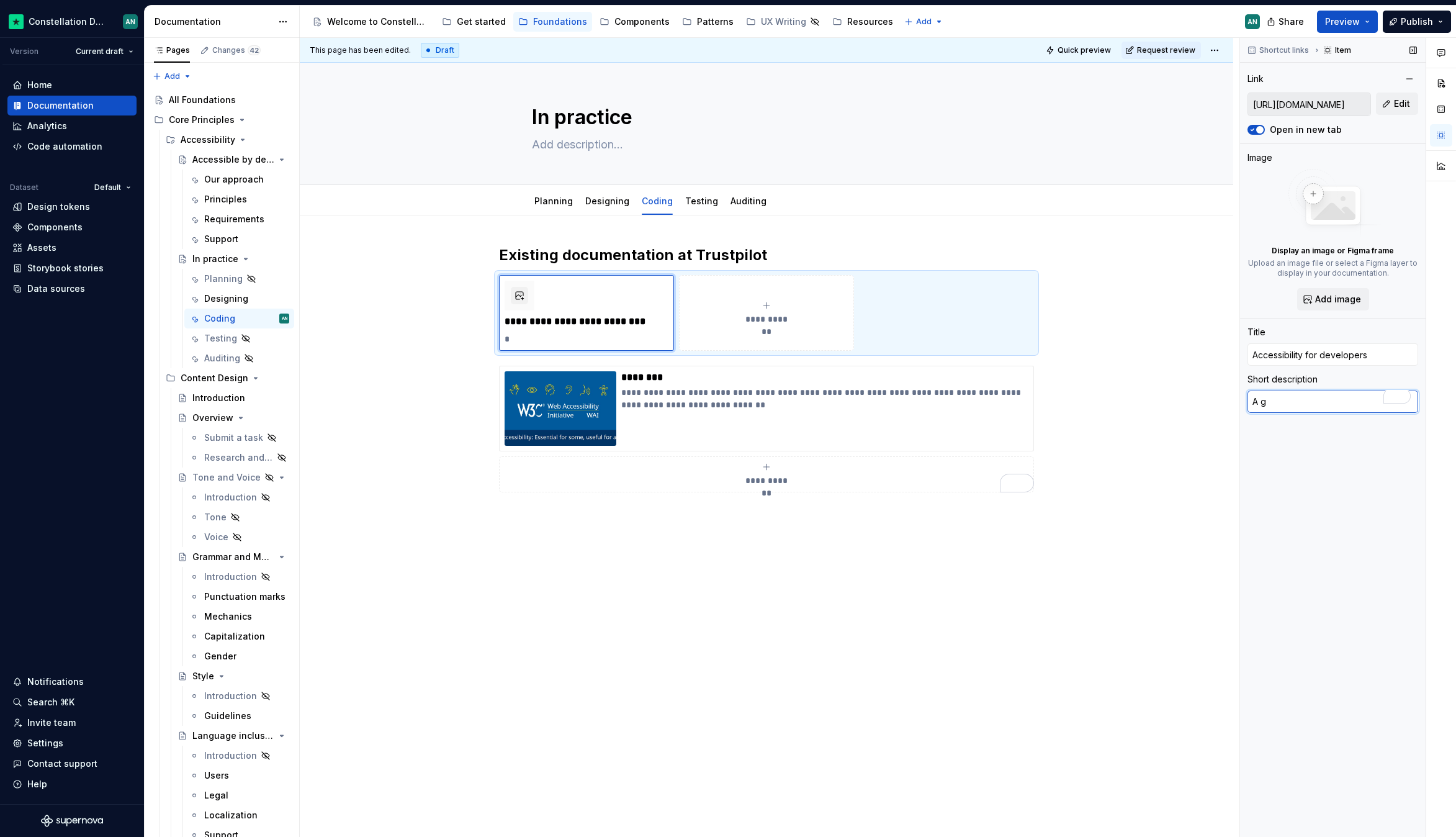
type textarea "*"
type textarea "A gui"
type textarea "*"
type textarea "A guid"
type textarea "*"
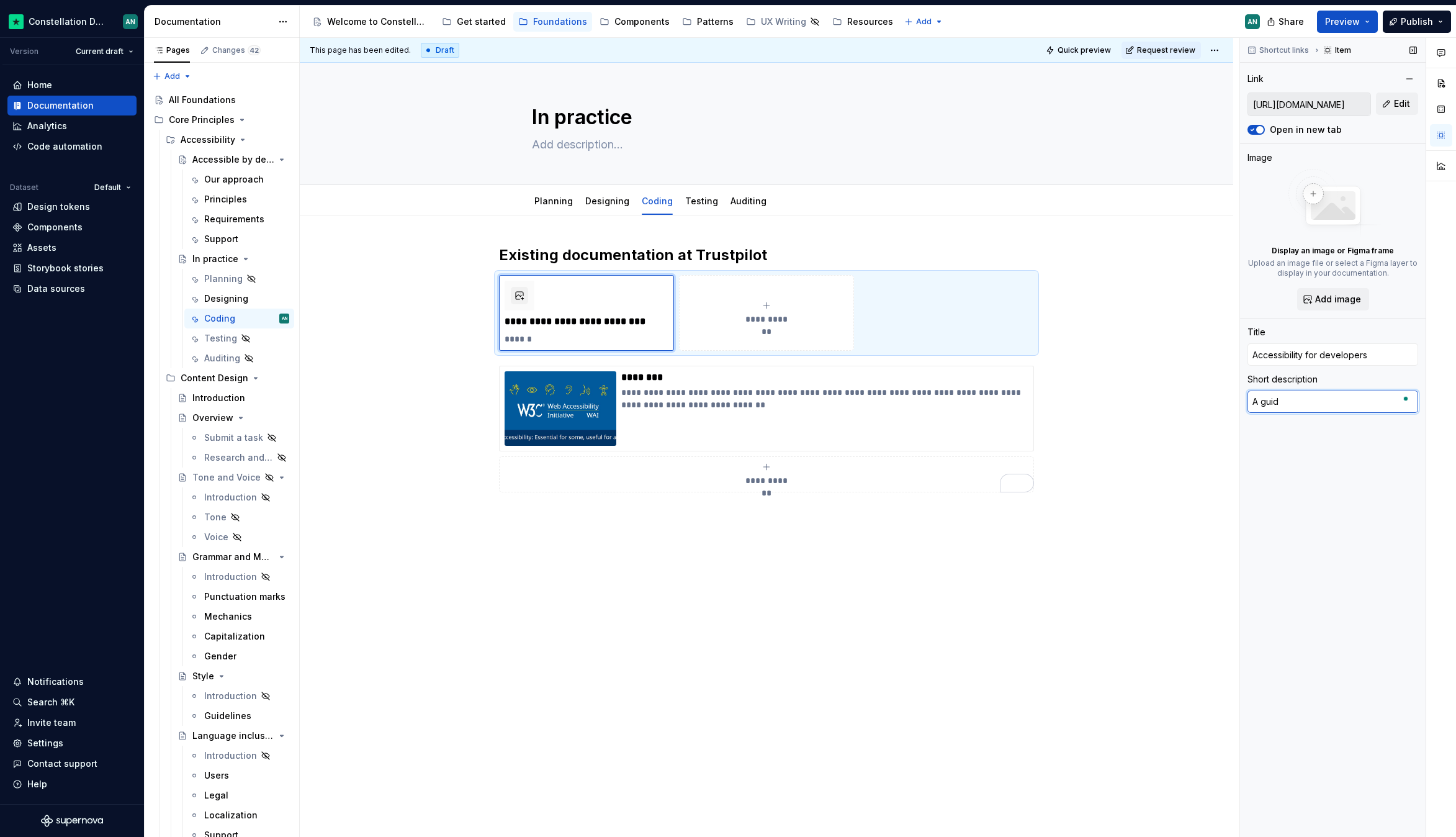
type textarea "A guide"
type textarea "*"
type textarea "A guide"
type textarea "*"
type textarea "A guide b"
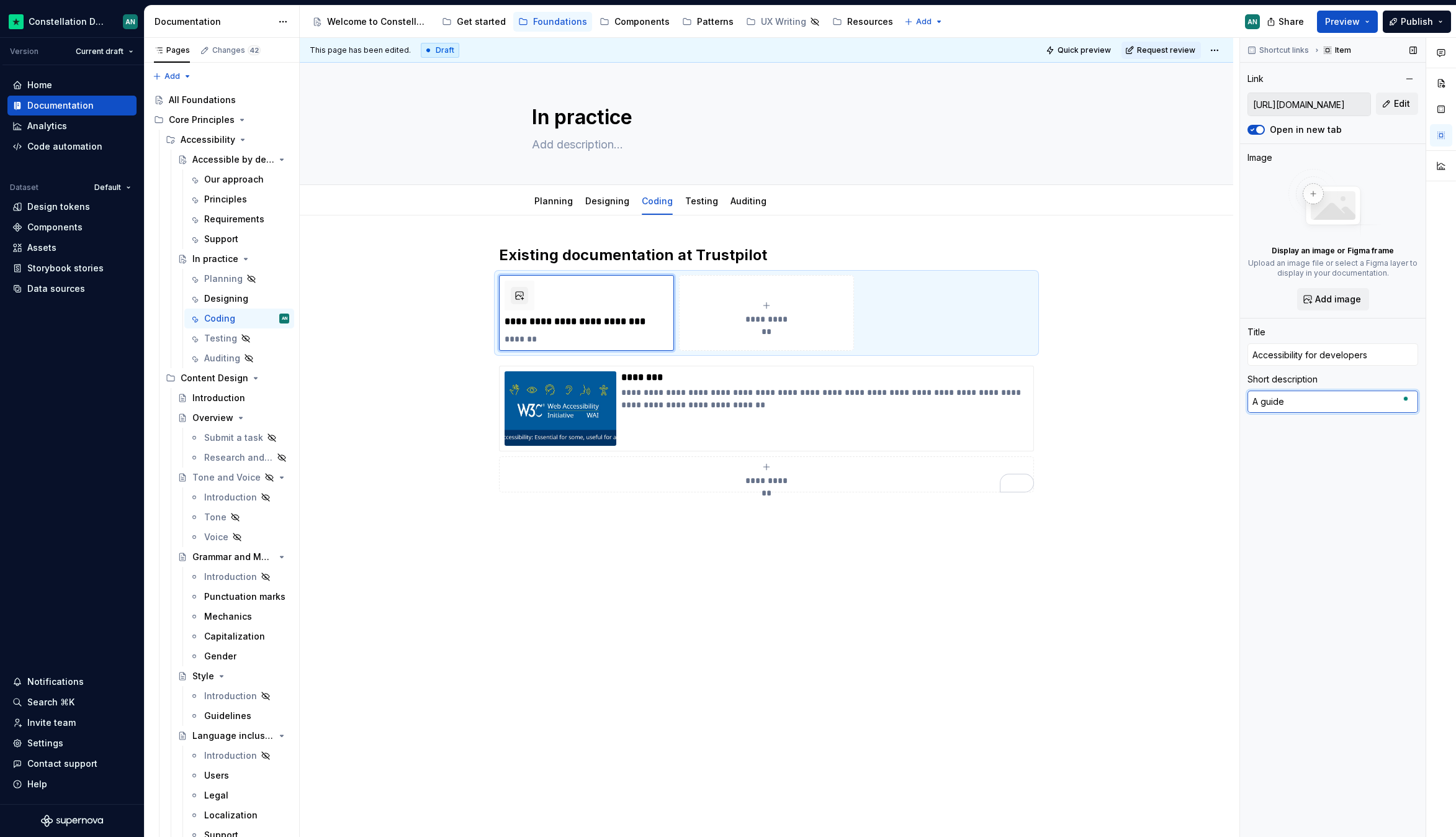
type textarea "*"
type textarea "A guide bu"
type textarea "*"
type textarea "A guide bui"
type textarea "*"
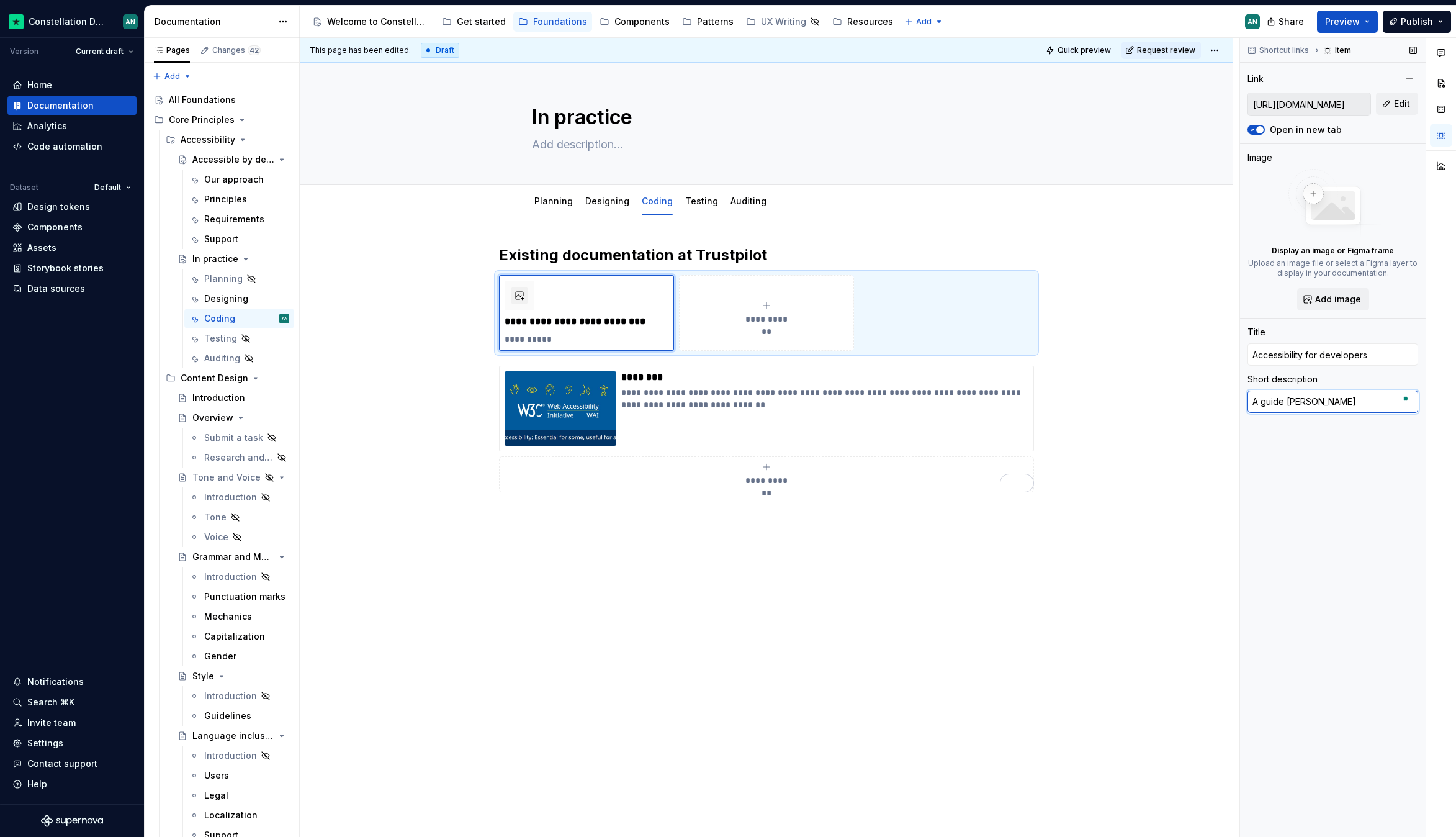
type textarea "A guide buil"
type textarea "*"
type textarea "A guide built"
type textarea "*"
type textarea "A guide built"
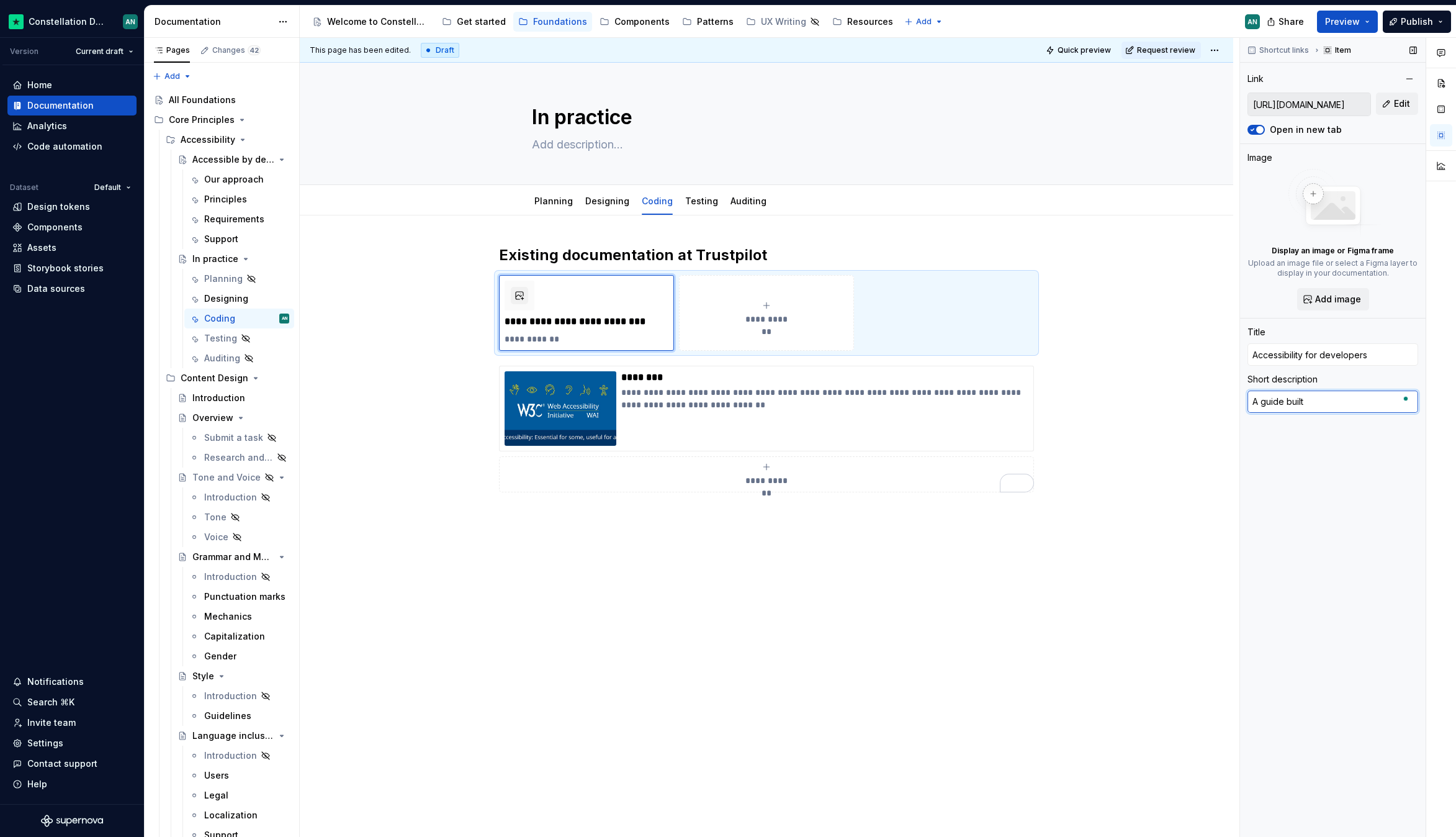
type textarea "*"
type textarea "A guide built b"
type textarea "*"
type textarea "A guide built bhy"
type textarea "*"
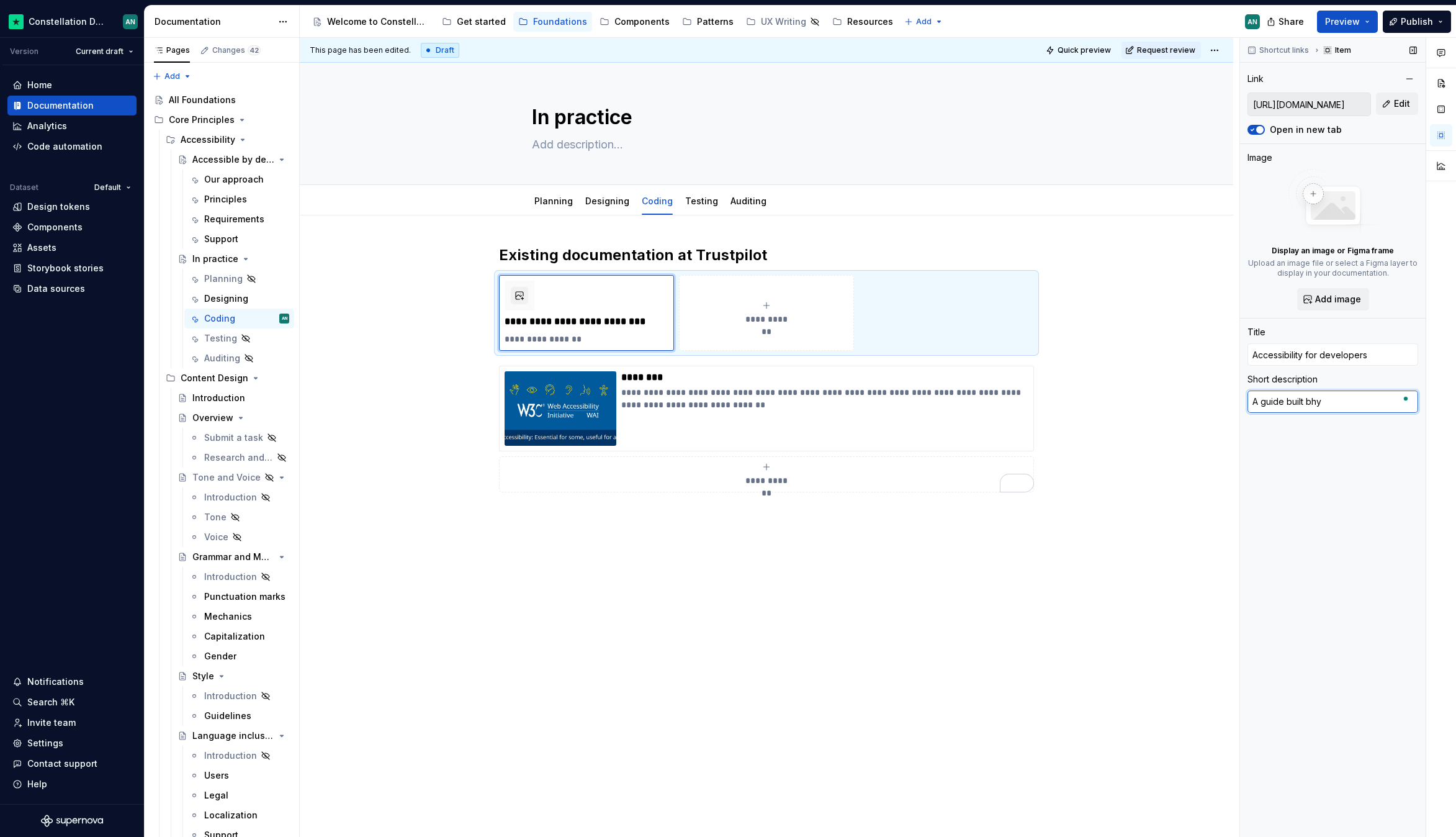
type textarea "A guide built bh"
type textarea "*"
type textarea "A guide built b"
type textarea "*"
type textarea "A guide built by"
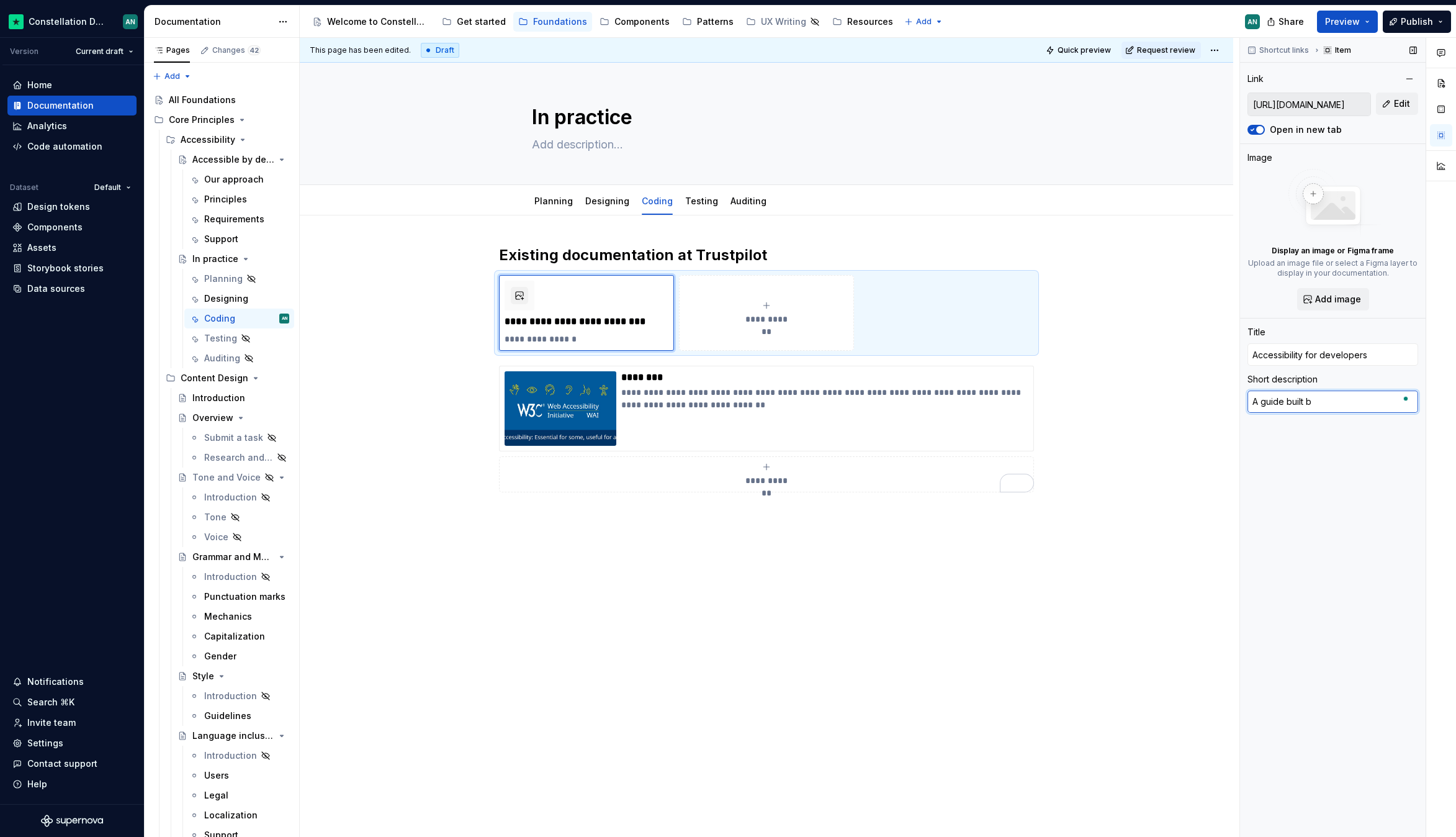
type textarea "*"
type textarea "A guide built by"
type textarea "*"
type textarea "A guide built by e"
type textarea "*"
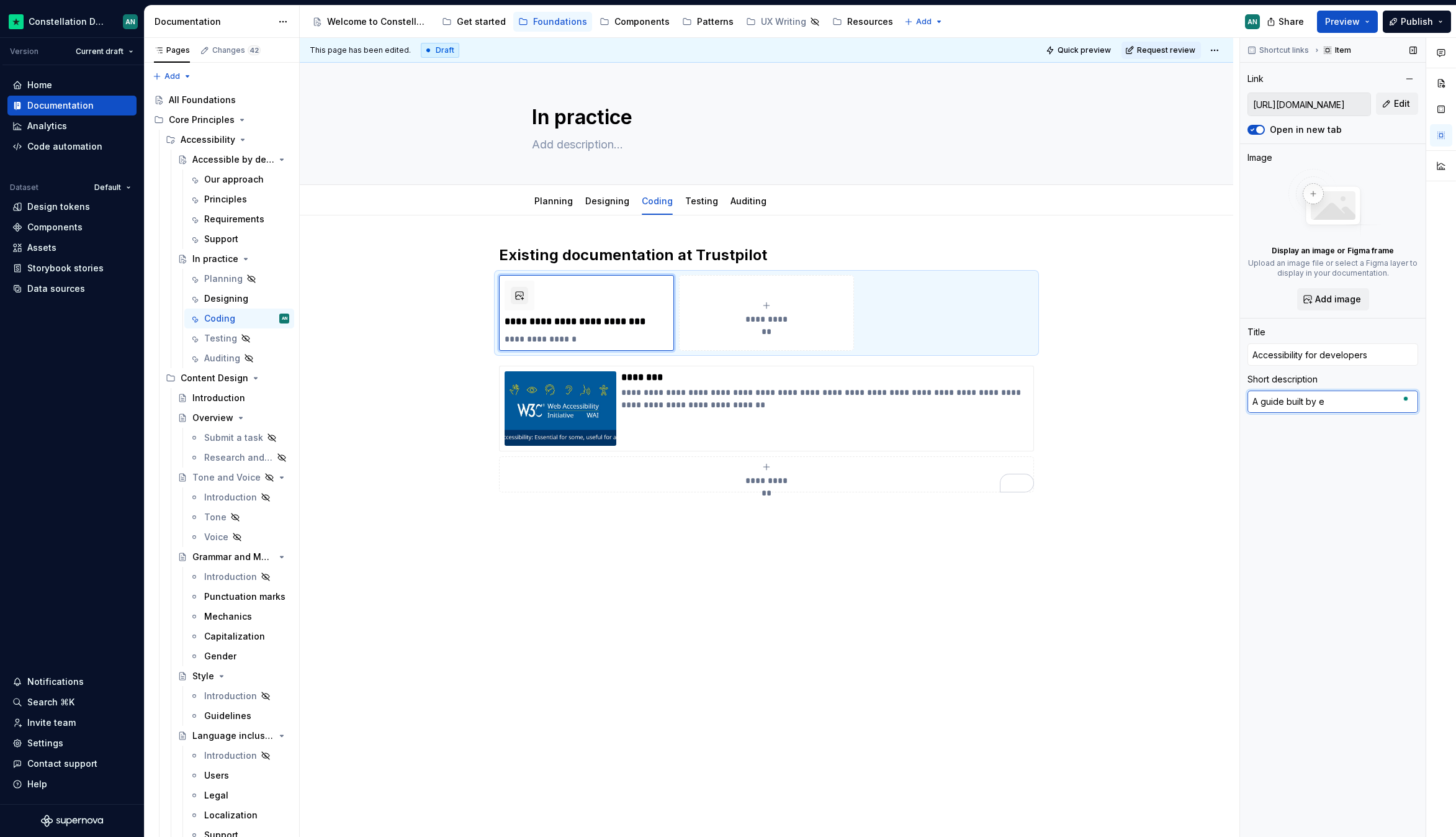
type textarea "A guide built by en"
type textarea "*"
type textarea "A guide built by eng"
type textarea "*"
type textarea "A guide built by engo"
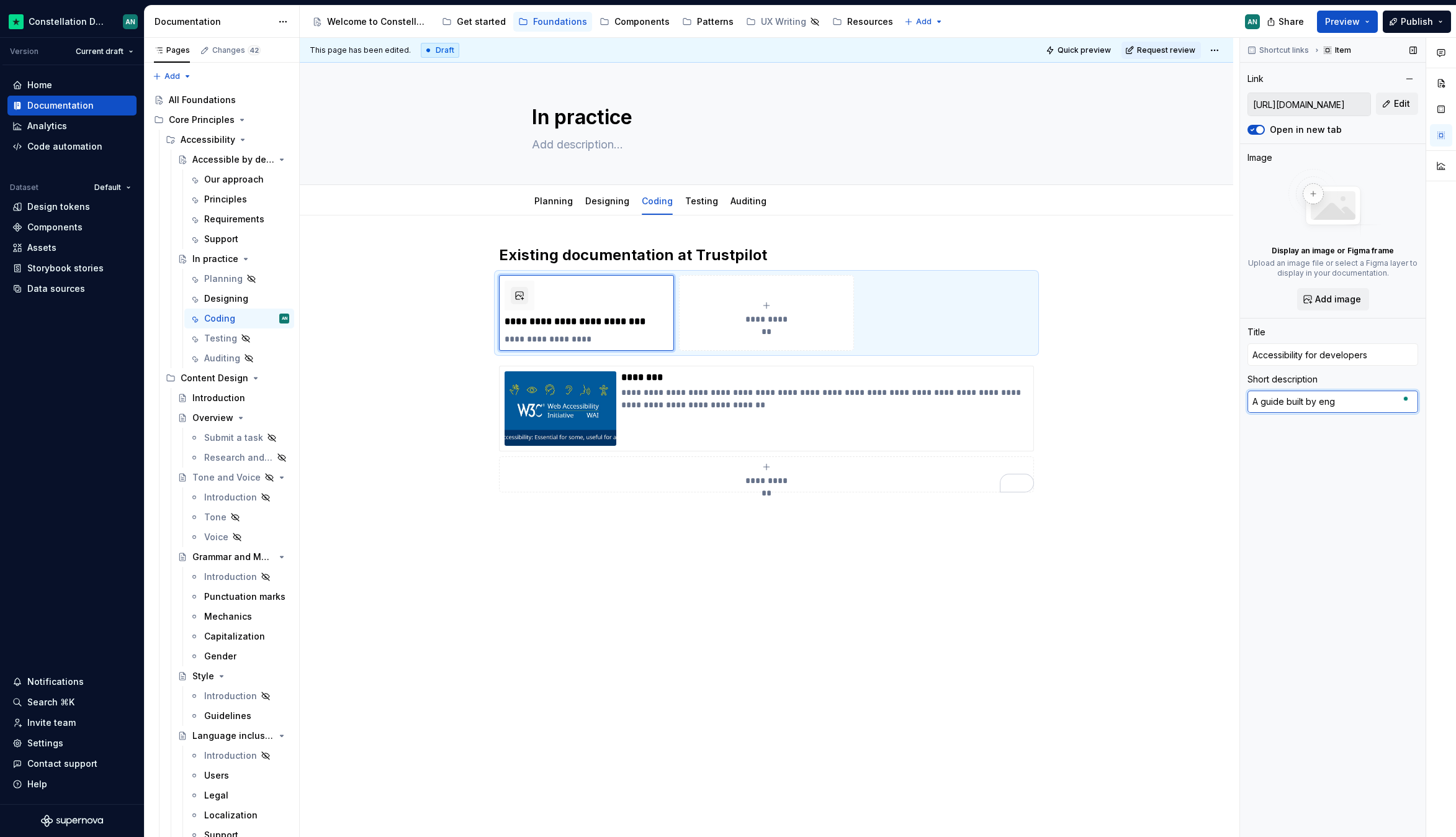
type textarea "*"
type textarea "A guide built by eng"
type textarea "*"
type textarea "A guide built by engi"
type textarea "*"
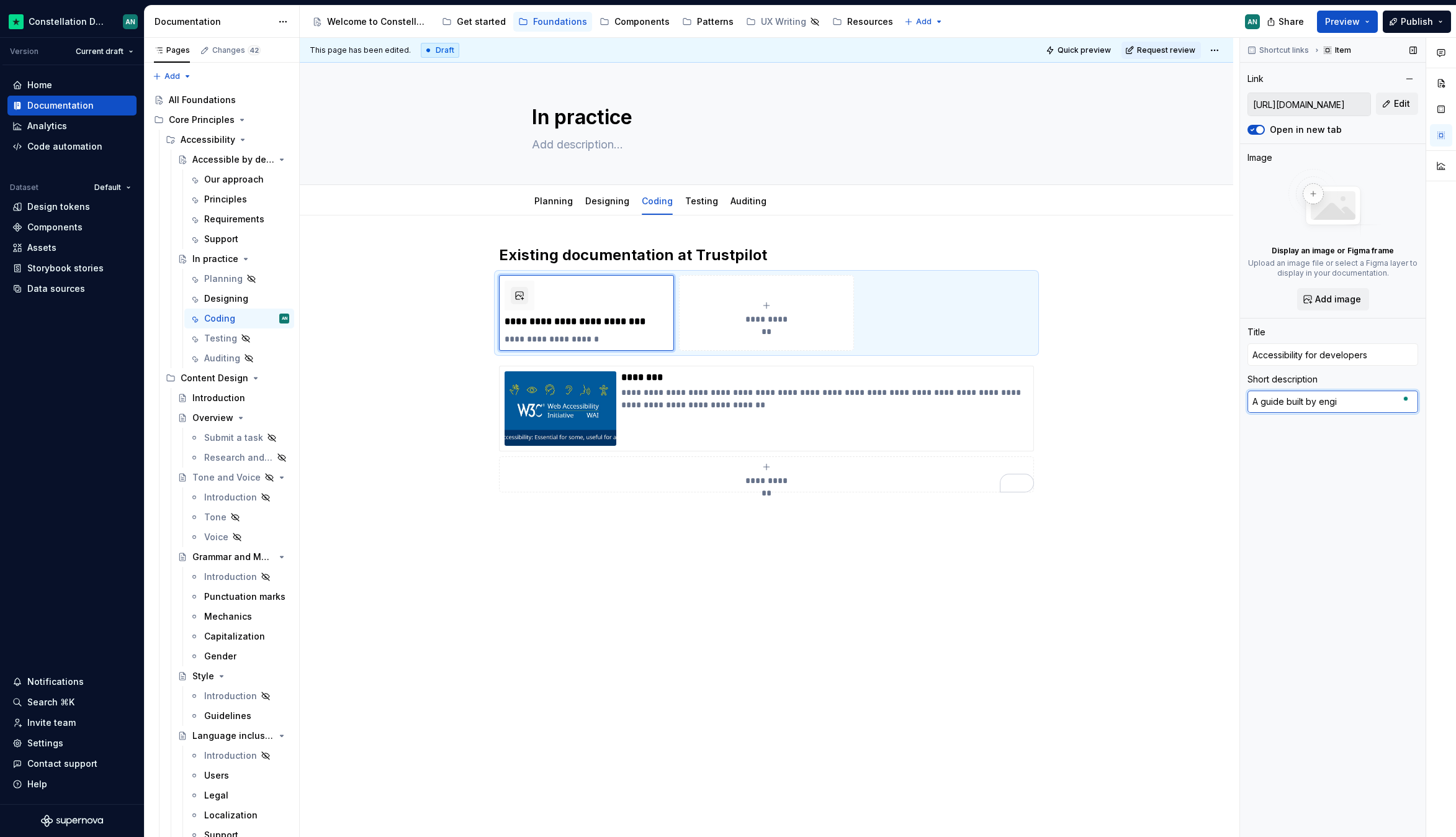
type textarea "A guide built by engin"
type textarea "*"
type textarea "A guide built by engine"
type textarea "*"
type textarea "A guide built by enginee"
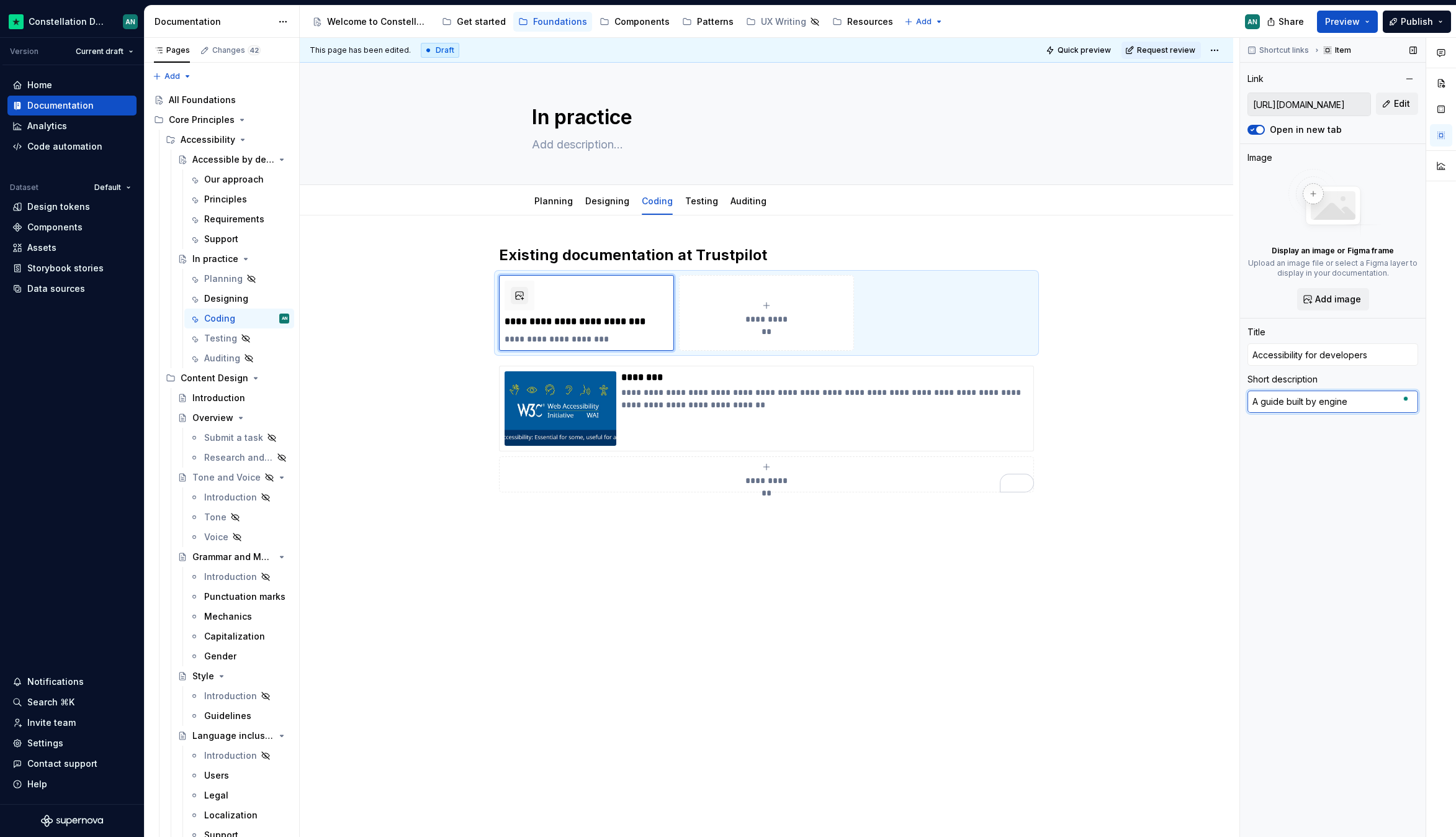
type textarea "*"
type textarea "A guide built by engineer"
type textarea "*"
type textarea "A guide built by engineeri"
type textarea "*"
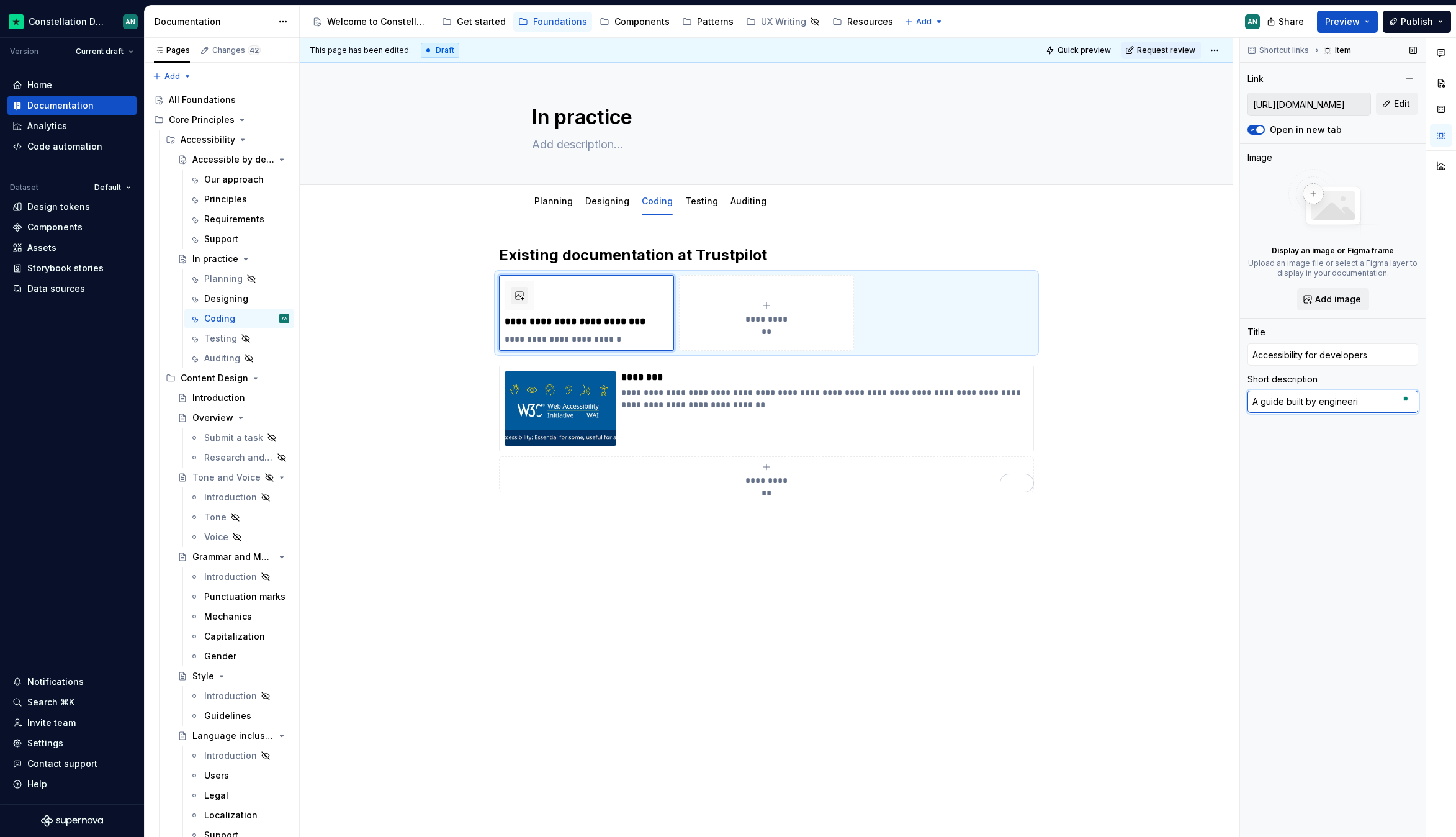
type textarea "A guide built by engineer"
type textarea "*"
type textarea "A guide built by engineers"
type textarea "*"
type textarea "A guide built by engineers"
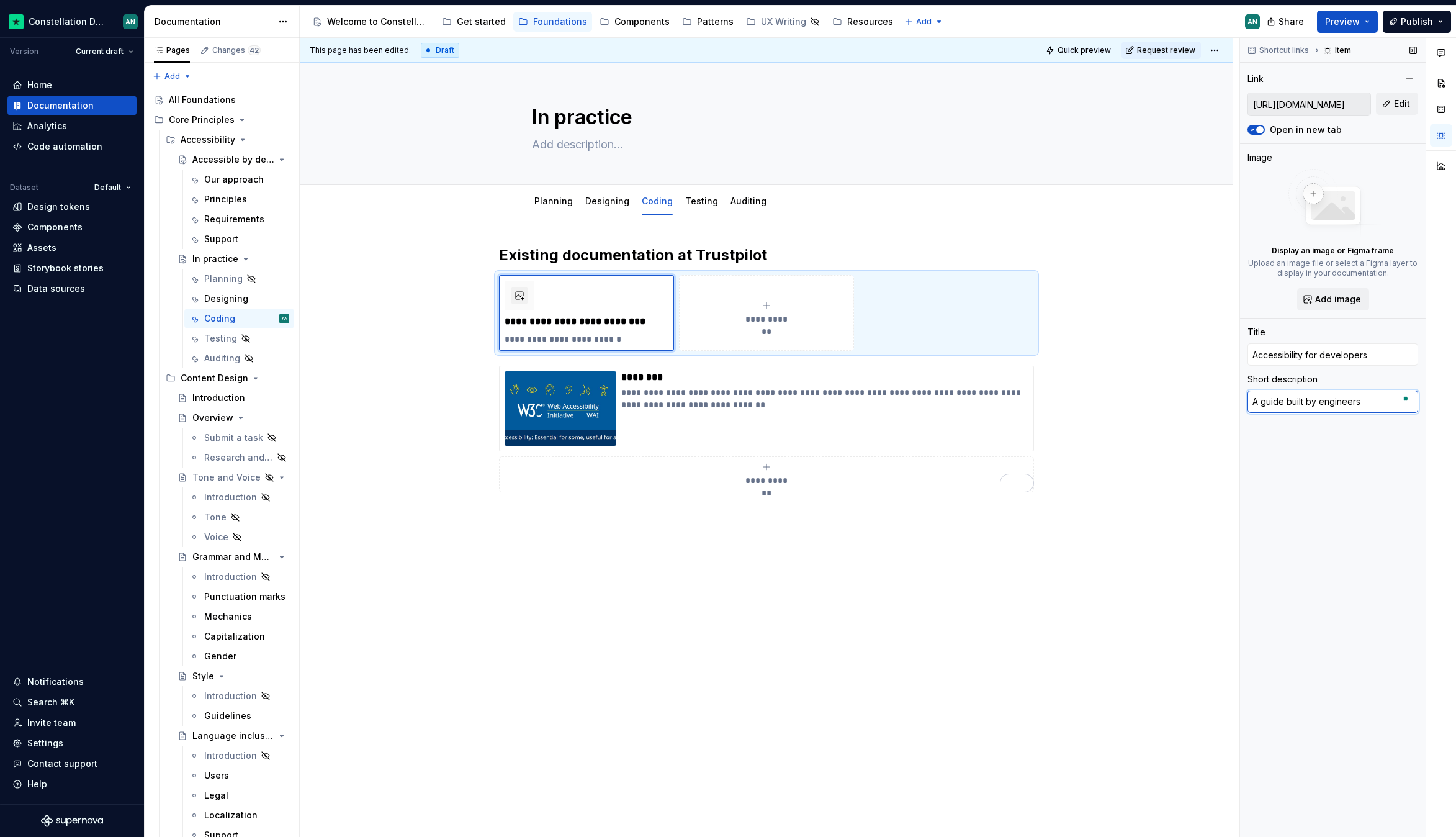
type textarea "*"
type textarea "A guide built by engineers i"
type textarea "*"
type textarea "A guide built by engineers in"
type textarea "*"
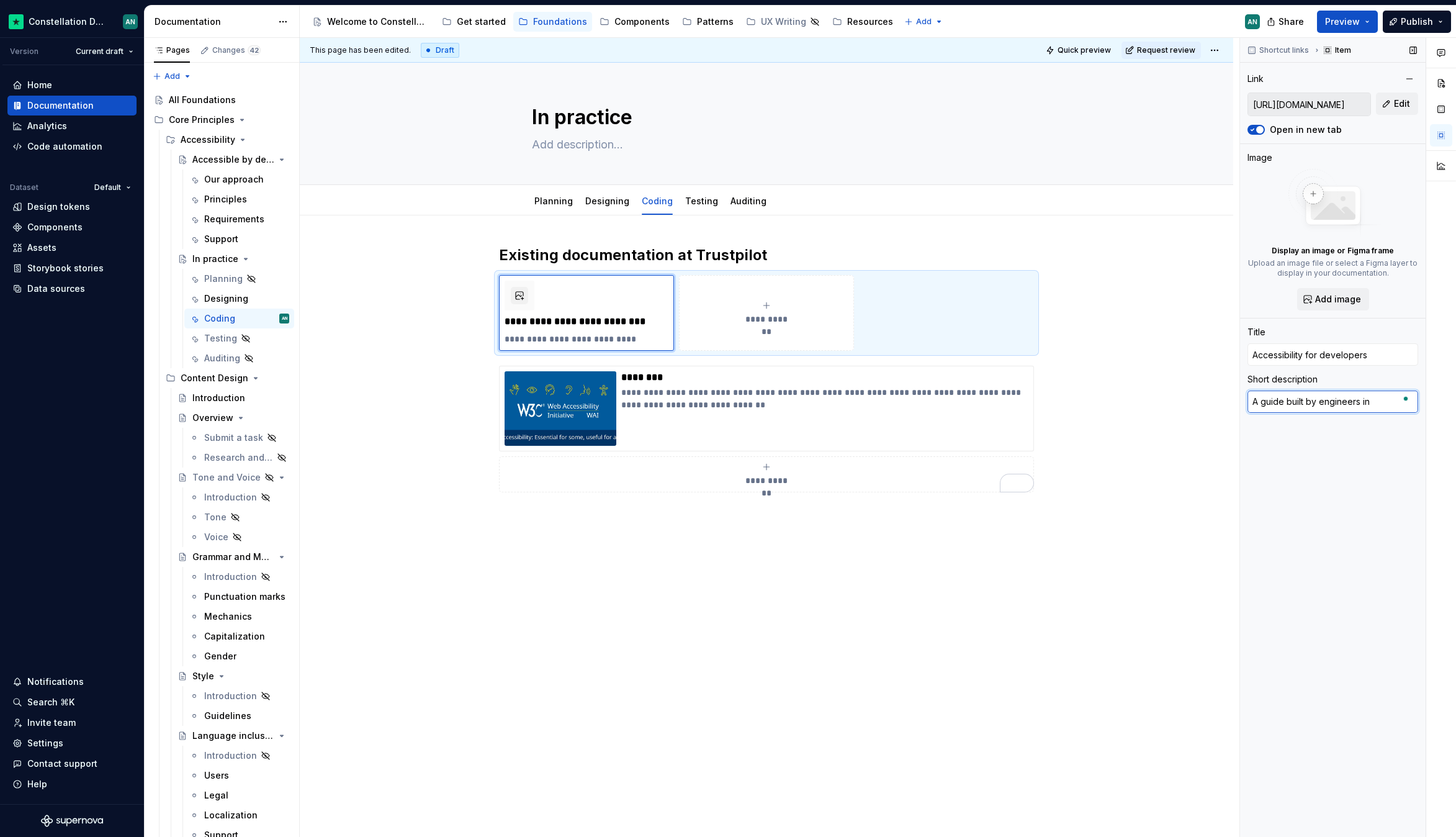
type textarea "A guide built by engineers in"
type textarea "*"
type textarea "A guide built by engineers in o"
type textarea "*"
type textarea "A guide built by engineers in ou"
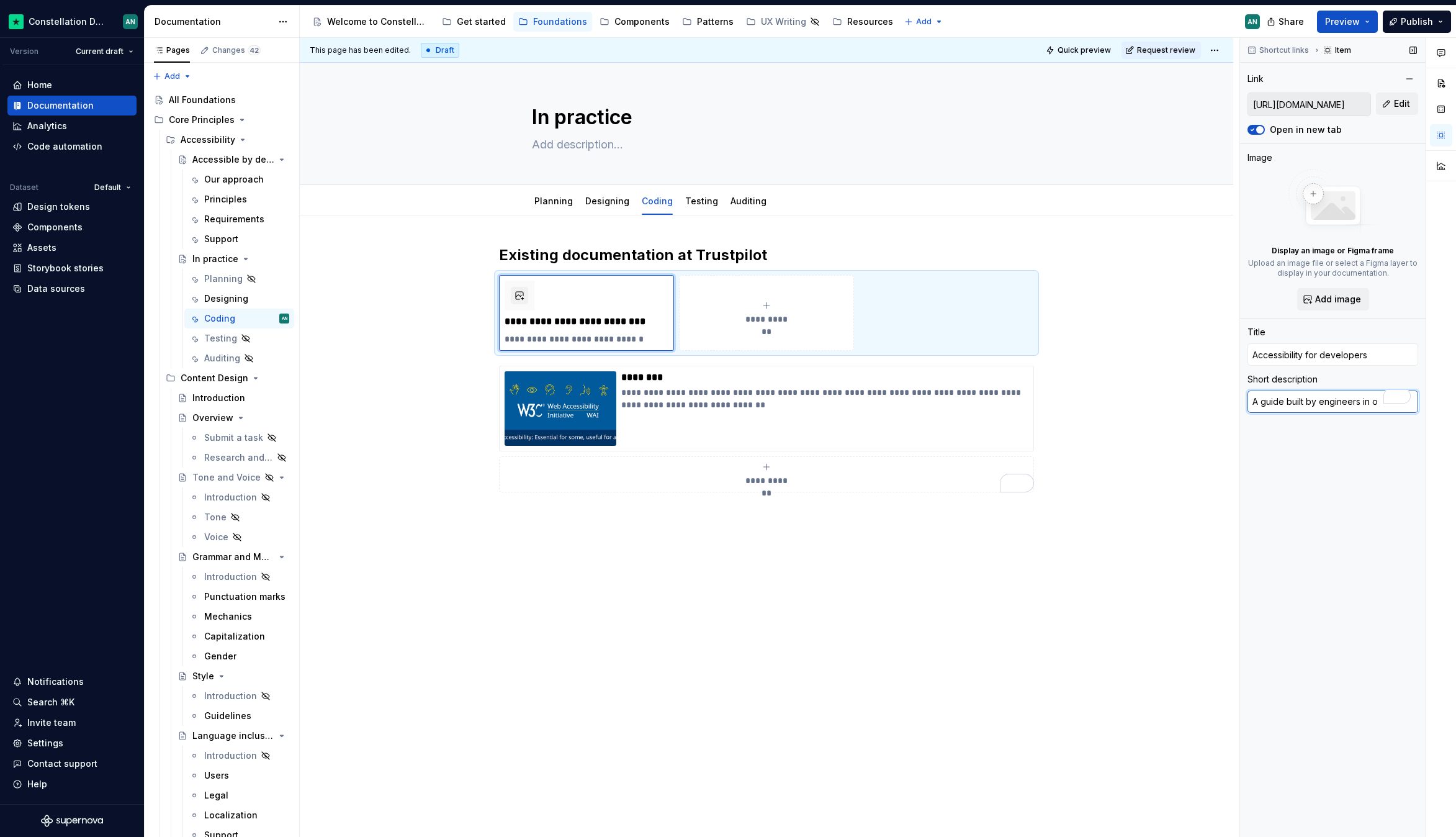
type textarea "*"
type textarea "A guide built by engineers in our"
type textarea "*"
type textarea "A guide built by engineers in our"
type textarea "*"
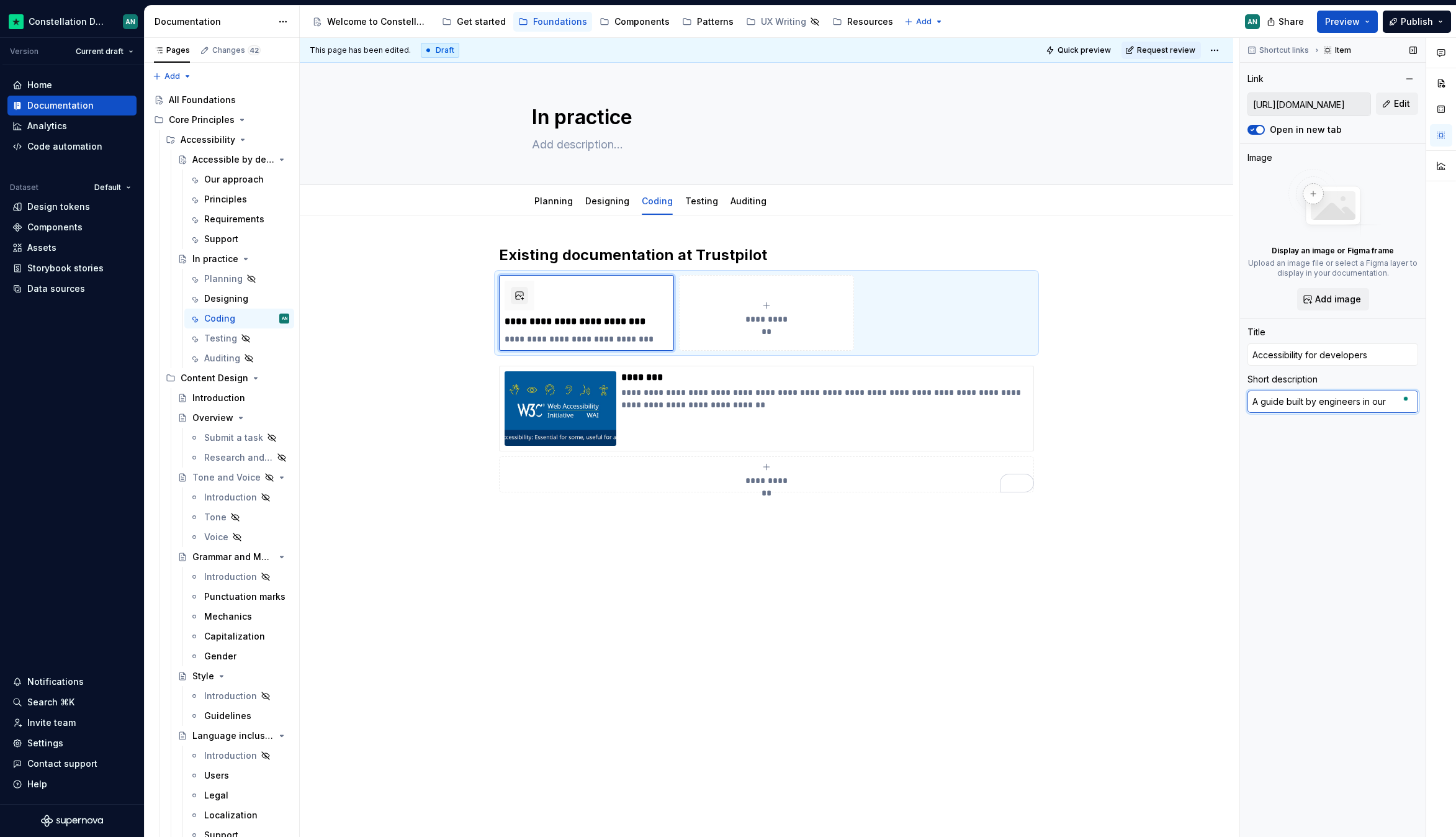
type textarea "A guide built by engineers in our t"
type textarea "*"
type textarea "A guide built by engineers in our te"
type textarea "*"
type textarea "A guide built by engineers in our tea"
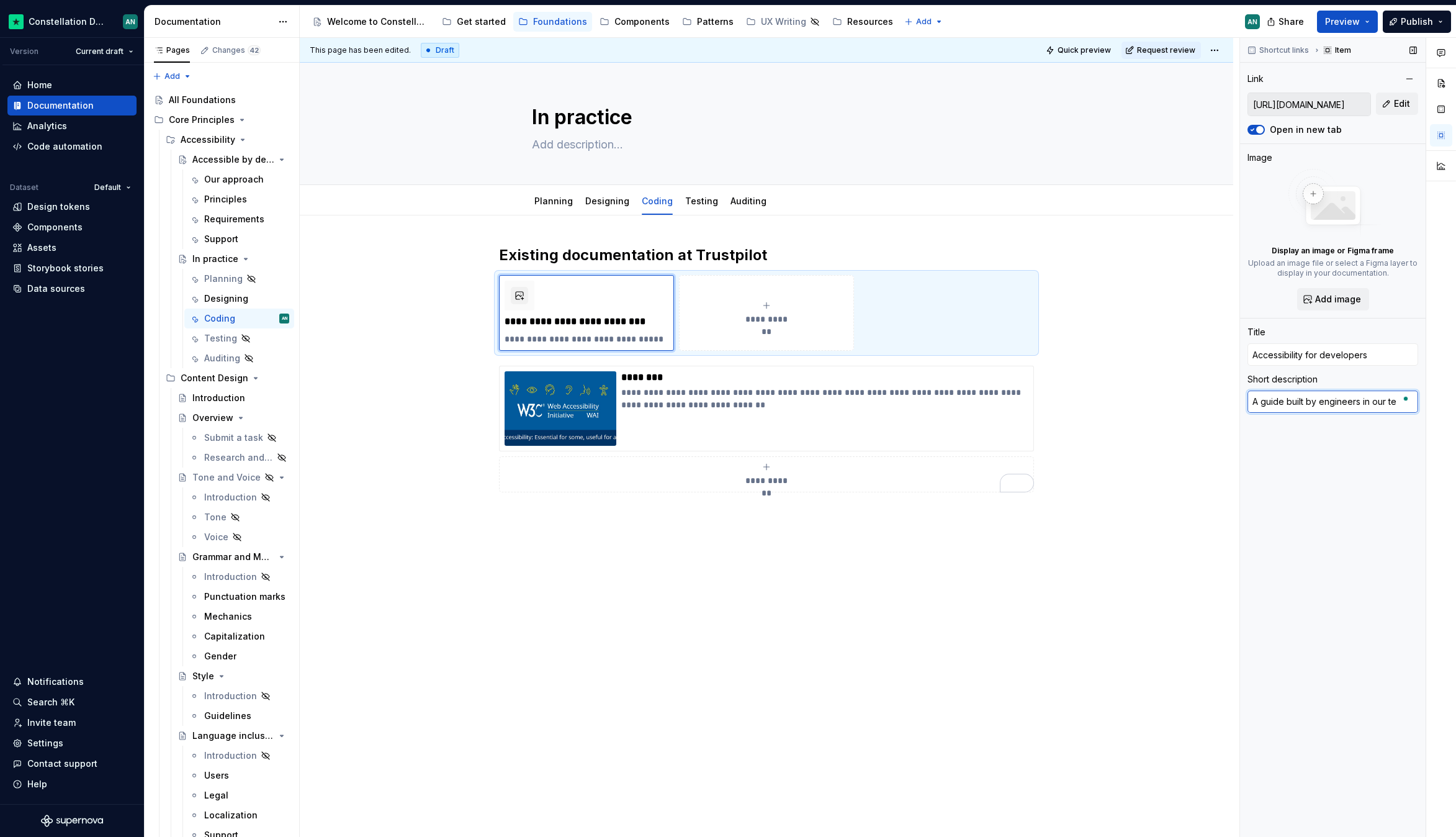
type textarea "*"
type textarea "A guide built by engineers in our team"
type textarea "*"
type textarea "A guide built by engineers in our teams"
type textarea "*"
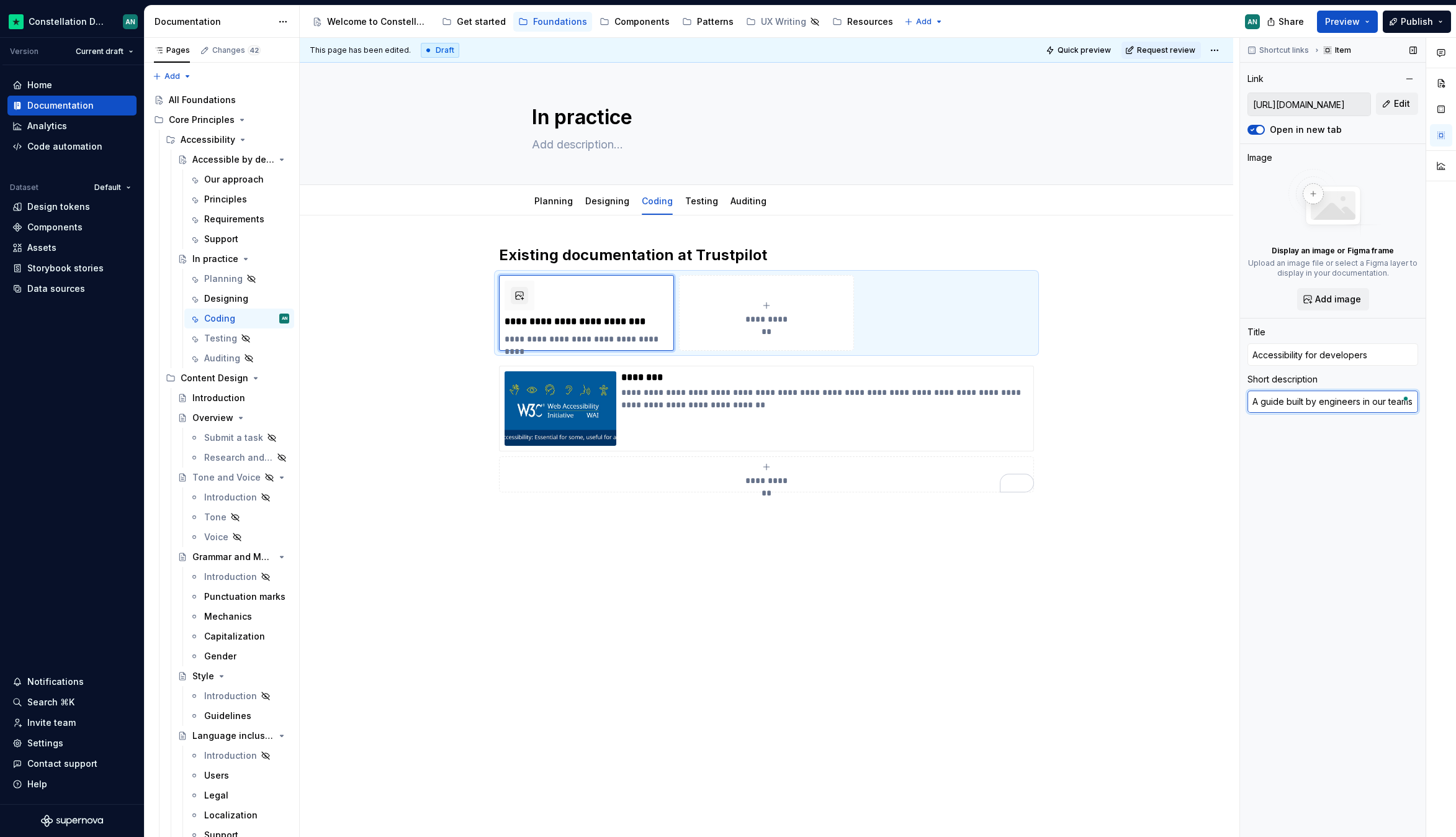
type textarea "A guide built by engineers in our teams"
type textarea "*"
type textarea "A guide built by engineers in our teams t"
type textarea "*"
type textarea "A guide built by engineers in our teams to"
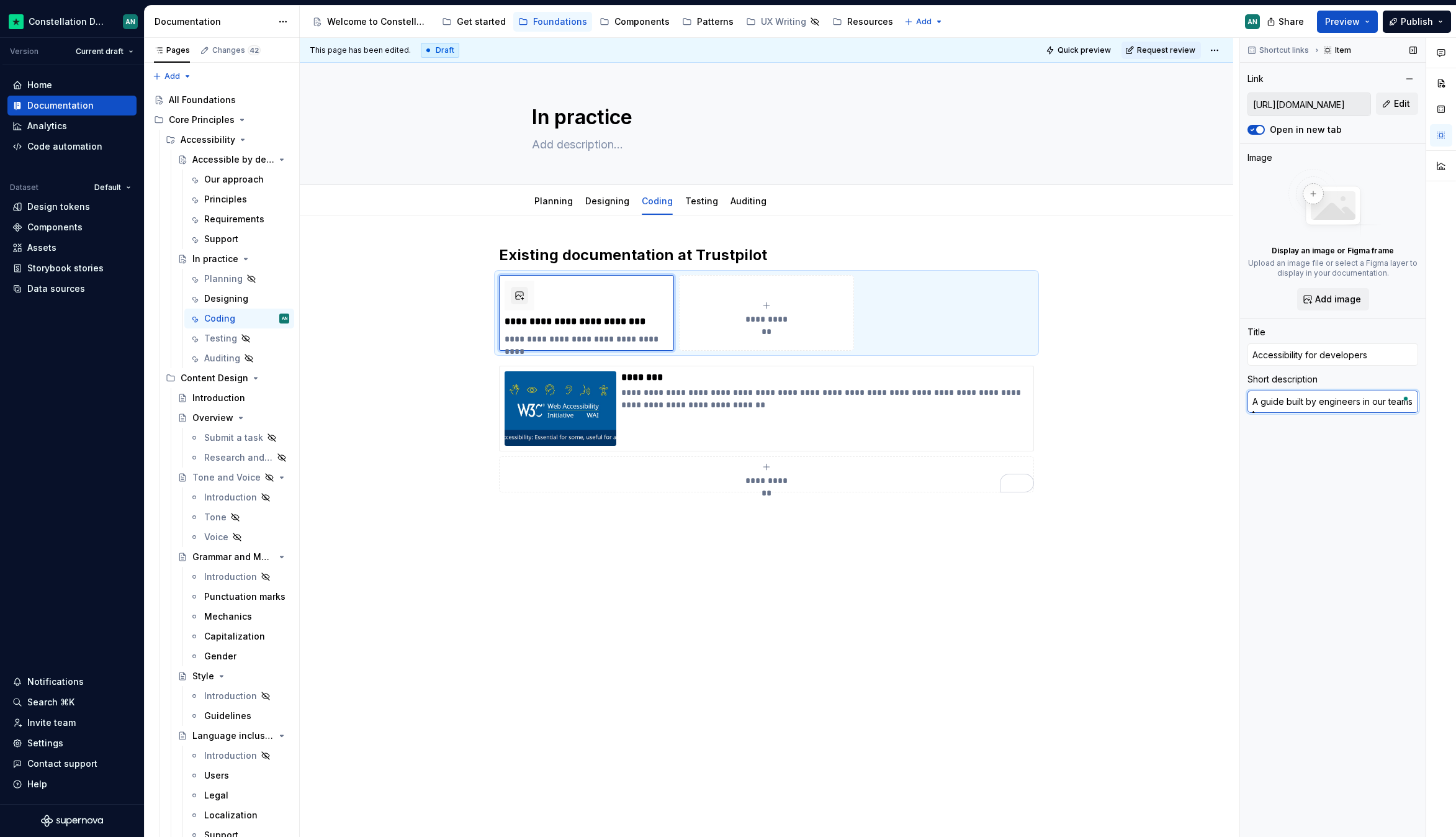
type textarea "*"
type textarea "A guide built by engineers in our teams to"
type textarea "*"
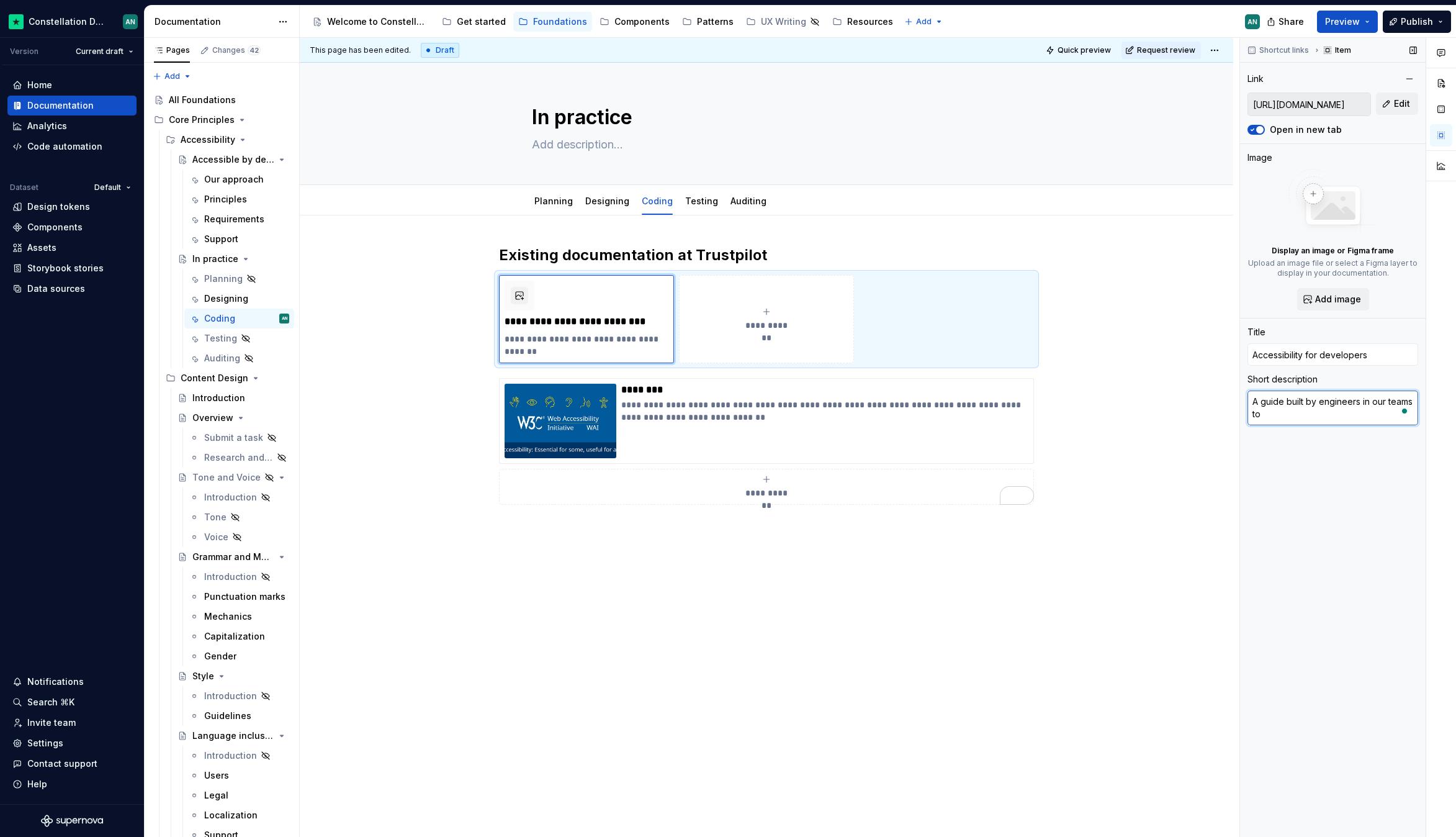
type textarea "A guide built by engineers in our teams to h"
type textarea "*"
type textarea "A guide built by engineers in our teams to he"
type textarea "*"
type textarea "A guide built by engineers in our teams to help"
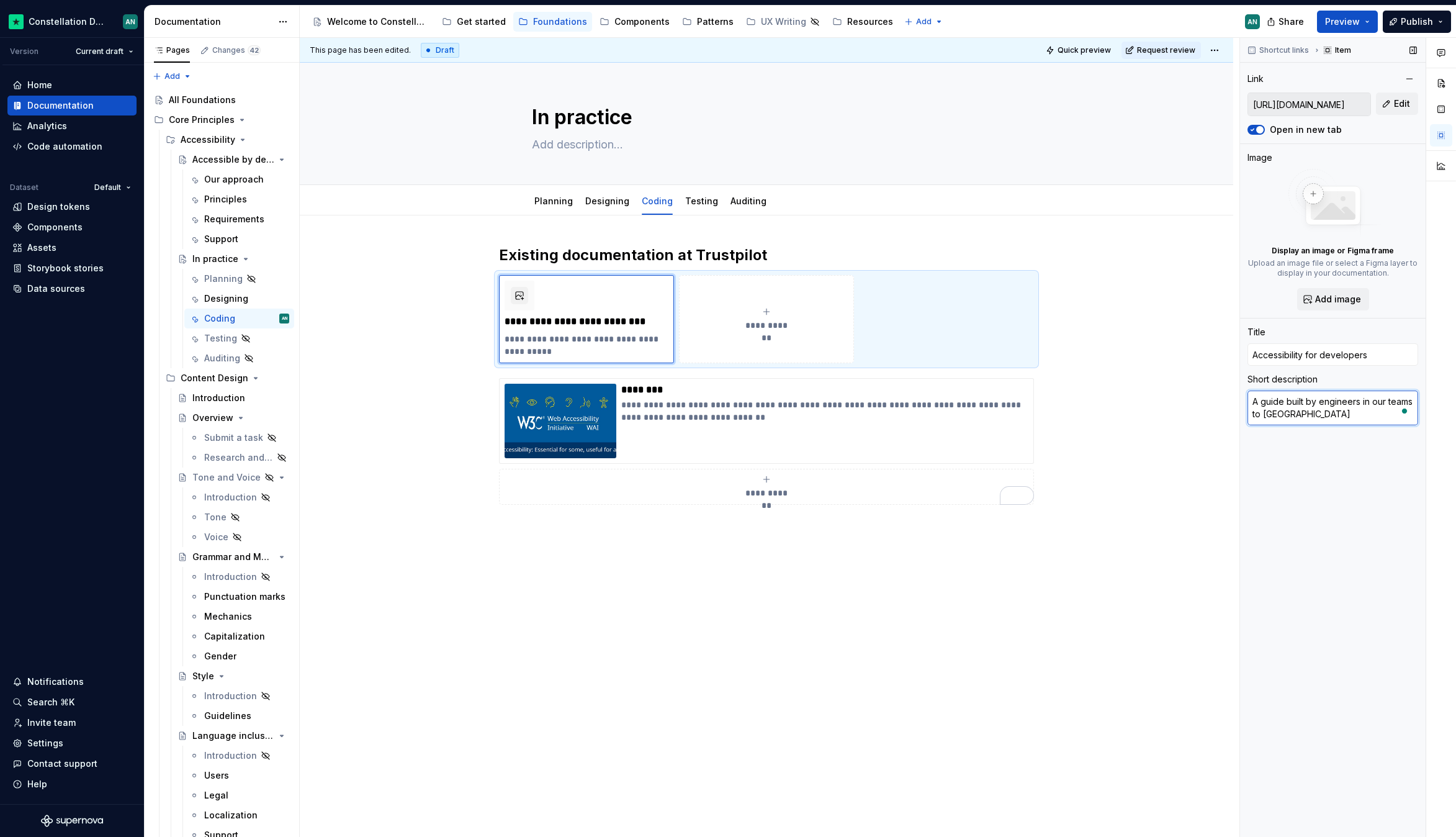
type textarea "*"
type textarea "A guide built by engineers in our teams to helpe"
type textarea "*"
type textarea "A guide built by engineers in our teams to helpe"
type textarea "*"
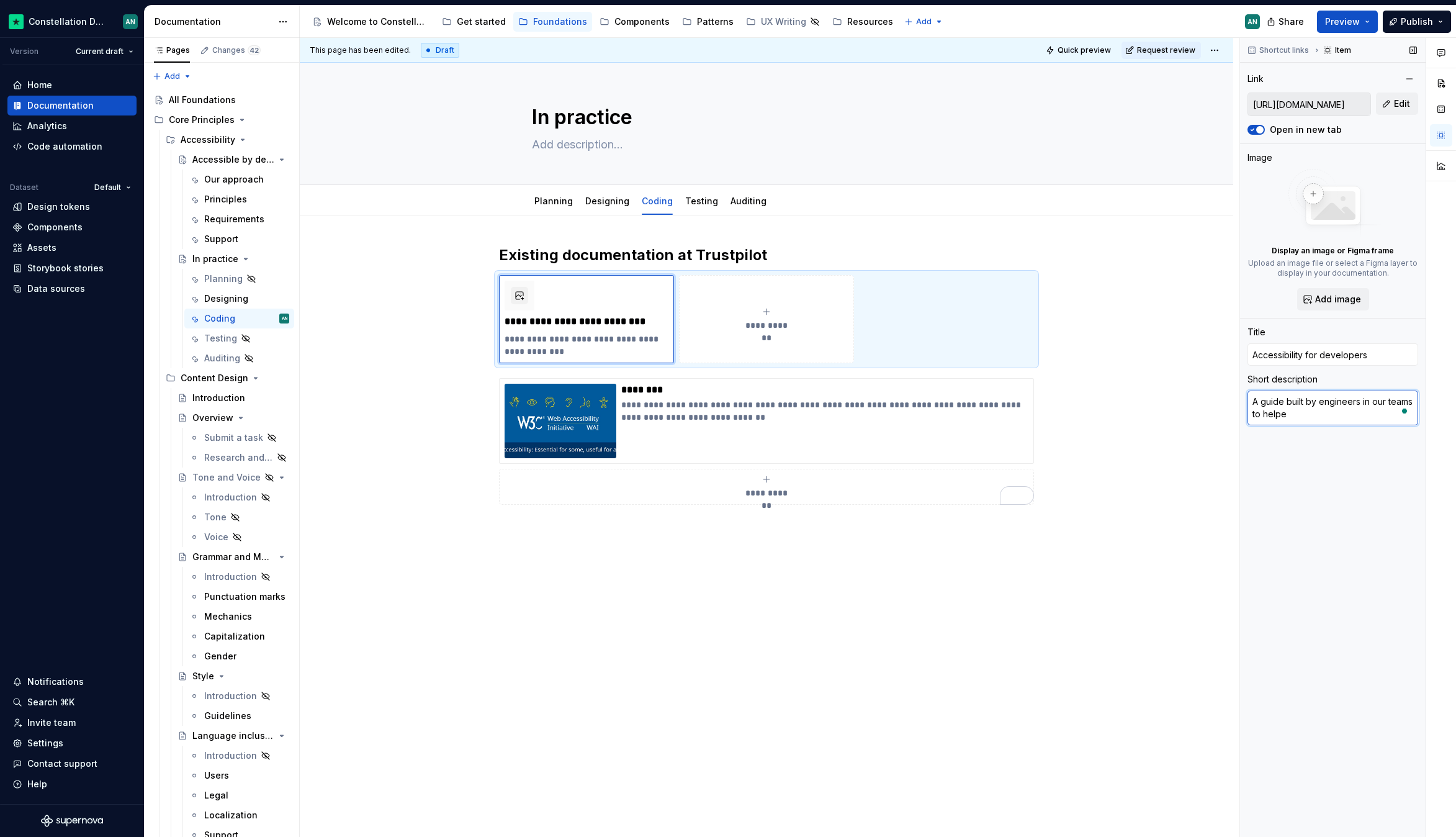
type textarea "A guide built by engineers in our teams to helpe y"
type textarea "*"
type textarea "A guide built by engineers in our teams to helpe yo"
type textarea "*"
type textarea "A guide built by engineers in our teams to helpe y"
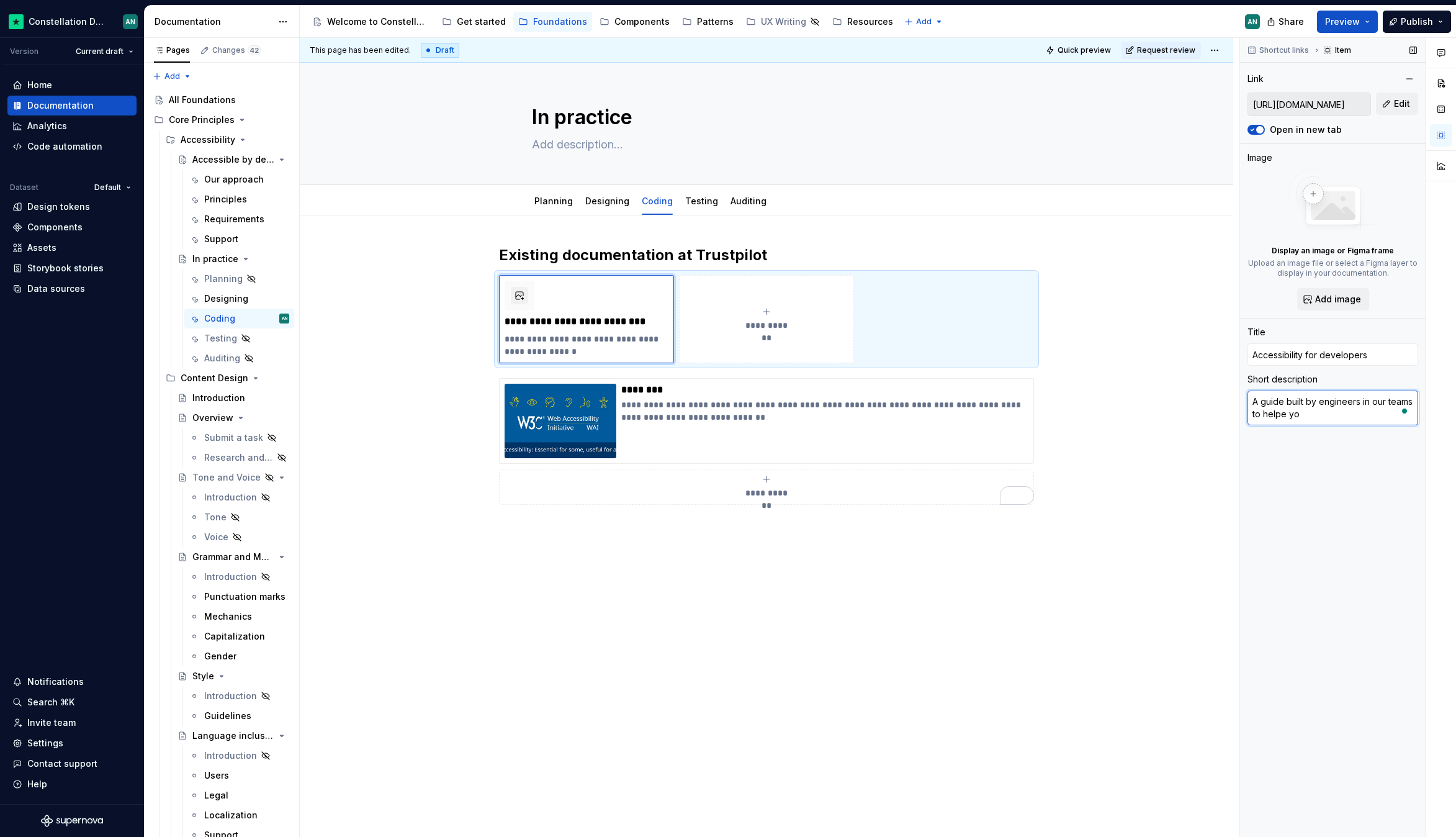
type textarea "*"
type textarea "A guide built by engineers in our teams to helpe"
type textarea "*"
type textarea "A guide built by engineers in our teams to helpe"
type textarea "*"
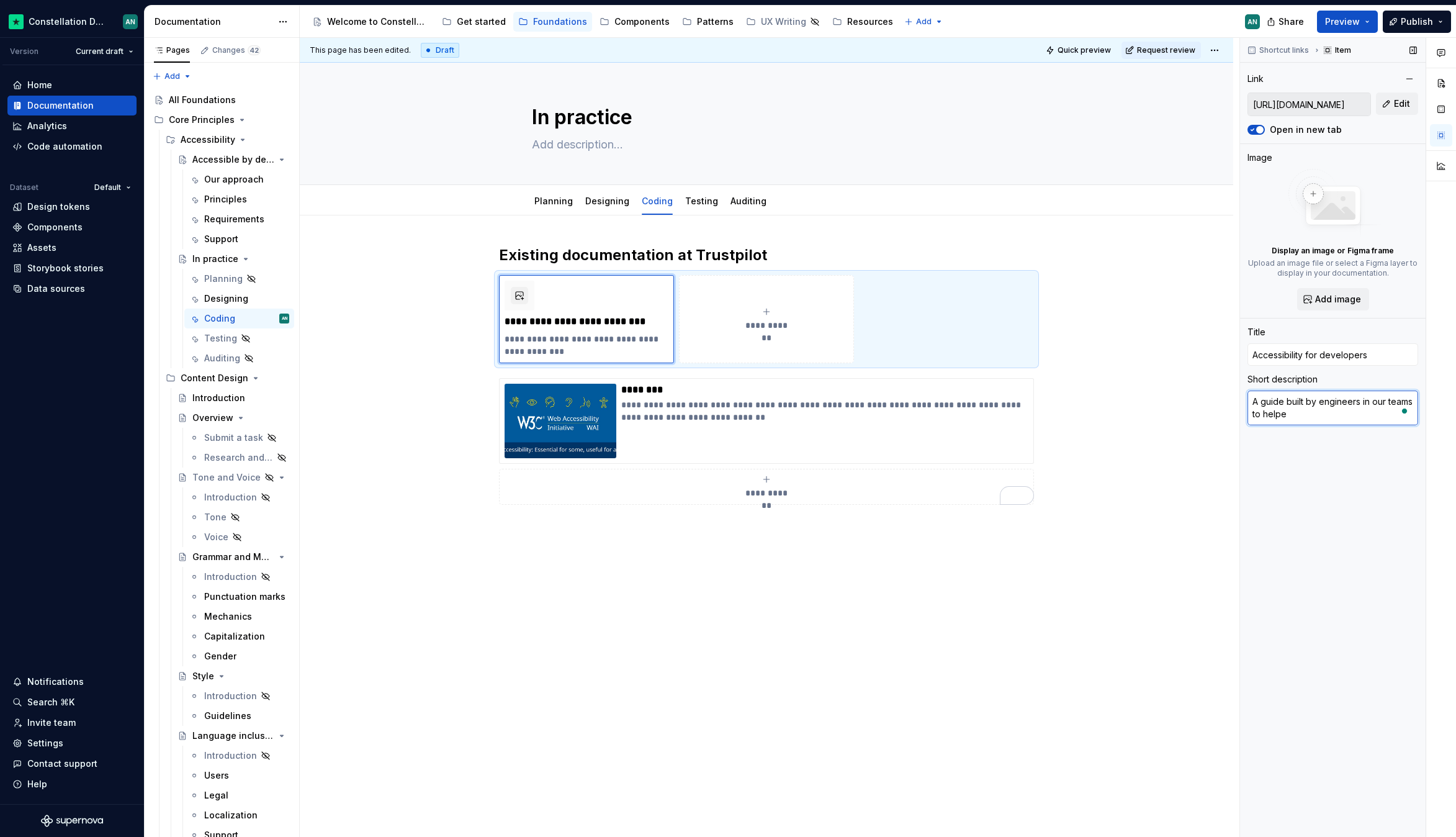
type textarea "A guide built by engineers in our teams to help"
type textarea "*"
type textarea "A guide built by engineers in our teams to help"
type textarea "*"
type textarea "A guide built by engineers in our teams to help y"
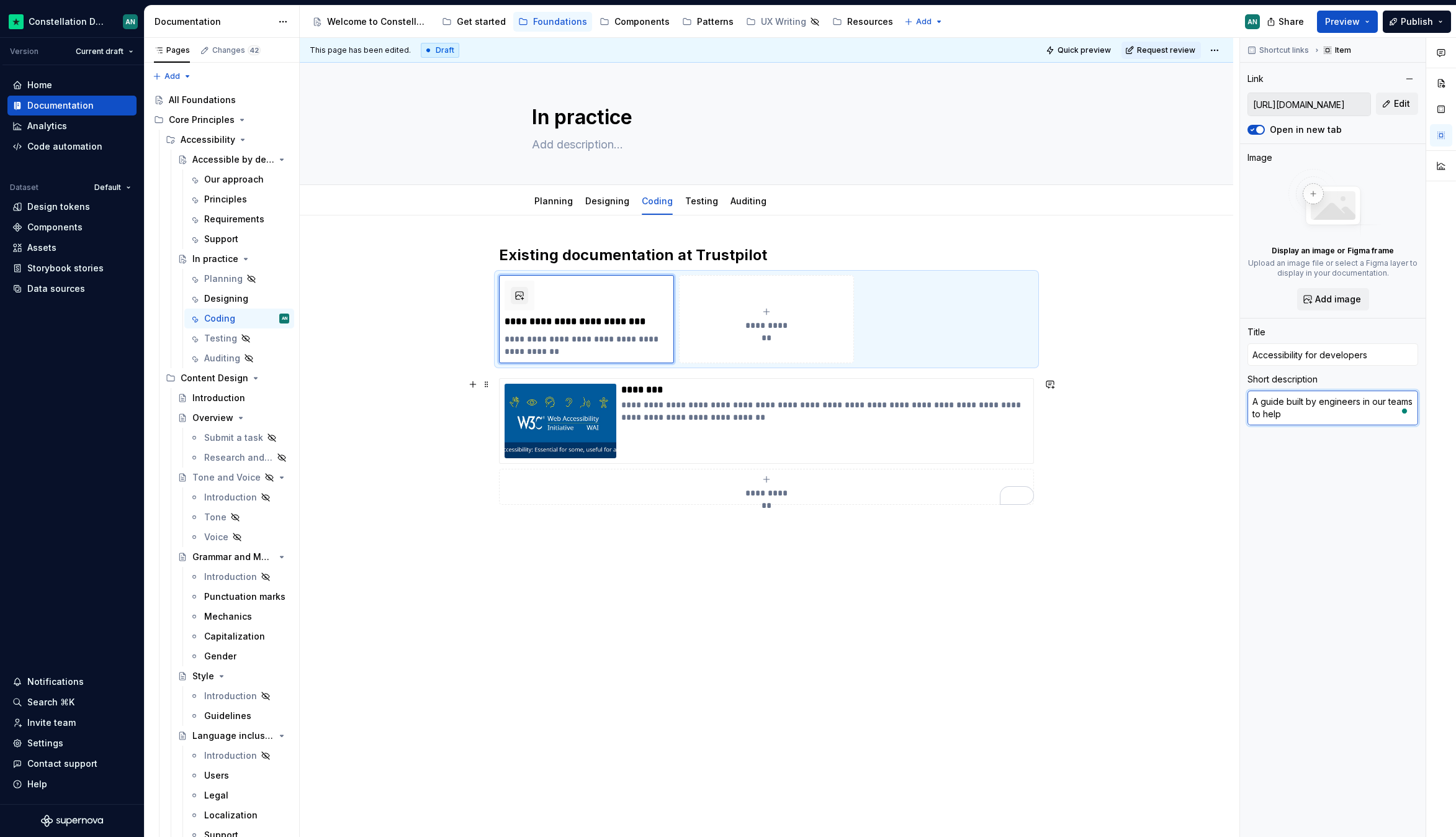
type textarea "*"
type textarea "A guide built by engineers in our teams to help yo"
type textarea "*"
type textarea "A guide built by engineers in our teams to help you"
type textarea "*"
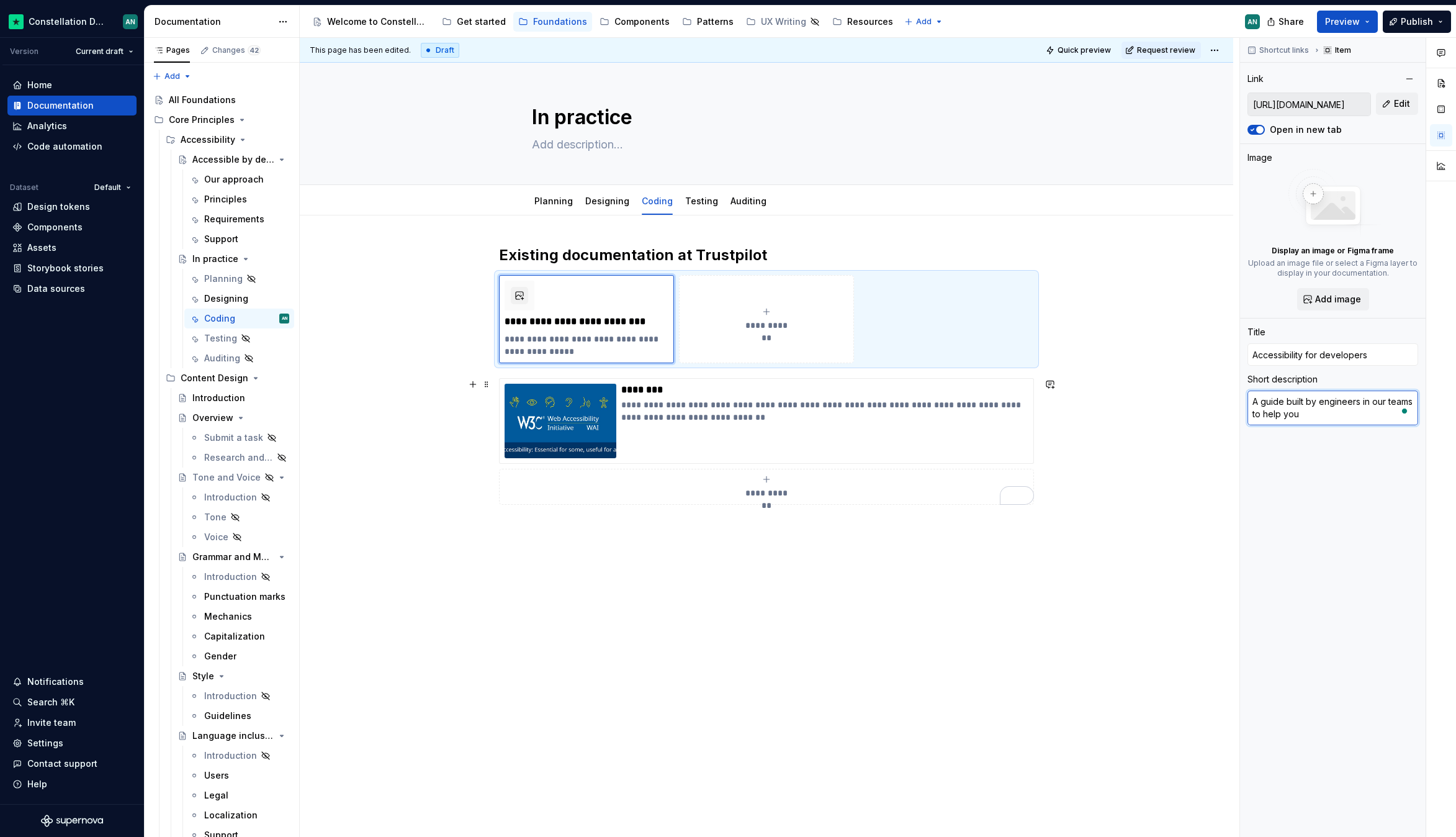
type textarea "A guide built by engineers in our teams to help you"
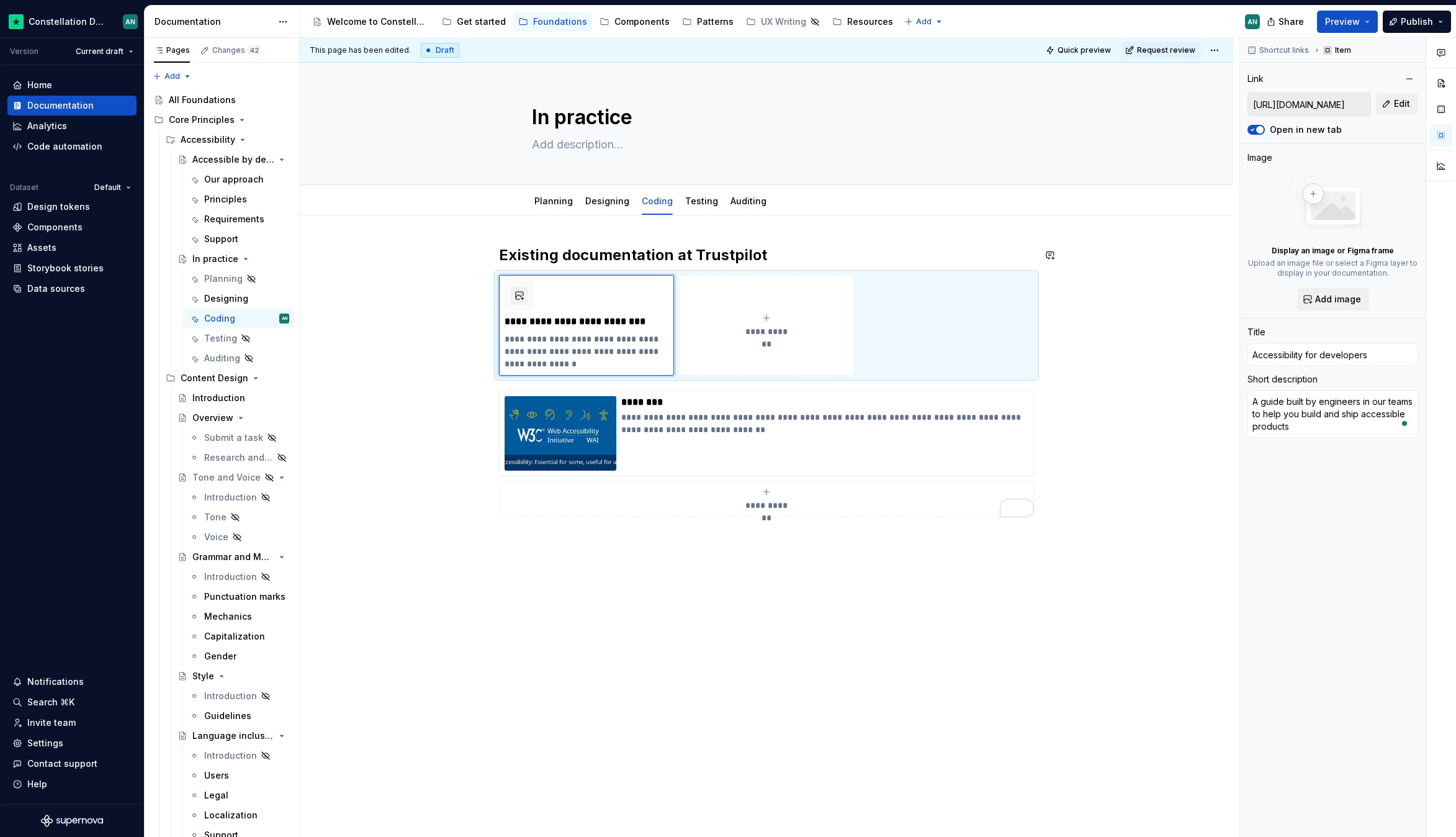
click at [500, 243] on div "**********" at bounding box center [766, 499] width 933 height 568
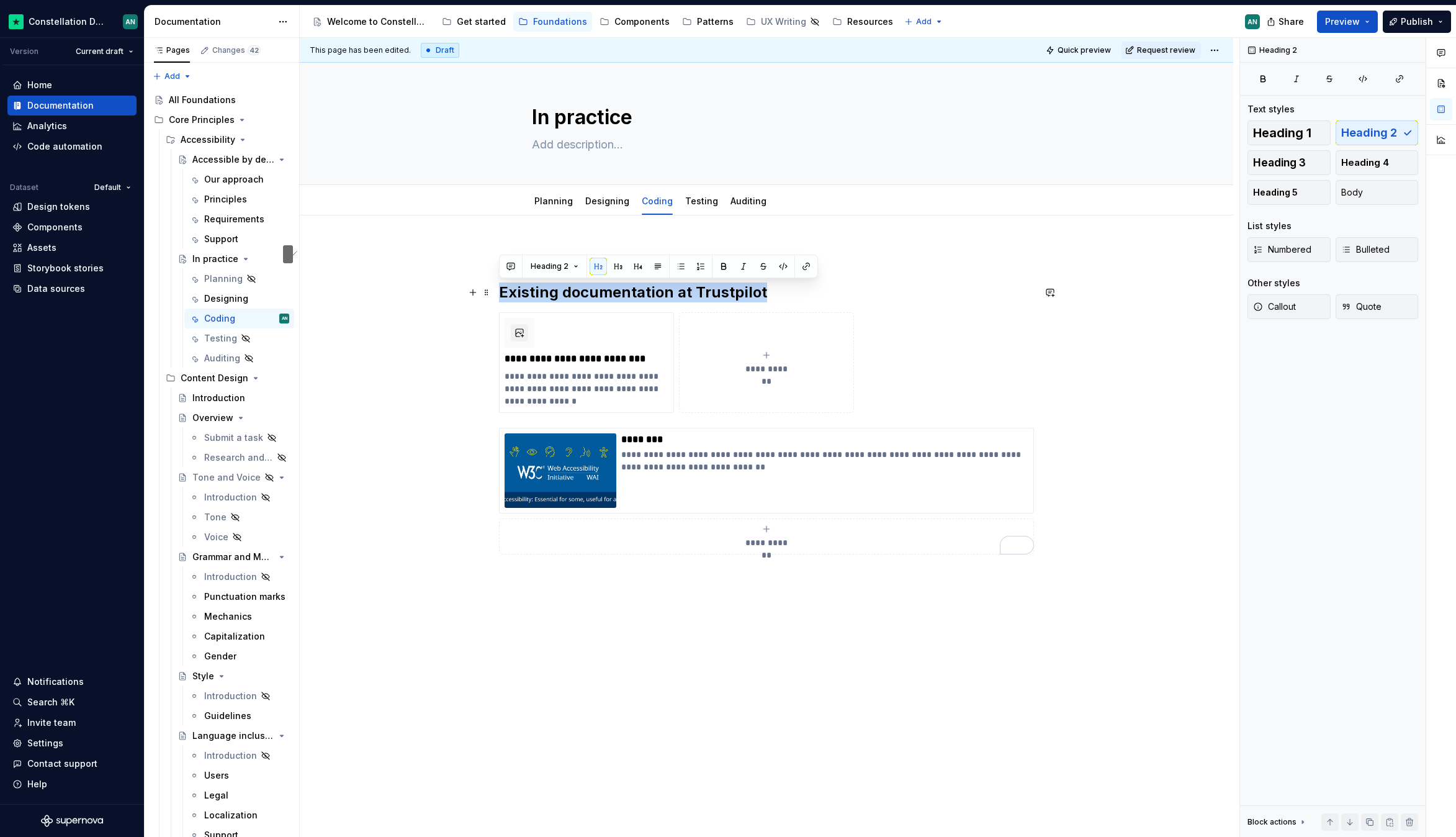
drag, startPoint x: 788, startPoint y: 294, endPoint x: 498, endPoint y: 287, distance: 290.1
click at [499, 287] on h2 "Existing documentation at Trustpilot" at bounding box center [766, 292] width 535 height 20
copy h2 "Existing documentation at Trustpilot"
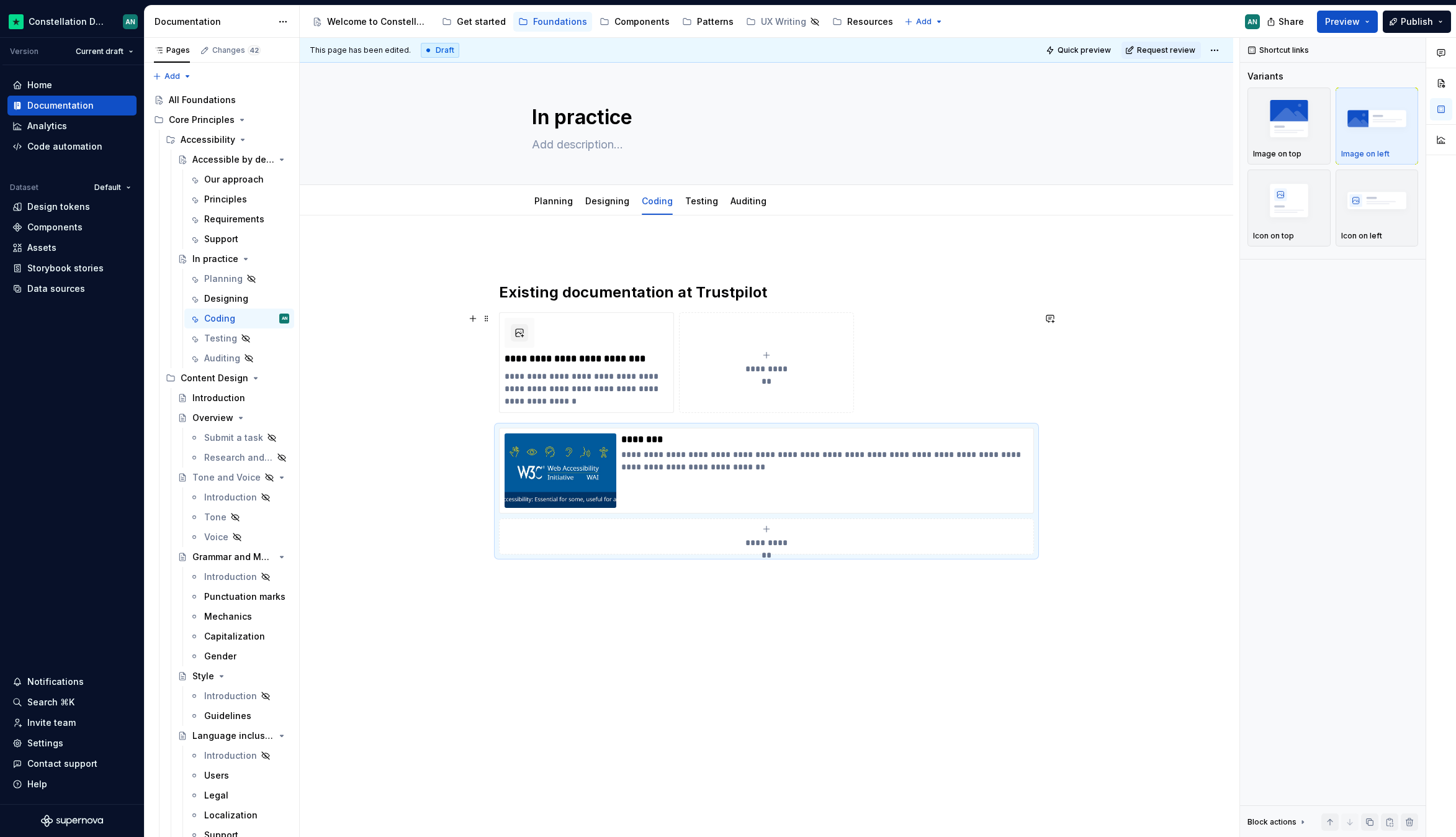
click at [499, 413] on div "**********" at bounding box center [766, 362] width 535 height 100
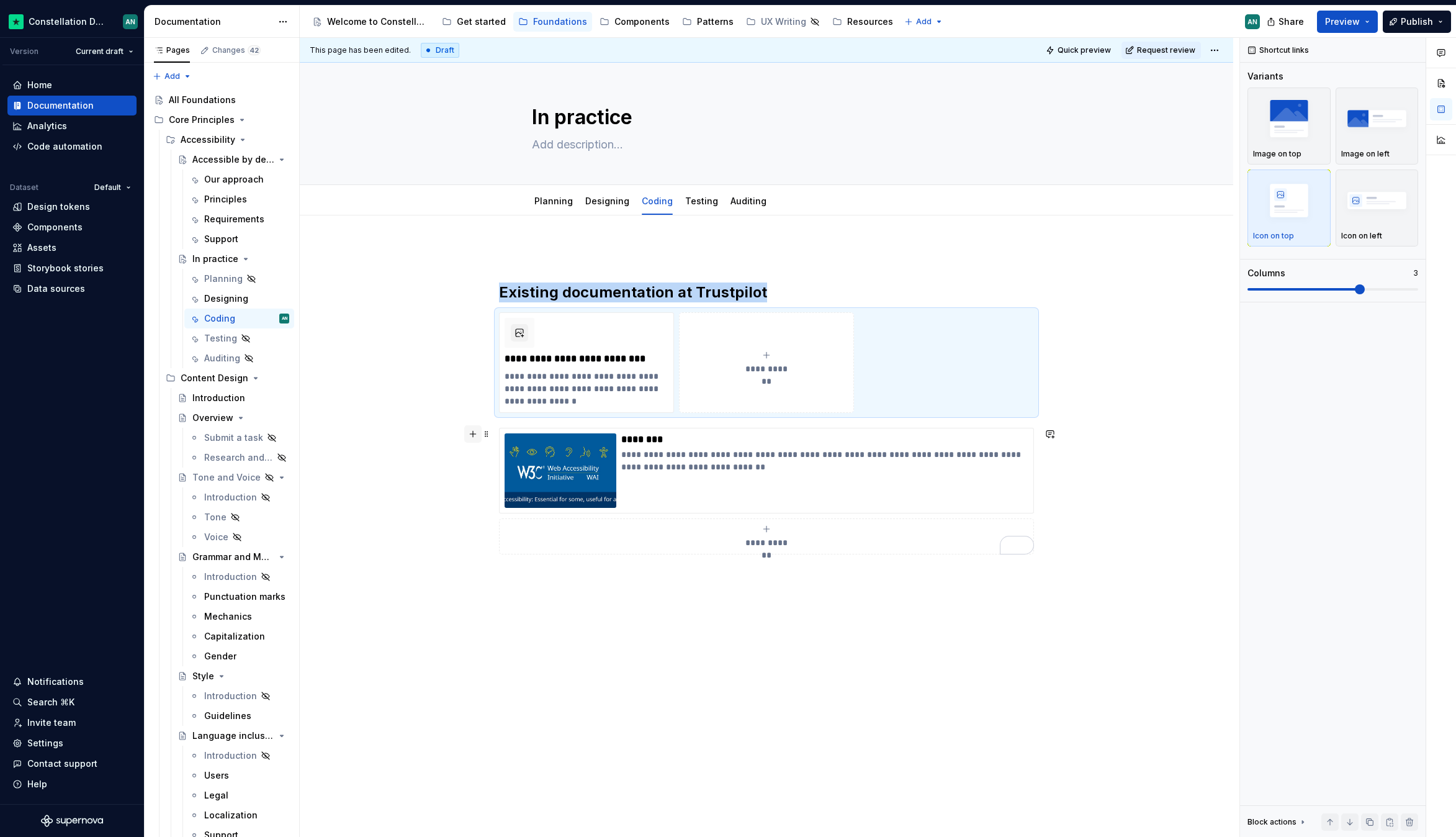
click at [474, 434] on button "button" at bounding box center [473, 434] width 17 height 17
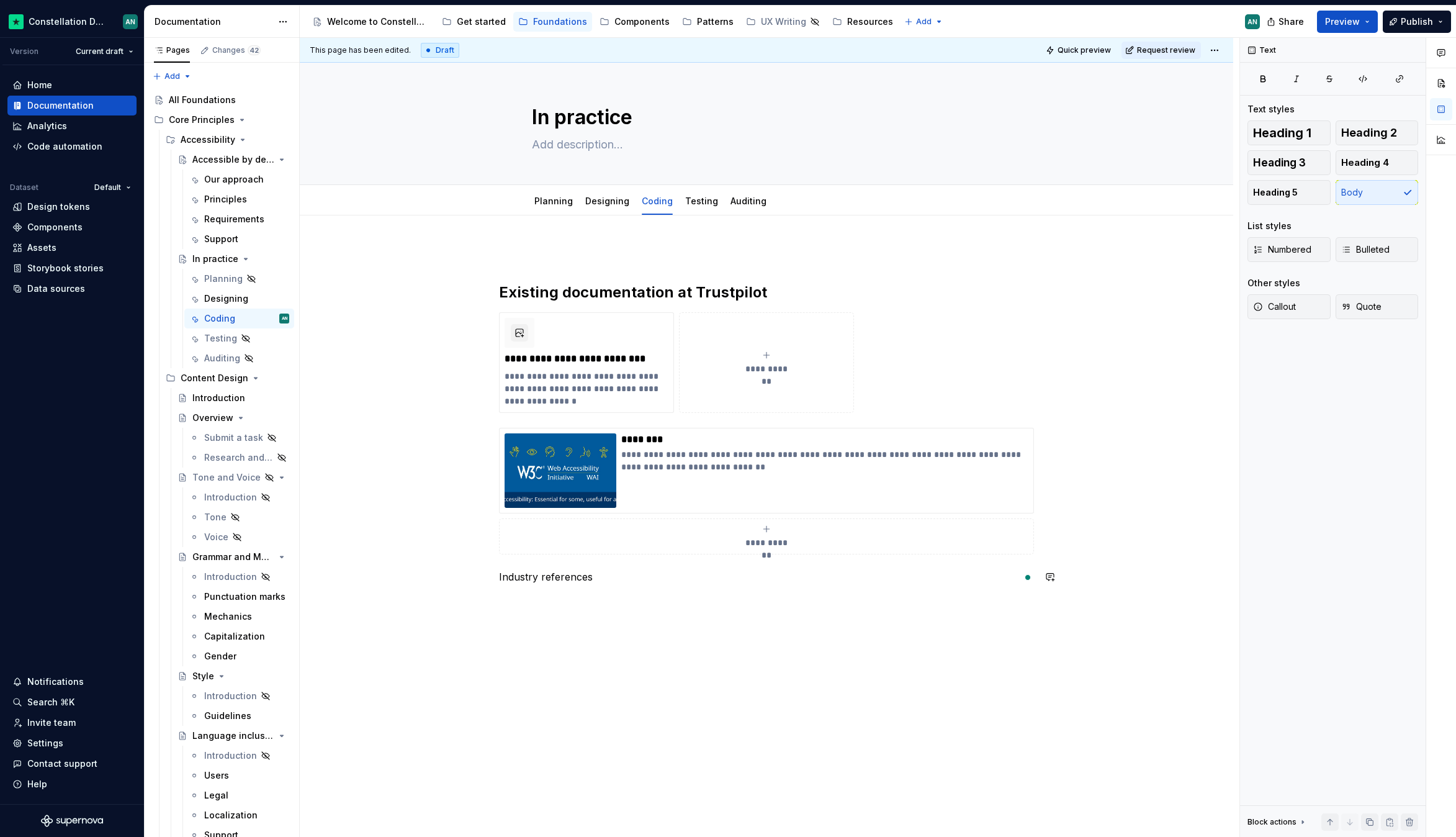
click at [572, 590] on div "**********" at bounding box center [766, 422] width 535 height 354
click at [1296, 157] on span "Heading 3" at bounding box center [1279, 163] width 53 height 13
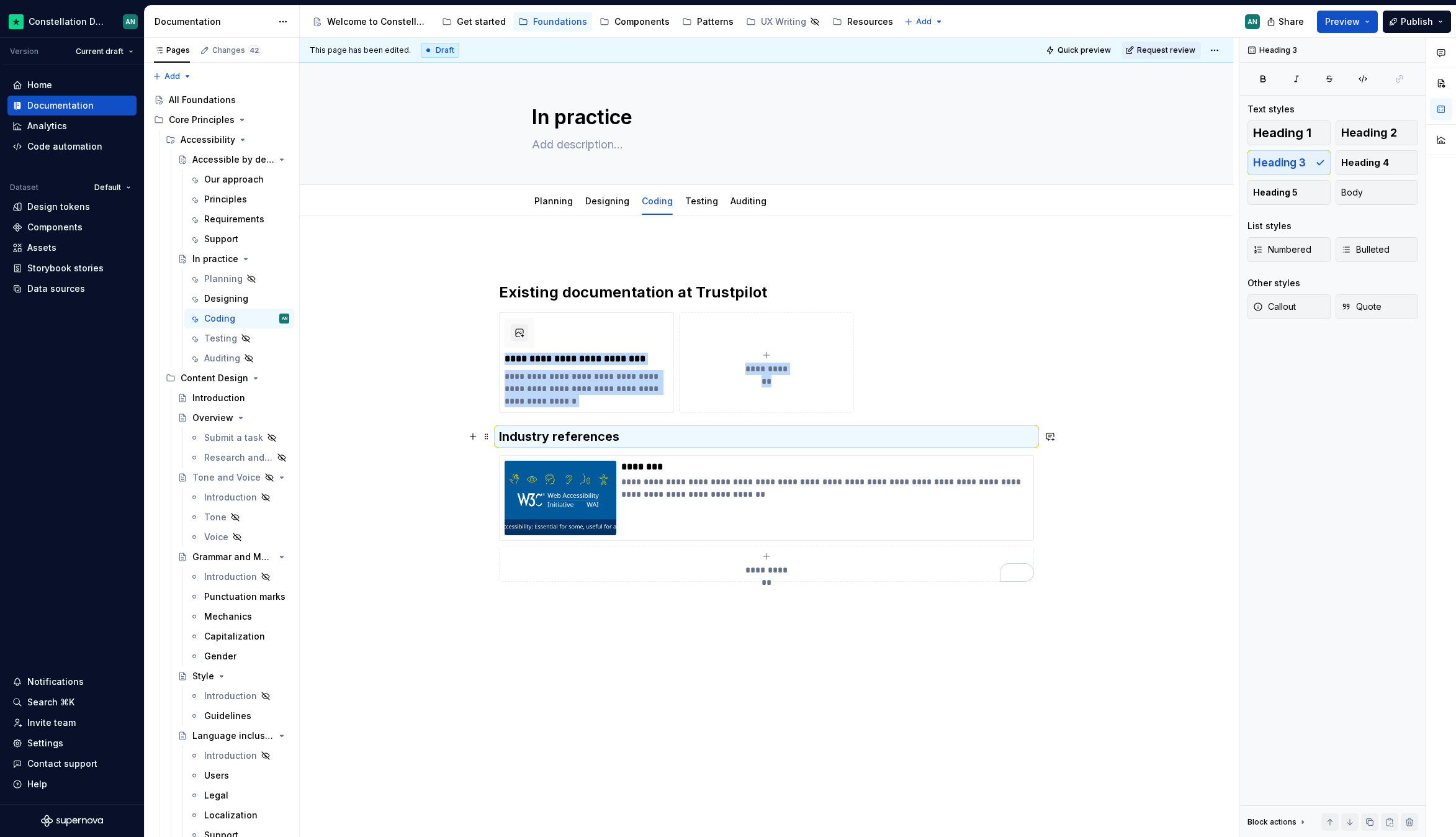
click at [504, 445] on h3 "Industry references" at bounding box center [766, 436] width 535 height 17
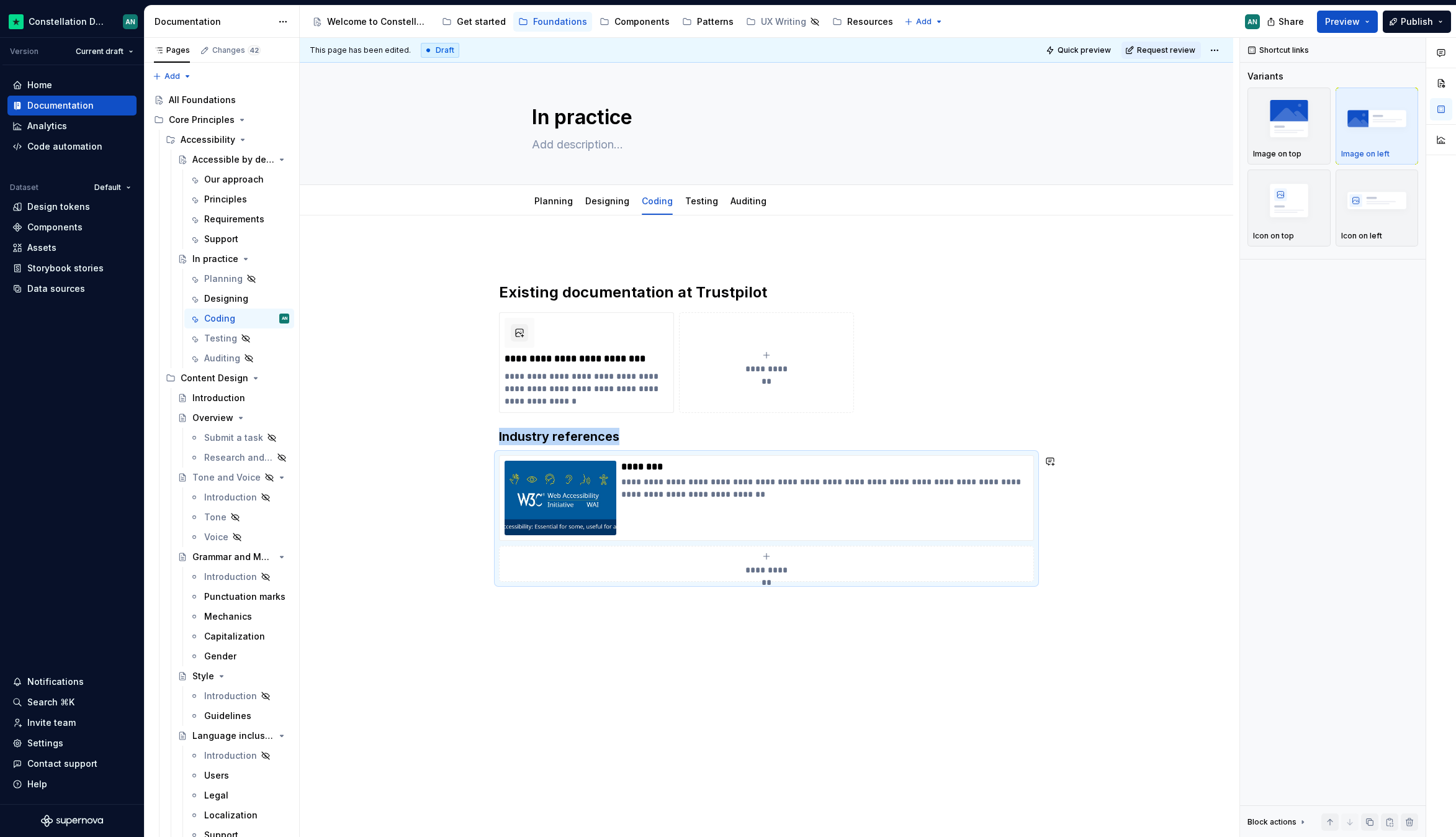
drag, startPoint x: 718, startPoint y: 662, endPoint x: 644, endPoint y: 559, distance: 126.8
click at [718, 662] on div "**********" at bounding box center [770, 437] width 940 height 799
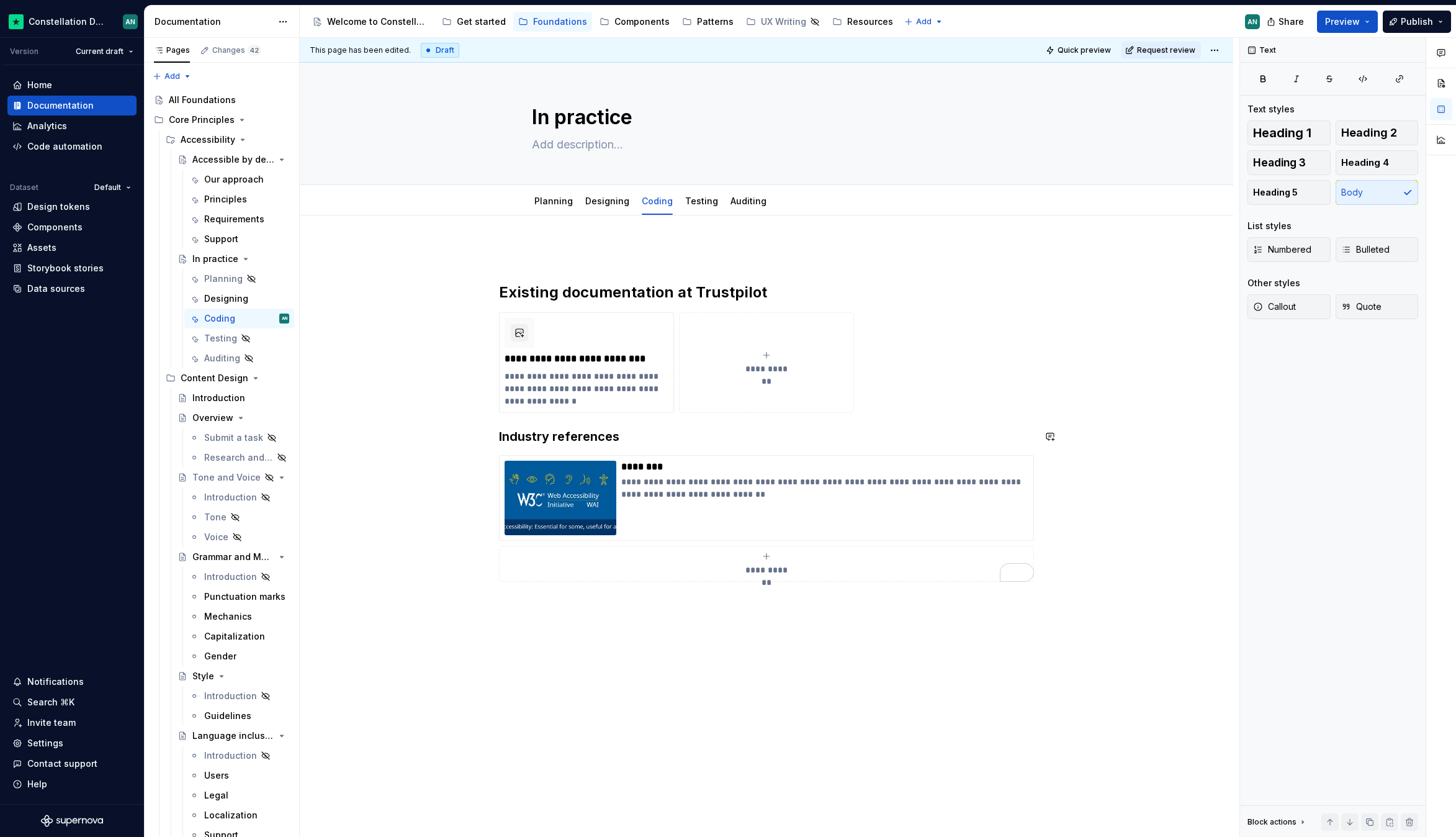
click at [503, 419] on div "**********" at bounding box center [766, 413] width 535 height 336
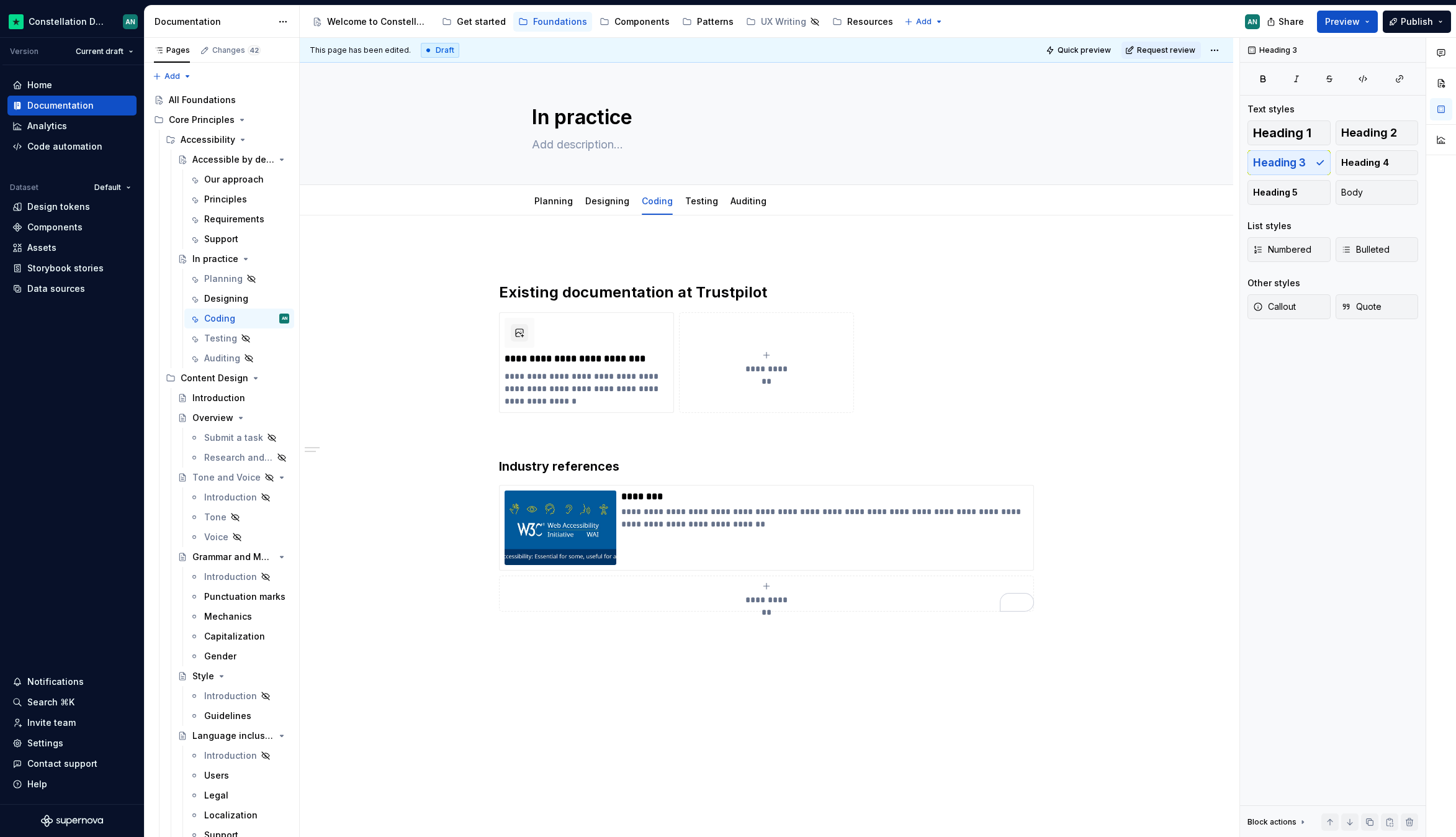
click at [581, 235] on div "**********" at bounding box center [766, 546] width 933 height 662
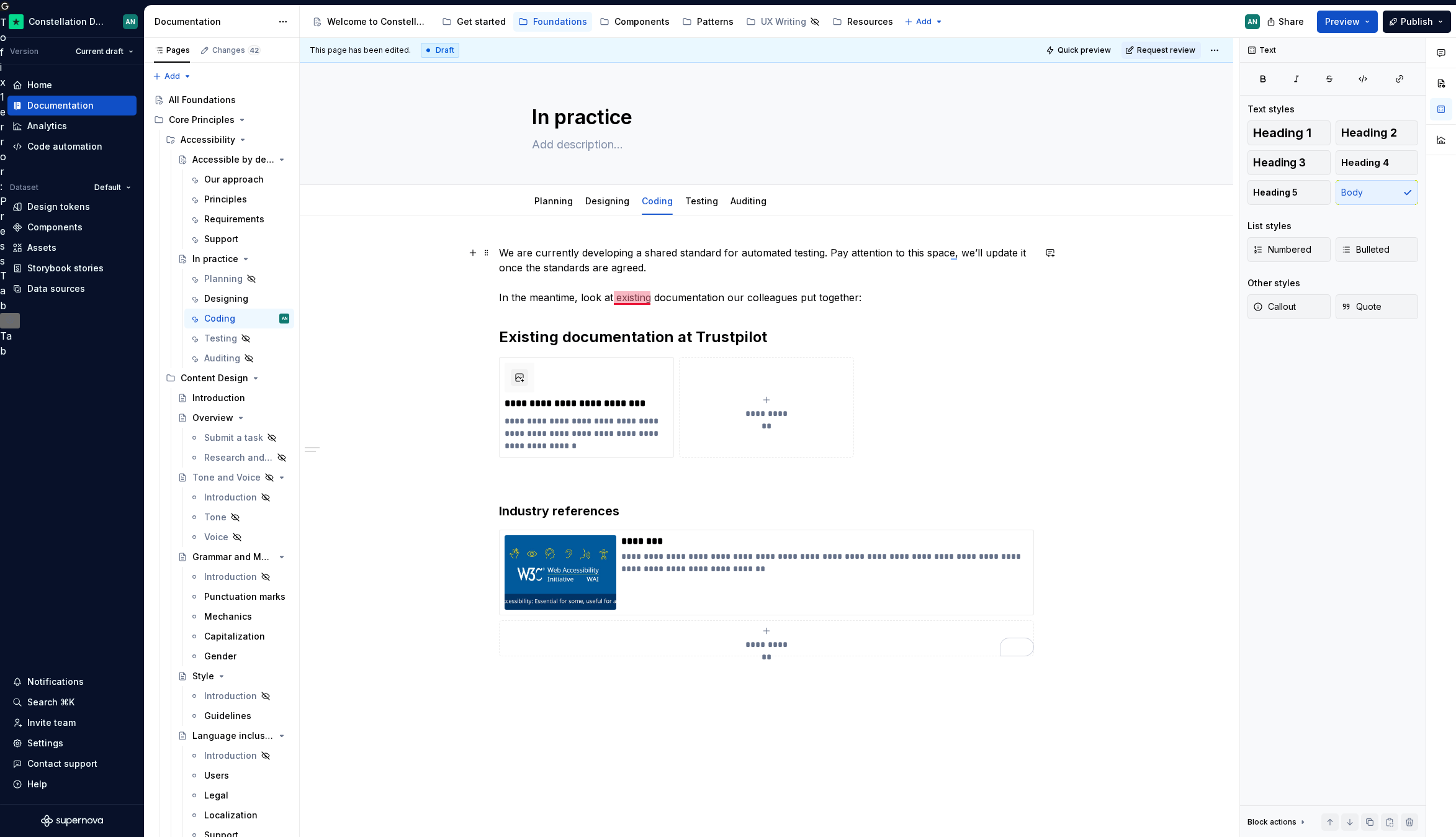
click at [615, 302] on p "We are currently developing a shared standard for automated testing. Pay attent…" at bounding box center [766, 275] width 535 height 60
click at [699, 295] on p "We are currently developing a shared standard for automated testing. Pay attent…" at bounding box center [766, 275] width 535 height 60
click at [560, 321] on div "**********" at bounding box center [766, 451] width 535 height 411
click at [663, 317] on div "**********" at bounding box center [766, 451] width 535 height 411
drag, startPoint x: 678, startPoint y: 298, endPoint x: 747, endPoint y: 298, distance: 69.0
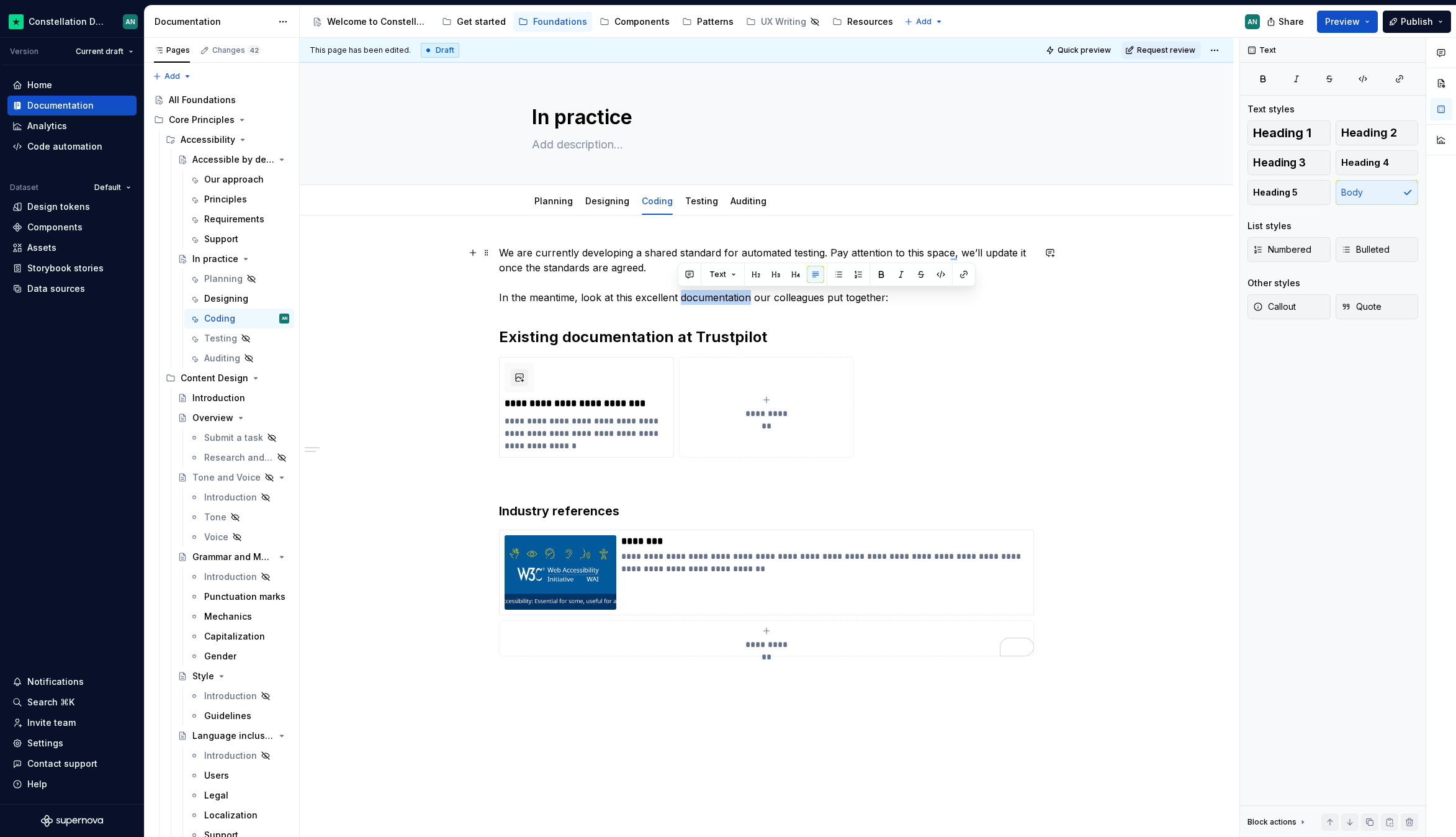
click at [747, 298] on p "We are currently developing a shared standard for automated testing. Pay attent…" at bounding box center [766, 275] width 535 height 60
click at [909, 288] on p "We are currently developing a shared standard for automated testing. Pay attent…" at bounding box center [766, 275] width 535 height 60
click at [600, 198] on link "Designing" at bounding box center [607, 201] width 44 height 10
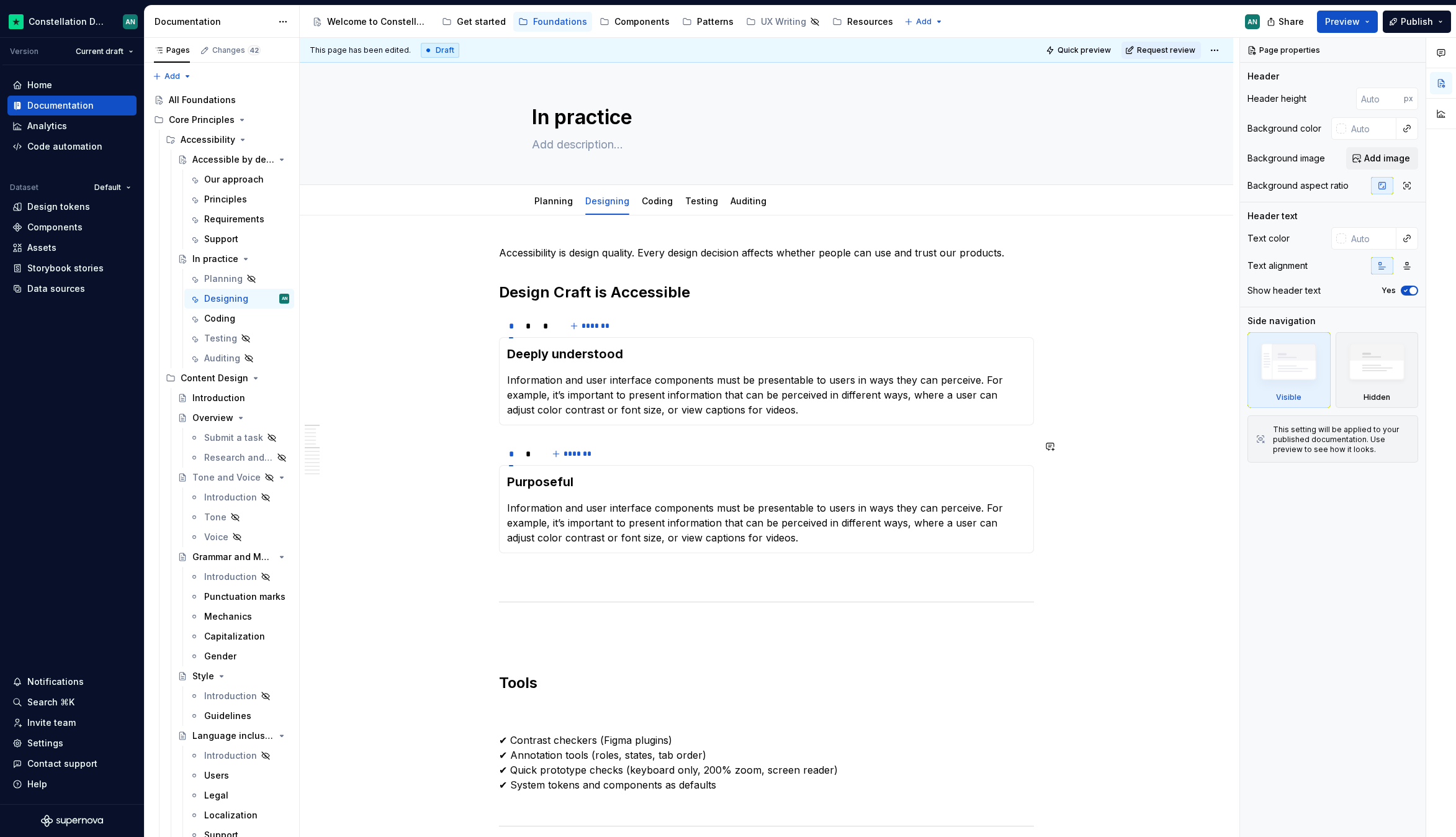
scroll to position [281, 0]
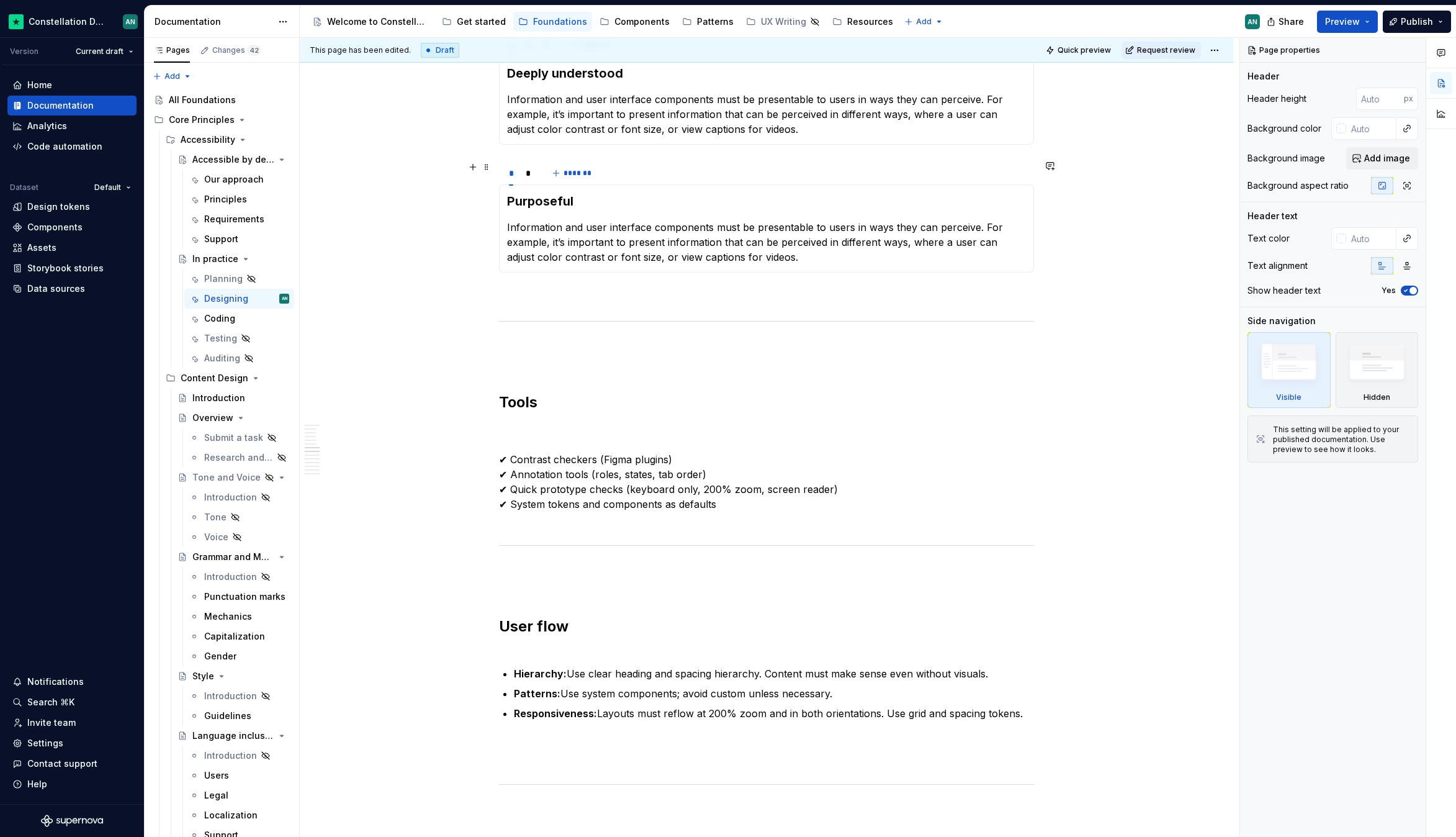
click at [679, 162] on div "* * *******" at bounding box center [766, 173] width 535 height 25
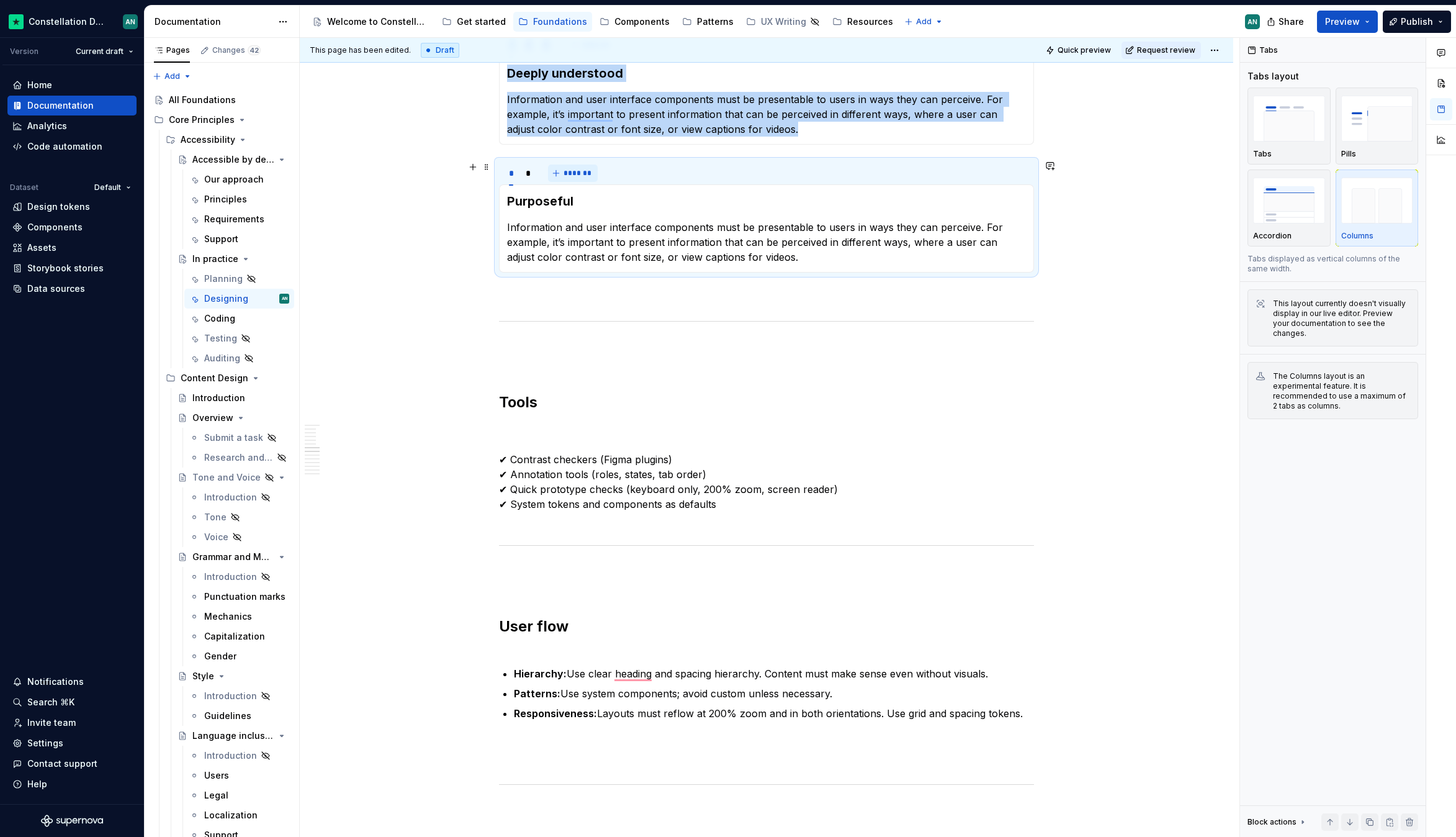
click at [572, 168] on button "*******" at bounding box center [572, 173] width 49 height 17
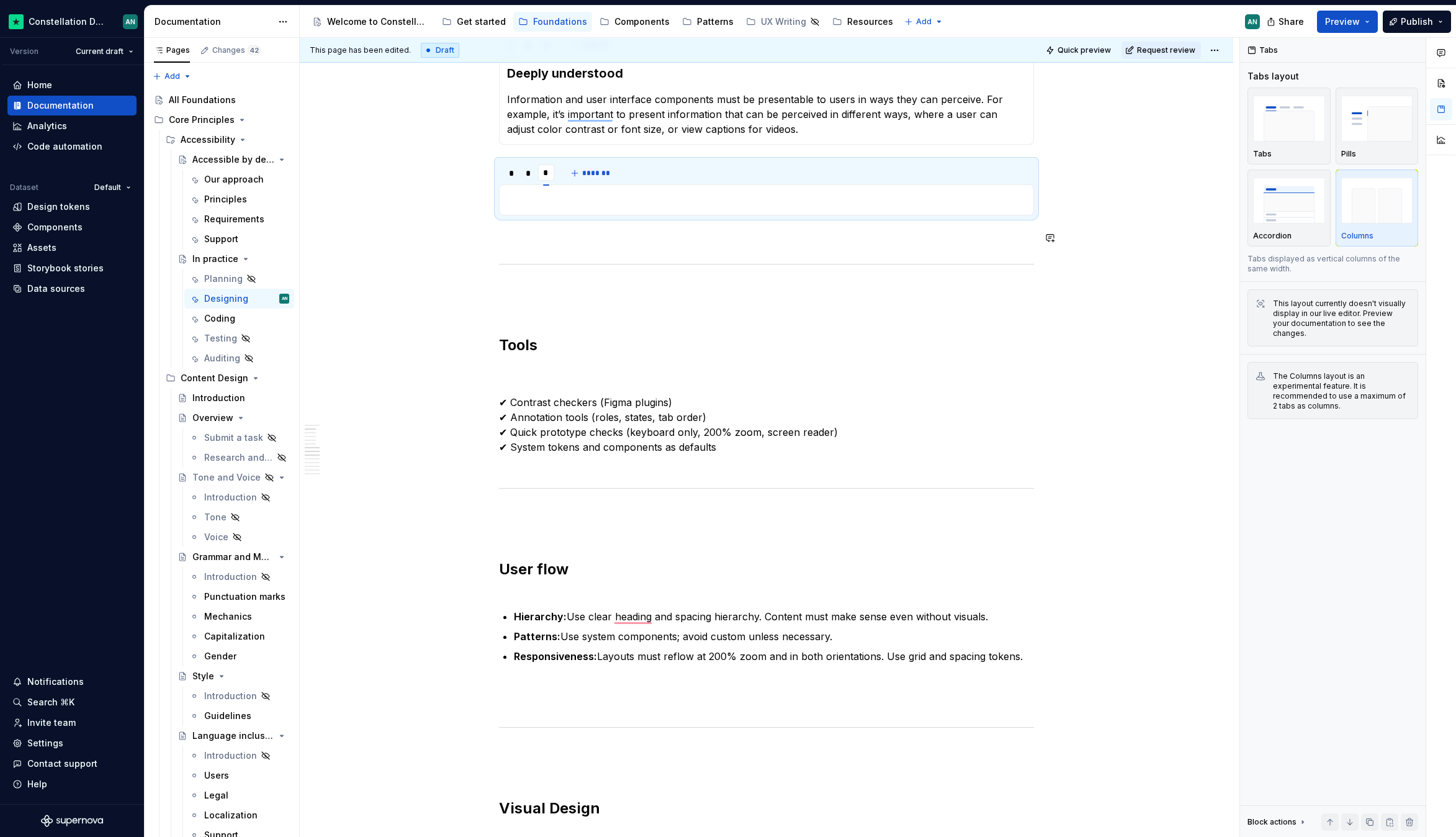
click at [609, 244] on p "To enrich screen reader interactions, please activate Accessibility in Grammarl…" at bounding box center [766, 237] width 535 height 15
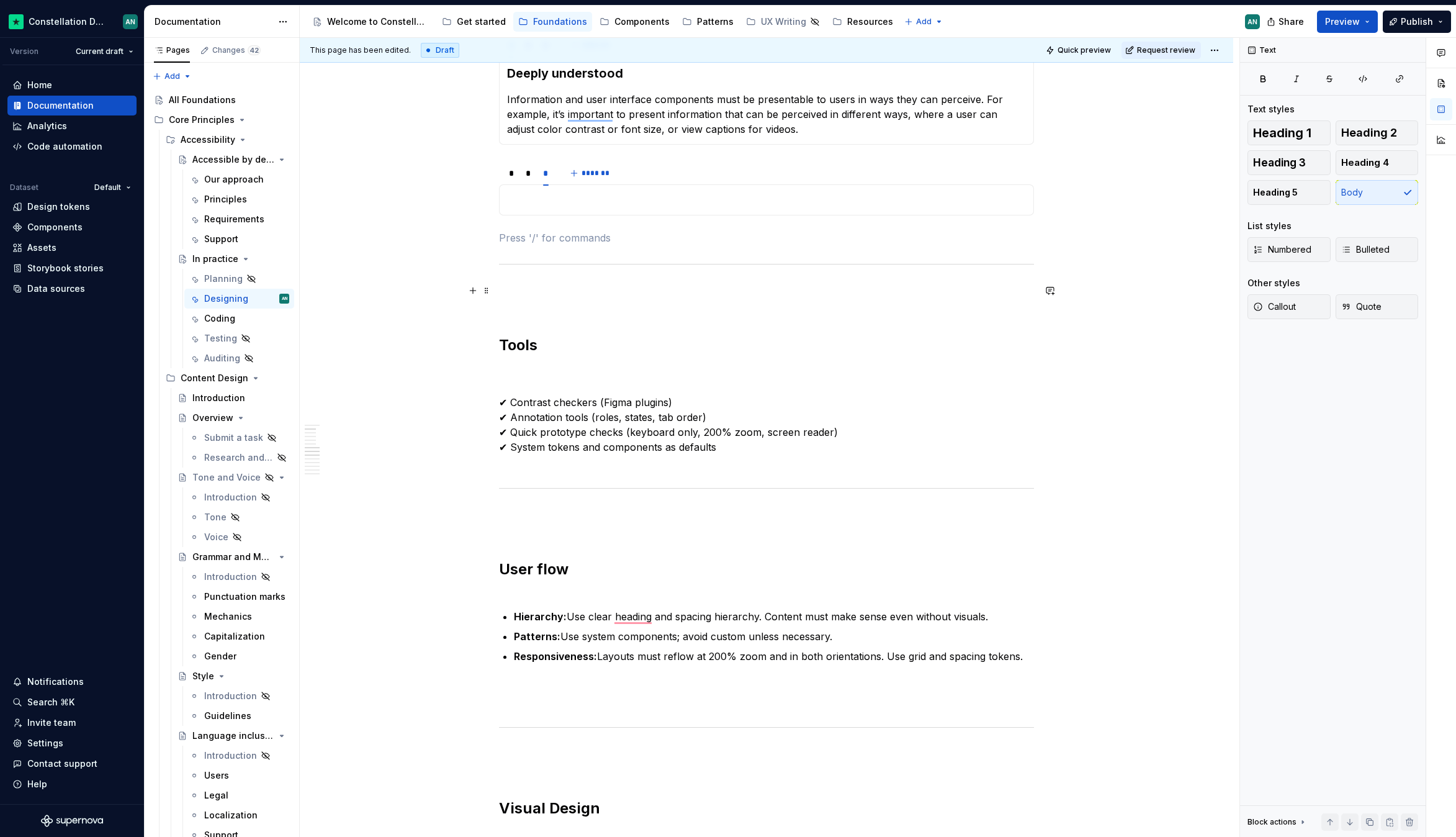
scroll to position [0, 0]
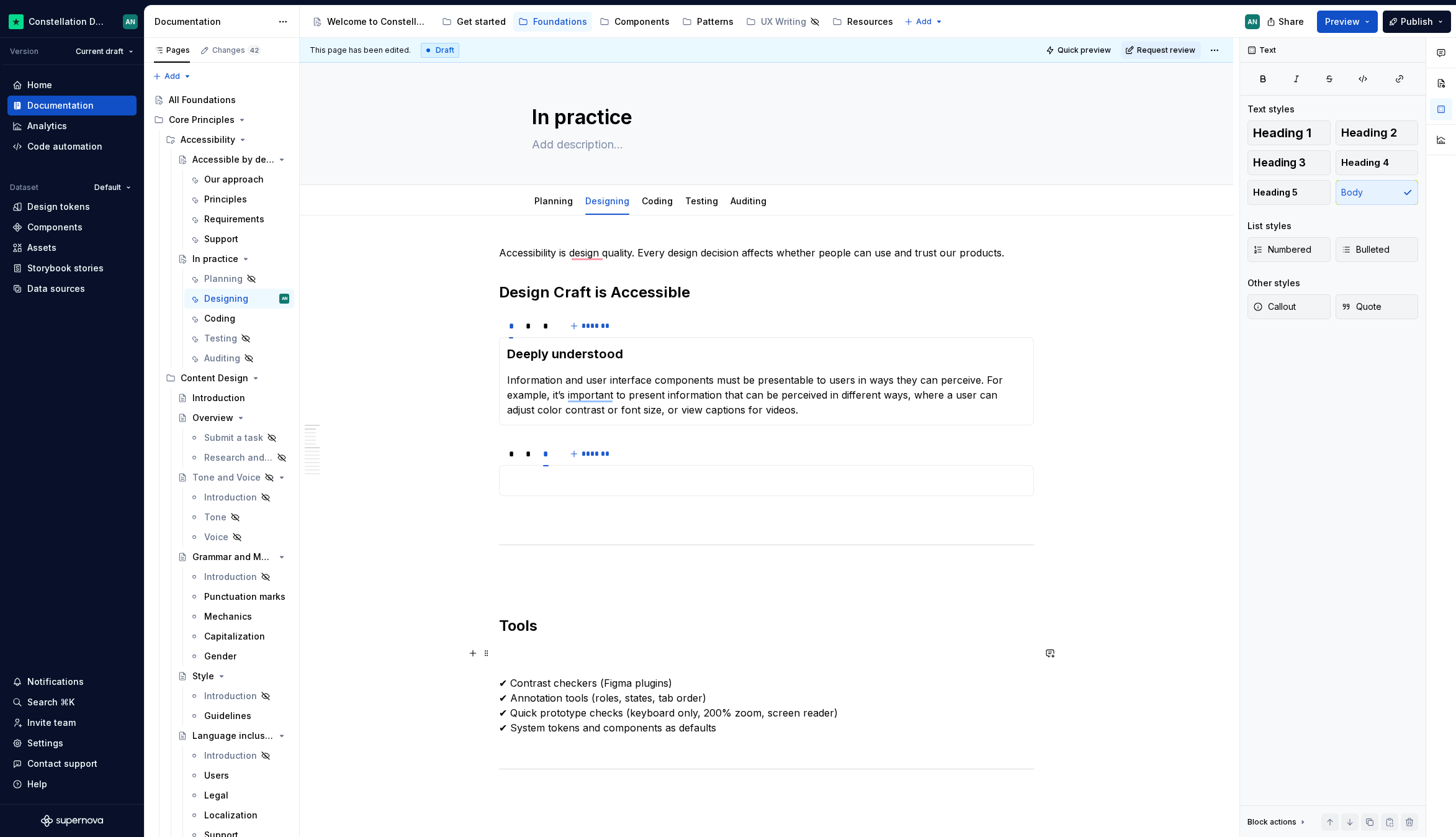
click at [539, 662] on p "✔ Contrast checkers (Figma plugins) ✔ Annotation tools (roles, states, tab orde…" at bounding box center [766, 698] width 535 height 104
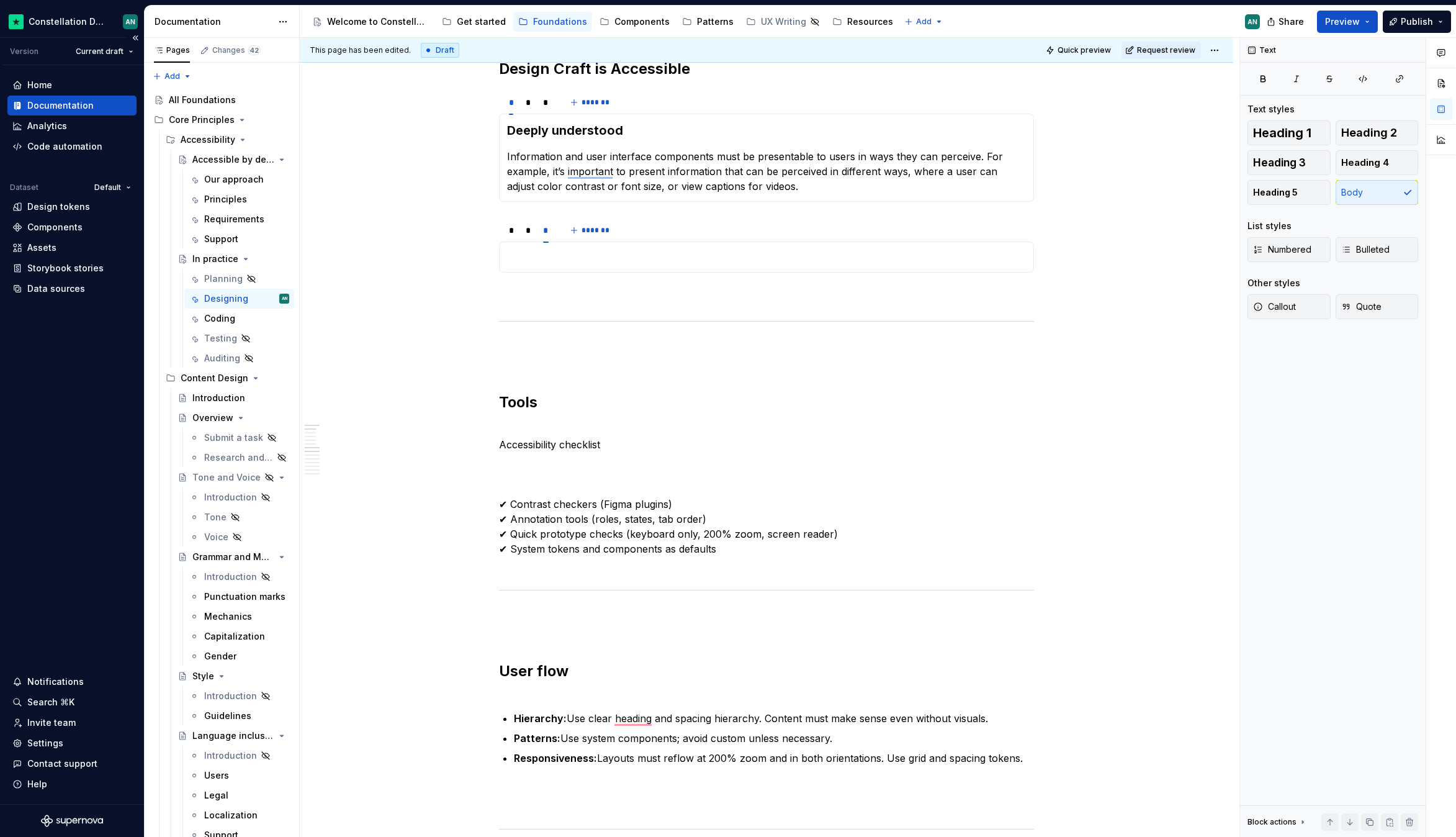
scroll to position [224, 0]
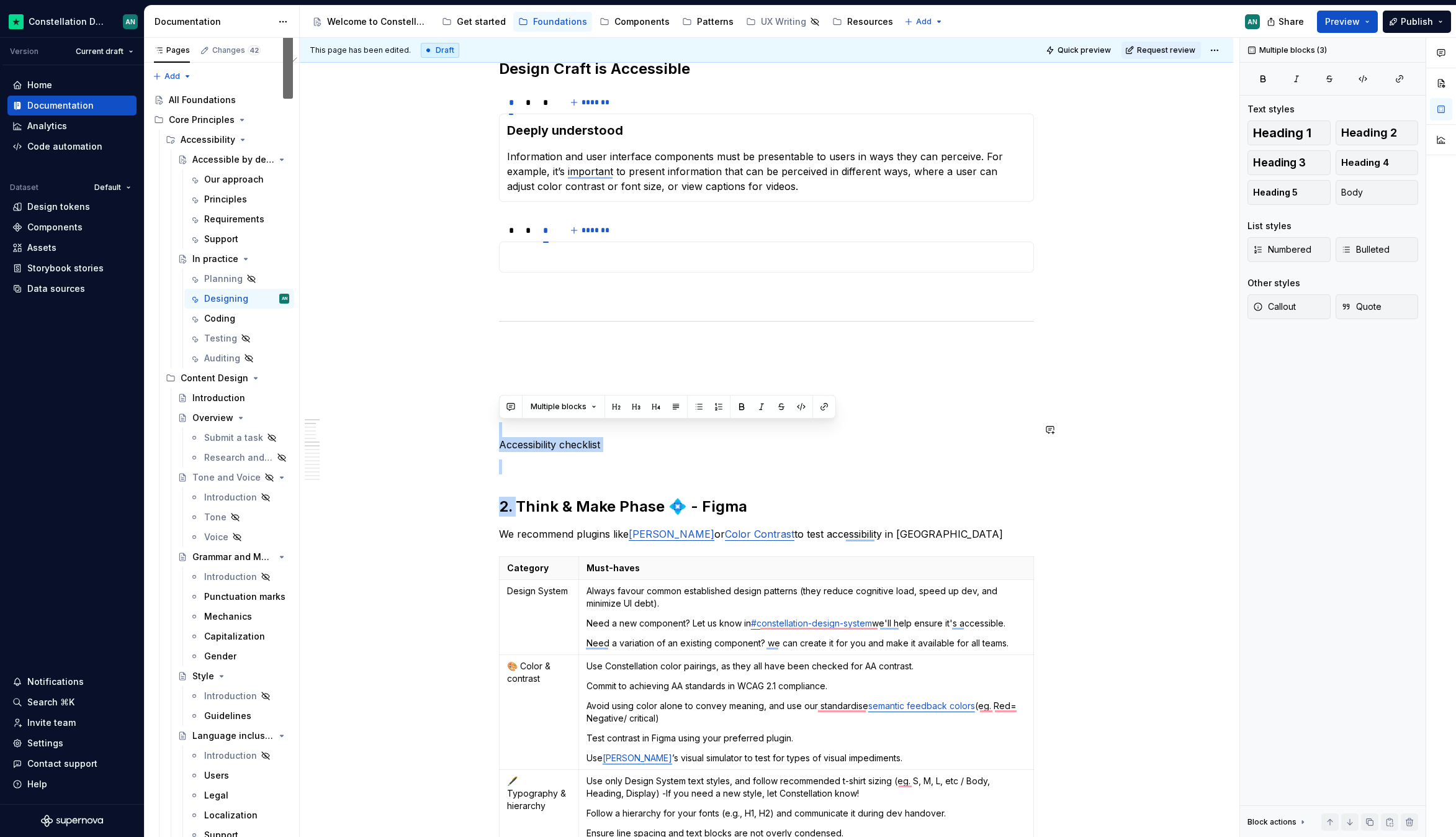
drag, startPoint x: 515, startPoint y: 505, endPoint x: 468, endPoint y: 416, distance: 100.6
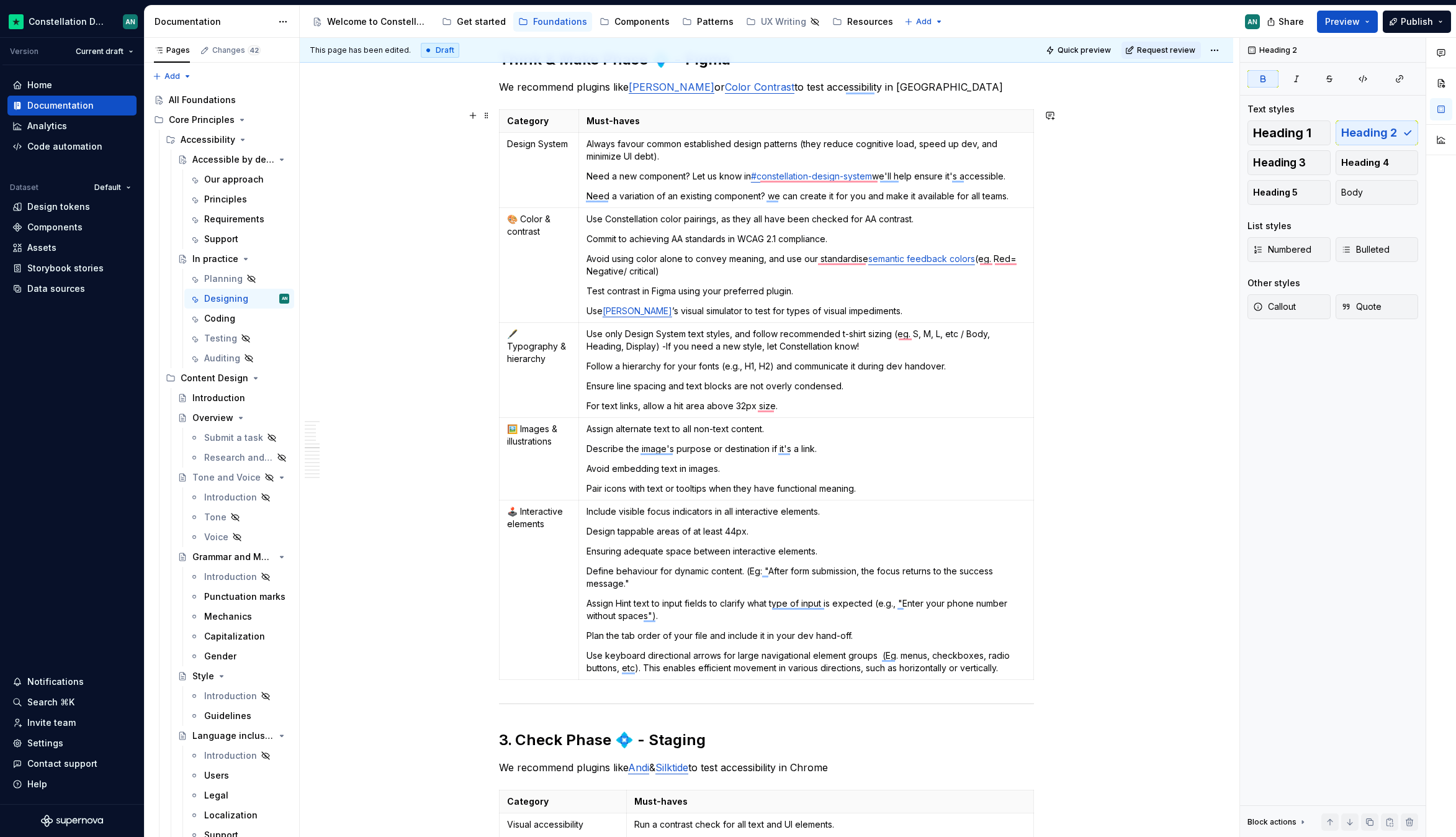
scroll to position [818, 0]
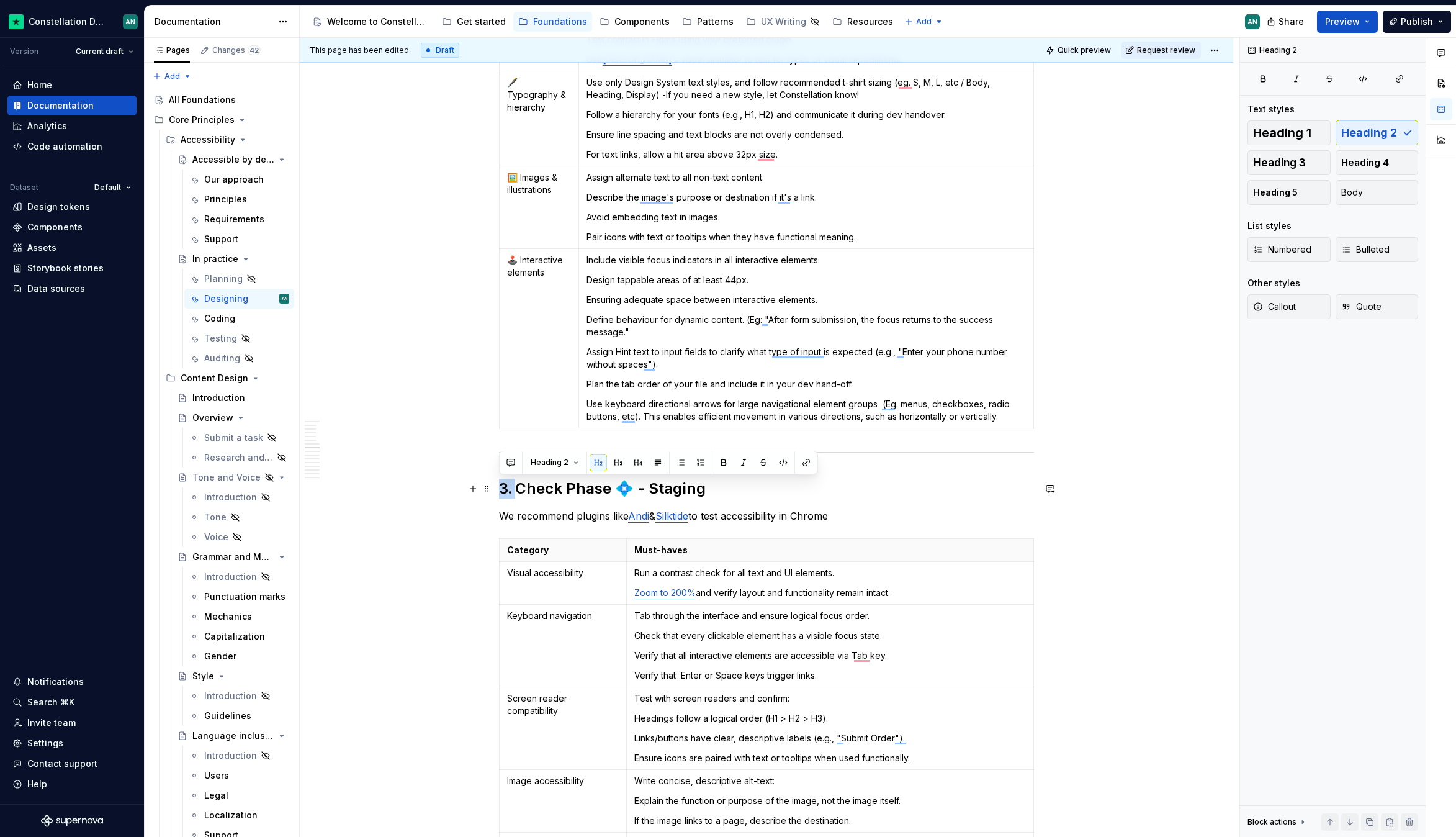
drag, startPoint x: 514, startPoint y: 487, endPoint x: 493, endPoint y: 489, distance: 21.1
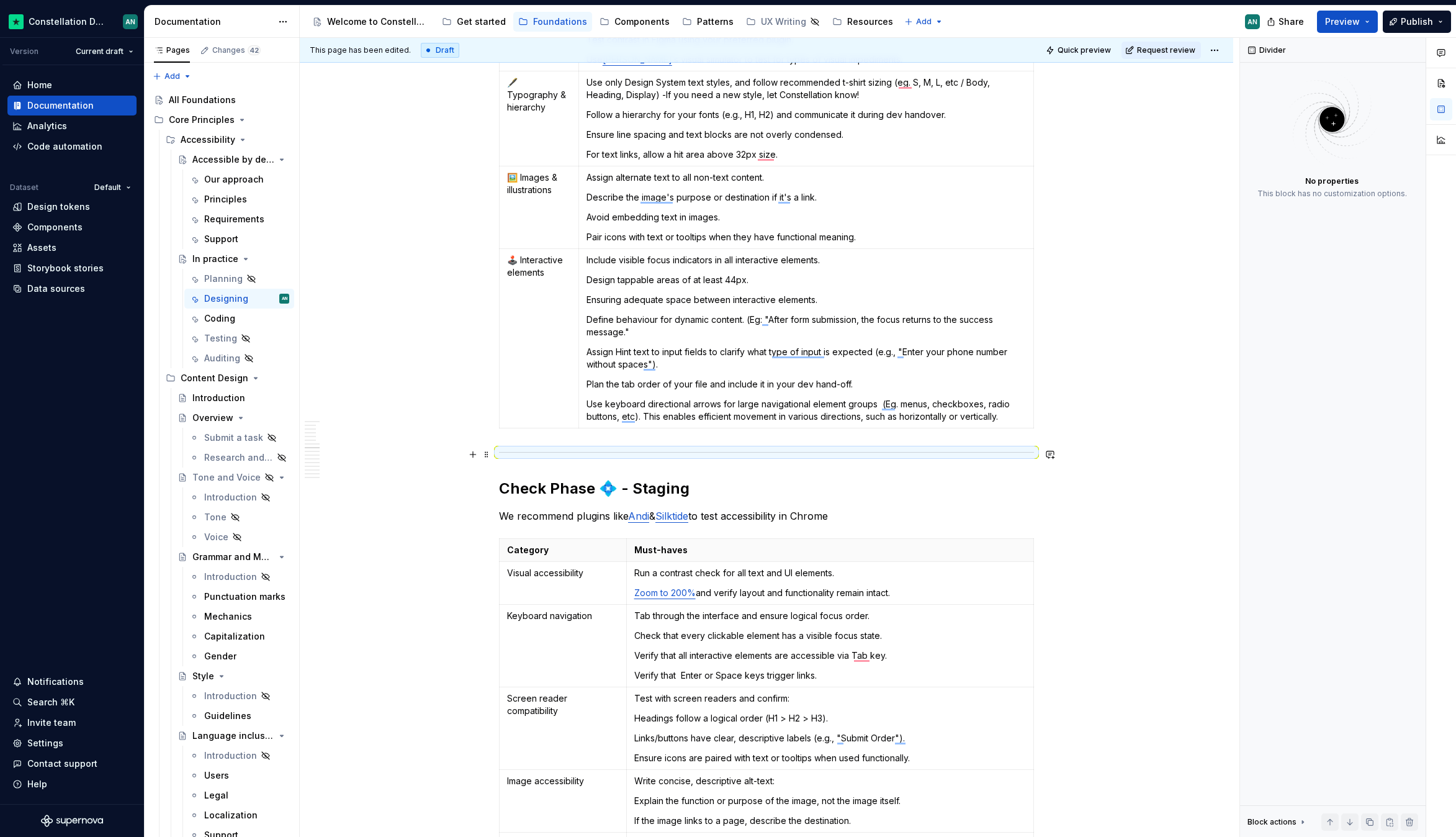
click at [638, 453] on div "To enrich screen reader interactions, please activate Accessibility in Grammarl…" at bounding box center [766, 453] width 535 height 8
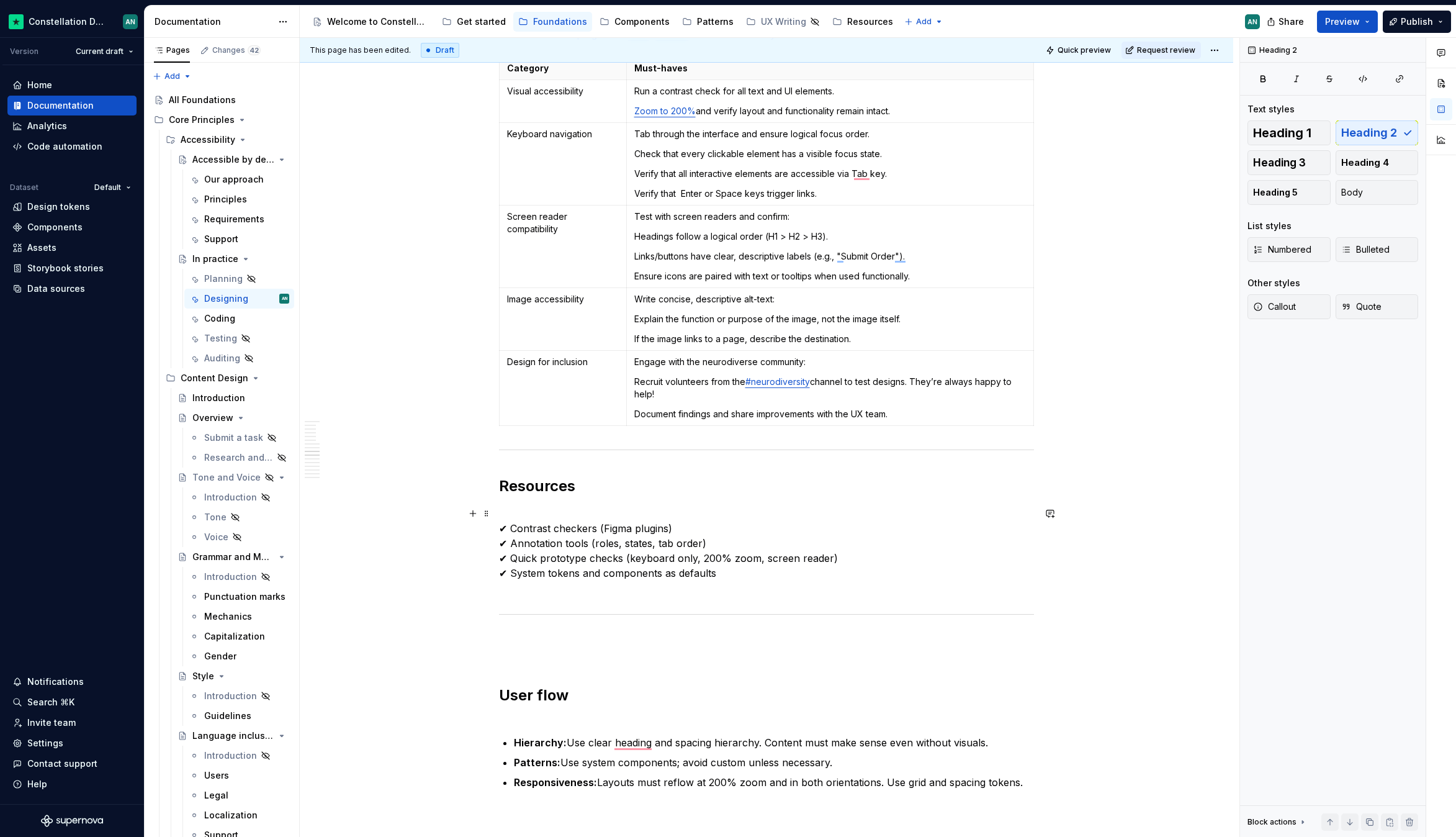
scroll to position [1363, 0]
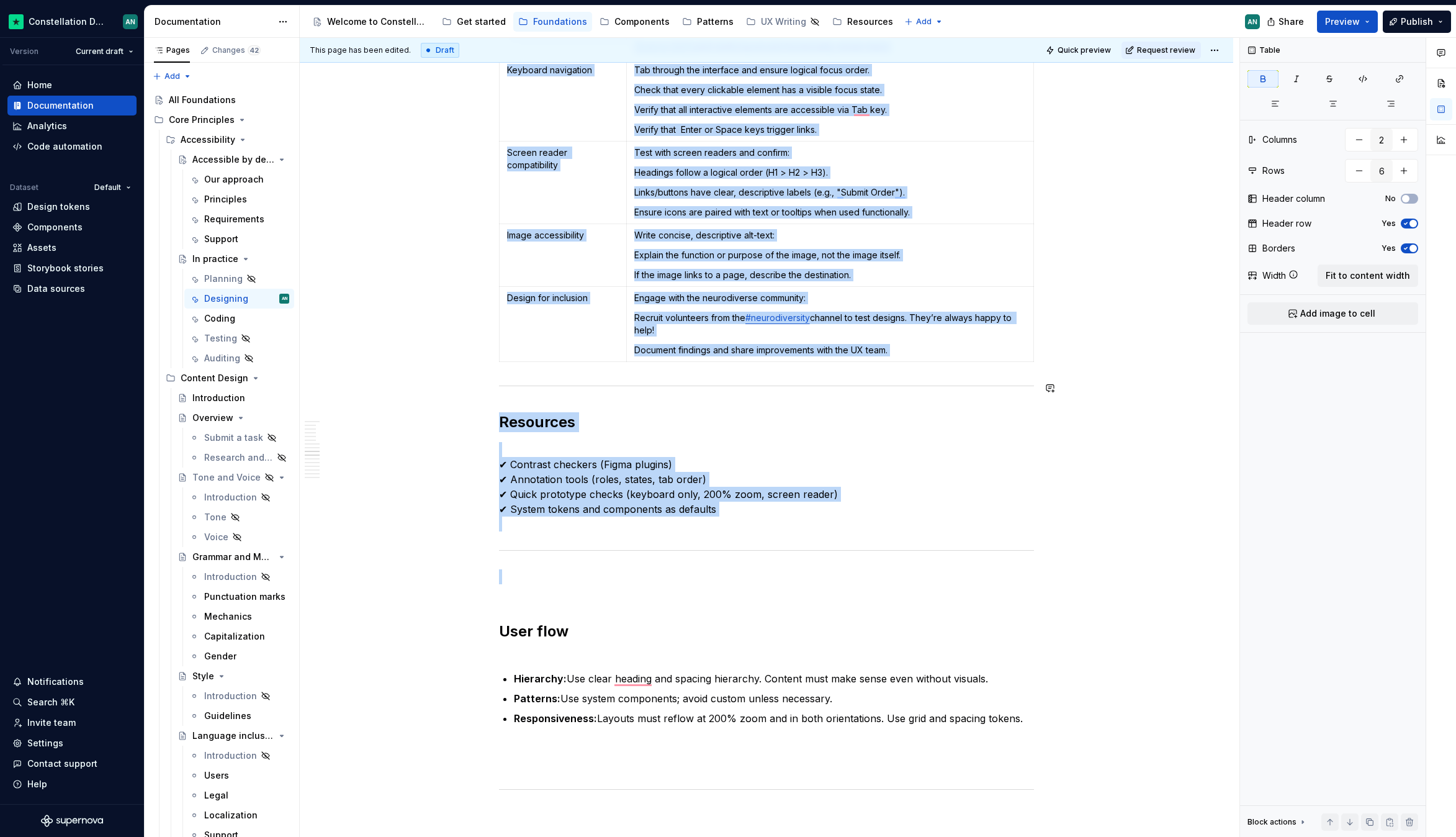
drag, startPoint x: 580, startPoint y: 580, endPoint x: 535, endPoint y: 378, distance: 207.0
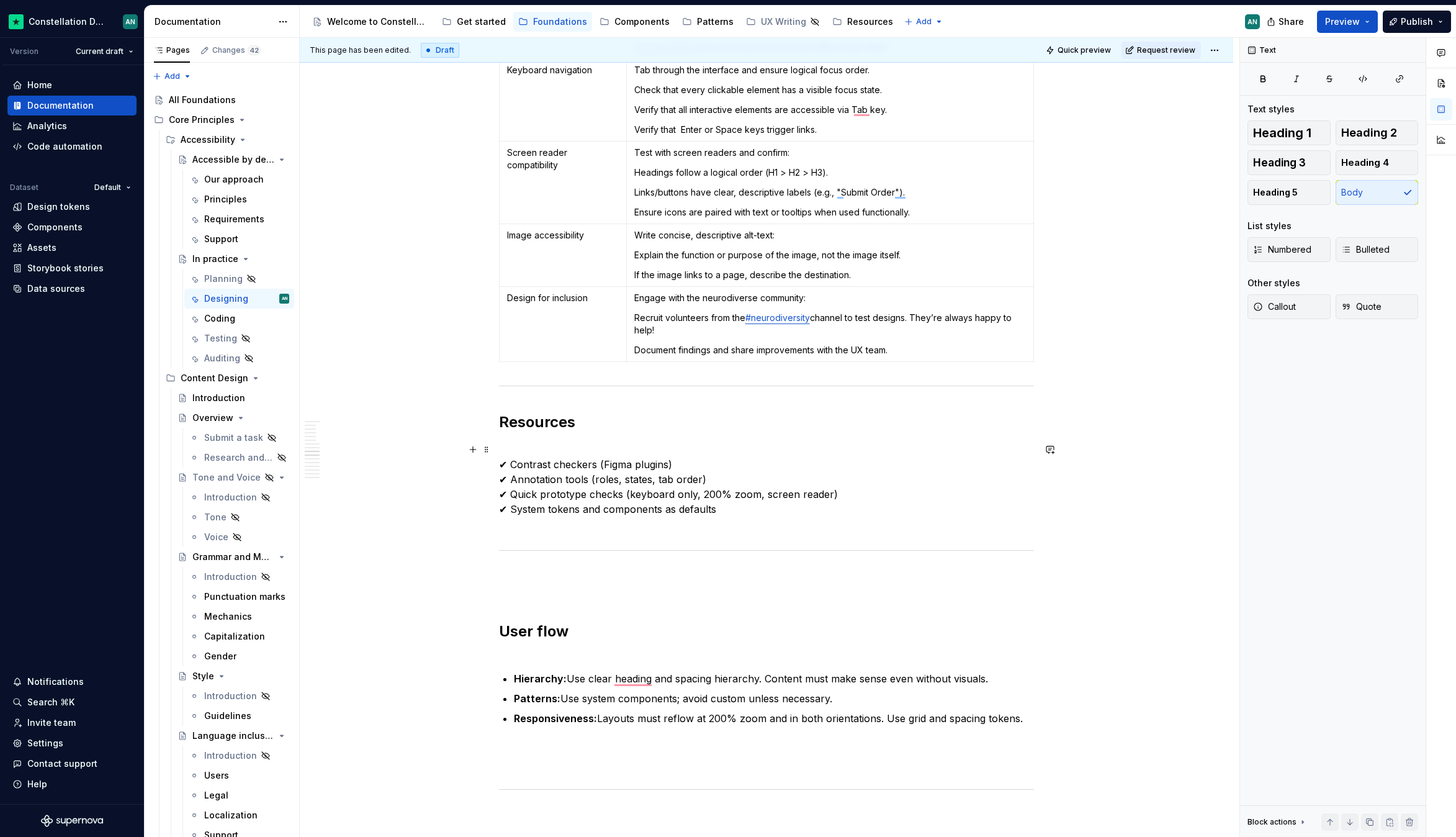
drag, startPoint x: 556, startPoint y: 373, endPoint x: 637, endPoint y: 530, distance: 176.7
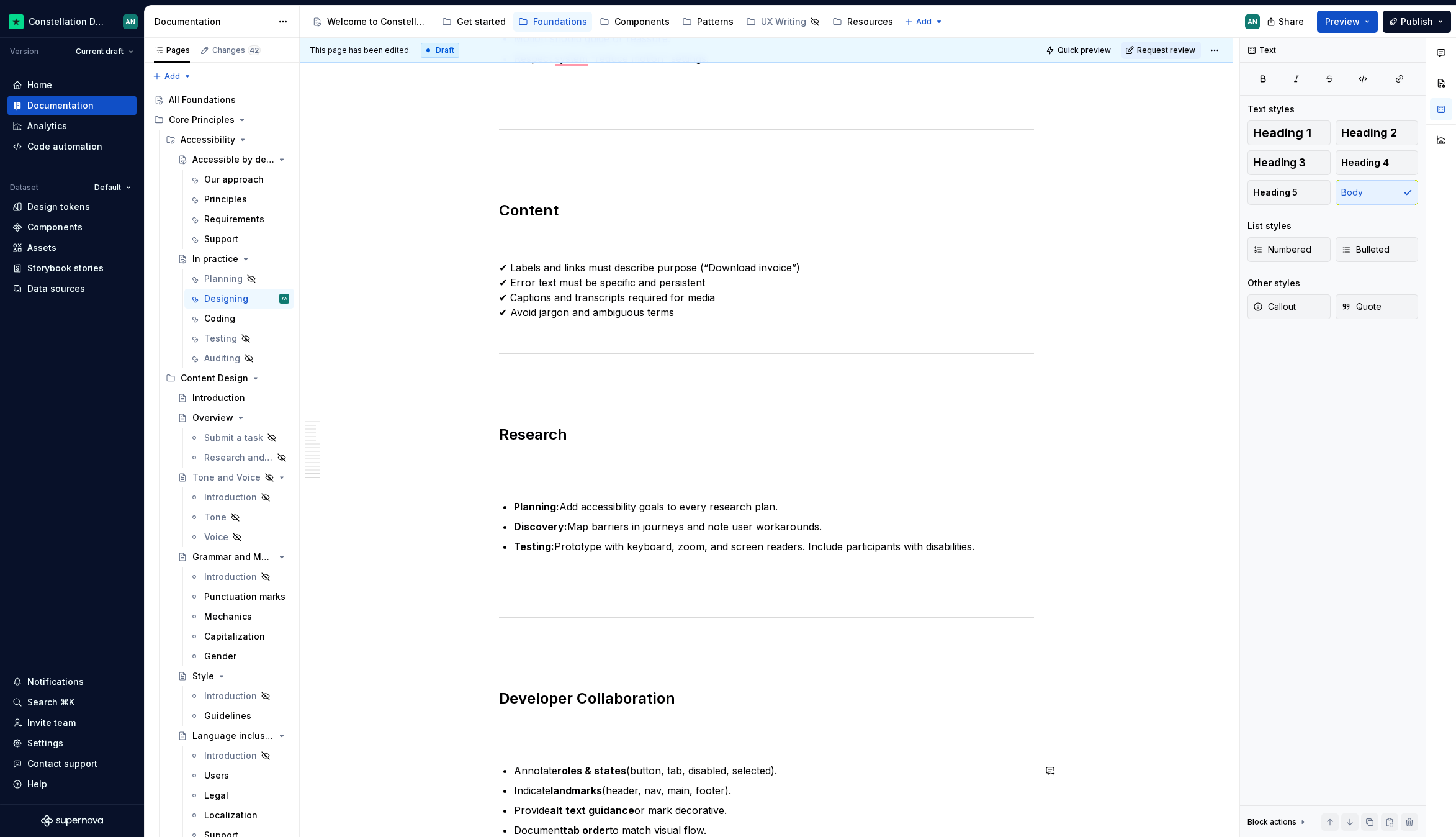
scroll to position [3739, 0]
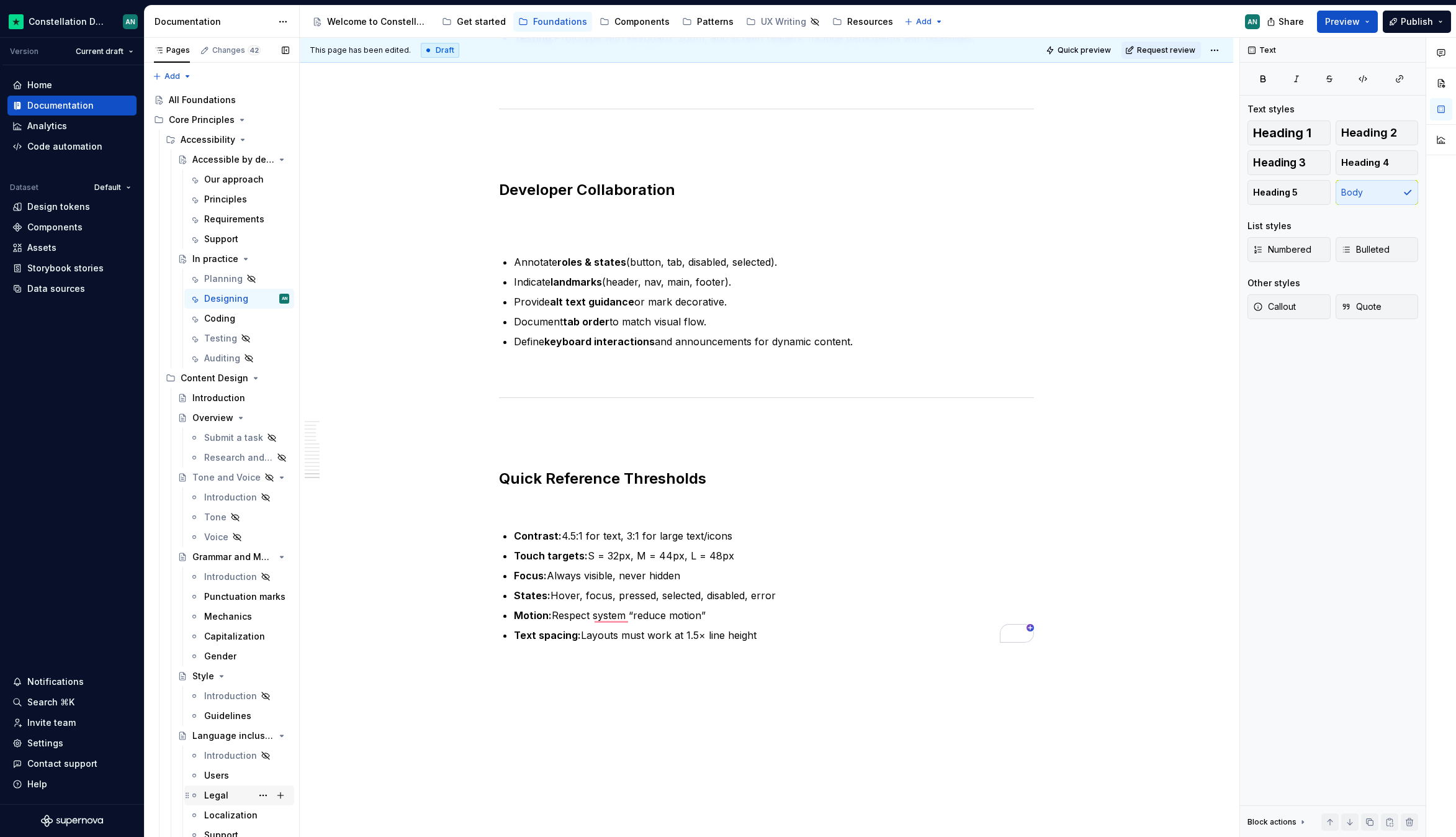
click at [187, 785] on div "Legal" at bounding box center [239, 795] width 110 height 20
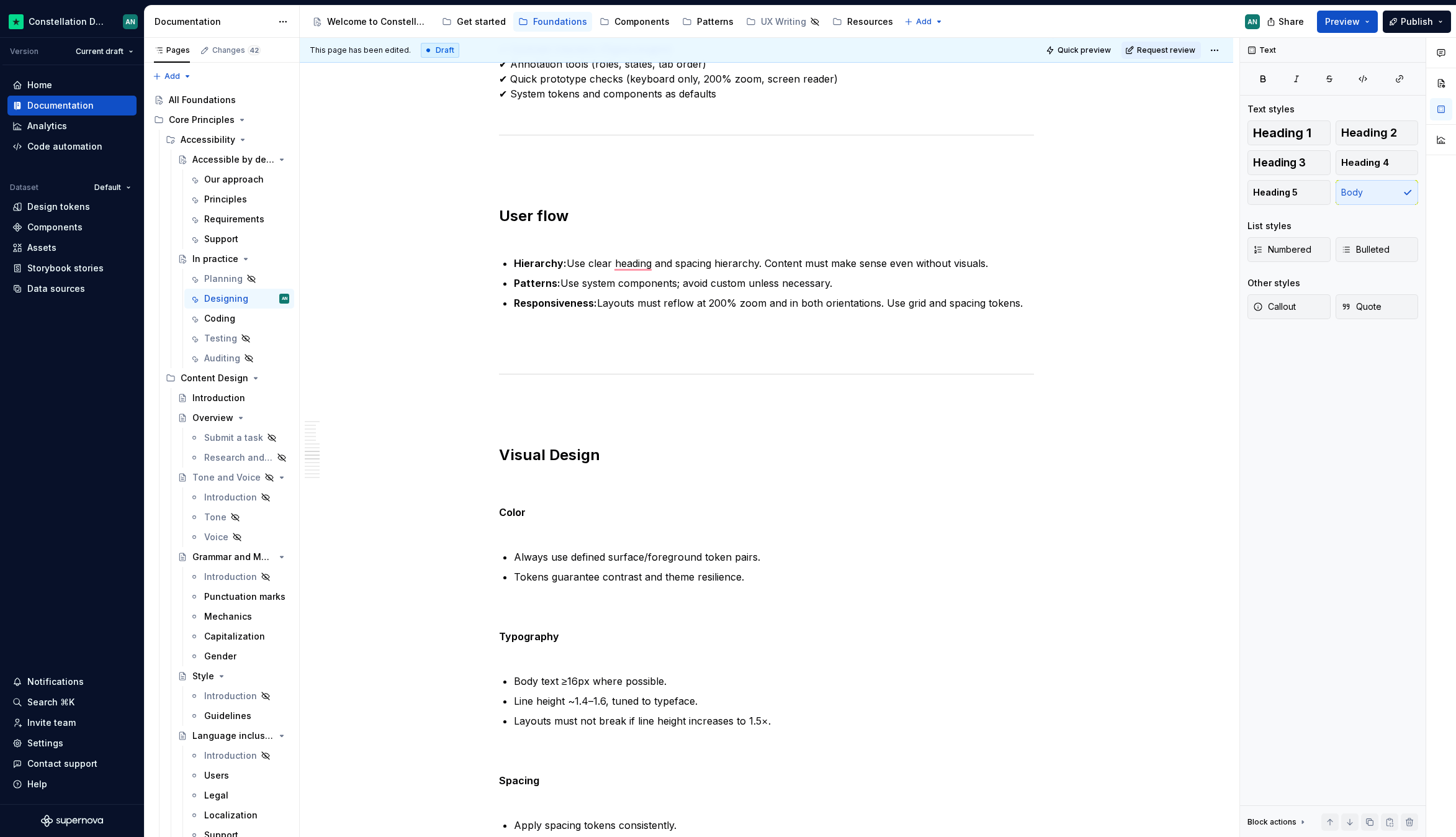
scroll to position [1369, 0]
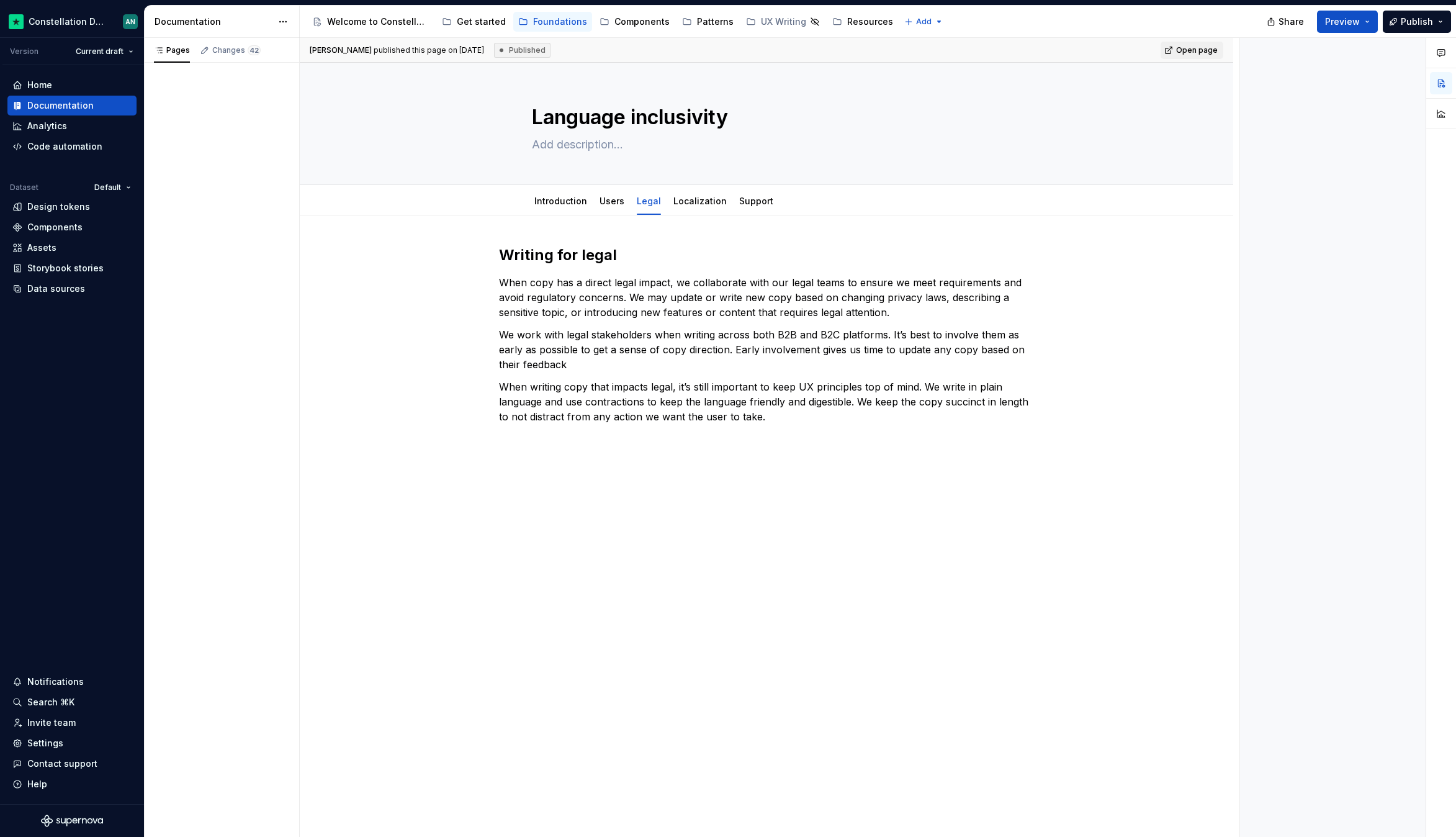
type textarea "*"
